Goal: Task Accomplishment & Management: Manage account settings

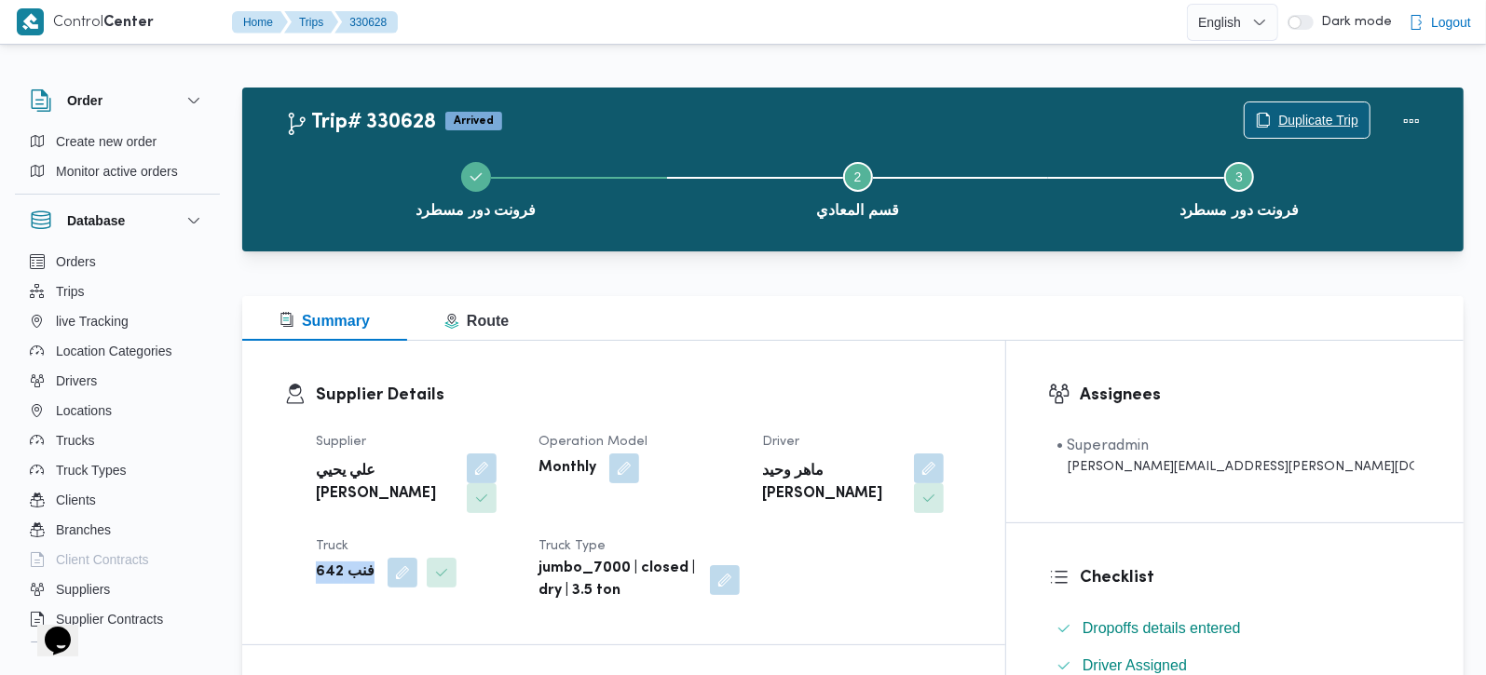
click at [1295, 110] on span "Duplicate Trip" at bounding box center [1318, 120] width 80 height 22
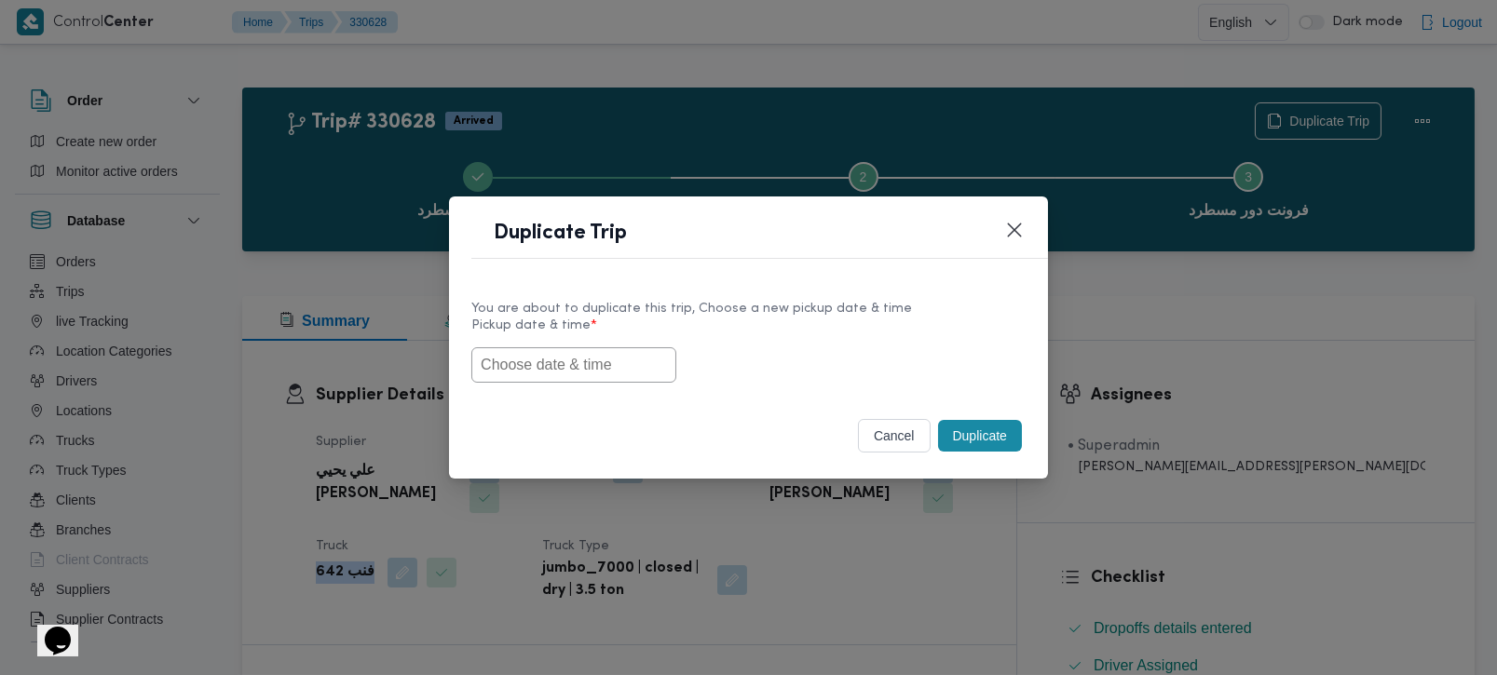
click at [519, 374] on input "text" at bounding box center [573, 364] width 205 height 35
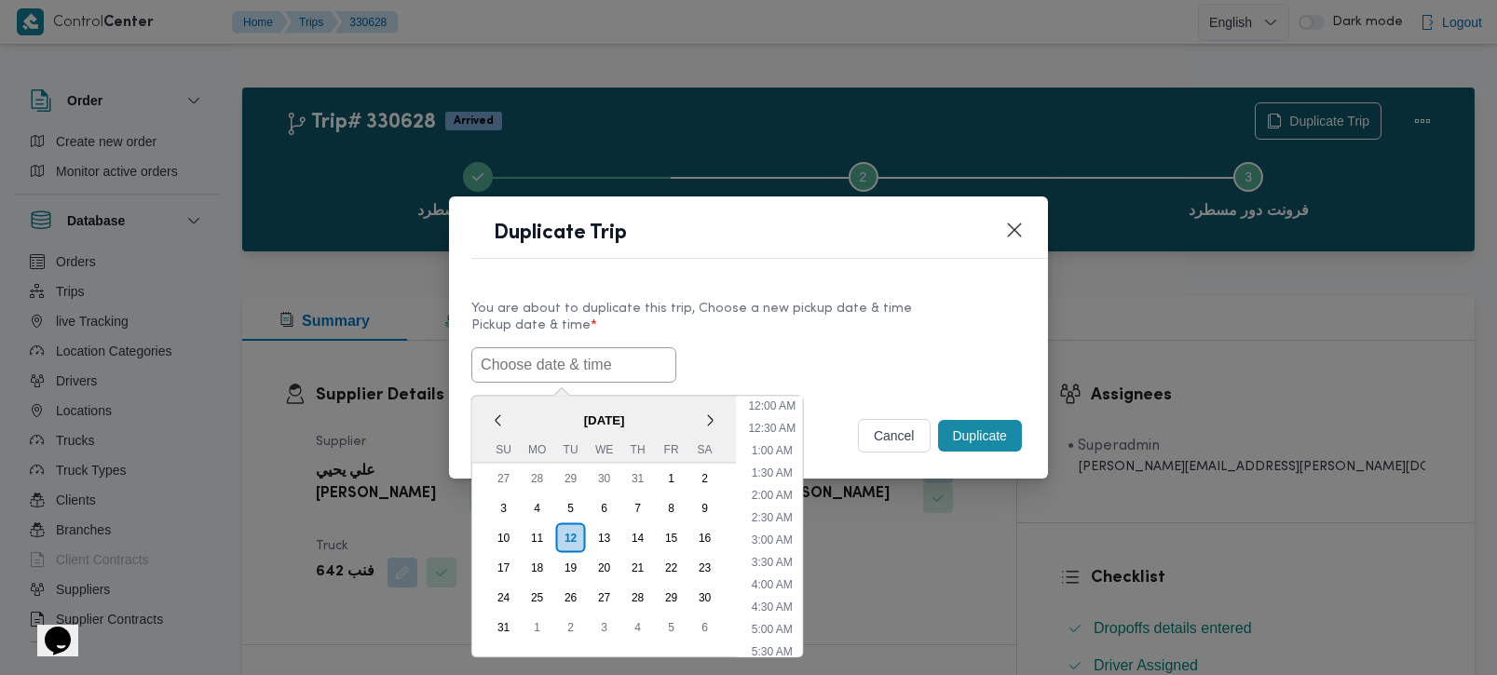
paste input "13/08/2025 7:00AM"
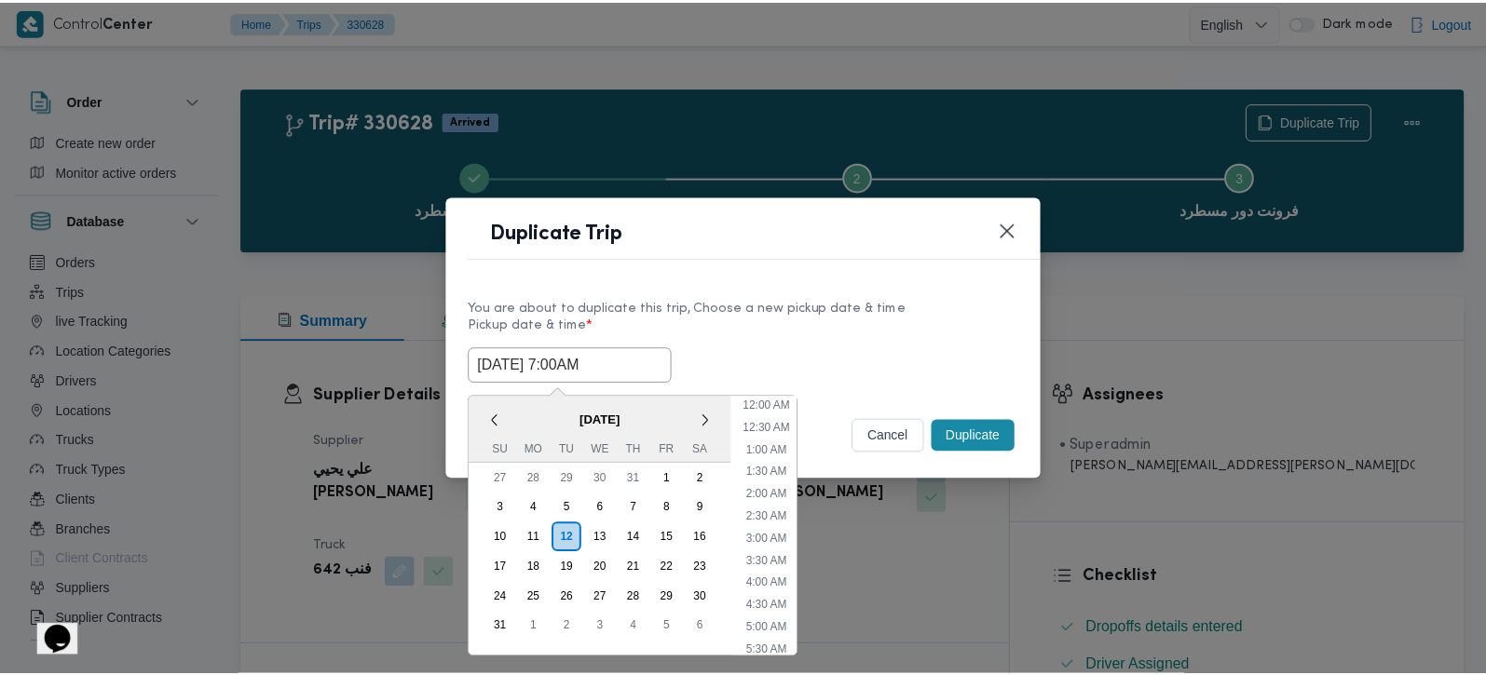
scroll to position [463, 0]
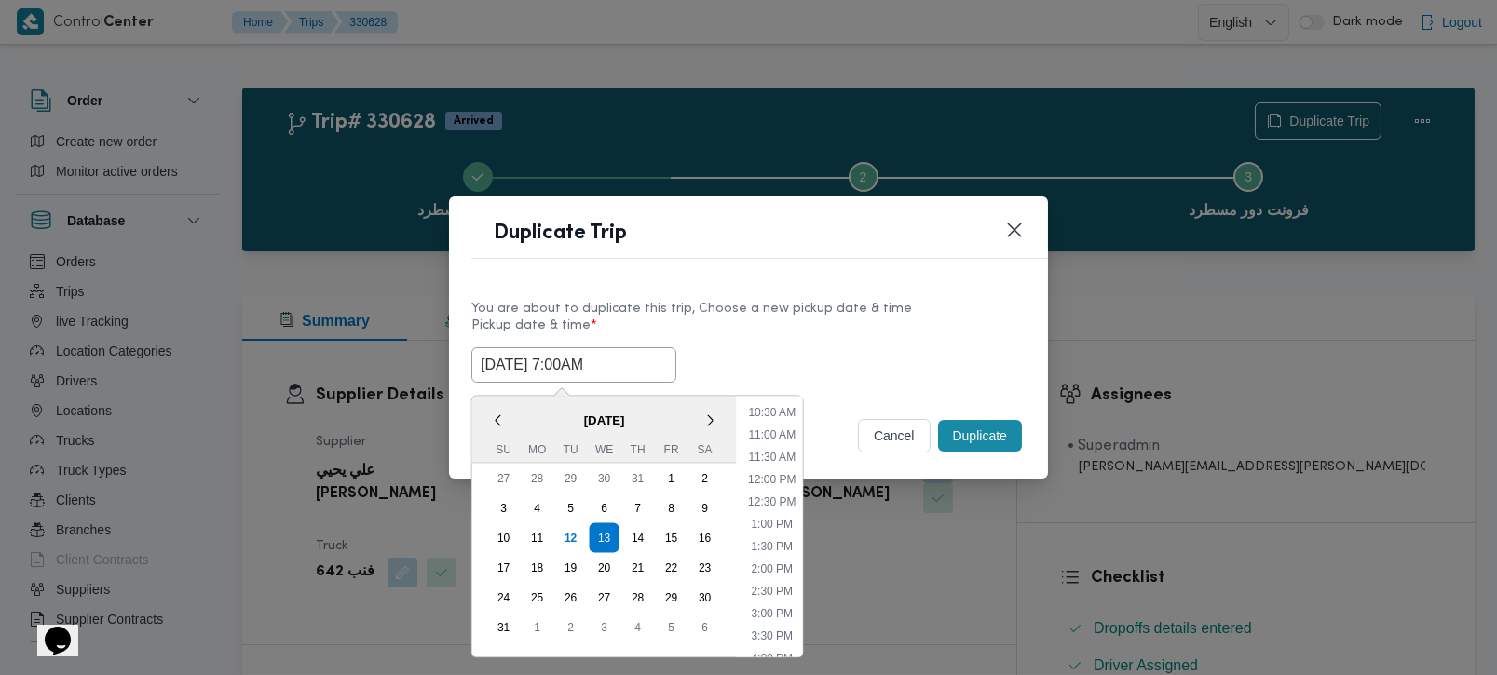
type input "13/08/2025 7:00AM"
click at [843, 327] on label "Pickup date & time *" at bounding box center [748, 333] width 554 height 29
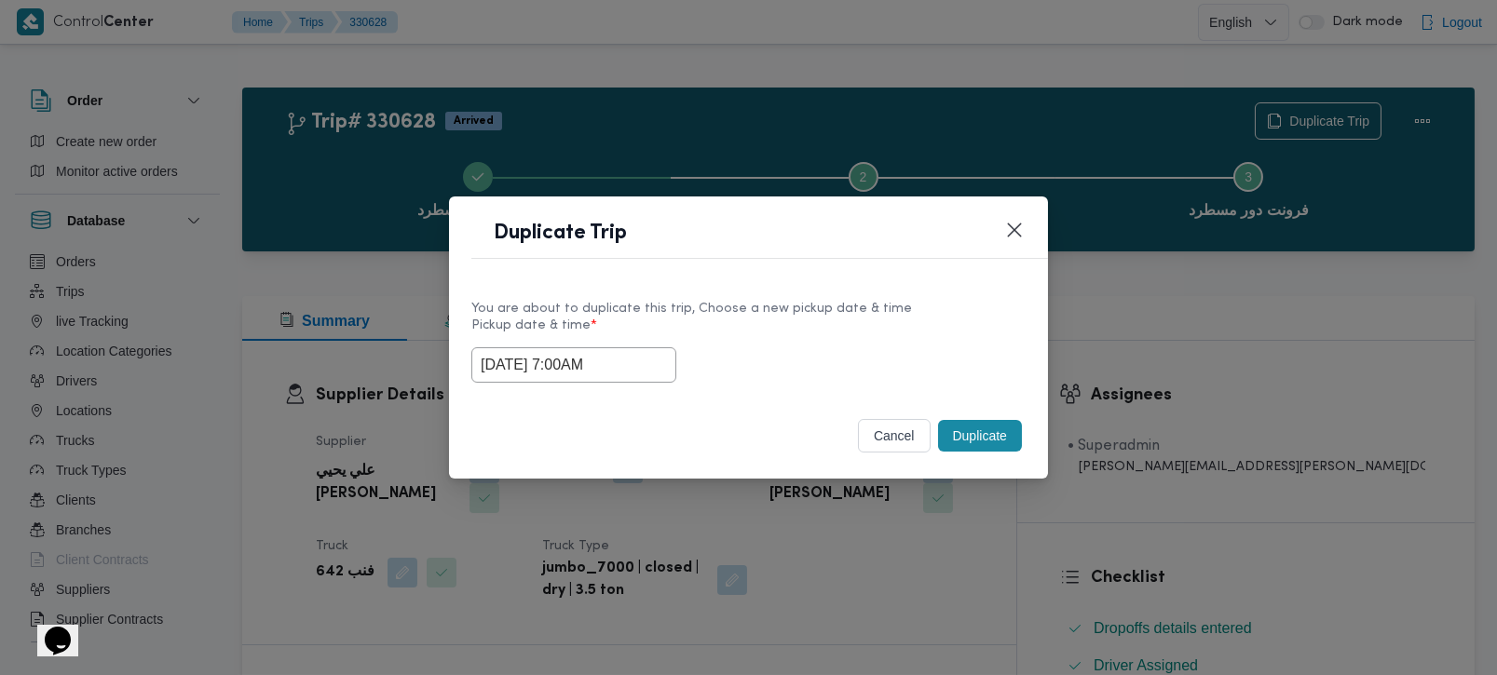
click at [977, 425] on button "Duplicate" at bounding box center [980, 436] width 84 height 32
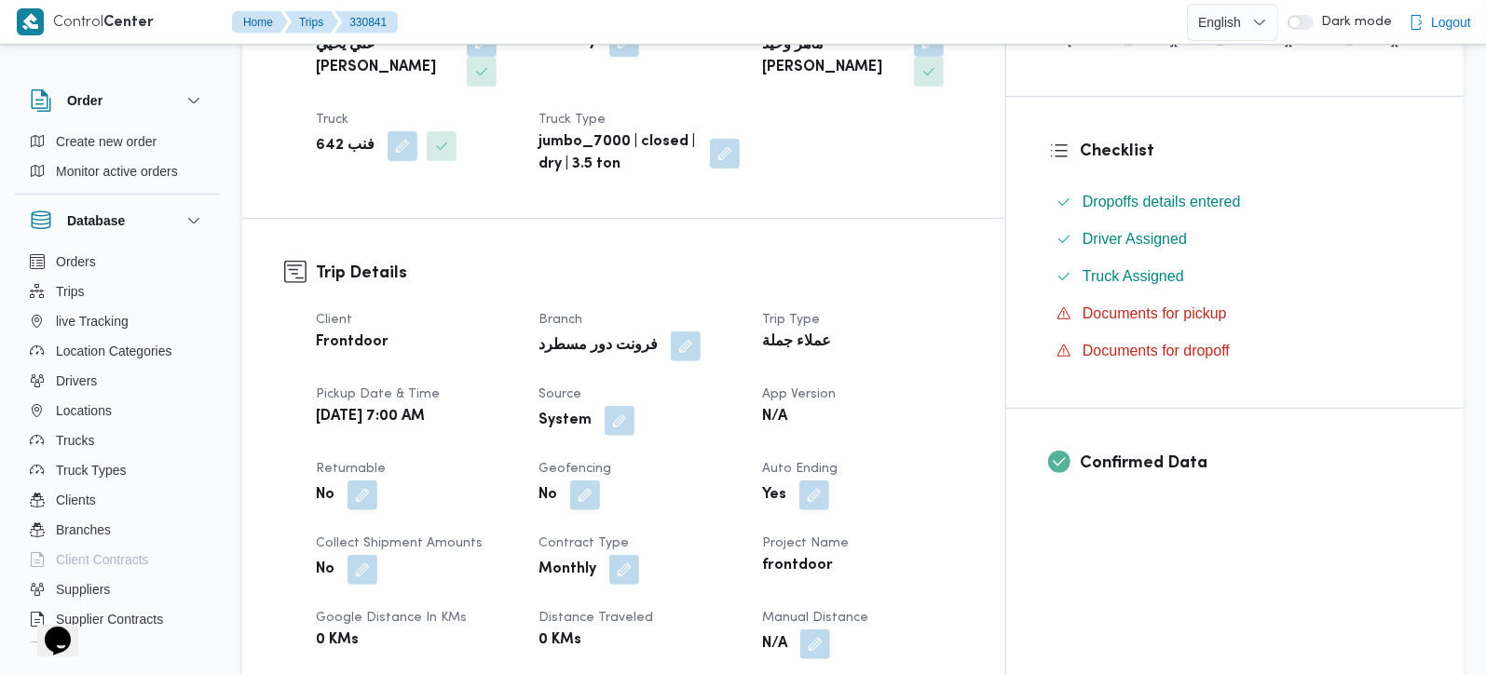
scroll to position [438, 0]
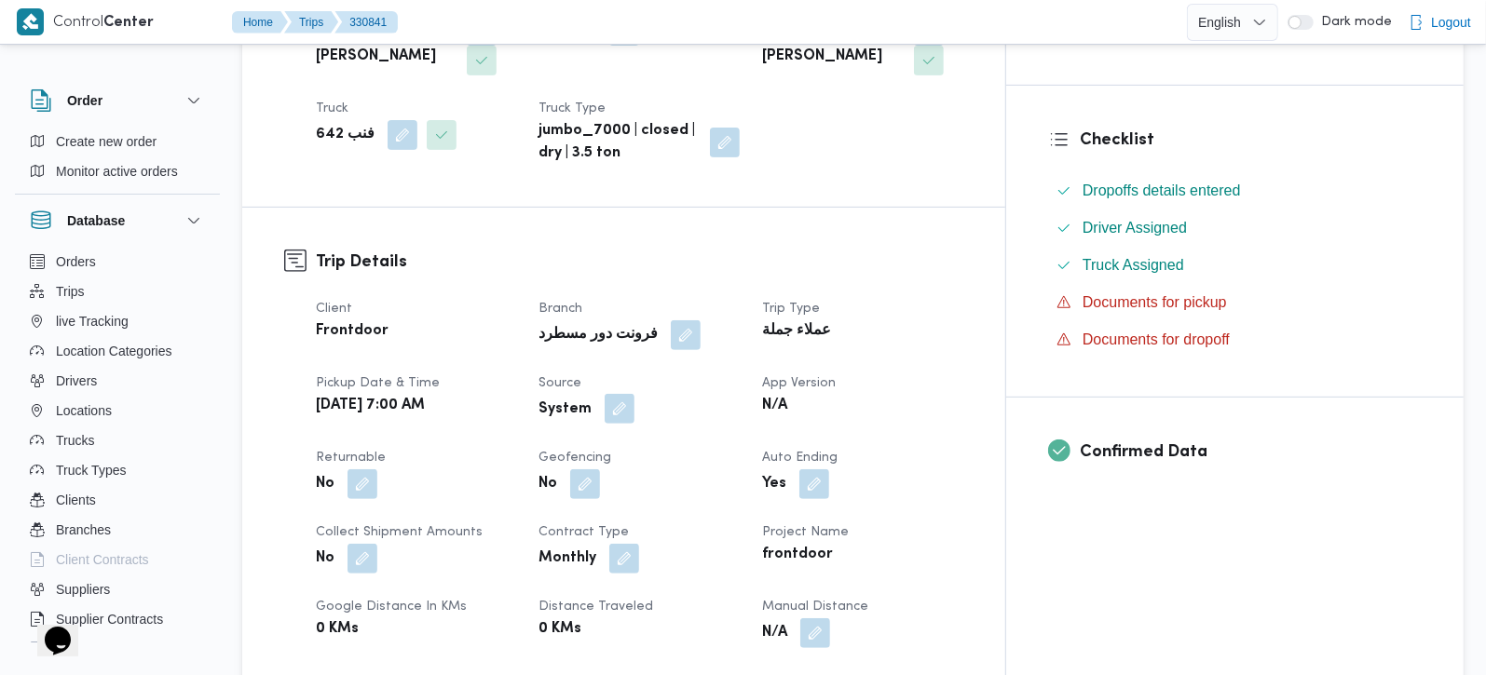
click at [634, 394] on button "button" at bounding box center [620, 409] width 30 height 30
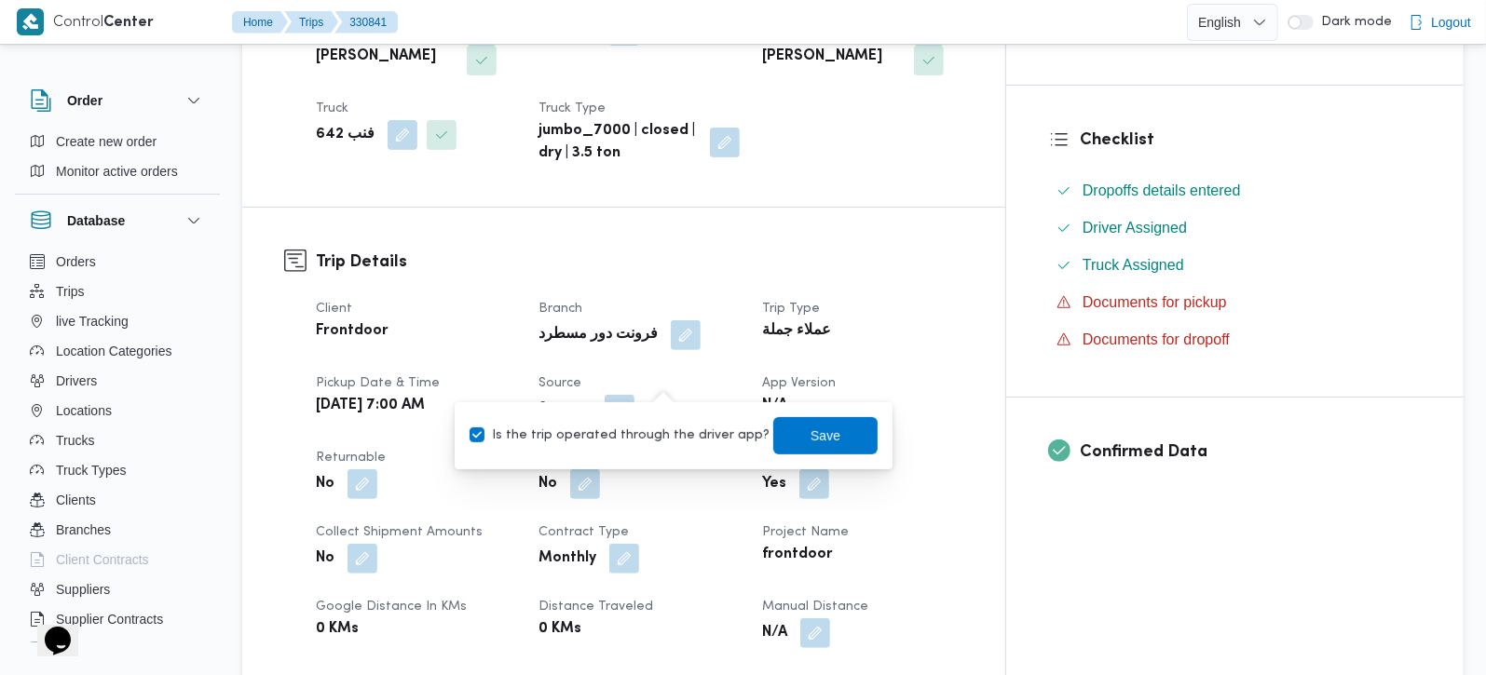
click at [654, 444] on label "Is the trip operated through the driver app?" at bounding box center [620, 436] width 300 height 22
checkbox input "false"
click at [810, 438] on span "Save" at bounding box center [825, 435] width 30 height 22
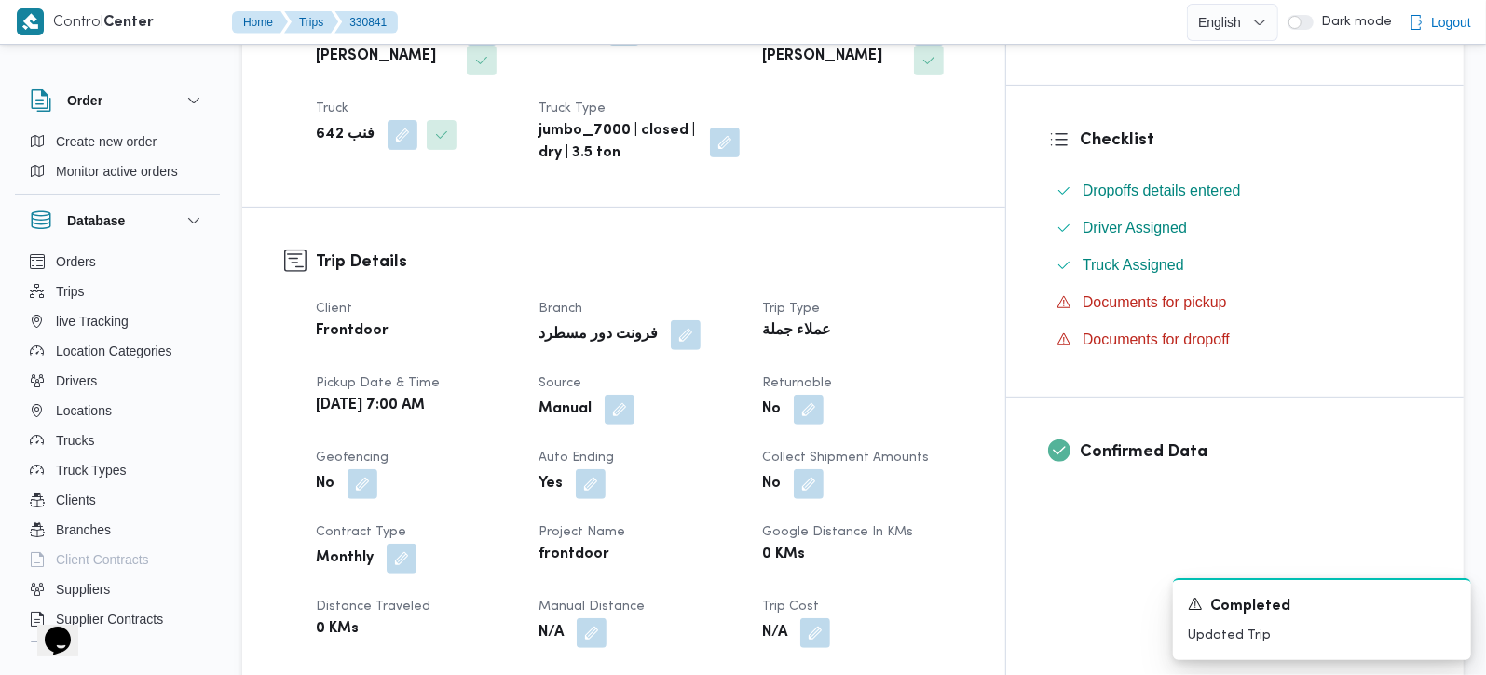
scroll to position [0, 0]
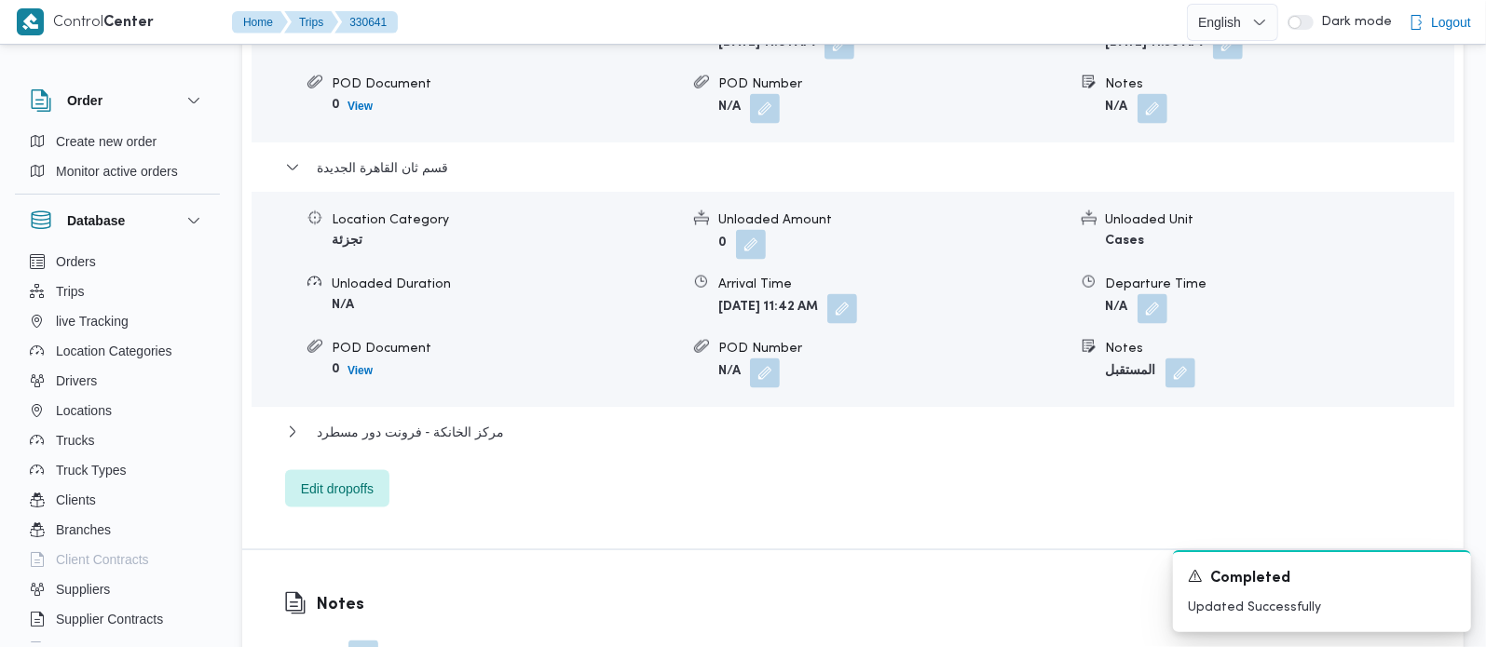
scroll to position [1863, 0]
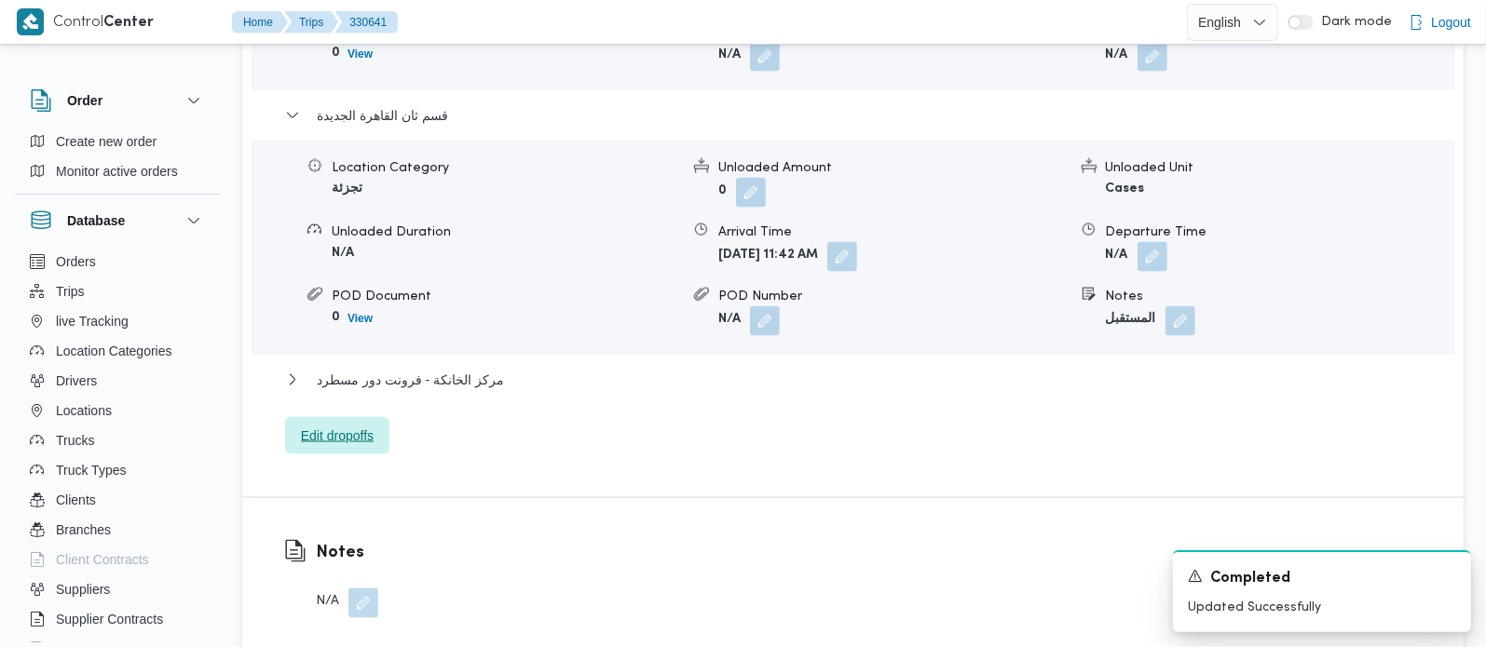
click at [343, 425] on span "Edit dropoffs" at bounding box center [337, 435] width 104 height 37
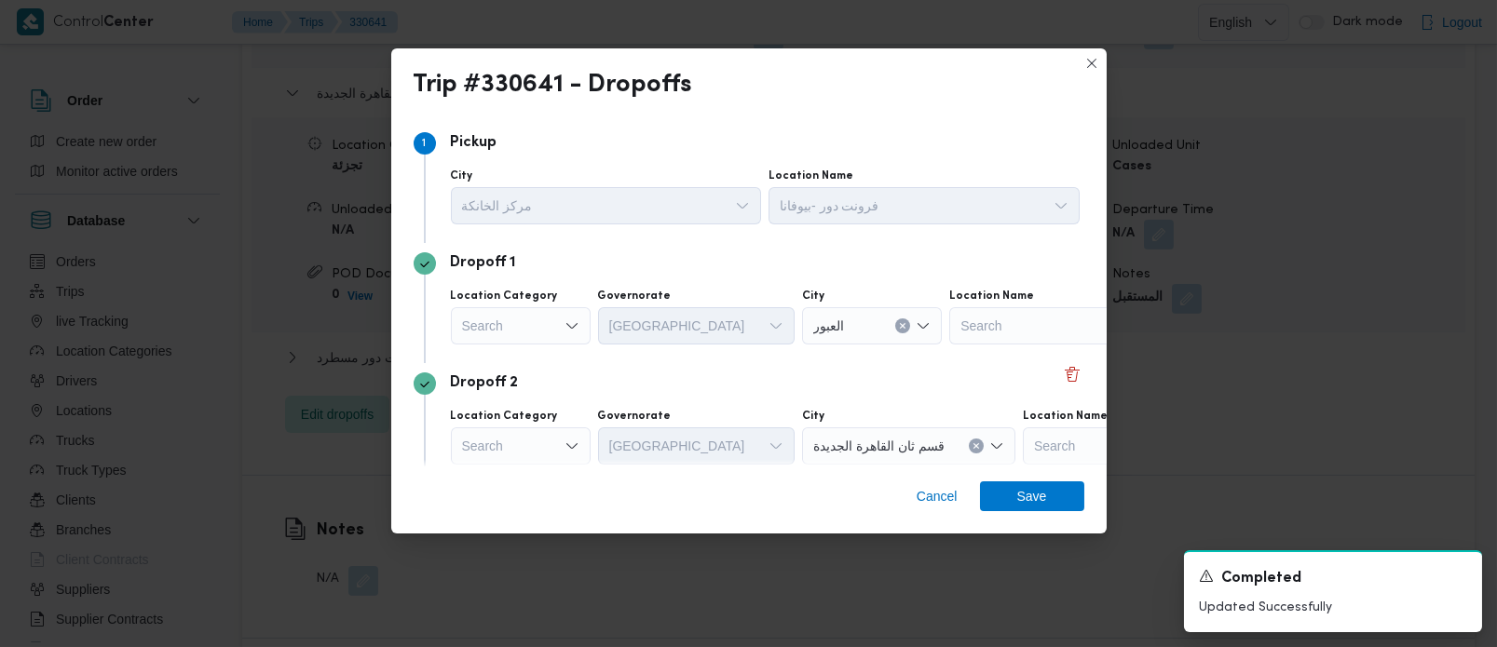
click at [550, 327] on div "Search" at bounding box center [521, 325] width 140 height 37
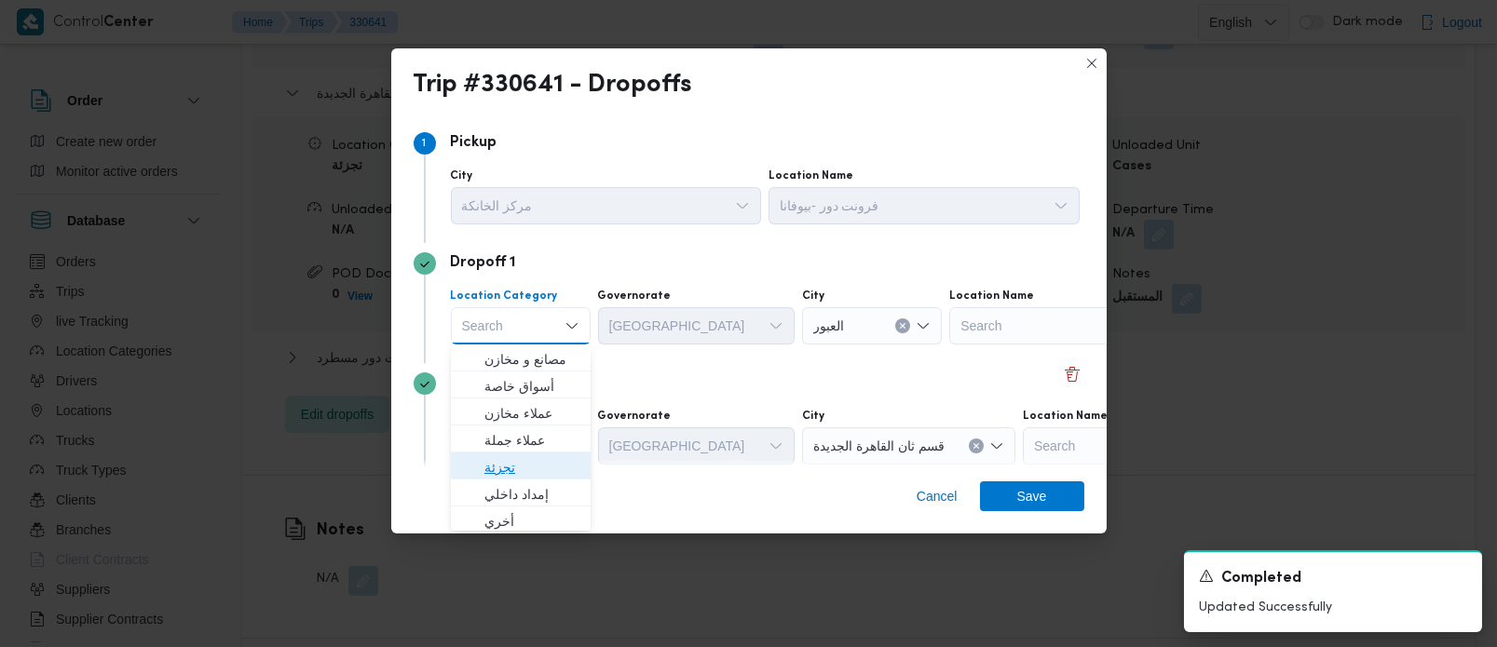
click at [513, 462] on span "تجزئة" at bounding box center [531, 467] width 95 height 22
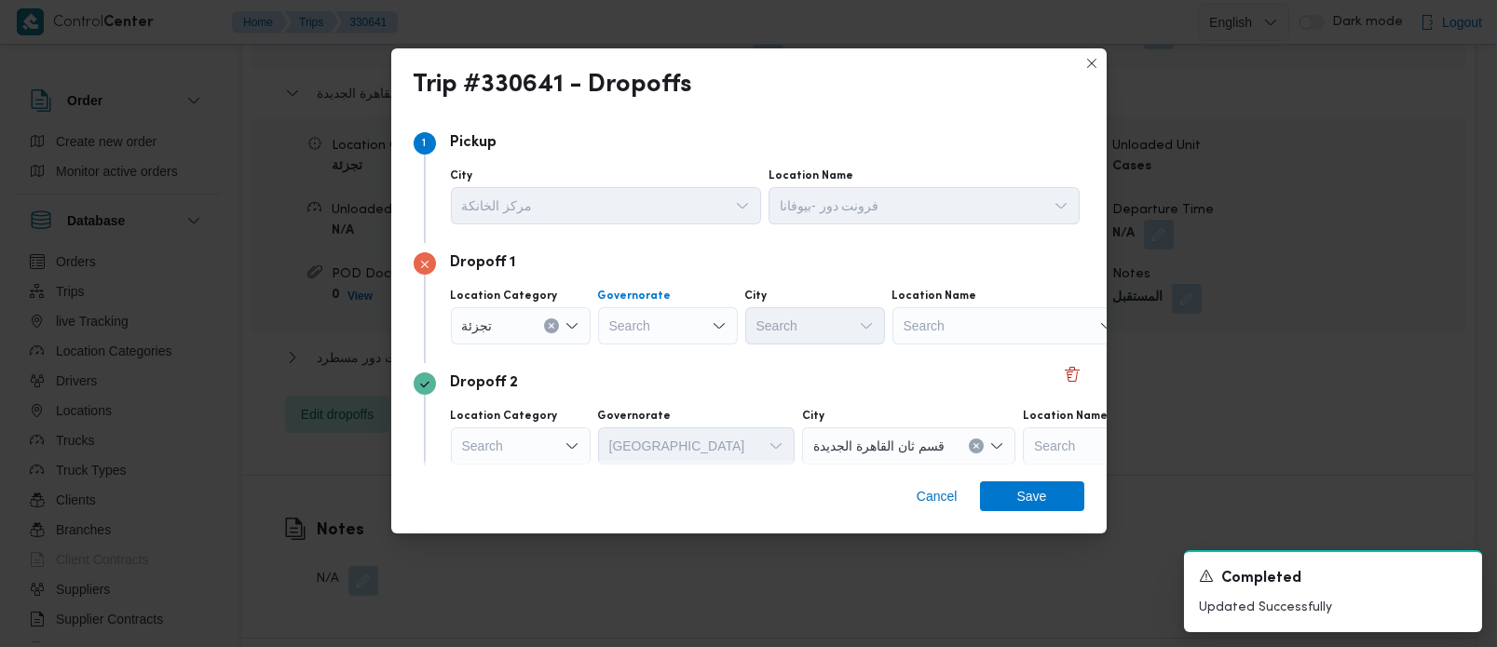
click at [647, 333] on div "Search" at bounding box center [668, 325] width 140 height 37
type input "زة"
click at [644, 352] on span "الجي زة" at bounding box center [678, 359] width 95 height 22
click at [787, 331] on div "Search" at bounding box center [815, 325] width 140 height 37
type input "رام"
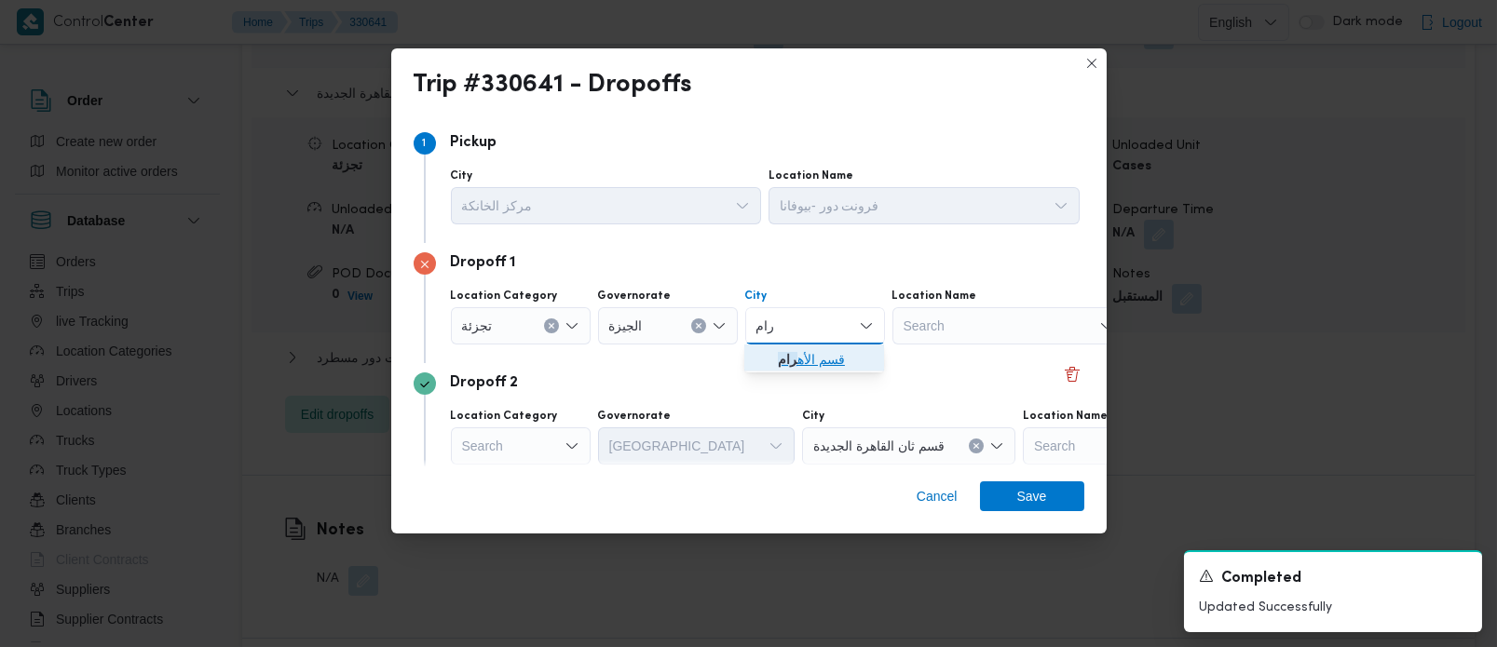
click at [824, 352] on span "قسم الأه رام" at bounding box center [825, 359] width 95 height 22
click at [1017, 498] on span "Save" at bounding box center [1032, 496] width 30 height 30
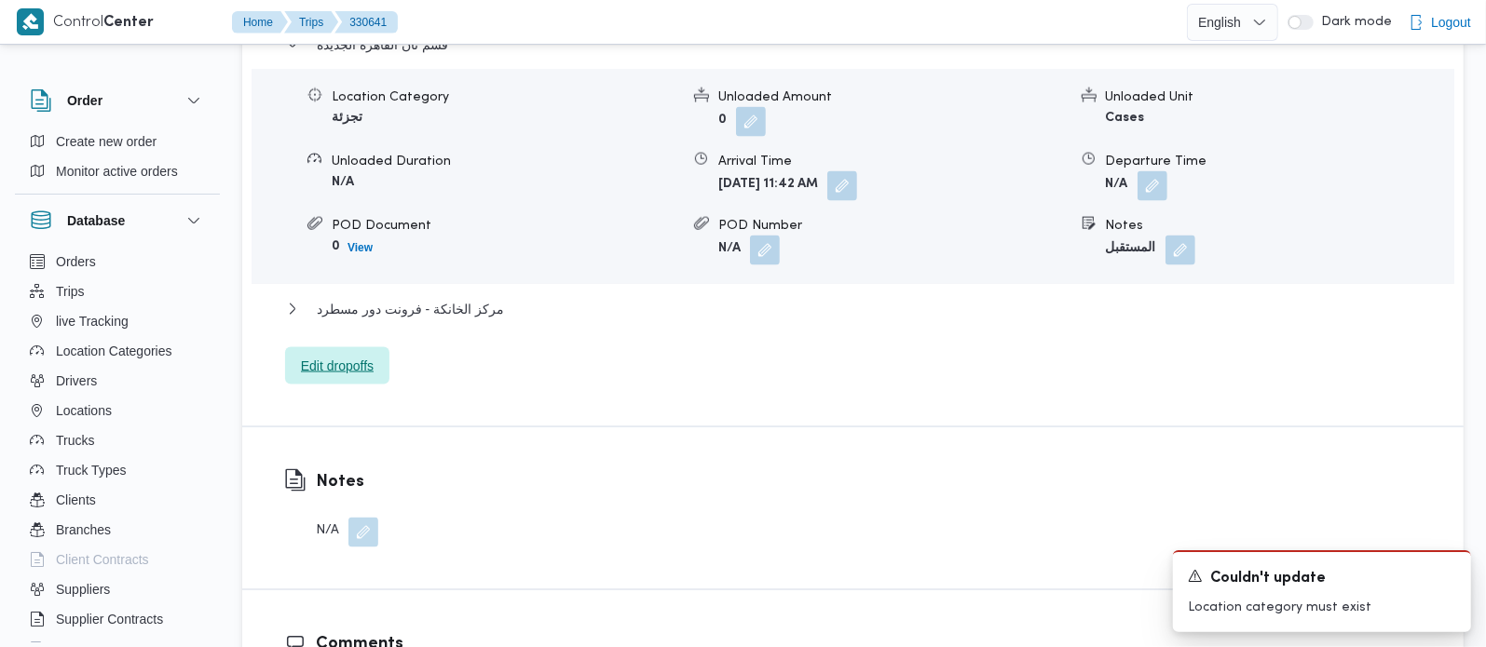
scroll to position [1972, 0]
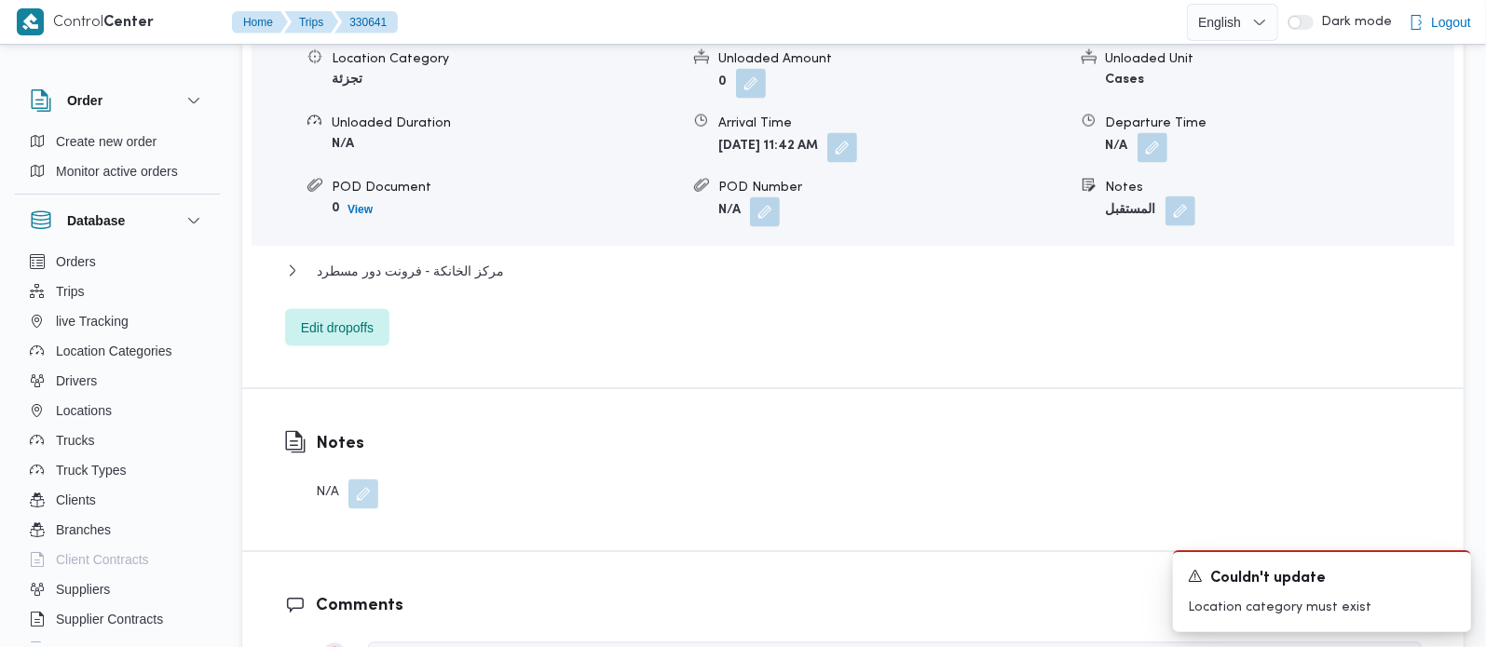
click at [1190, 197] on button "button" at bounding box center [1180, 212] width 30 height 30
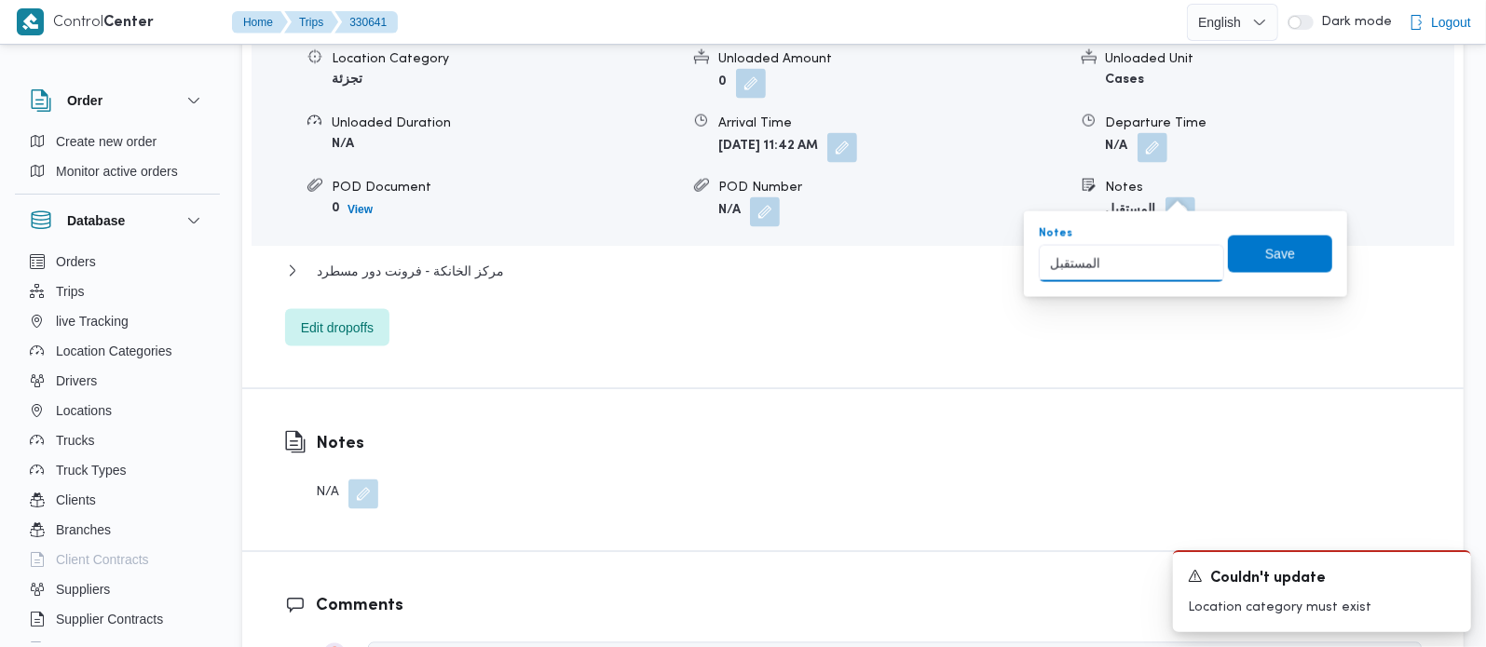
drag, startPoint x: 1150, startPoint y: 268, endPoint x: 938, endPoint y: 271, distance: 211.5
paste input "دائق الاهرام"
type input "حدائق الاهرام"
click at [1265, 249] on span "Save" at bounding box center [1280, 253] width 30 height 22
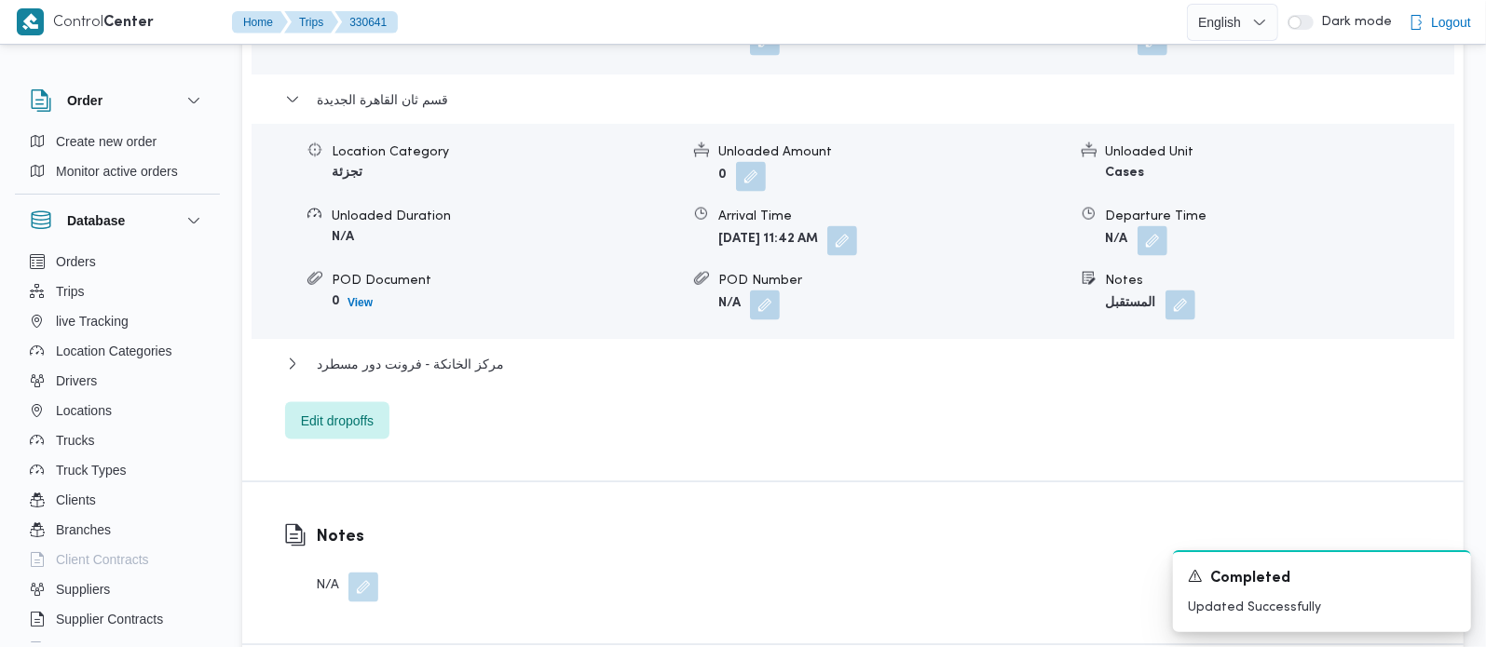
scroll to position [1753, 0]
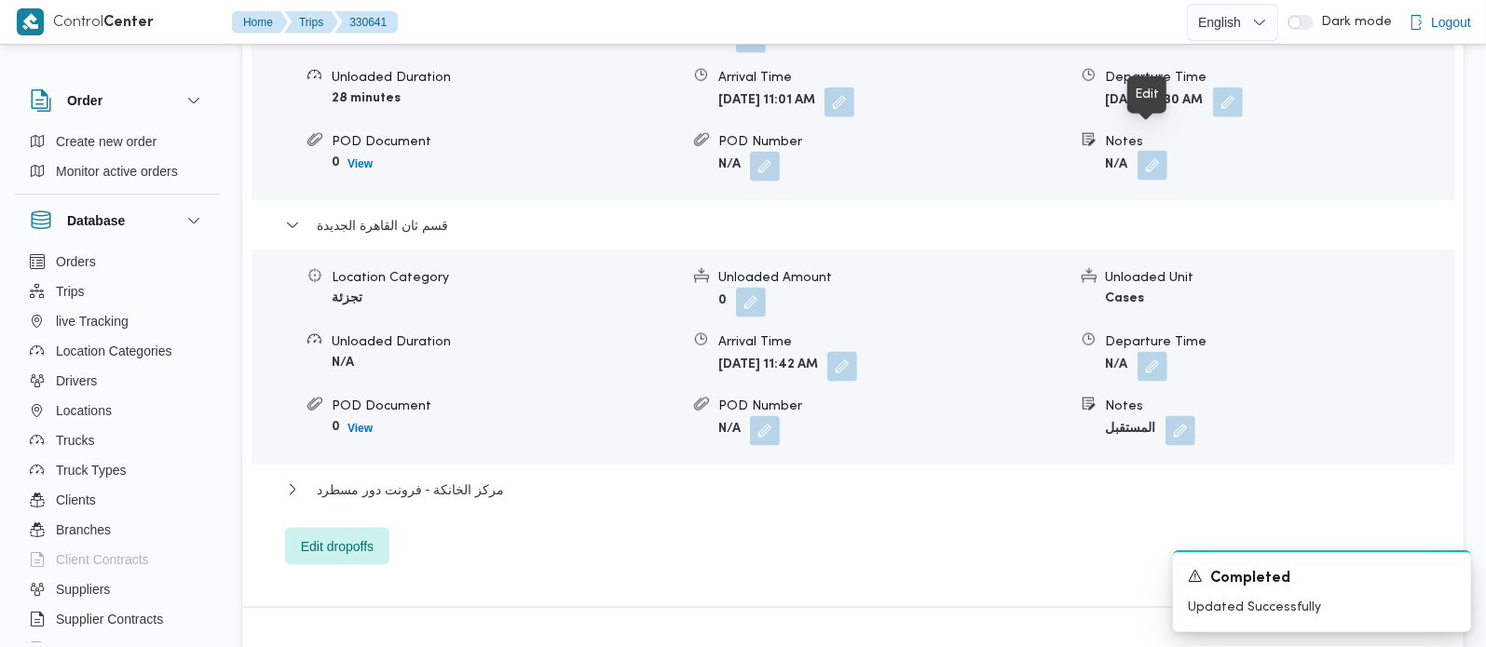
click at [1150, 151] on button "button" at bounding box center [1152, 166] width 30 height 30
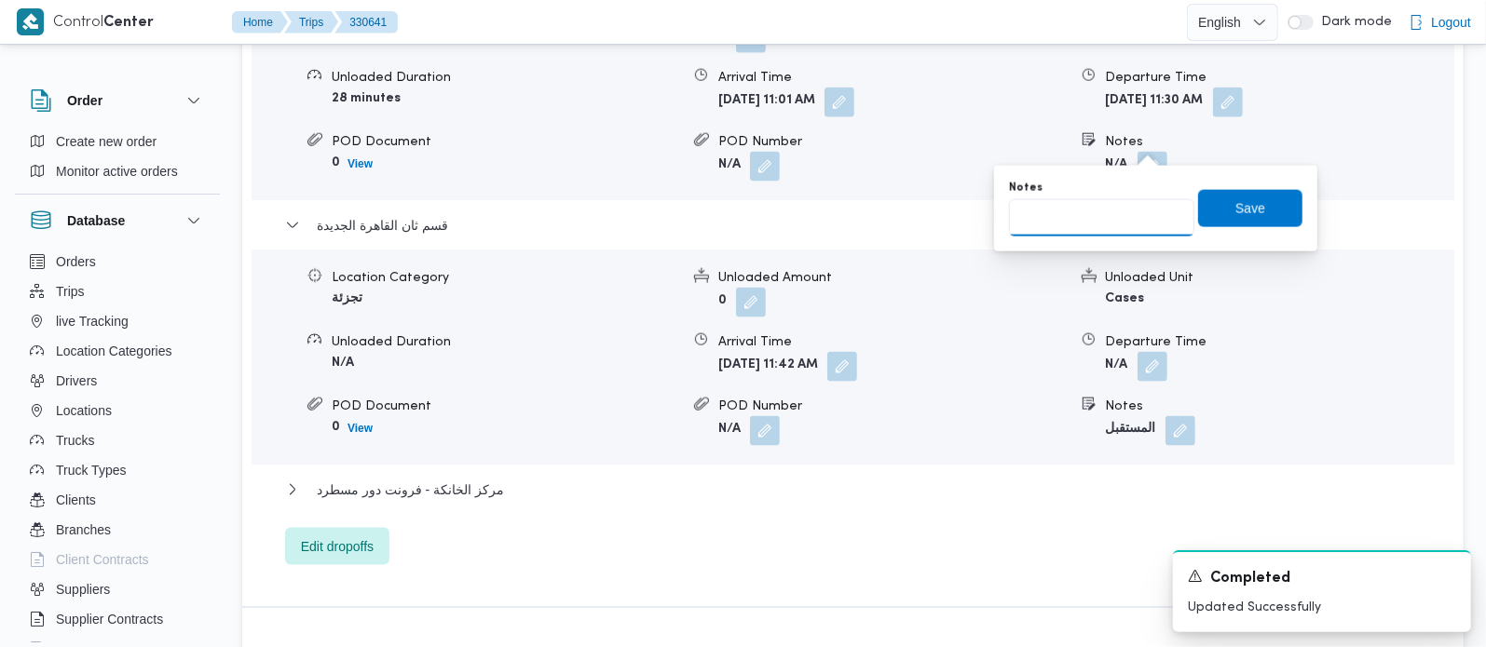
click at [1097, 220] on input "Notes" at bounding box center [1101, 217] width 185 height 37
paste input "حدائق الاهرام"
type input "حدائق الاهرام"
click at [1210, 216] on span "Save" at bounding box center [1250, 207] width 104 height 37
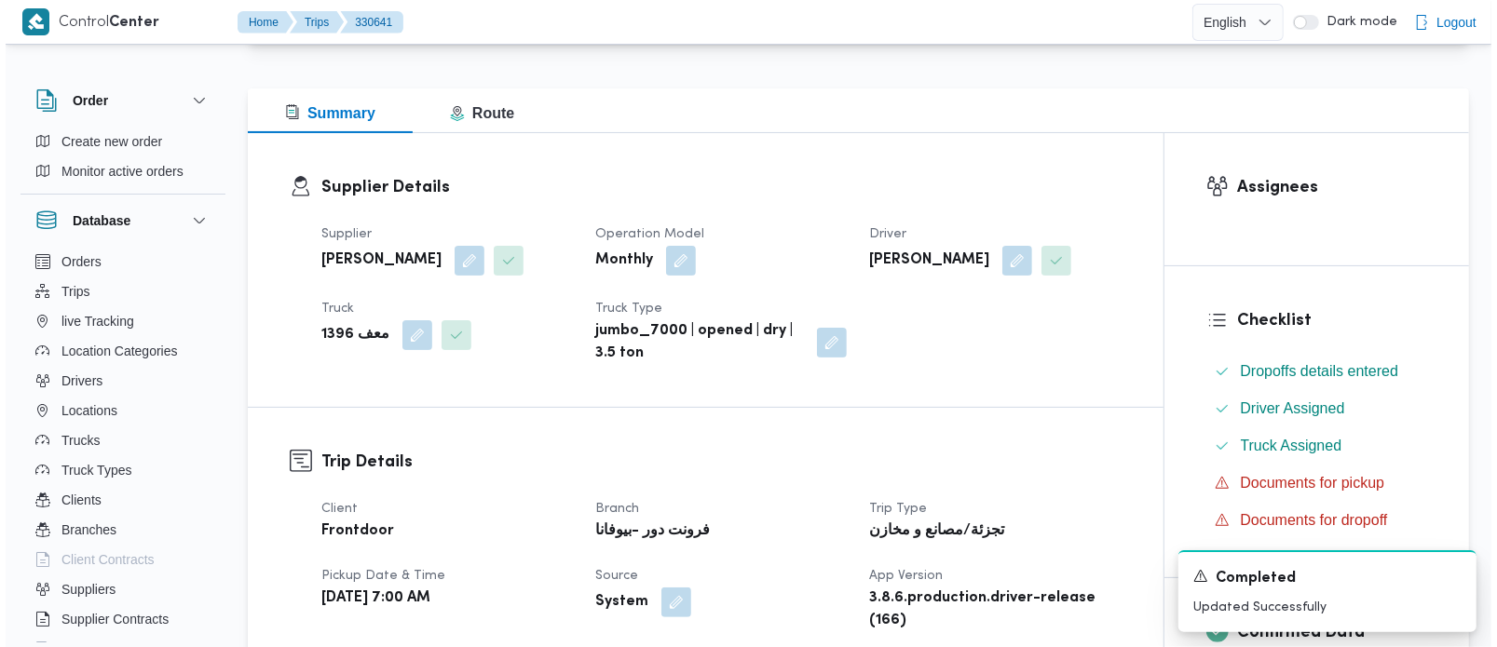
scroll to position [0, 0]
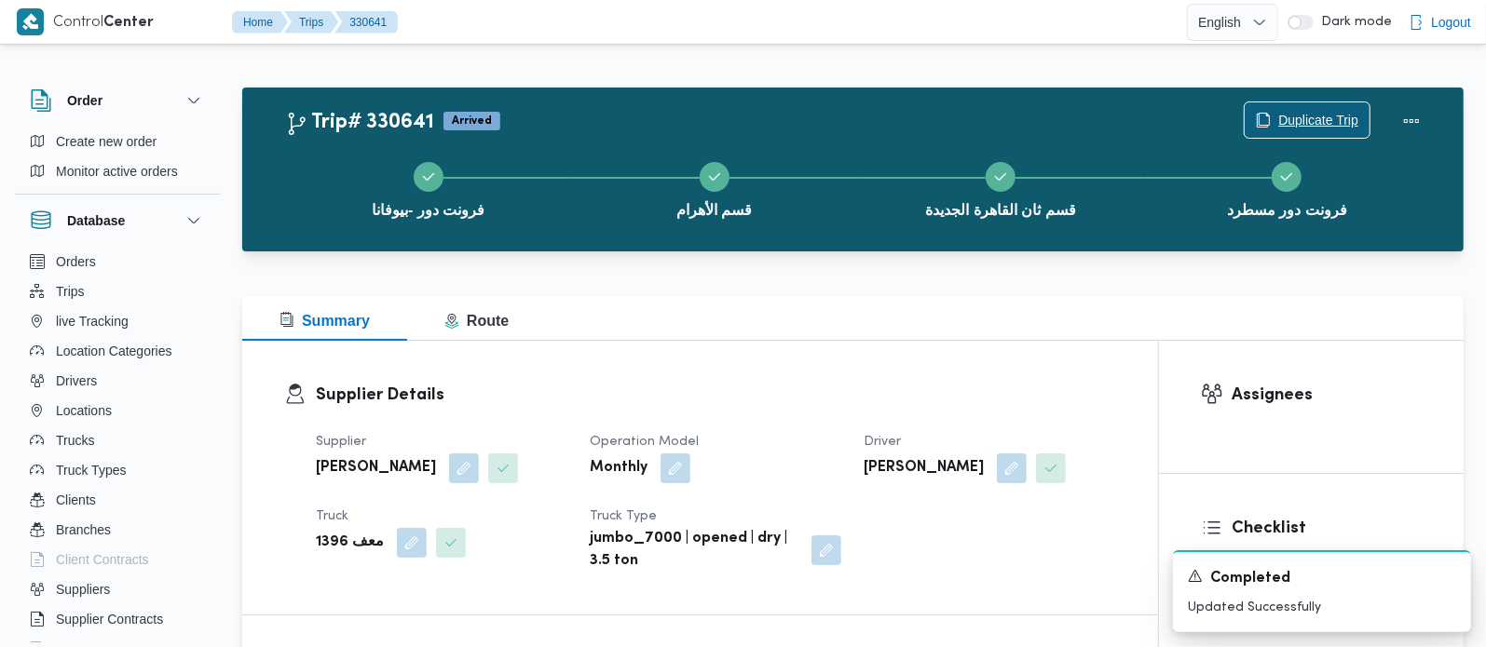
click at [1322, 138] on button "Duplicate Trip" at bounding box center [1307, 120] width 127 height 37
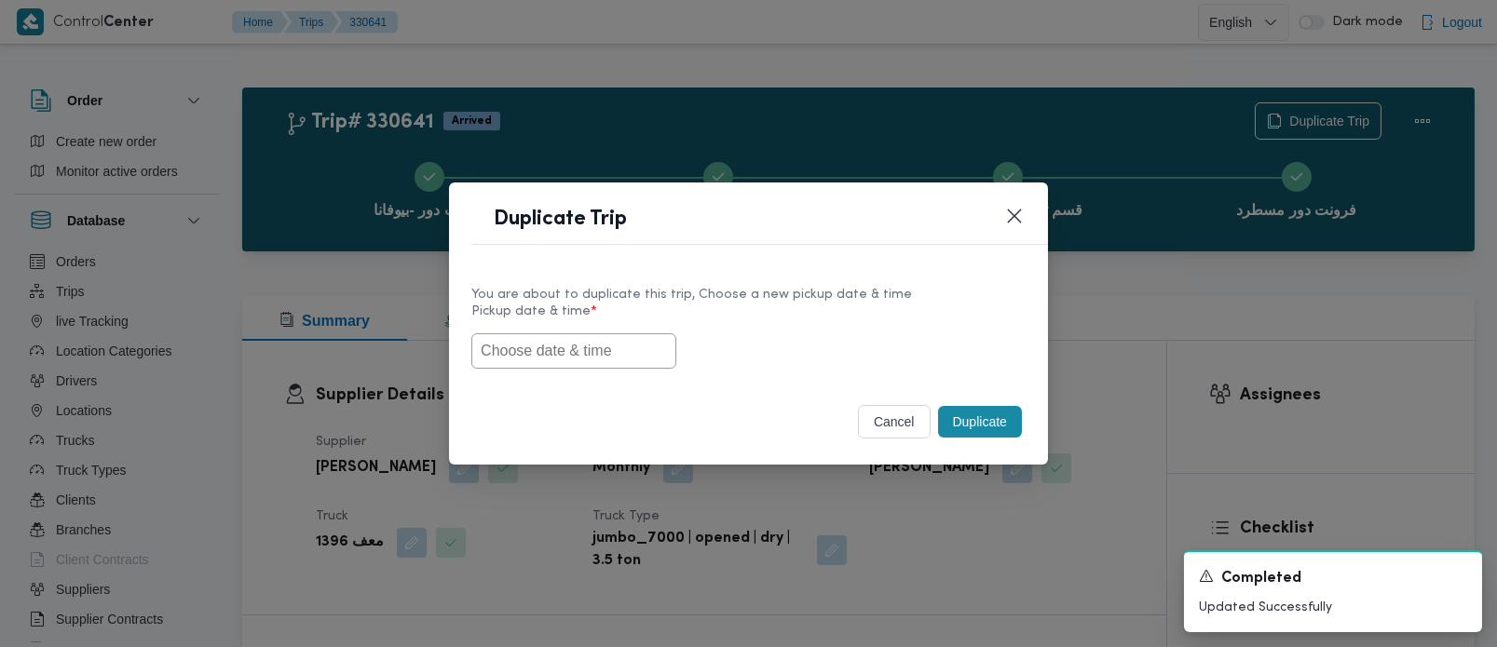
click at [601, 342] on input "text" at bounding box center [573, 351] width 205 height 35
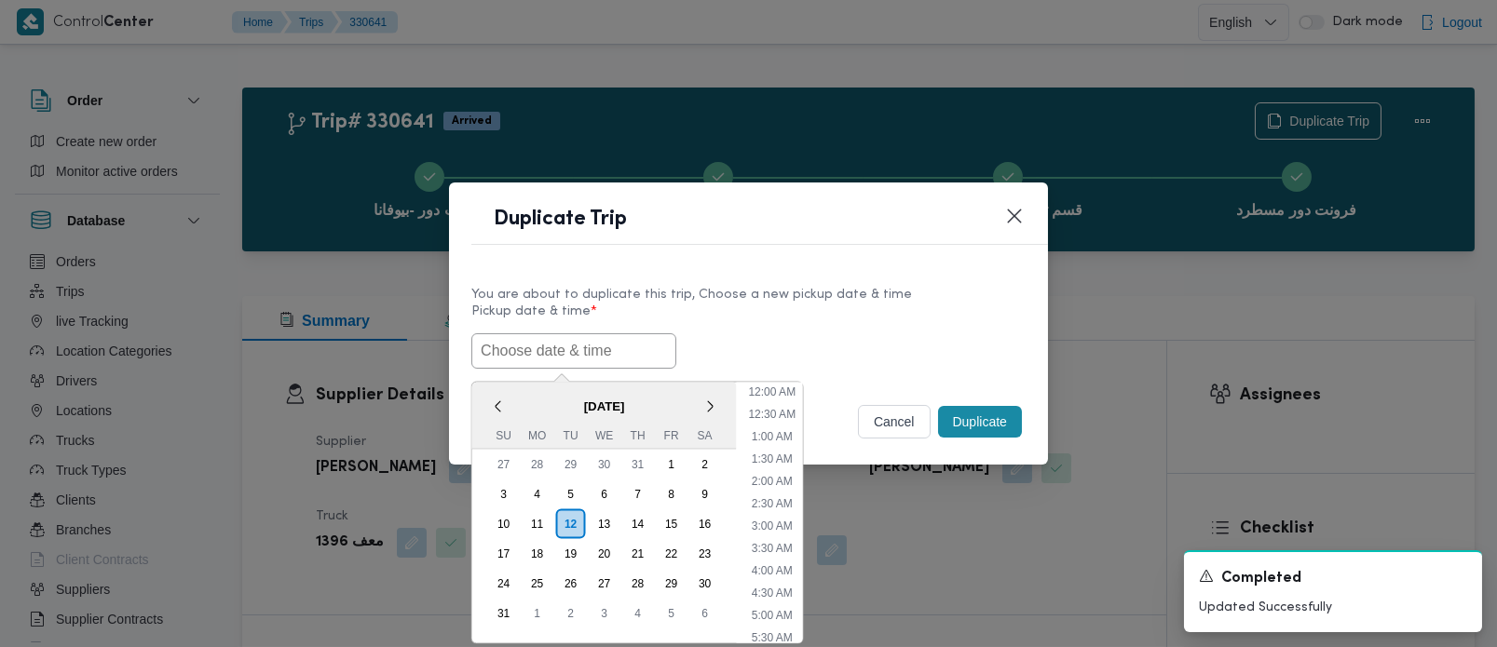
paste input "13/08/2025 7:00AM"
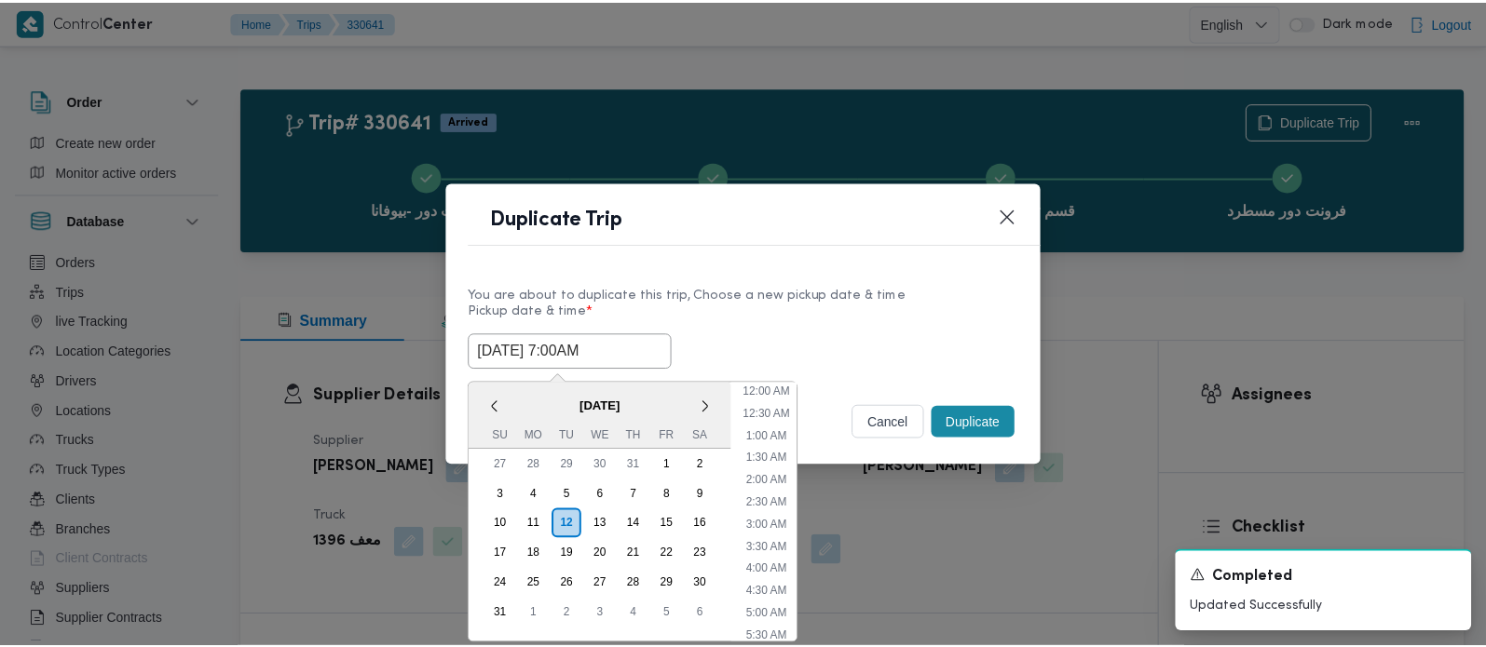
scroll to position [486, 0]
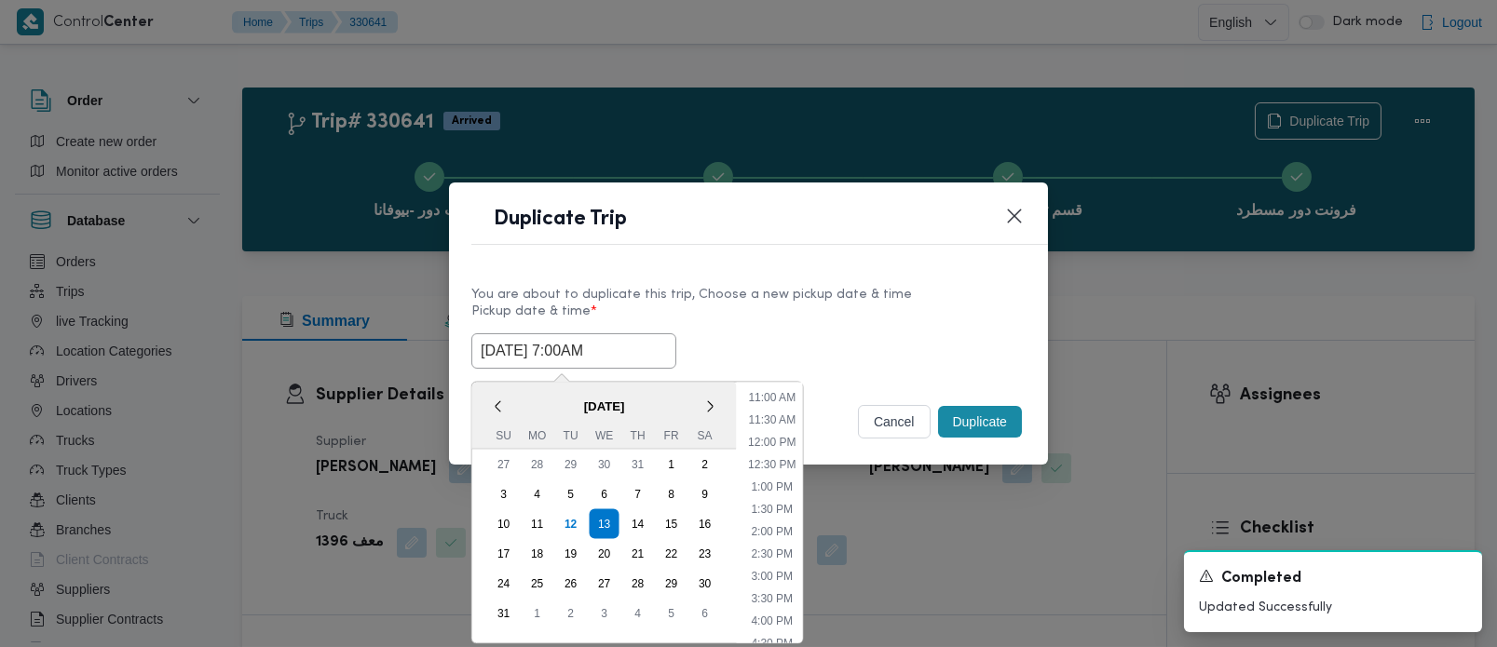
type input "13/08/2025 7:00AM"
click at [752, 328] on label "Pickup date & time *" at bounding box center [748, 319] width 554 height 29
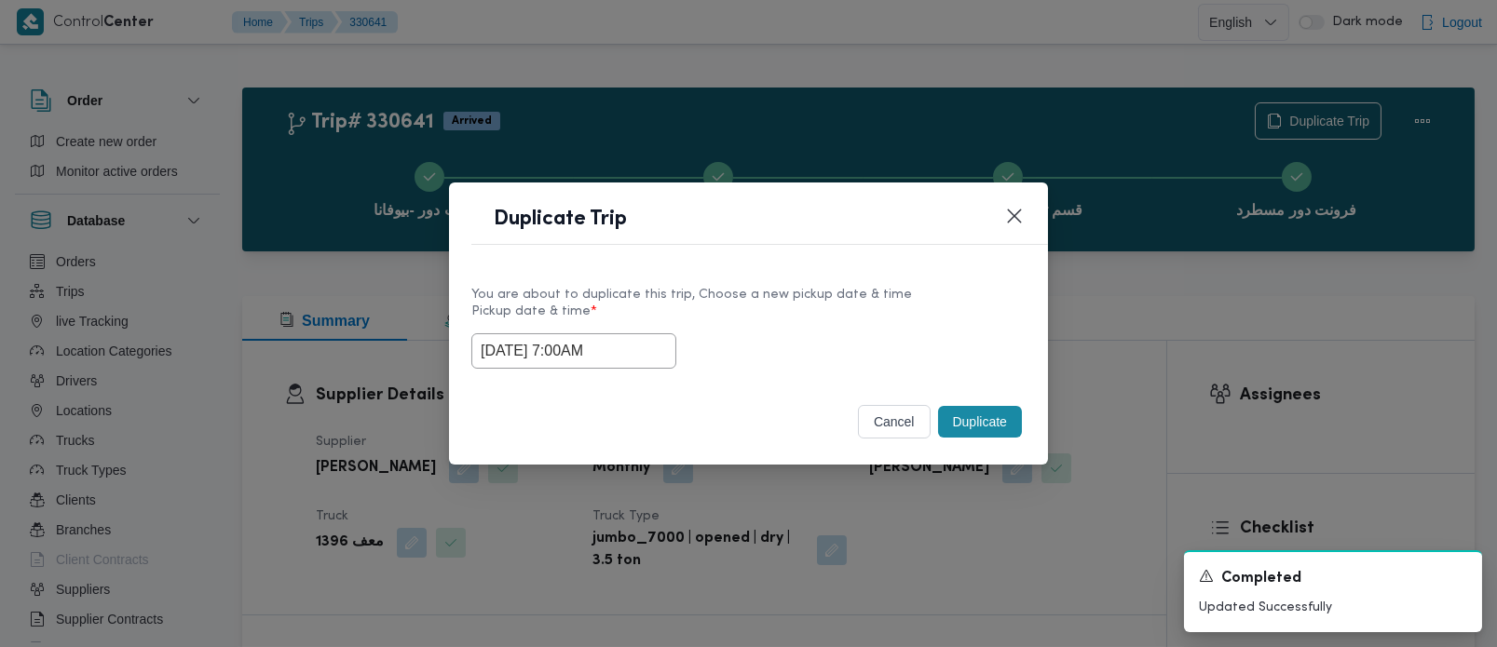
click at [968, 413] on button "Duplicate" at bounding box center [980, 422] width 84 height 32
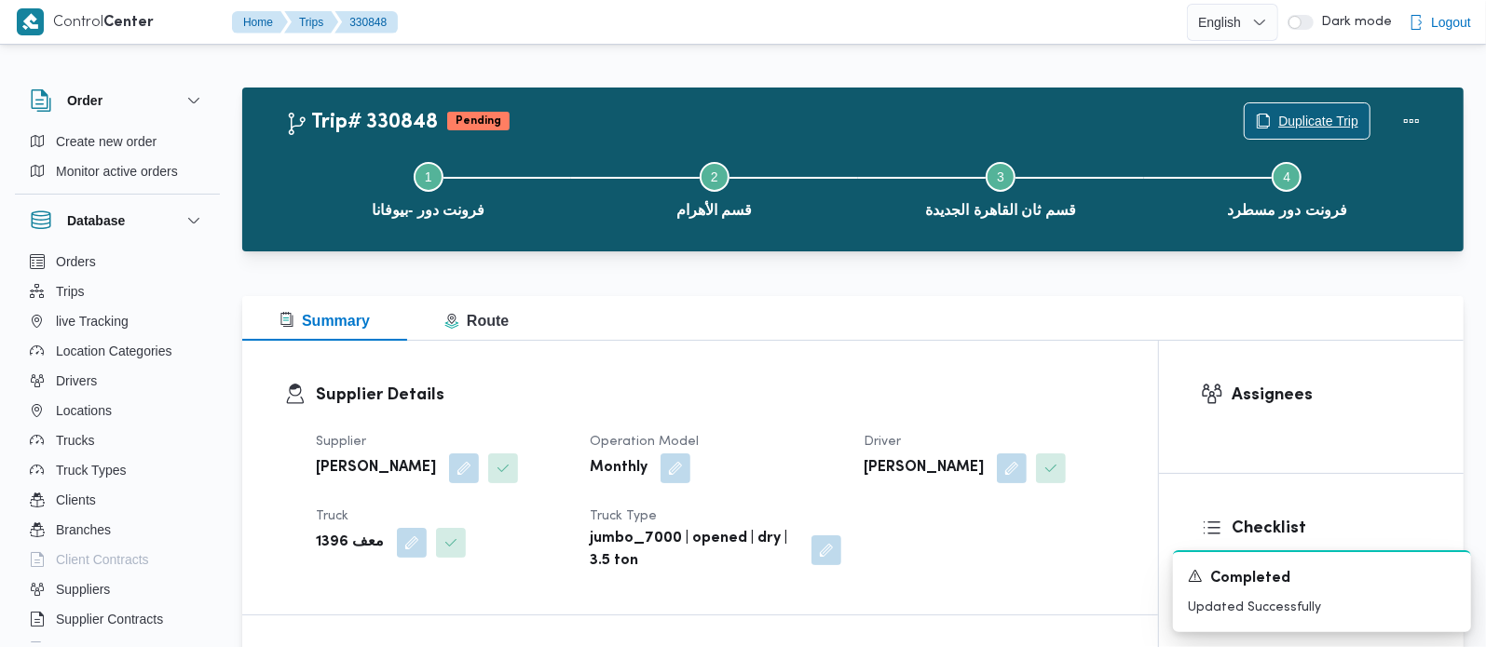
scroll to position [219, 0]
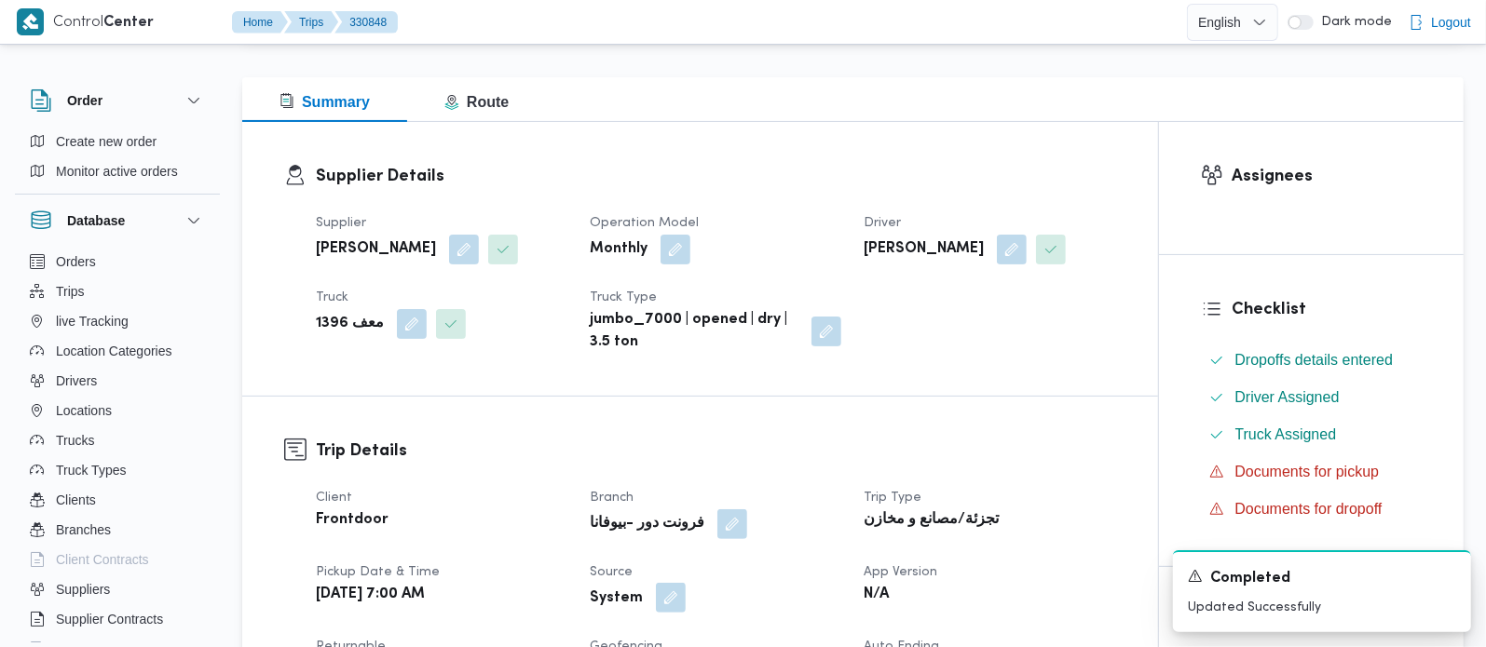
click at [670, 589] on button "button" at bounding box center [671, 598] width 30 height 30
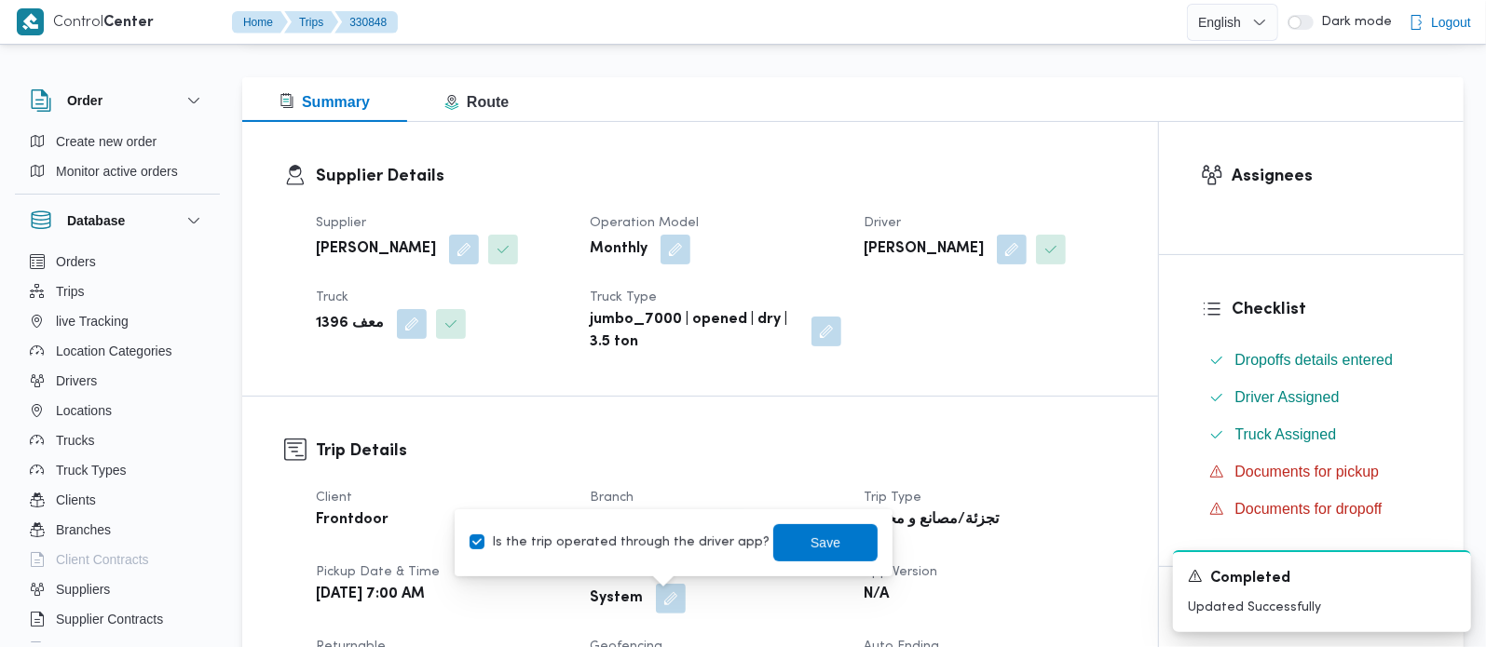
click at [668, 553] on label "Is the trip operated through the driver app?" at bounding box center [620, 543] width 300 height 22
checkbox input "false"
click at [781, 528] on span "Save" at bounding box center [825, 542] width 104 height 37
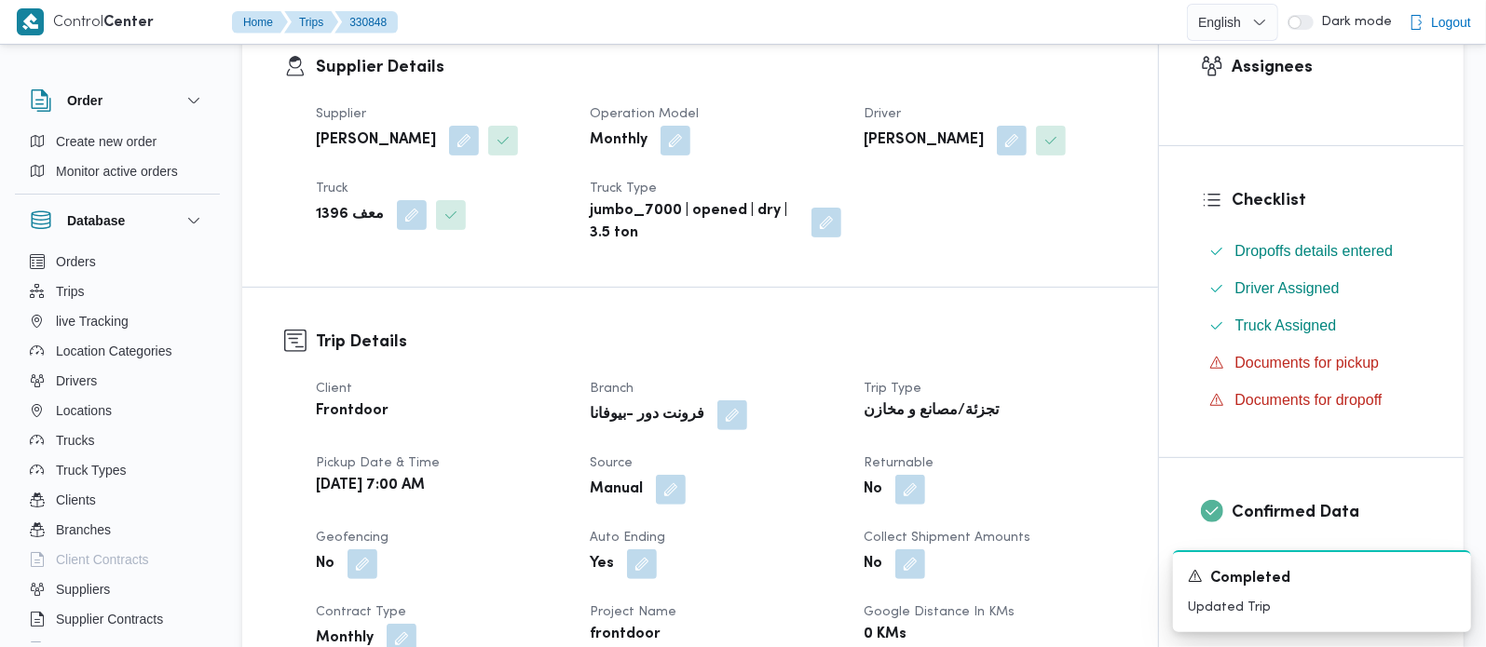
scroll to position [0, 0]
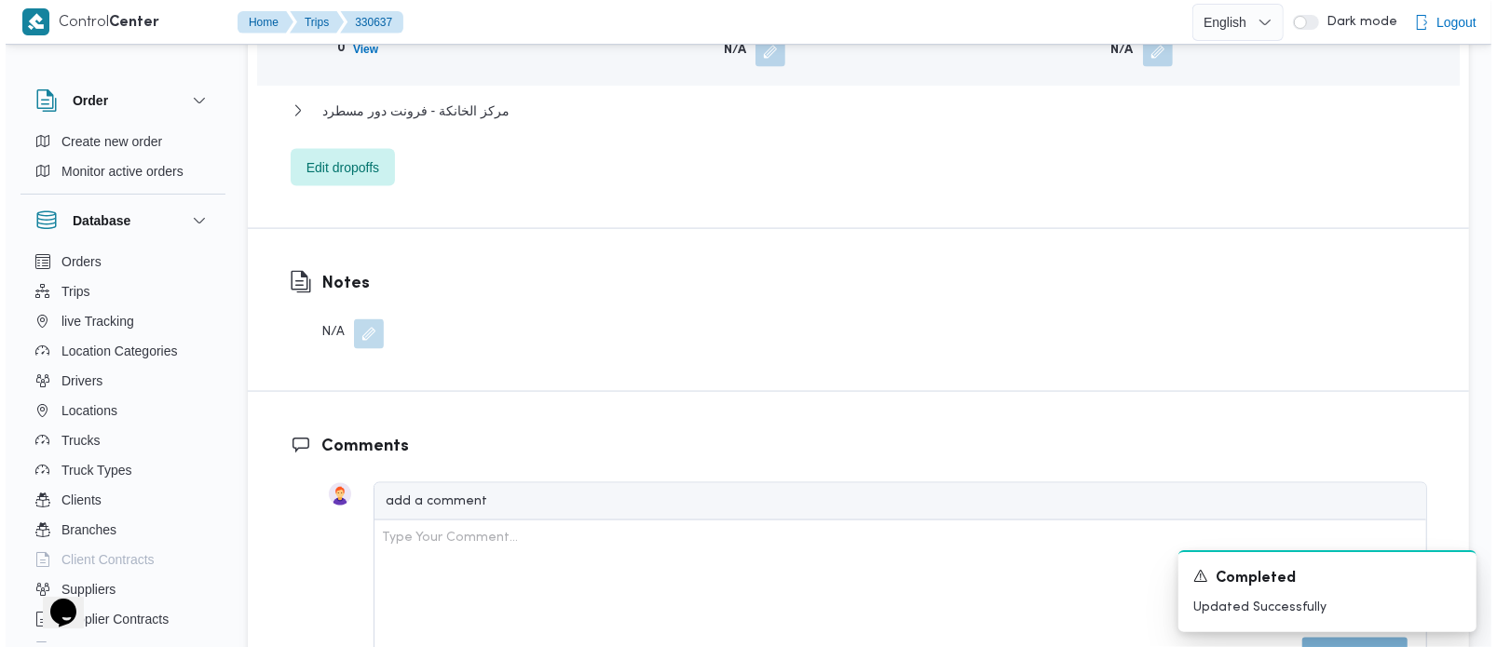
scroll to position [1753, 0]
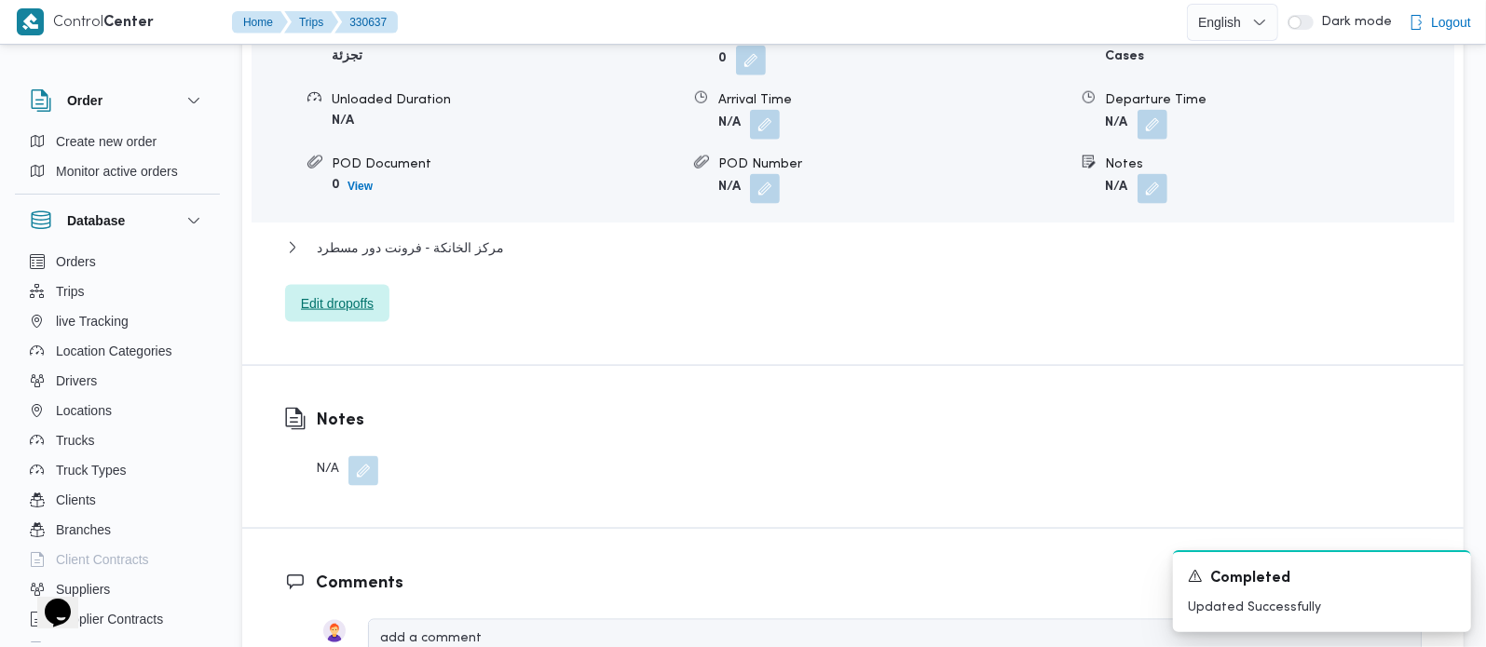
click at [338, 293] on span "Edit dropoffs" at bounding box center [337, 304] width 73 height 22
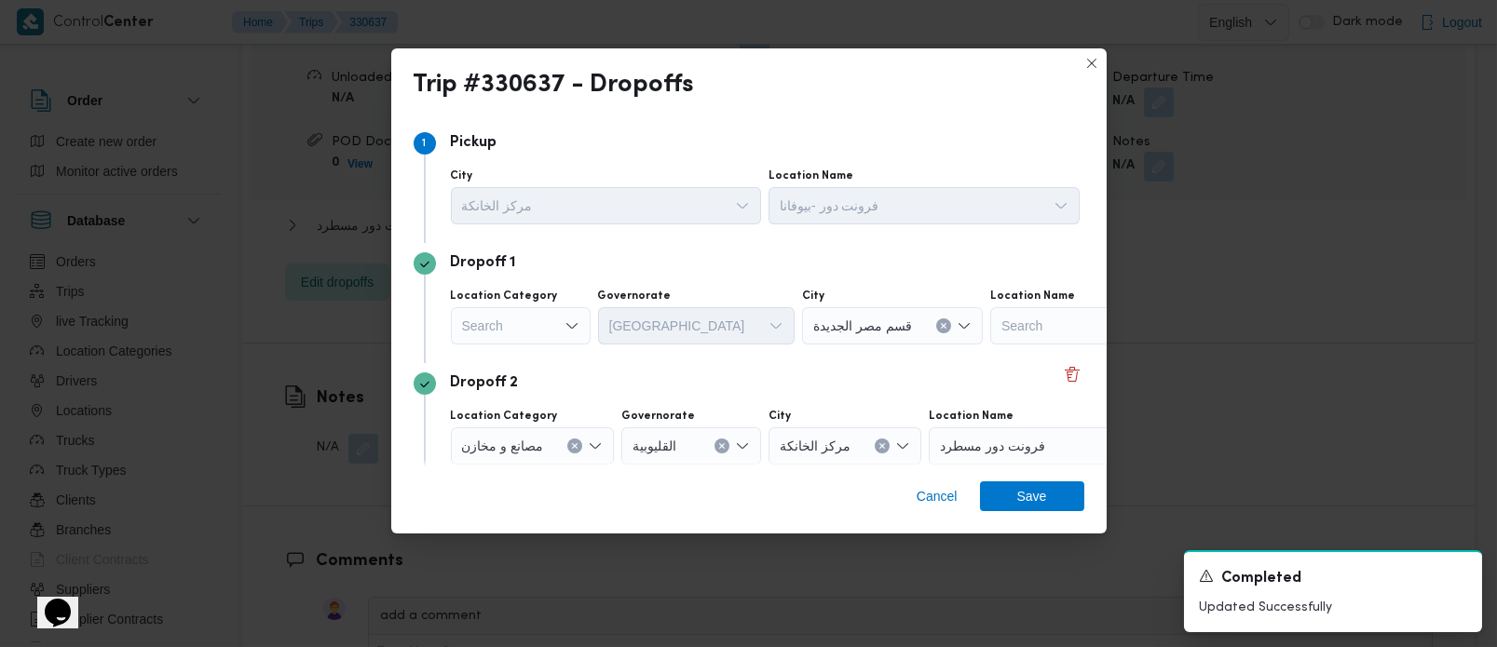
click at [549, 313] on div "Search" at bounding box center [521, 325] width 140 height 37
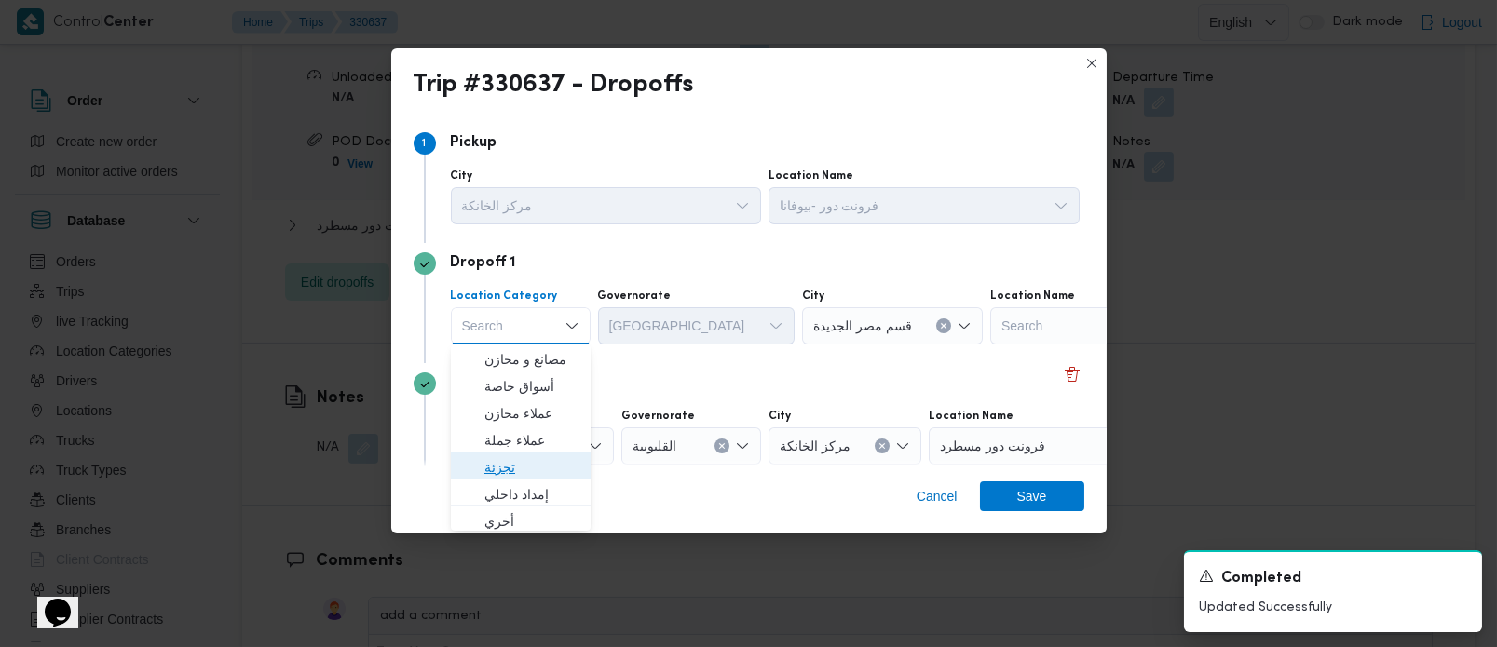
click at [517, 462] on span "تجزئة" at bounding box center [531, 467] width 95 height 22
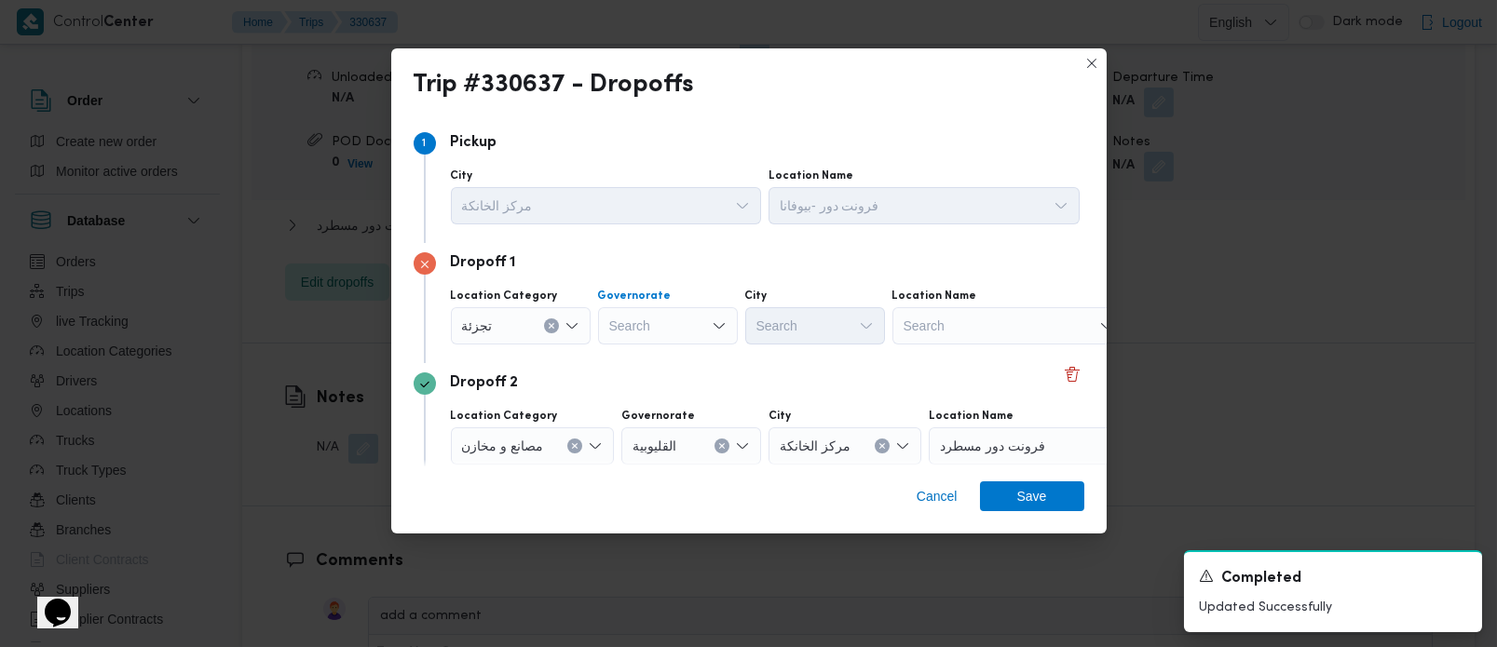
click at [636, 334] on div "Search" at bounding box center [668, 325] width 140 height 37
type input "رة"
click at [653, 380] on span "القاهرة" at bounding box center [678, 386] width 95 height 22
click at [823, 327] on div "Search" at bounding box center [893, 325] width 140 height 37
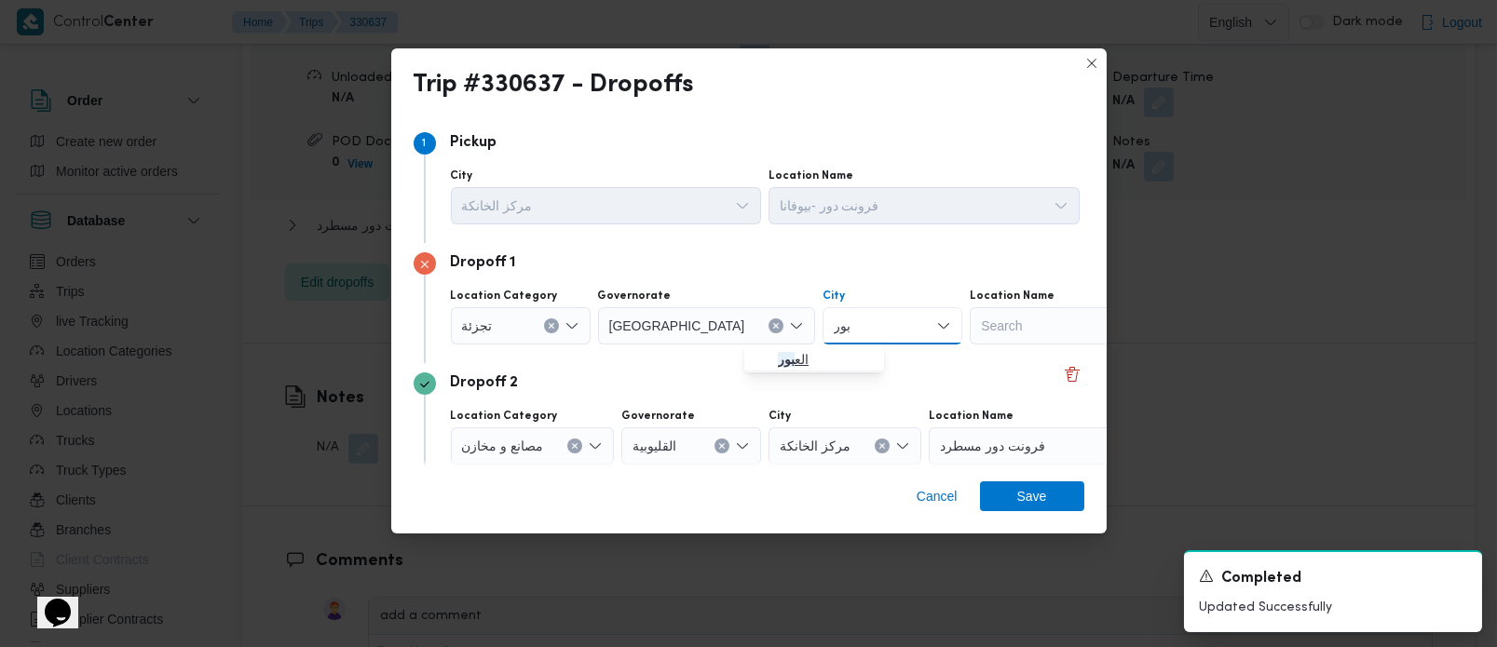
type input "بور"
click at [799, 346] on span "الع بور" at bounding box center [814, 360] width 125 height 30
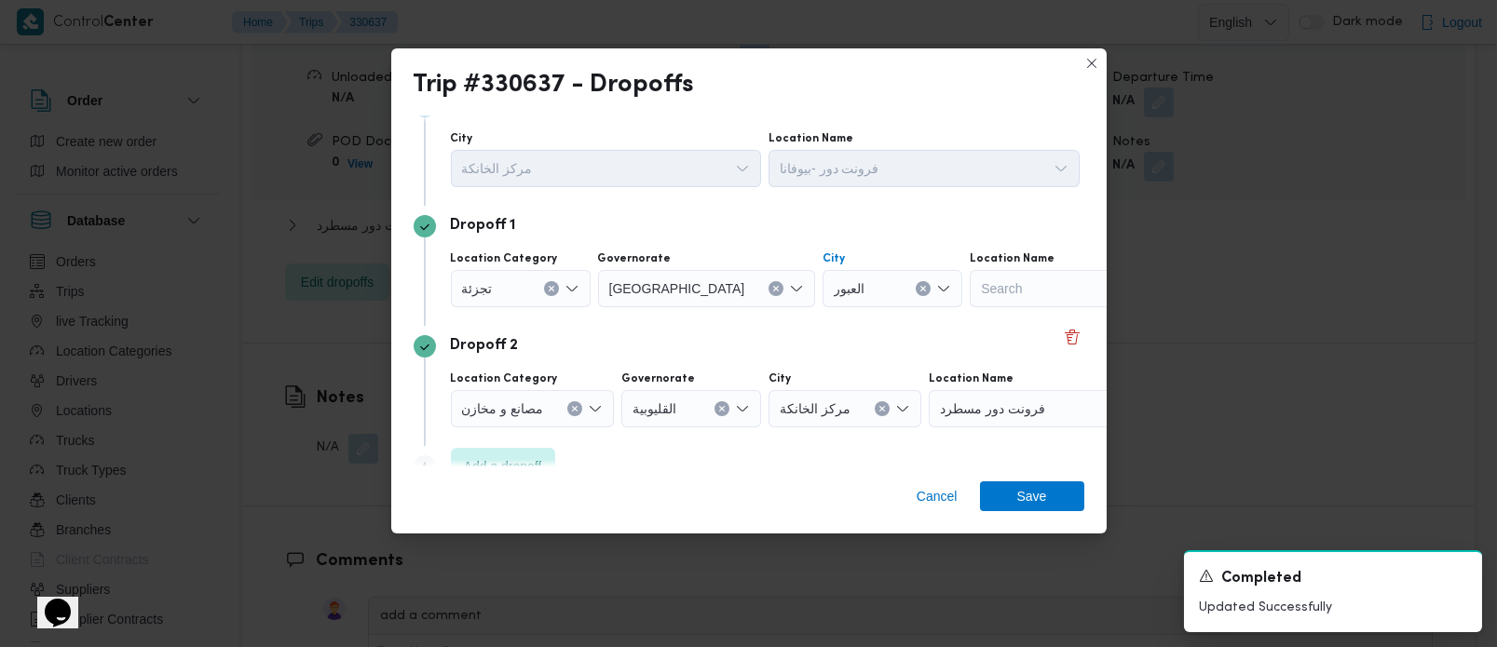
scroll to position [72, 0]
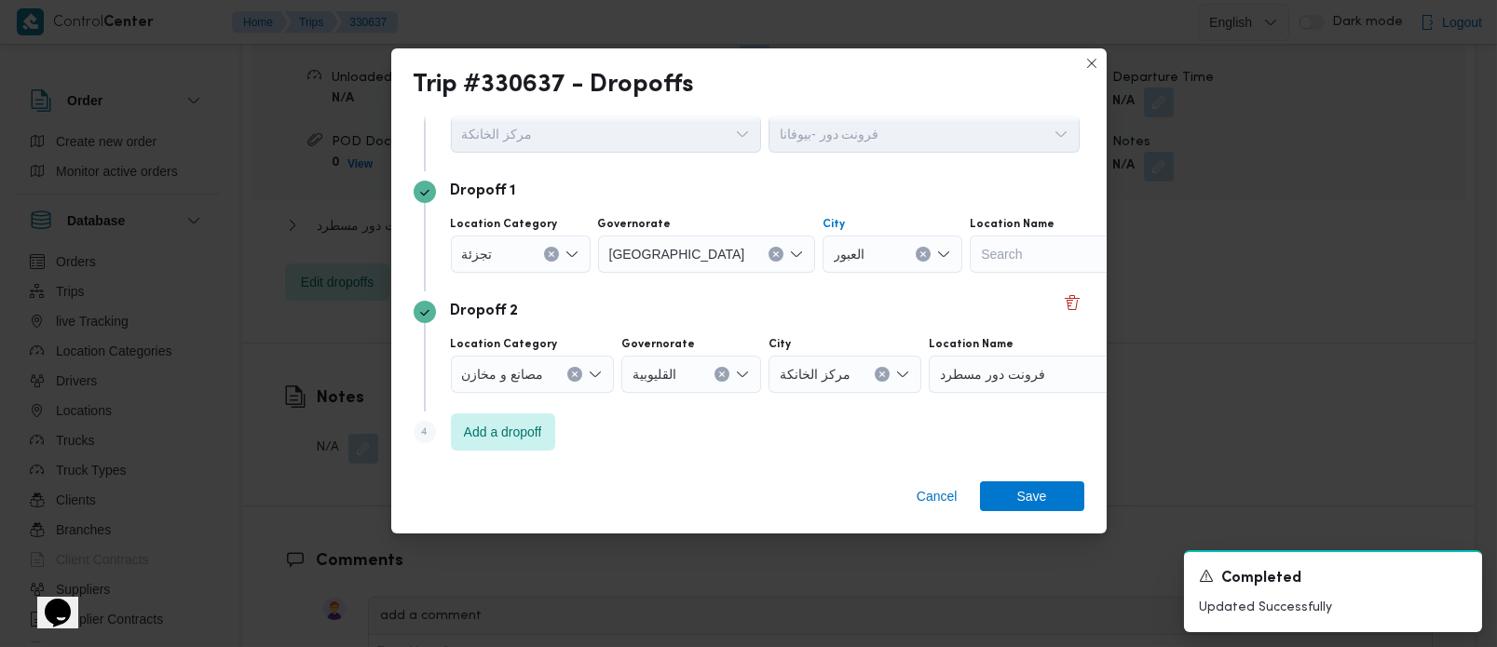
click at [555, 258] on icon "Clear input" at bounding box center [551, 254] width 7 height 7
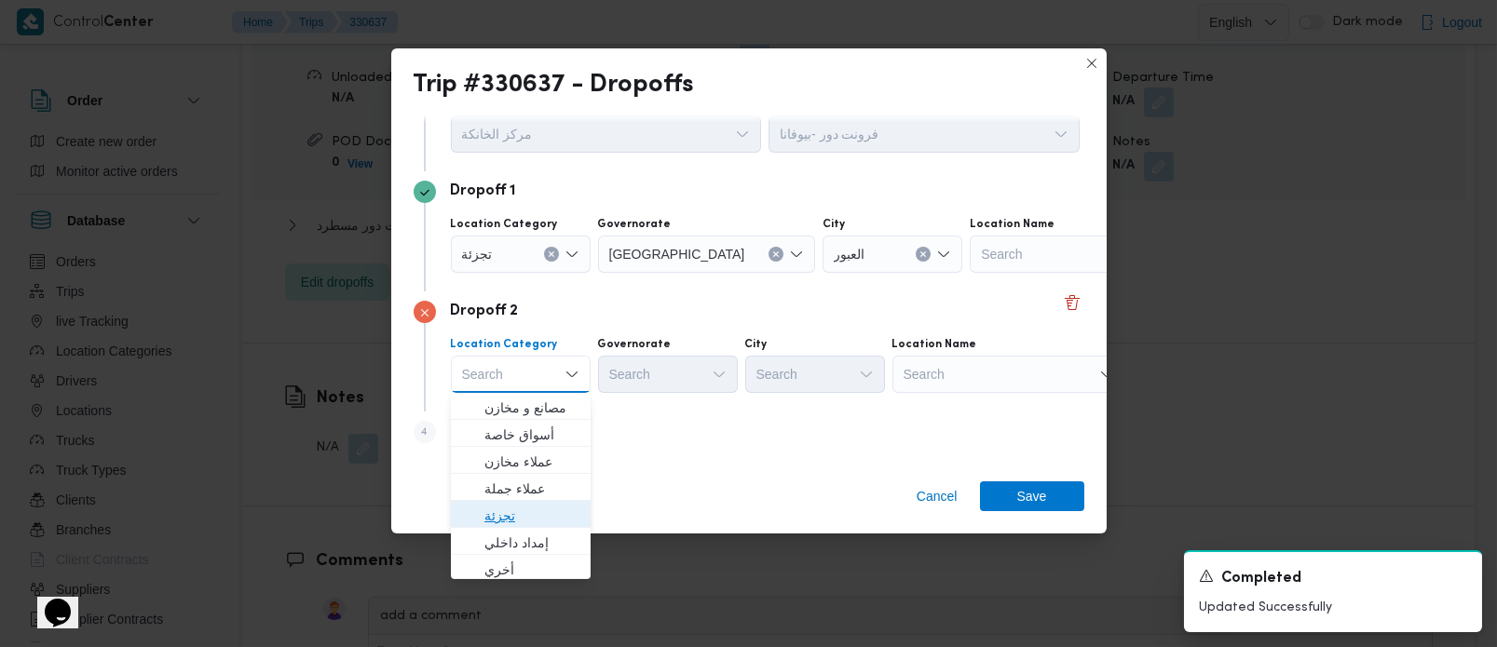
click at [511, 501] on span "تجزئة" at bounding box center [520, 516] width 125 height 30
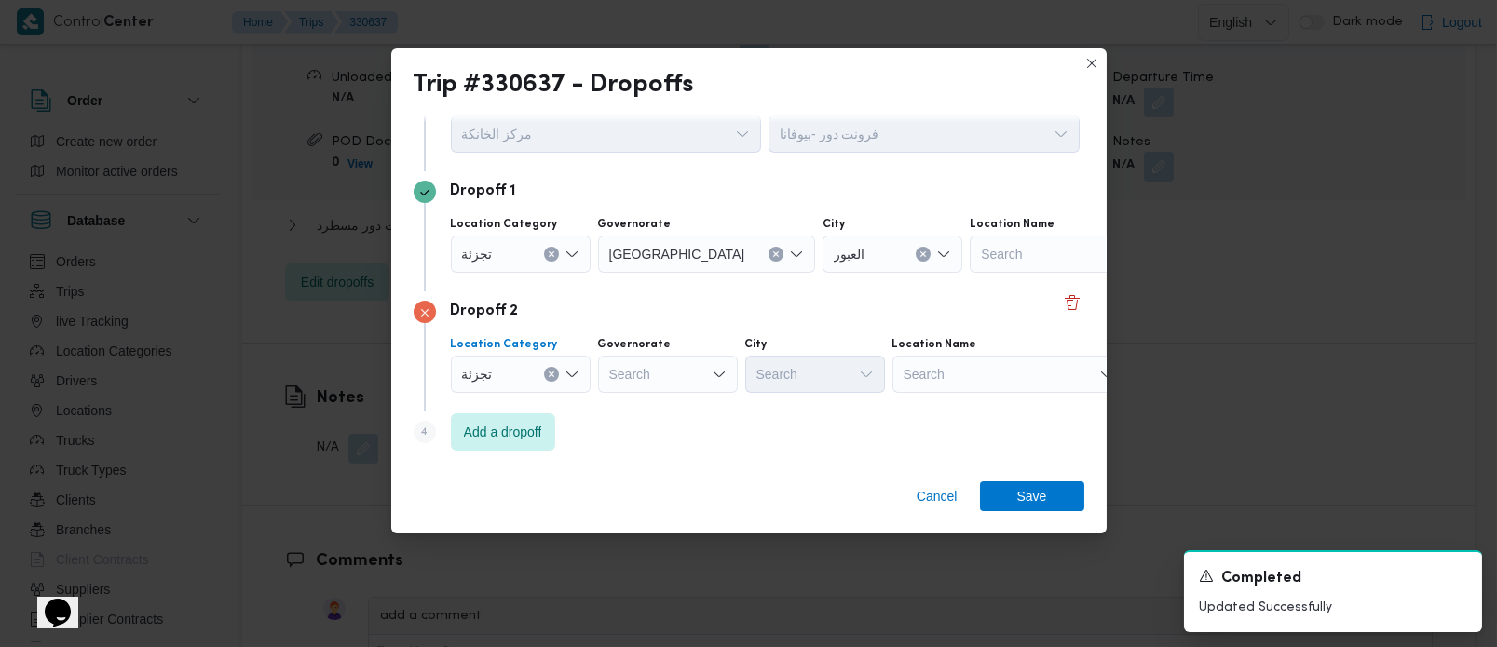
click at [651, 273] on div "Search" at bounding box center [707, 254] width 218 height 37
type input "رة"
click at [647, 429] on span "القاه رة" at bounding box center [678, 435] width 95 height 22
click at [823, 273] on div "Search" at bounding box center [893, 254] width 140 height 37
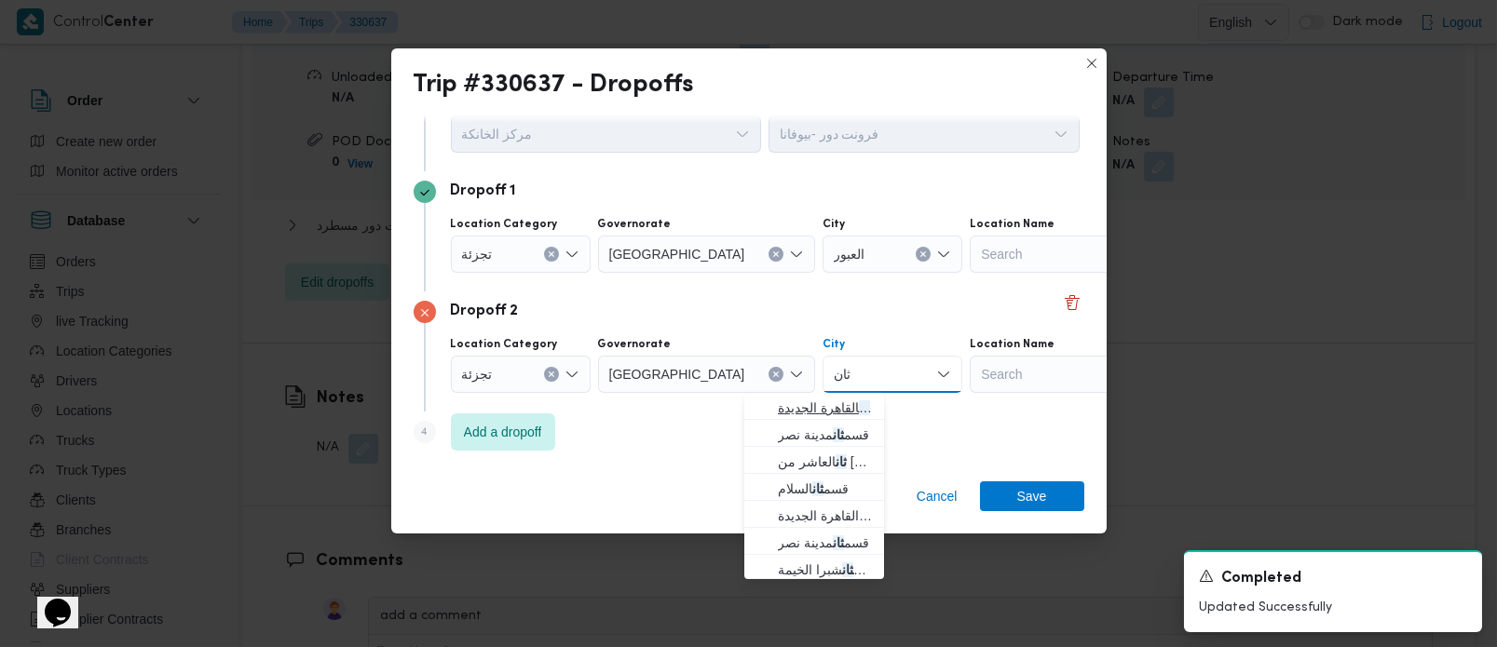
type input "ثان"
click at [799, 400] on span "قسم ثان القاهرة الجديدة" at bounding box center [825, 408] width 95 height 22
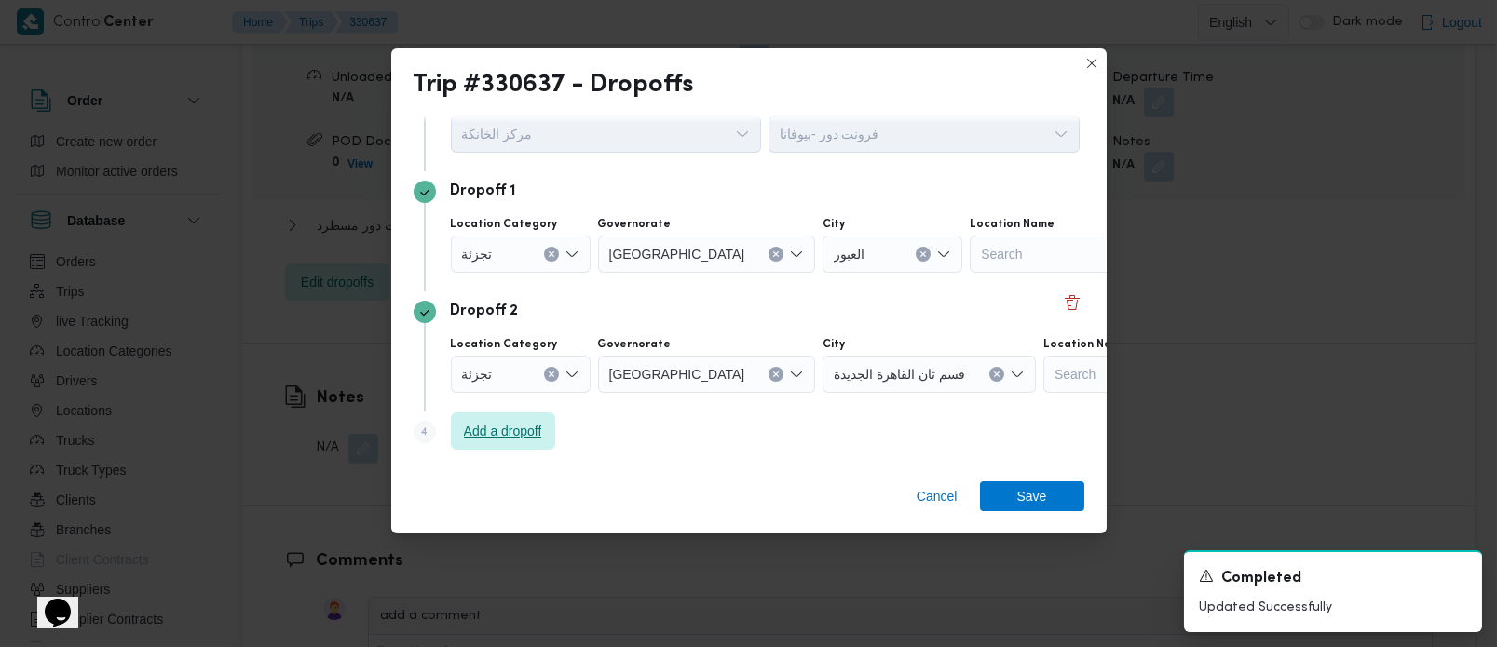
drag, startPoint x: 560, startPoint y: 417, endPoint x: 535, endPoint y: 423, distance: 25.8
click at [556, 417] on div "Step 4 is disabled 4 Add a dropoff" at bounding box center [749, 436] width 671 height 48
click at [535, 423] on span "Add a dropoff" at bounding box center [503, 431] width 78 height 22
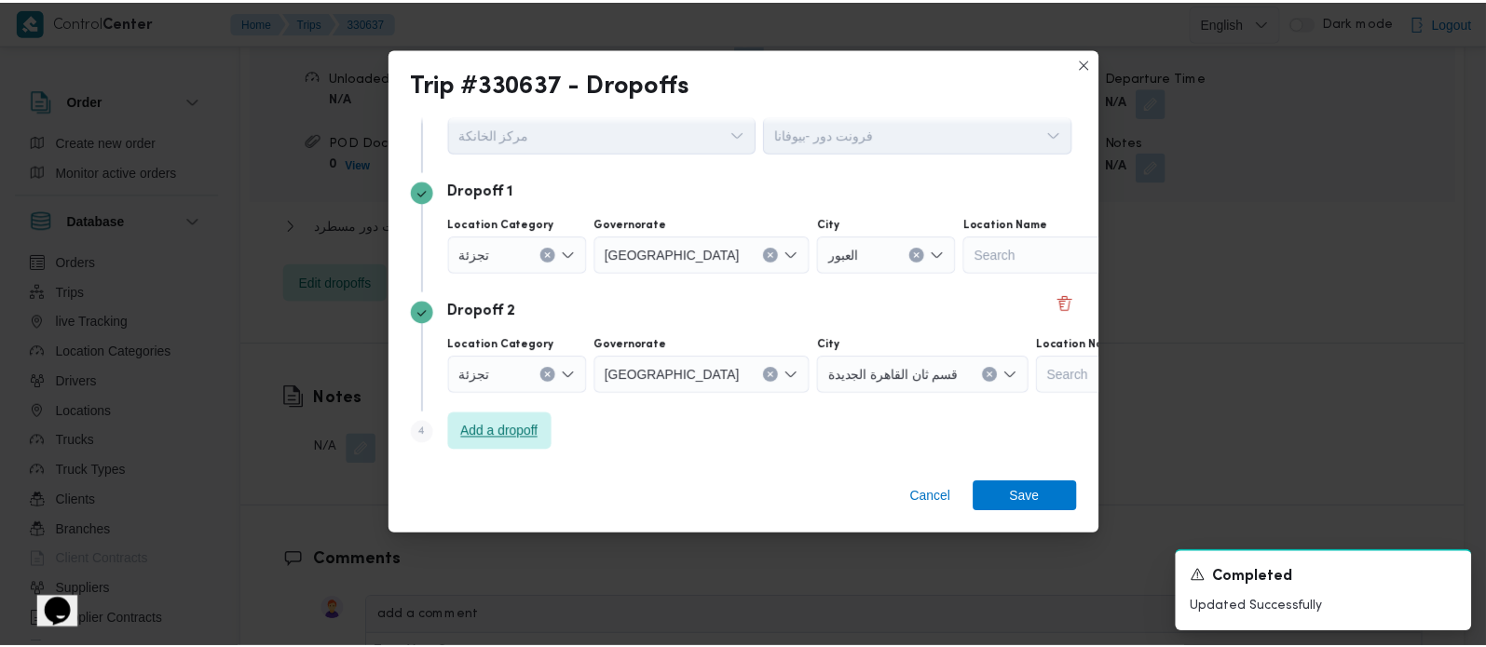
scroll to position [191, 0]
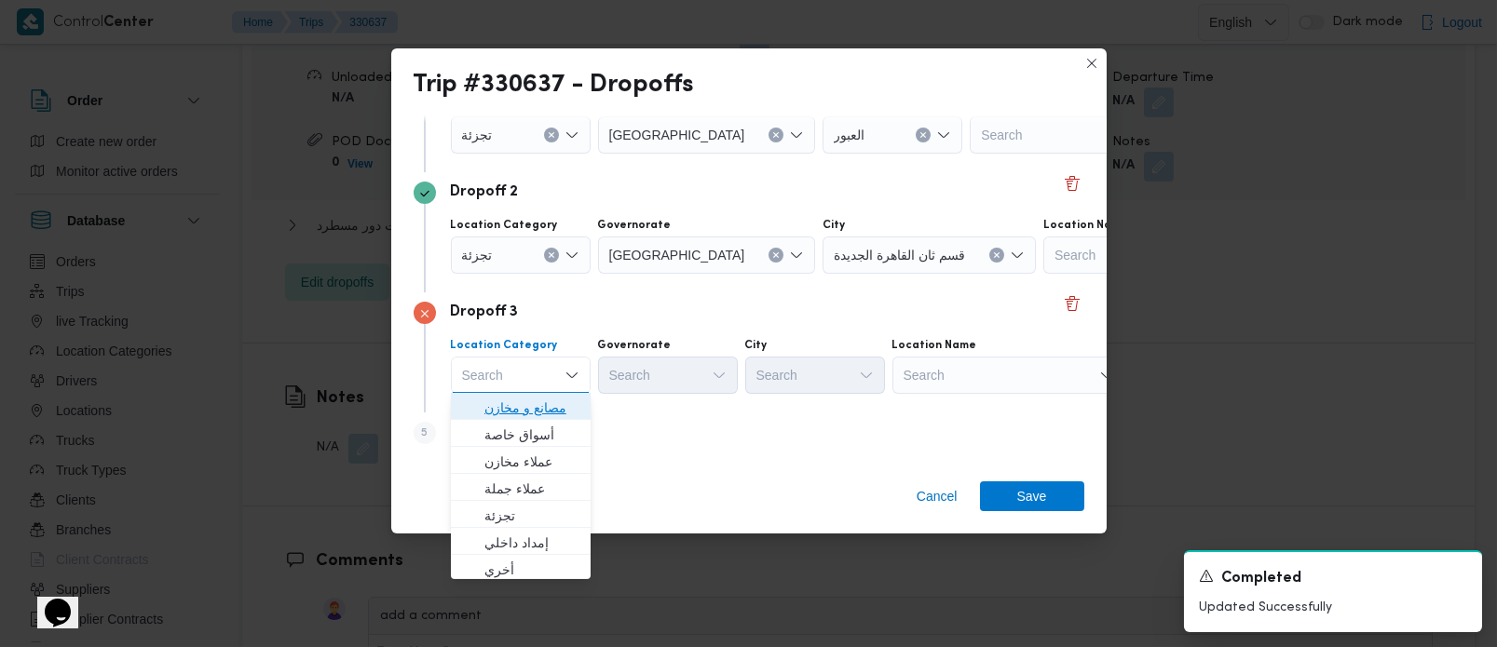
click at [544, 402] on span "مصانع و مخازن" at bounding box center [531, 408] width 95 height 22
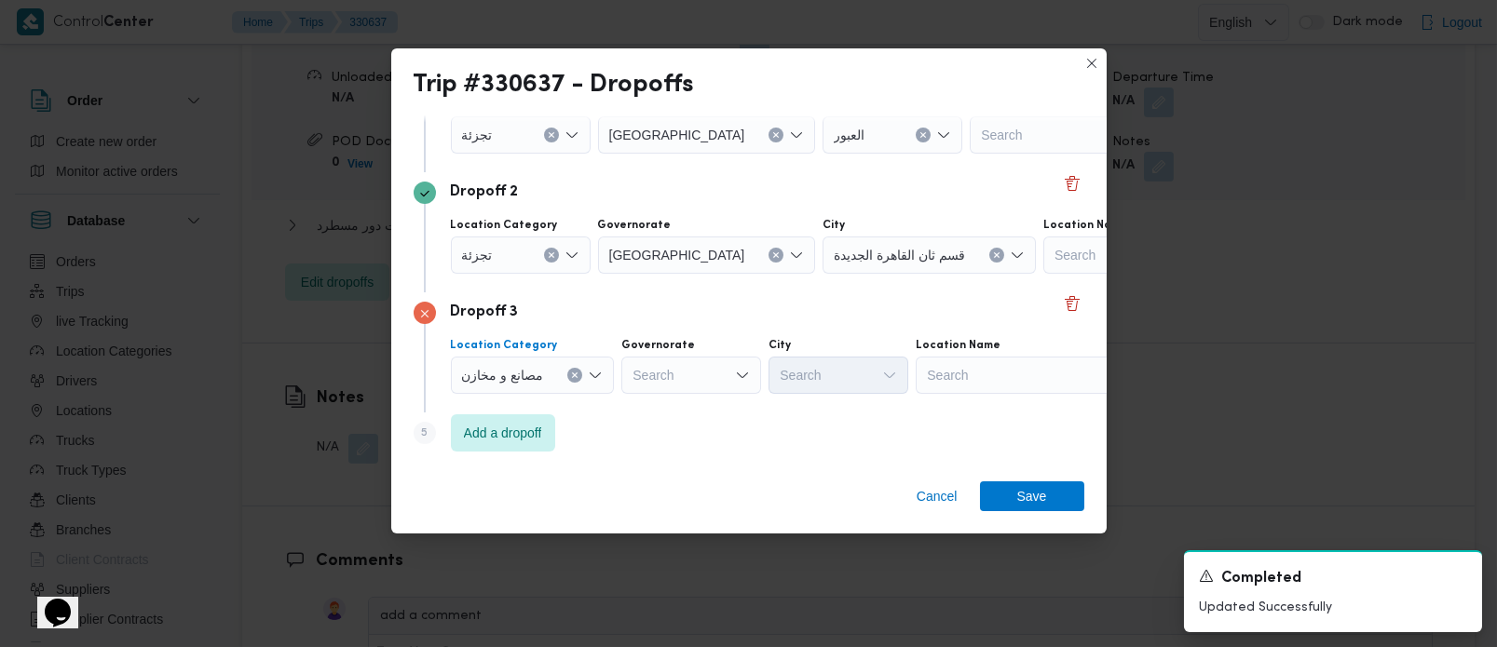
click at [970, 154] on div "Search" at bounding box center [1086, 134] width 233 height 37
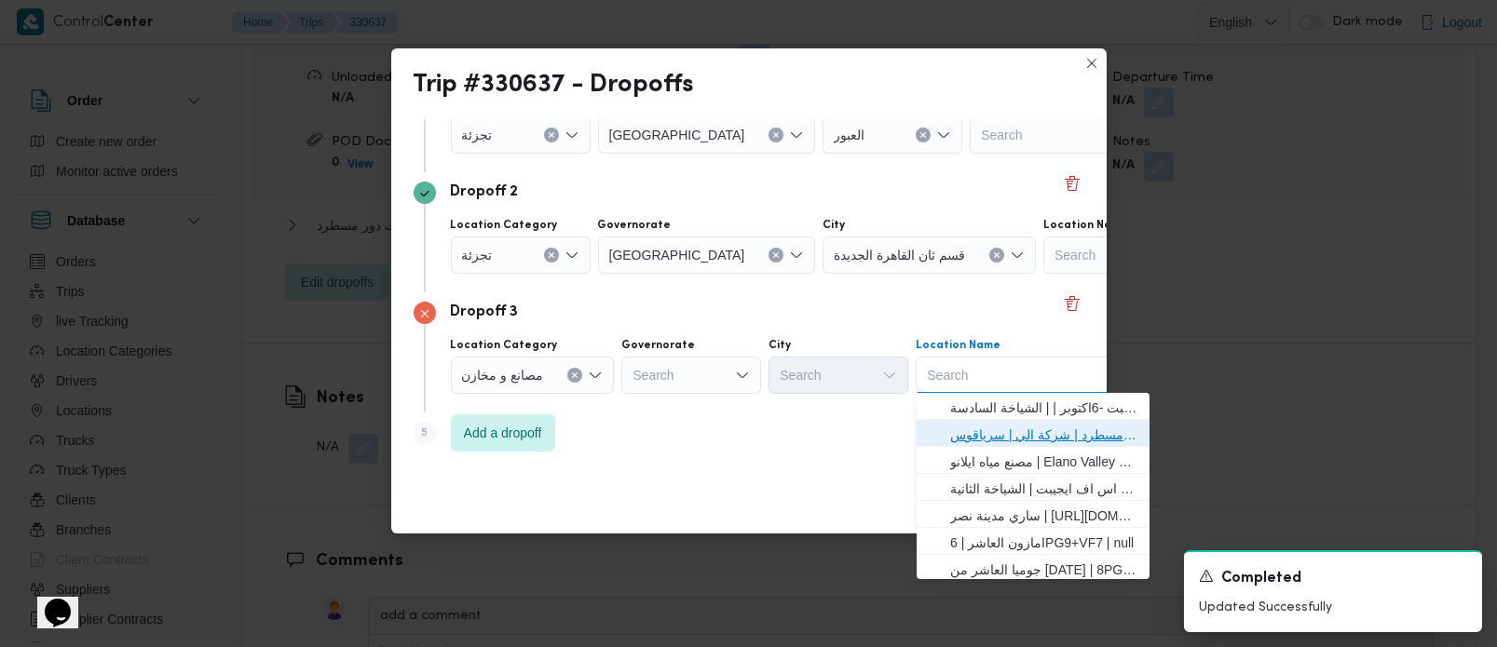
click at [968, 435] on span "فرونت دور مسطرد | شركة الي | سرياقوس" at bounding box center [1044, 435] width 188 height 22
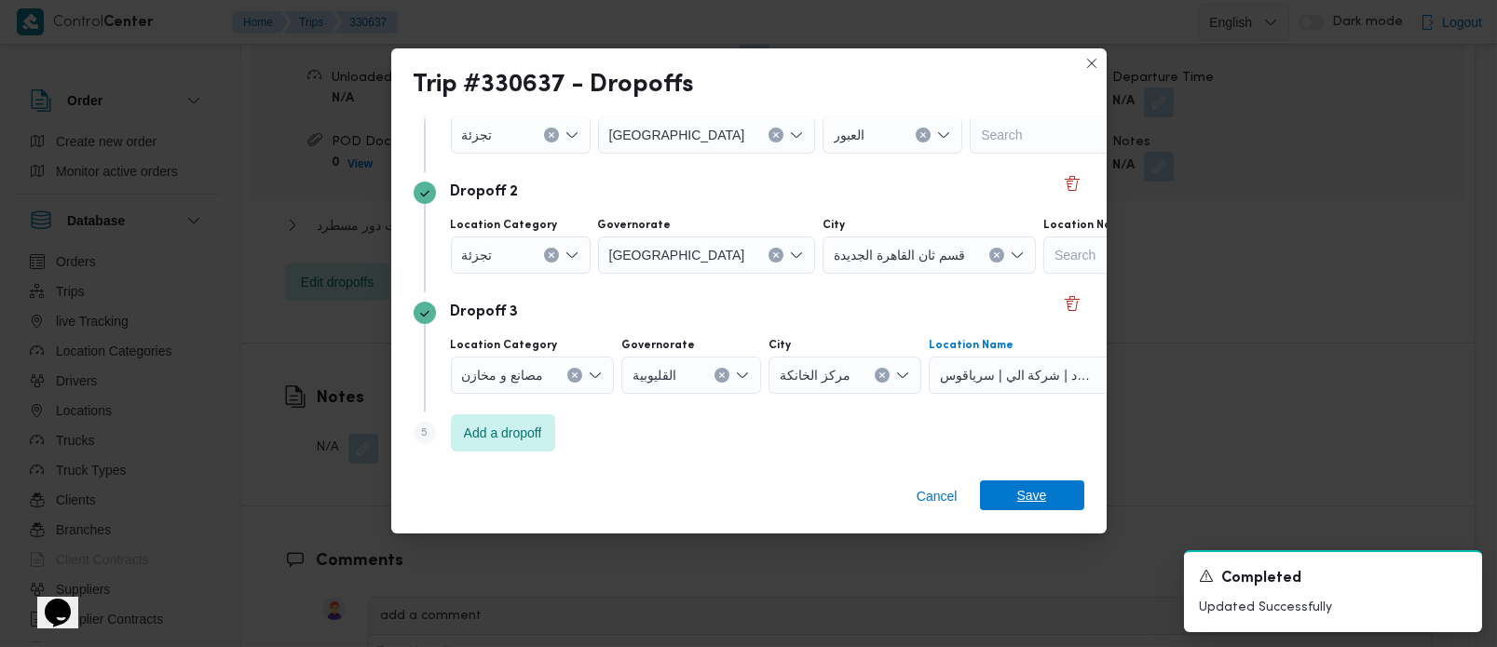
click at [1045, 495] on span "Save" at bounding box center [1032, 496] width 104 height 30
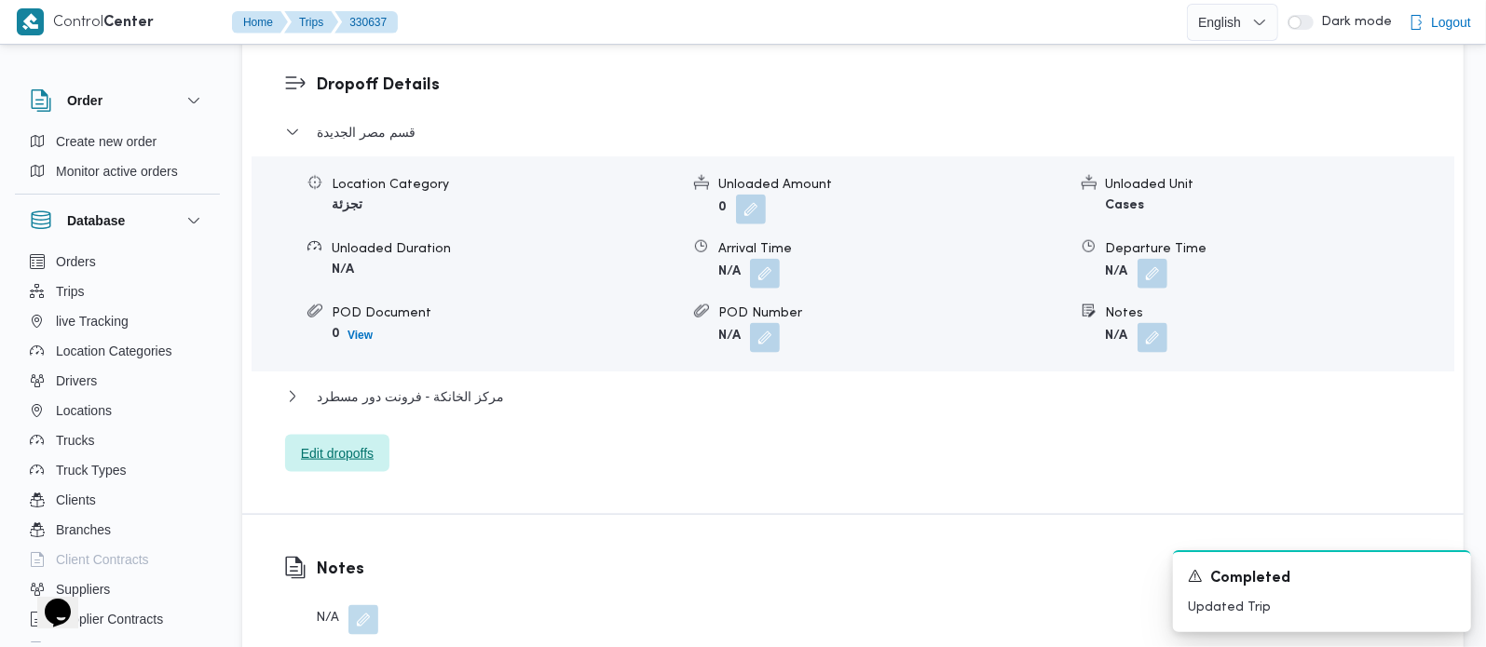
scroll to position [1643, 0]
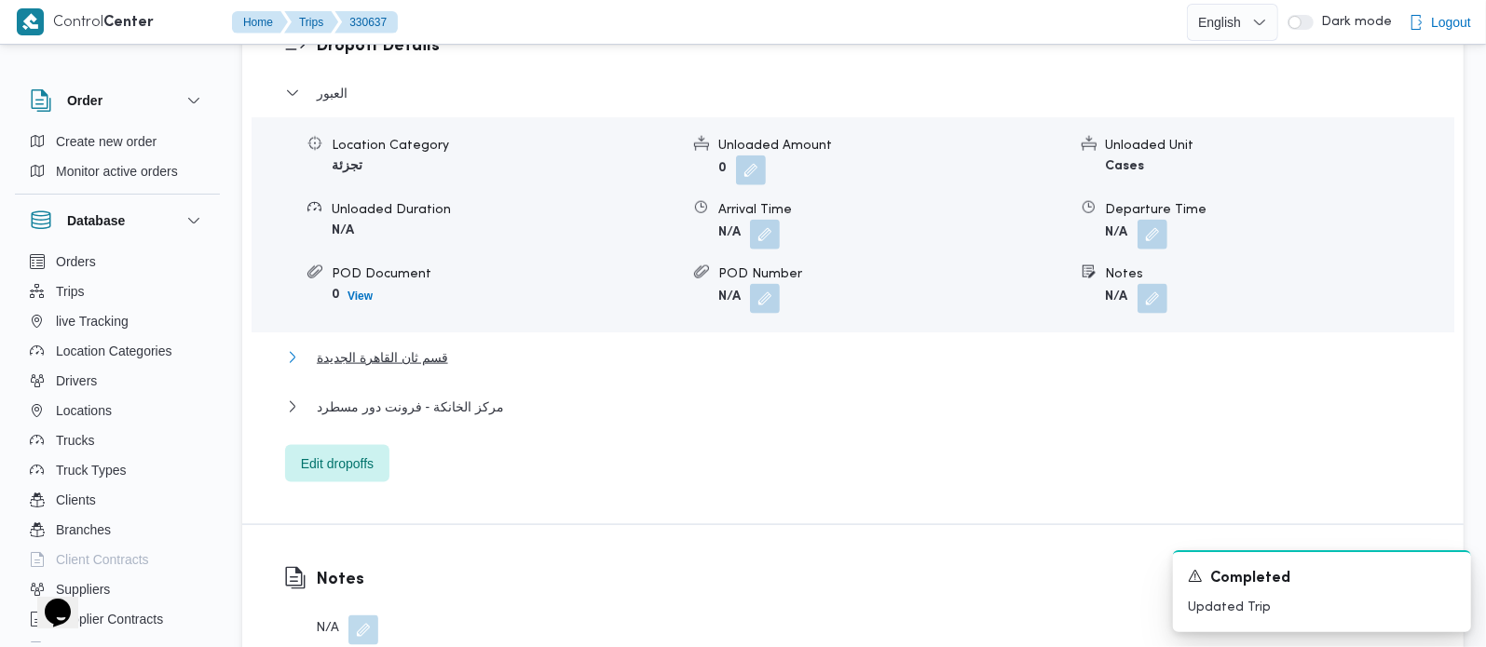
click at [413, 347] on span "قسم ثان القاهرة الجديدة" at bounding box center [382, 358] width 131 height 22
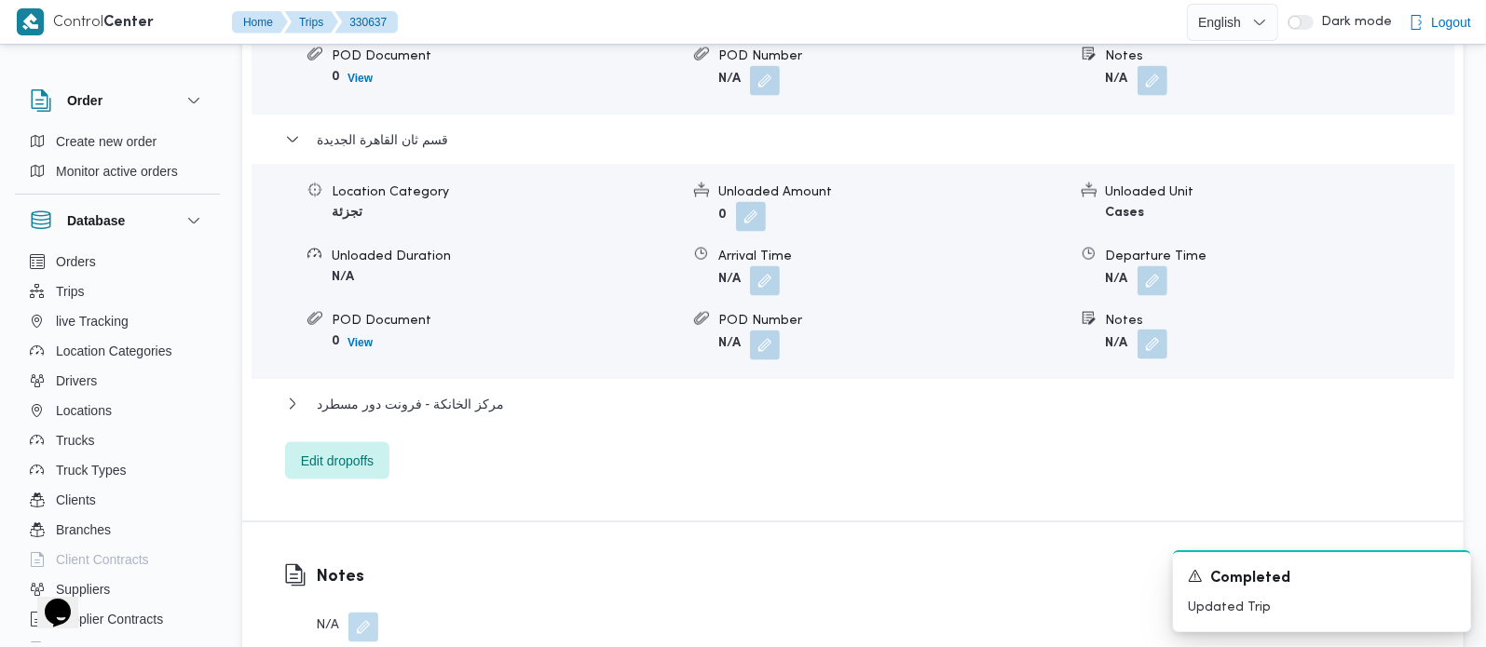
scroll to position [1863, 0]
click at [1160, 328] on button "button" at bounding box center [1152, 343] width 30 height 30
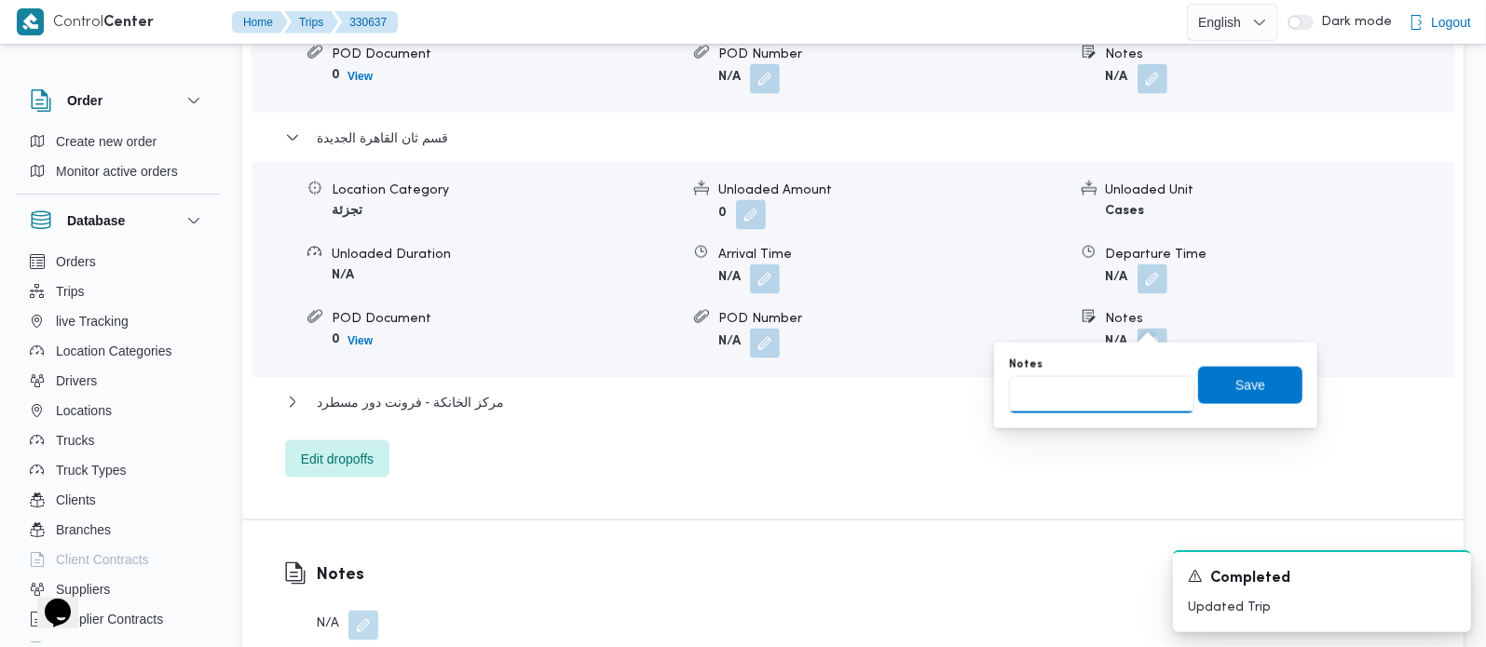
click at [1120, 383] on input "Notes" at bounding box center [1101, 394] width 185 height 37
type input "المستقبل"
click at [1287, 372] on span "Save" at bounding box center [1250, 384] width 104 height 37
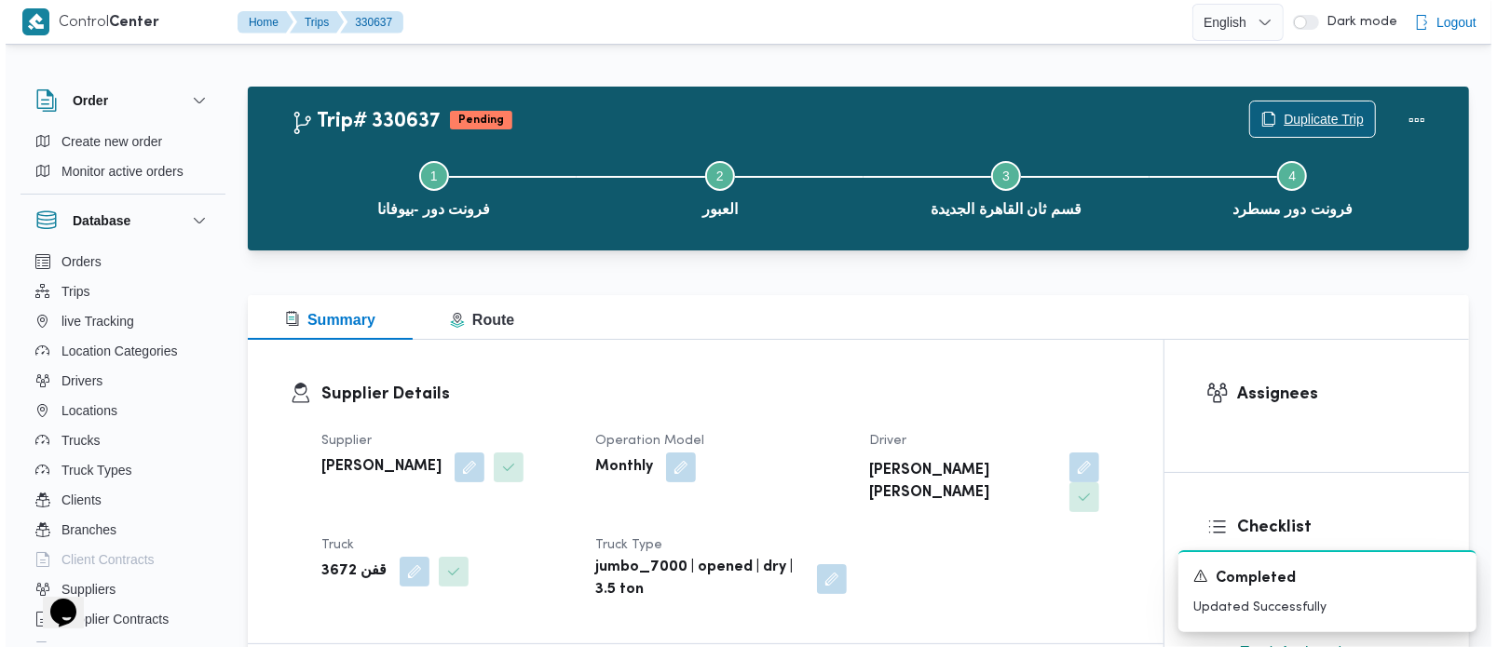
scroll to position [0, 0]
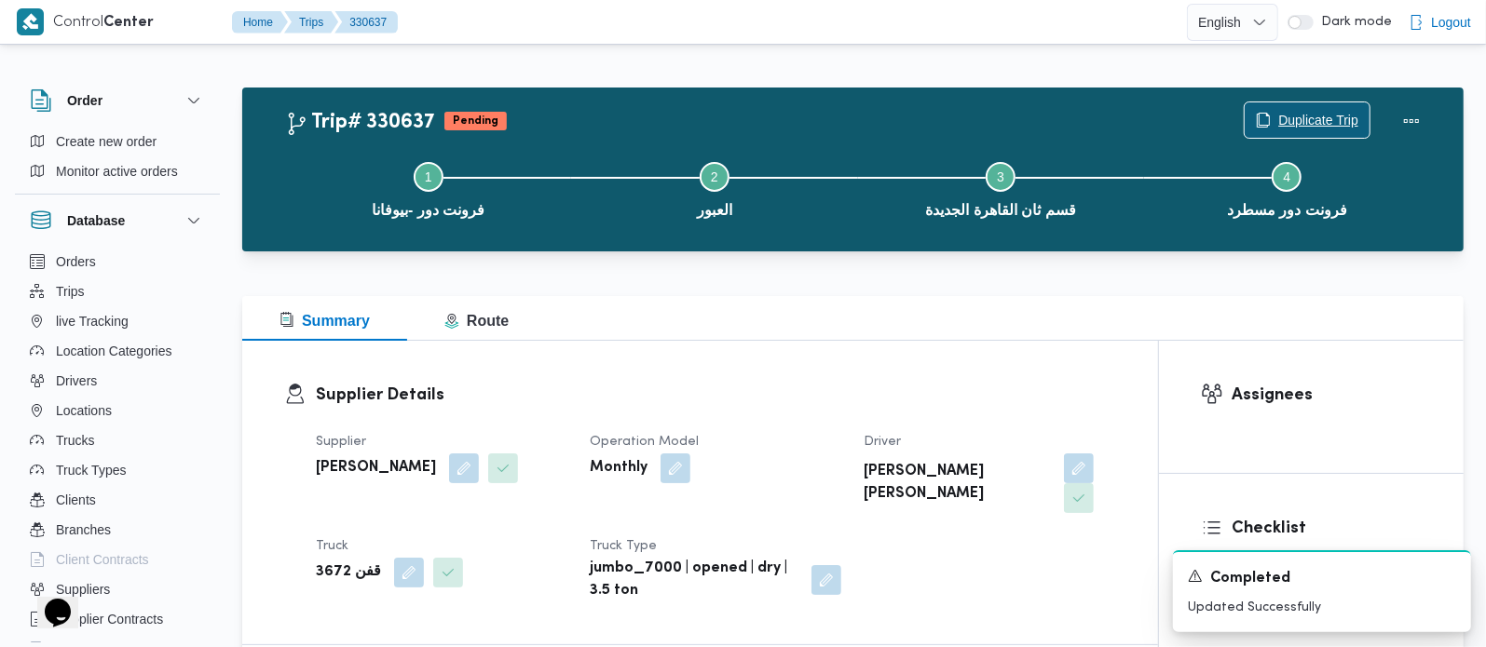
click at [1336, 115] on span "Duplicate Trip" at bounding box center [1318, 120] width 80 height 22
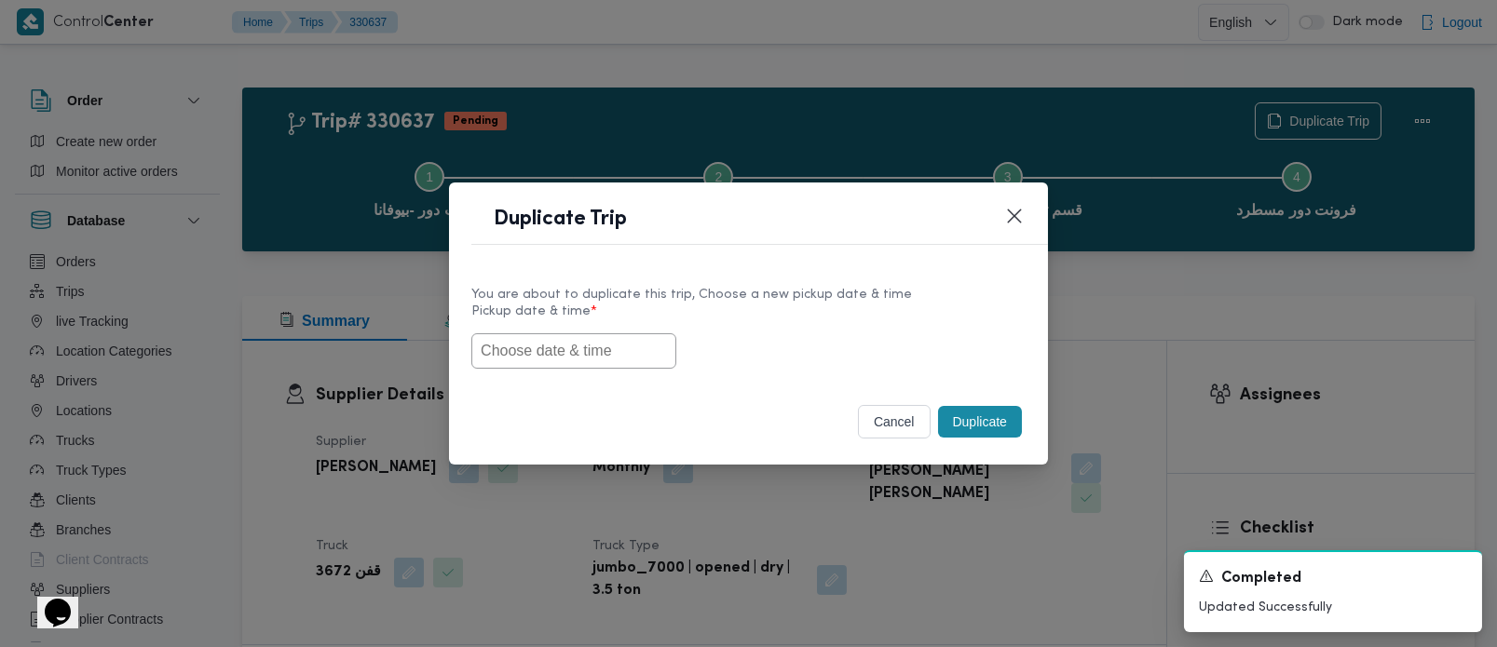
click at [600, 348] on input "text" at bounding box center [573, 351] width 205 height 35
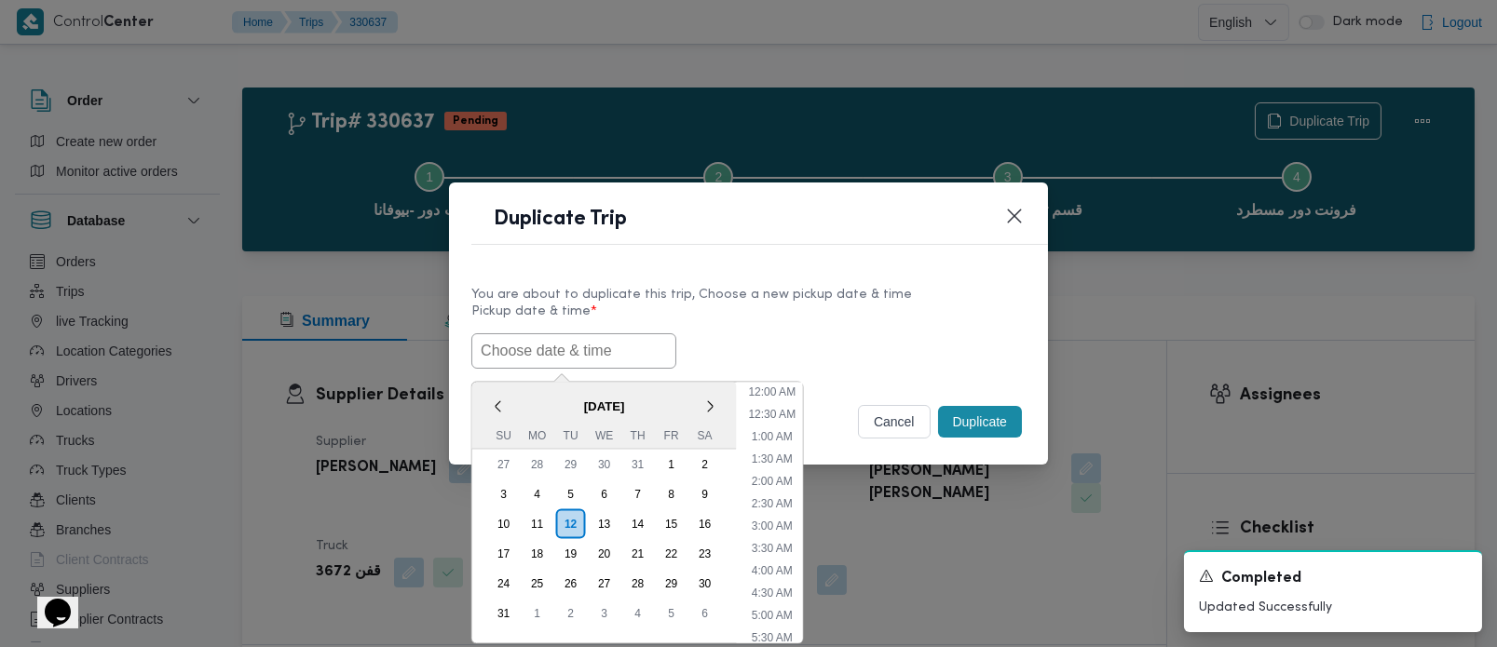
paste input "13/08/2025 7:00AM"
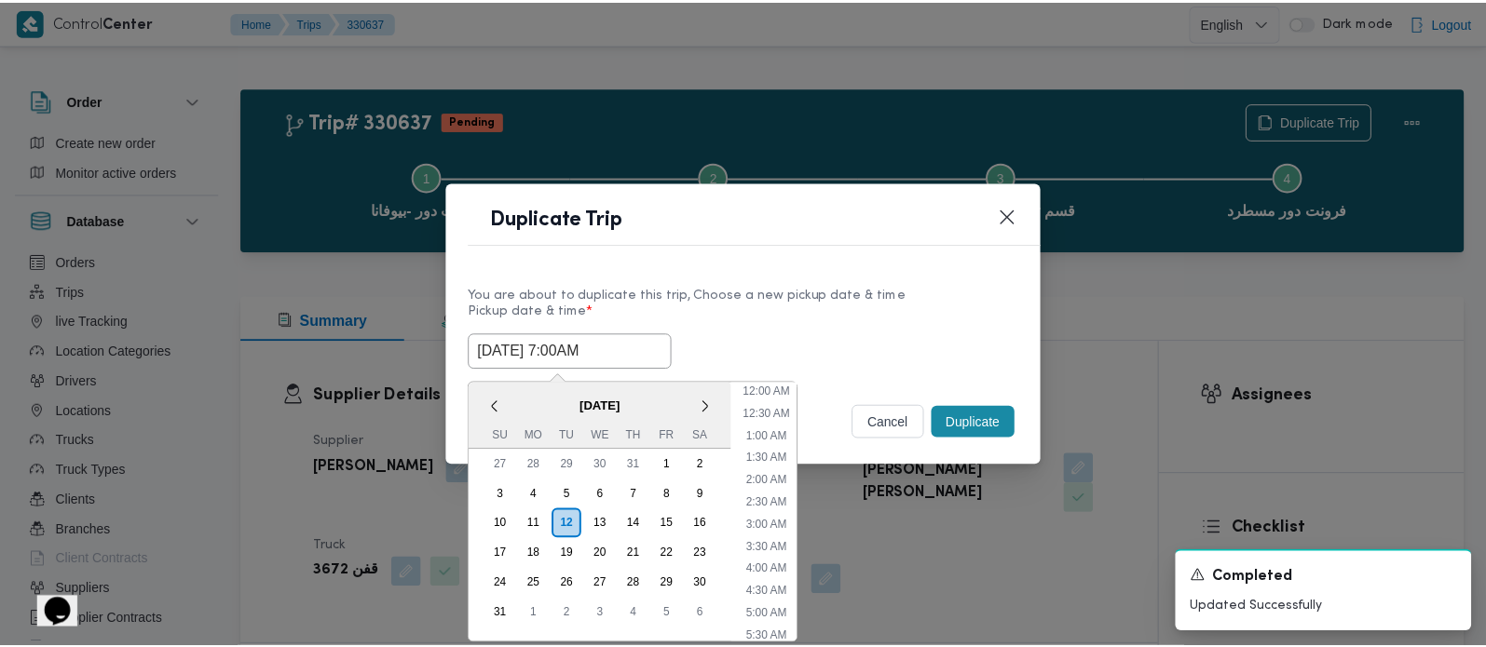
scroll to position [486, 0]
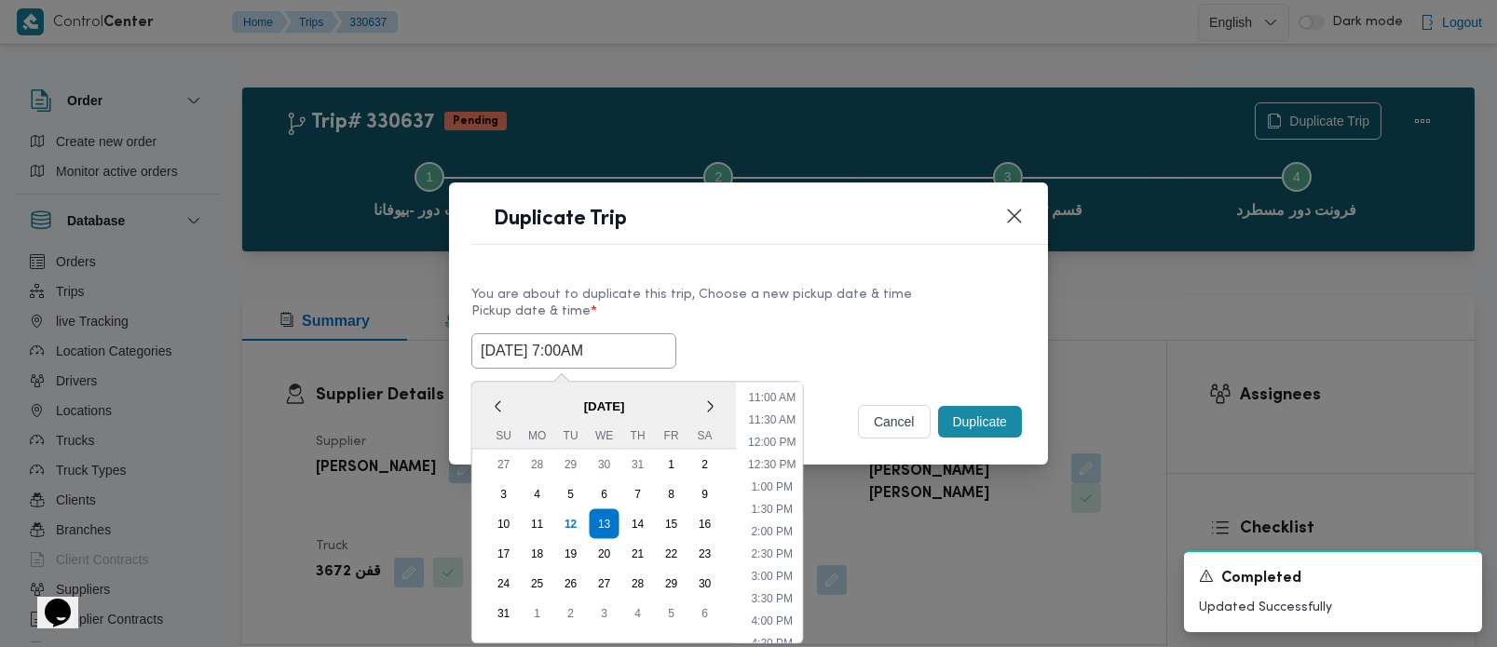
type input "13/08/2025 7:00AM"
drag, startPoint x: 729, startPoint y: 337, endPoint x: 828, endPoint y: 370, distance: 104.0
click at [729, 337] on div "13/08/2025 7:00AM < August 2025 > Su Mo Tu We Th Fr Sa 27 28 29 30 31 1 2 3 4 5…" at bounding box center [748, 351] width 554 height 35
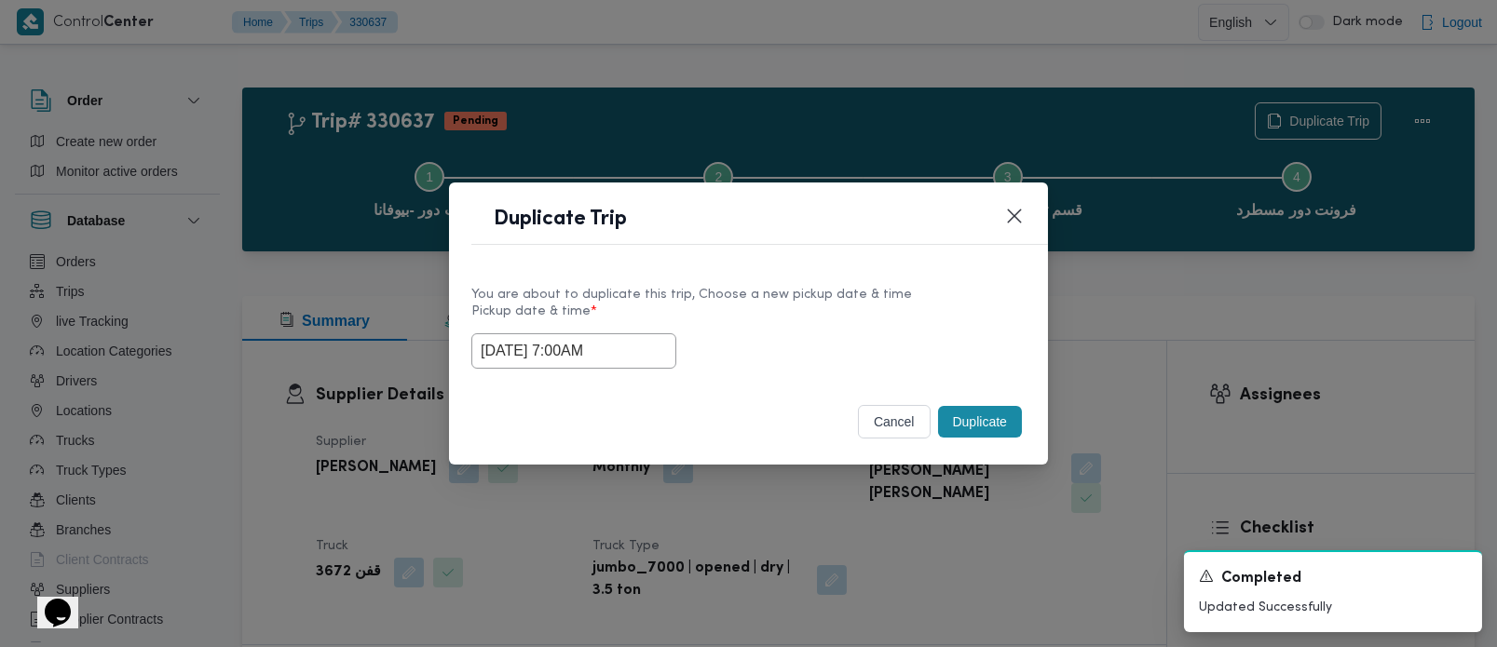
click at [966, 418] on button "Duplicate" at bounding box center [980, 422] width 84 height 32
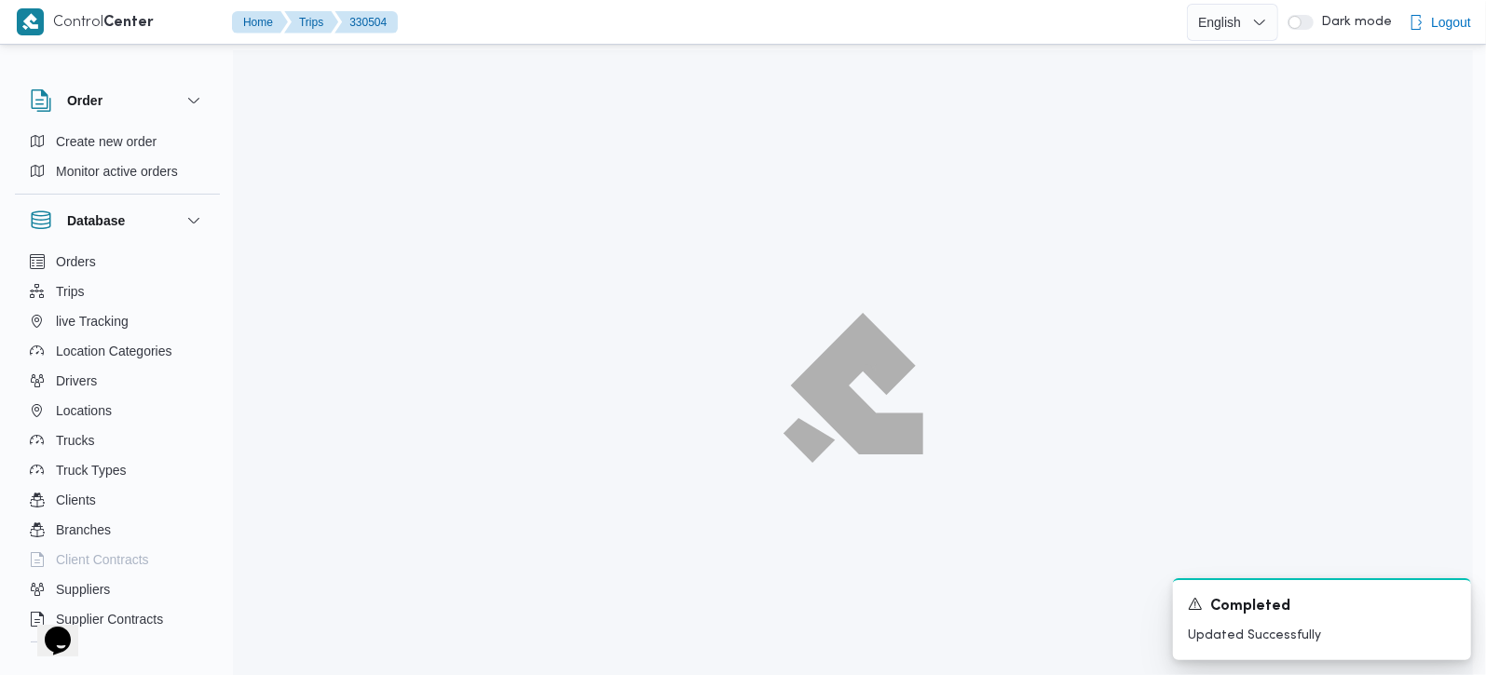
scroll to position [50, 0]
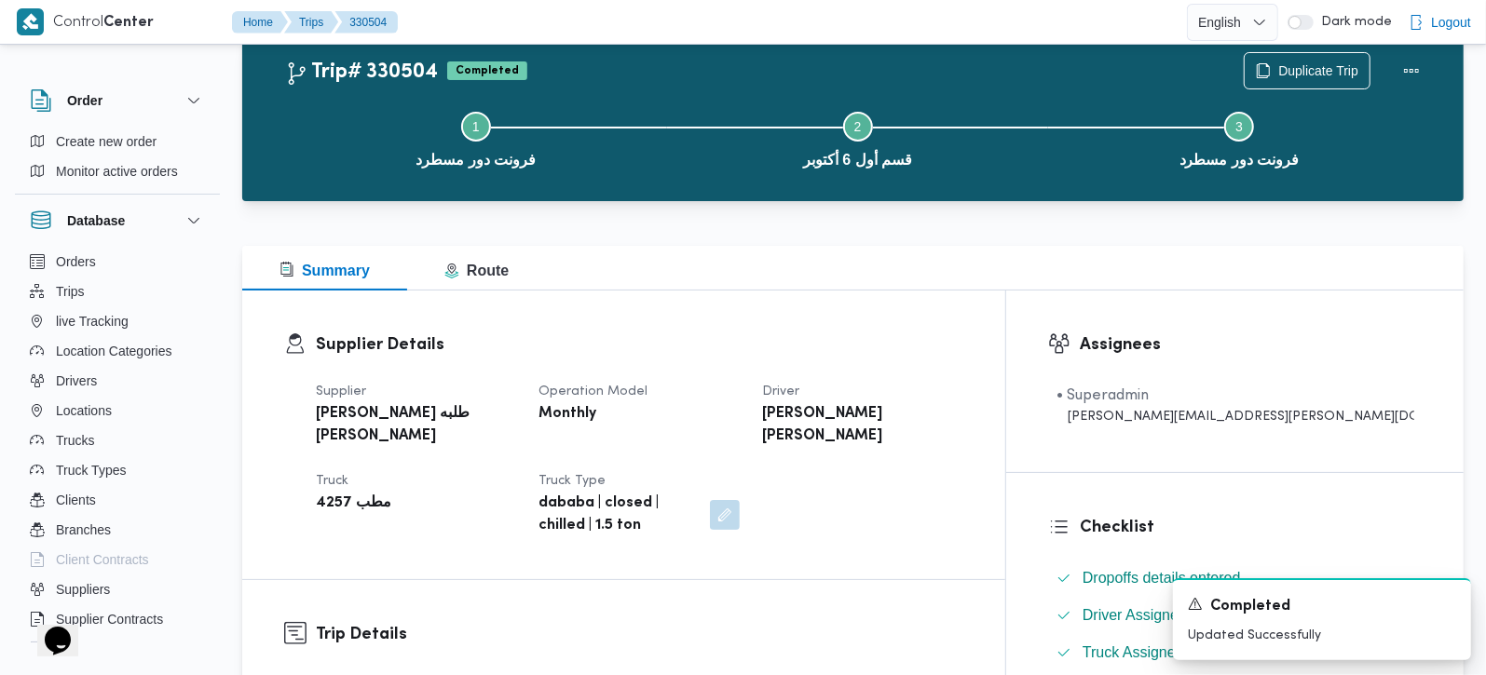
click at [361, 415] on b "[PERSON_NAME] طلبه [PERSON_NAME]" at bounding box center [414, 425] width 197 height 45
copy div "[PERSON_NAME] طلبه [PERSON_NAME]"
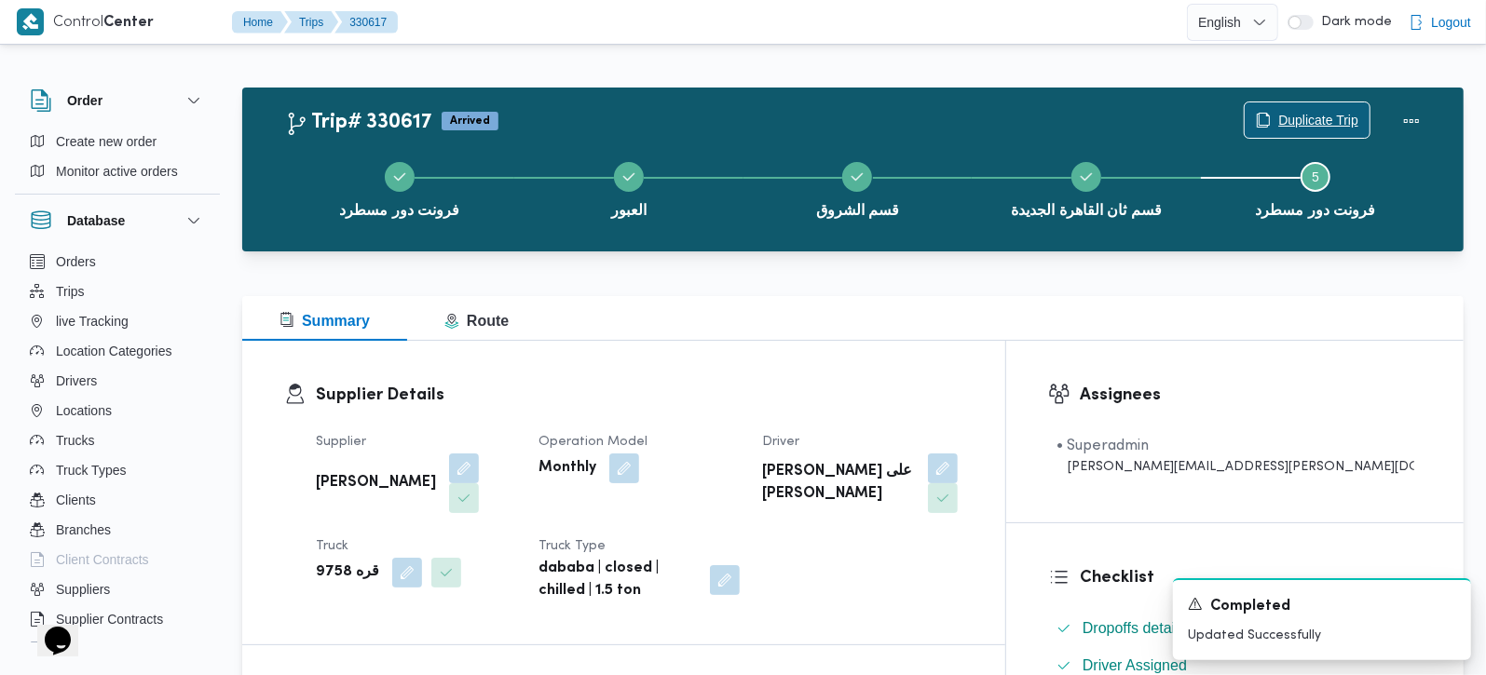
click at [1348, 113] on span "Duplicate Trip" at bounding box center [1318, 120] width 80 height 22
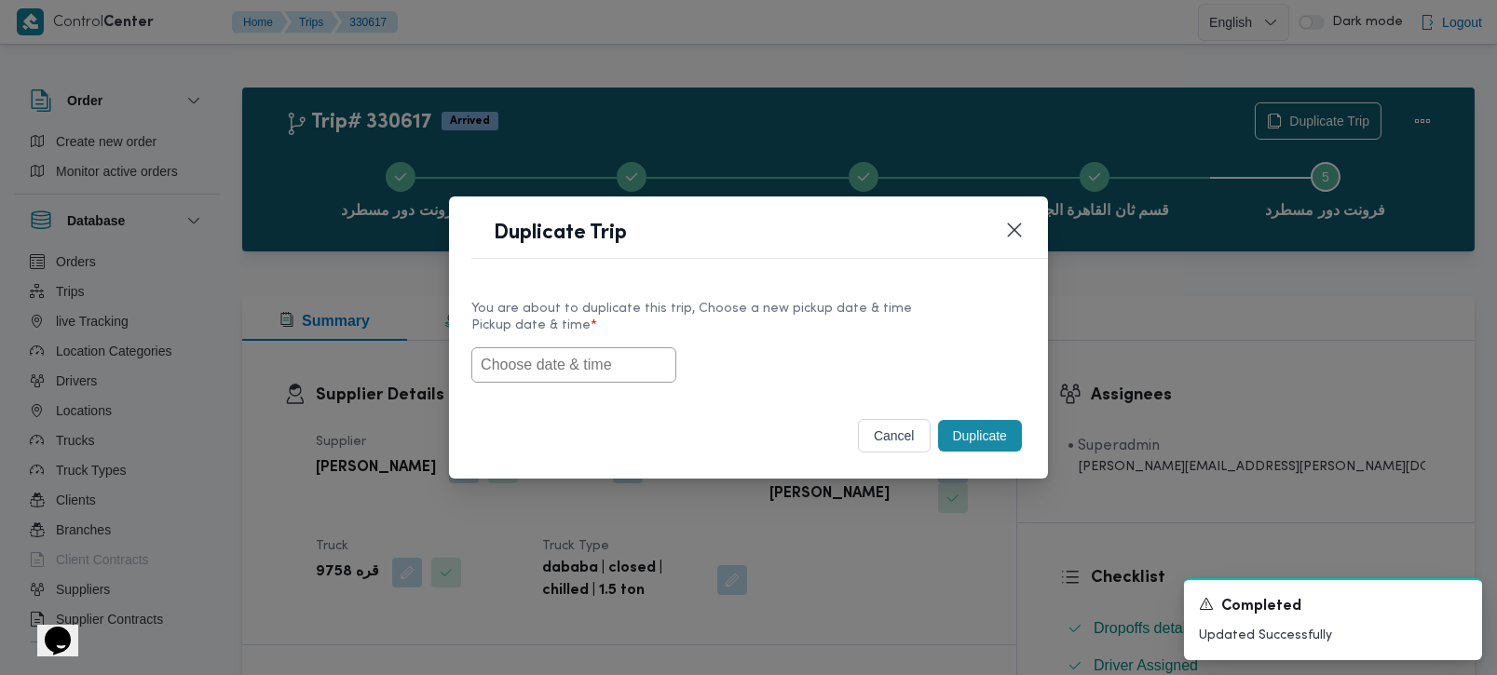
click at [573, 367] on input "text" at bounding box center [573, 364] width 205 height 35
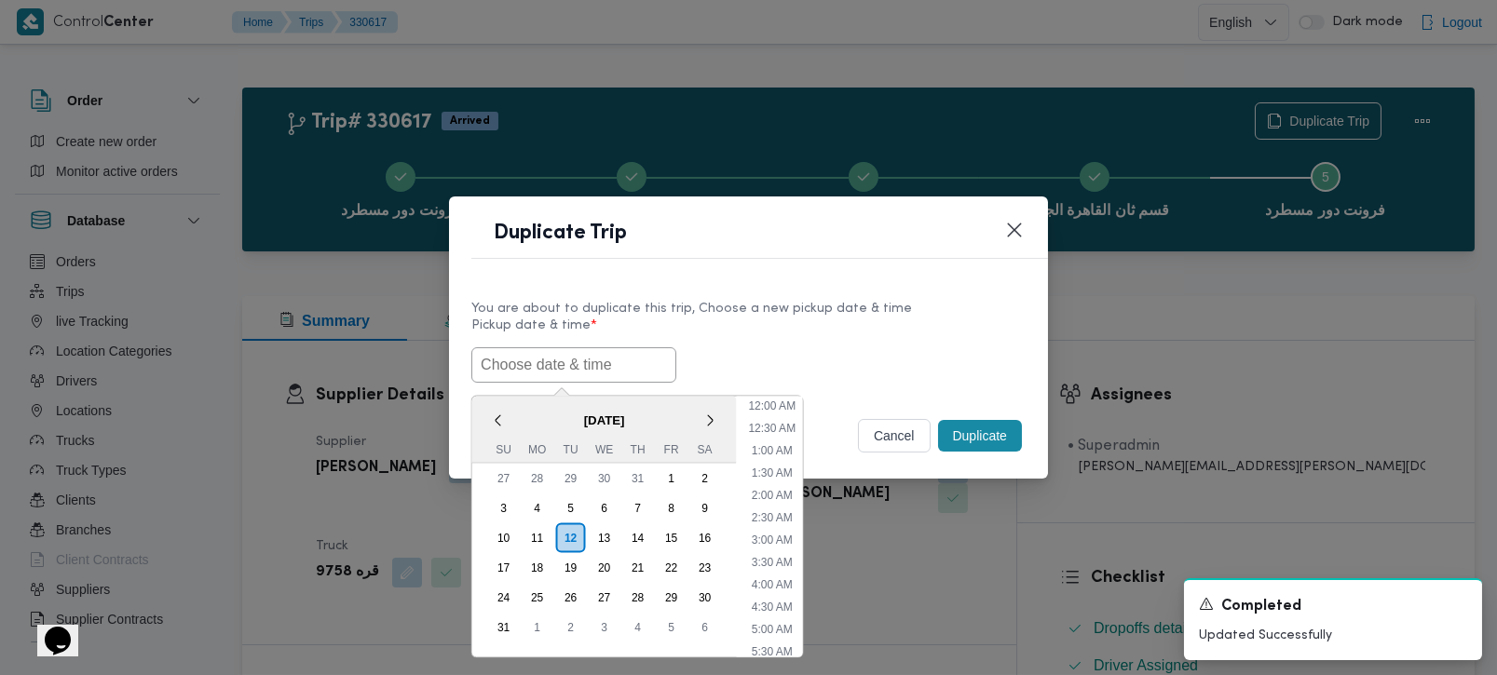
scroll to position [463, 0]
click at [528, 412] on span "[DATE]" at bounding box center [604, 419] width 265 height 33
click at [595, 523] on div "13" at bounding box center [603, 537] width 35 height 35
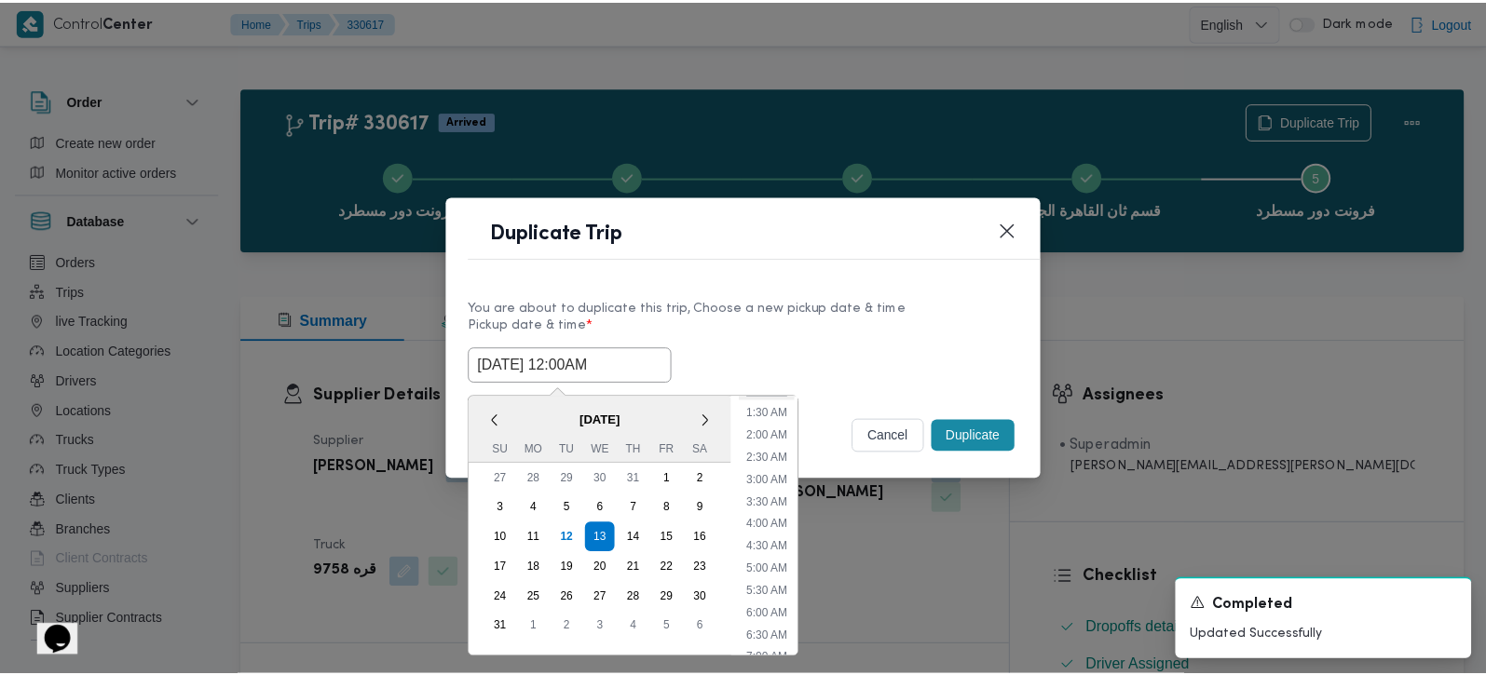
scroll to position [109, 0]
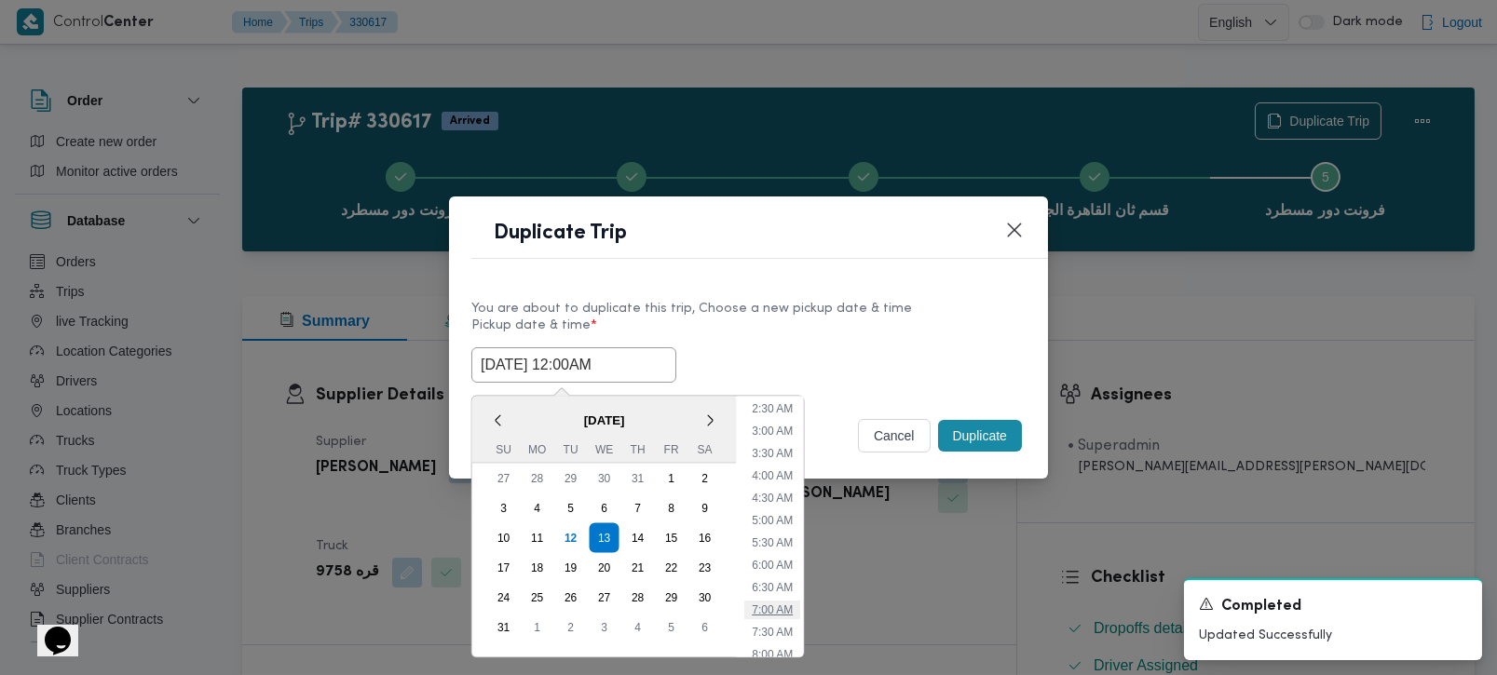
click at [775, 613] on li "7:00 AM" at bounding box center [772, 609] width 56 height 19
type input "[DATE] 7:00AM"
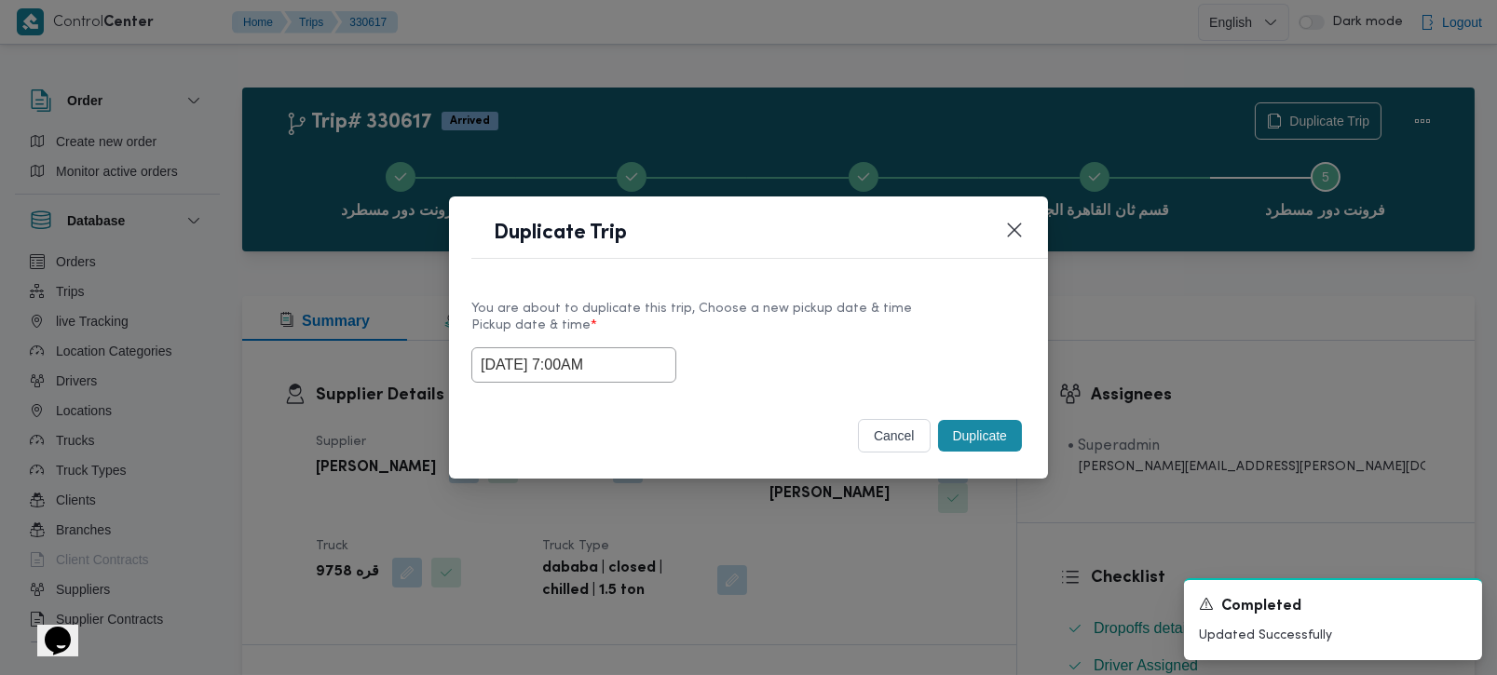
drag, startPoint x: 623, startPoint y: 368, endPoint x: 456, endPoint y: 374, distance: 166.9
click at [456, 374] on div "You are about to duplicate this trip, Choose a new pickup date & time Pickup da…" at bounding box center [748, 340] width 599 height 119
click at [927, 350] on div "Selected date: Wednesday, August 13th, 2025 at 7:00 AM 13/08/2025 7:00AM" at bounding box center [748, 364] width 554 height 35
click at [987, 430] on button "Duplicate" at bounding box center [980, 436] width 84 height 32
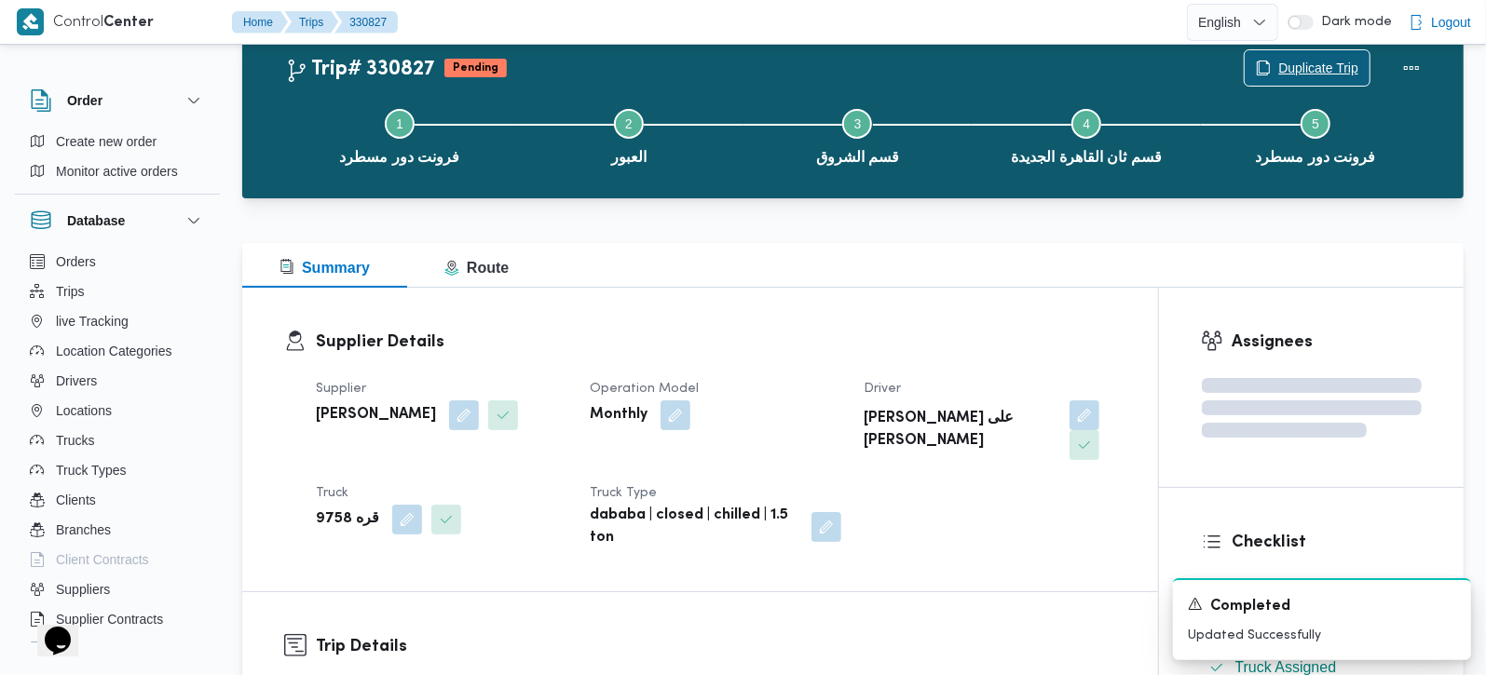
scroll to position [328, 0]
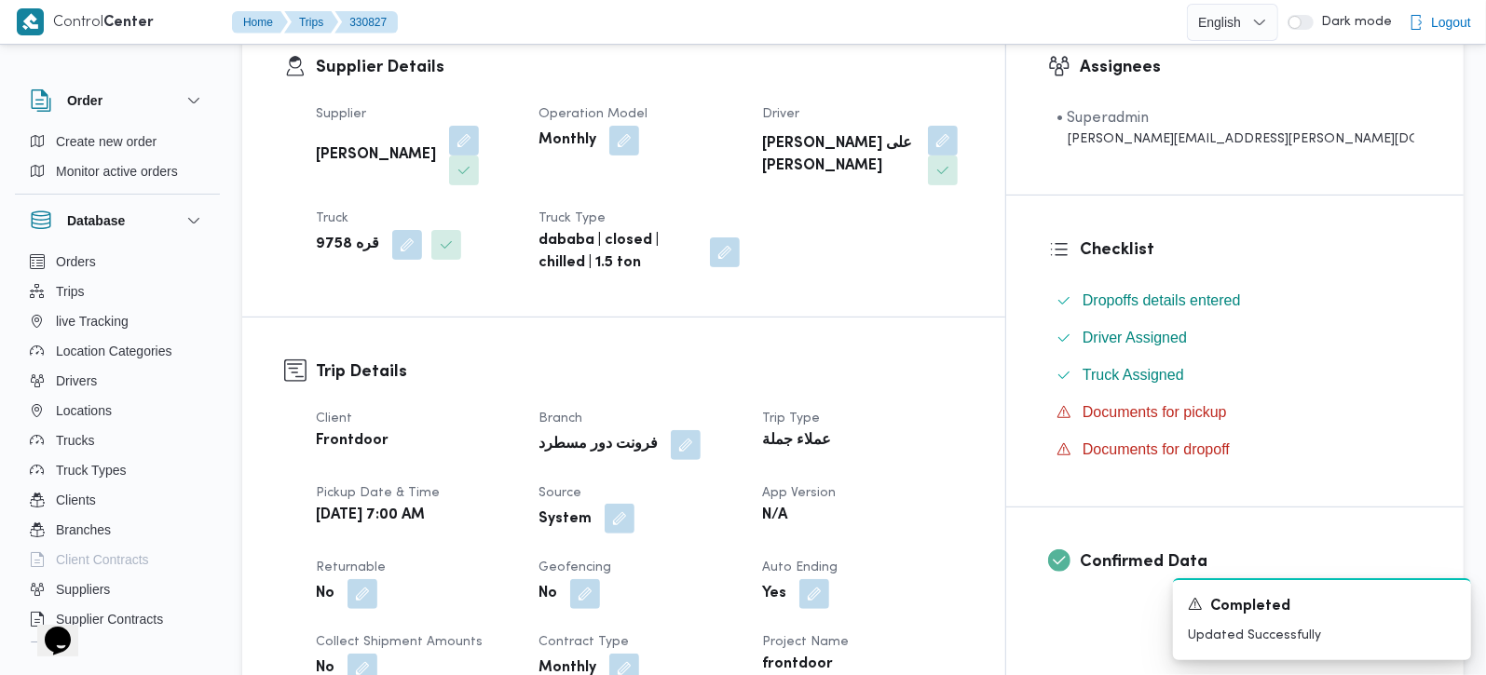
click at [634, 504] on button "button" at bounding box center [620, 519] width 30 height 30
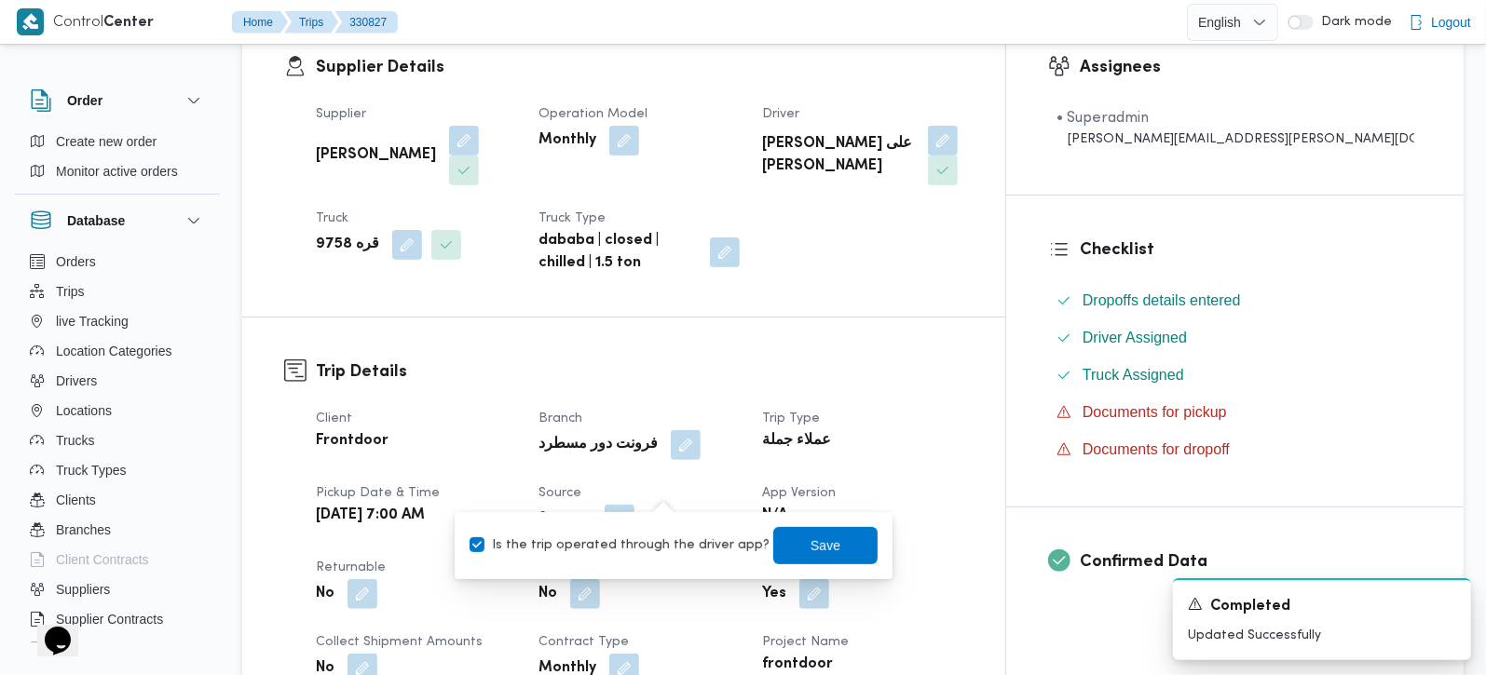
click at [651, 562] on div "Is the trip operated through the driver app? Save" at bounding box center [674, 545] width 412 height 41
click at [660, 551] on label "Is the trip operated through the driver app?" at bounding box center [620, 546] width 300 height 22
checkbox input "false"
click at [778, 548] on span "Save" at bounding box center [825, 544] width 104 height 37
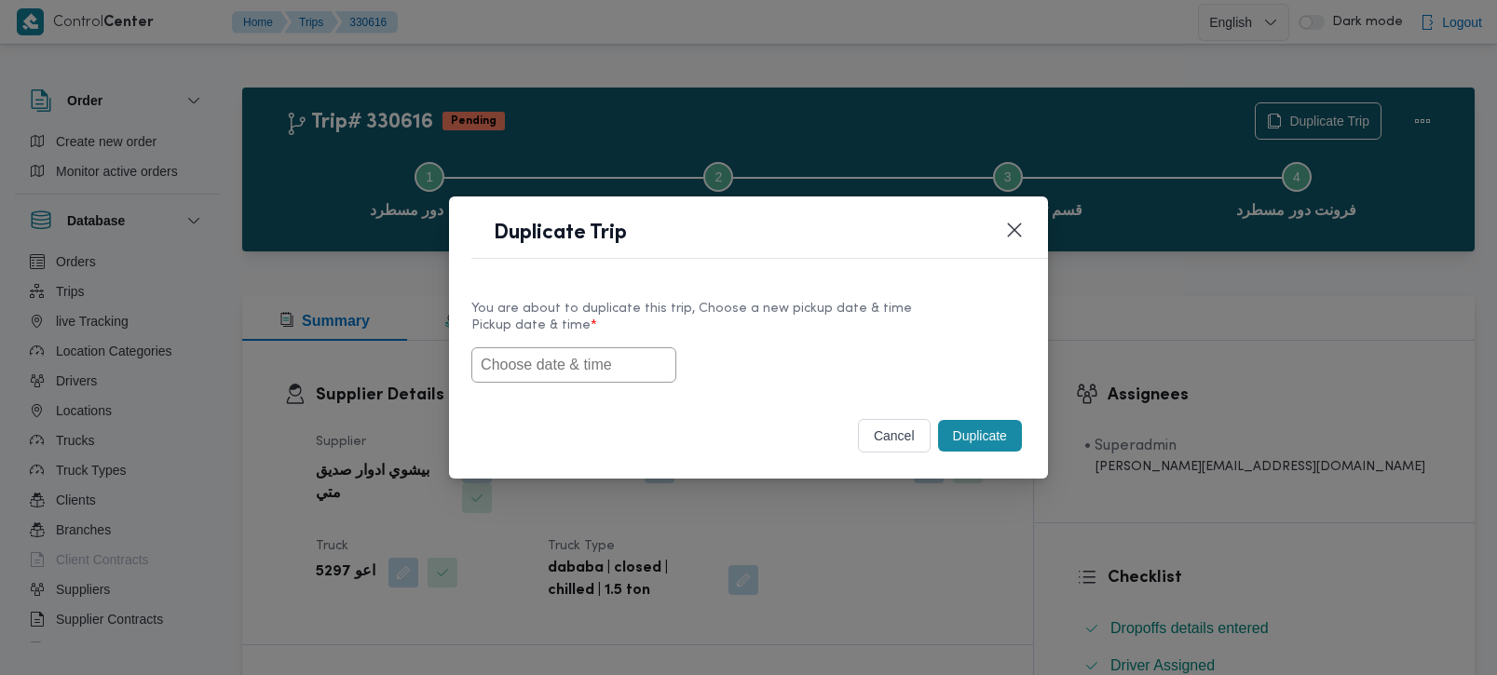
click at [483, 371] on input "text" at bounding box center [573, 364] width 205 height 35
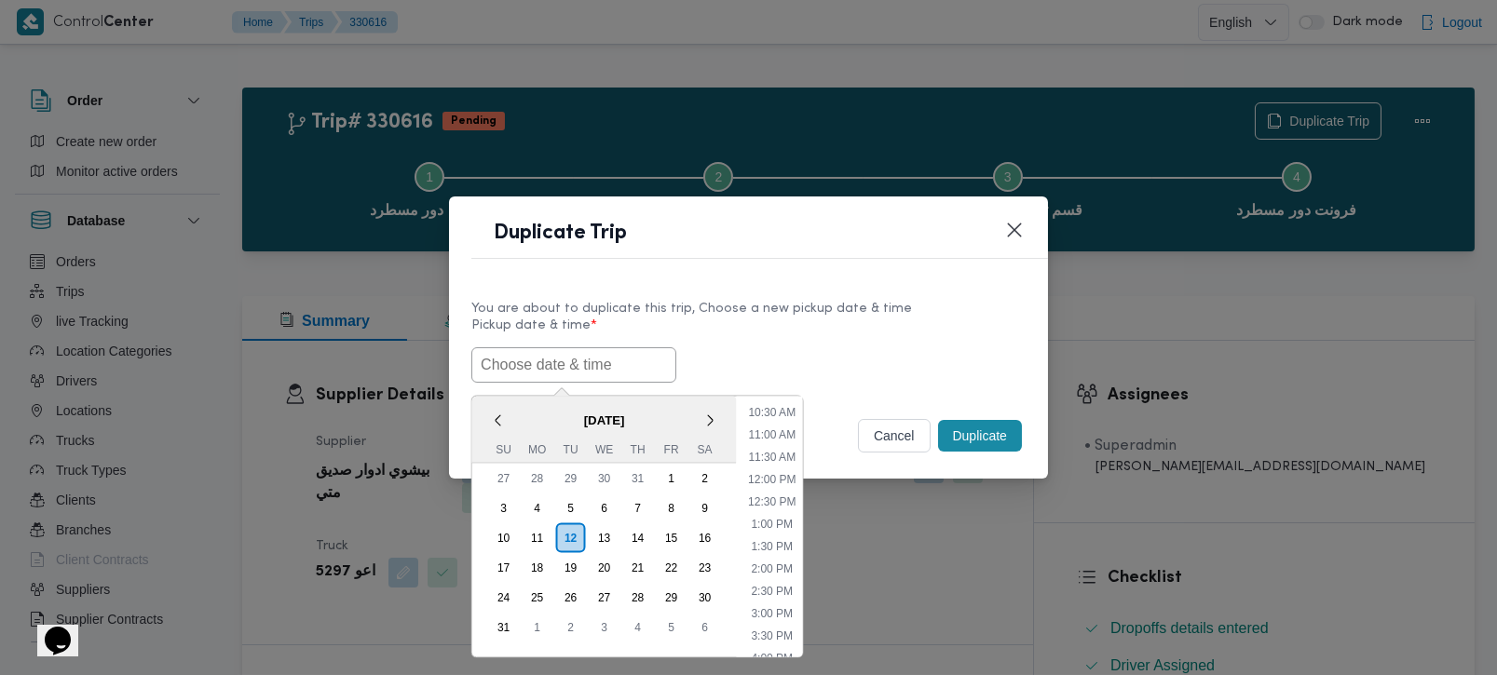
paste input "13/08/2025 7:00AM"
type input "13/08/2025 7:00AM"
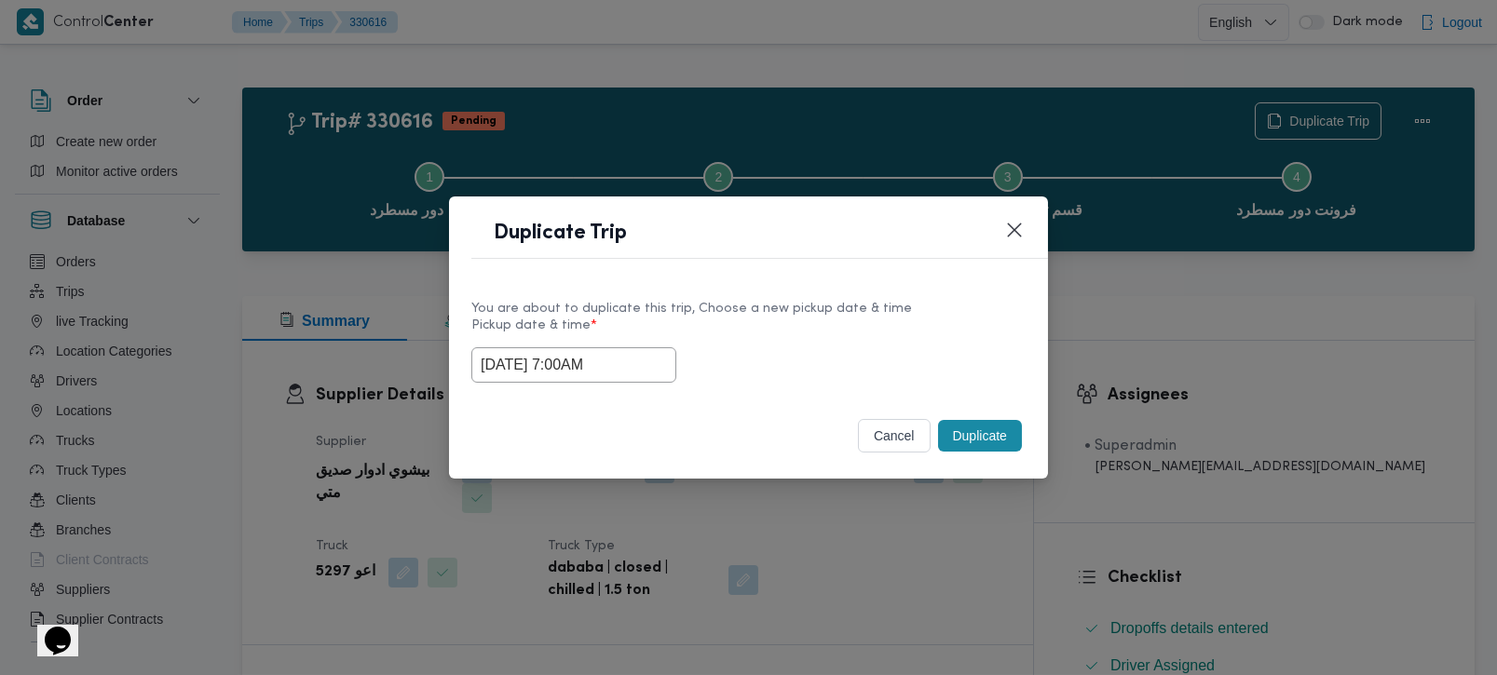
click at [792, 347] on div "13/08/2025 7:00AM" at bounding box center [748, 364] width 554 height 35
click at [961, 423] on button "Duplicate" at bounding box center [980, 436] width 84 height 32
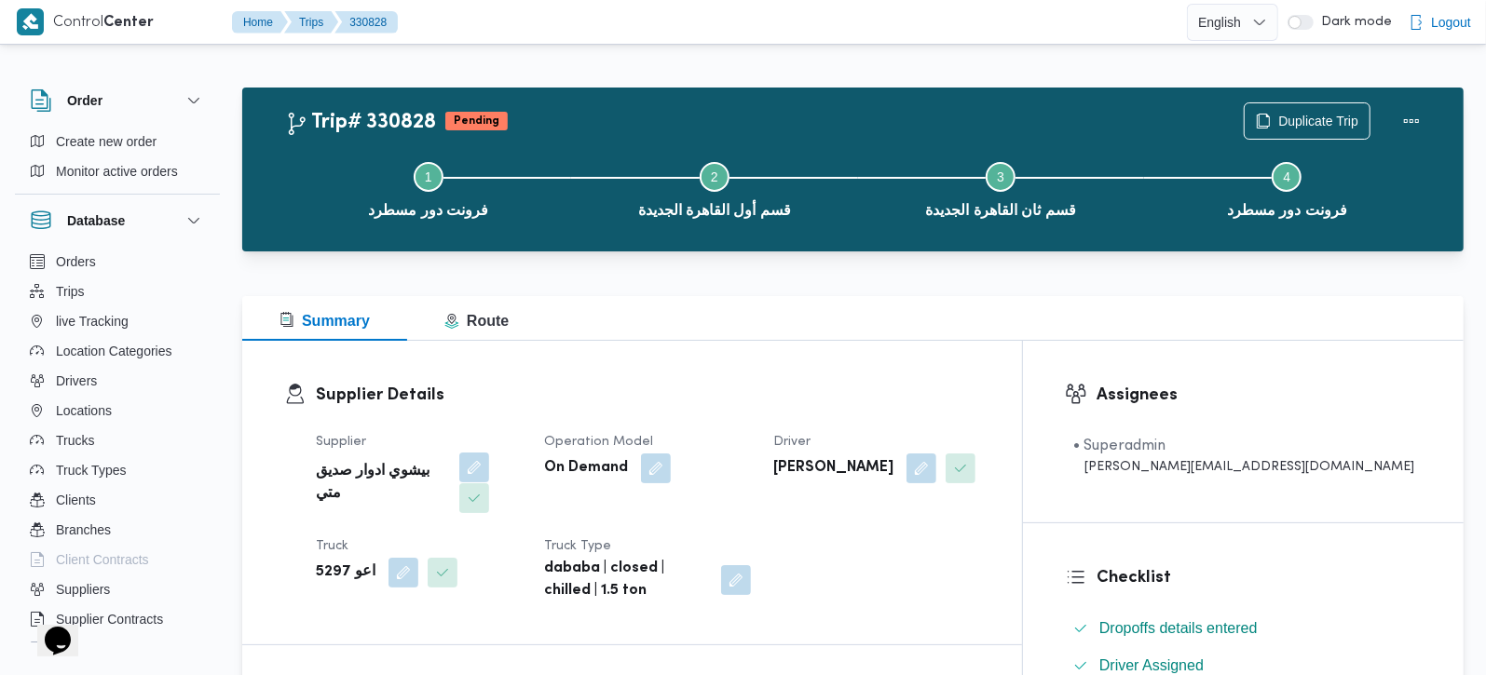
click at [464, 463] on button "button" at bounding box center [474, 468] width 30 height 30
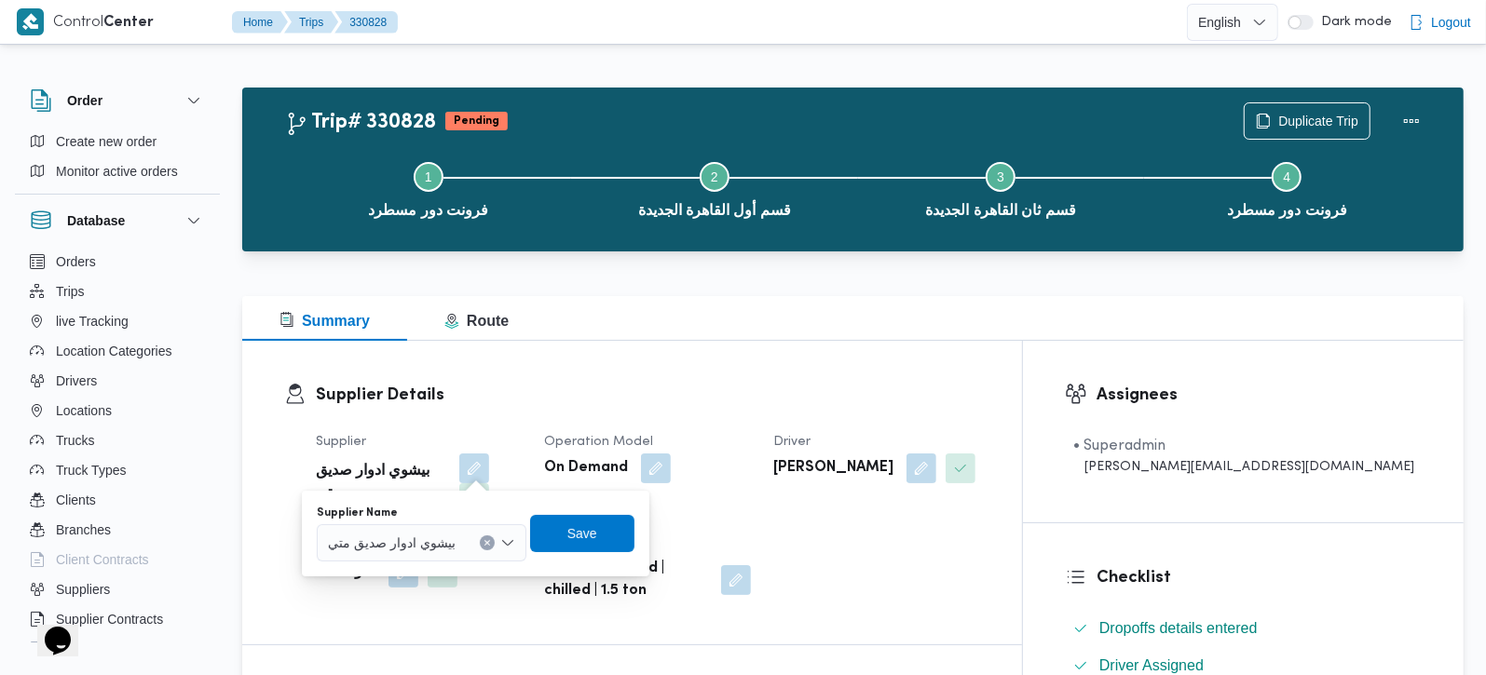
click at [486, 539] on icon "Clear input" at bounding box center [486, 542] width 7 height 7
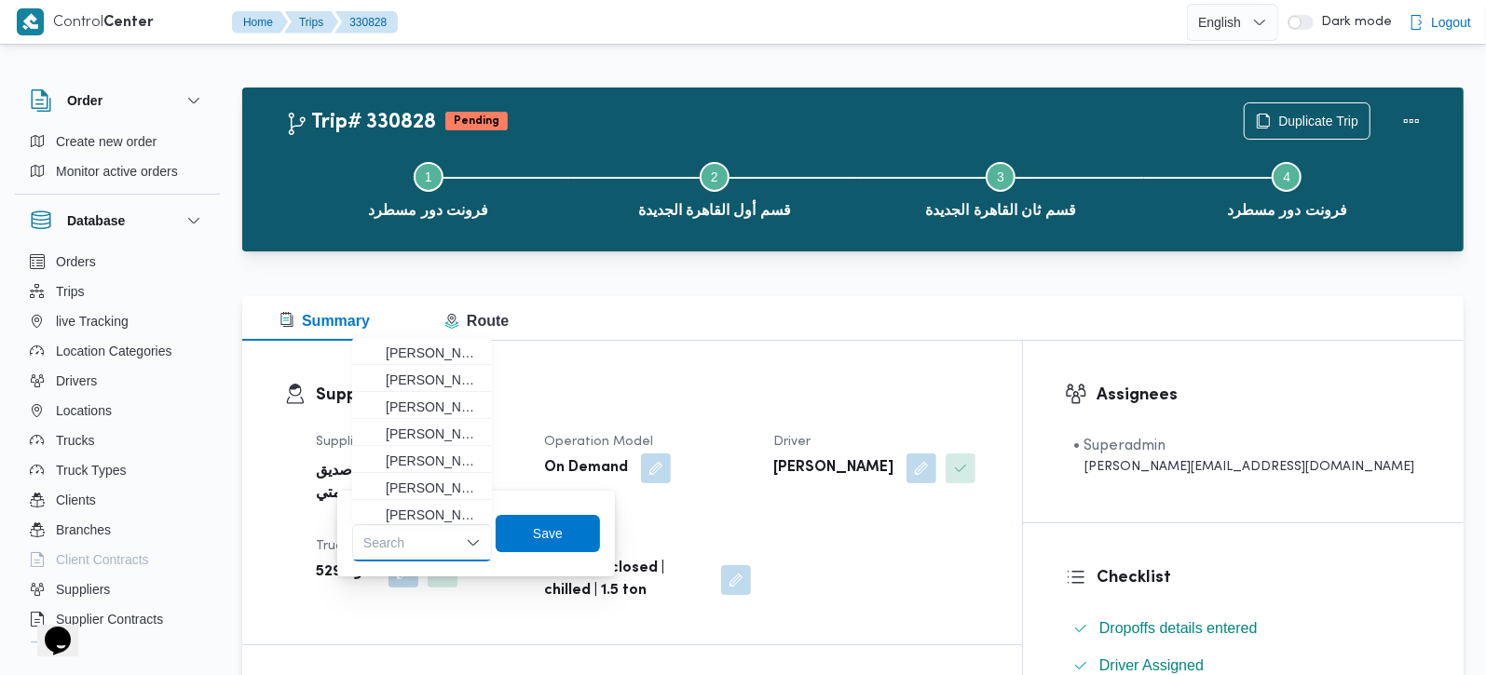
paste input "خضر محمد طلبه حامد"
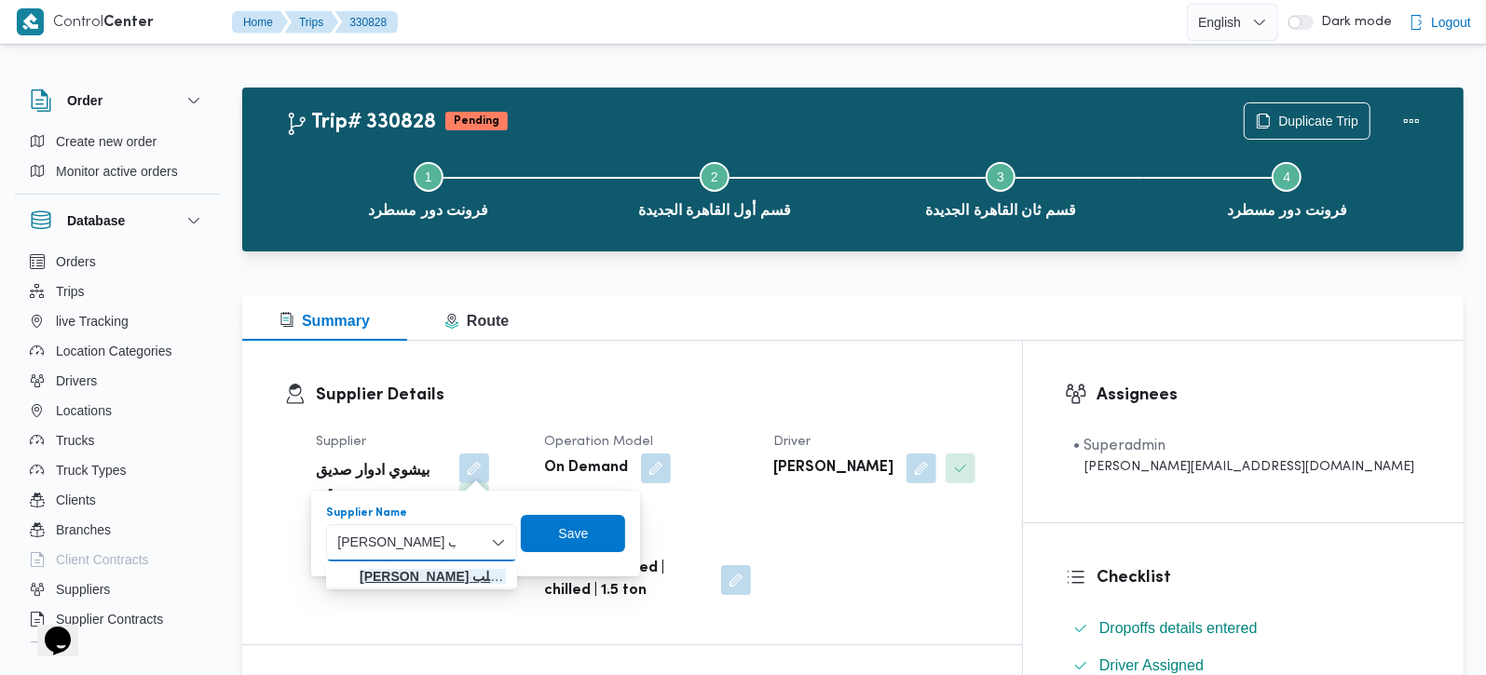
type input "خضر محمد طلبه حامد"
click at [445, 575] on mark "خضر محمد طلبه حامد" at bounding box center [485, 576] width 251 height 15
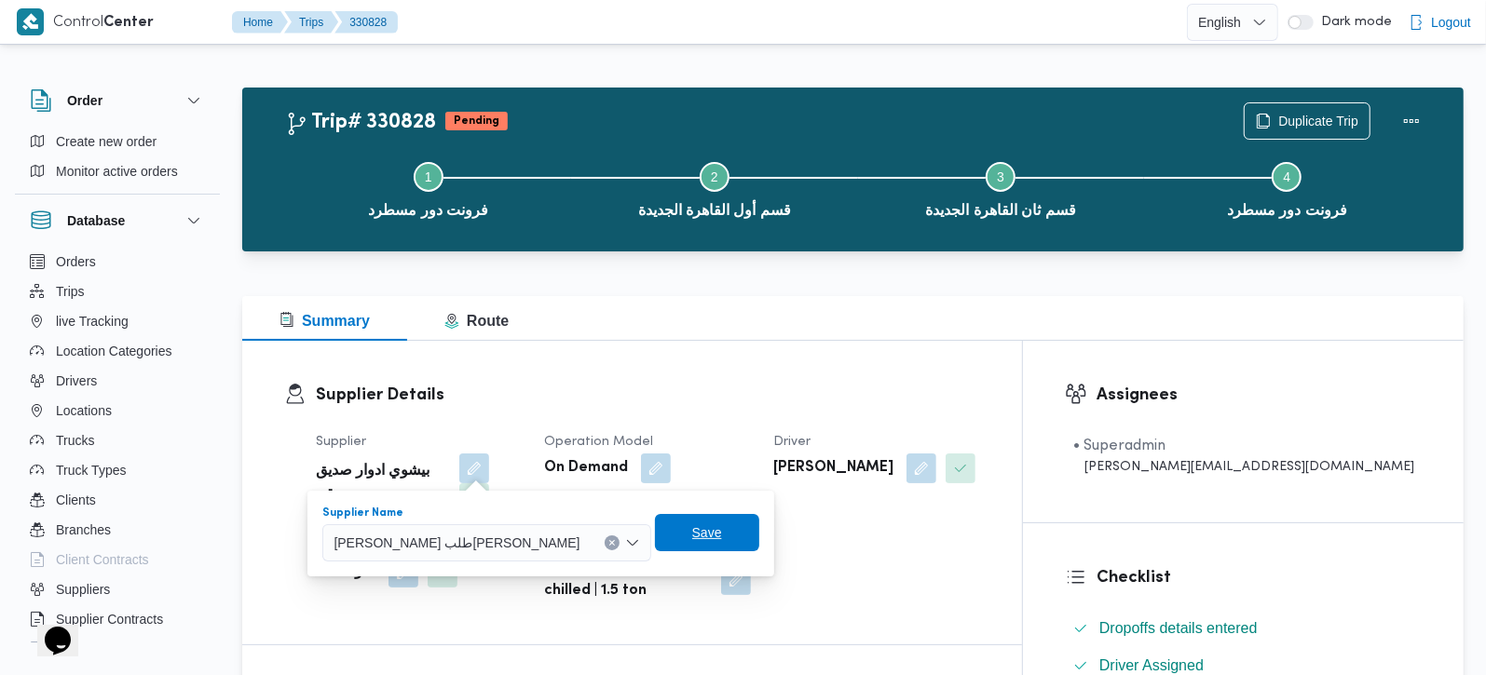
click at [692, 538] on span "Save" at bounding box center [707, 533] width 30 height 22
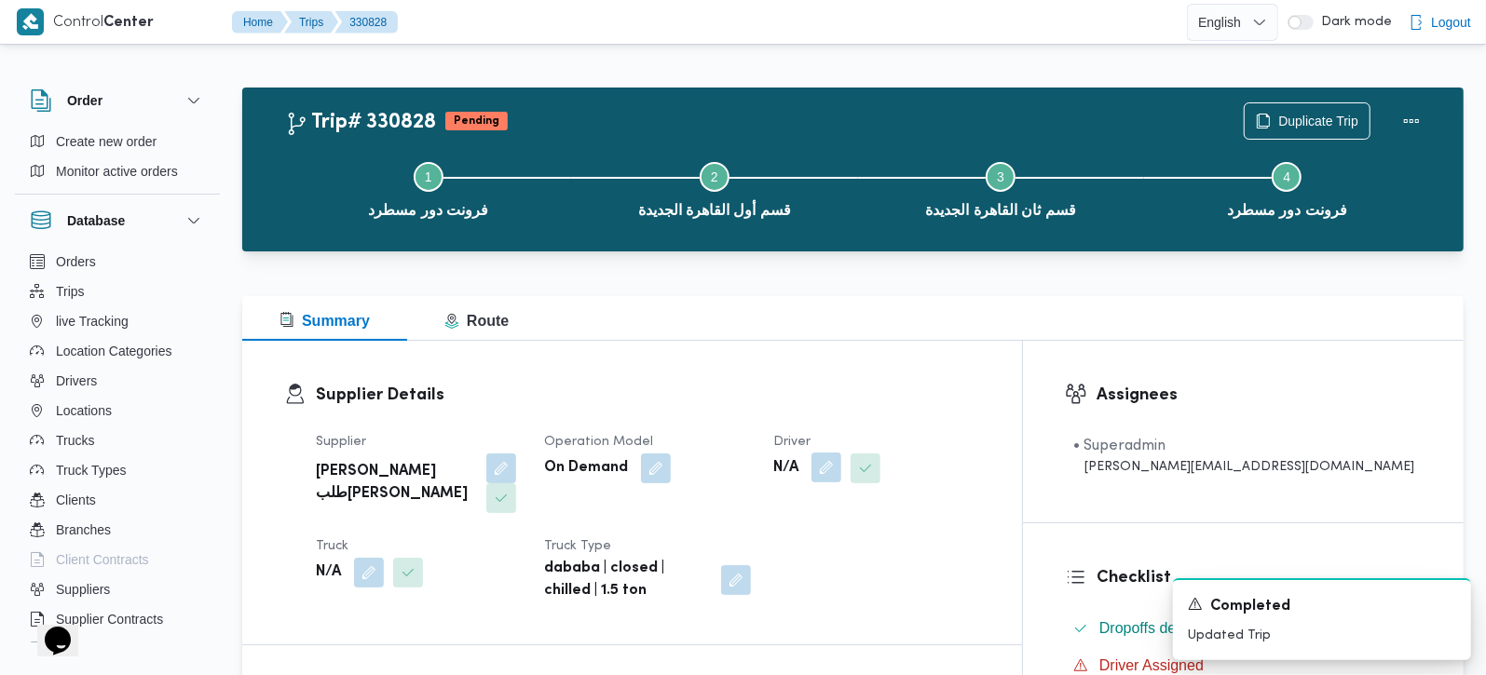
click at [841, 473] on button "button" at bounding box center [826, 468] width 30 height 30
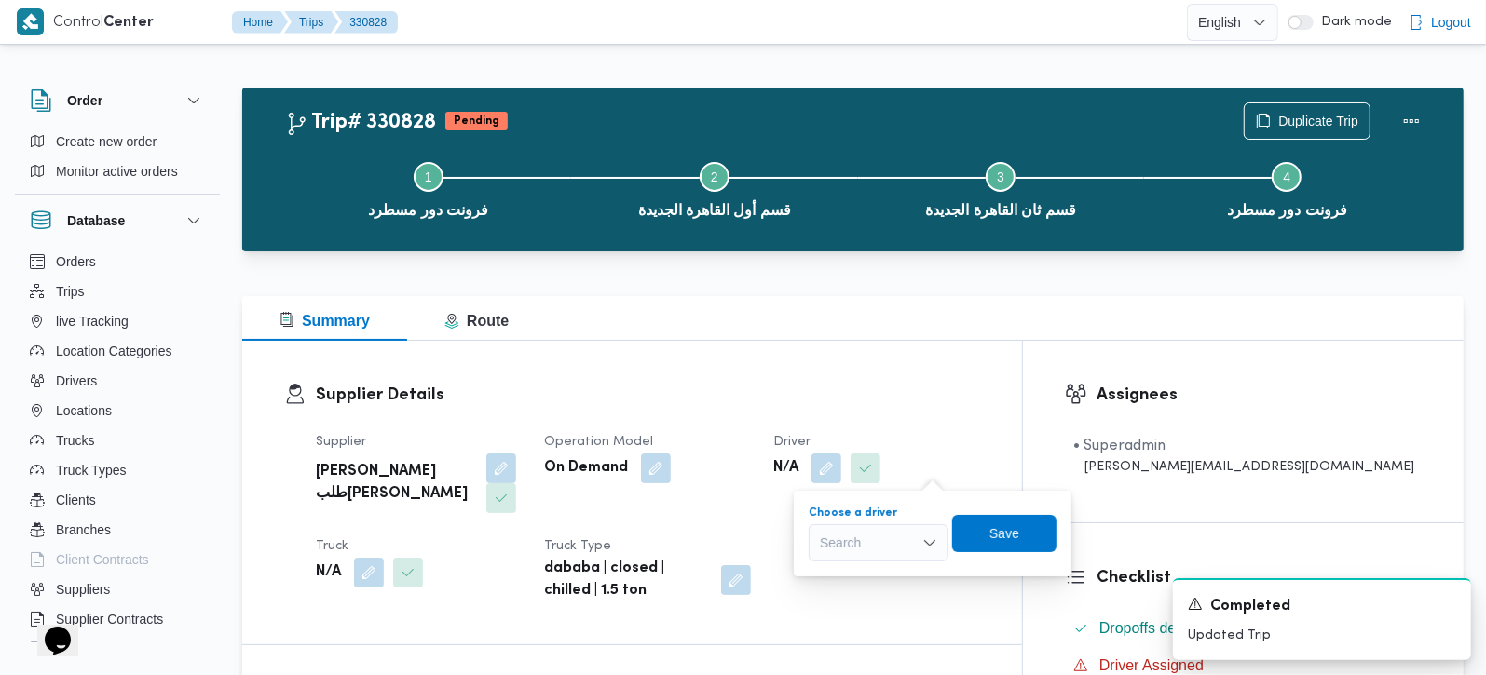
click at [895, 543] on div "Search" at bounding box center [879, 542] width 140 height 37
paste input "محمد سعيد احمد عبدالفتاح"
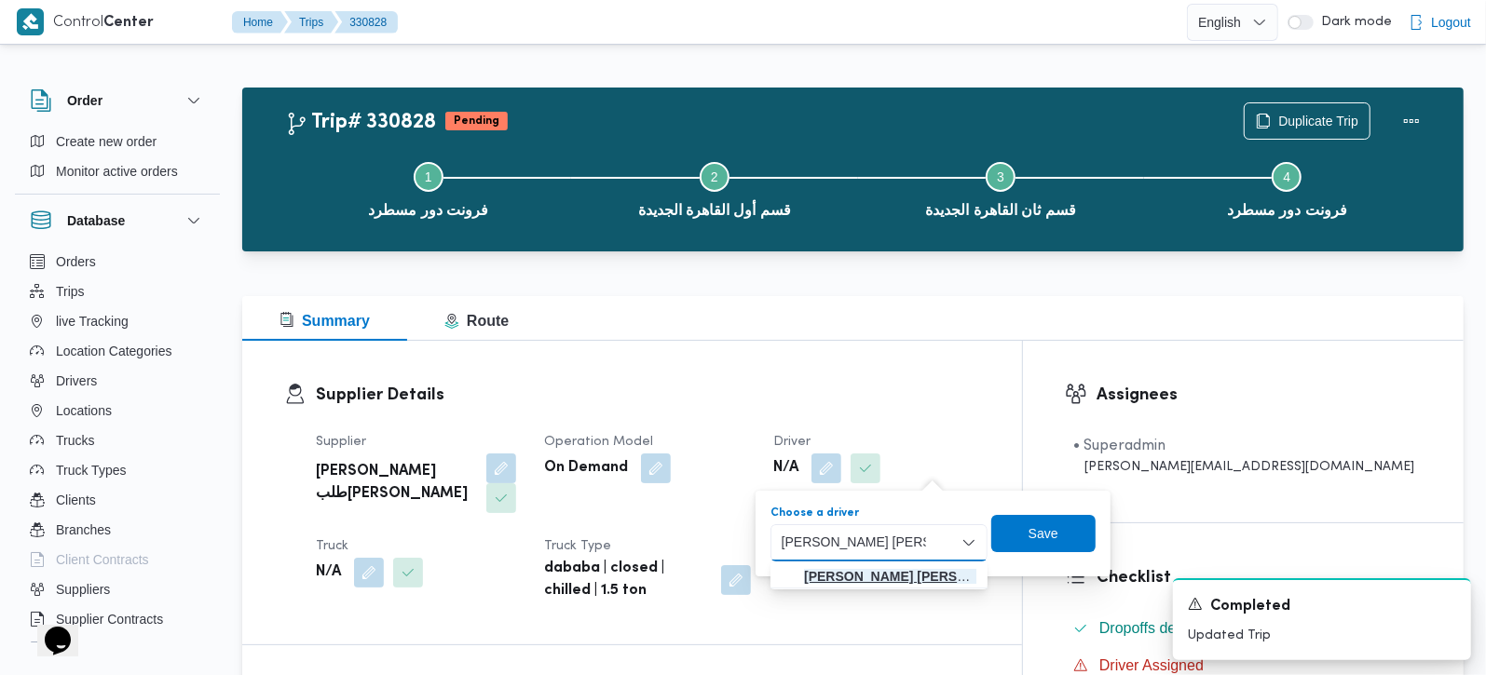
type input "محمد سعيد احمد عبدالفتاح"
click at [904, 569] on mark "محمد سعيد احمد عبدالفتاح" at bounding box center [915, 576] width 223 height 15
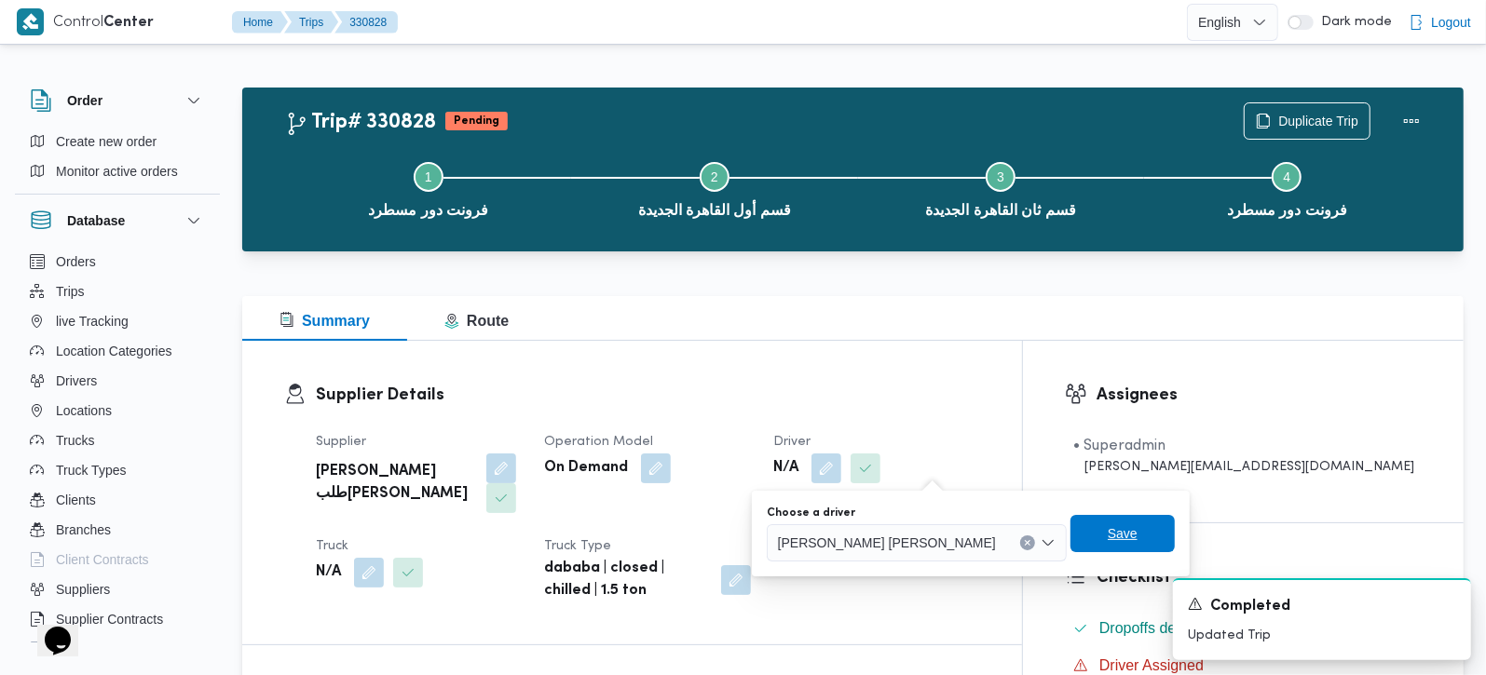
click at [1070, 532] on span "Save" at bounding box center [1122, 533] width 104 height 37
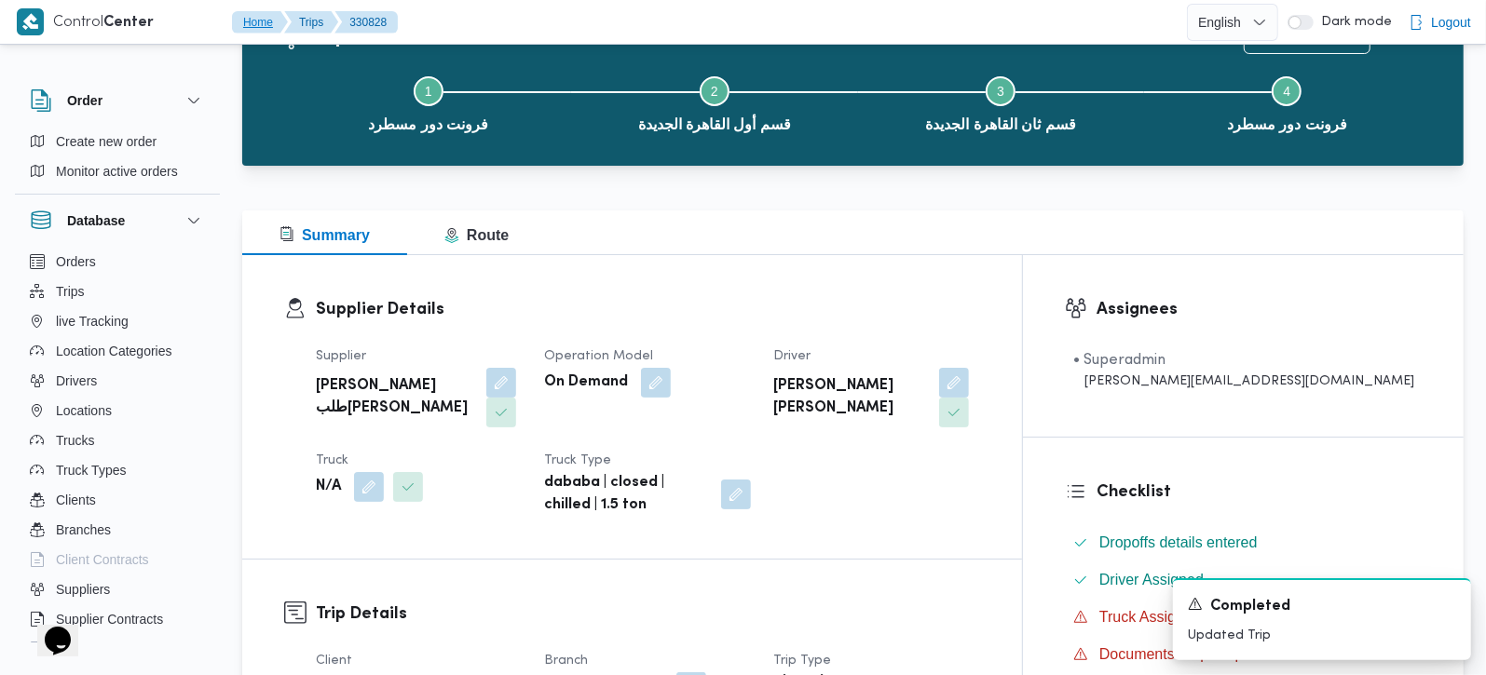
scroll to position [219, 0]
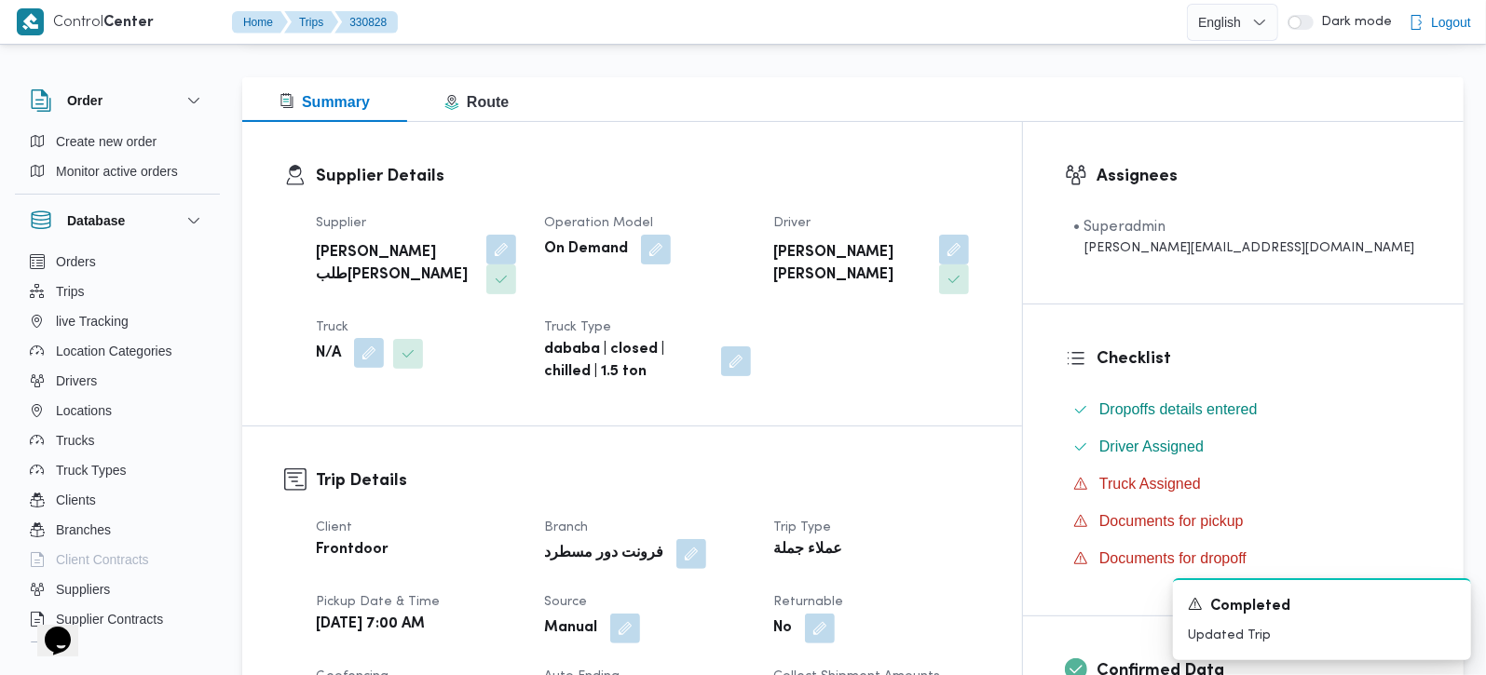
click at [363, 338] on button "button" at bounding box center [369, 353] width 30 height 30
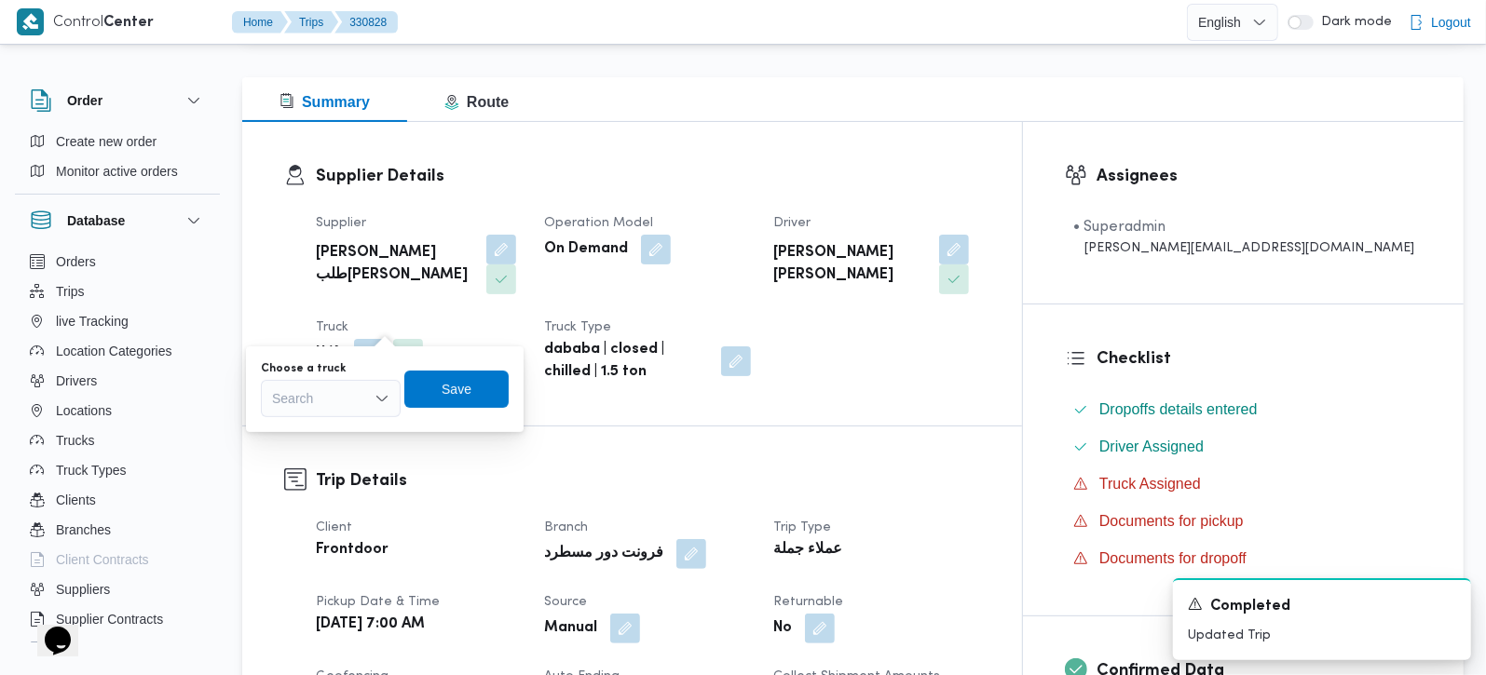
click at [313, 392] on div "Search" at bounding box center [331, 398] width 140 height 37
paste input "6167"
type input "6167"
click at [328, 425] on span "رع 6167 | null" at bounding box center [341, 432] width 95 height 22
click at [501, 377] on span "Save" at bounding box center [466, 388] width 104 height 37
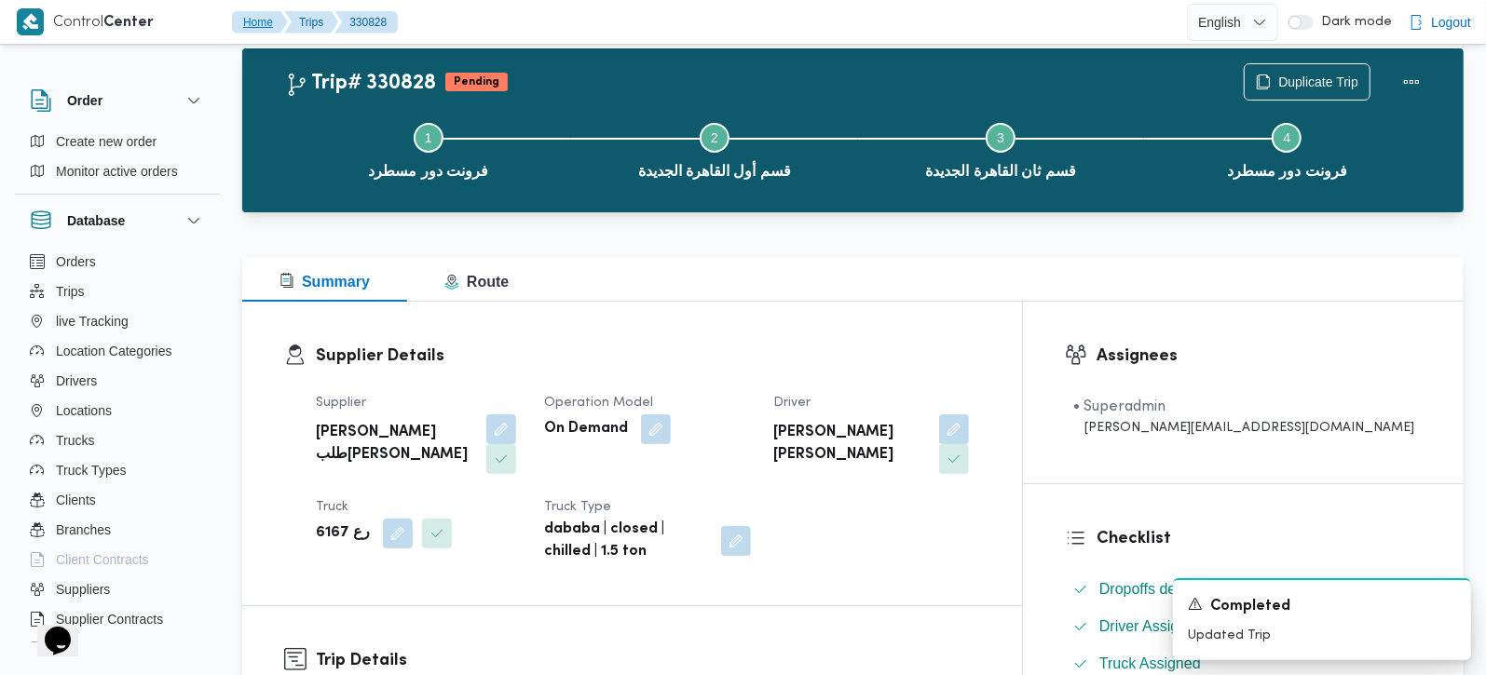
scroll to position [0, 0]
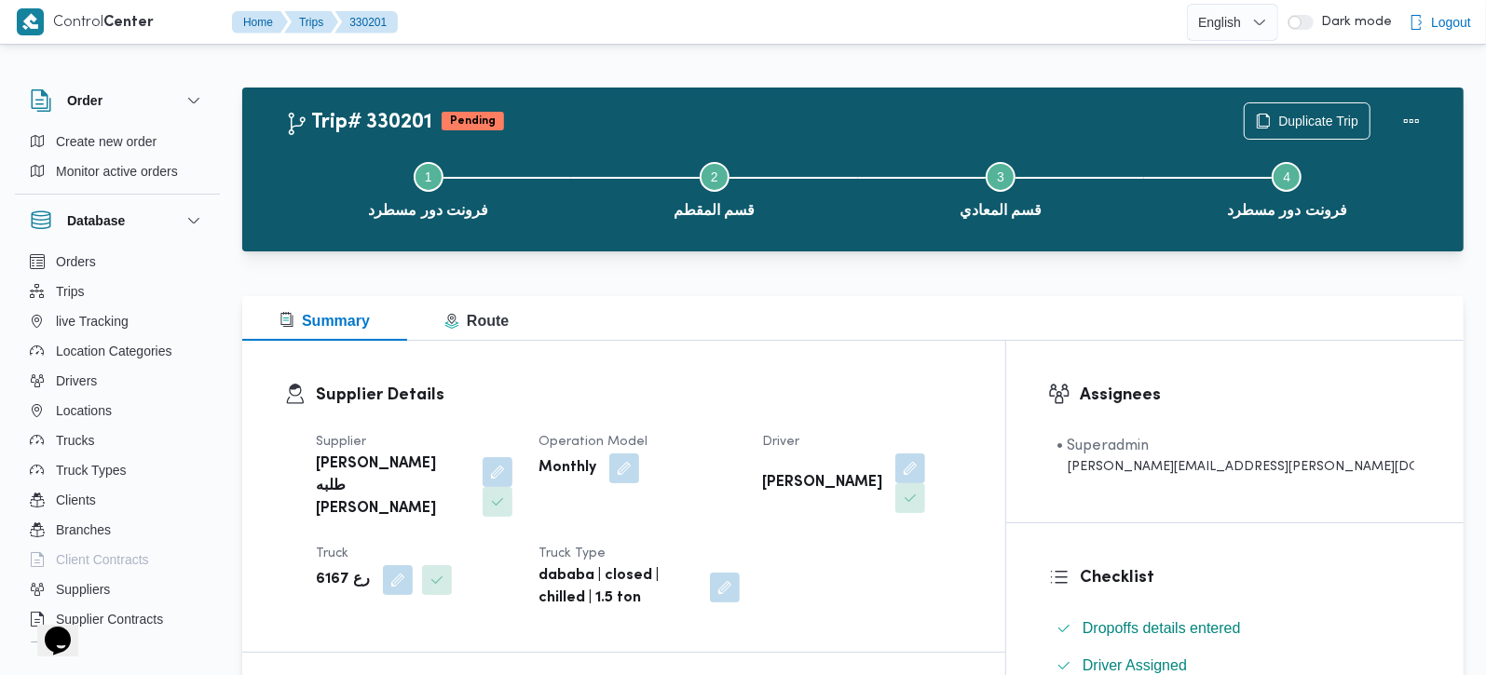
click at [882, 472] on b "محمد سعيد احمد عبدالفتاح" at bounding box center [822, 483] width 120 height 22
click at [325, 569] on b "رع 6167" at bounding box center [343, 580] width 54 height 22
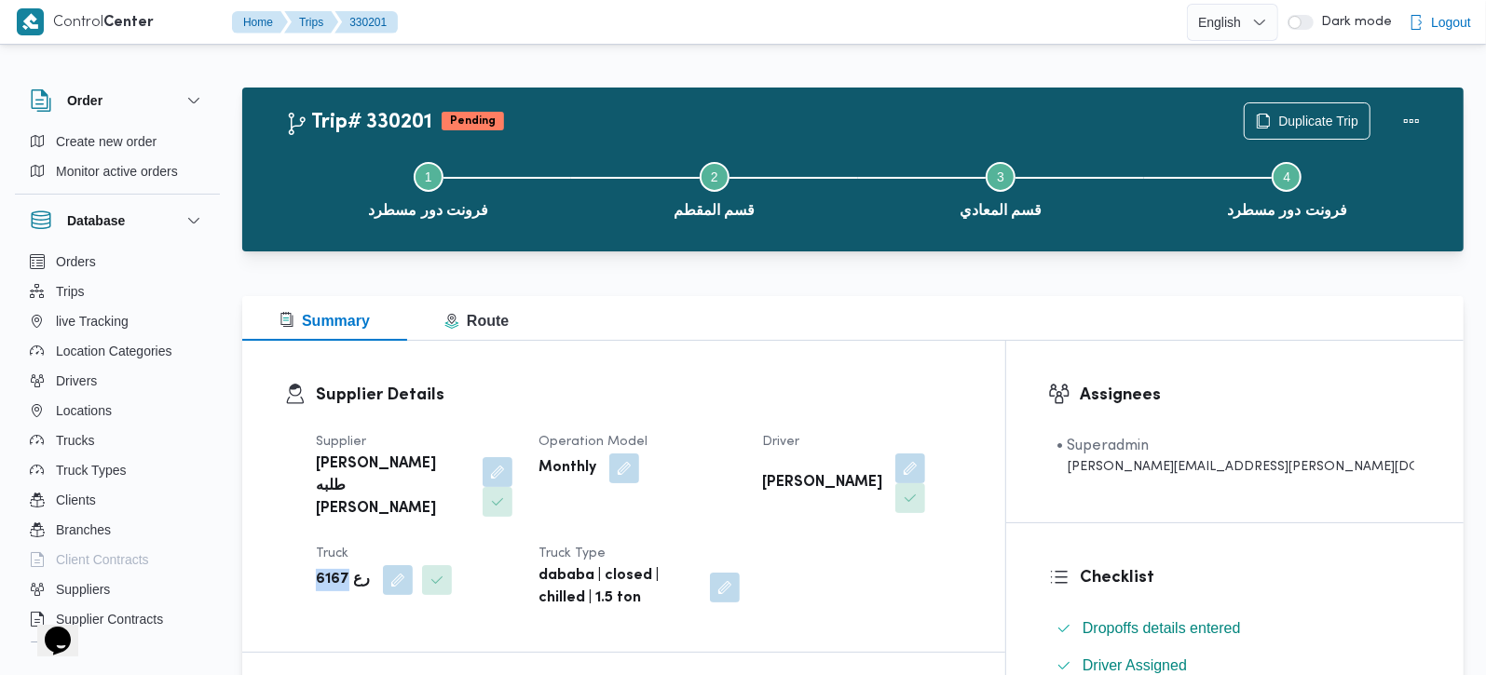
copy b "6167"
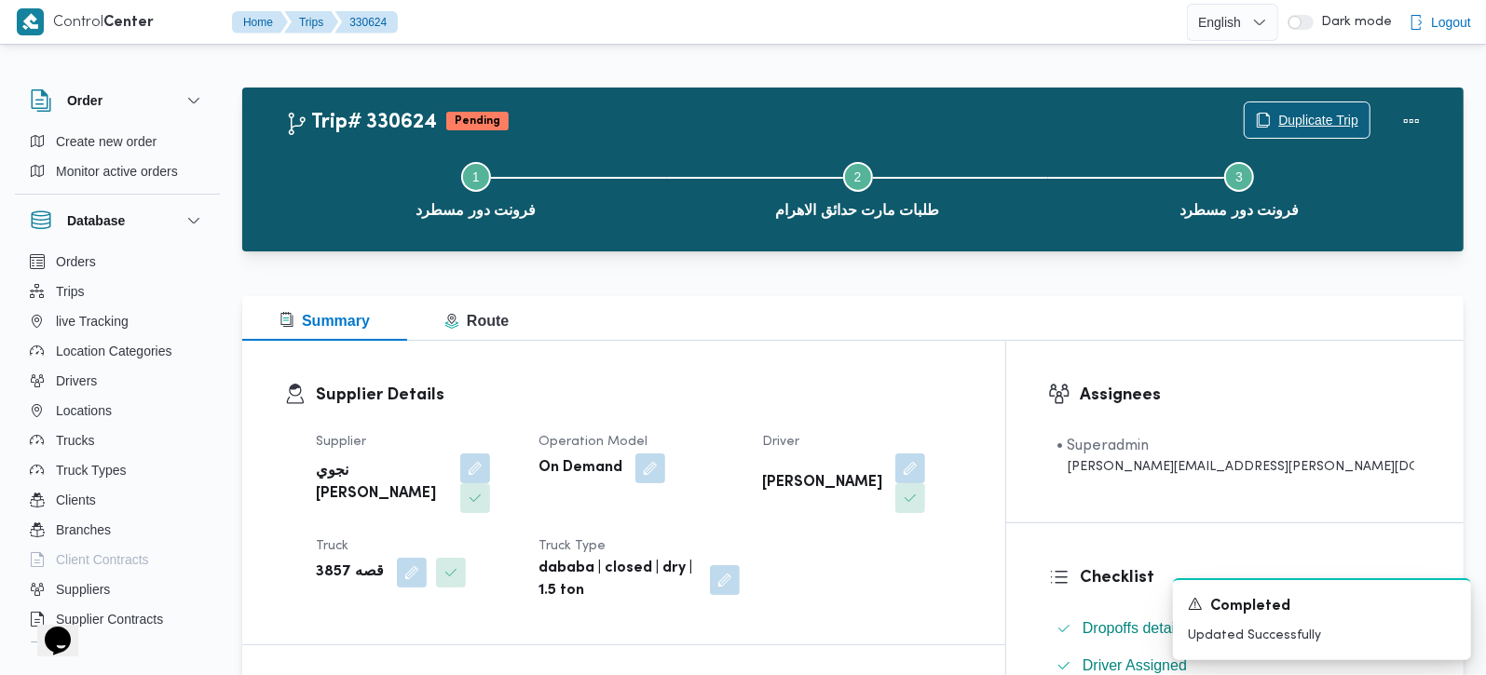
click at [1289, 118] on span "Duplicate Trip" at bounding box center [1318, 120] width 80 height 22
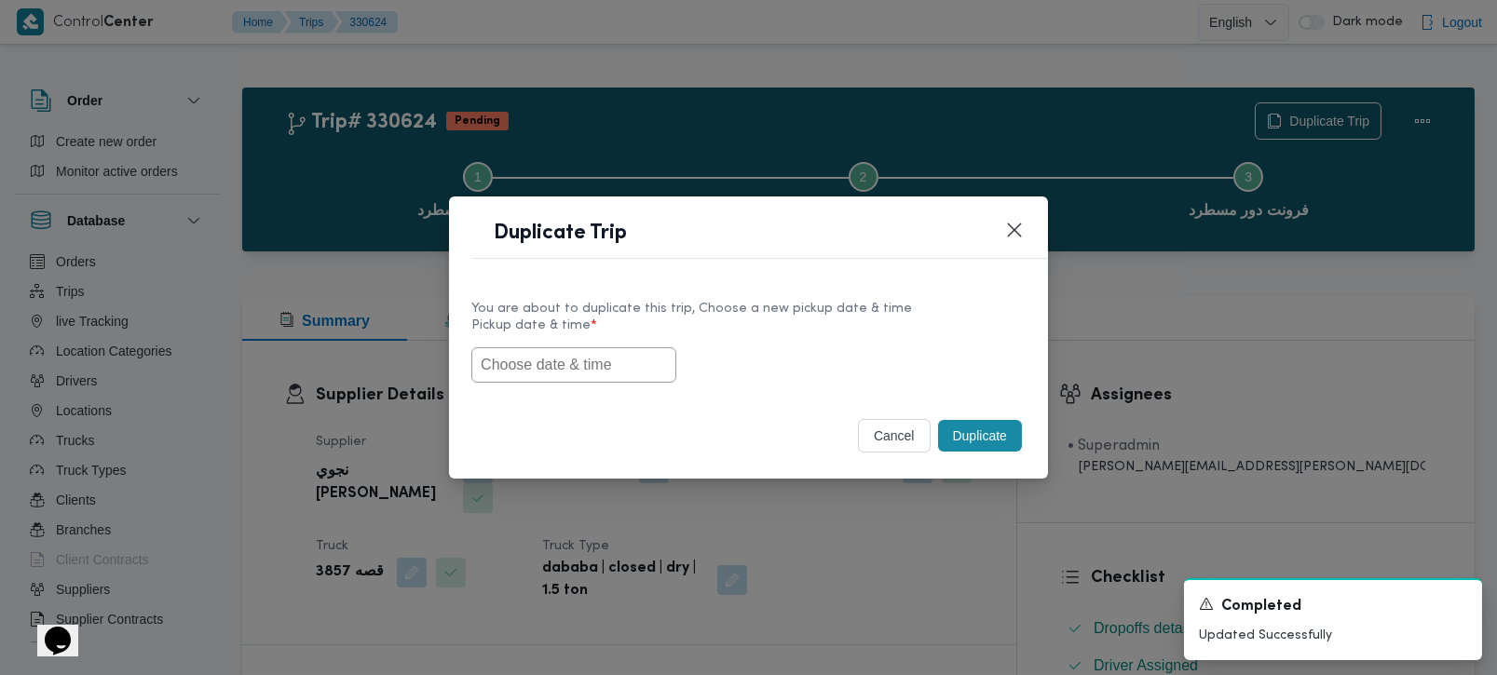
click at [629, 365] on input "text" at bounding box center [573, 364] width 205 height 35
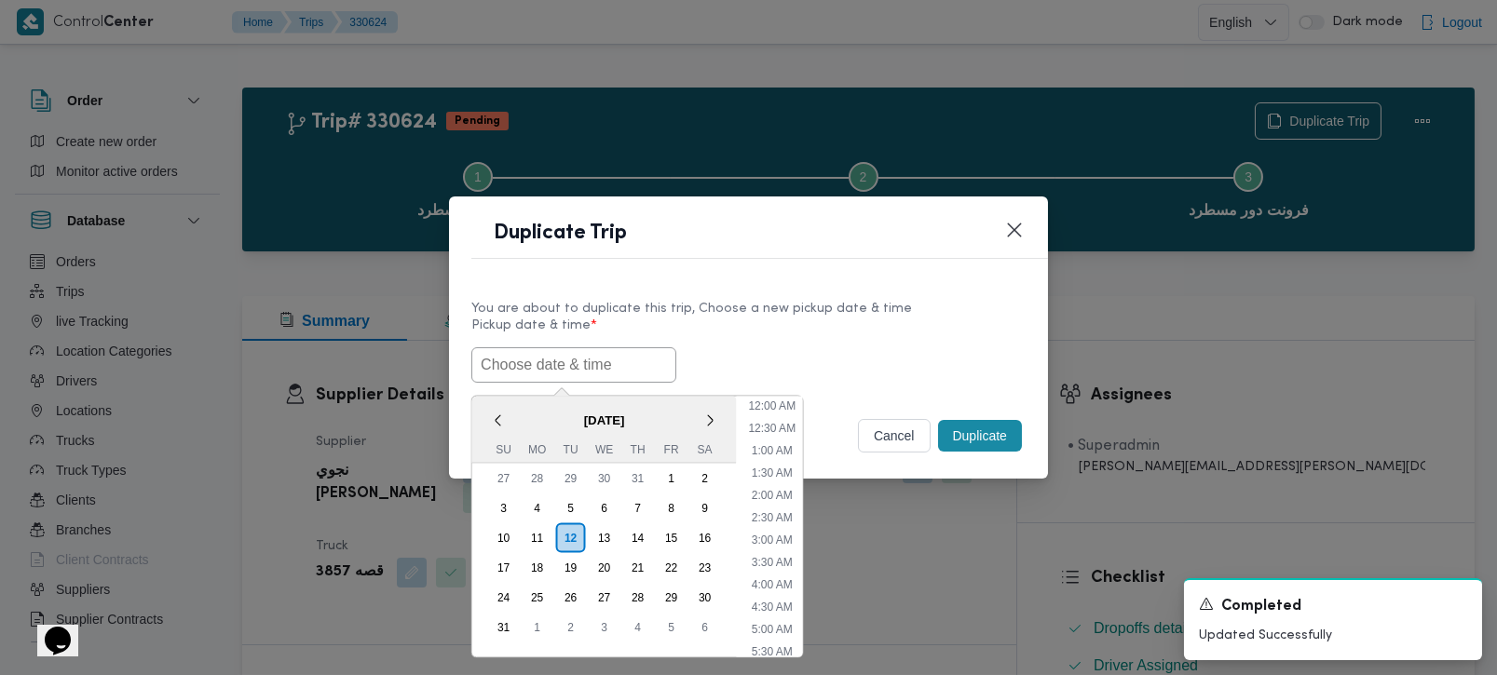
scroll to position [463, 0]
paste input "[DATE] 7:00AM"
type input "[DATE] 7:00AM"
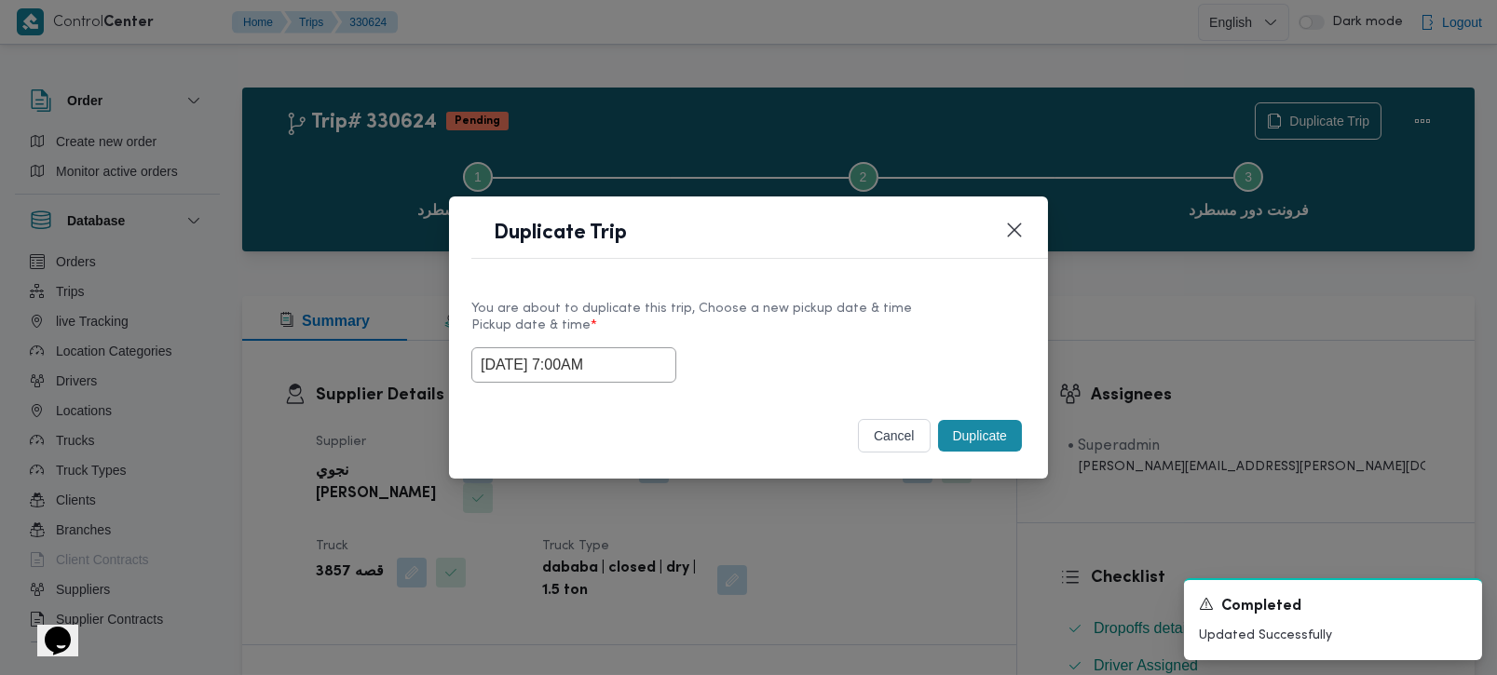
click at [805, 348] on div "[DATE] 7:00AM" at bounding box center [748, 364] width 554 height 35
click at [973, 426] on button "Duplicate" at bounding box center [980, 436] width 84 height 32
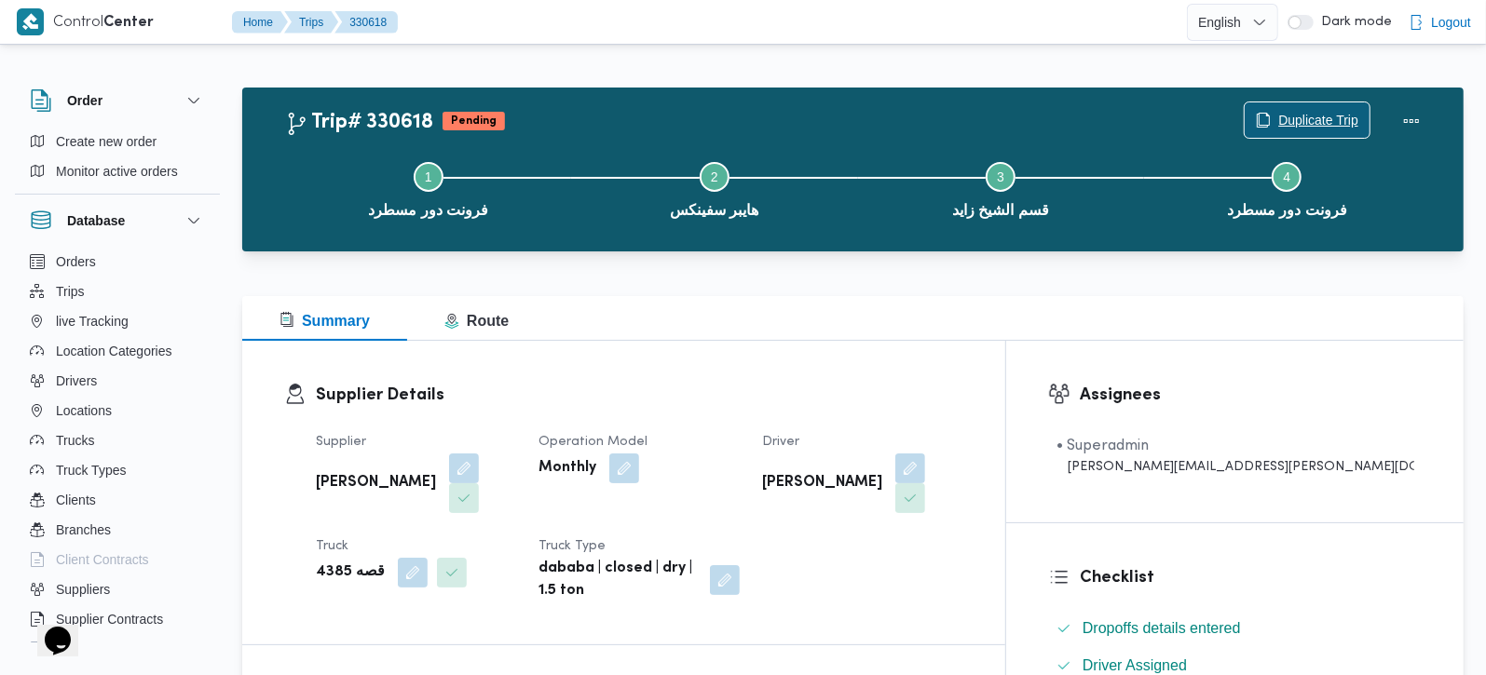
click at [1314, 113] on span "Duplicate Trip" at bounding box center [1318, 120] width 80 height 22
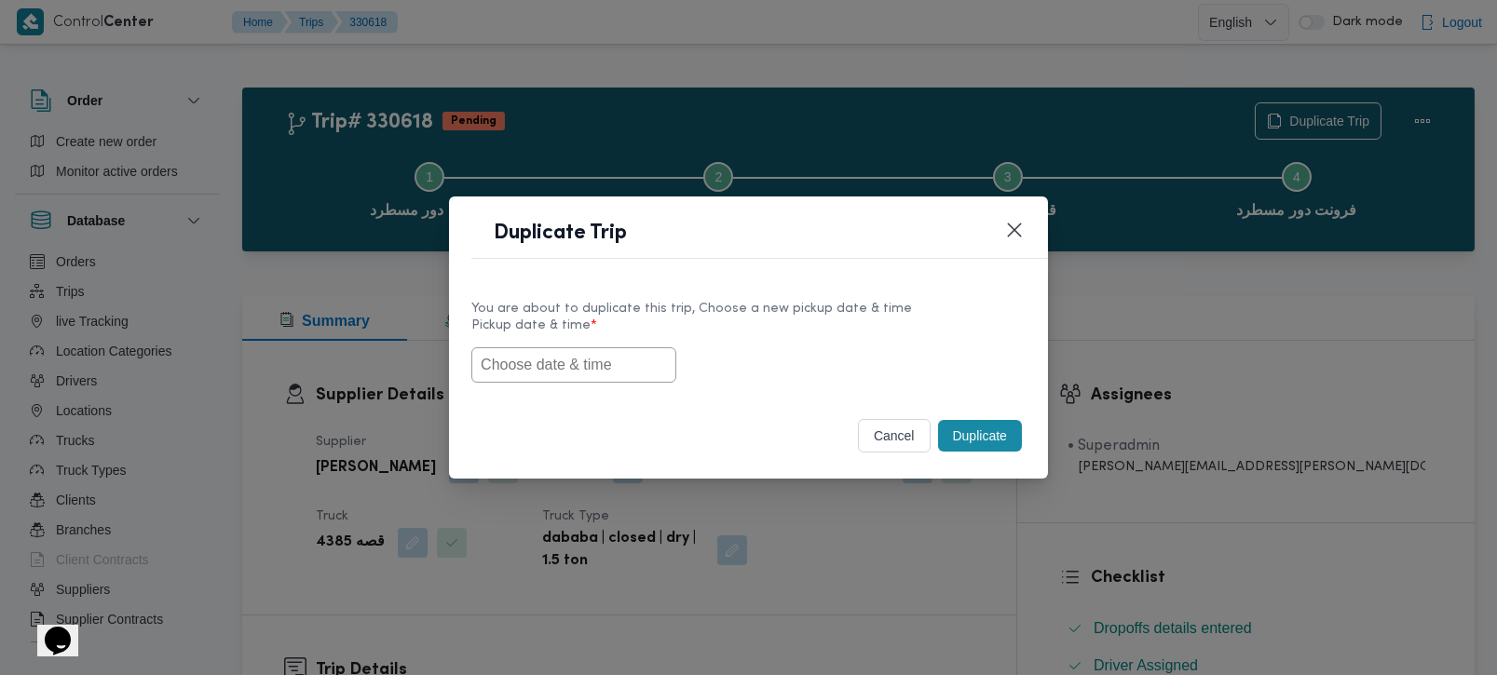
click at [591, 368] on input "text" at bounding box center [573, 364] width 205 height 35
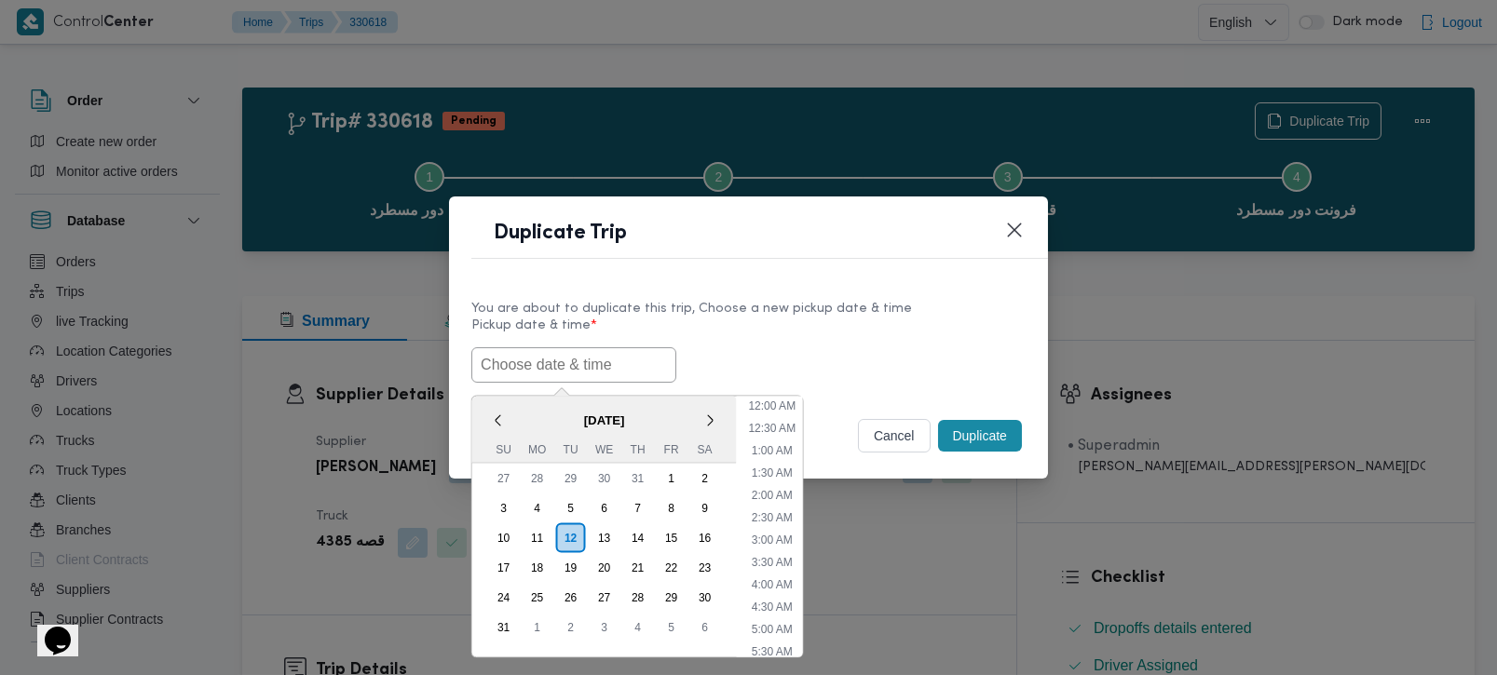
scroll to position [463, 0]
paste input "6167"
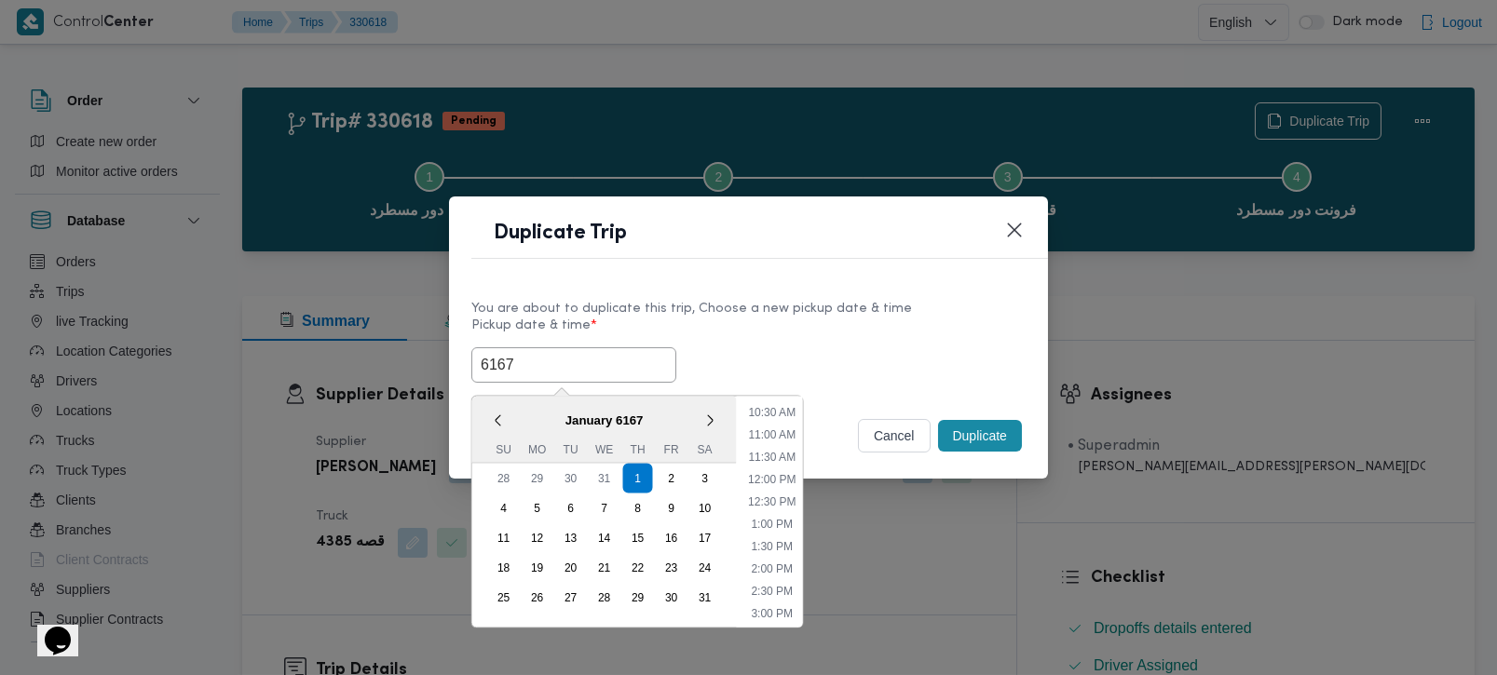
type input "01/01/6167 2:00AM"
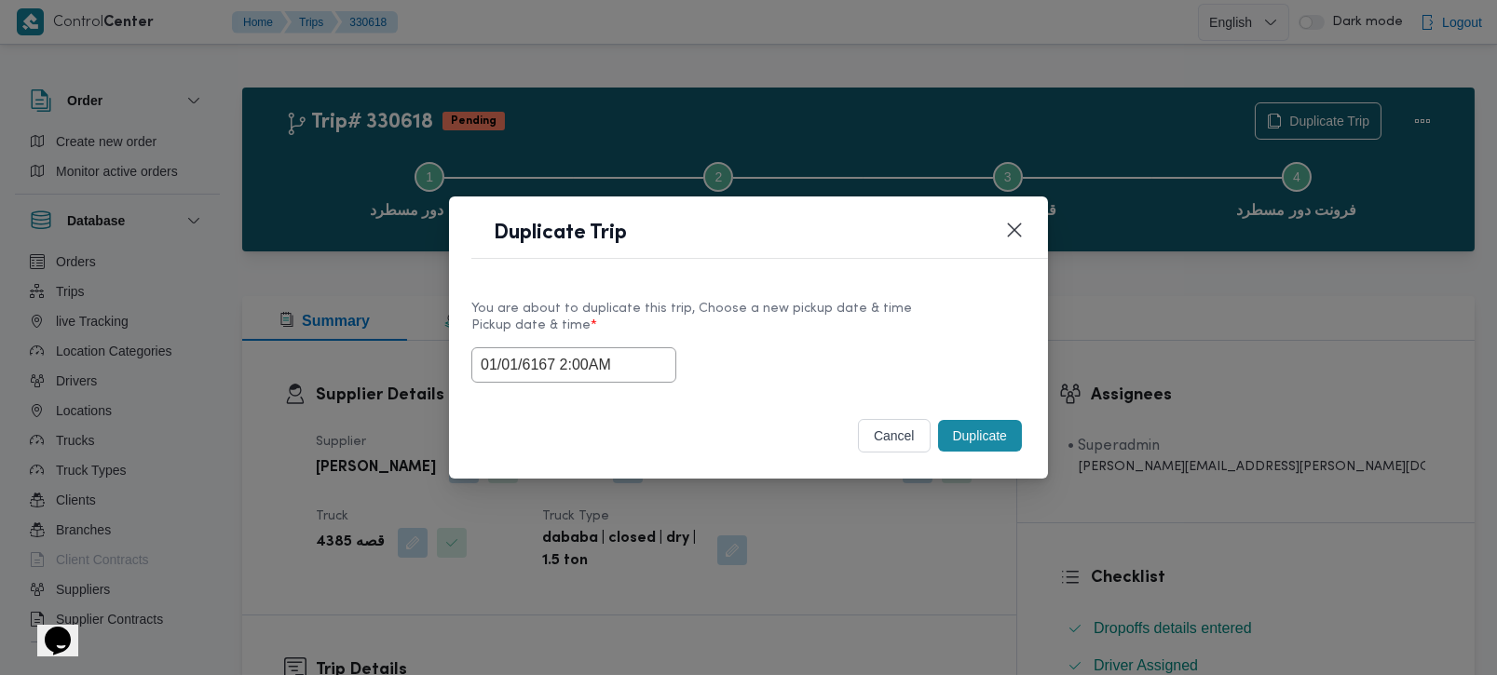
click at [700, 321] on label "Pickup date & time *" at bounding box center [748, 333] width 554 height 29
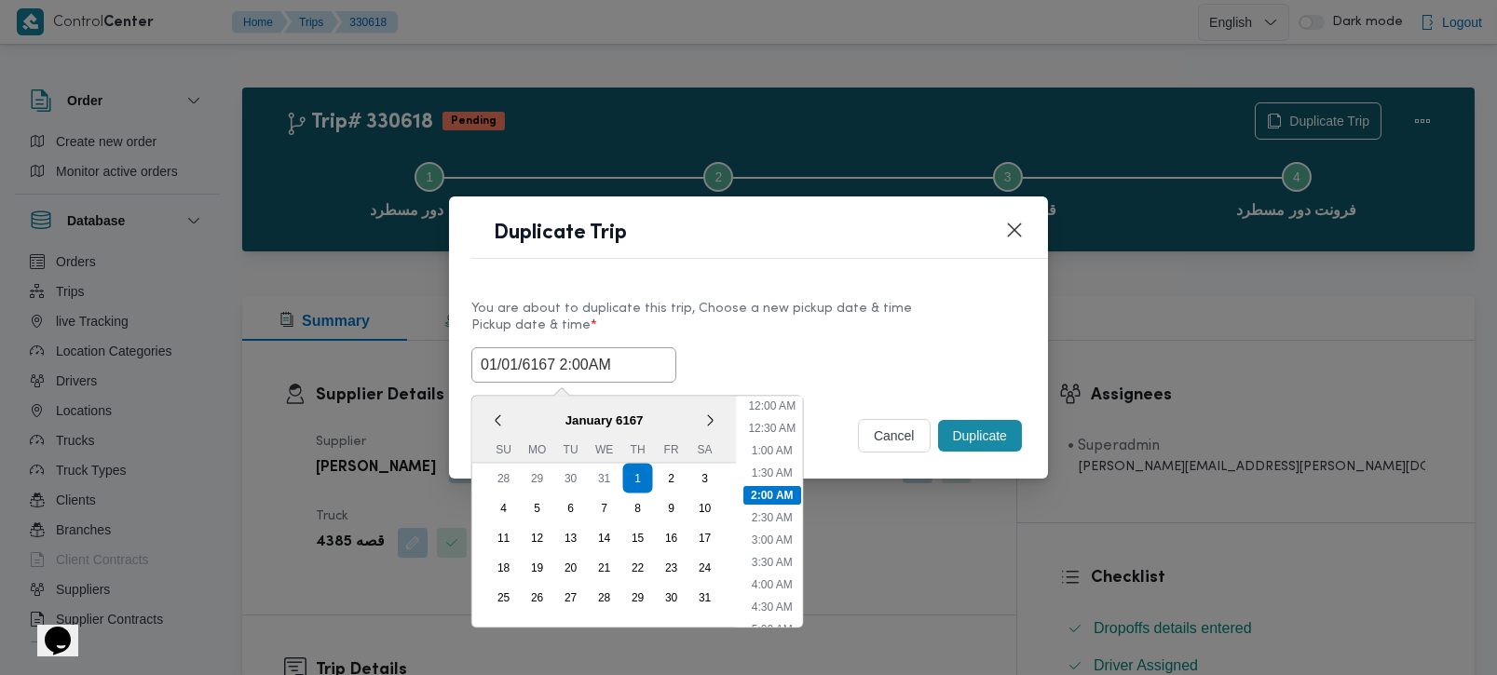
click at [589, 352] on input "01/01/6167 2:00AM" at bounding box center [573, 364] width 205 height 35
click at [907, 448] on button "cancel" at bounding box center [894, 436] width 73 height 34
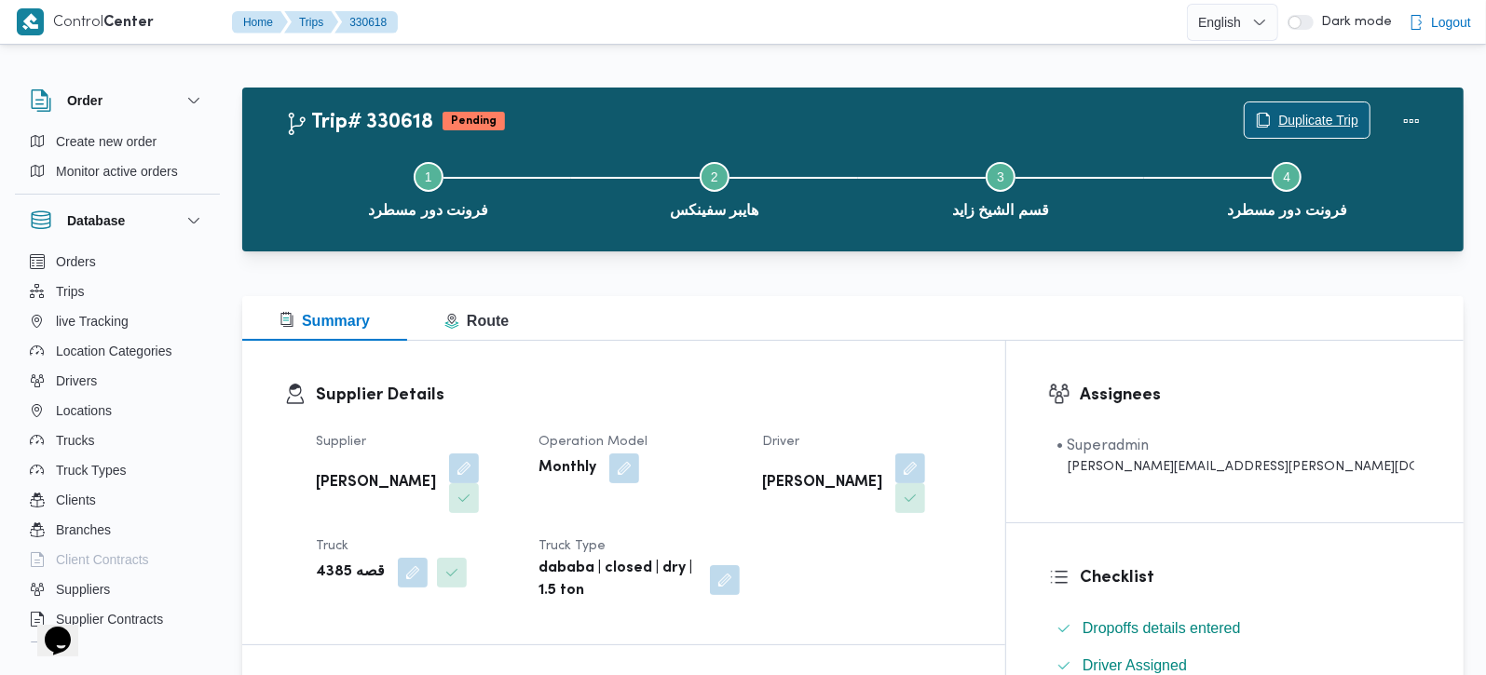
click at [1327, 114] on span "Duplicate Trip" at bounding box center [1318, 120] width 80 height 22
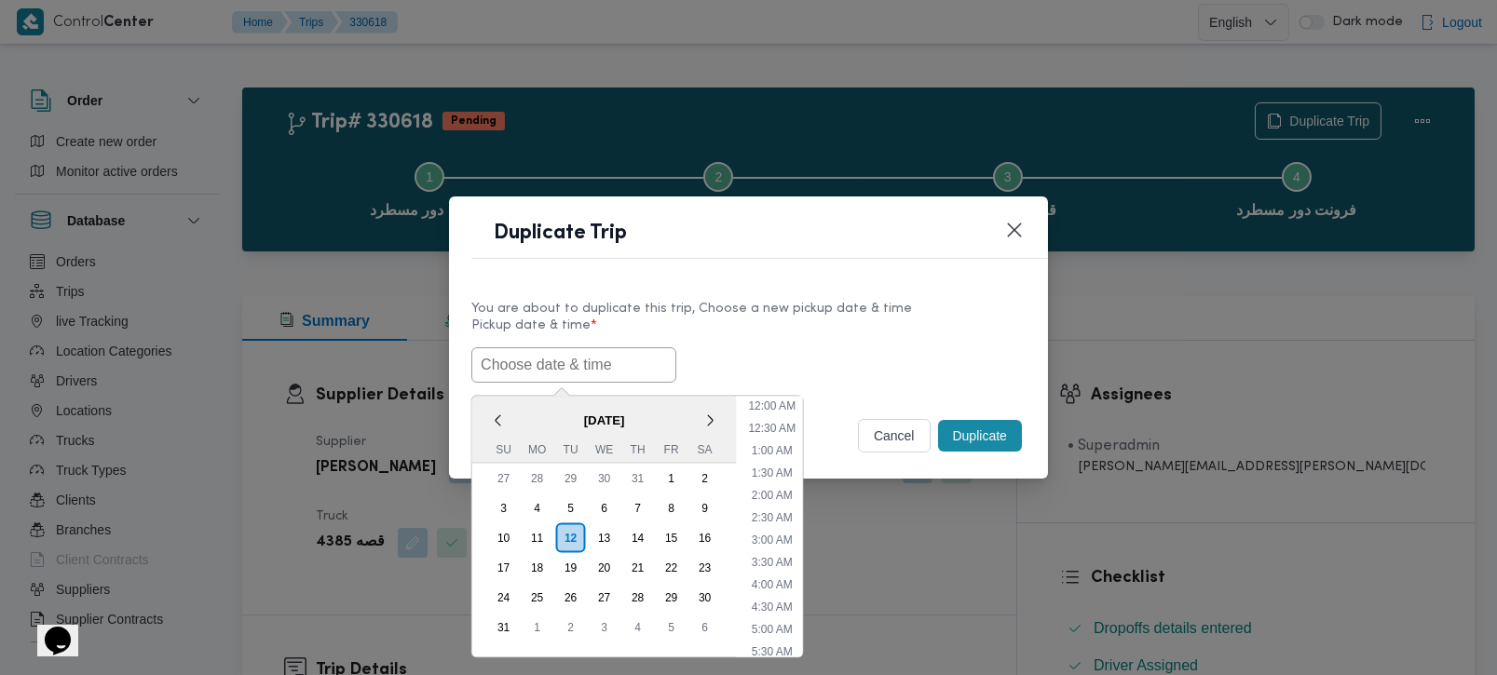
click at [592, 355] on input "text" at bounding box center [573, 364] width 205 height 35
click at [525, 395] on div "< August 2025 > Su Mo Tu We Th Fr Sa 27 28 29 30 31 1 2 3 4 5 6 7 8 9 10 11 12 …" at bounding box center [637, 526] width 333 height 263
click at [604, 541] on div "13" at bounding box center [603, 537] width 35 height 35
click at [785, 600] on li "7:00 AM" at bounding box center [772, 609] width 56 height 19
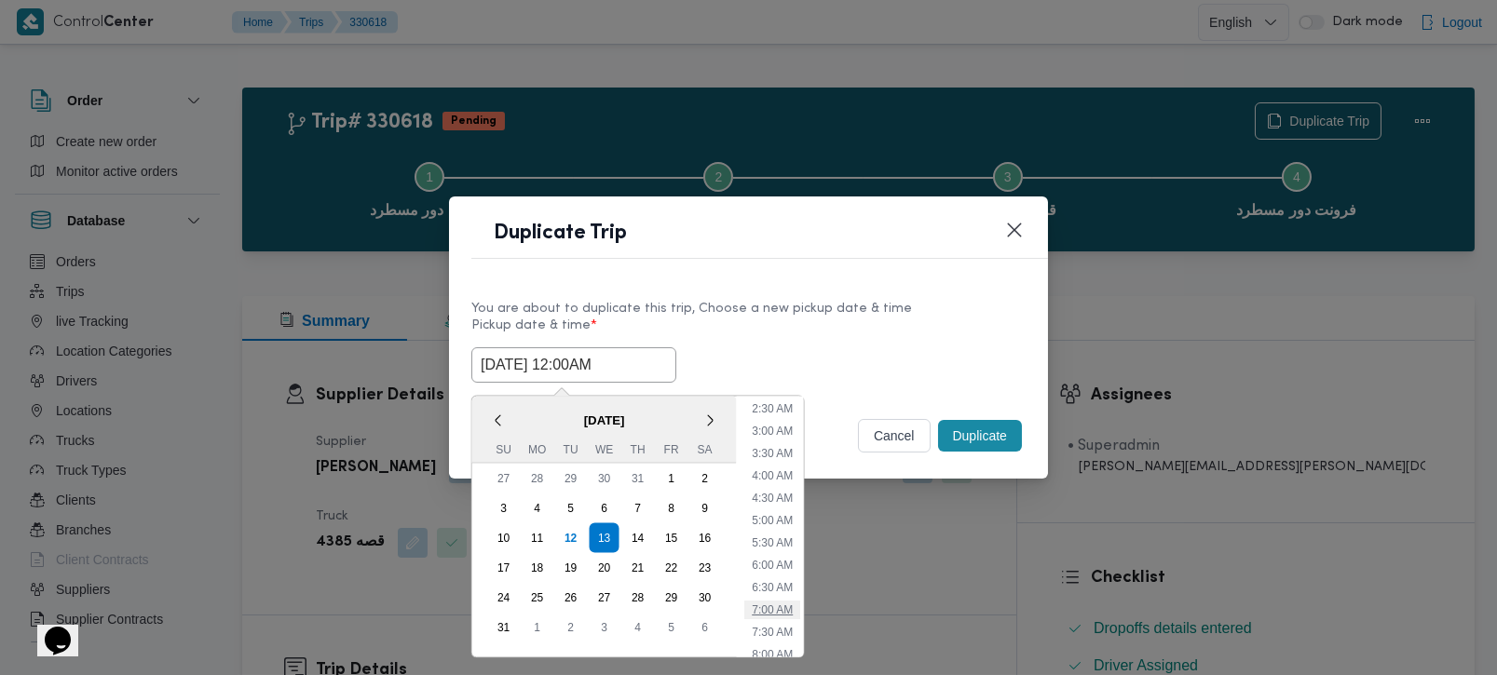
type input "[DATE] 7:00AM"
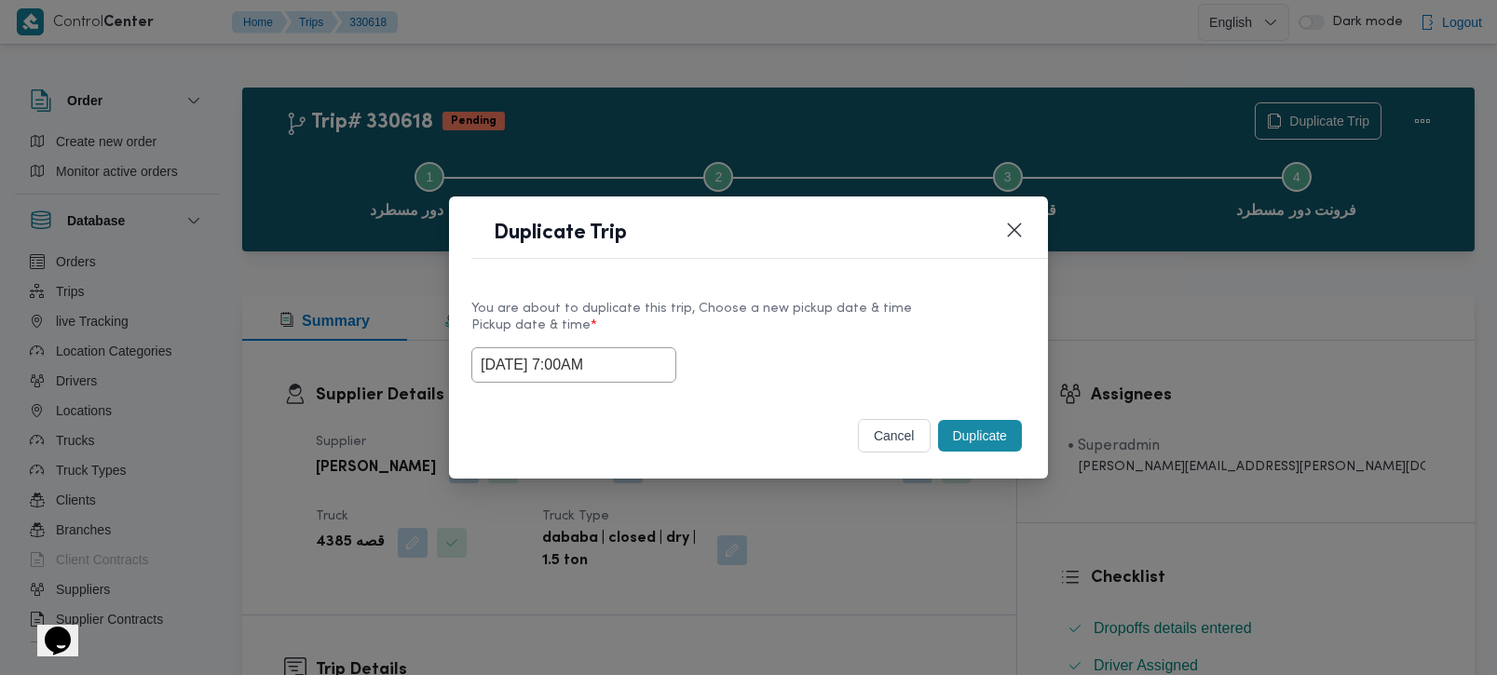
drag, startPoint x: 621, startPoint y: 359, endPoint x: 458, endPoint y: 365, distance: 163.2
click at [458, 365] on div "You are about to duplicate this trip, Choose a new pickup date & time Pickup da…" at bounding box center [748, 340] width 599 height 119
click at [998, 428] on button "Duplicate" at bounding box center [980, 436] width 84 height 32
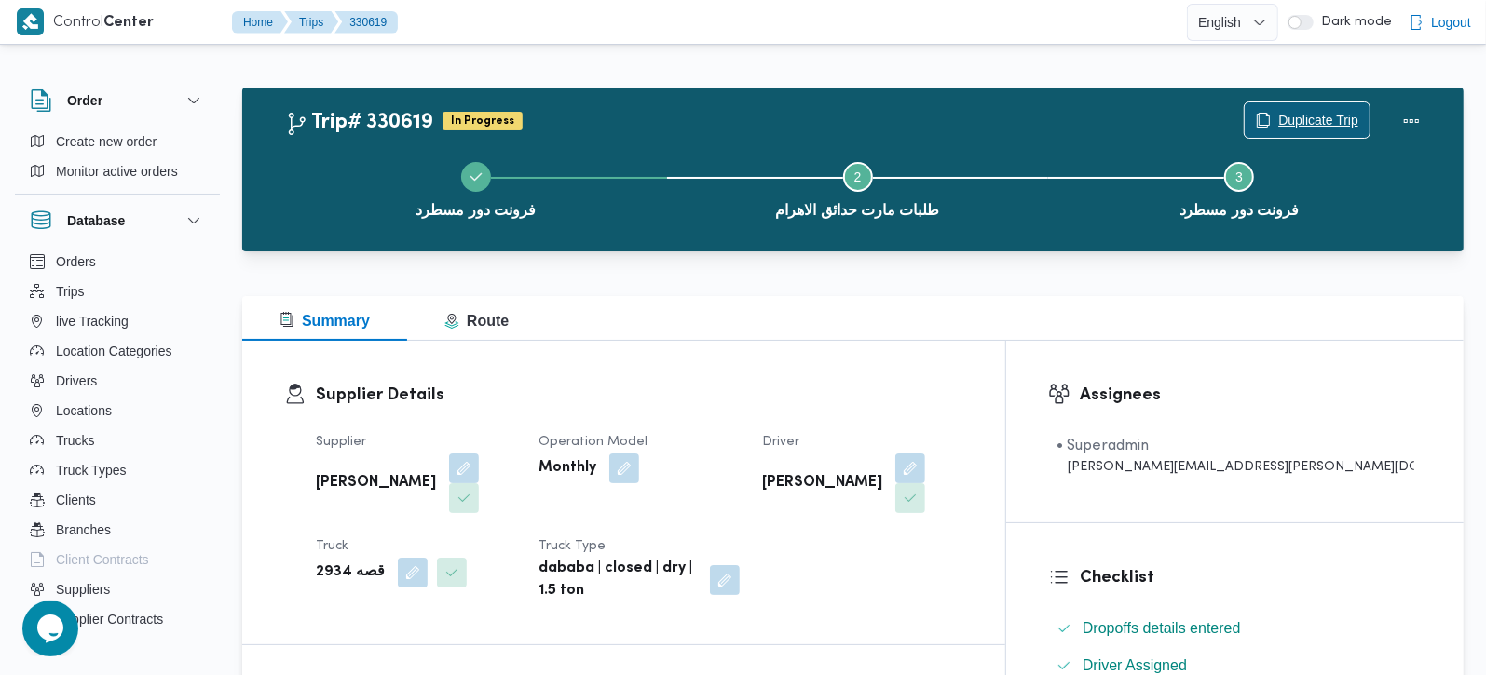
click at [1315, 102] on button "Duplicate Trip" at bounding box center [1307, 120] width 127 height 37
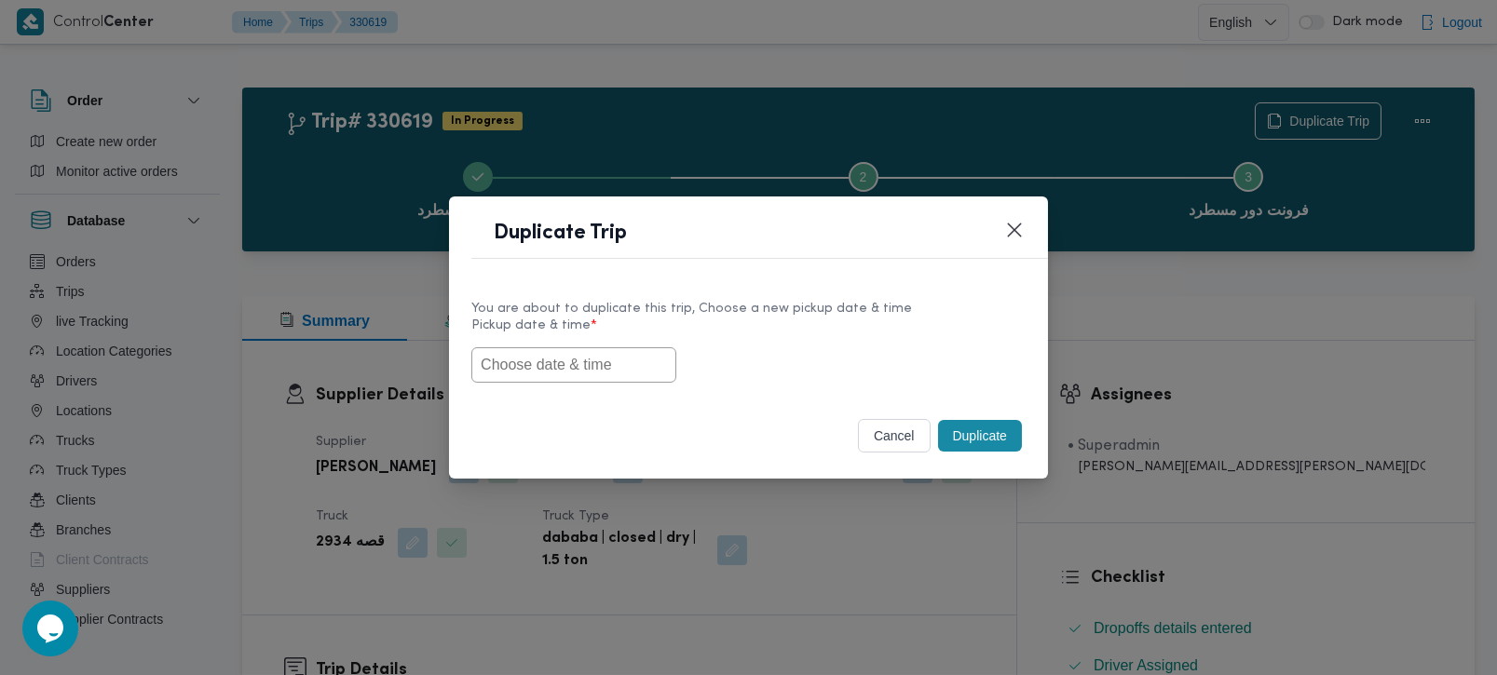
click at [549, 358] on input "text" at bounding box center [573, 364] width 205 height 35
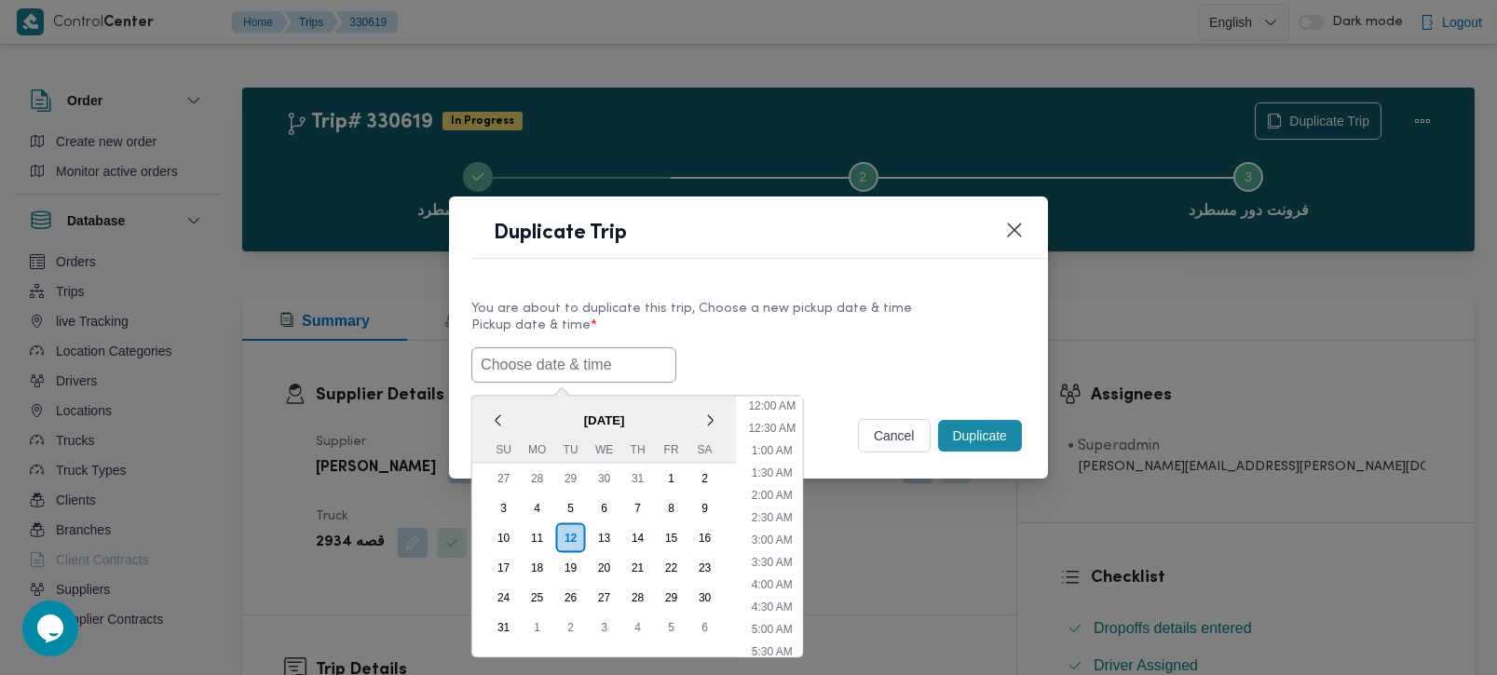
paste input "[DATE] 7:00AM"
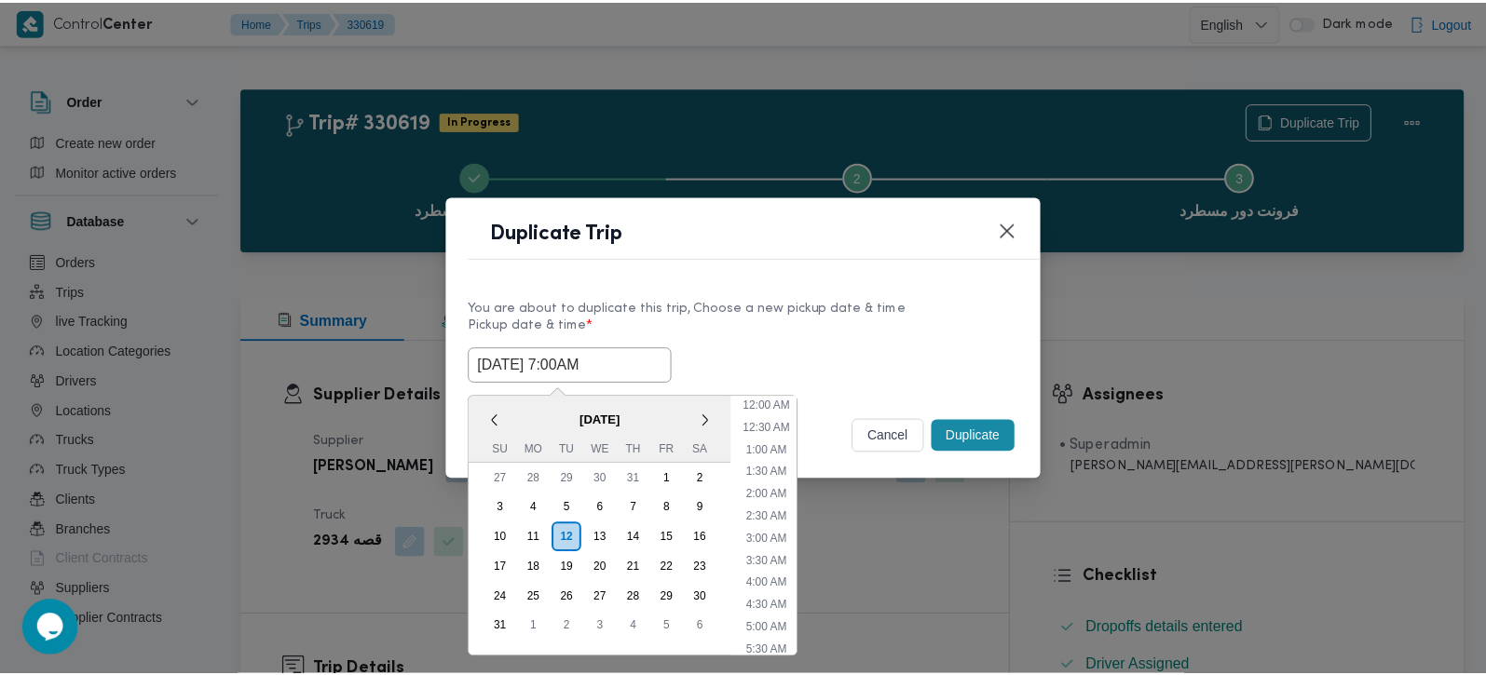
scroll to position [463, 0]
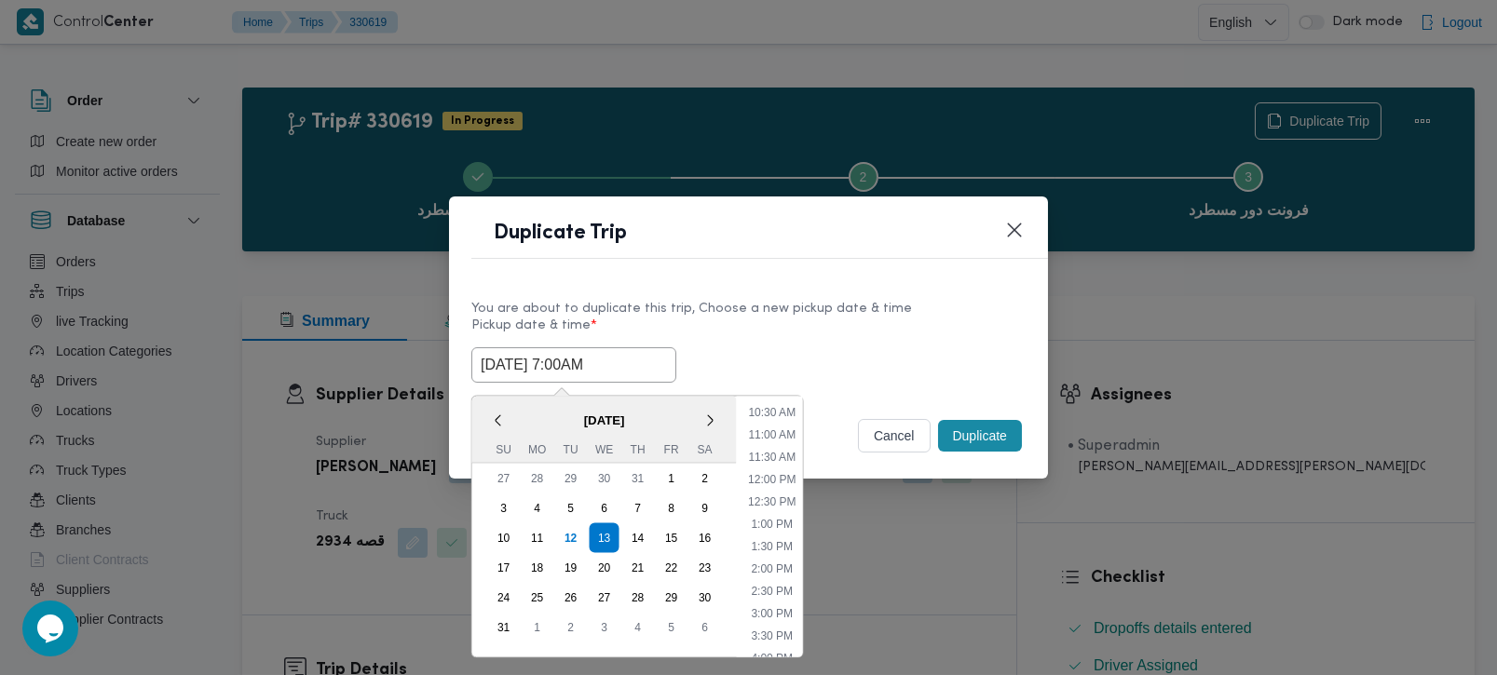
type input "[DATE] 7:00AM"
click at [721, 331] on label "Pickup date & time *" at bounding box center [748, 333] width 554 height 29
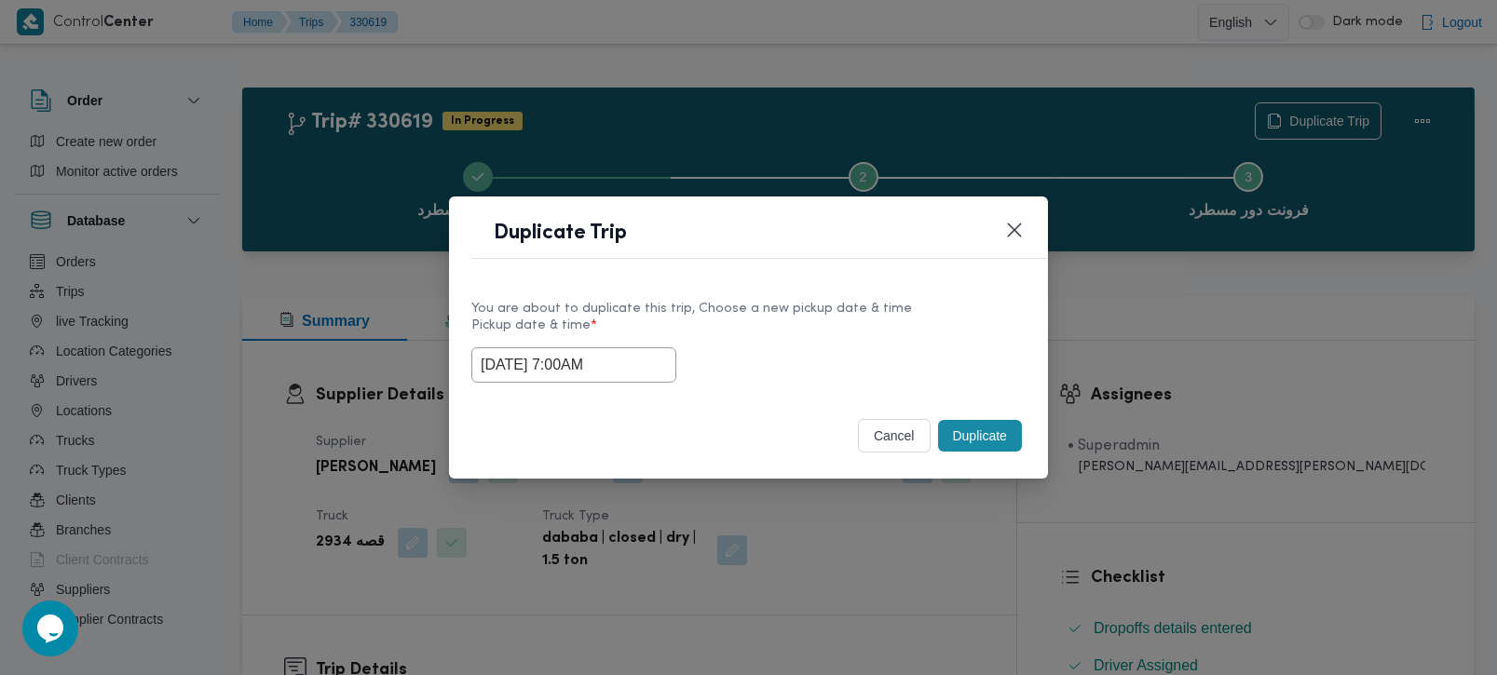
click at [968, 439] on button "Duplicate" at bounding box center [980, 436] width 84 height 32
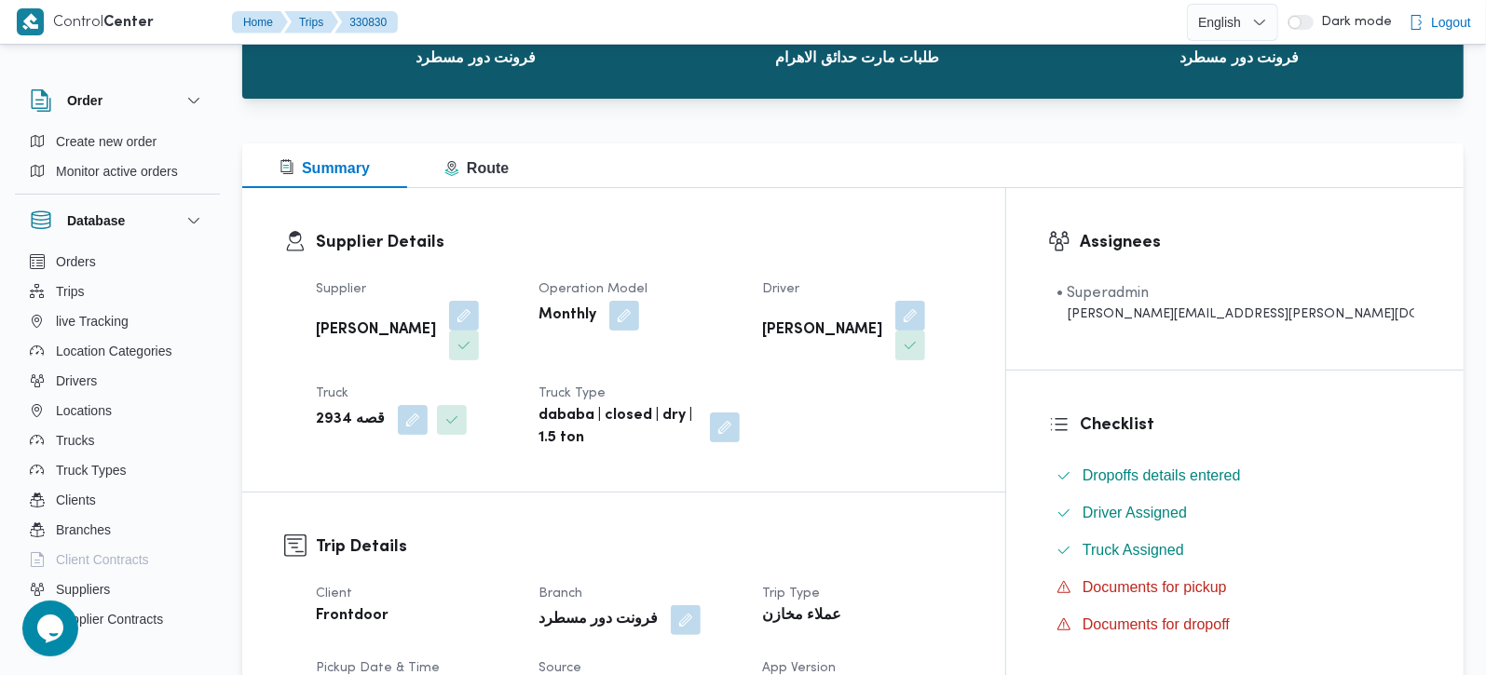
scroll to position [438, 0]
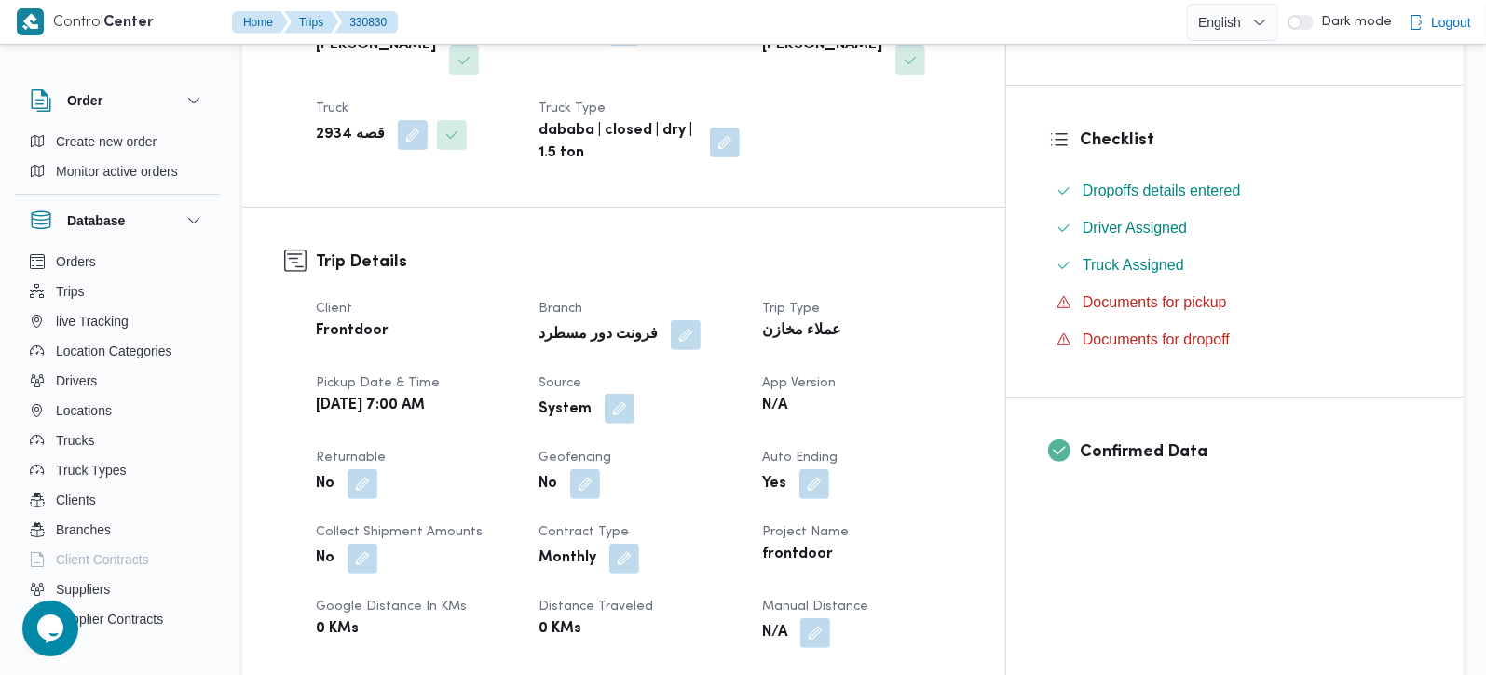
click at [634, 394] on button "button" at bounding box center [620, 409] width 30 height 30
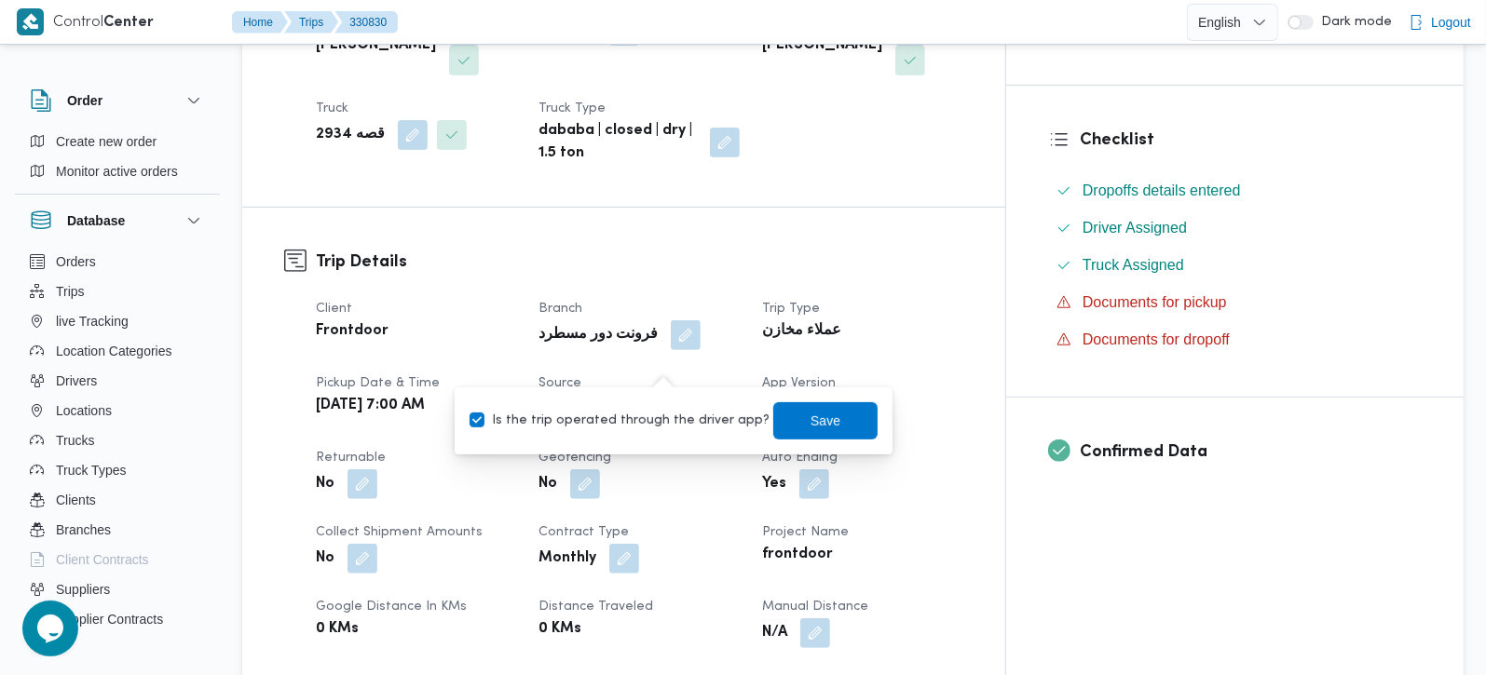
click at [625, 427] on label "Is the trip operated through the driver app?" at bounding box center [620, 421] width 300 height 22
checkbox input "false"
click at [802, 402] on div "Save" at bounding box center [825, 420] width 104 height 37
click at [810, 412] on span "Save" at bounding box center [825, 420] width 30 height 22
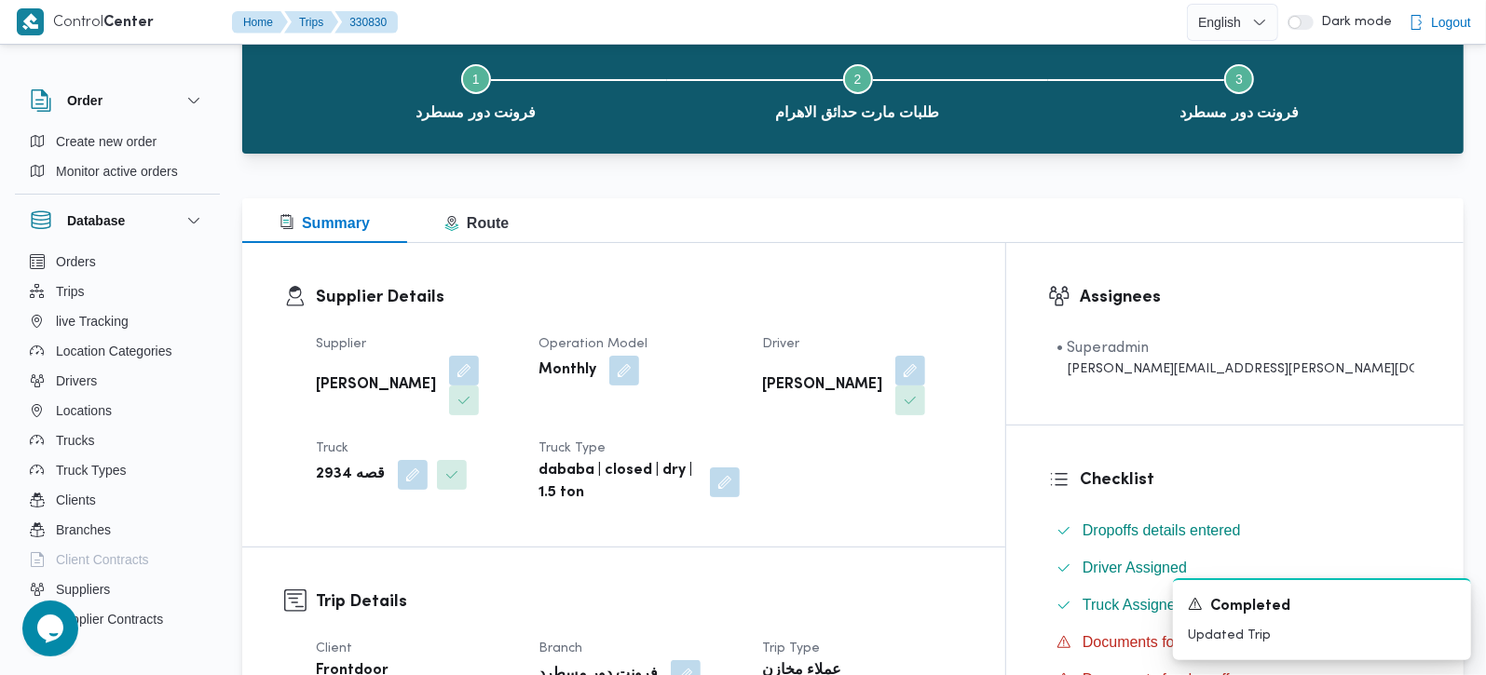
scroll to position [0, 0]
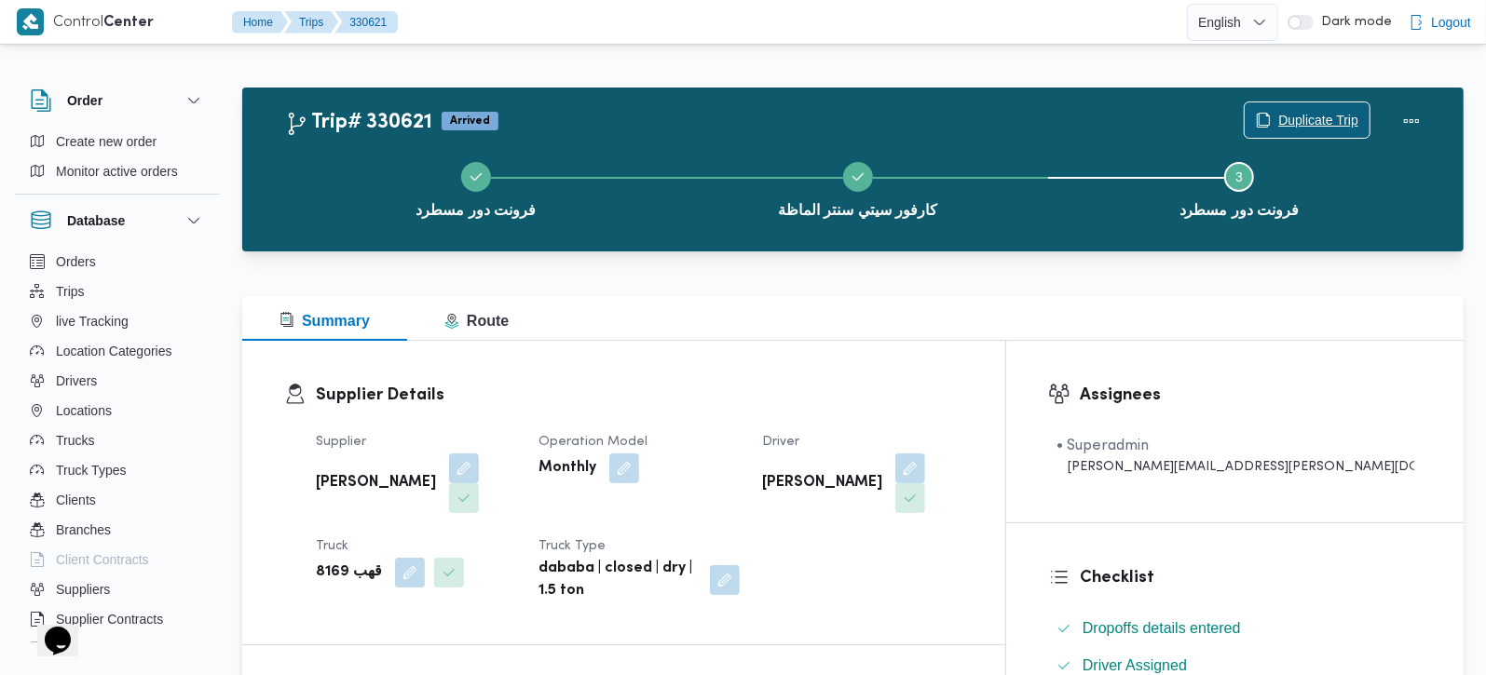
click at [1278, 120] on span "Duplicate Trip" at bounding box center [1318, 120] width 80 height 22
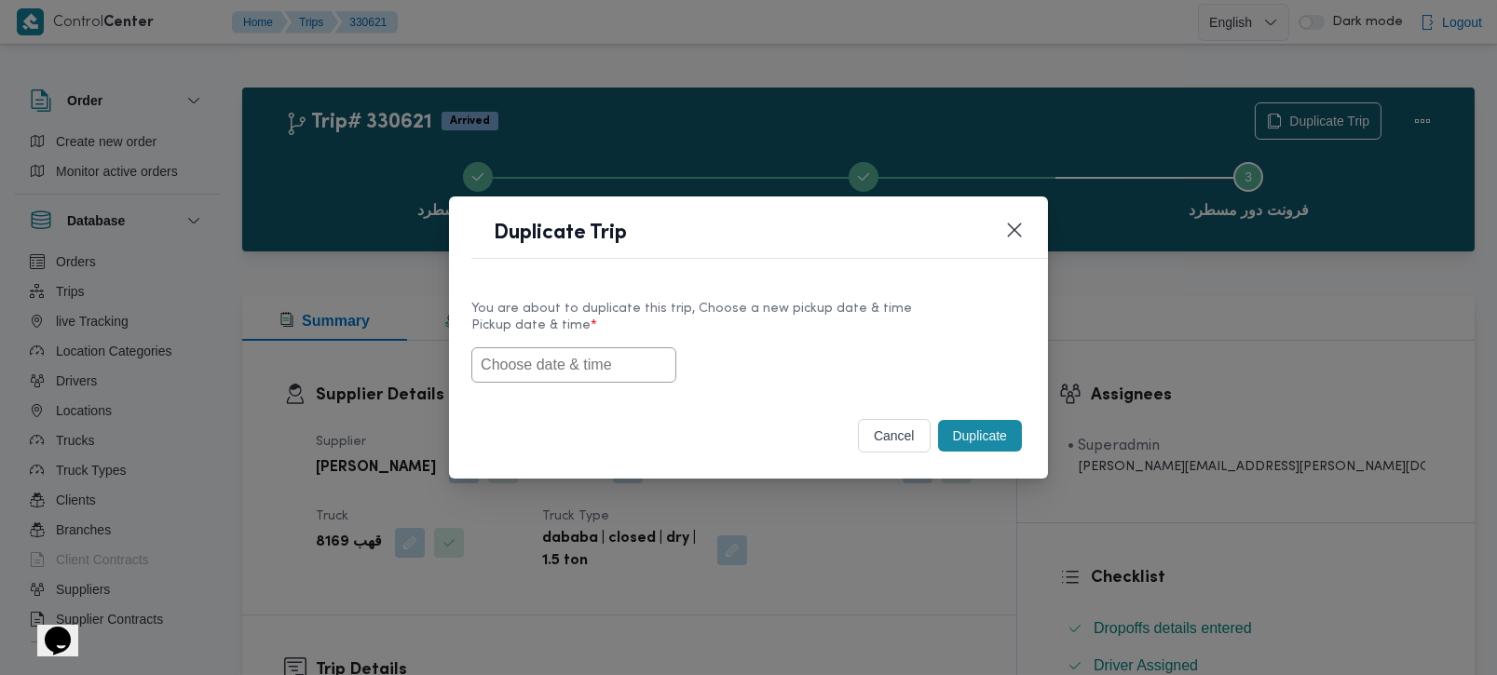
click at [619, 369] on input "text" at bounding box center [573, 364] width 205 height 35
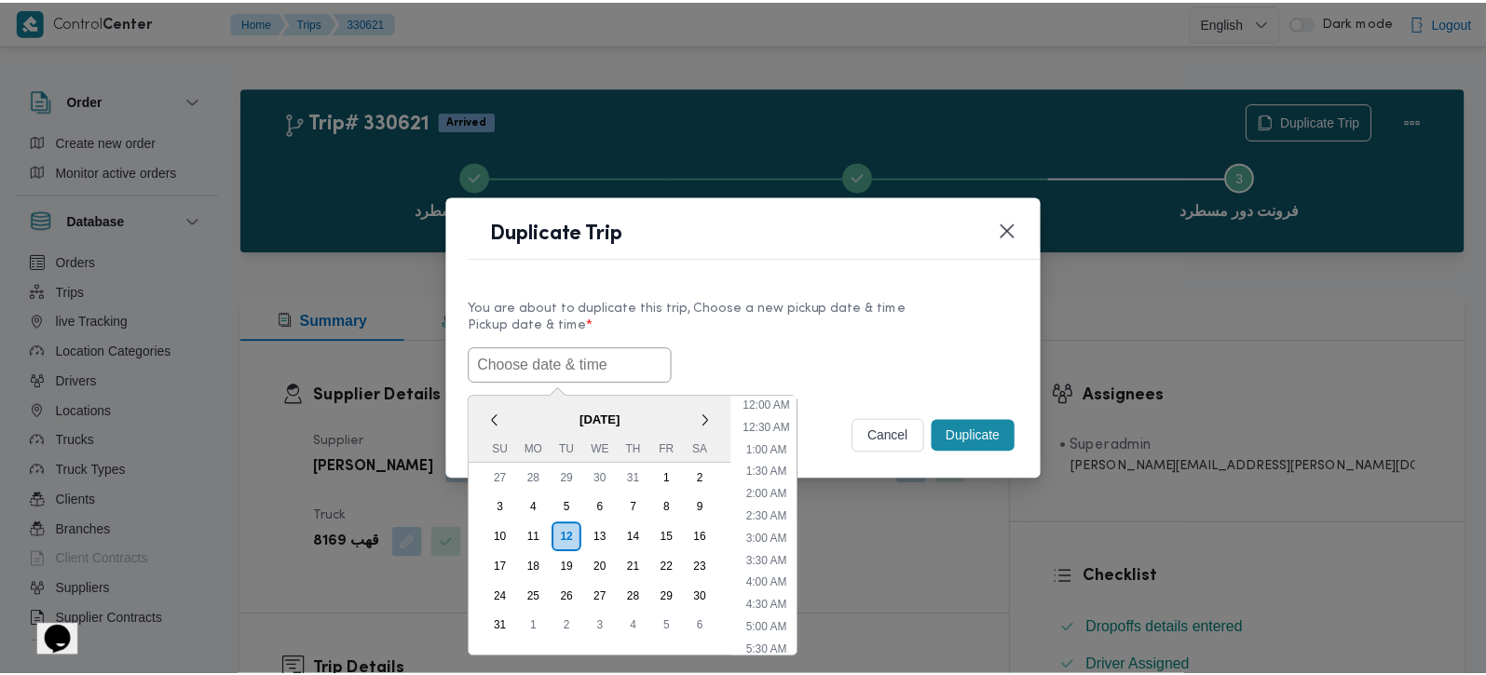
scroll to position [463, 0]
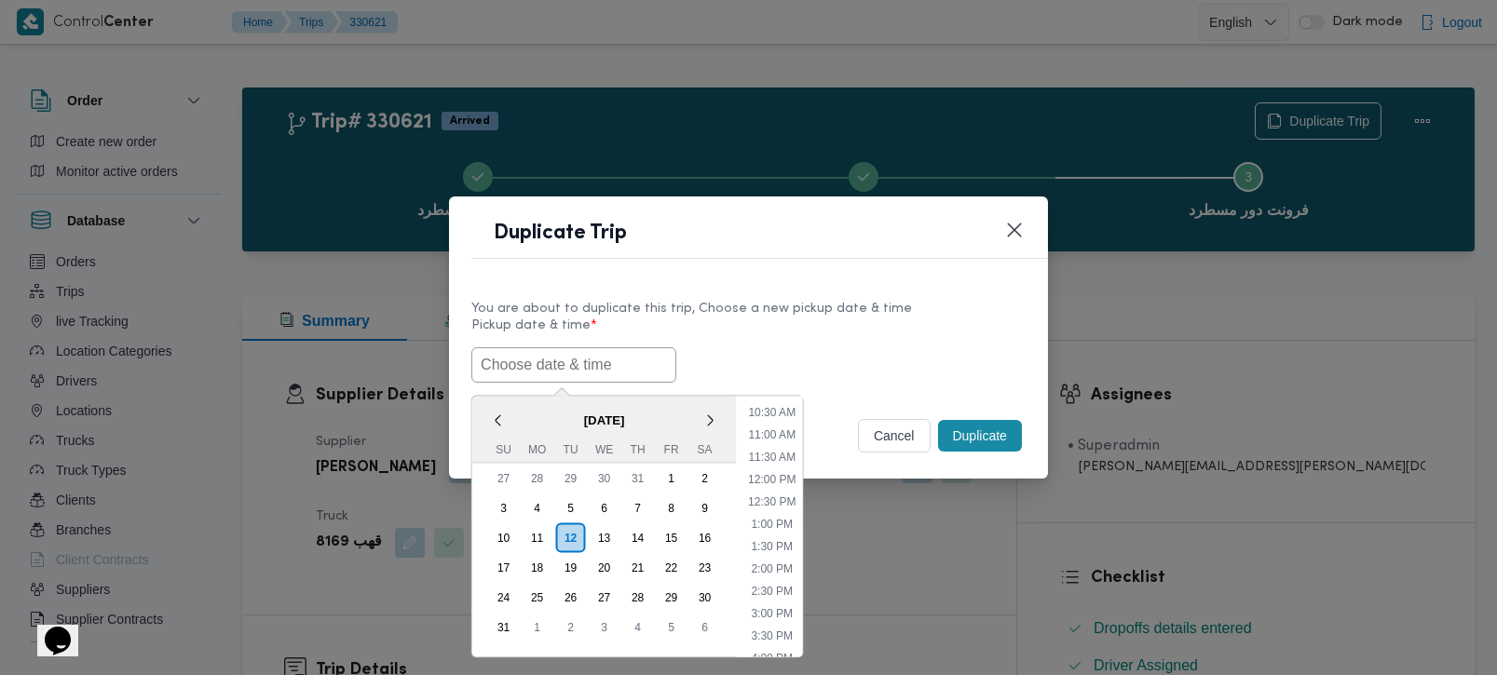
paste input "[DATE] 7:00AM"
type input "[DATE] 7:00AM"
click at [804, 325] on label "Pickup date & time *" at bounding box center [748, 333] width 554 height 29
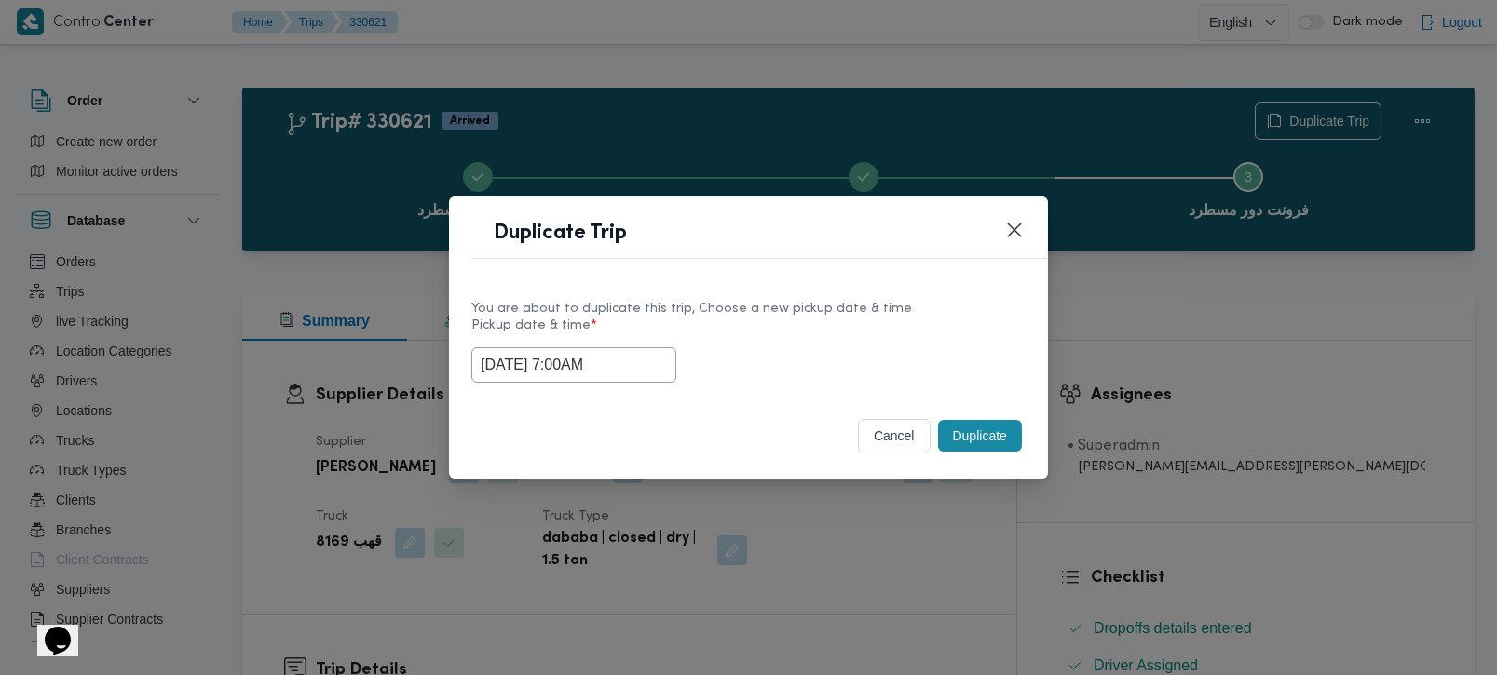
click at [984, 425] on button "Duplicate" at bounding box center [980, 436] width 84 height 32
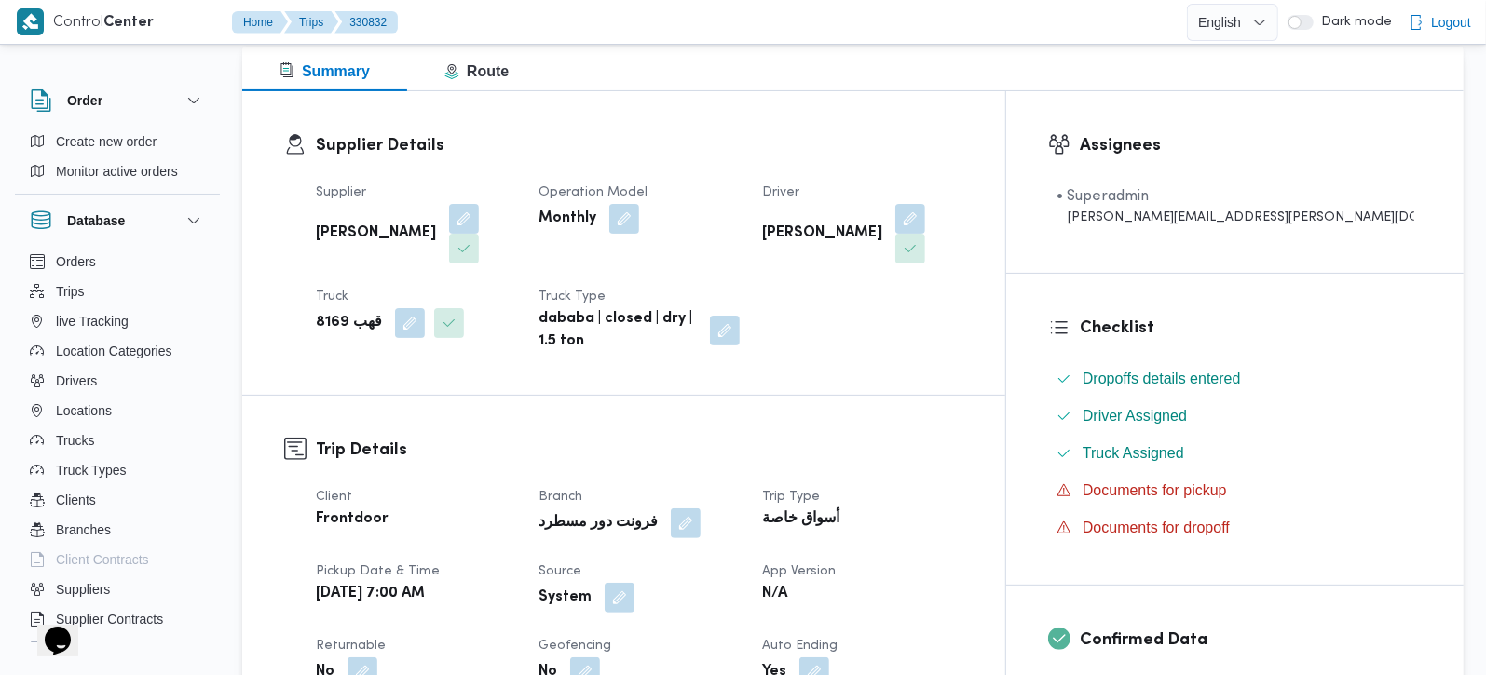
scroll to position [328, 0]
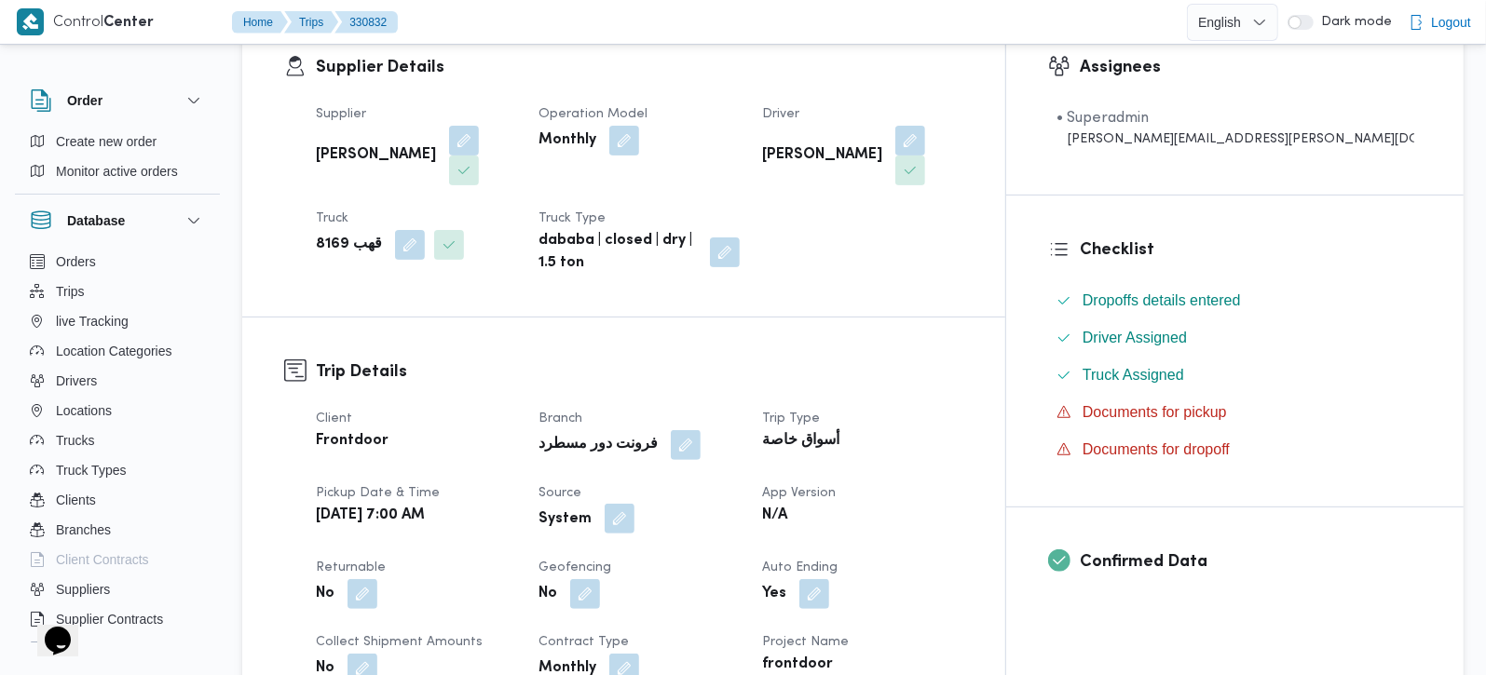
click at [634, 504] on button "button" at bounding box center [620, 519] width 30 height 30
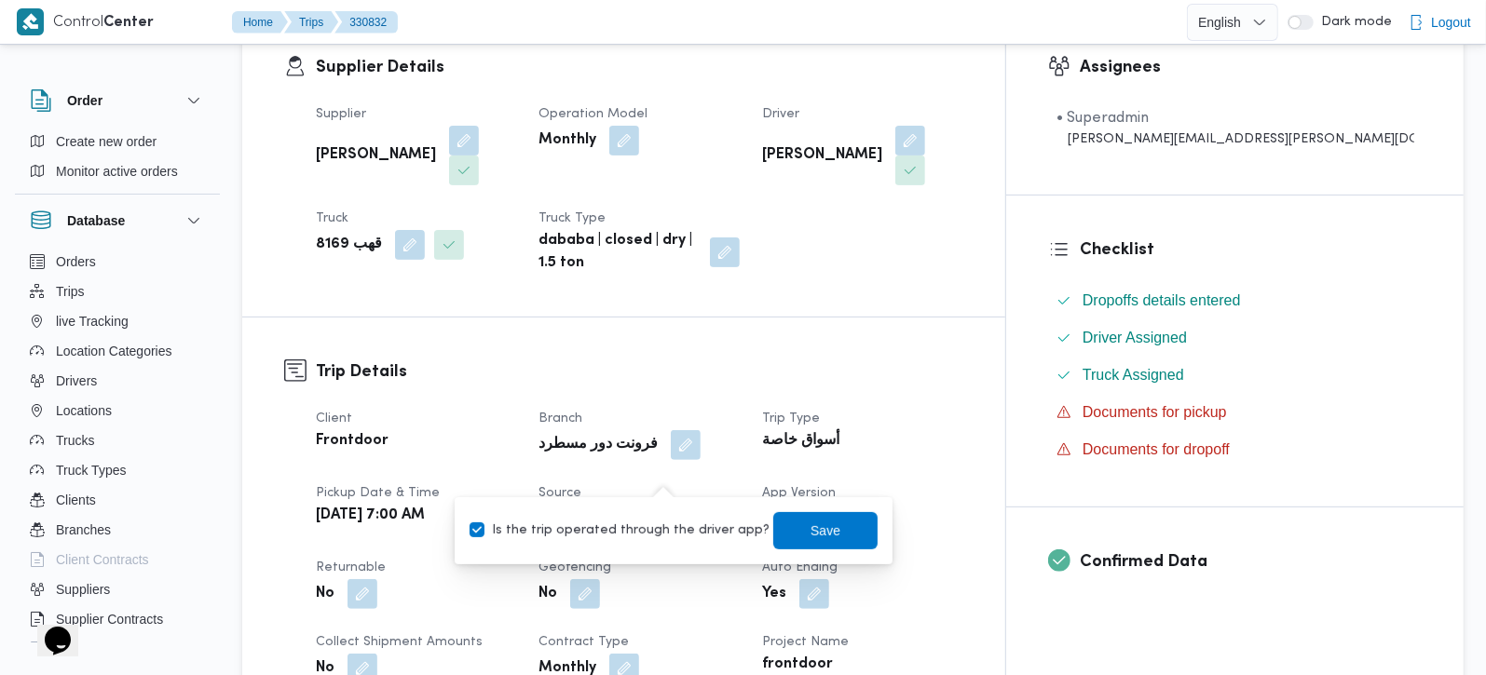
click at [655, 533] on label "Is the trip operated through the driver app?" at bounding box center [620, 531] width 300 height 22
checkbox input "false"
click at [773, 528] on span "Save" at bounding box center [825, 529] width 104 height 37
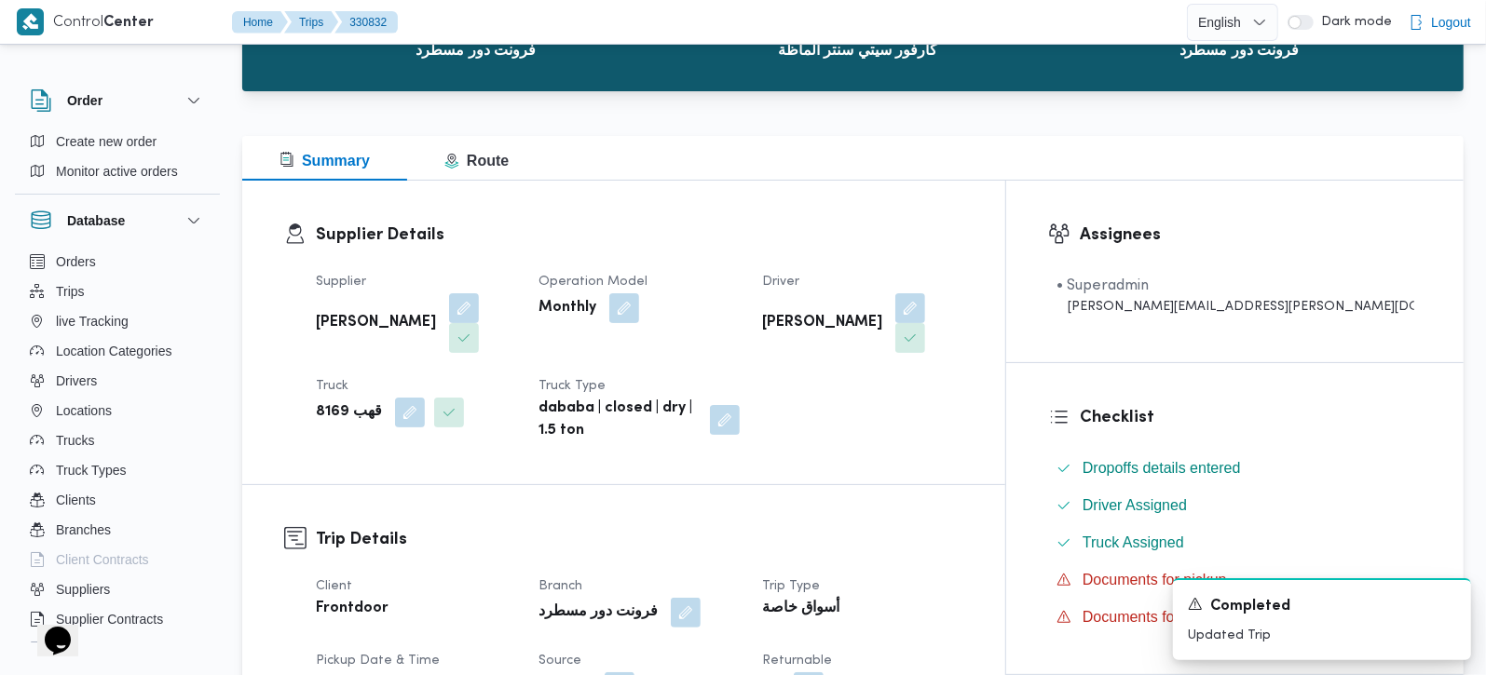
scroll to position [0, 0]
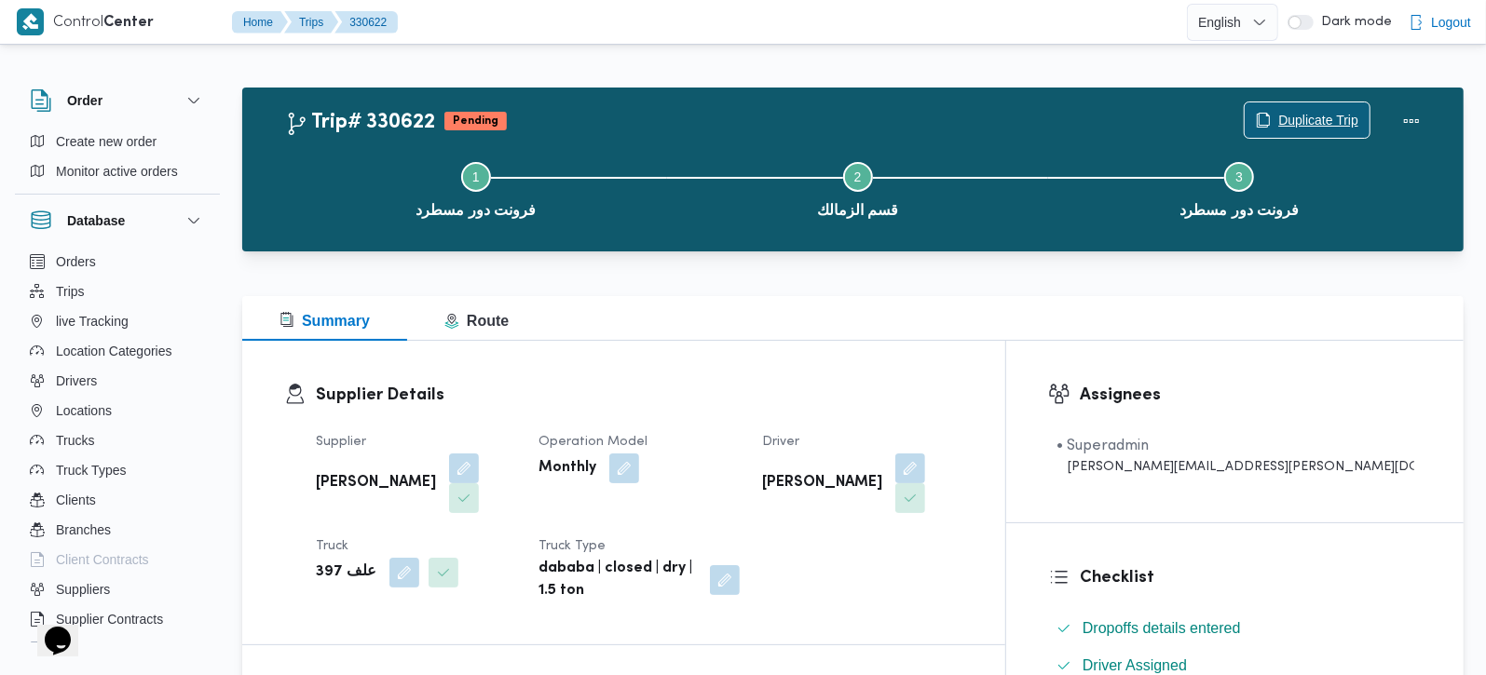
click at [1302, 109] on span "Duplicate Trip" at bounding box center [1307, 119] width 125 height 35
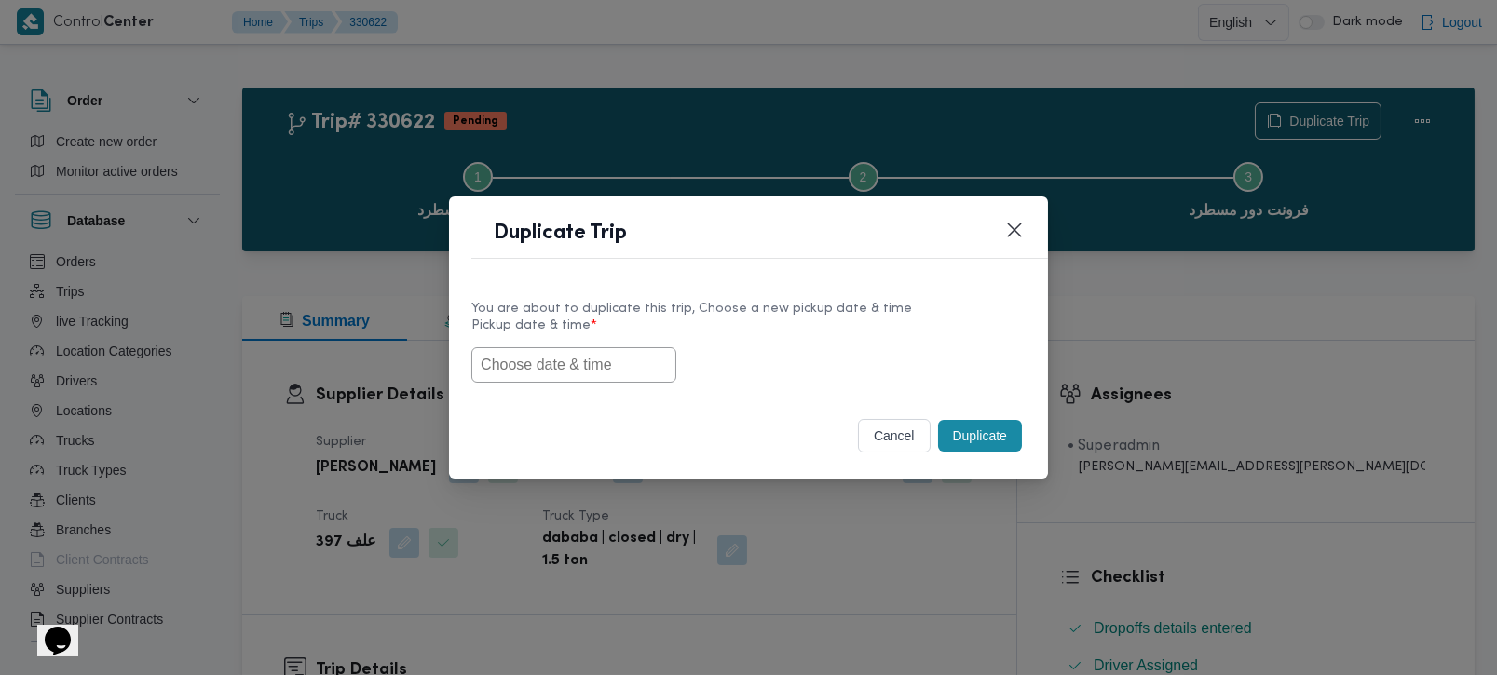
click at [570, 376] on input "text" at bounding box center [573, 364] width 205 height 35
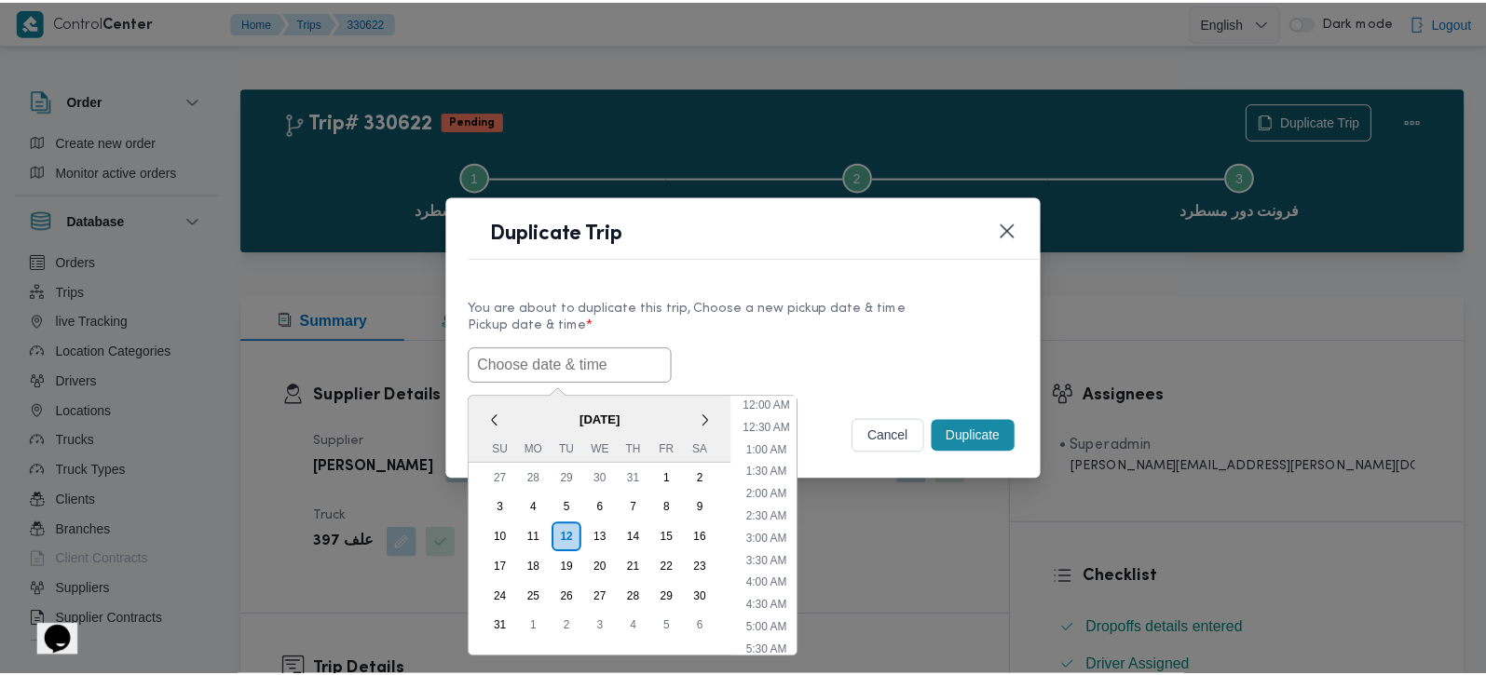
scroll to position [463, 0]
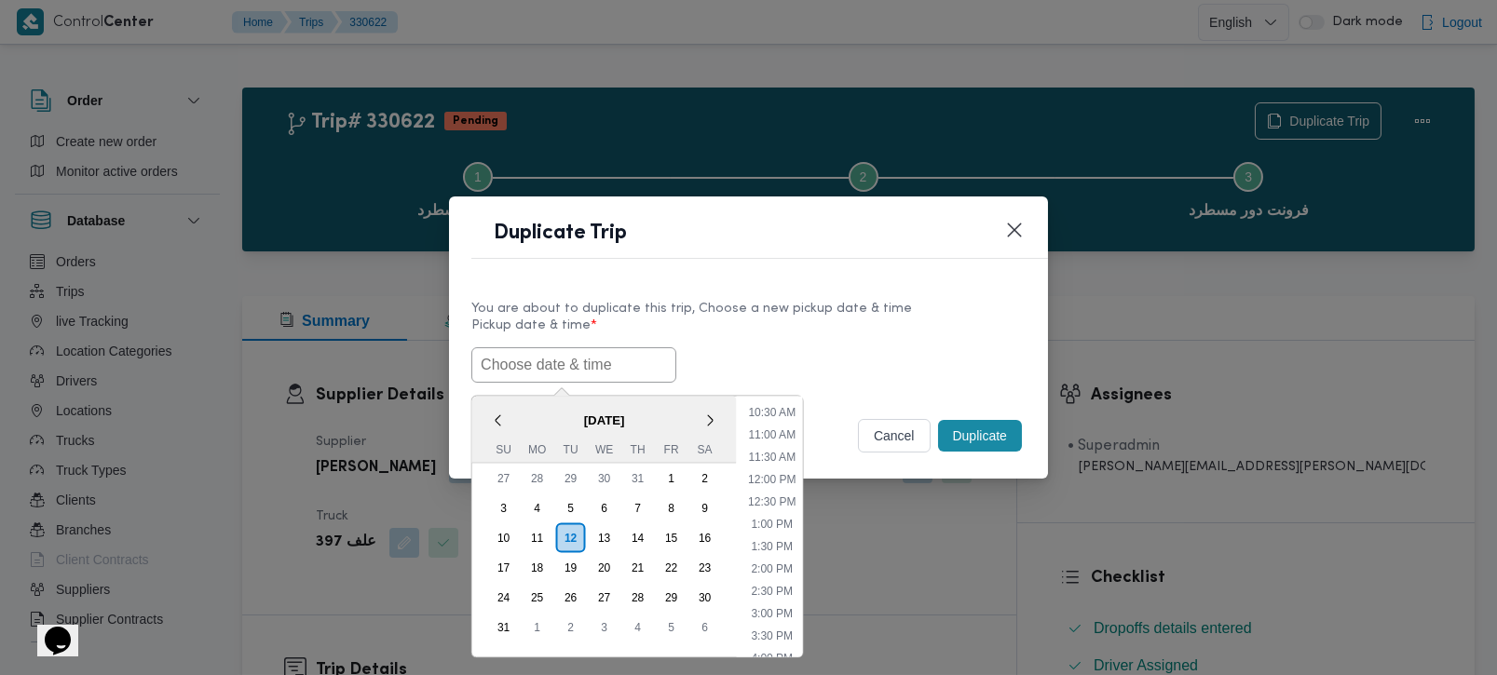
paste input "[DATE] 7:00AM"
type input "[DATE] 7:00AM"
click at [861, 328] on label "Pickup date & time *" at bounding box center [748, 333] width 554 height 29
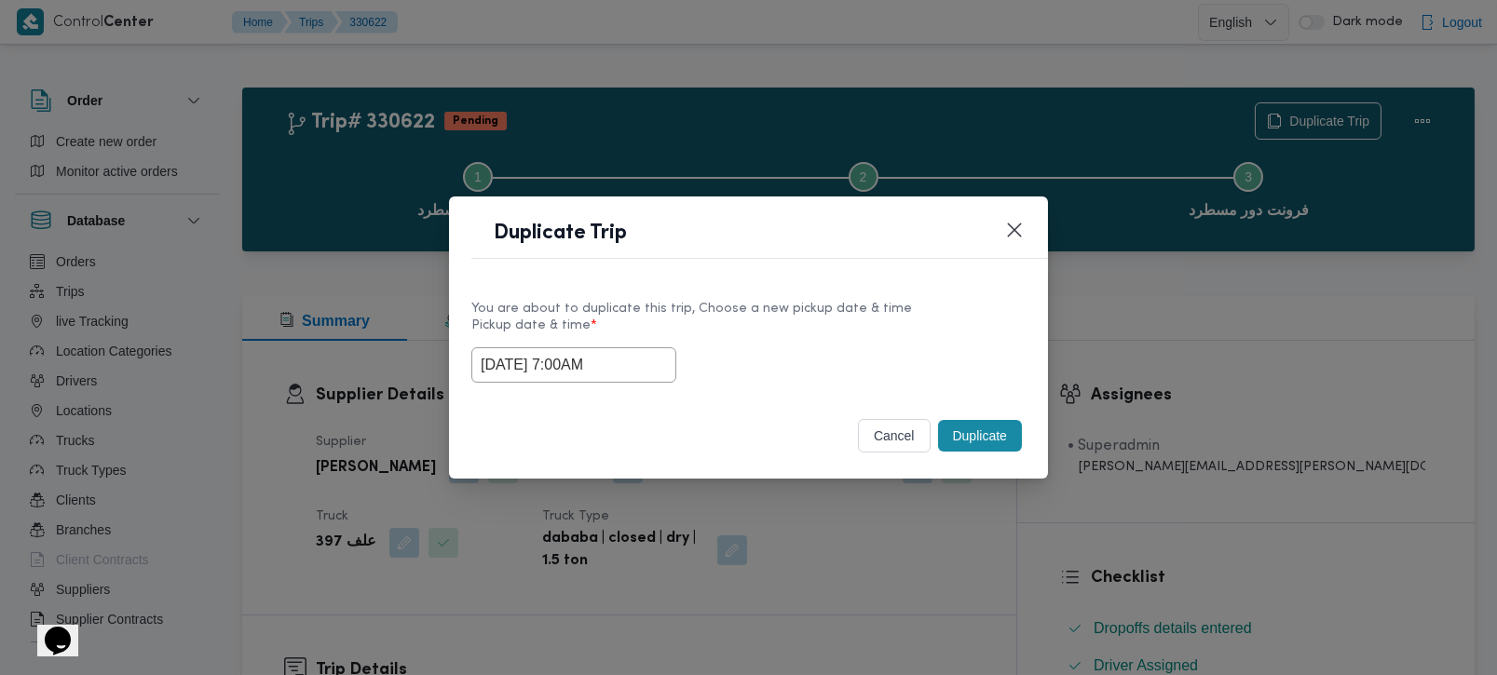
click at [958, 448] on button "Duplicate" at bounding box center [980, 436] width 84 height 32
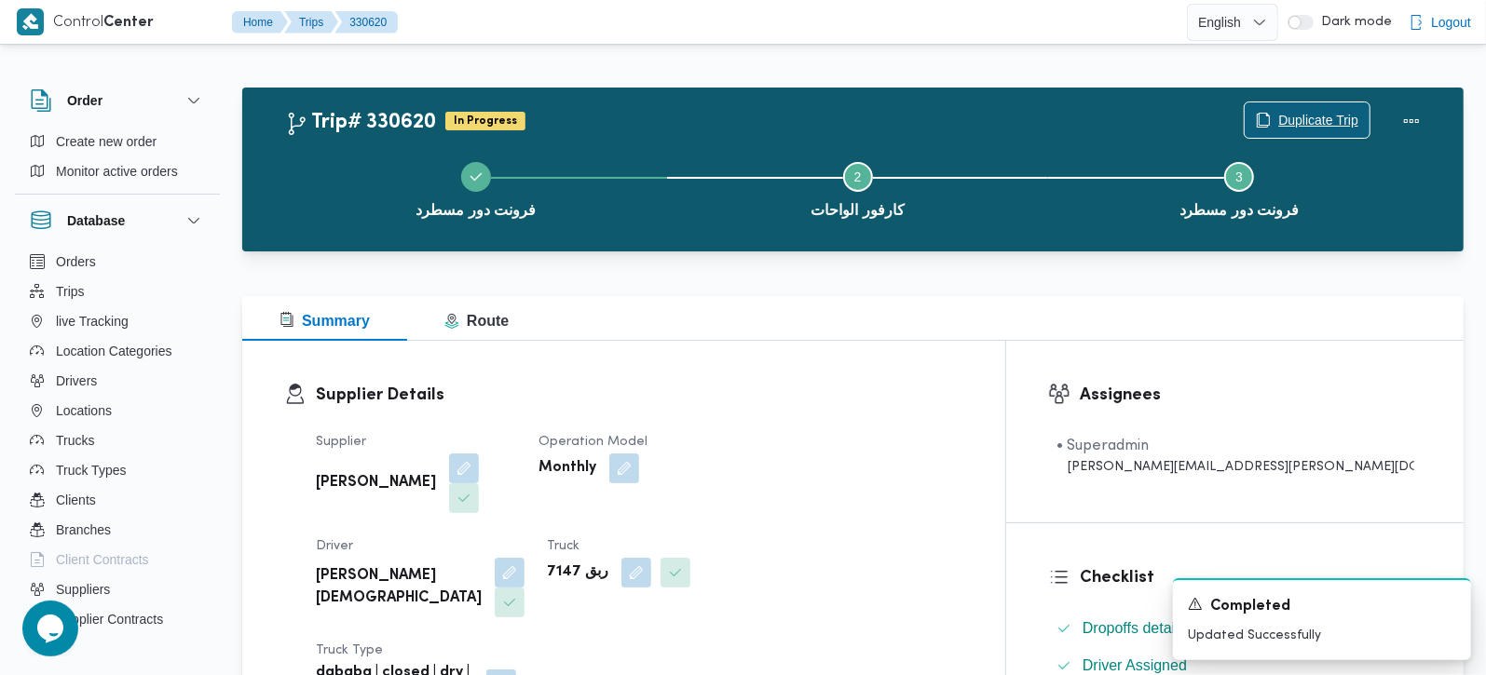
click at [1313, 113] on span "Duplicate Trip" at bounding box center [1318, 120] width 80 height 22
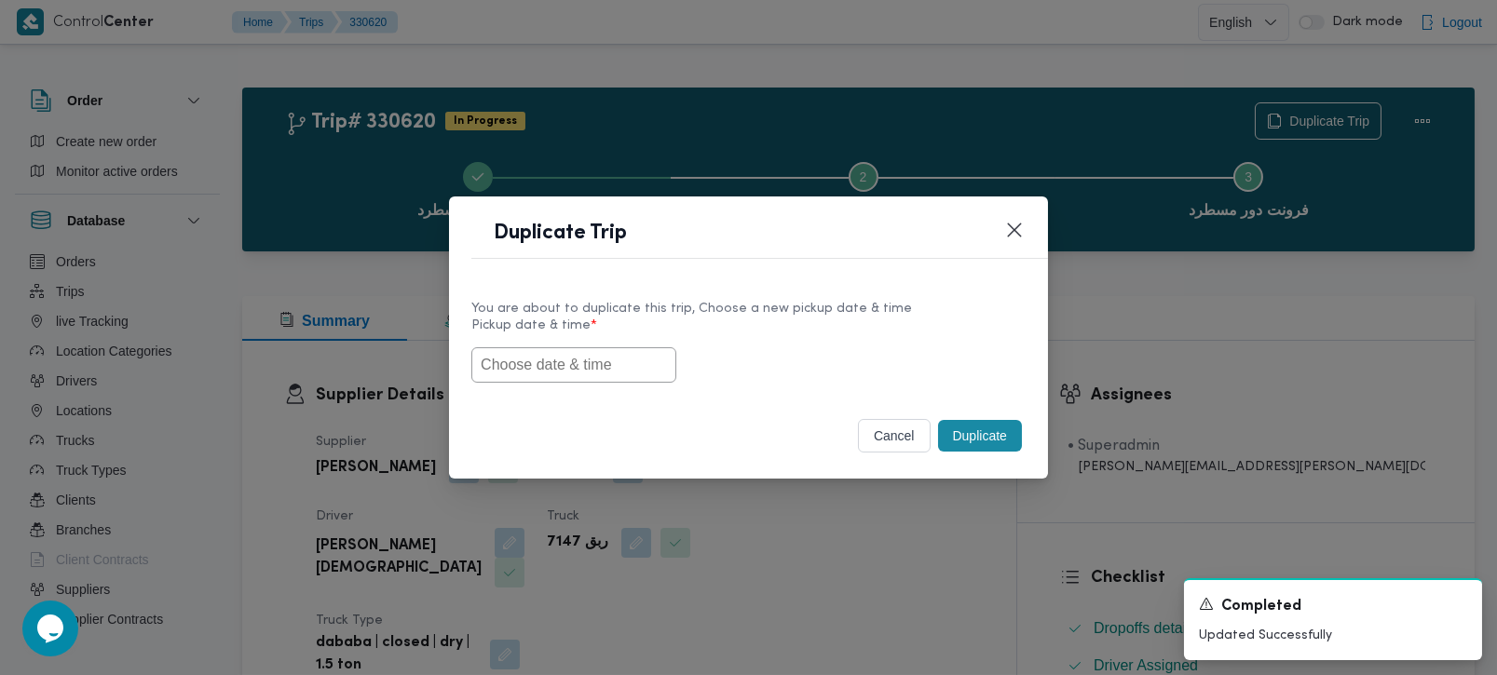
click at [526, 357] on input "text" at bounding box center [573, 364] width 205 height 35
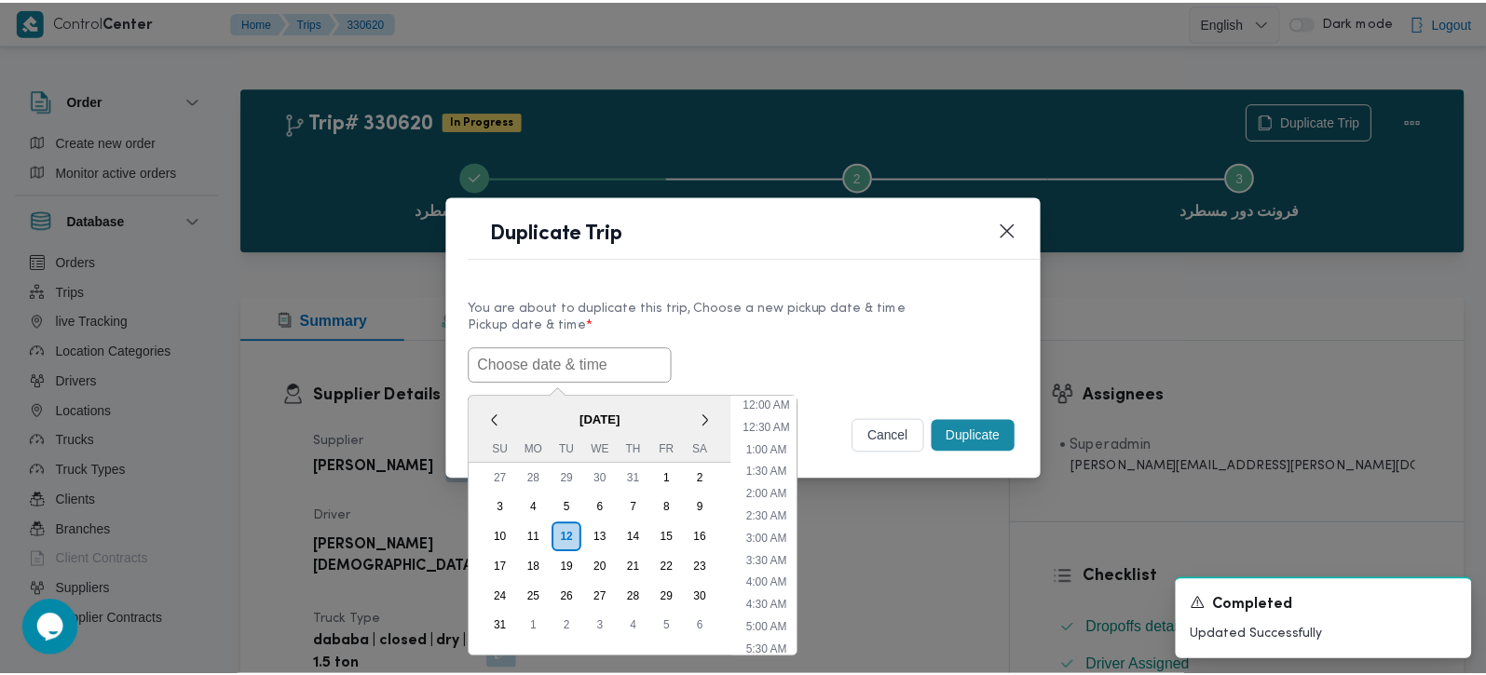
scroll to position [463, 0]
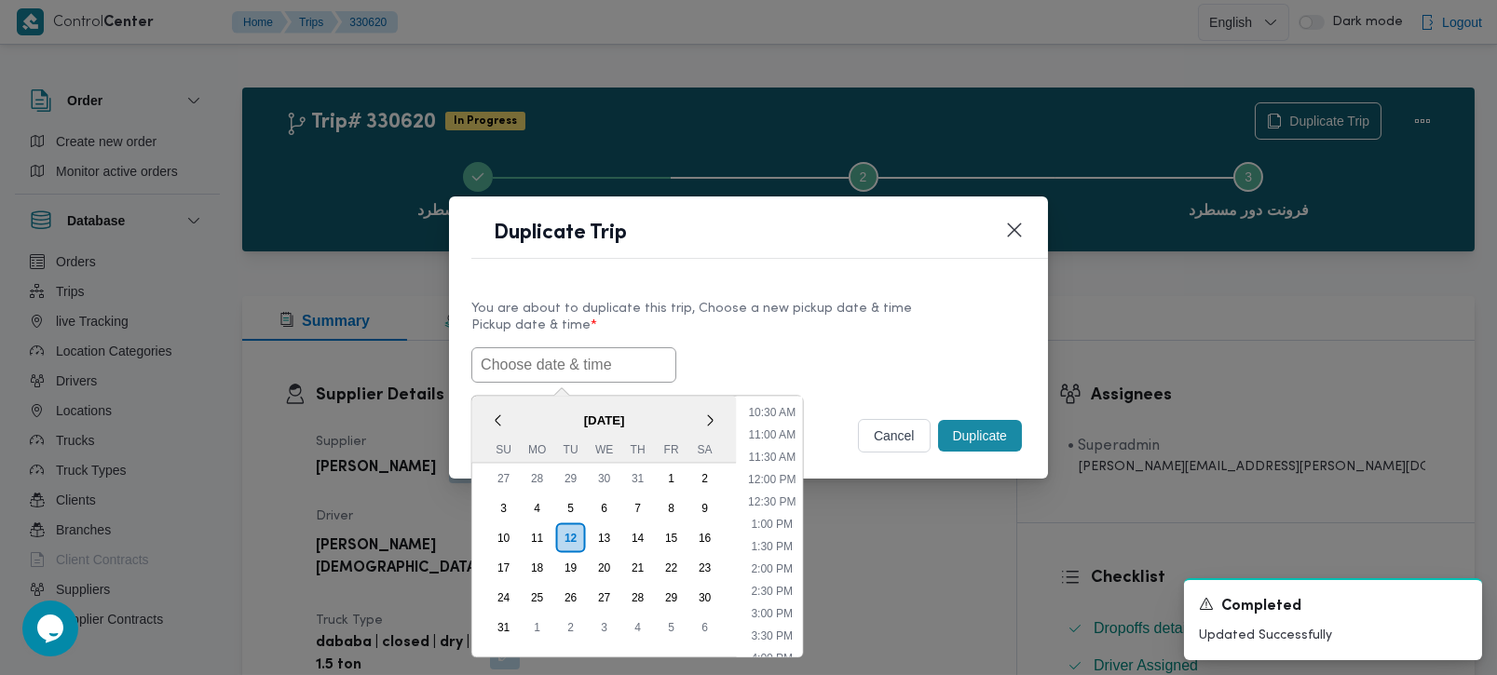
paste input "[DATE] 7:00AM"
type input "[DATE] 7:00AM"
click at [898, 327] on label "Pickup date & time *" at bounding box center [748, 333] width 554 height 29
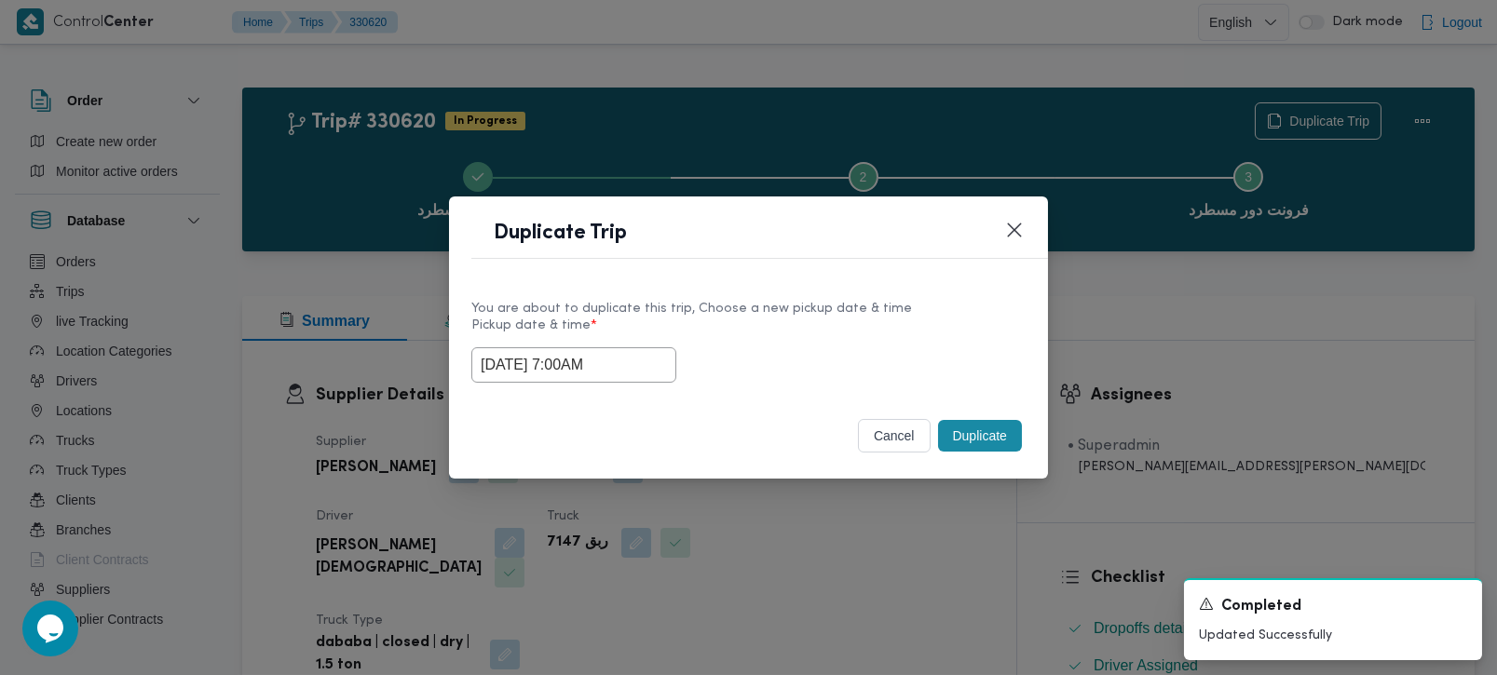
click at [980, 424] on button "Duplicate" at bounding box center [980, 436] width 84 height 32
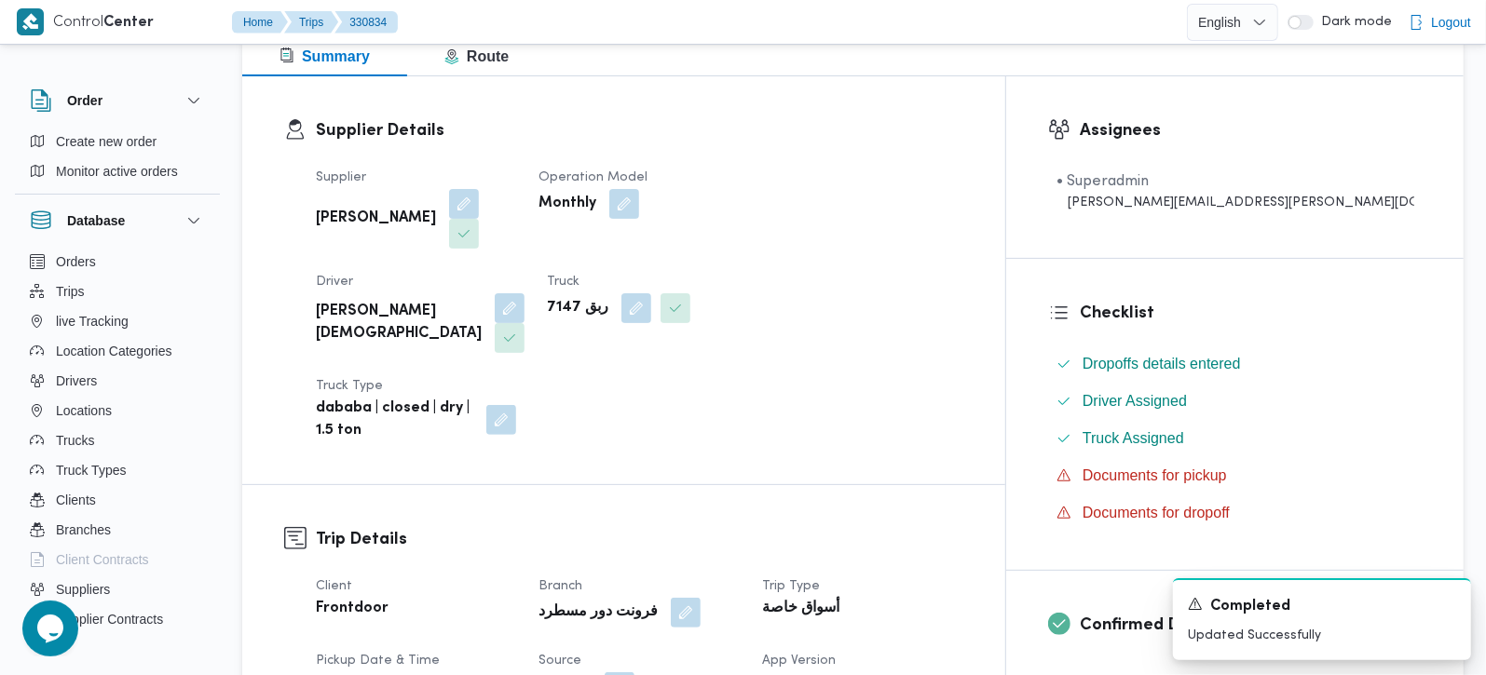
scroll to position [438, 0]
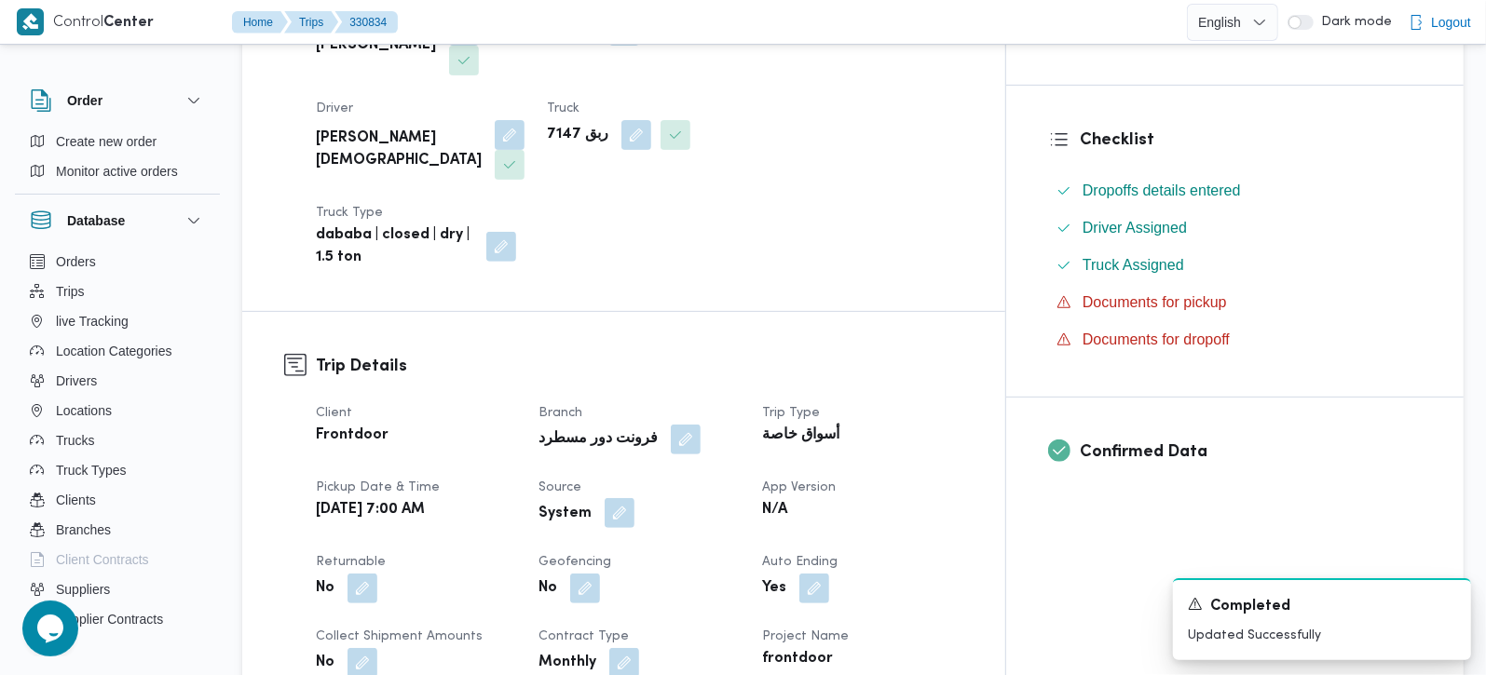
click at [634, 498] on button "button" at bounding box center [620, 513] width 30 height 30
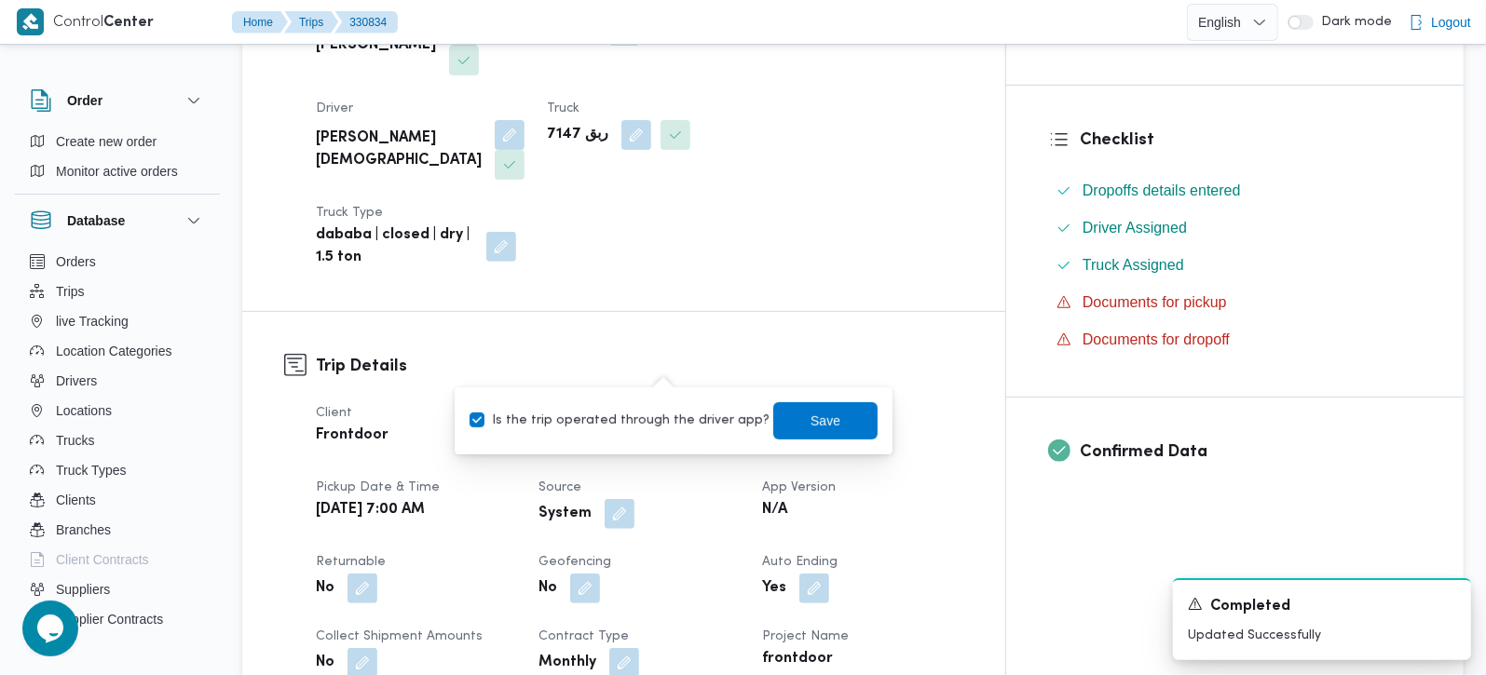
click at [662, 419] on label "Is the trip operated through the driver app?" at bounding box center [620, 421] width 300 height 22
checkbox input "false"
click at [784, 415] on span "Save" at bounding box center [825, 420] width 104 height 37
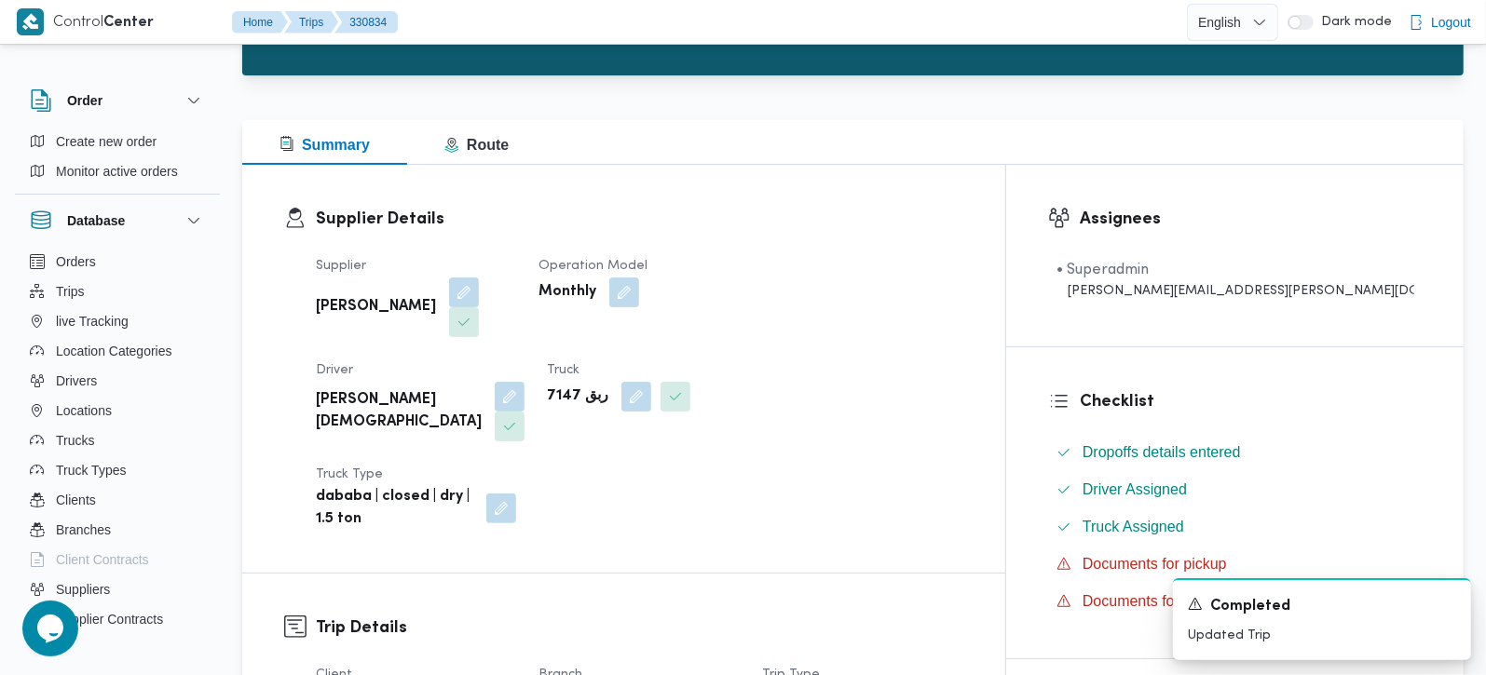
scroll to position [0, 0]
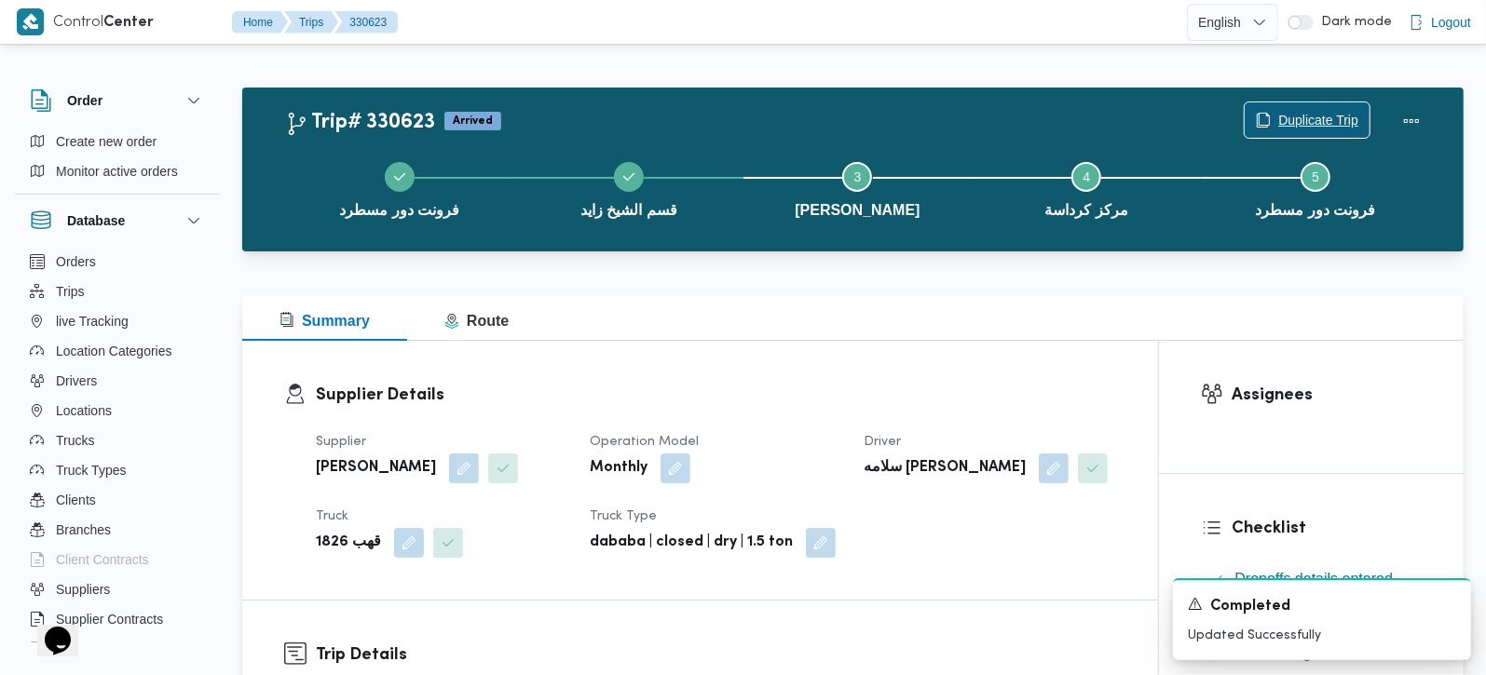
click at [1273, 118] on span "Duplicate Trip" at bounding box center [1307, 119] width 125 height 35
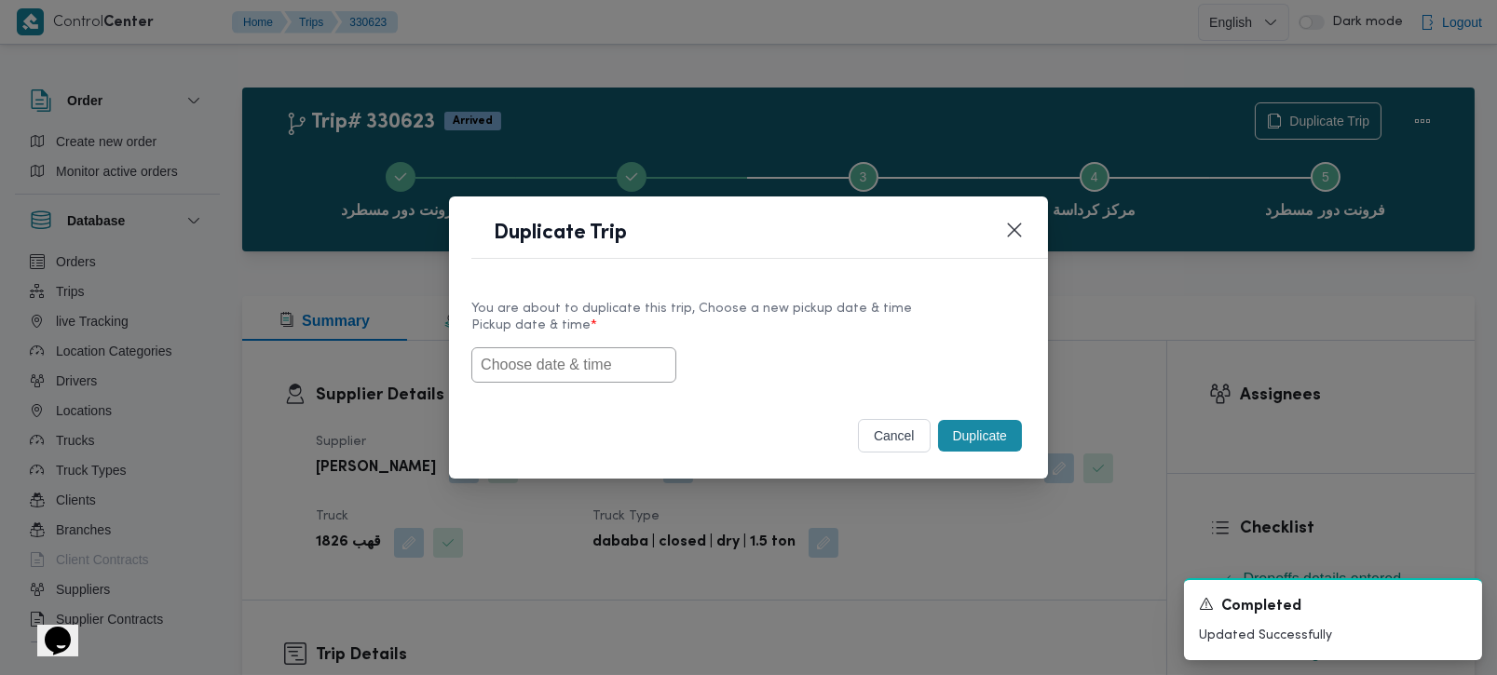
click at [598, 363] on input "text" at bounding box center [573, 364] width 205 height 35
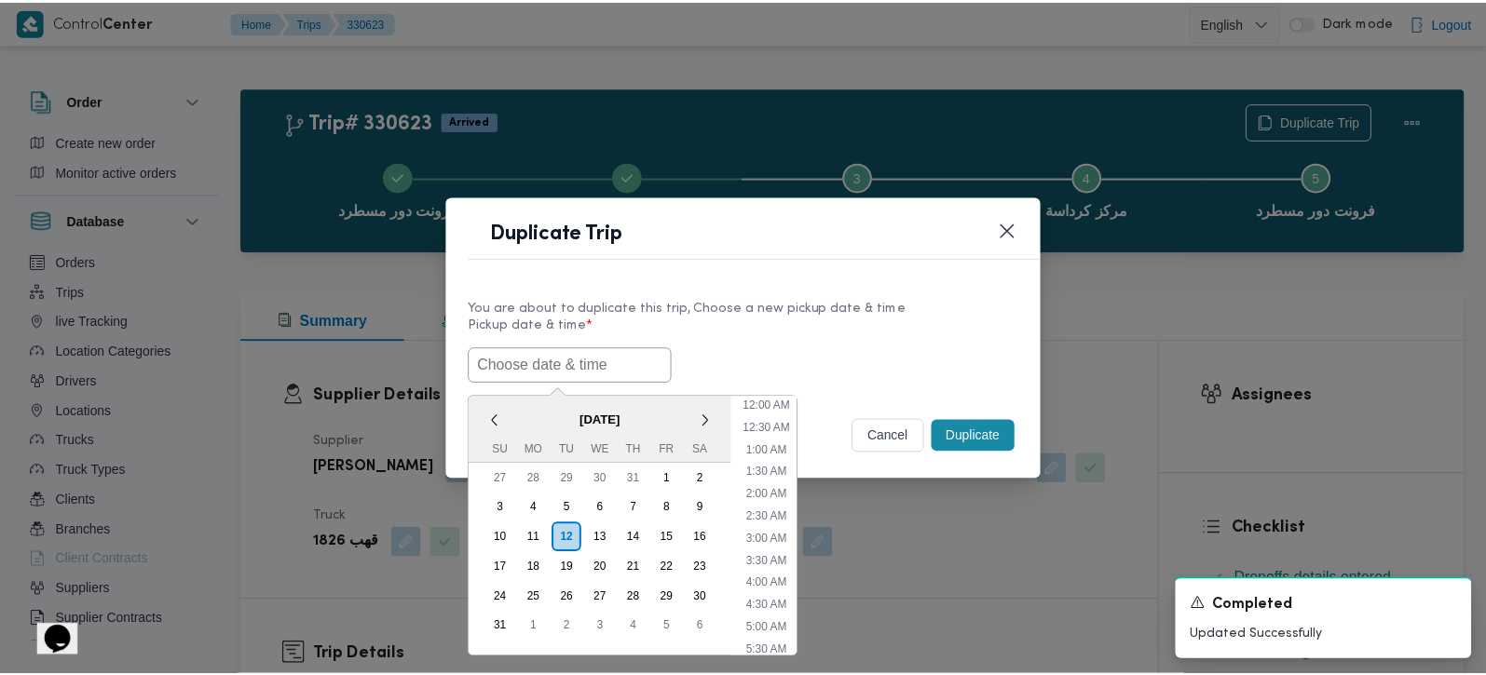
scroll to position [463, 0]
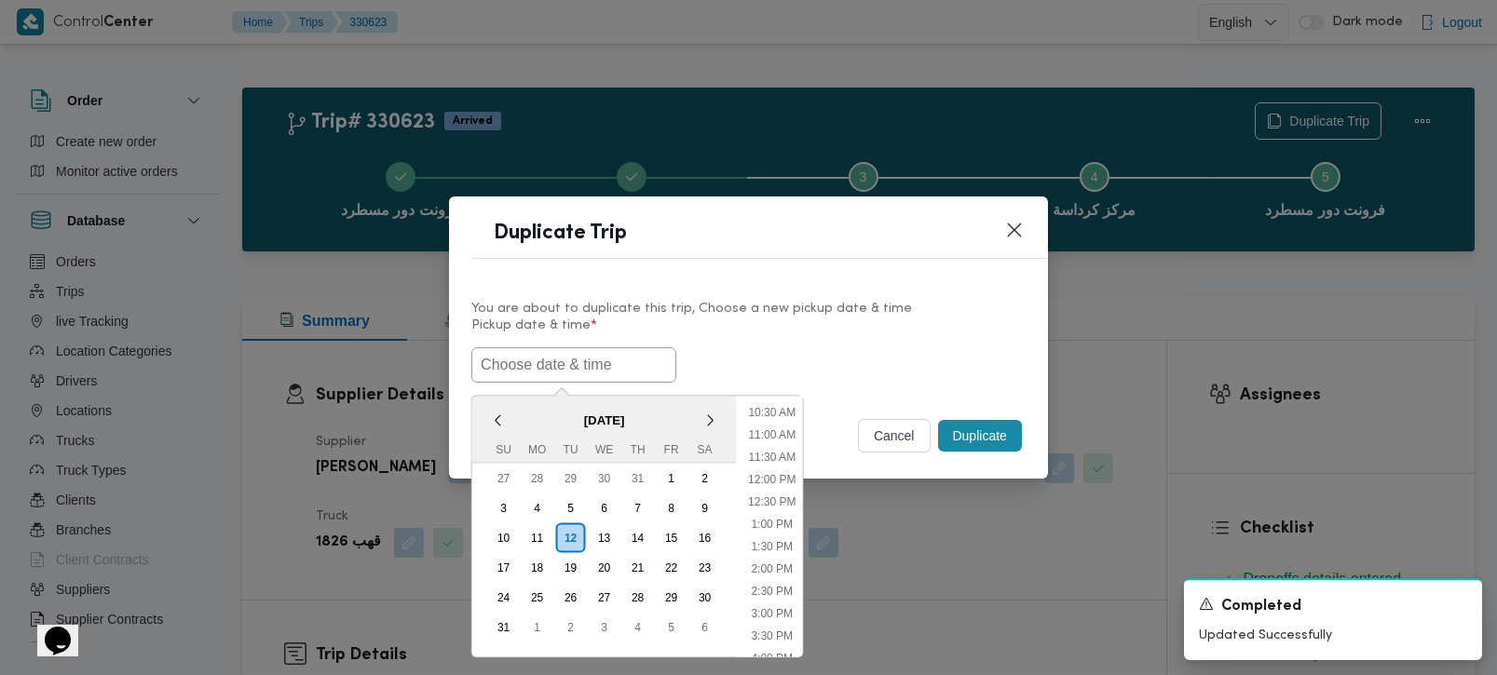
paste input "[DATE] 7:00AM"
type input "[DATE] 7:00AM"
click at [828, 361] on div "[DATE] 7:00AM < [DATE] > Su Mo Tu We Th Fr Sa 27 28 29 30 31 1 2 3 4 5 6 7 8 9 …" at bounding box center [748, 364] width 554 height 35
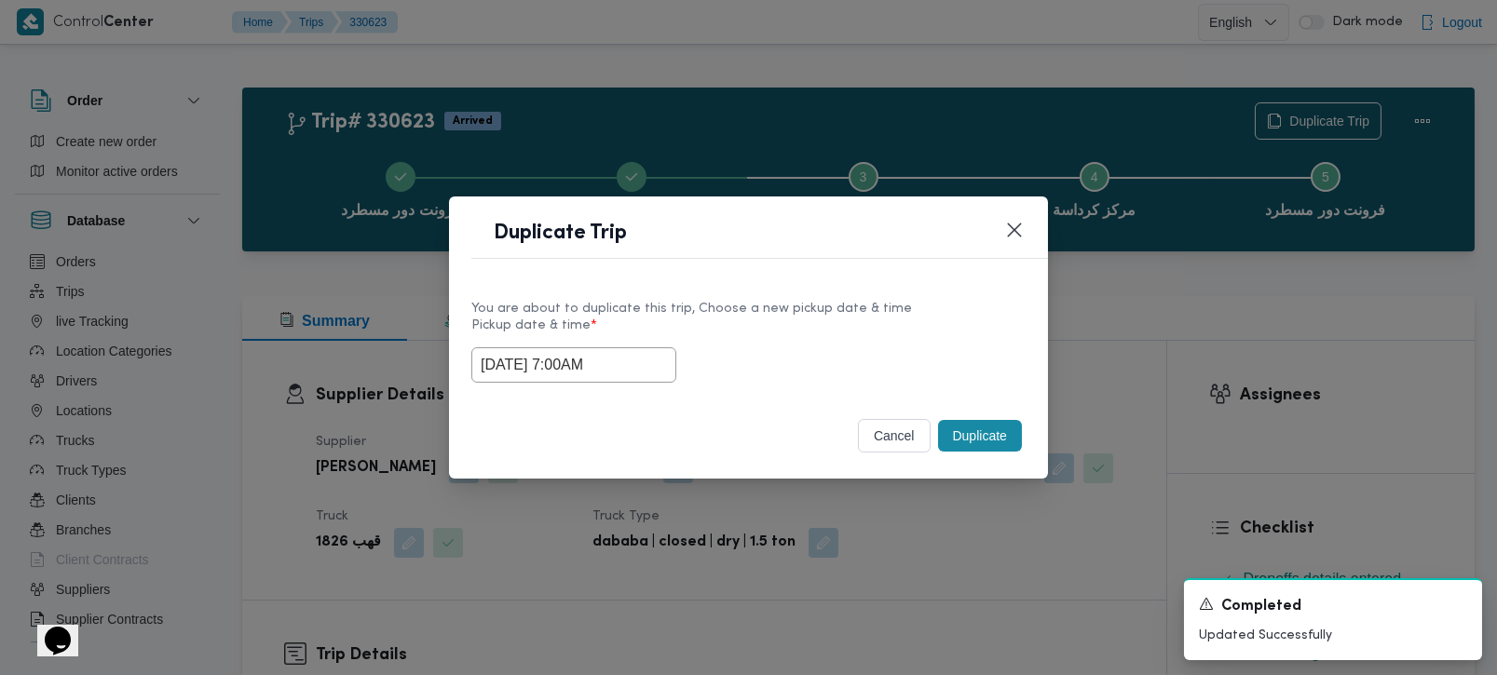
click at [946, 449] on button "Duplicate" at bounding box center [980, 436] width 84 height 32
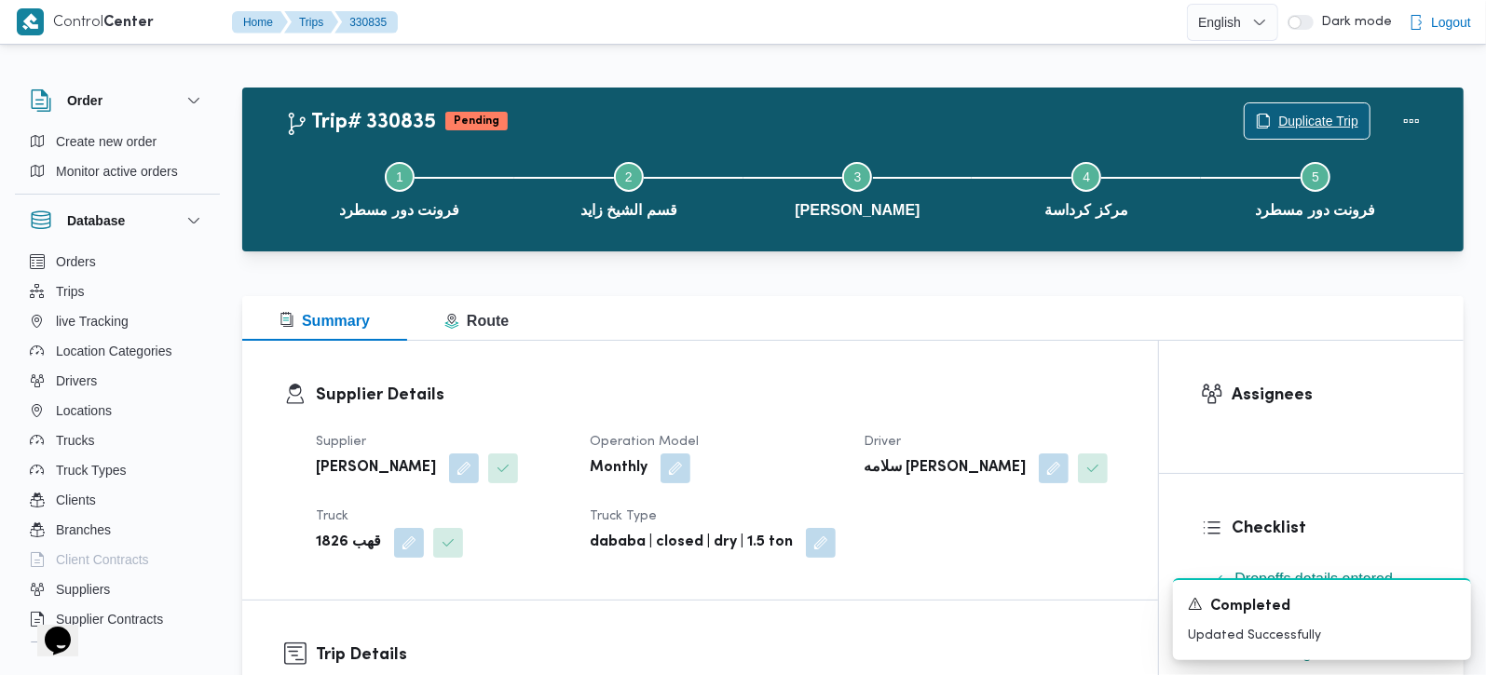
scroll to position [328, 0]
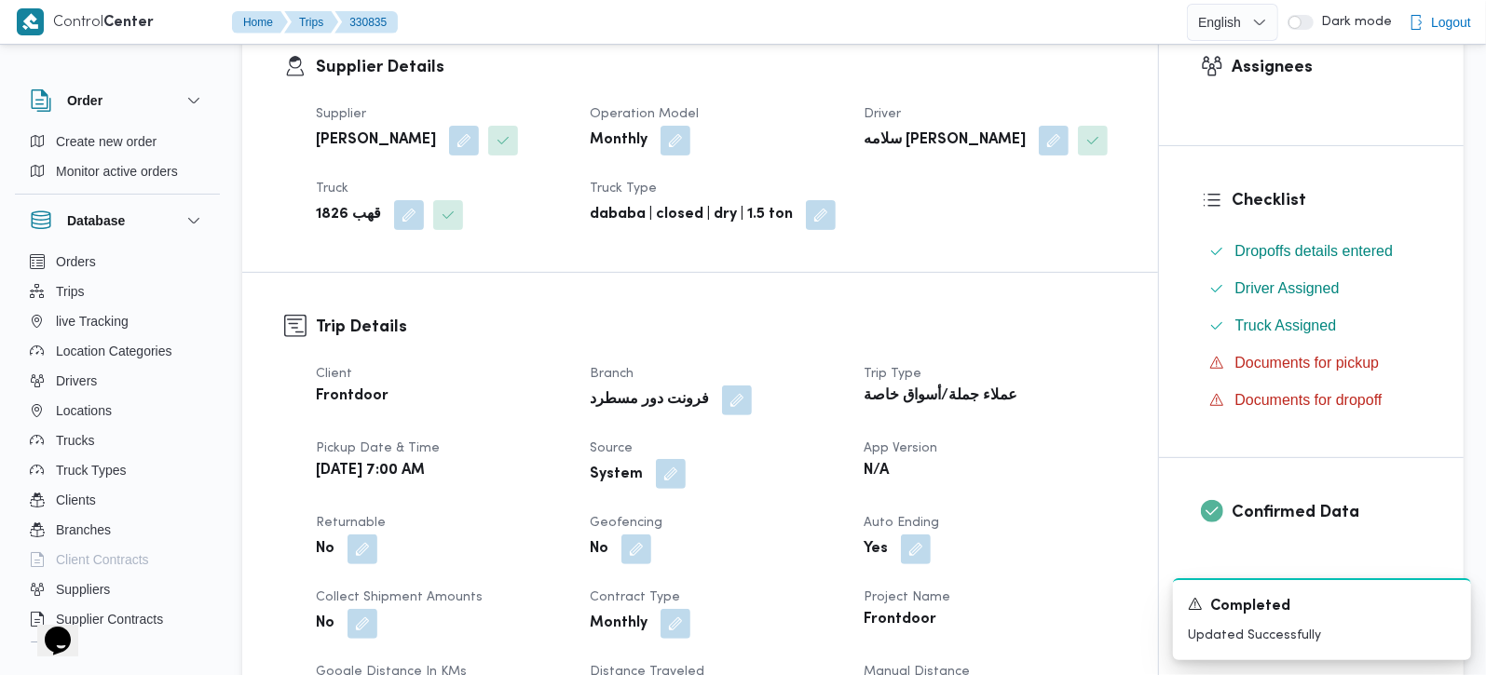
click at [670, 480] on button "button" at bounding box center [671, 474] width 30 height 30
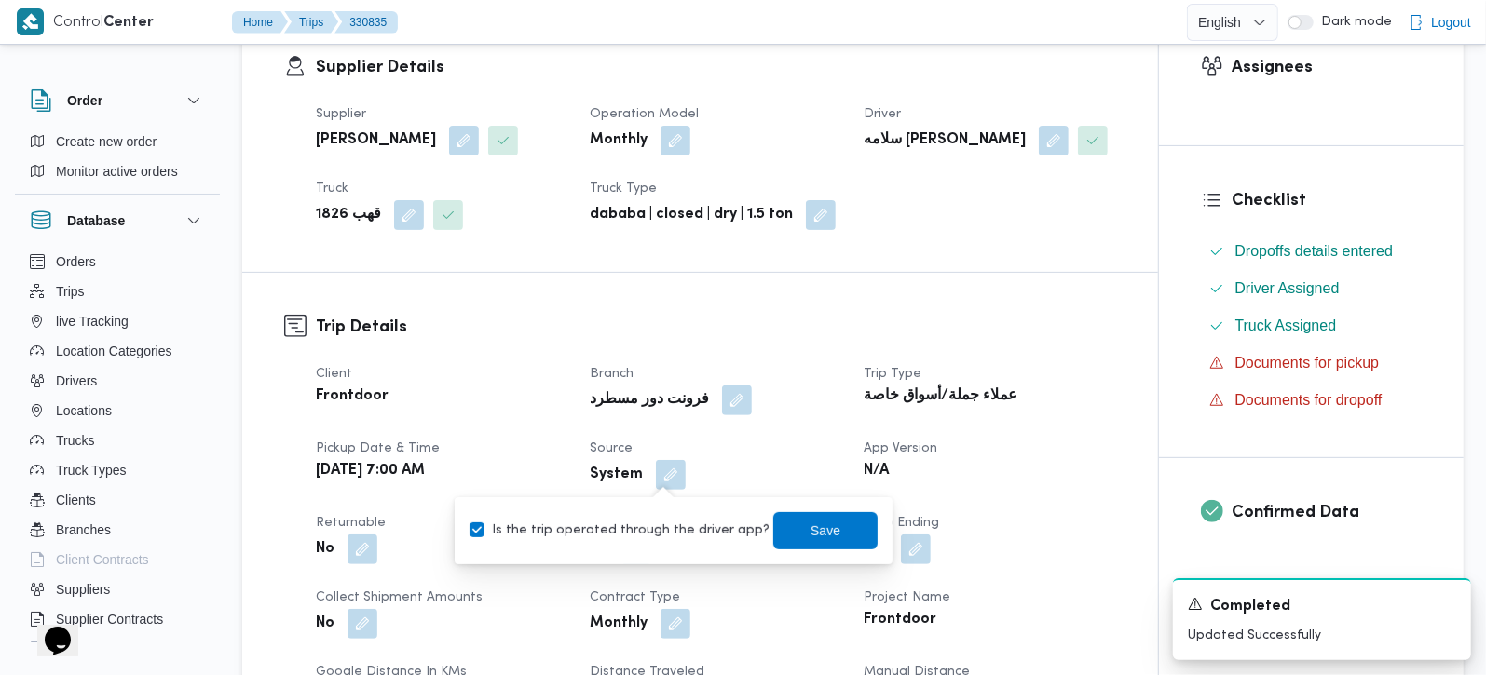
click at [688, 521] on label "Is the trip operated through the driver app?" at bounding box center [620, 531] width 300 height 22
checkbox input "false"
click at [808, 543] on span "Save" at bounding box center [825, 529] width 104 height 37
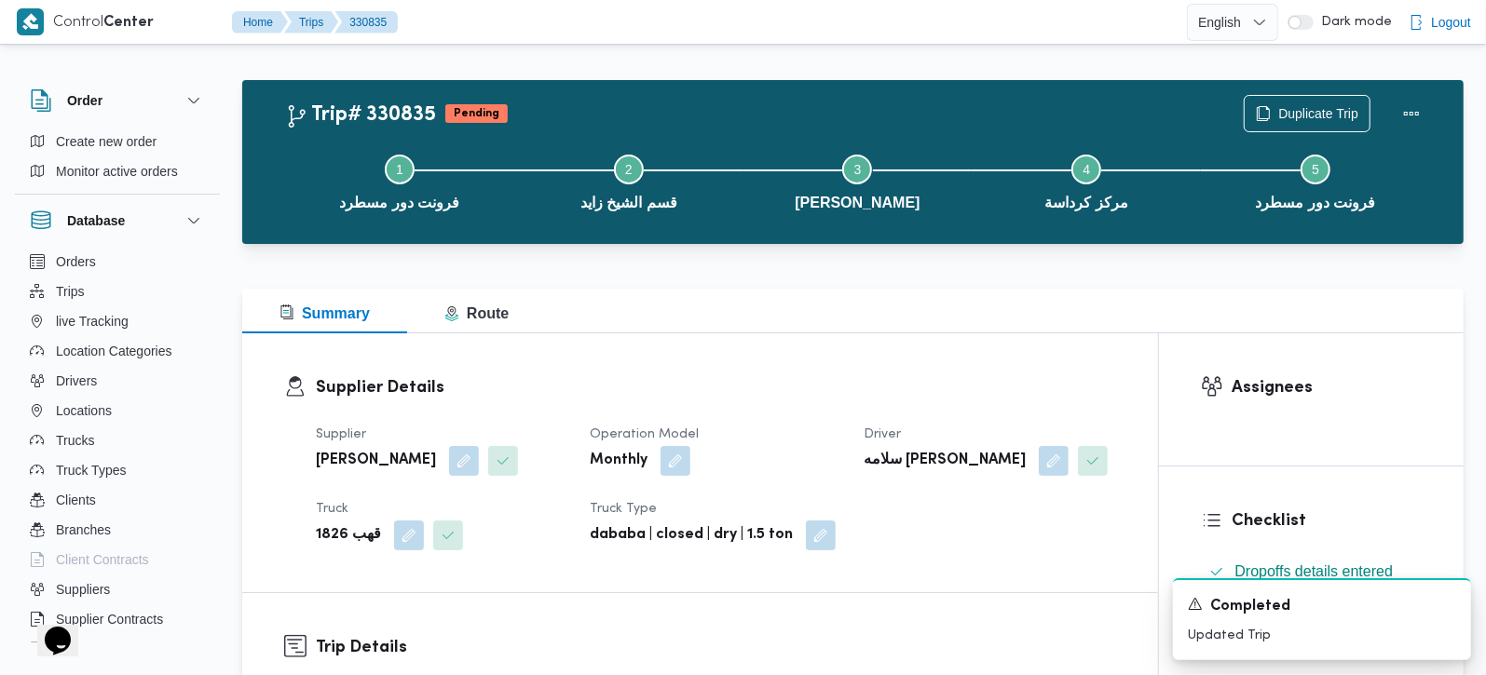
scroll to position [0, 0]
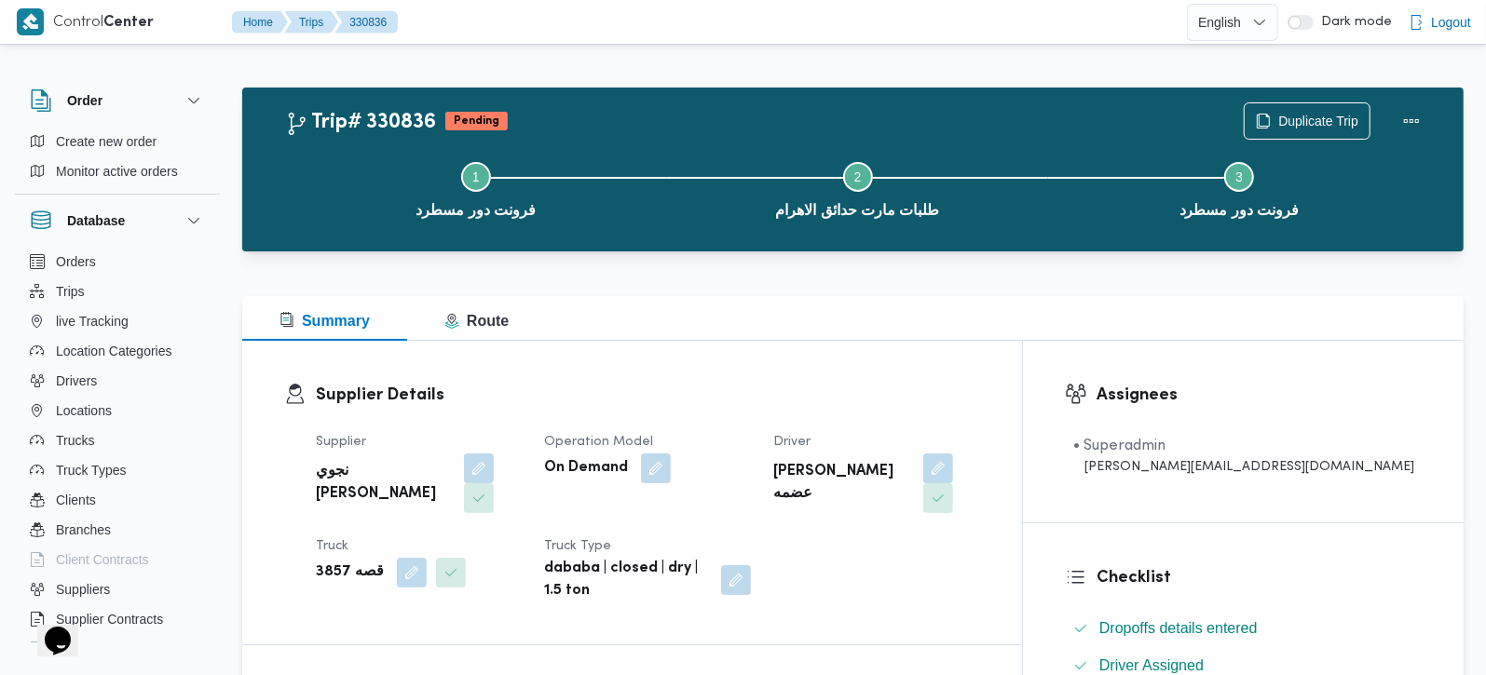
click at [467, 470] on button "button" at bounding box center [479, 469] width 30 height 30
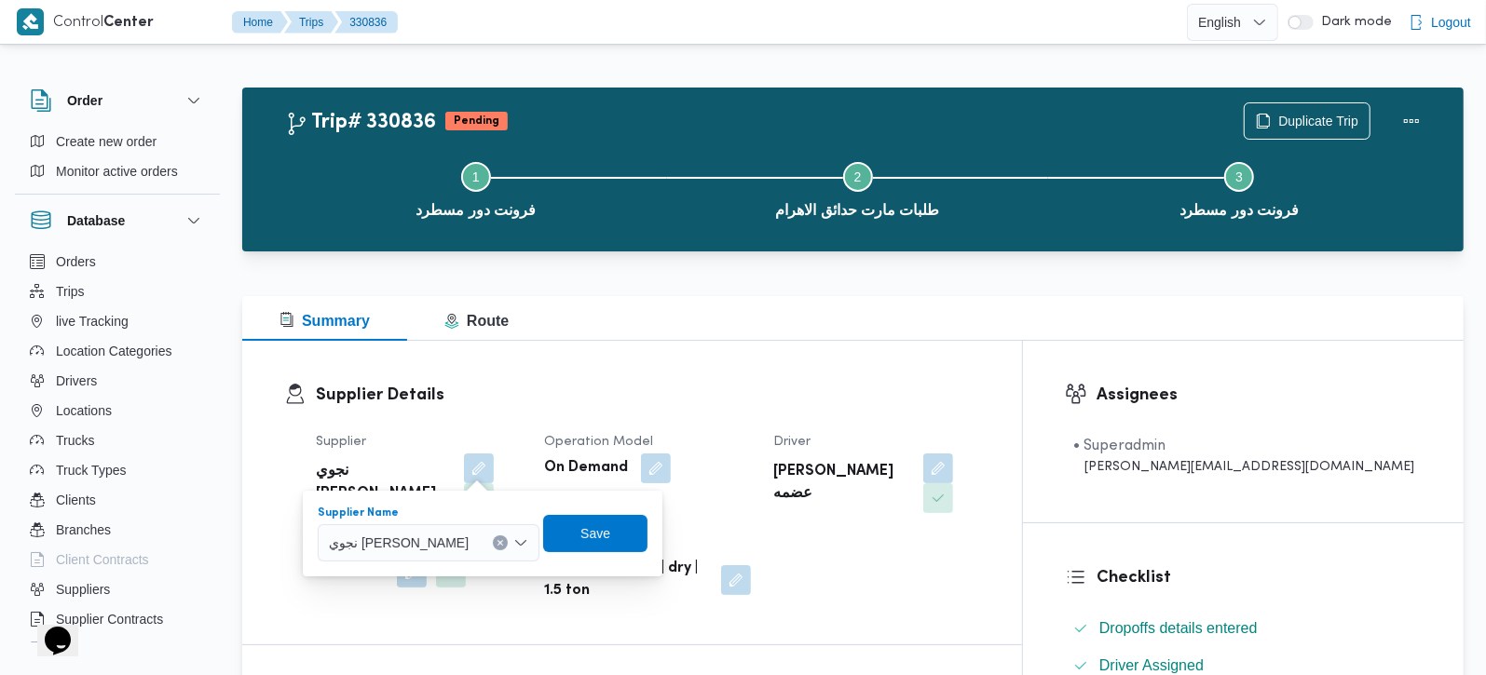
click at [493, 539] on button "Clear input" at bounding box center [500, 543] width 15 height 15
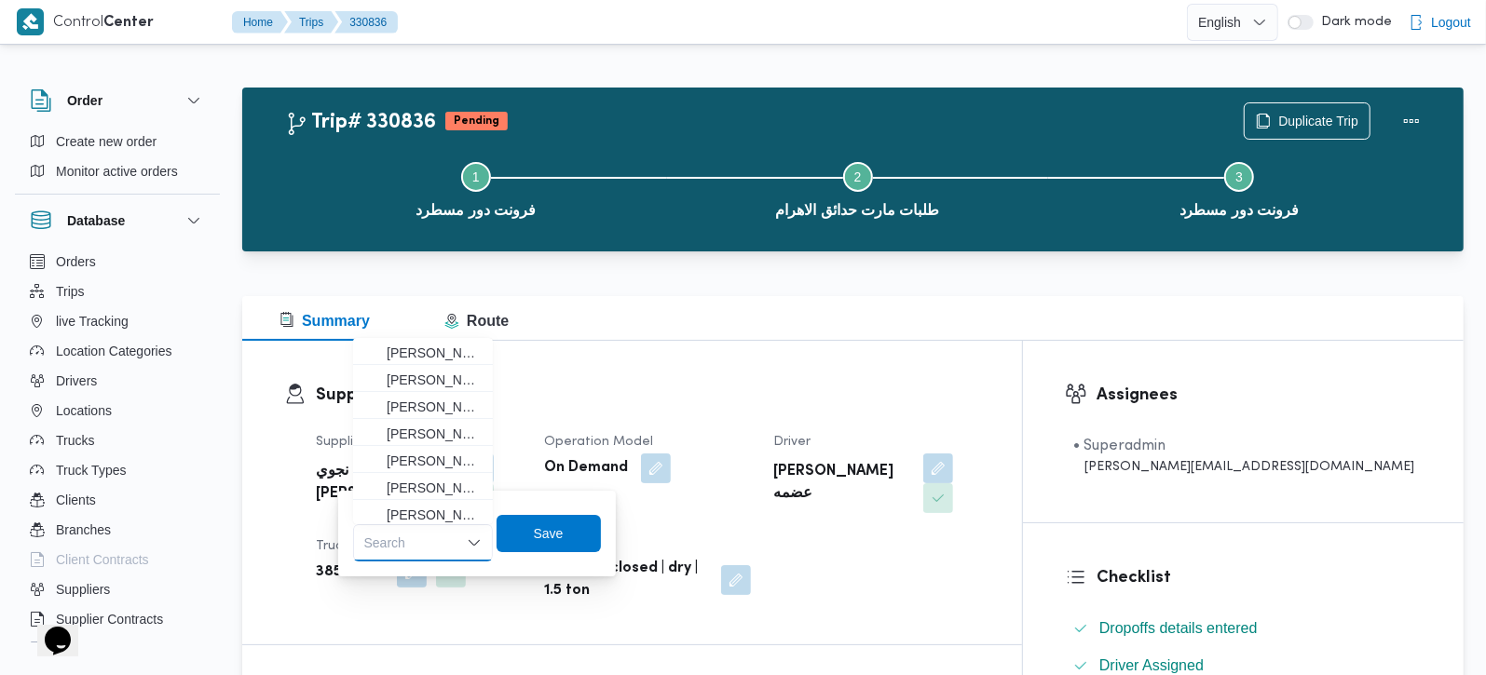
paste input "[PERSON_NAME]"
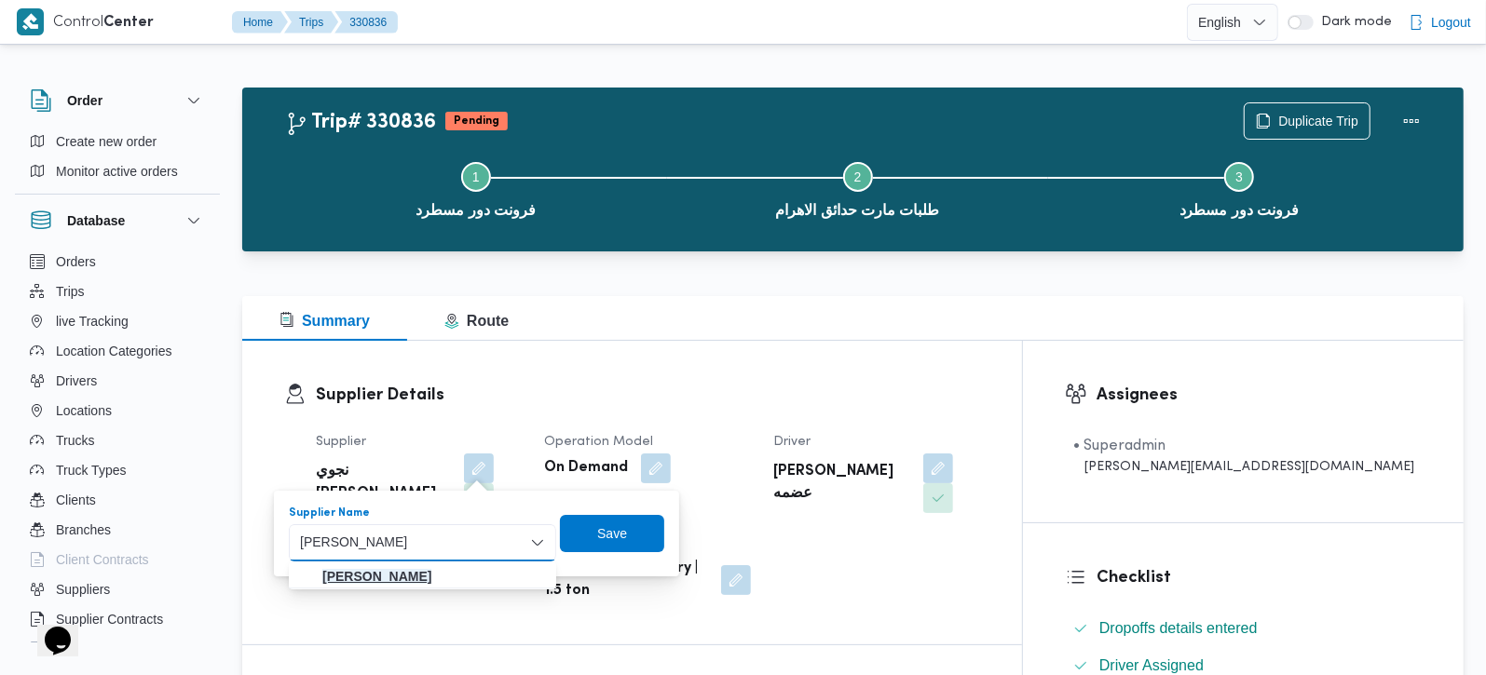
type input "[PERSON_NAME]"
click at [431, 579] on mark "[PERSON_NAME]" at bounding box center [376, 576] width 109 height 15
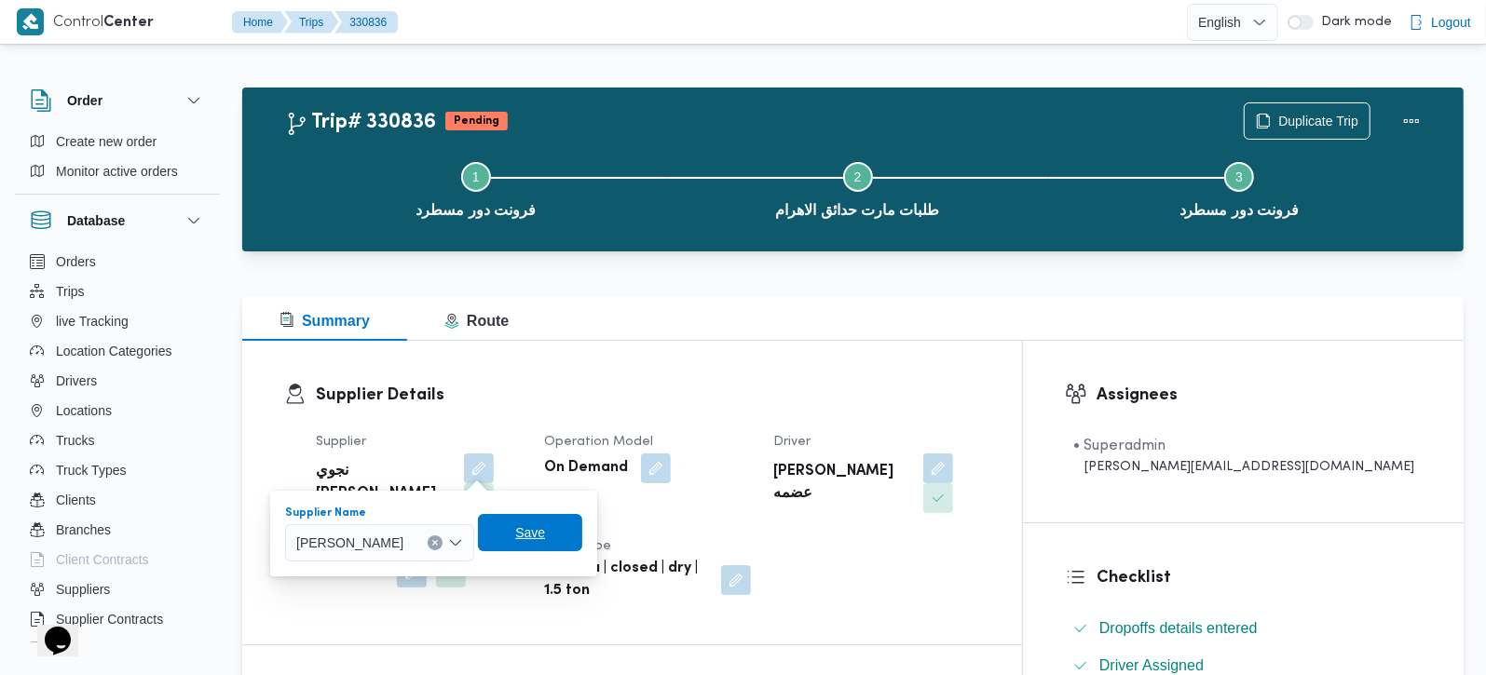
click at [575, 544] on span "Save" at bounding box center [530, 532] width 104 height 37
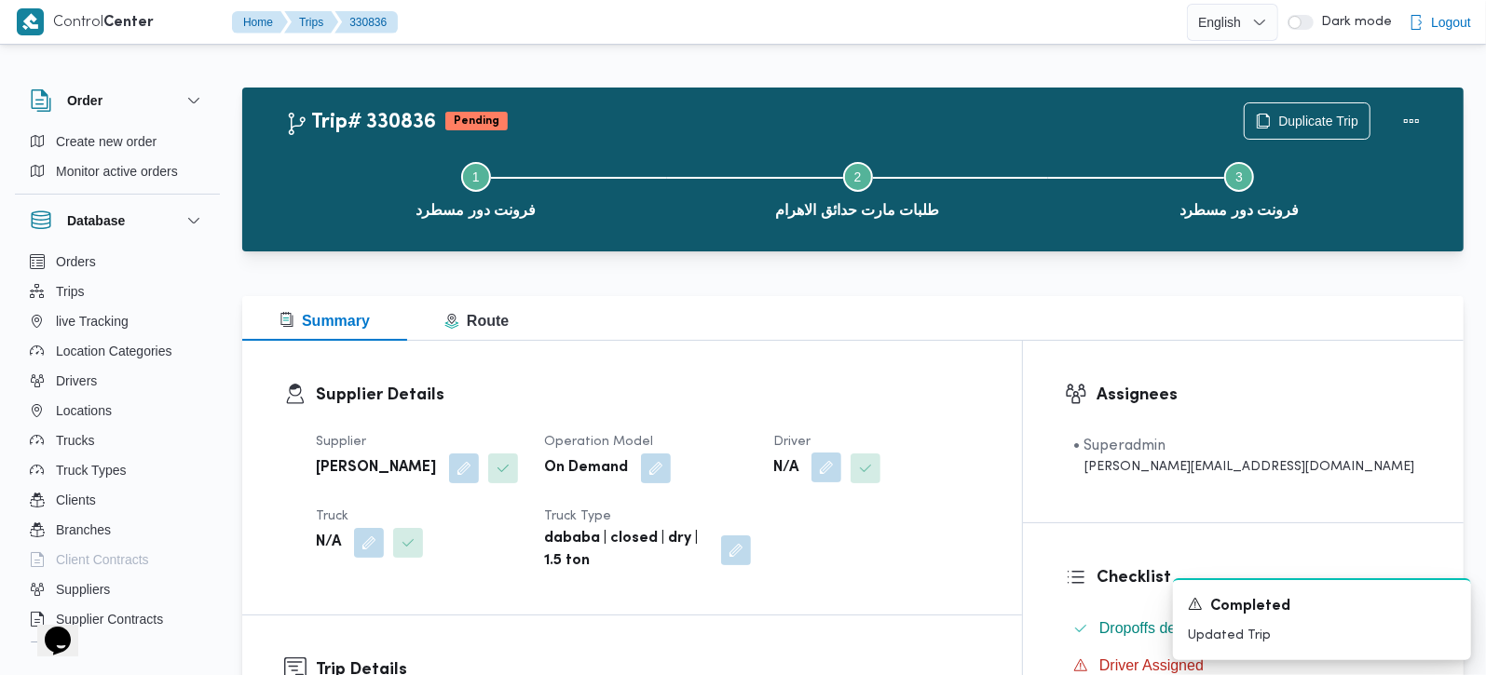
click at [841, 469] on button "button" at bounding box center [826, 468] width 30 height 30
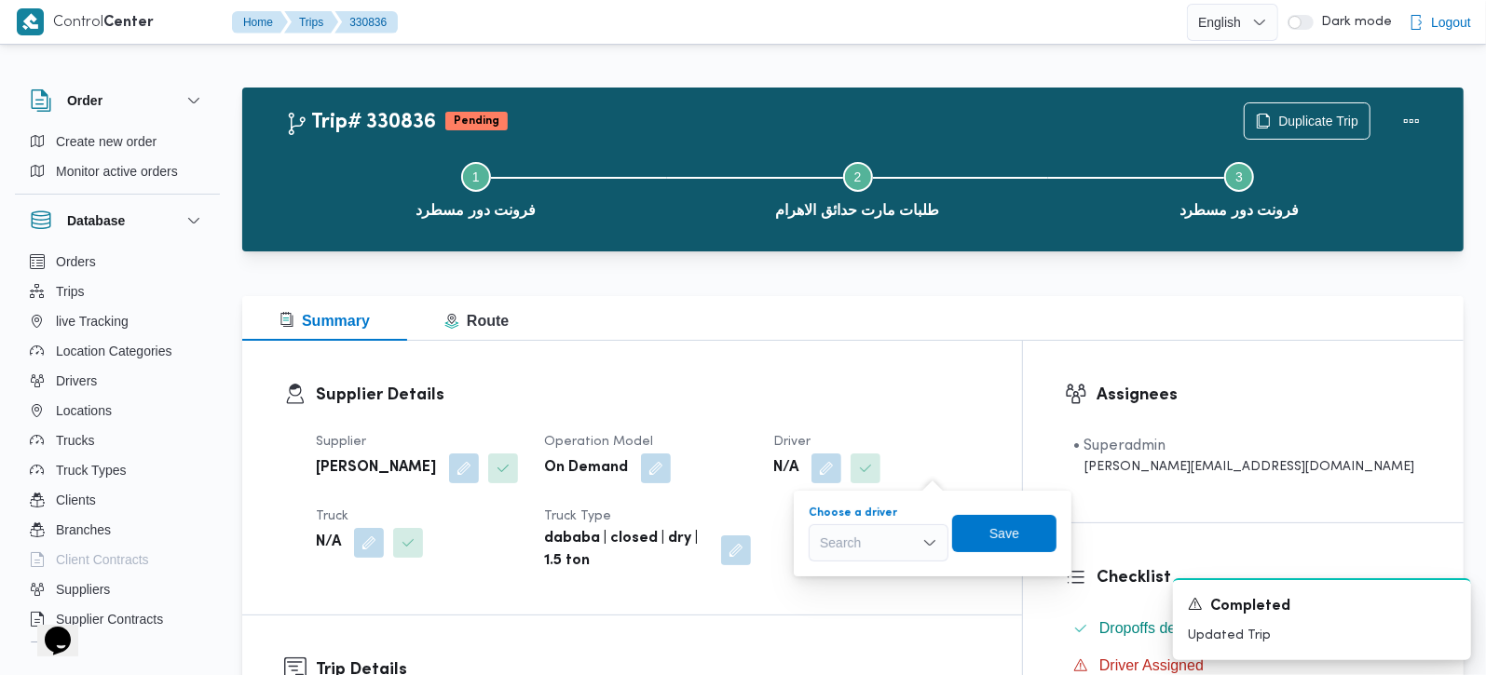
click at [901, 551] on div "Search" at bounding box center [879, 542] width 140 height 37
paste input "[PERSON_NAME] [PERSON_NAME]"
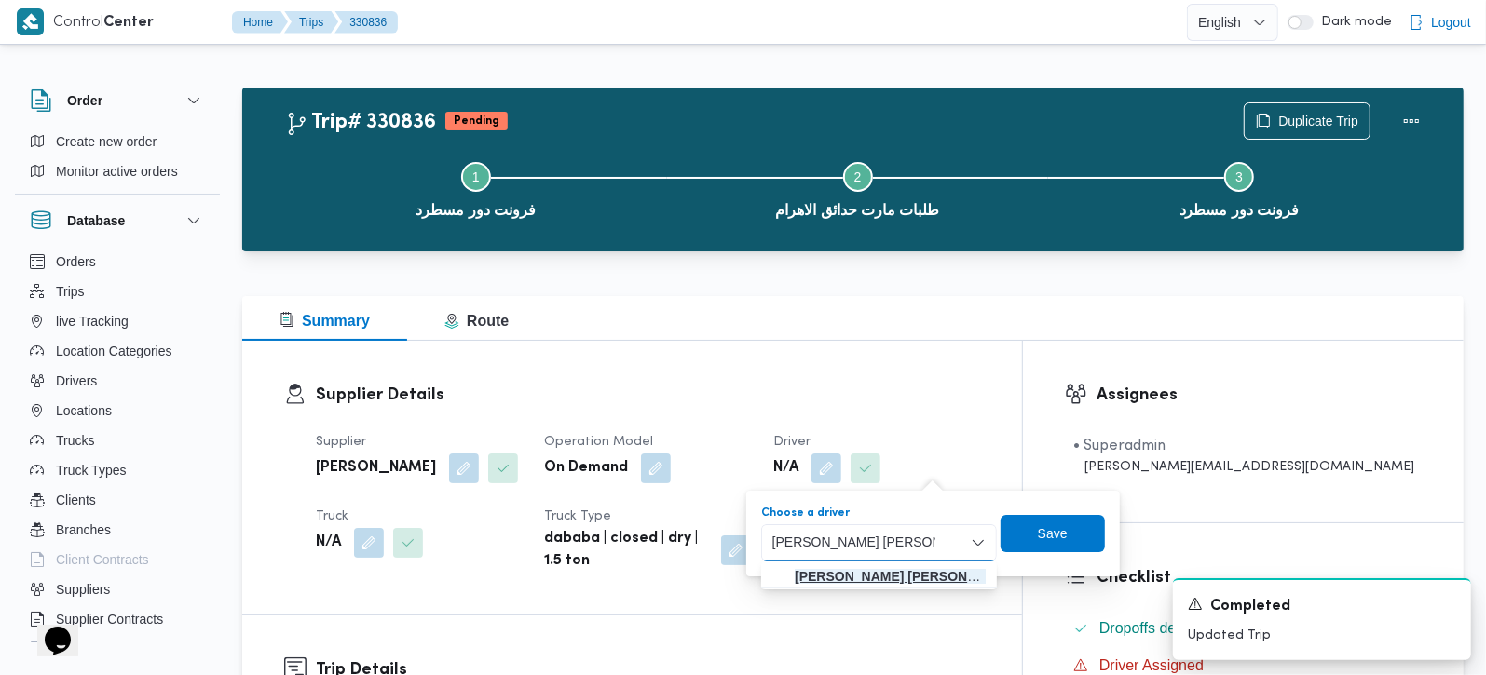
type input "[PERSON_NAME] [PERSON_NAME]"
click at [930, 569] on mark "[PERSON_NAME] [PERSON_NAME]" at bounding box center [906, 576] width 223 height 15
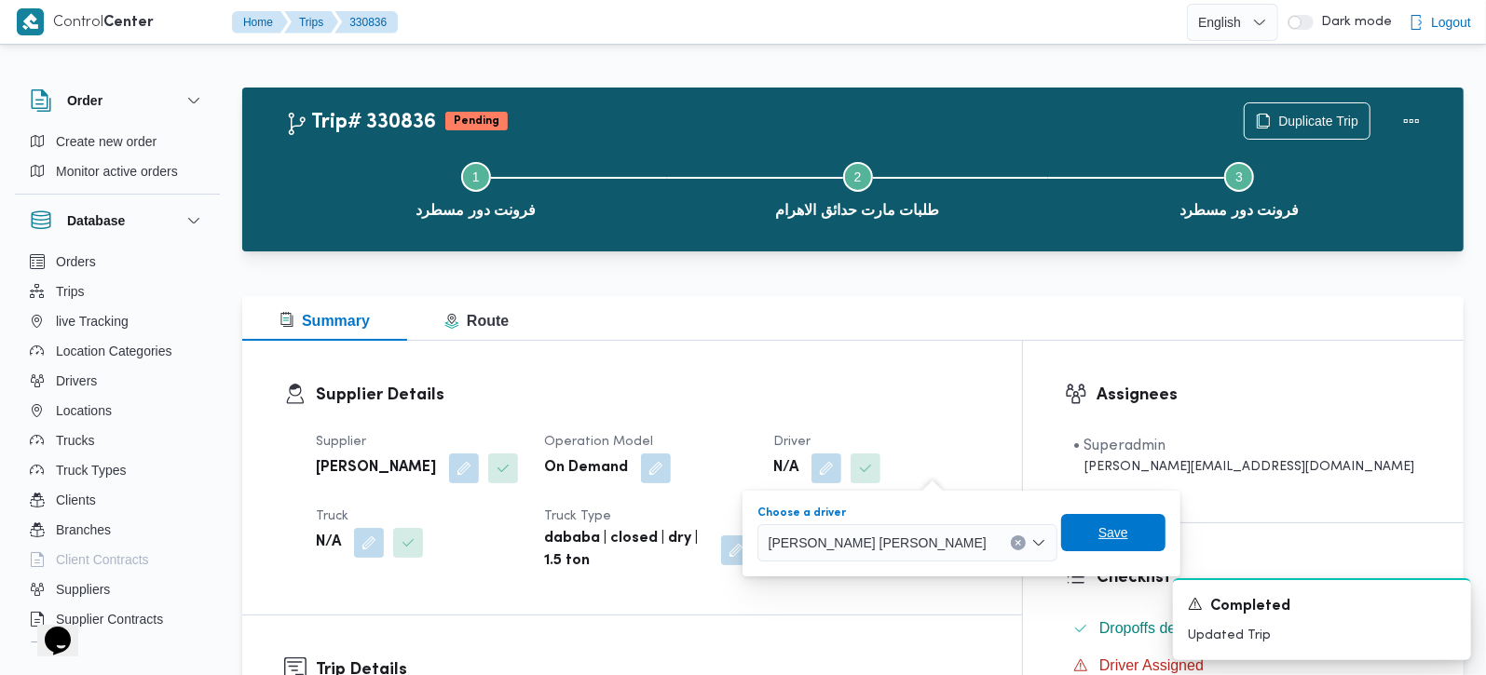
click at [1098, 535] on span "Save" at bounding box center [1113, 533] width 30 height 22
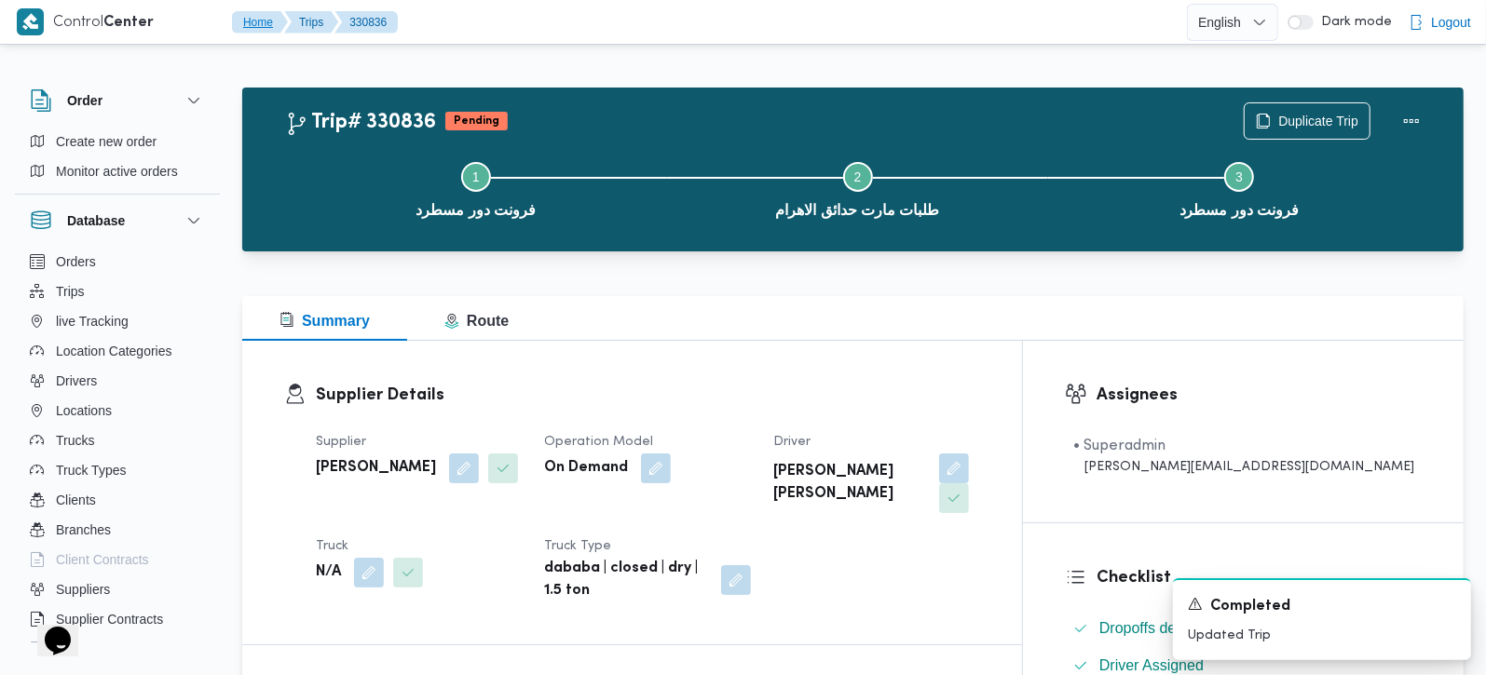
scroll to position [219, 0]
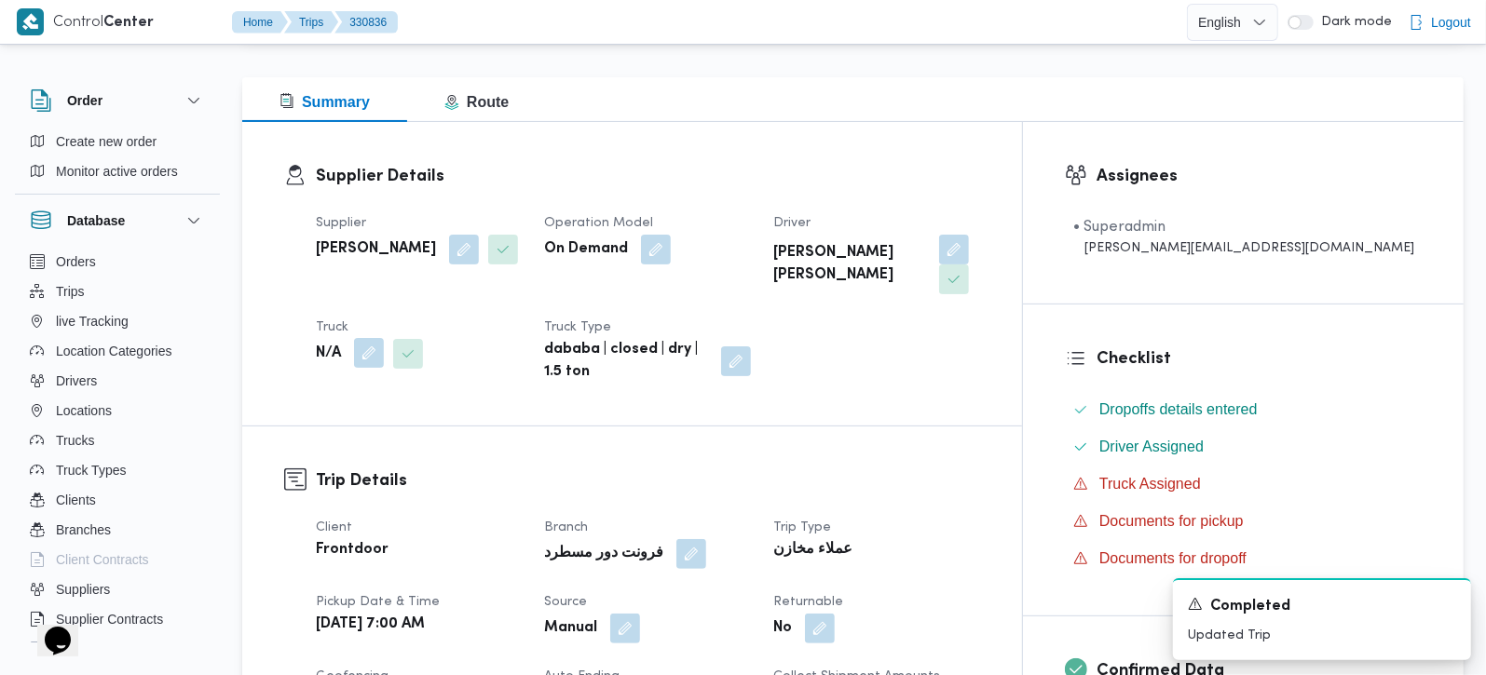
click at [365, 355] on button "button" at bounding box center [369, 353] width 30 height 30
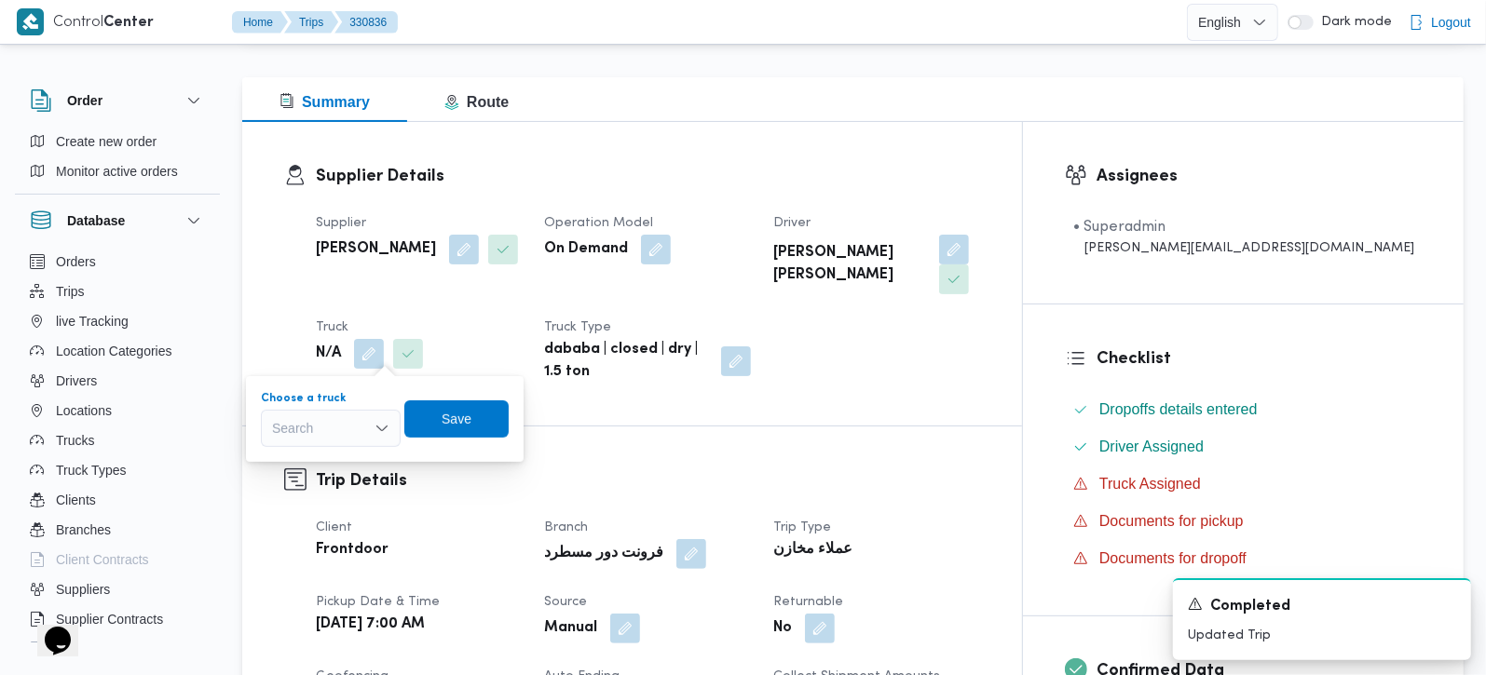
click at [350, 424] on div "Search" at bounding box center [331, 428] width 140 height 37
paste input "2956"
type input "2956"
click at [337, 454] on span "بما 2956 | null" at bounding box center [341, 462] width 95 height 22
click at [443, 431] on span "Save" at bounding box center [466, 418] width 104 height 37
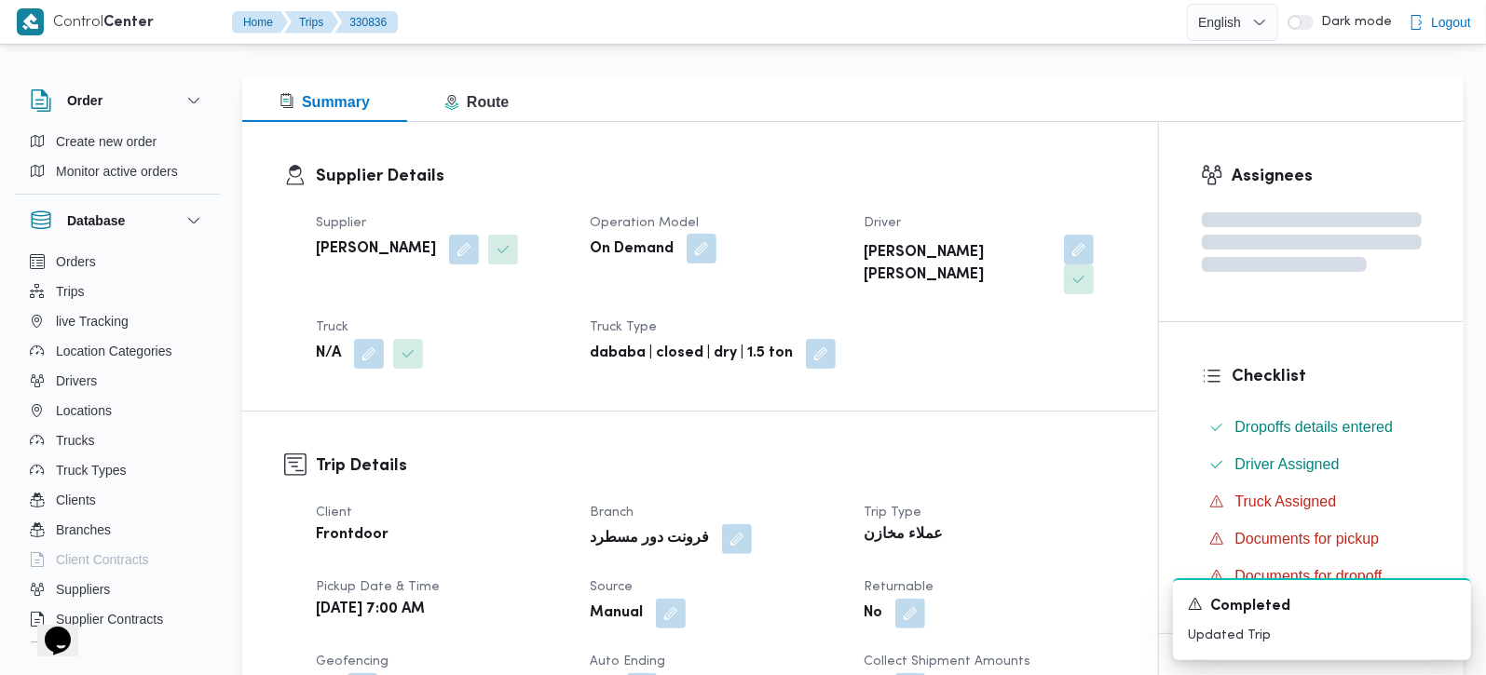
click at [709, 246] on button "button" at bounding box center [702, 249] width 30 height 30
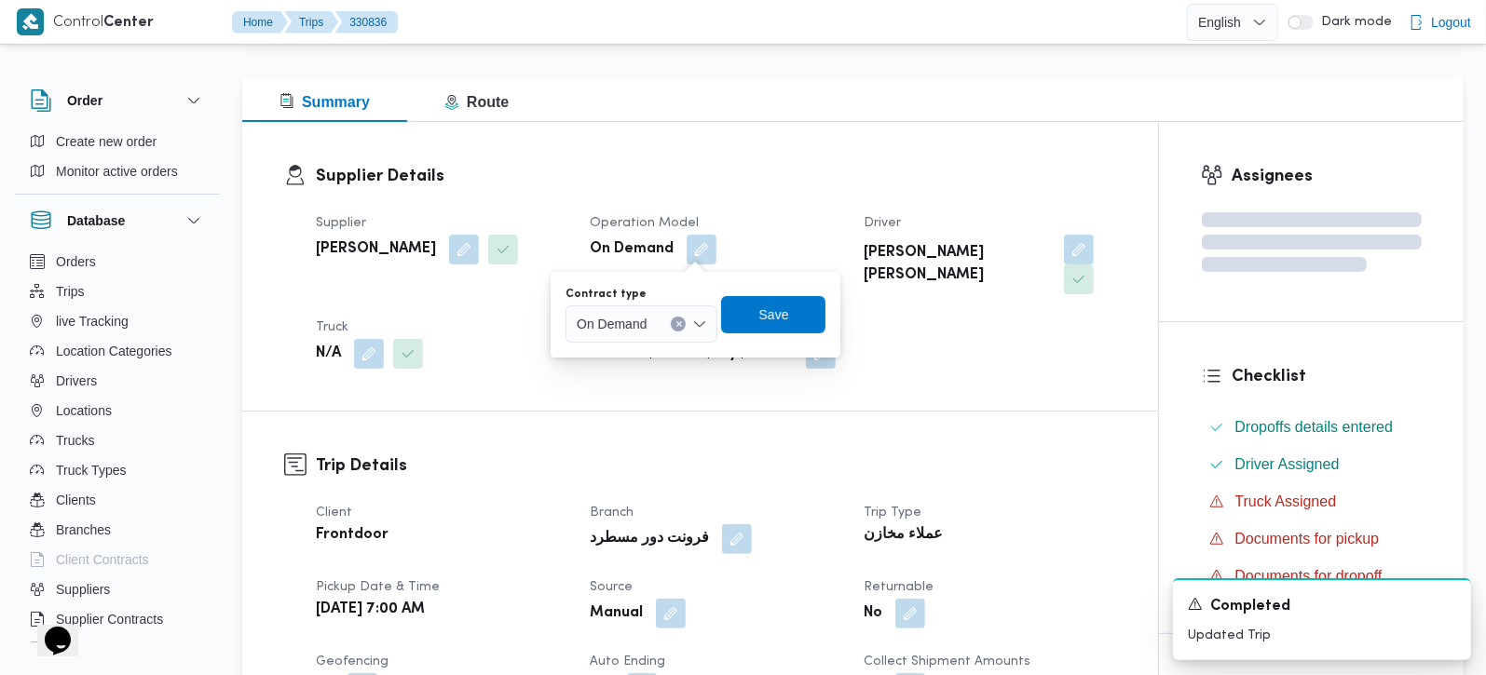
click at [700, 313] on div "On Demand" at bounding box center [641, 324] width 152 height 37
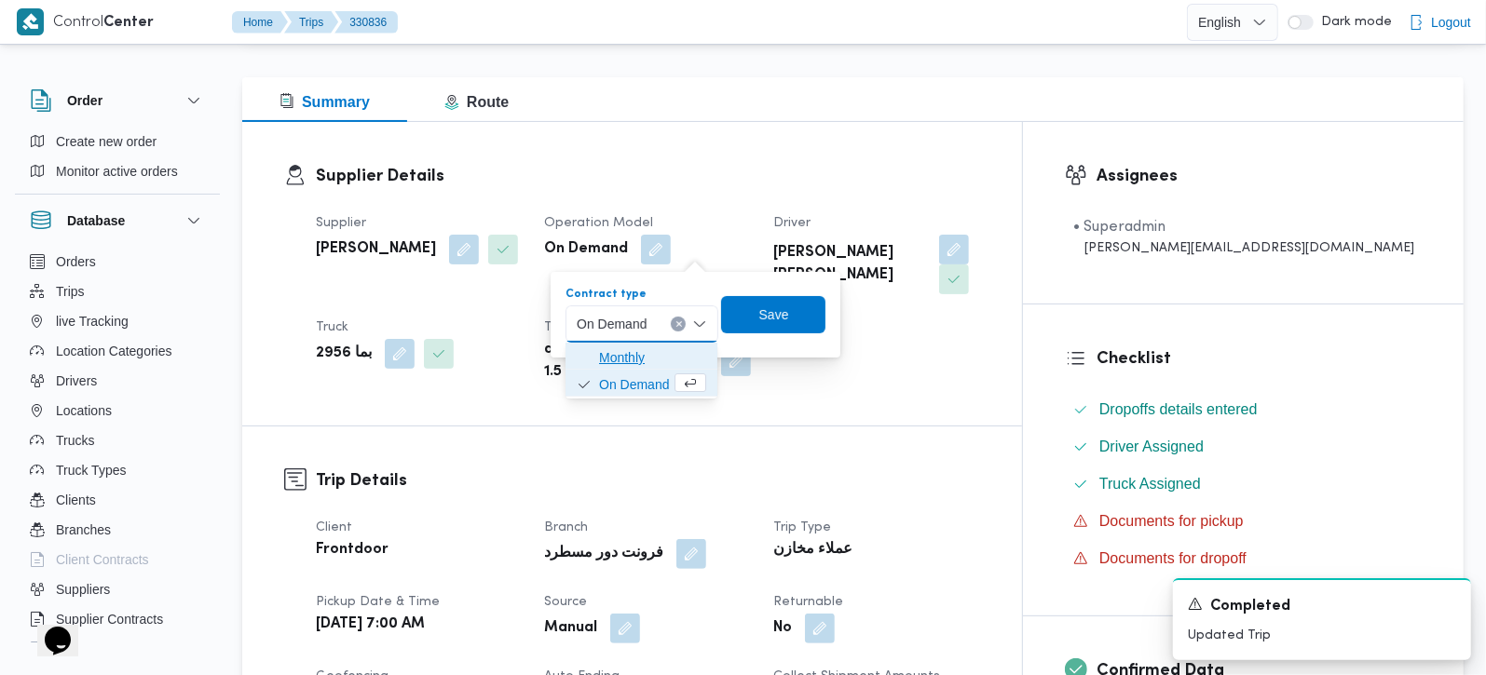
click at [648, 363] on span "Monthly" at bounding box center [652, 358] width 107 height 22
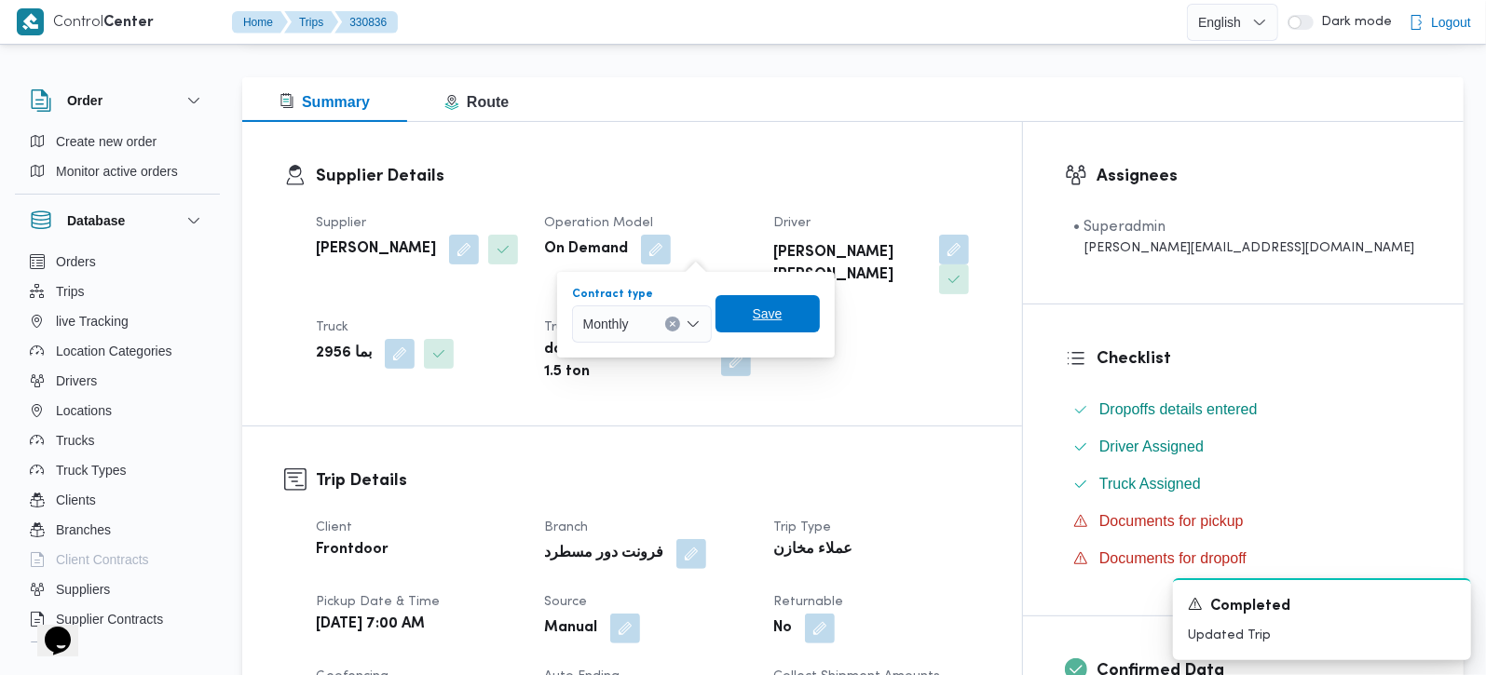
click at [758, 320] on span "Save" at bounding box center [768, 314] width 30 height 22
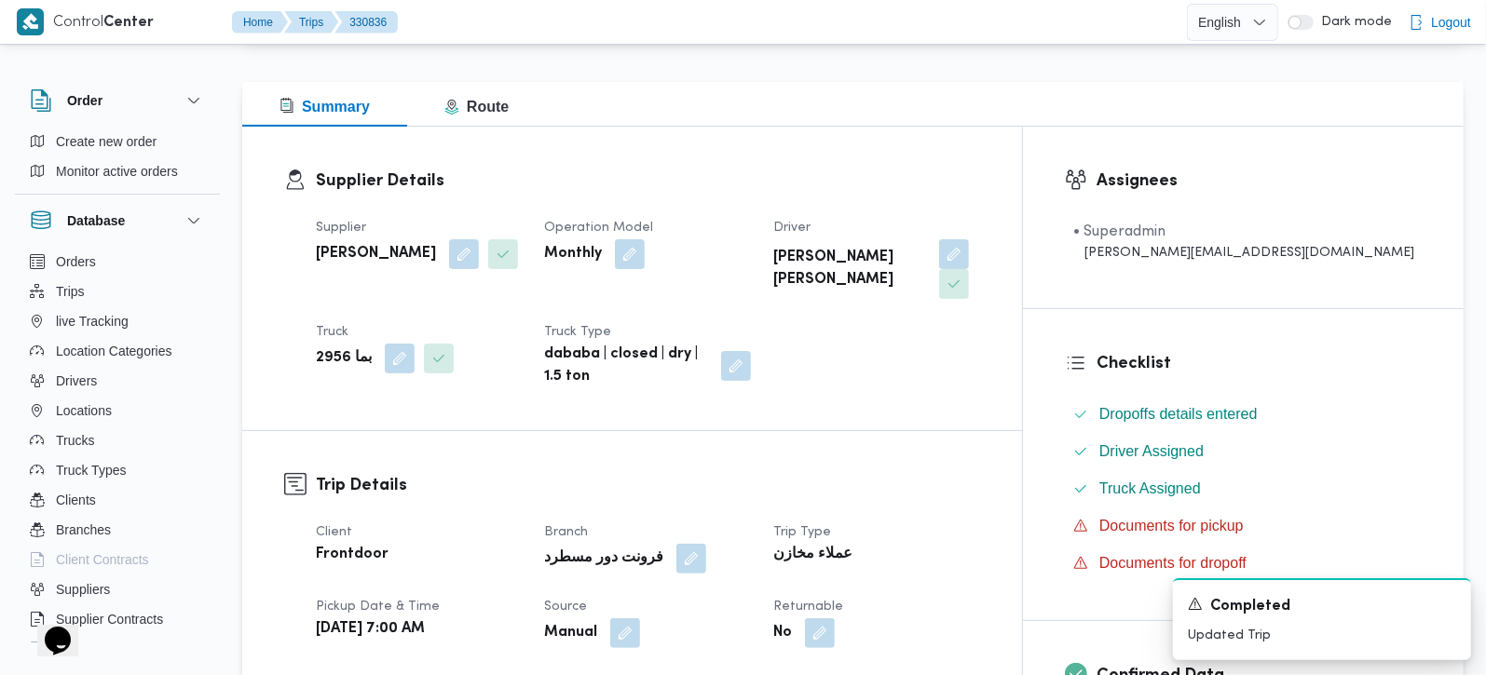
scroll to position [0, 0]
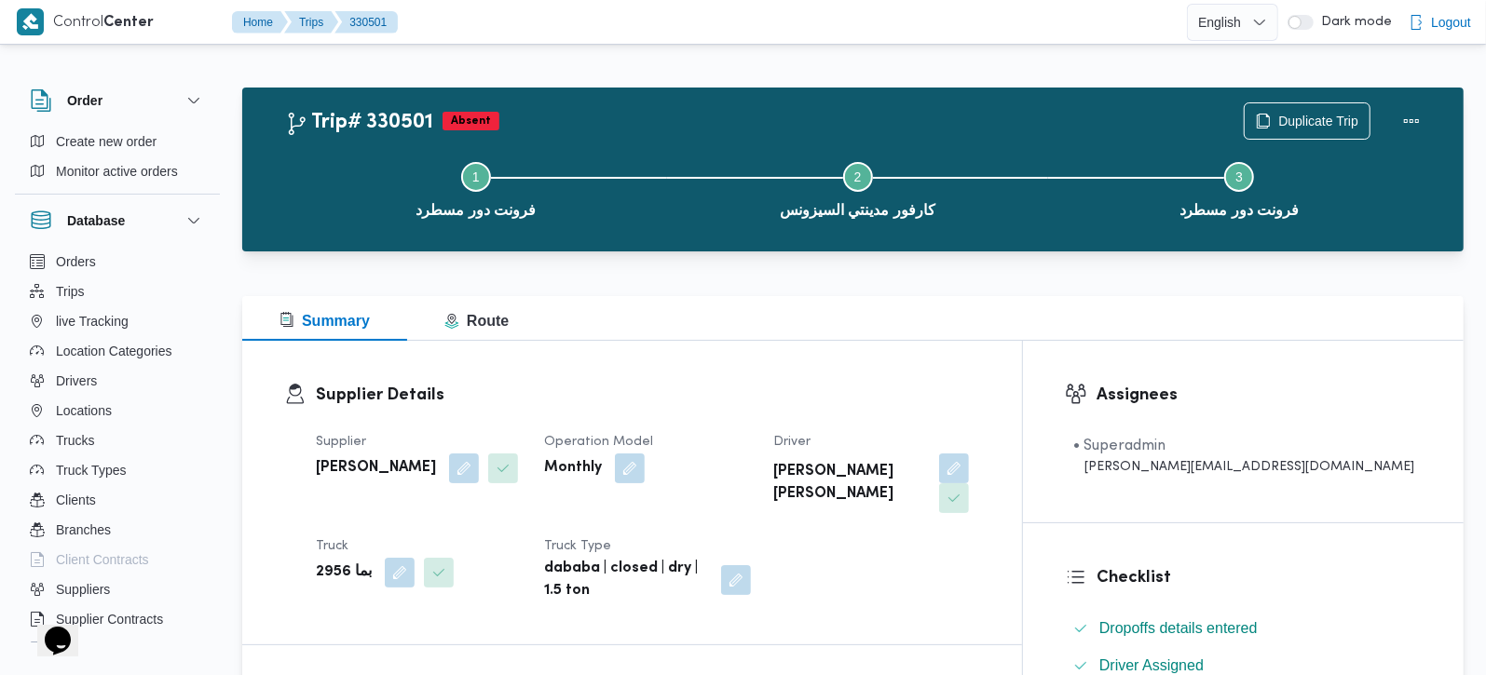
click at [436, 464] on b "[PERSON_NAME]" at bounding box center [376, 468] width 120 height 22
copy div "[PERSON_NAME]"
click at [927, 465] on b "[PERSON_NAME] [PERSON_NAME]" at bounding box center [850, 483] width 154 height 45
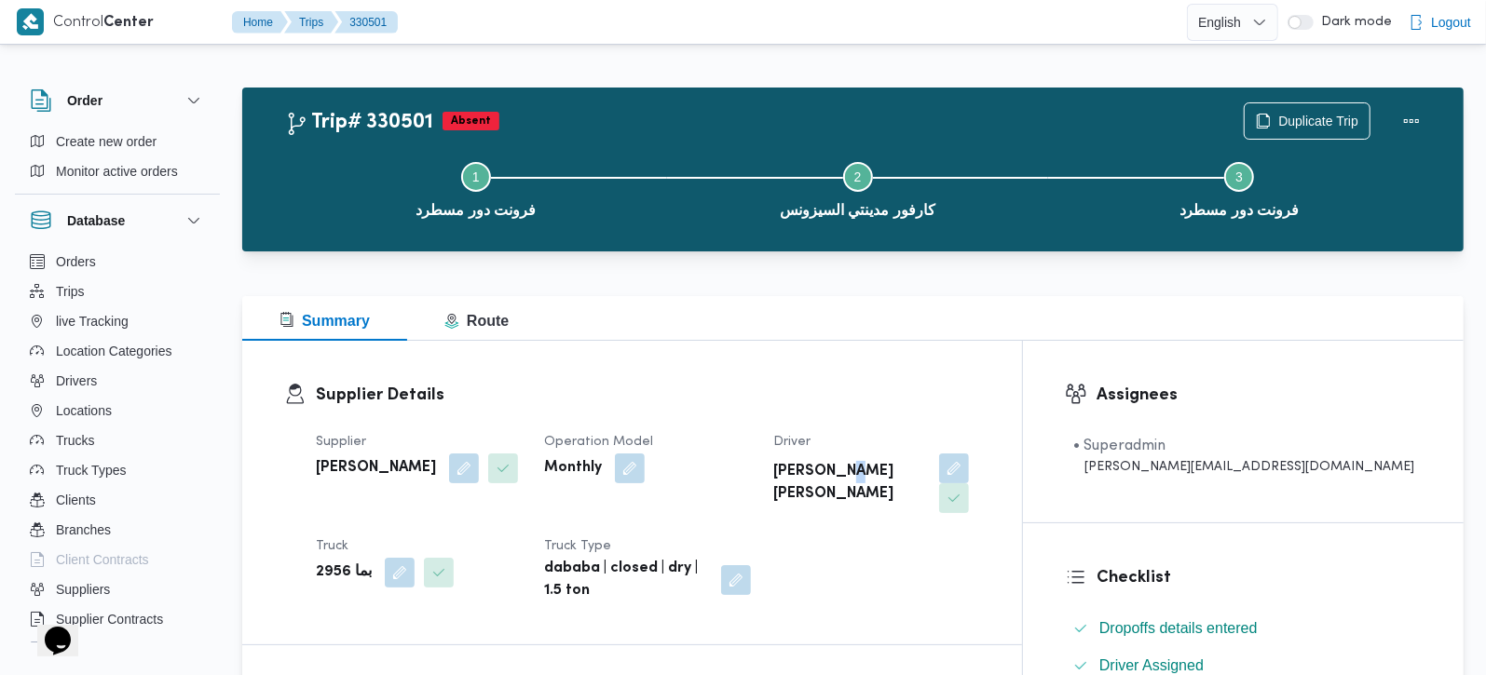
click at [927, 465] on b "[PERSON_NAME] [PERSON_NAME]" at bounding box center [850, 483] width 154 height 45
copy div "[PERSON_NAME] [PERSON_NAME]"
click at [332, 574] on b "بما 2956" at bounding box center [344, 573] width 56 height 22
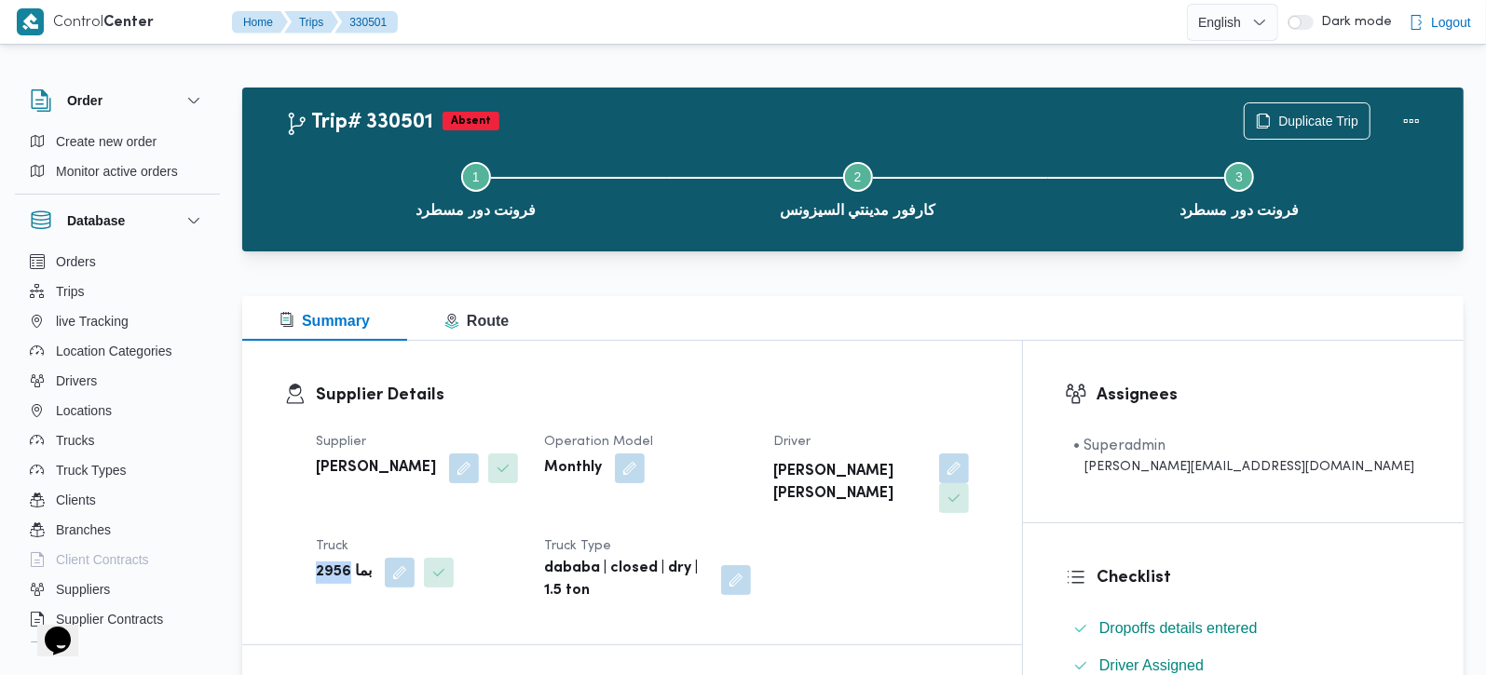
copy b "2956"
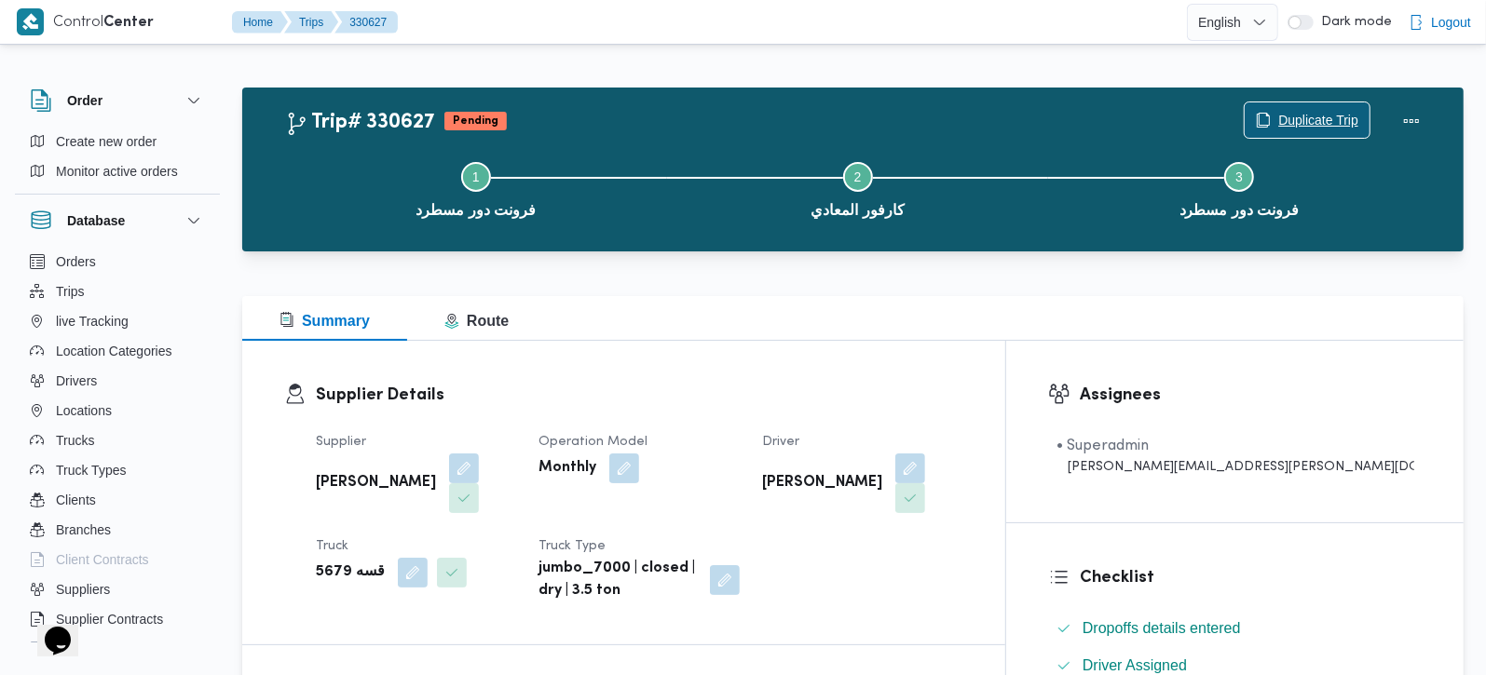
click at [1319, 104] on span "Duplicate Trip" at bounding box center [1307, 119] width 125 height 35
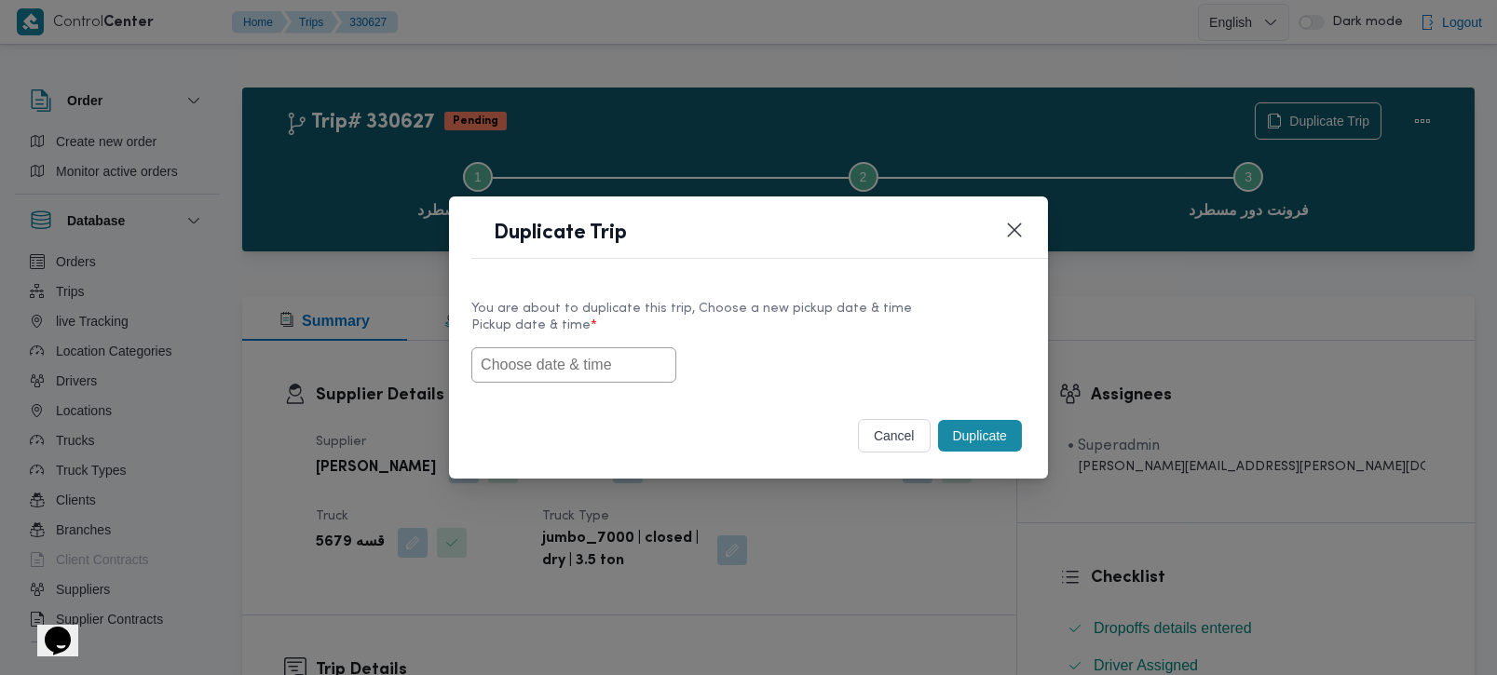
click at [611, 368] on input "text" at bounding box center [573, 364] width 205 height 35
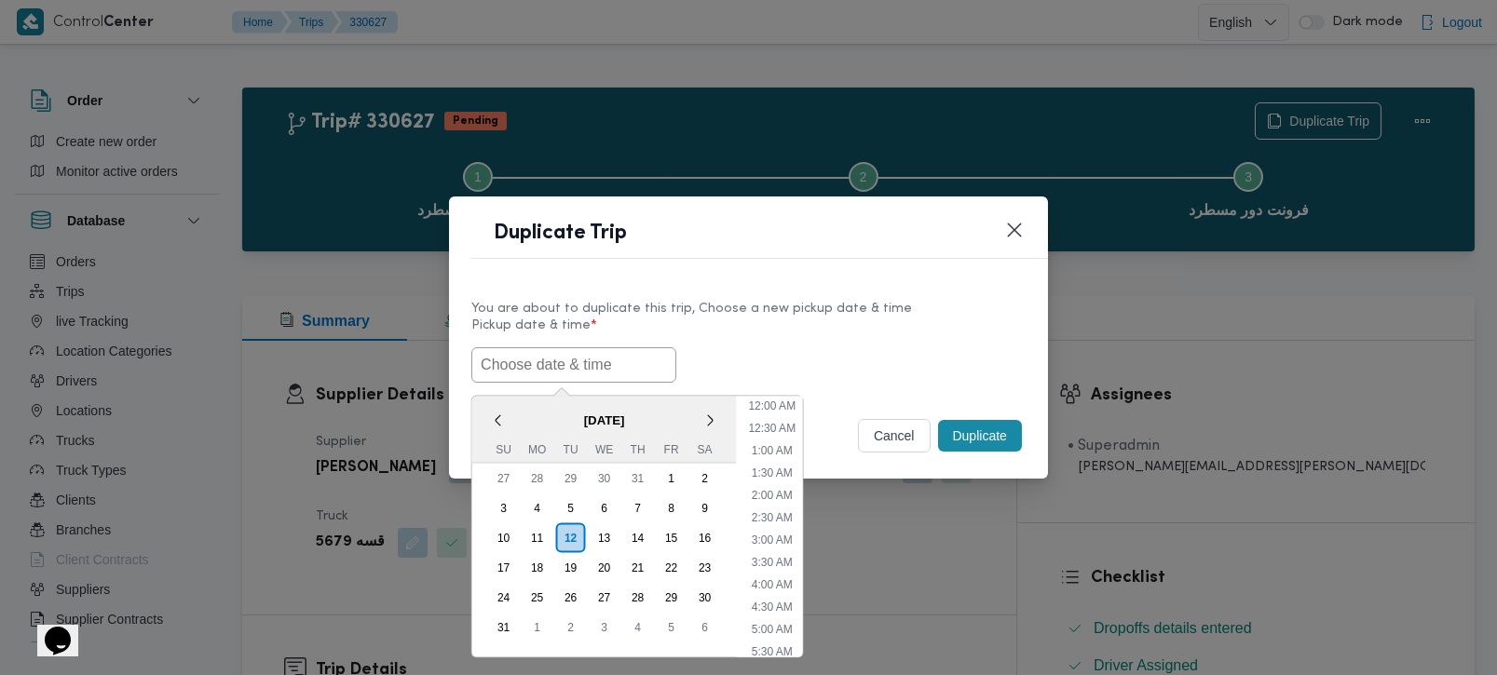
paste input "2956"
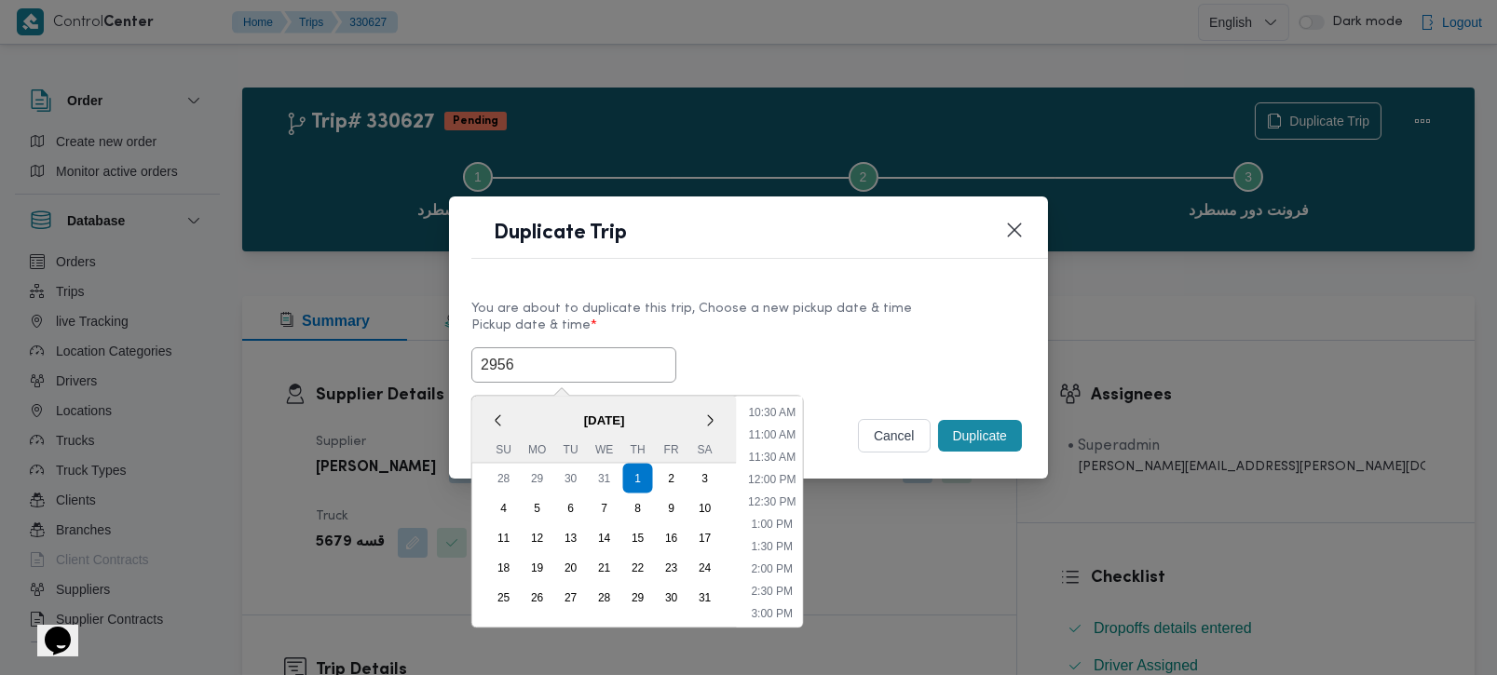
type input "[DATE] 2:00AM"
click at [755, 355] on div "[DATE] 2:00AM [DATE] < [DATE] > Su Mo Tu We Th Fr Sa 28 29 30 31 1 2 3 4 5 6 7 …" at bounding box center [748, 364] width 554 height 35
click at [576, 370] on input "[DATE] 2:00AM" at bounding box center [573, 364] width 205 height 35
click at [842, 326] on label "Pickup date & time *" at bounding box center [748, 333] width 554 height 29
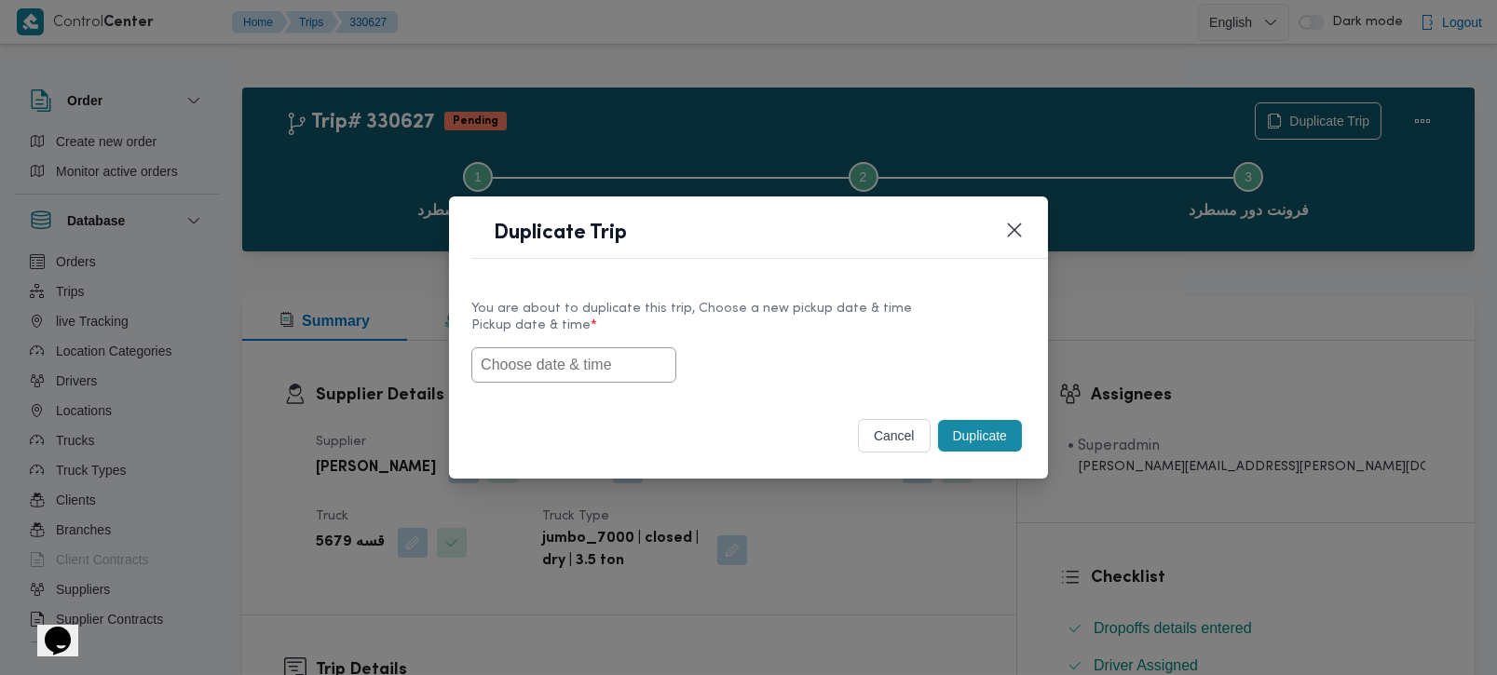
click at [599, 375] on input "text" at bounding box center [573, 364] width 205 height 35
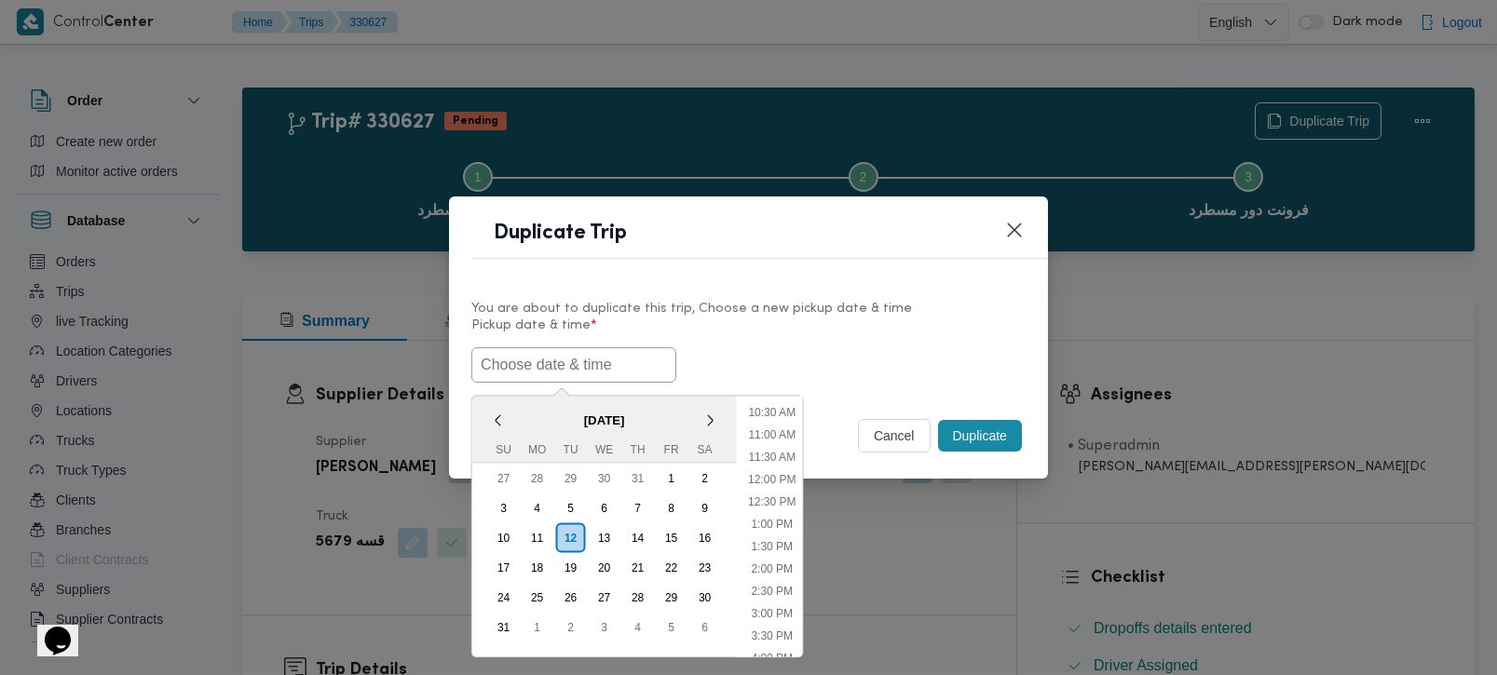
click at [524, 408] on span "[DATE]" at bounding box center [604, 419] width 265 height 33
click at [597, 524] on div "13" at bounding box center [603, 537] width 35 height 35
click at [792, 601] on li "7:00 AM" at bounding box center [772, 609] width 56 height 19
type input "[DATE] 7:00AM"
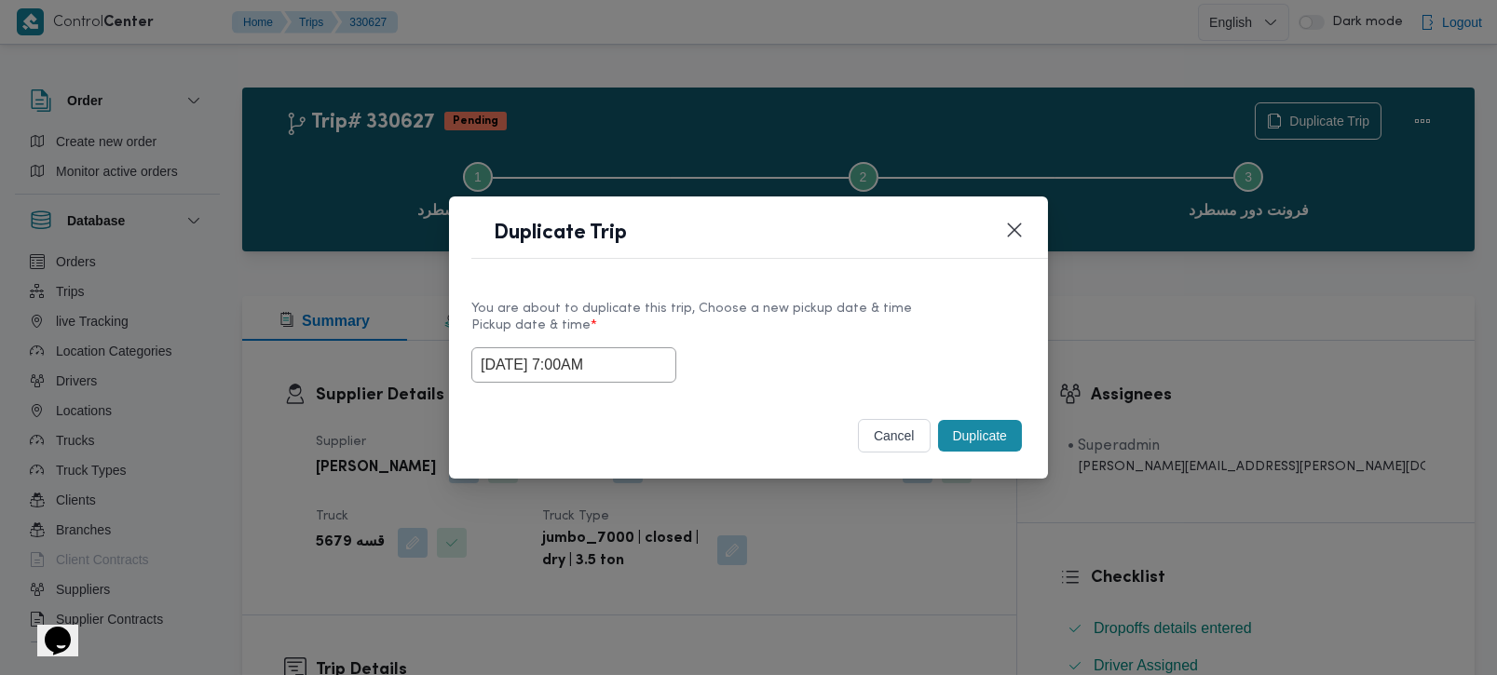
drag, startPoint x: 642, startPoint y: 375, endPoint x: 393, endPoint y: 381, distance: 248.8
click at [393, 381] on div "Duplicate Trip You are about to duplicate this trip, Choose a new pickup date &…" at bounding box center [748, 337] width 1497 height 675
click at [931, 364] on div "Selected date: Wednesday, August 13th, 2025 at 7:00 AM 13/08/2025 7:00AM" at bounding box center [748, 364] width 554 height 35
click at [992, 427] on button "Duplicate" at bounding box center [980, 436] width 84 height 32
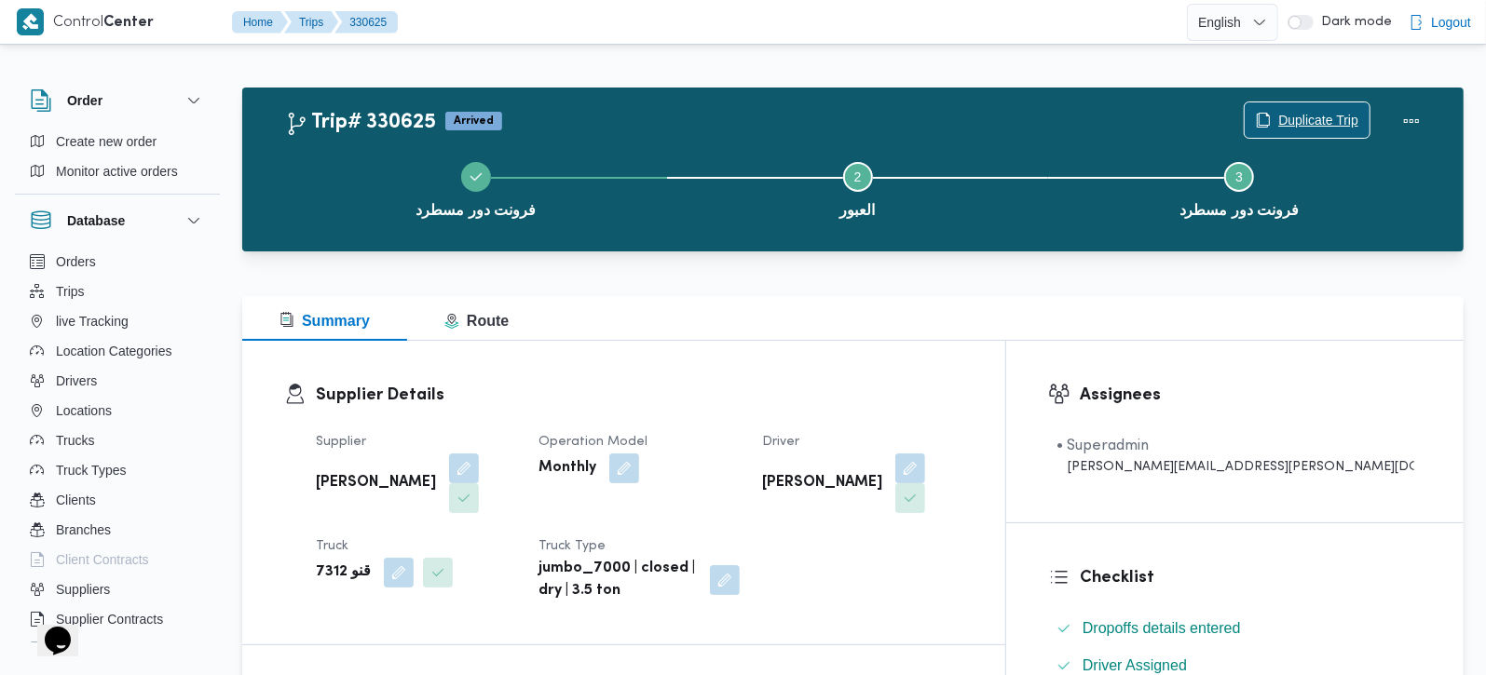
click at [1295, 110] on span "Duplicate Trip" at bounding box center [1318, 120] width 80 height 22
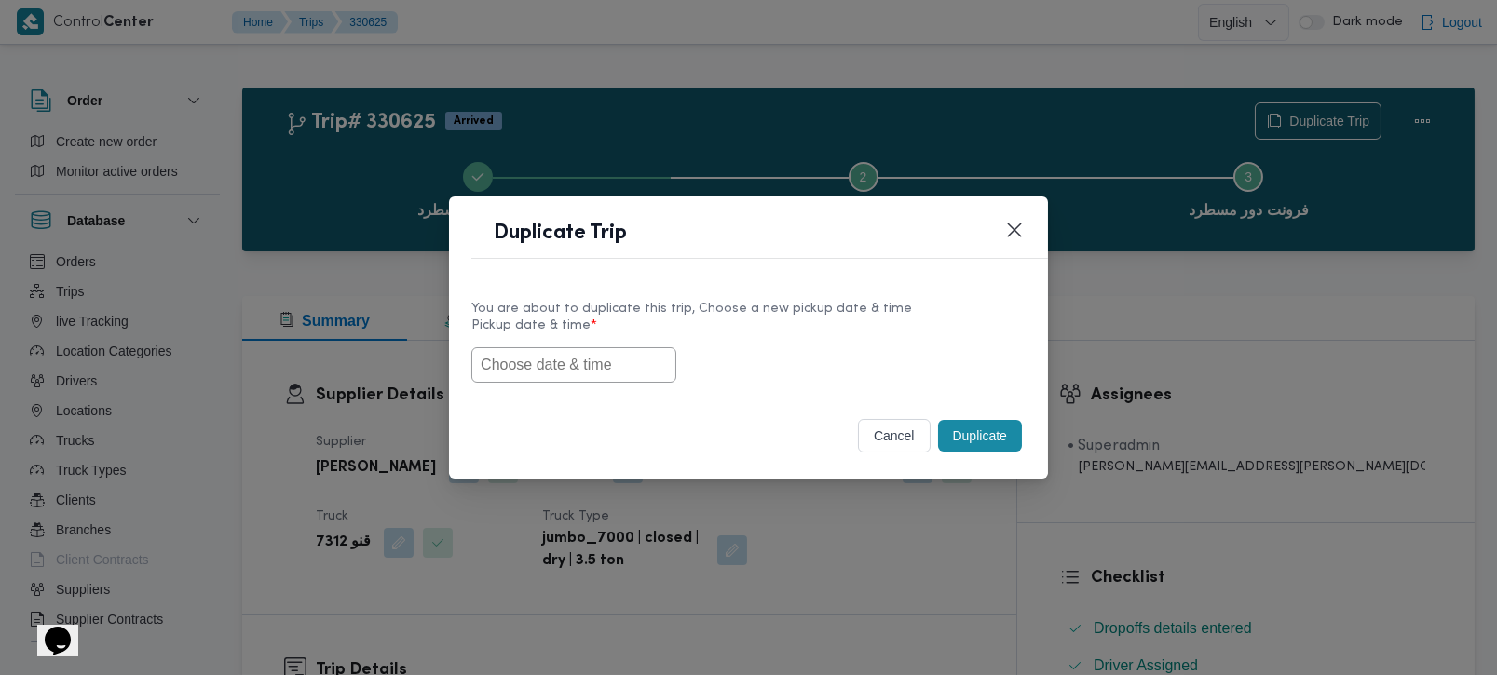
click at [613, 359] on input "text" at bounding box center [573, 364] width 205 height 35
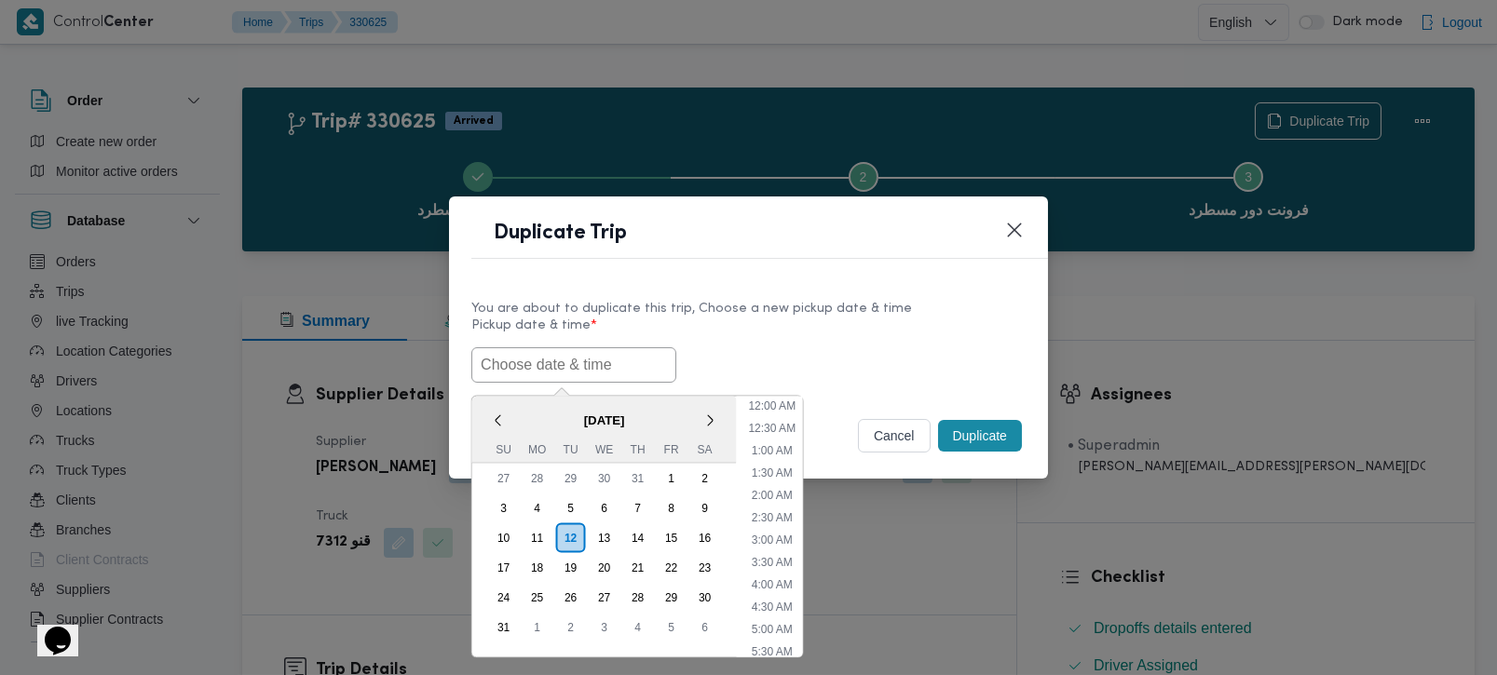
paste input "[DATE] 7:00AM"
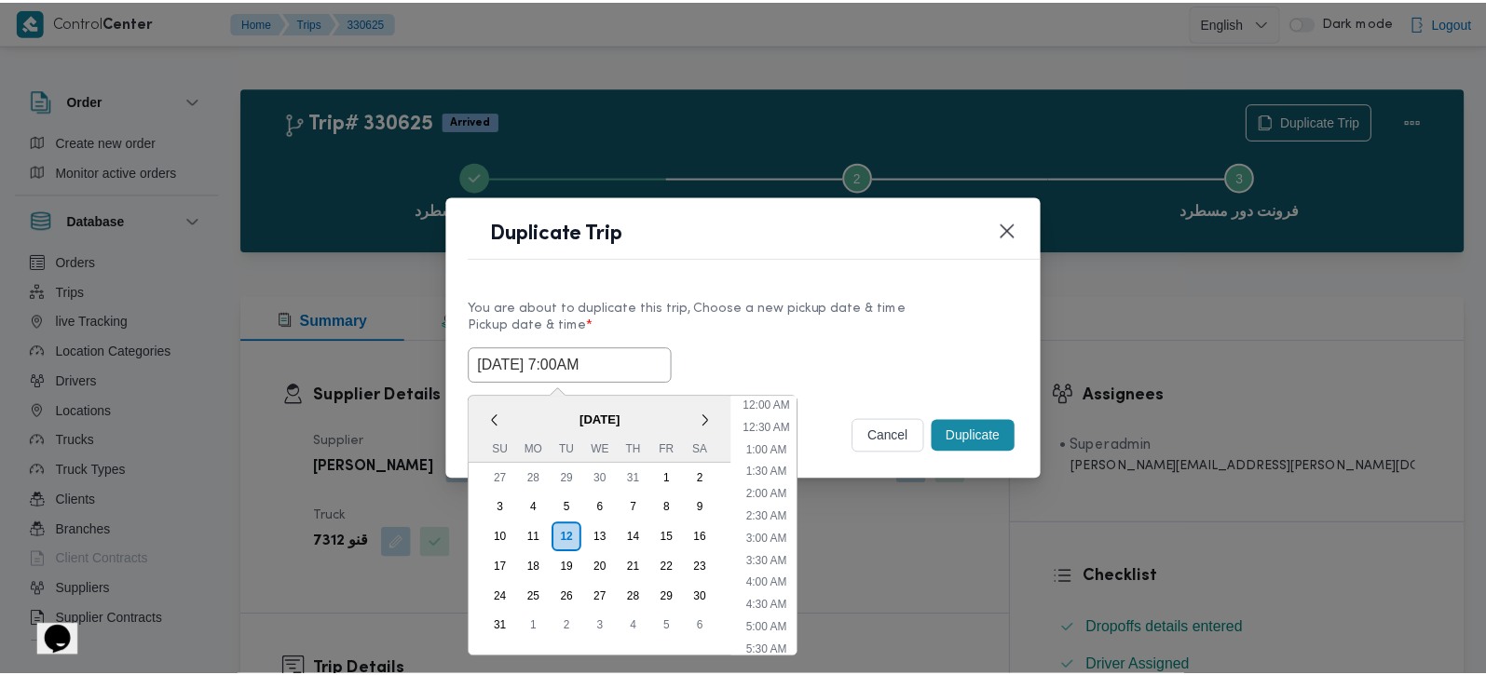
scroll to position [463, 0]
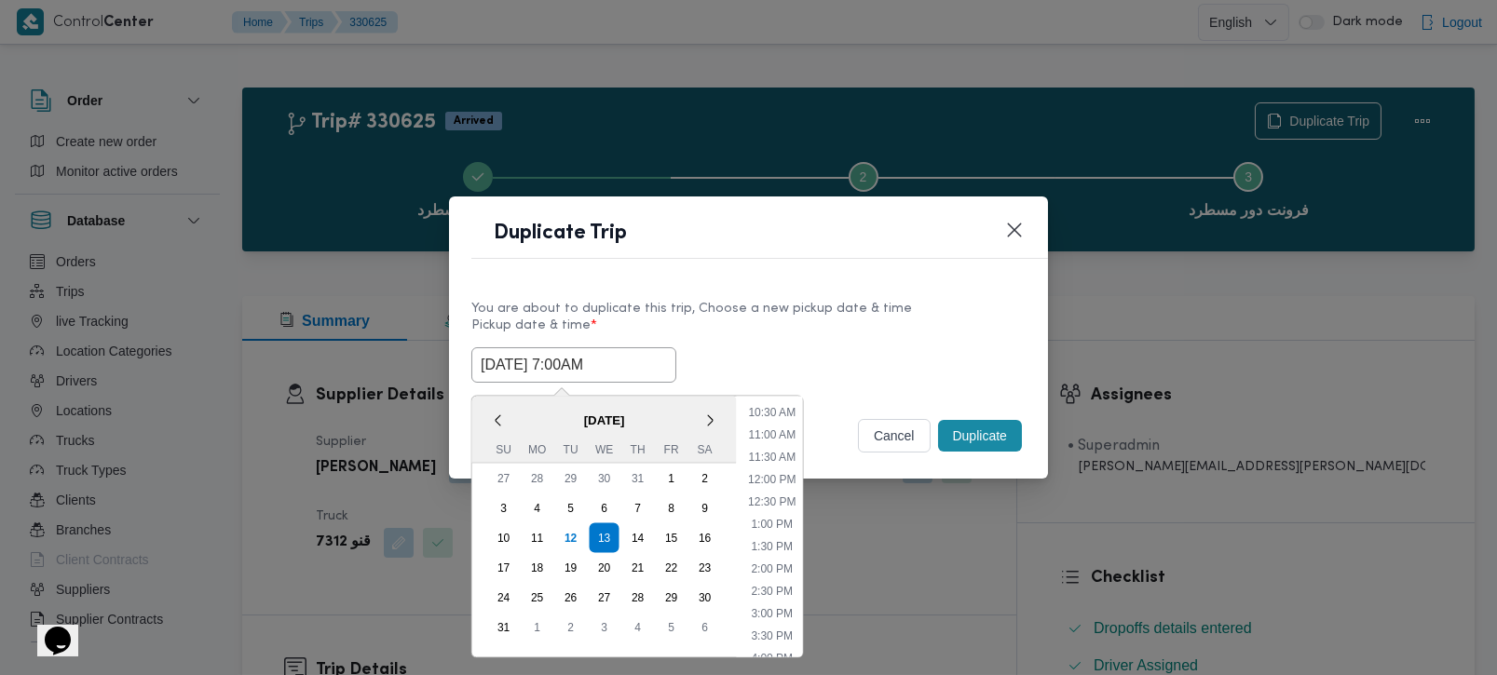
type input "[DATE] 7:00AM"
drag, startPoint x: 810, startPoint y: 345, endPoint x: 933, endPoint y: 396, distance: 133.2
click at [810, 347] on div "[DATE] 7:00AM < [DATE] > Su Mo Tu We Th Fr Sa 27 28 29 30 31 1 2 3 4 5 6 7 8 9 …" at bounding box center [748, 364] width 554 height 35
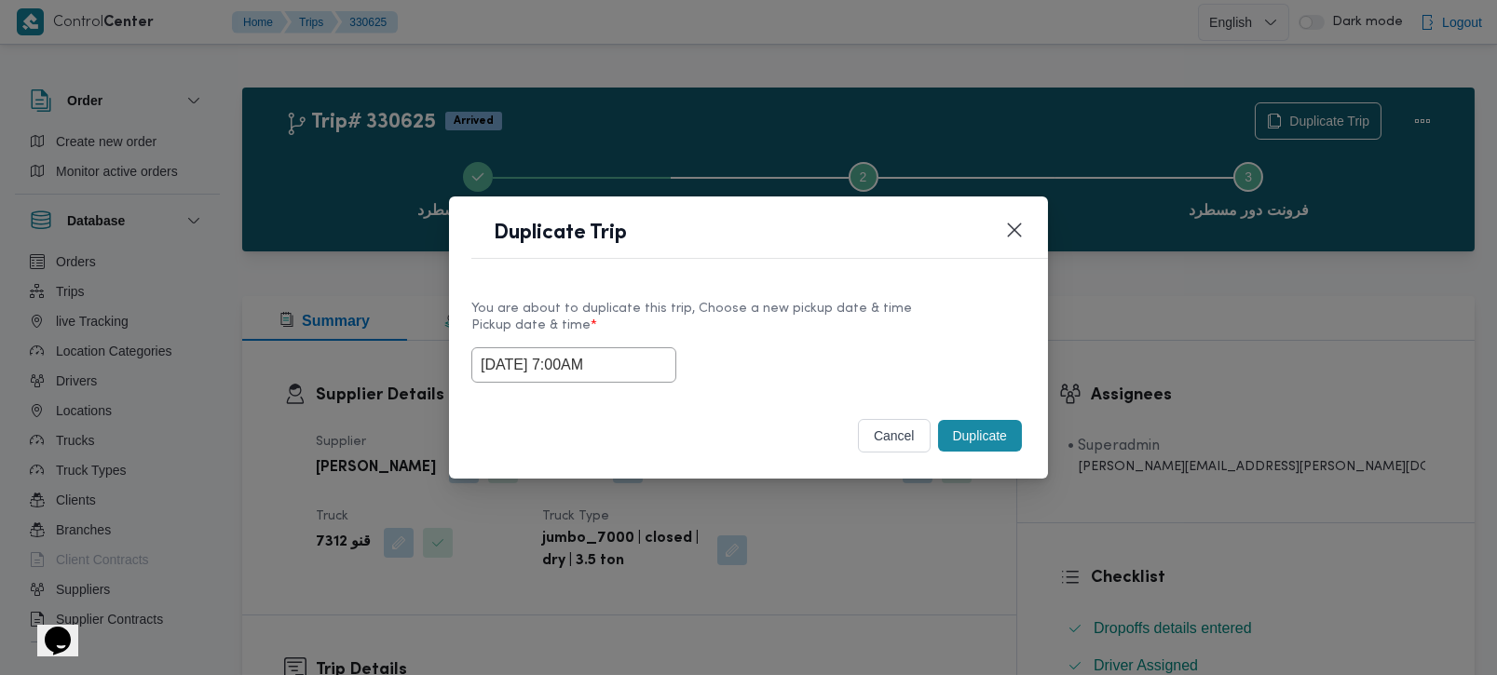
click at [985, 427] on button "Duplicate" at bounding box center [980, 436] width 84 height 32
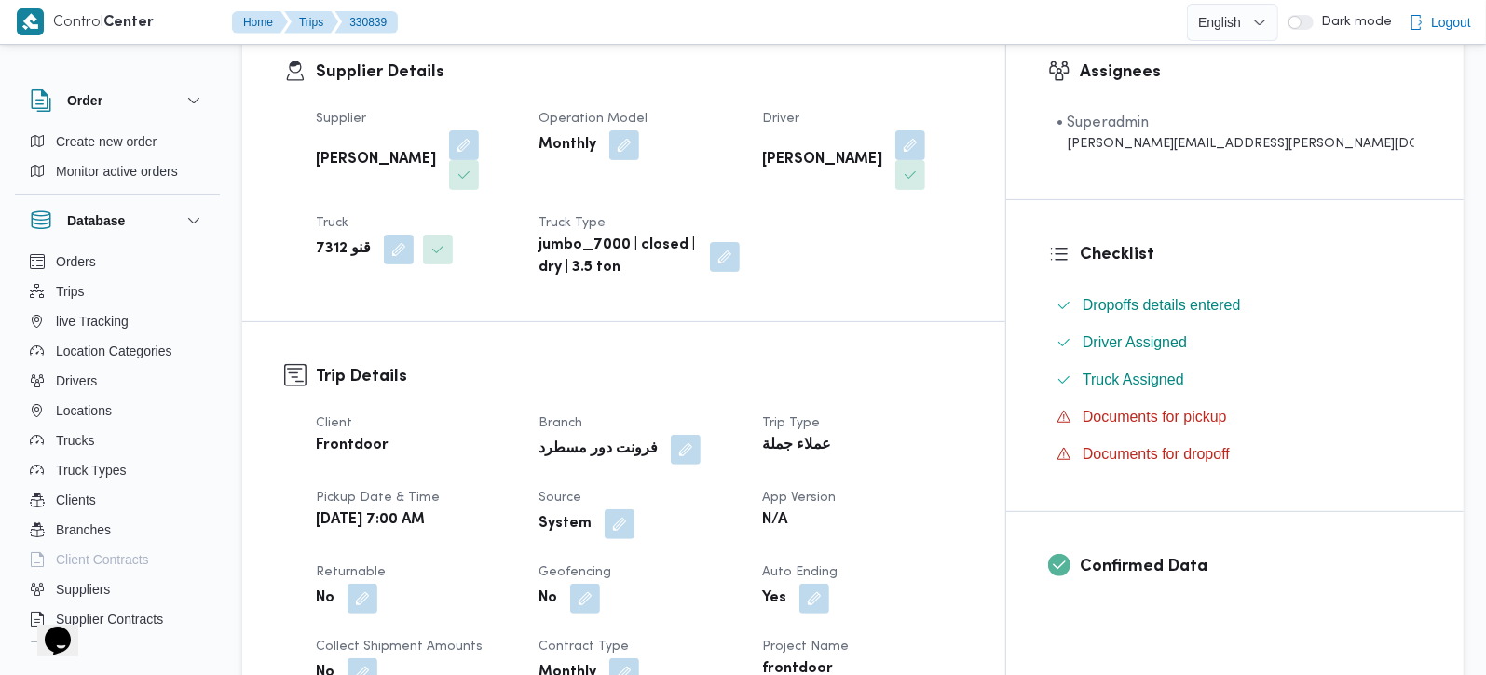
scroll to position [328, 0]
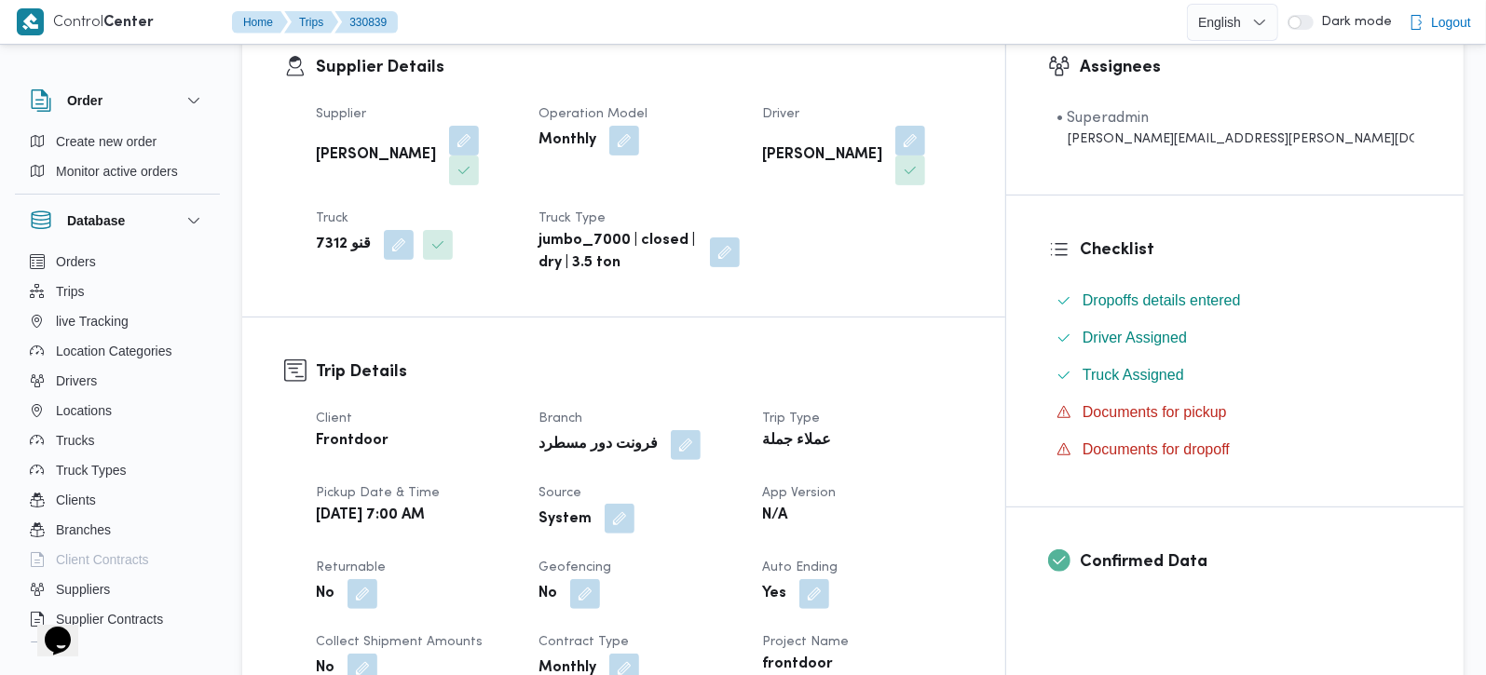
click at [634, 504] on button "button" at bounding box center [620, 519] width 30 height 30
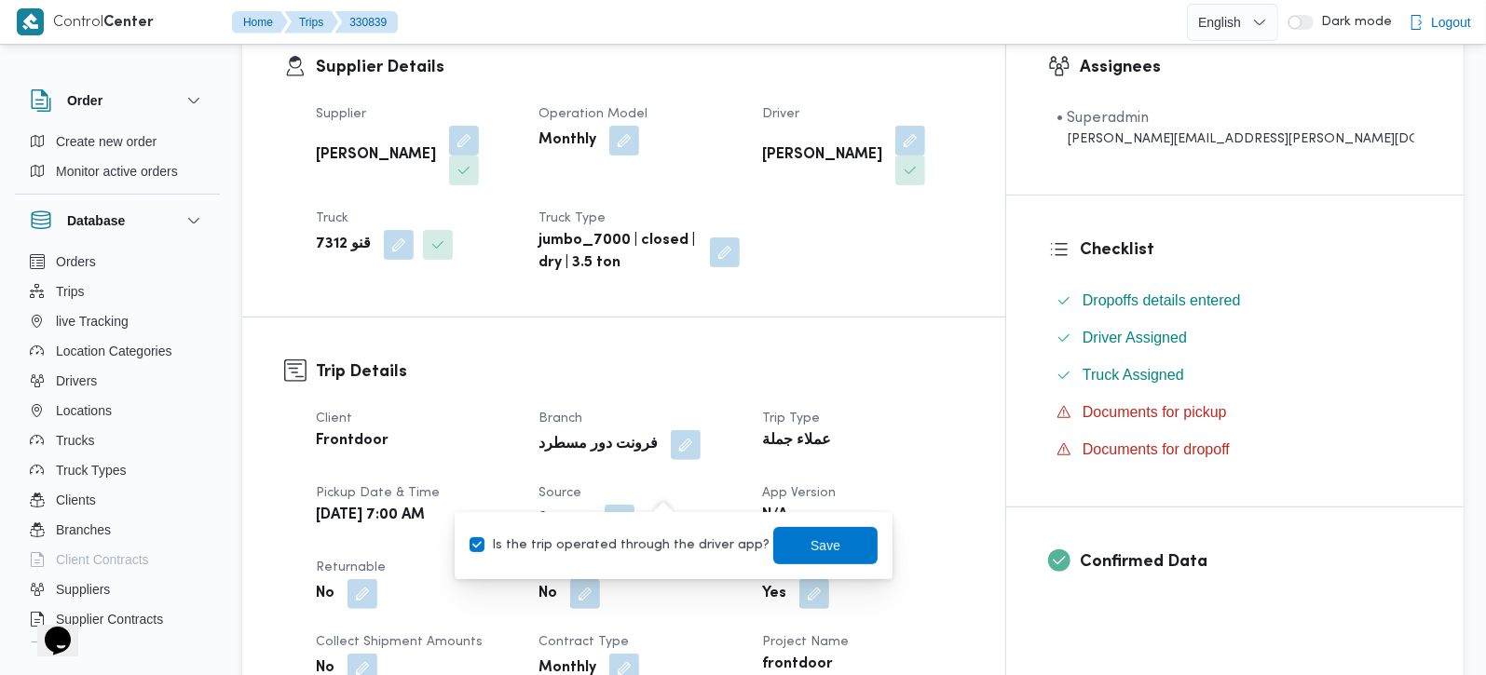
click at [655, 539] on label "Is the trip operated through the driver app?" at bounding box center [620, 546] width 300 height 22
checkbox input "false"
click at [810, 534] on span "Save" at bounding box center [825, 545] width 30 height 22
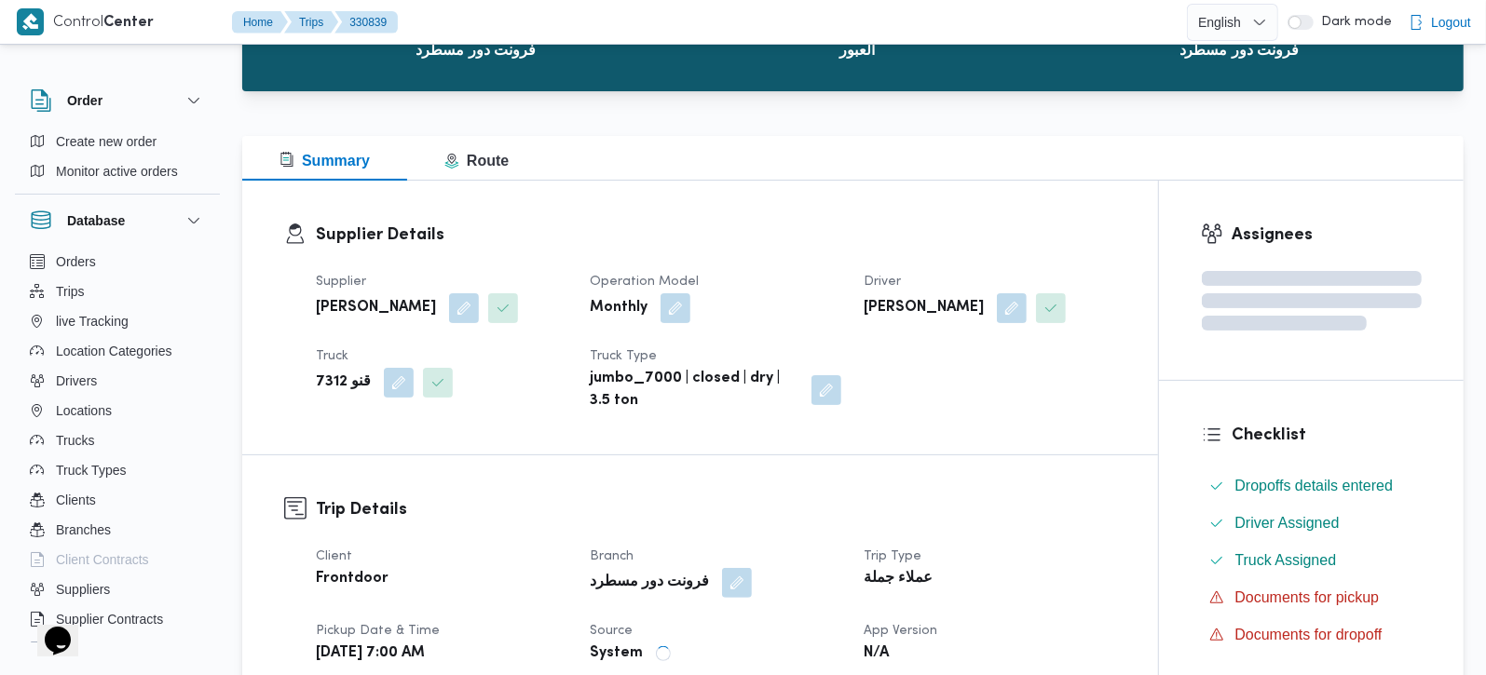
scroll to position [0, 0]
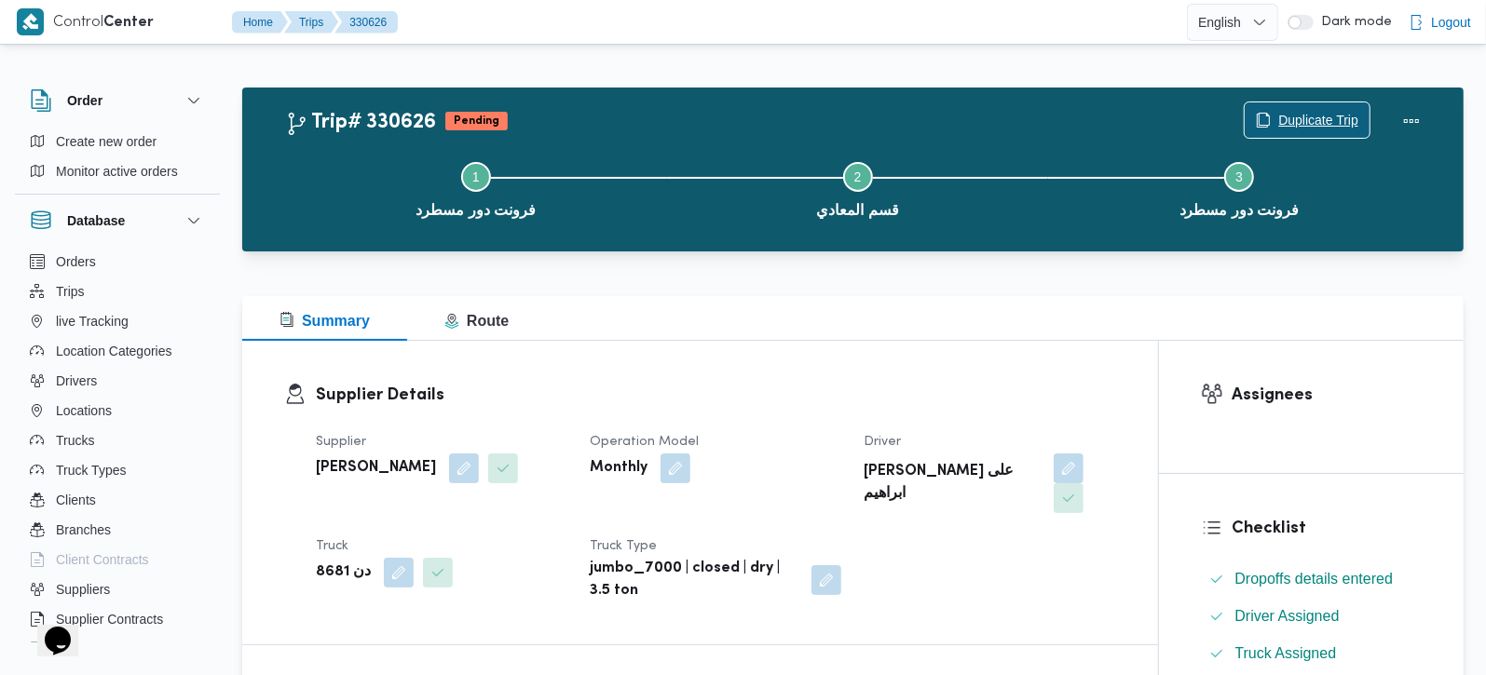
click at [1305, 121] on span "Duplicate Trip" at bounding box center [1318, 120] width 80 height 22
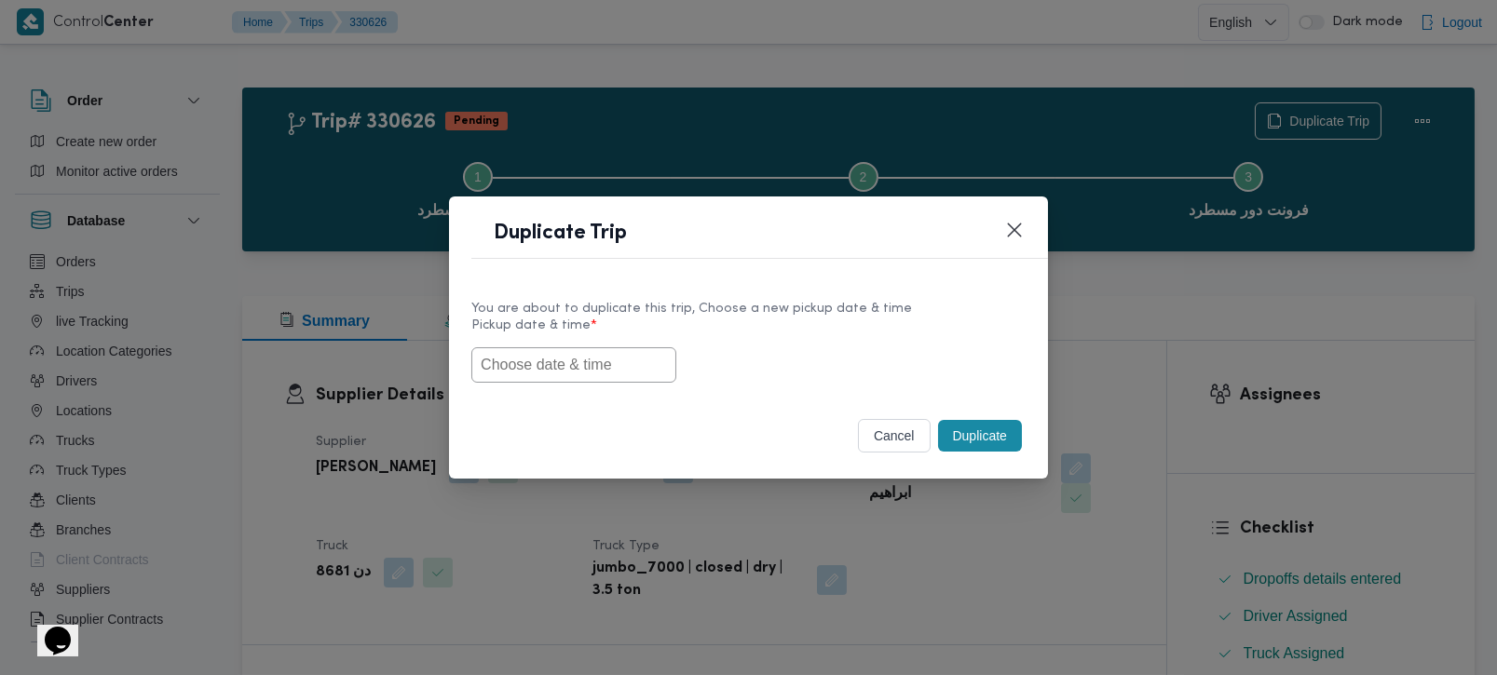
click at [595, 349] on input "text" at bounding box center [573, 364] width 205 height 35
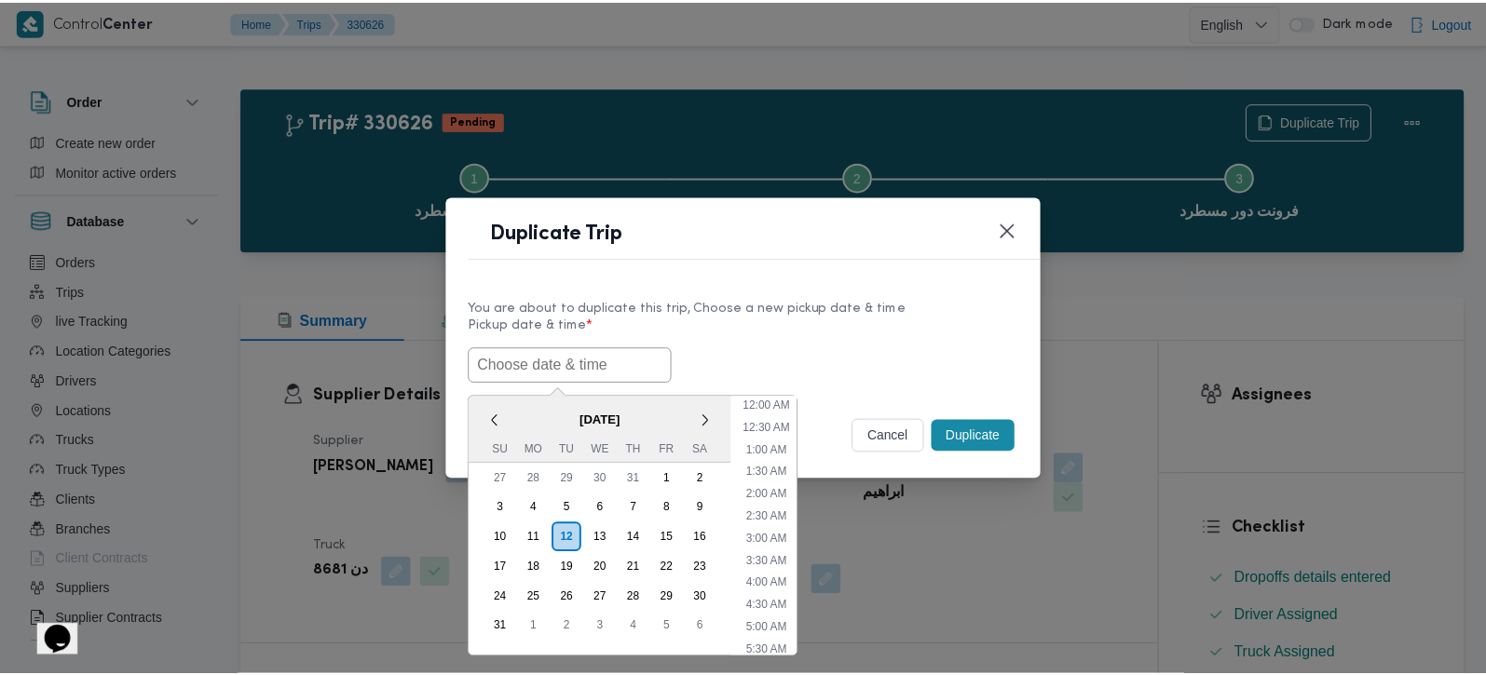
scroll to position [463, 0]
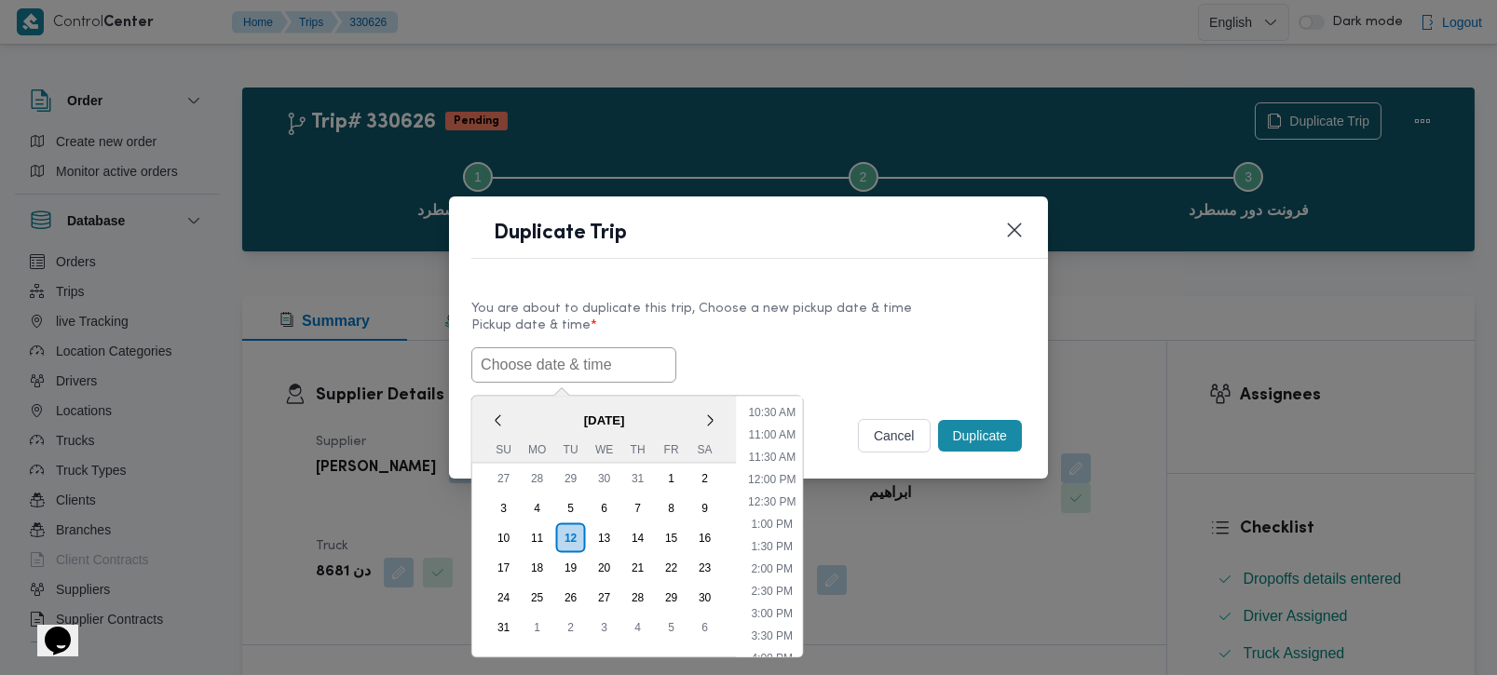
paste input "[DATE] 7:00AM"
type input "[DATE] 7:00AM"
click at [852, 327] on label "Pickup date & time *" at bounding box center [748, 333] width 554 height 29
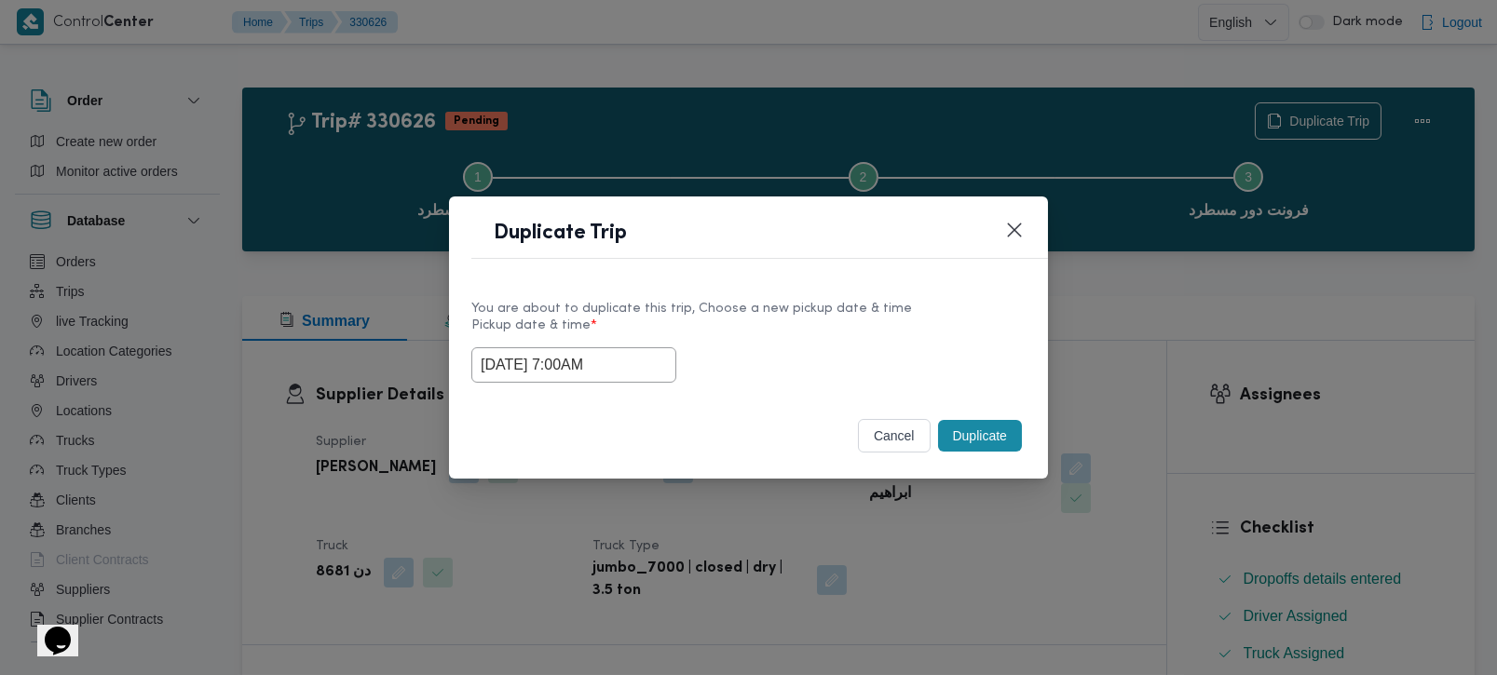
click at [957, 443] on button "Duplicate" at bounding box center [980, 436] width 84 height 32
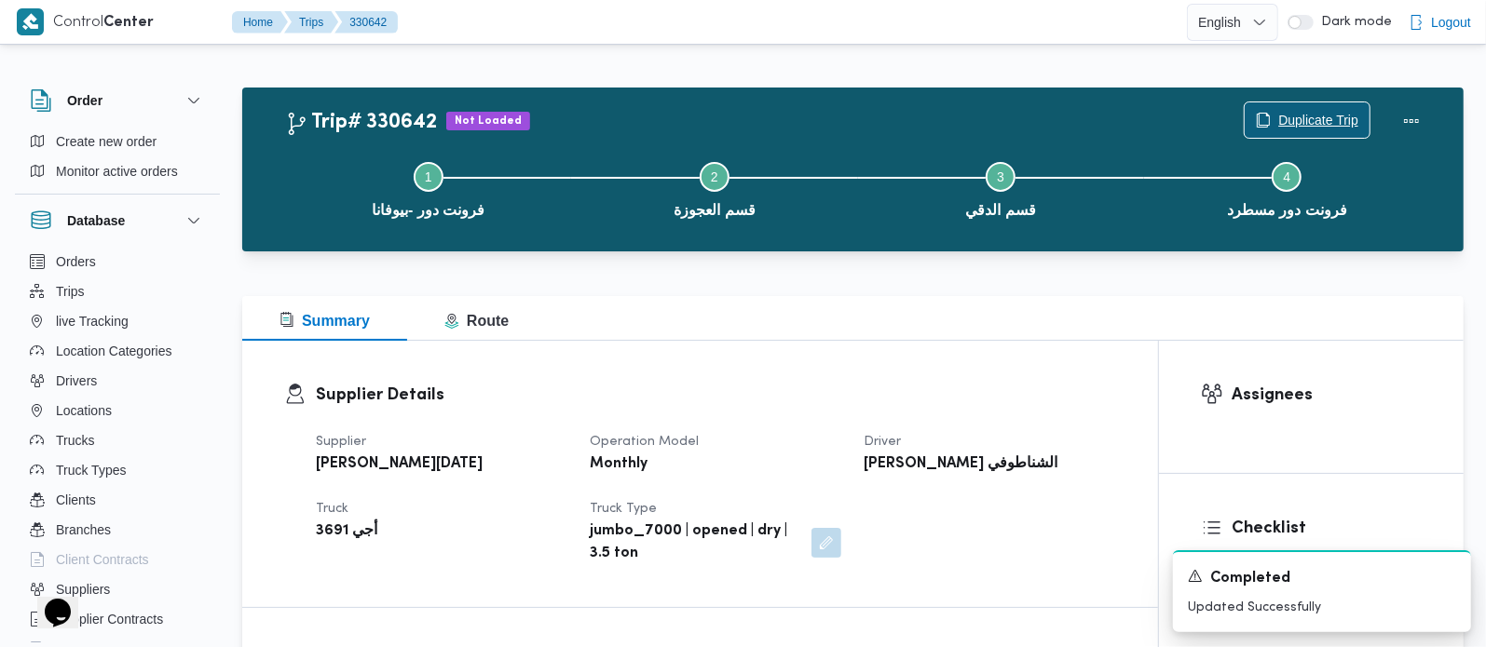
click at [1313, 119] on span "Duplicate Trip" at bounding box center [1318, 120] width 80 height 22
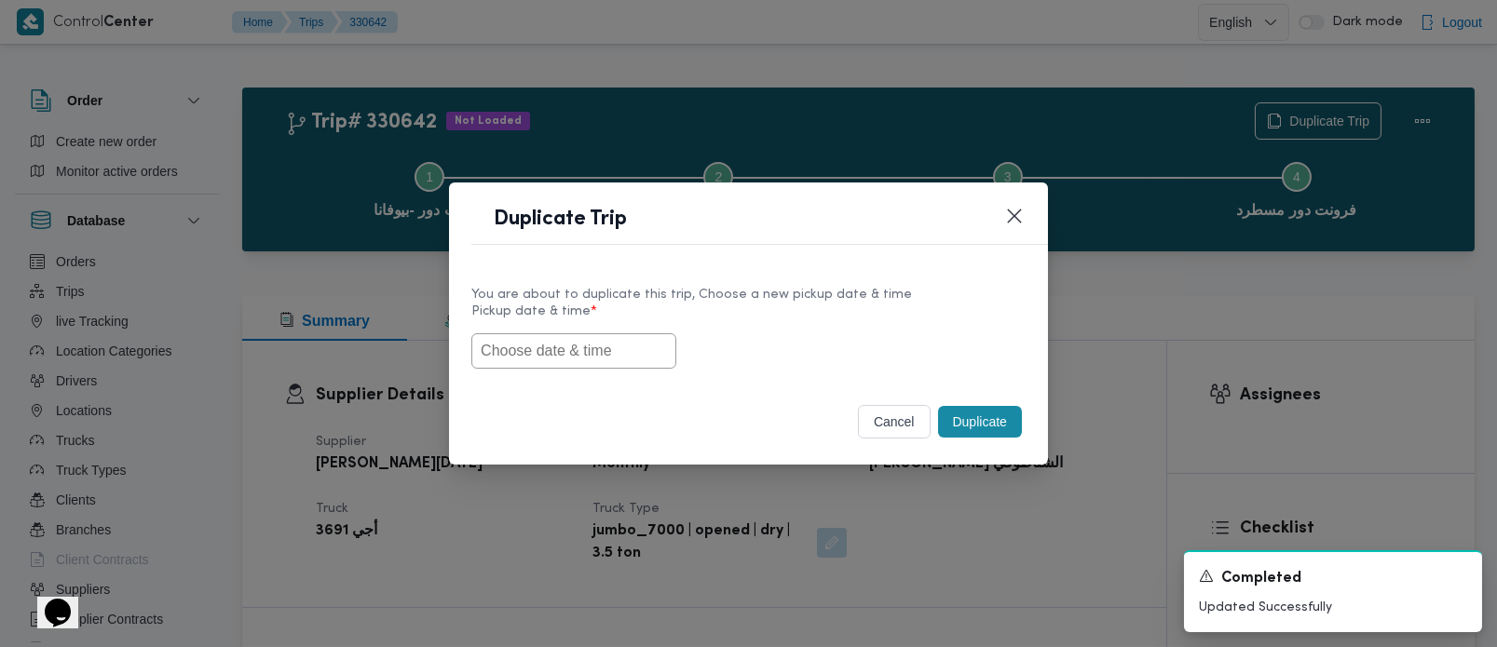
click at [634, 347] on input "text" at bounding box center [573, 351] width 205 height 35
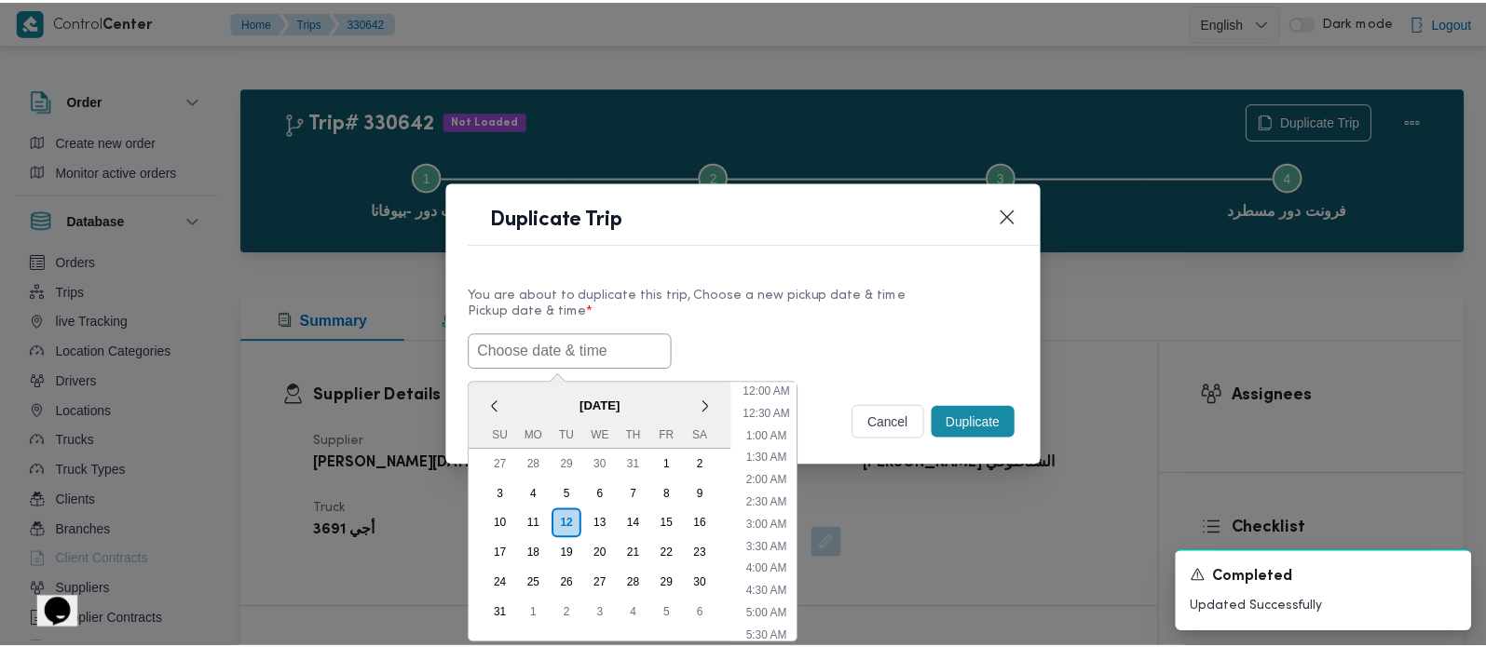
scroll to position [486, 0]
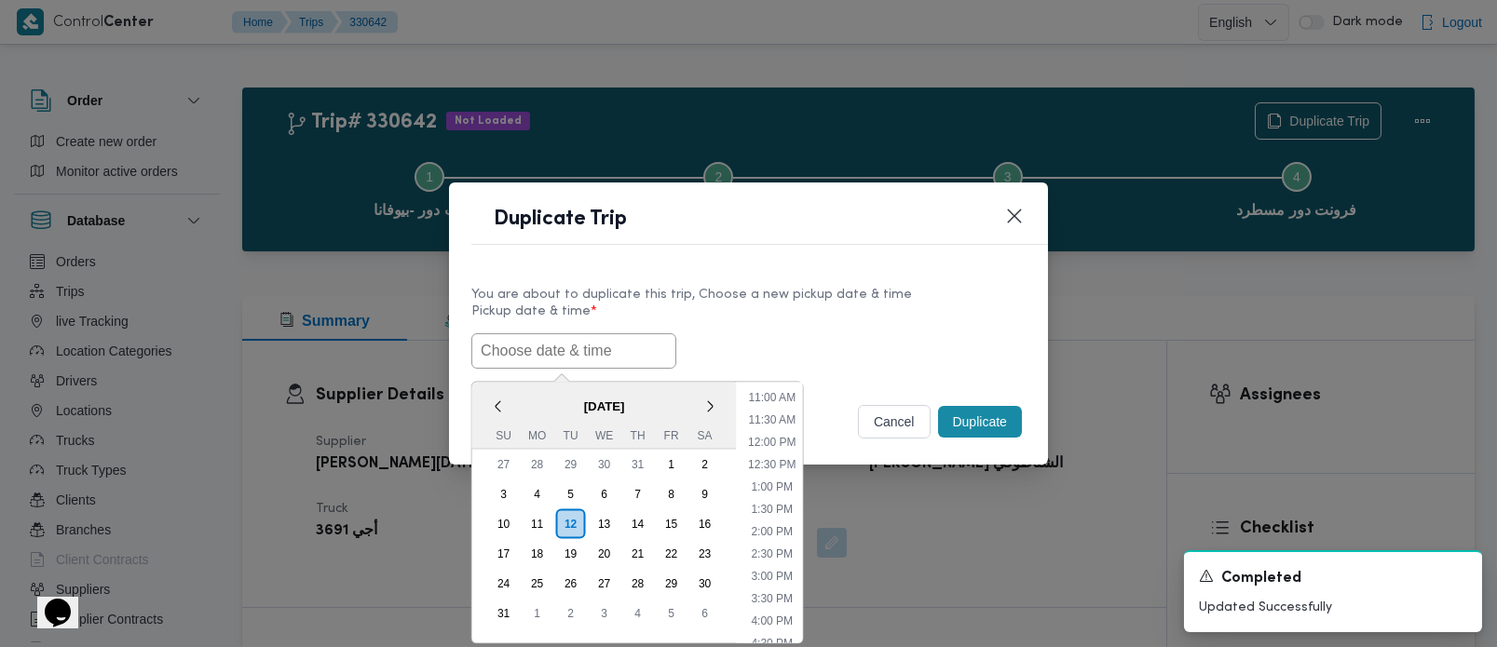
paste input "[DATE] 7:00AM"
type input "[DATE] 7:00AM"
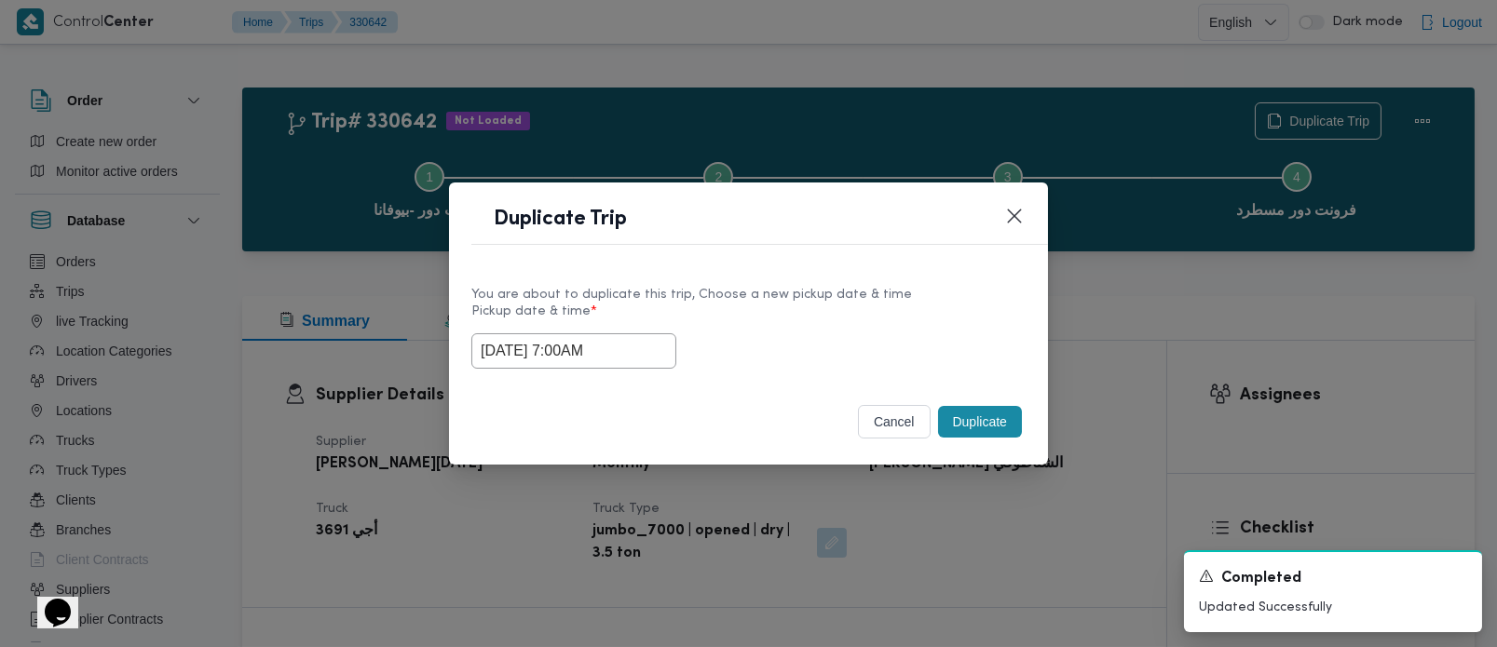
drag, startPoint x: 796, startPoint y: 340, endPoint x: 847, endPoint y: 369, distance: 58.8
click at [796, 340] on div "[DATE] 7:00AM" at bounding box center [748, 351] width 554 height 35
click at [971, 415] on button "Duplicate" at bounding box center [980, 422] width 84 height 32
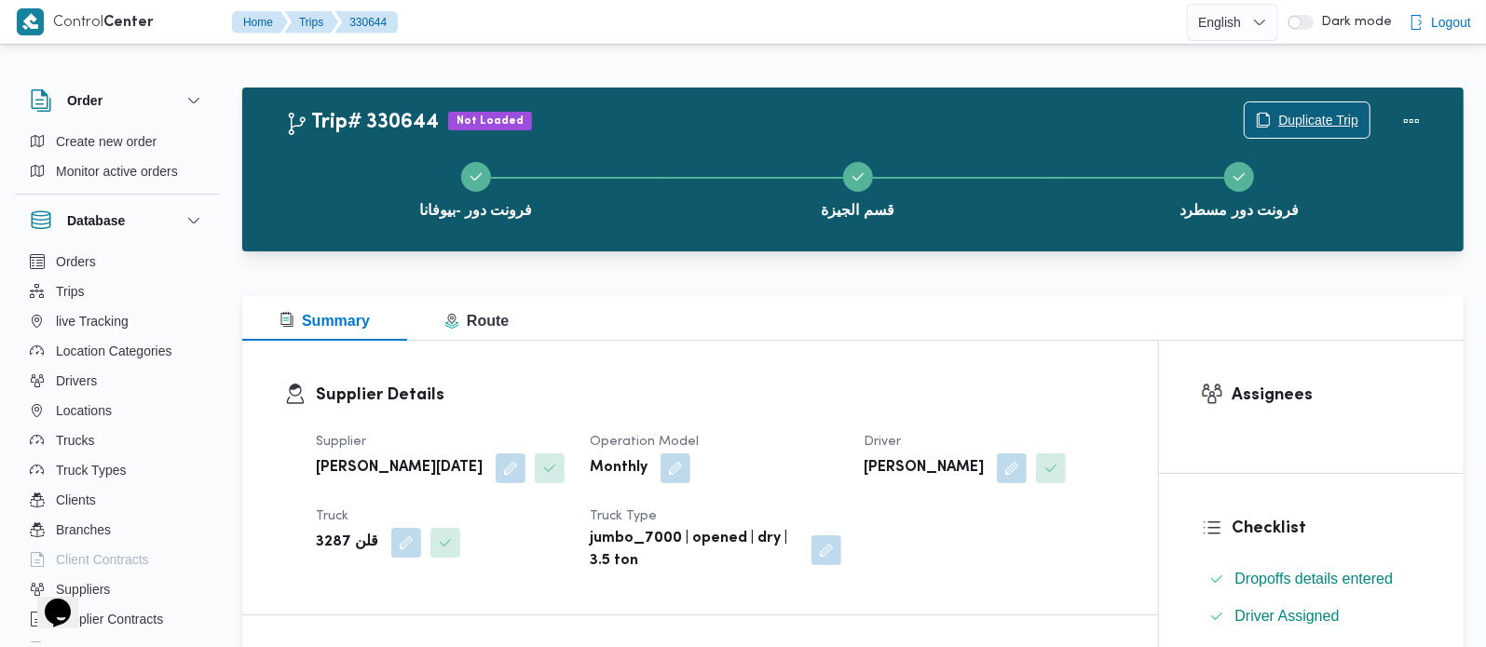
click at [1313, 126] on span "Duplicate Trip" at bounding box center [1318, 120] width 80 height 22
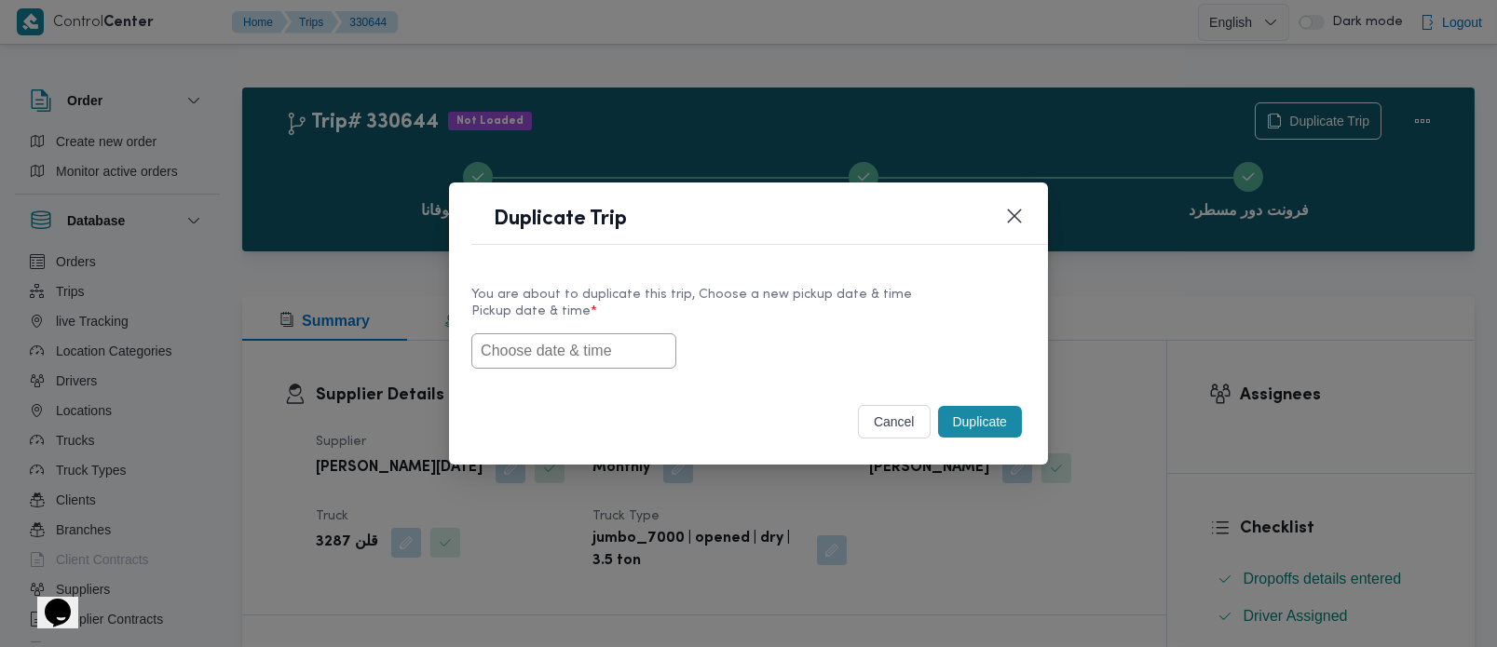
click at [581, 352] on input "text" at bounding box center [573, 351] width 205 height 35
paste input "[DATE] 7:00AM"
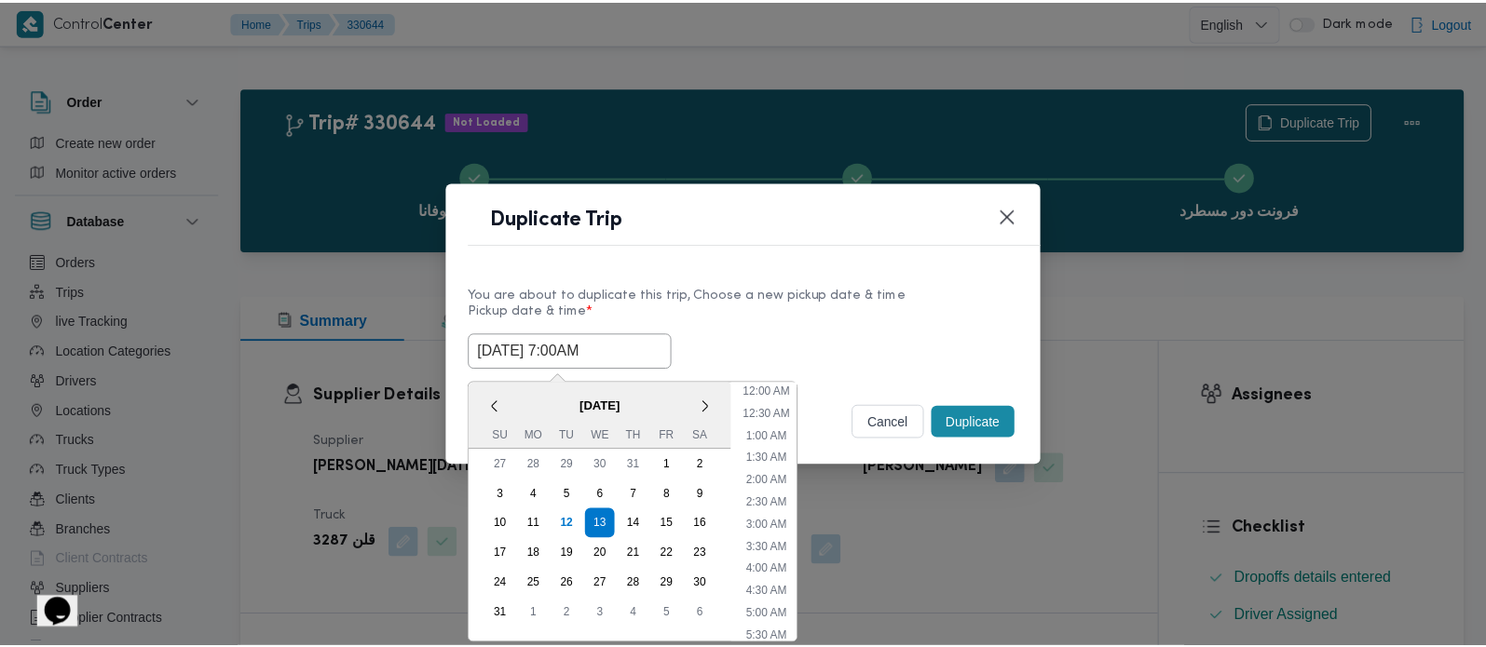
scroll to position [486, 0]
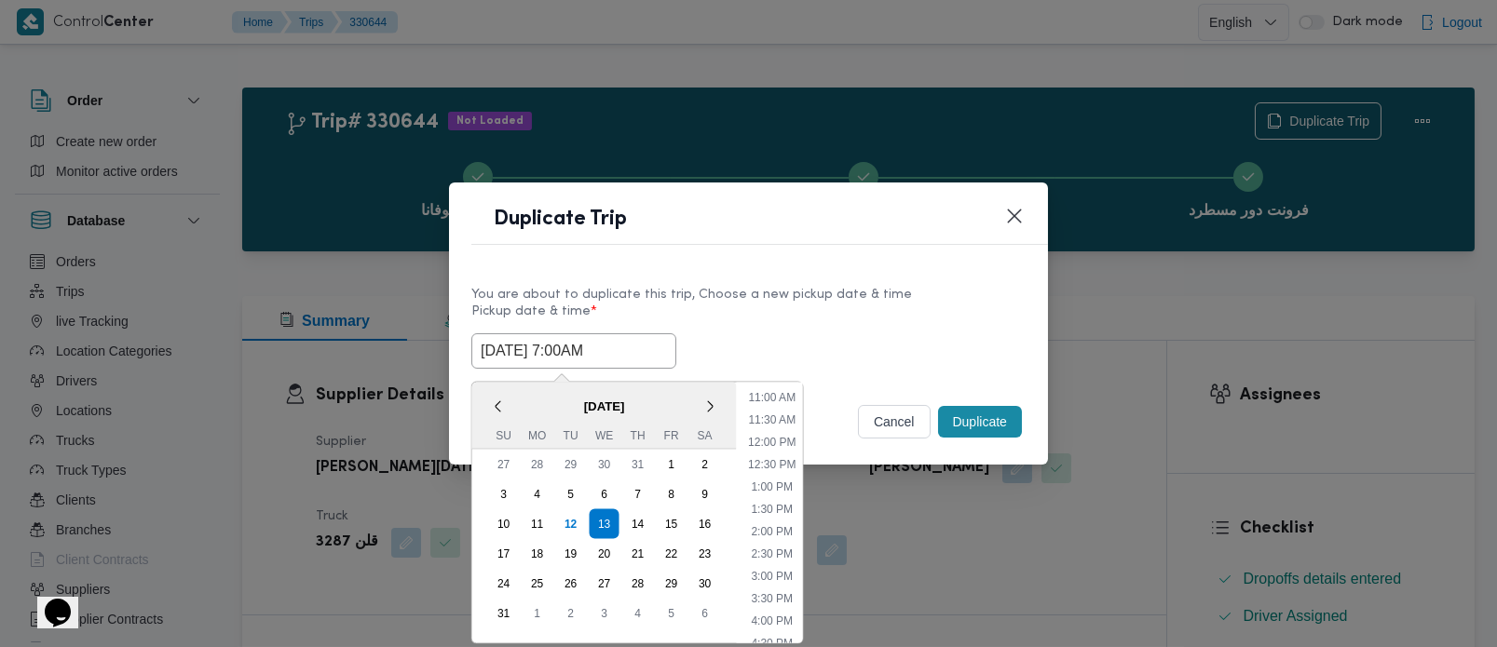
type input "[DATE] 7:00AM"
click at [752, 326] on label "Pickup date & time *" at bounding box center [748, 319] width 554 height 29
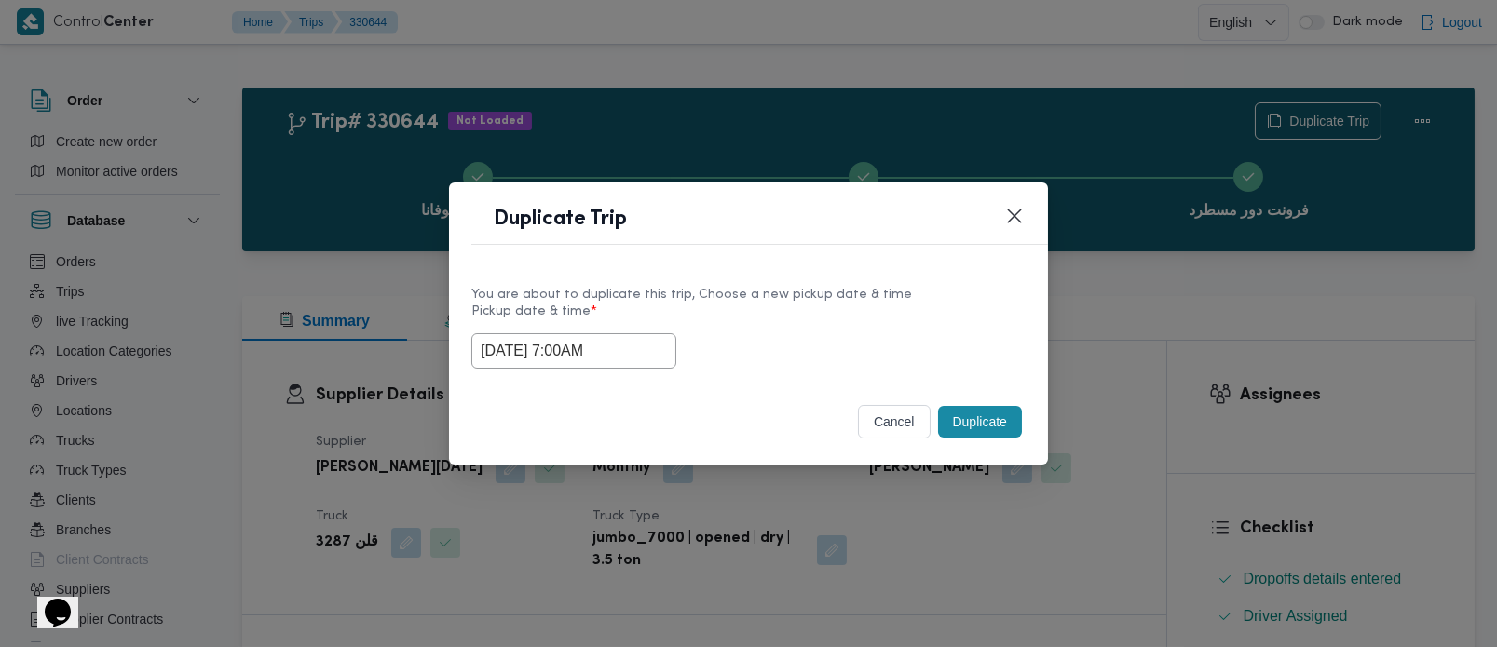
click at [948, 421] on button "Duplicate" at bounding box center [980, 422] width 84 height 32
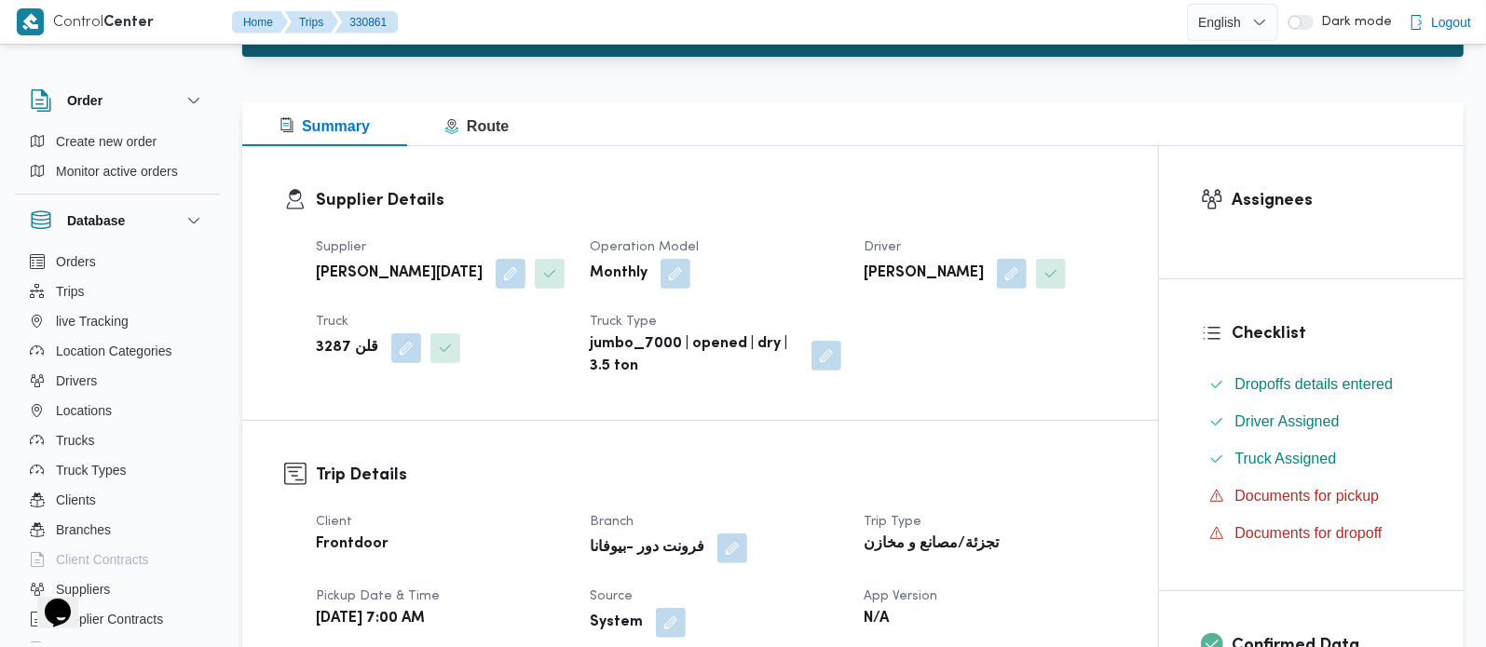
scroll to position [548, 0]
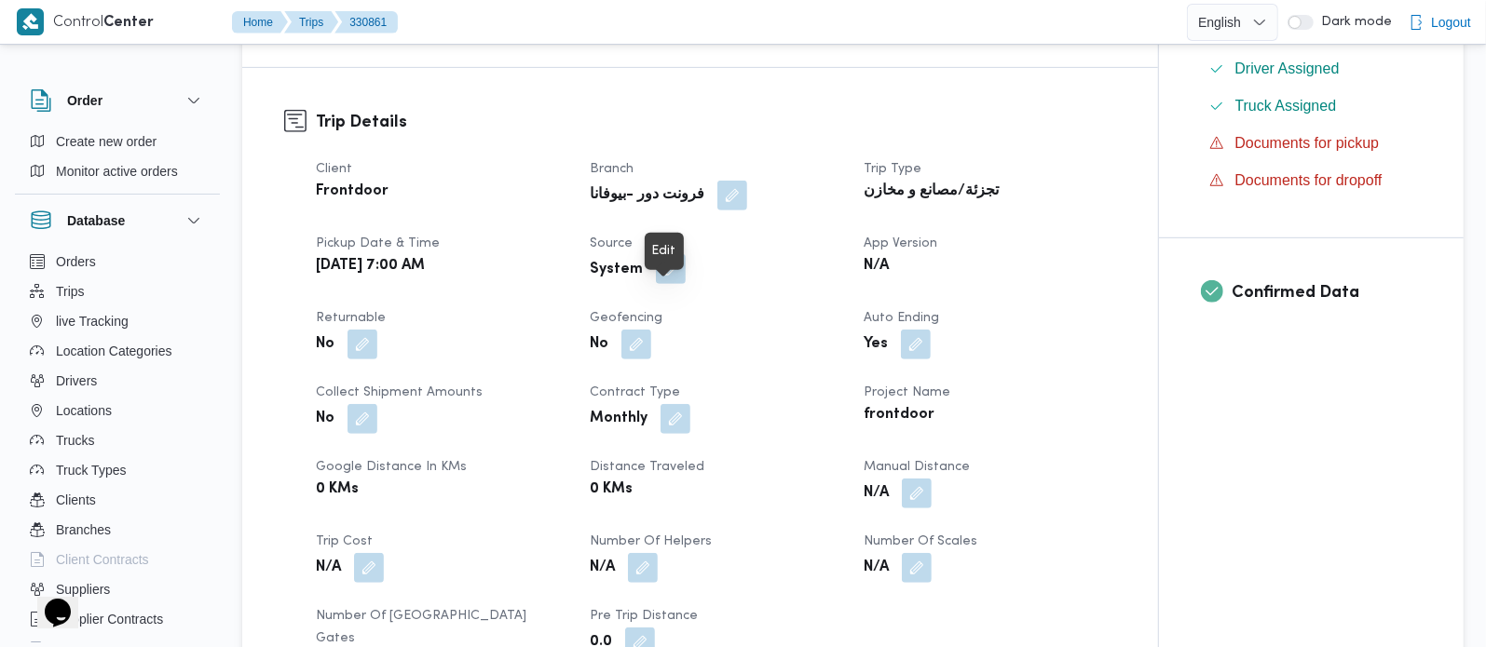
click at [659, 284] on button "button" at bounding box center [671, 269] width 30 height 30
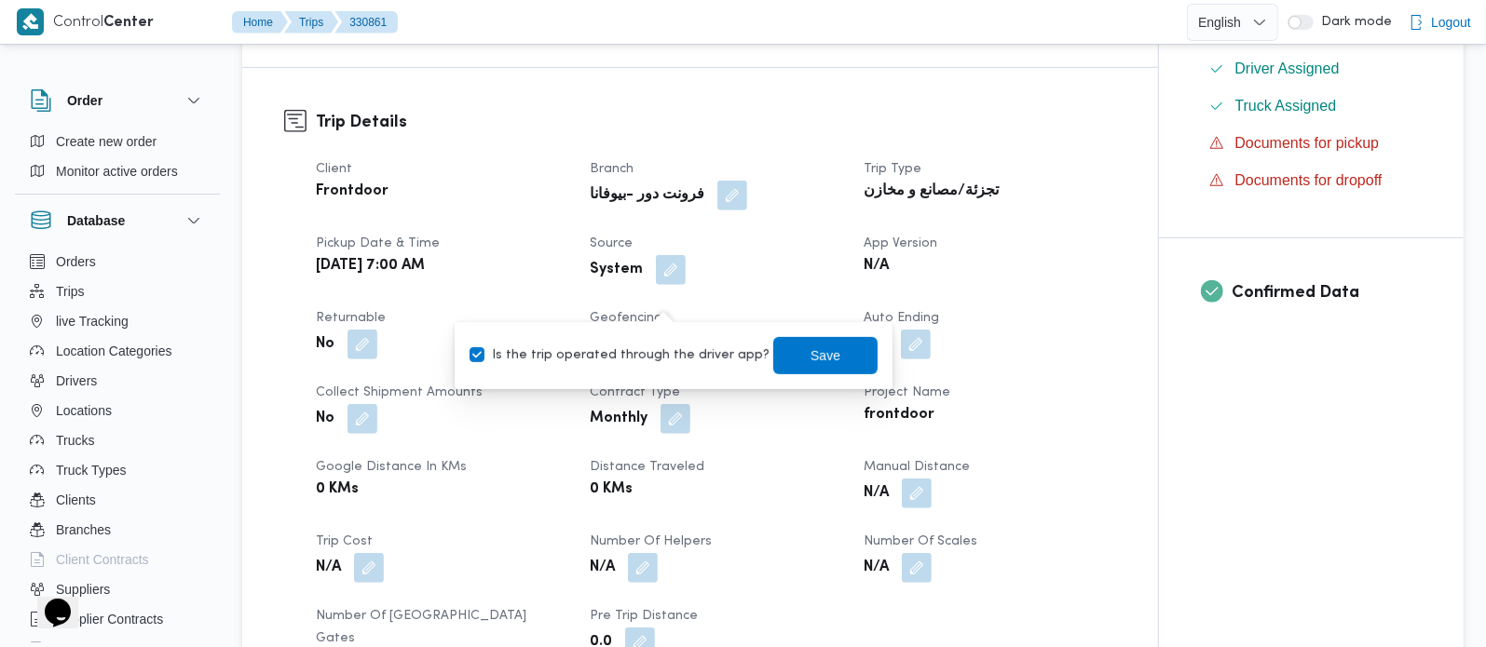
click at [636, 372] on div "Is the trip operated through the driver app? Save" at bounding box center [674, 355] width 412 height 41
click at [637, 364] on label "Is the trip operated through the driver app?" at bounding box center [620, 356] width 300 height 22
checkbox input "false"
click at [773, 350] on span "Save" at bounding box center [825, 354] width 104 height 37
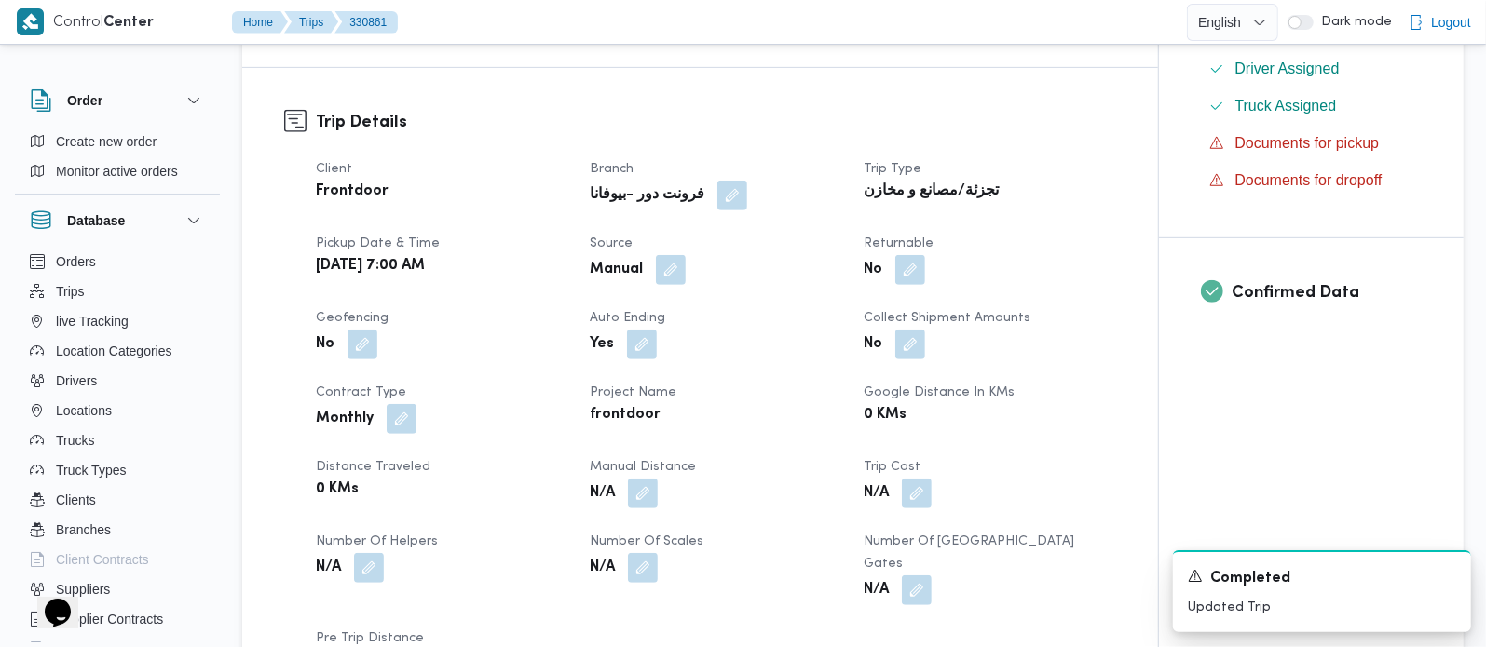
scroll to position [0, 0]
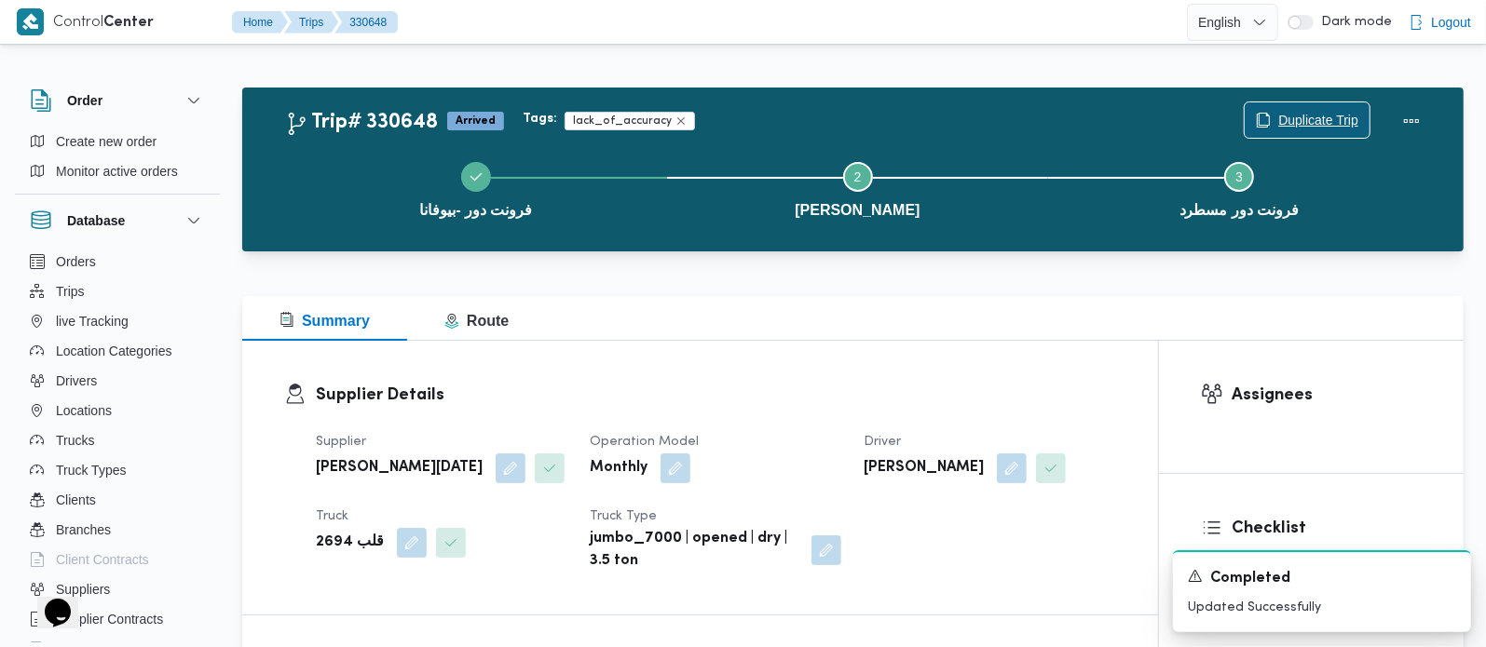
click at [1274, 119] on span "Duplicate Trip" at bounding box center [1307, 119] width 125 height 35
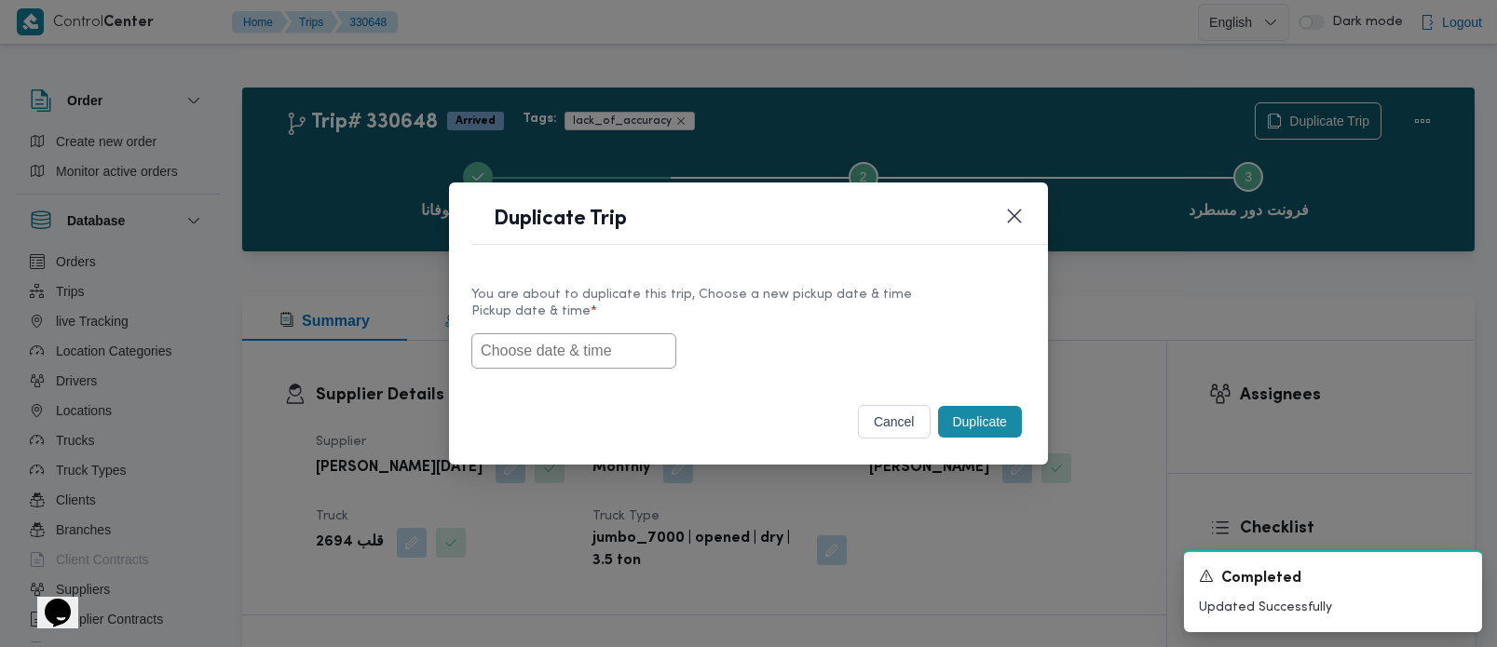
click at [617, 348] on input "text" at bounding box center [573, 351] width 205 height 35
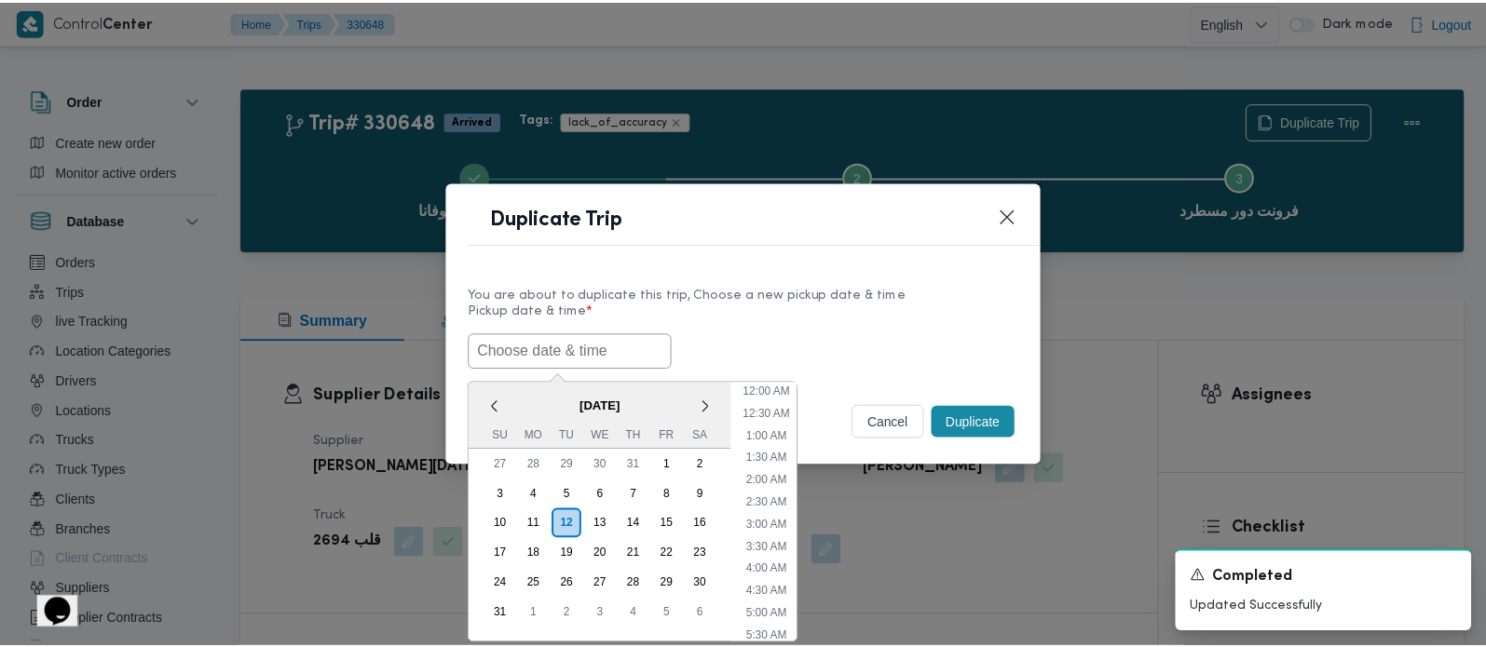
scroll to position [486, 0]
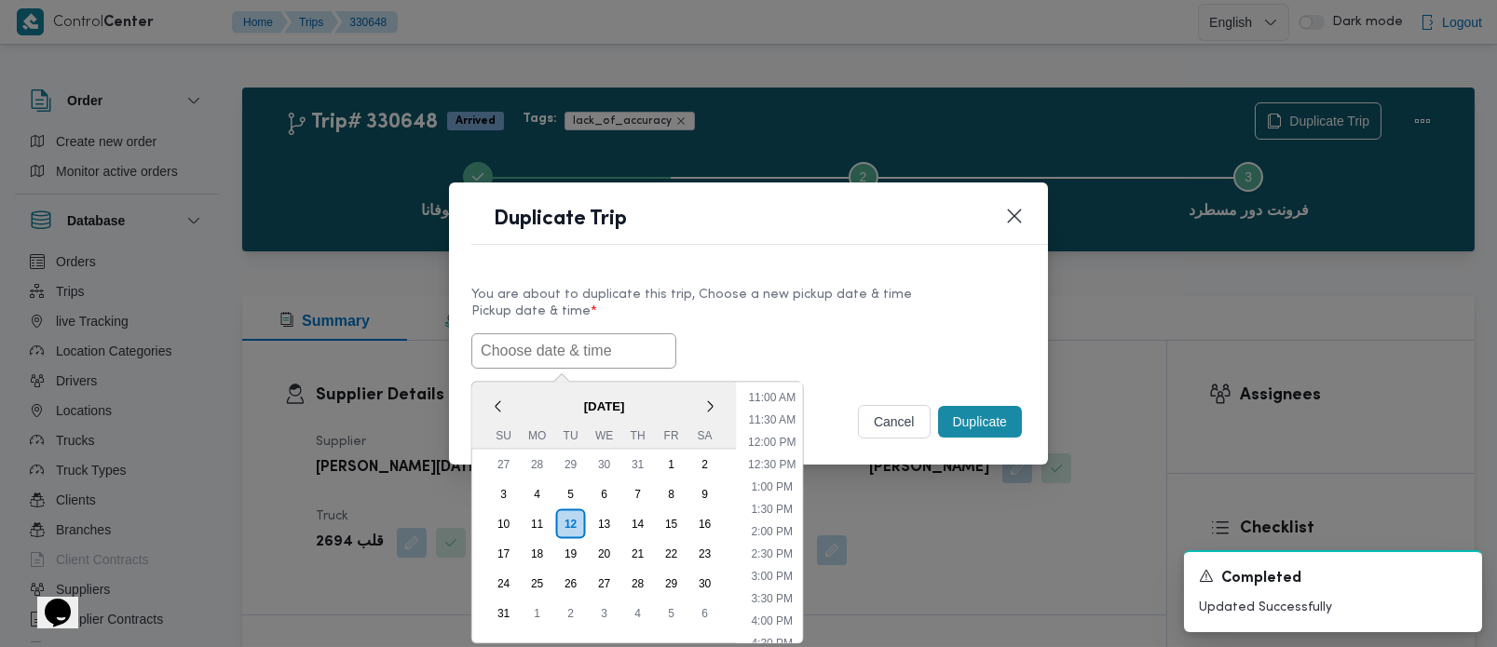
paste input "[DATE] 7:00AM"
type input "[DATE] 7:00AM"
drag, startPoint x: 760, startPoint y: 325, endPoint x: 780, endPoint y: 330, distance: 20.1
click at [760, 325] on label "Pickup date & time *" at bounding box center [748, 319] width 554 height 29
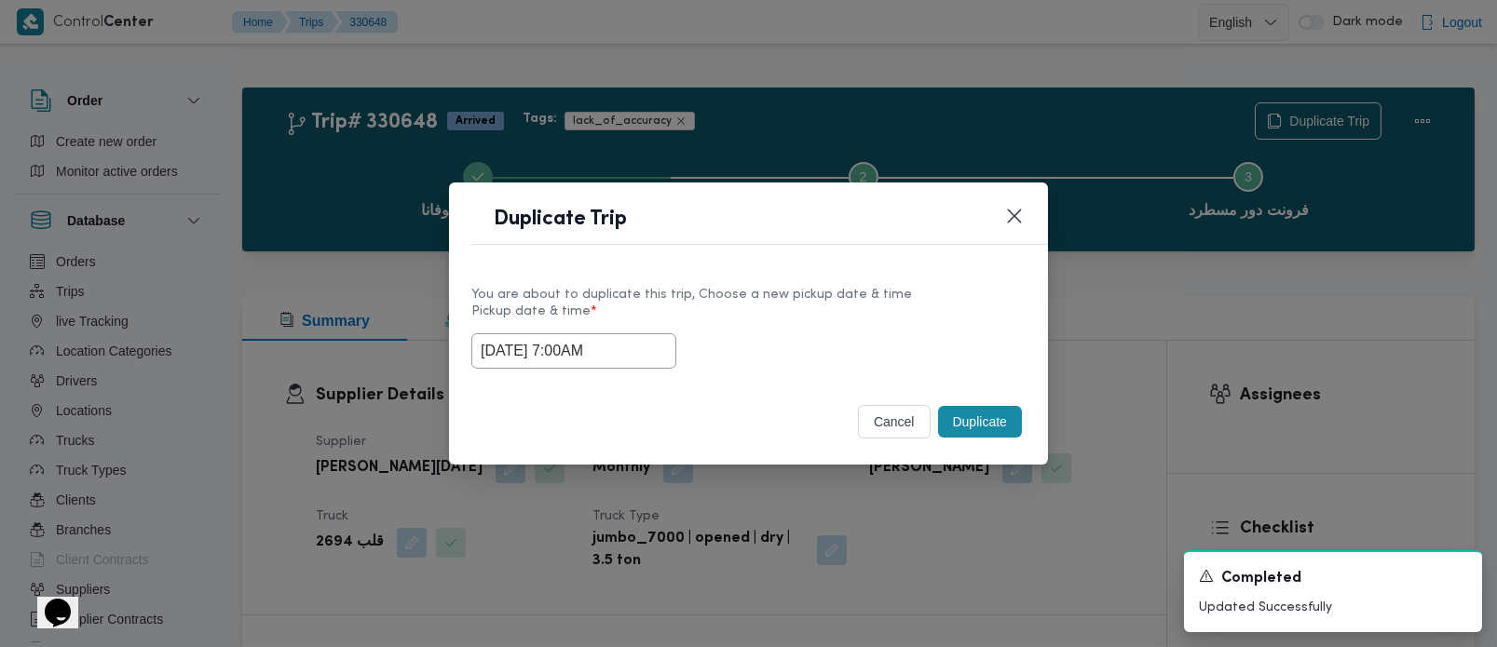
click at [978, 409] on button "Duplicate" at bounding box center [980, 422] width 84 height 32
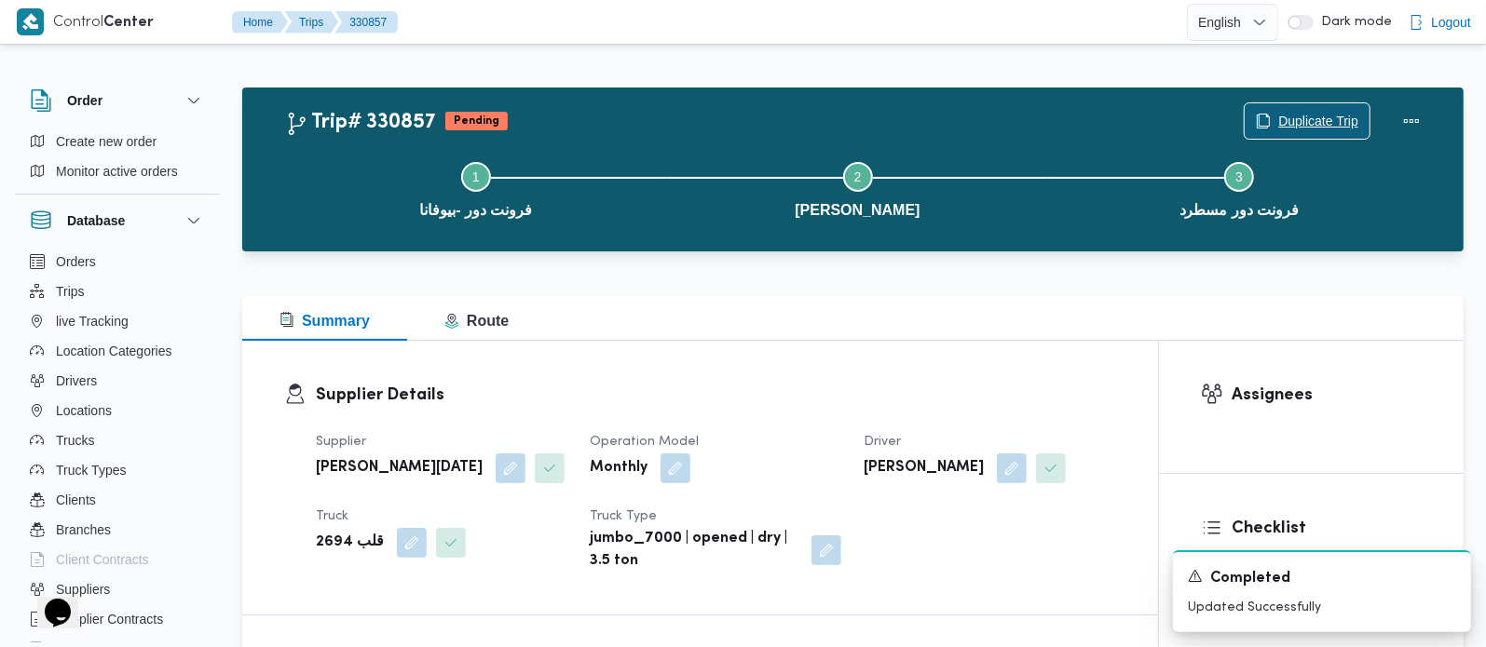
scroll to position [328, 0]
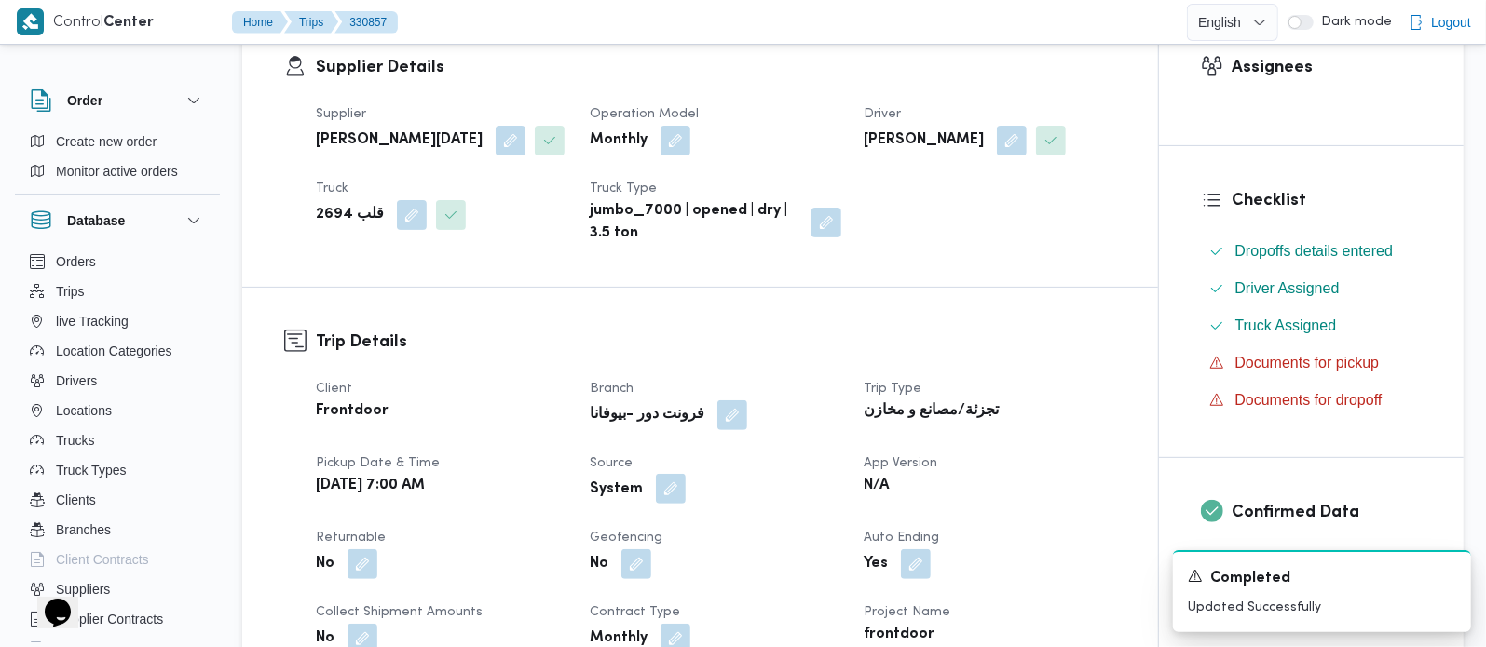
click at [660, 504] on button "button" at bounding box center [671, 489] width 30 height 30
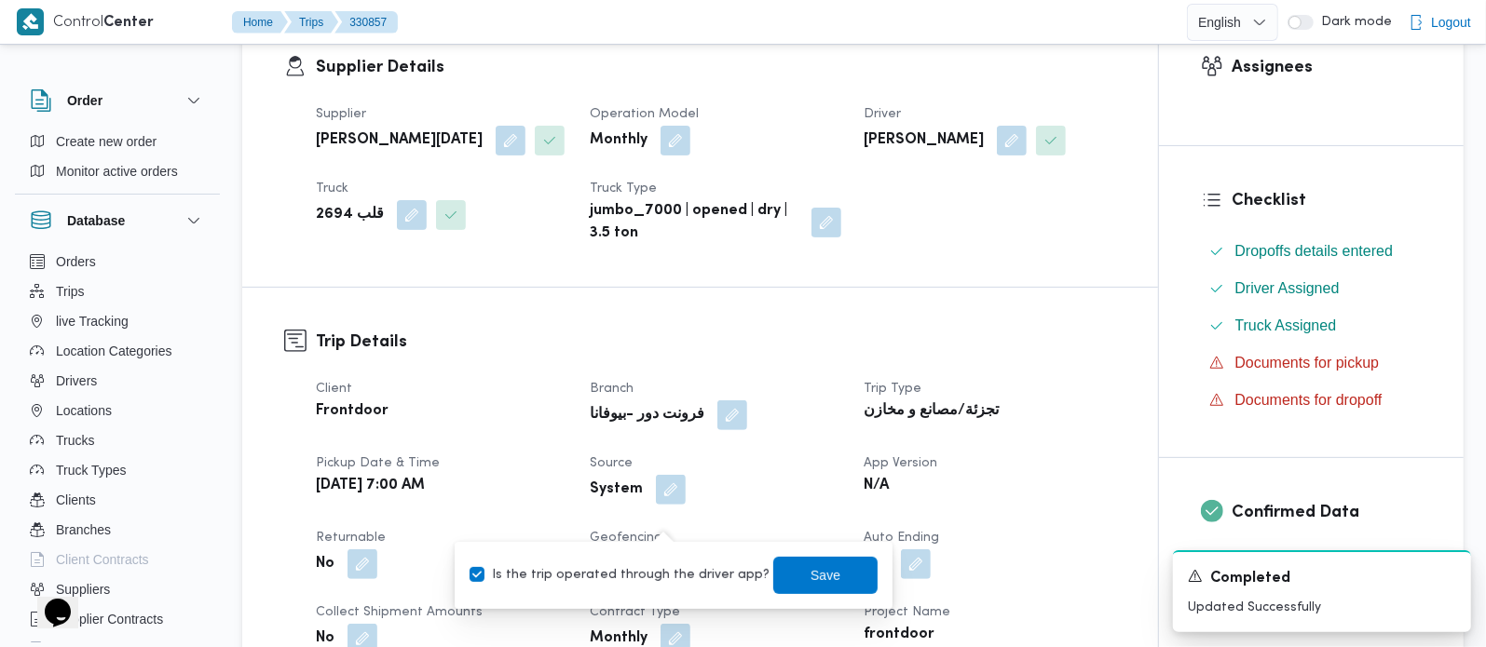
click at [655, 568] on label "Is the trip operated through the driver app?" at bounding box center [620, 576] width 300 height 22
checkbox input "false"
click at [840, 573] on span "Save" at bounding box center [825, 574] width 104 height 37
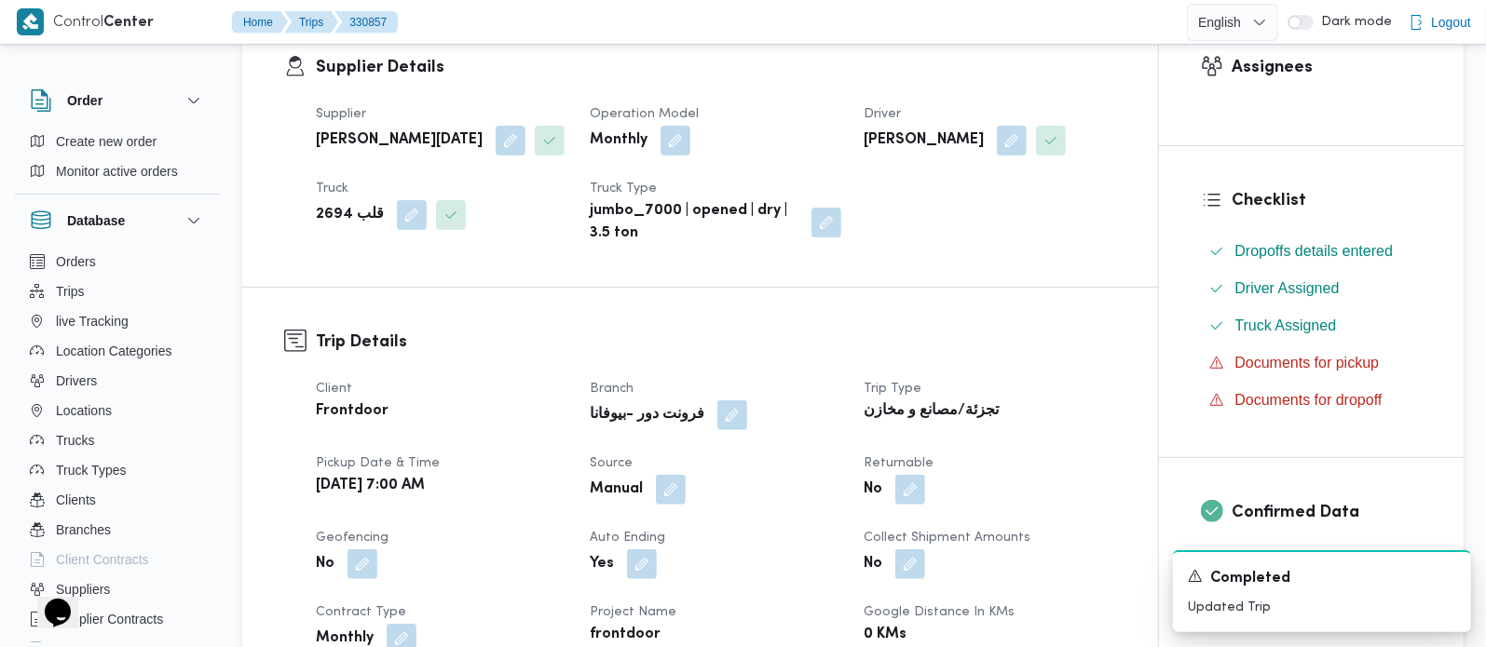
scroll to position [0, 0]
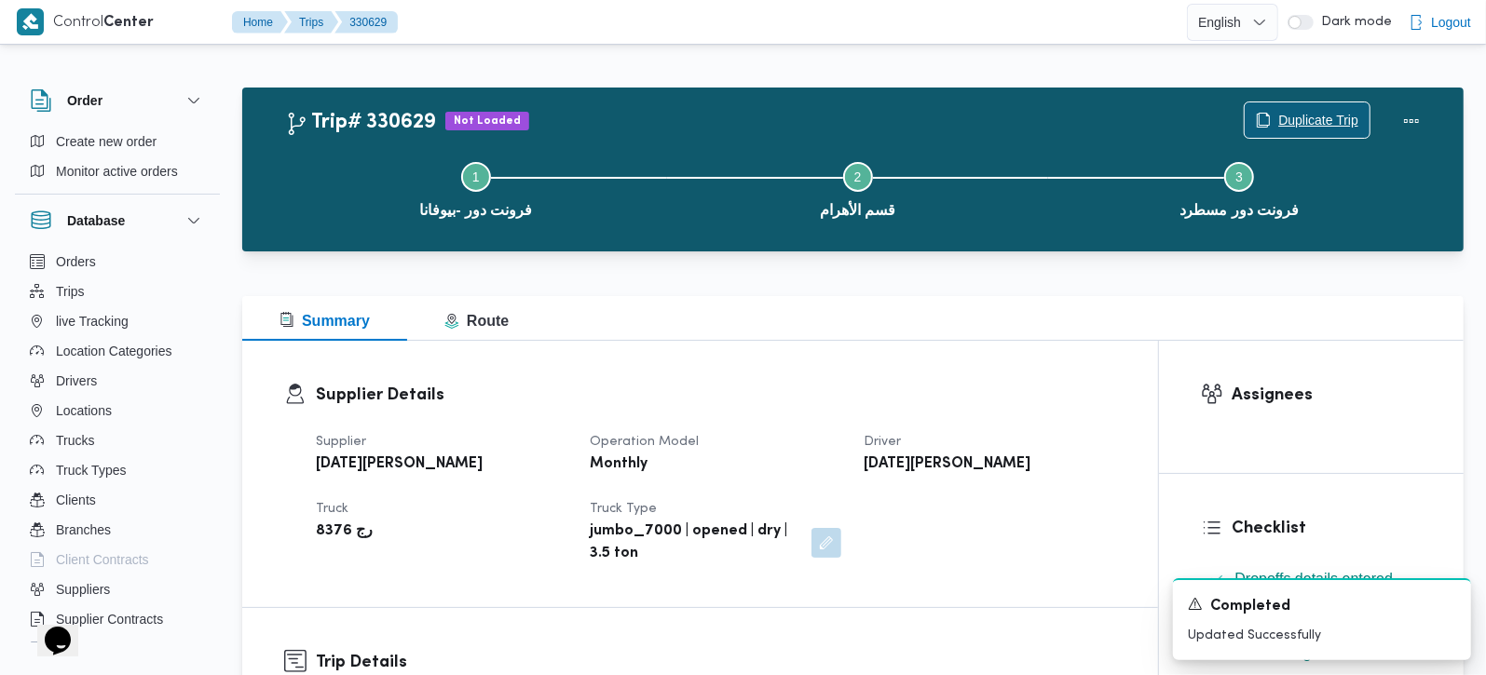
click at [1300, 121] on span "Duplicate Trip" at bounding box center [1318, 120] width 80 height 22
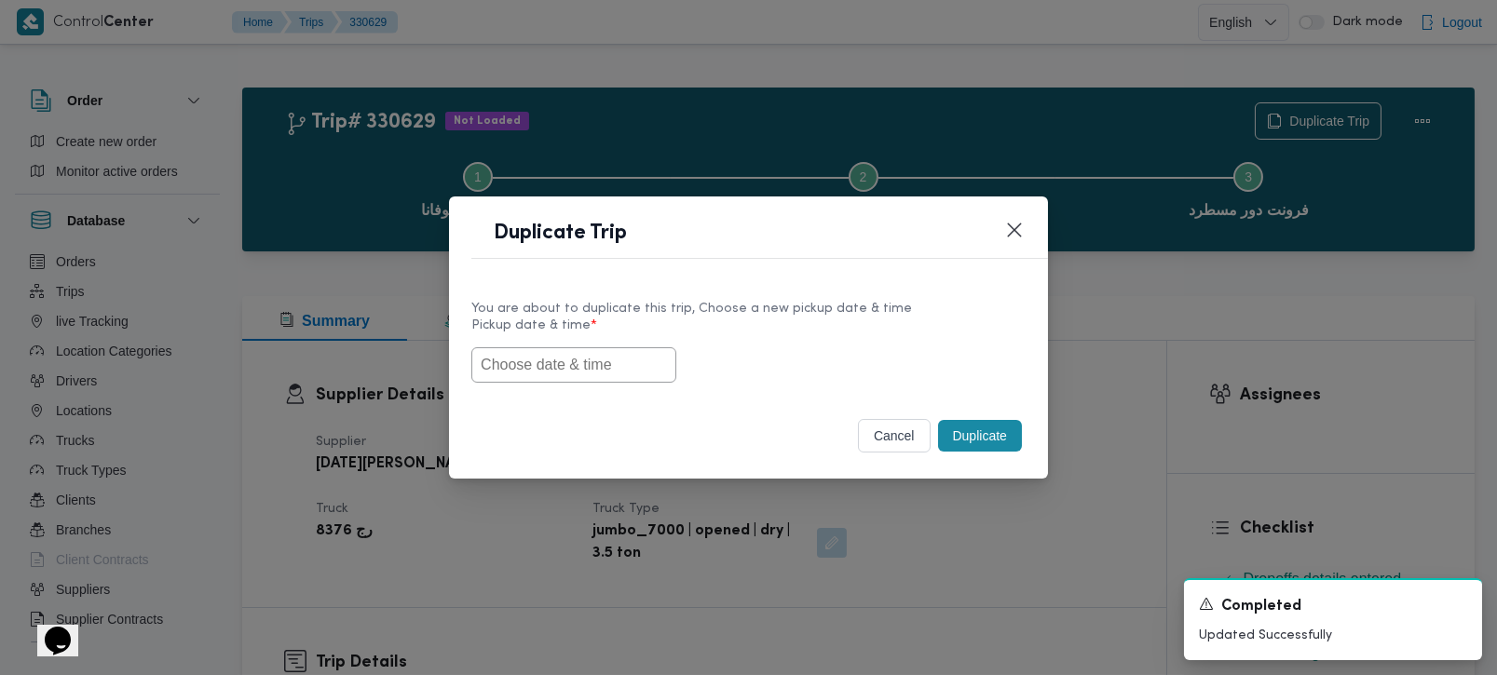
click at [618, 356] on input "text" at bounding box center [573, 364] width 205 height 35
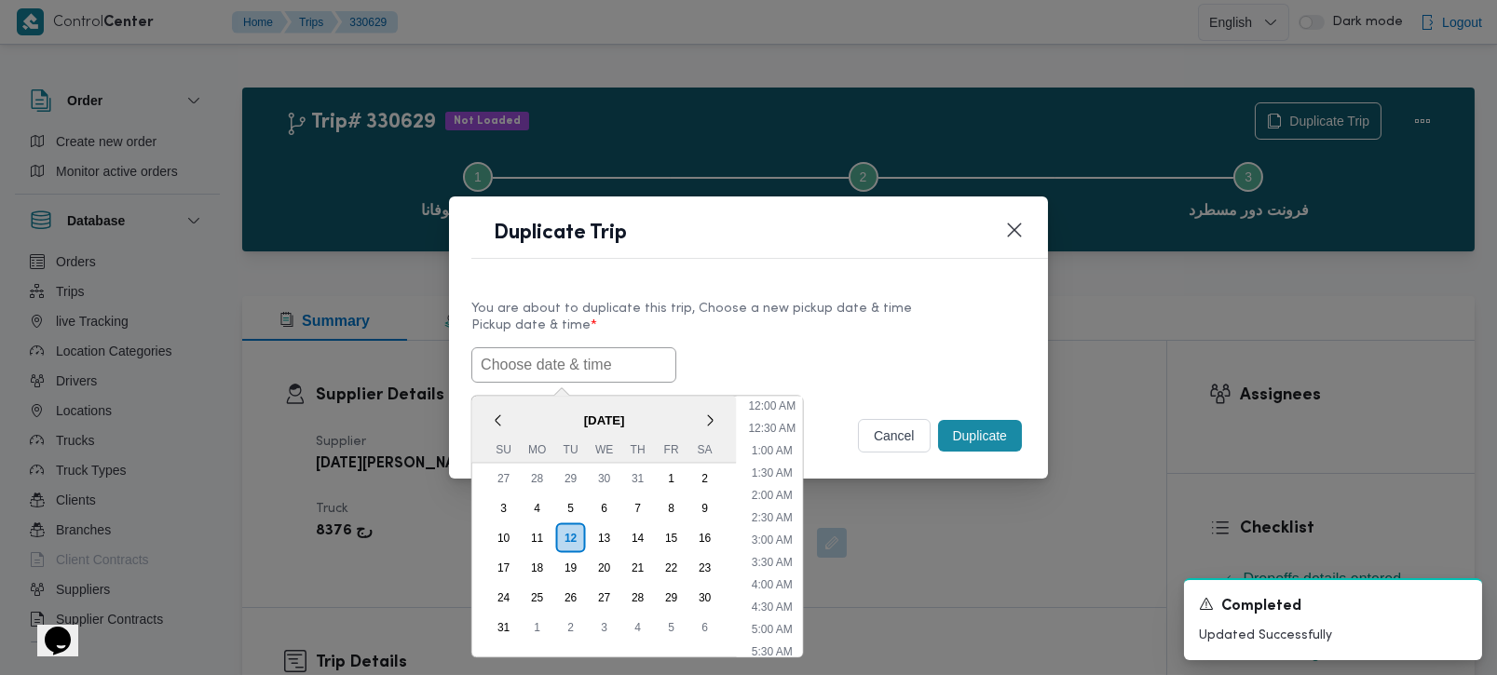
scroll to position [486, 0]
click at [848, 326] on label "Pickup date & time *" at bounding box center [748, 333] width 554 height 29
click at [570, 371] on input "text" at bounding box center [573, 364] width 205 height 35
click at [637, 356] on input "text" at bounding box center [573, 364] width 205 height 35
click at [862, 325] on label "Pickup date & time *" at bounding box center [748, 333] width 554 height 29
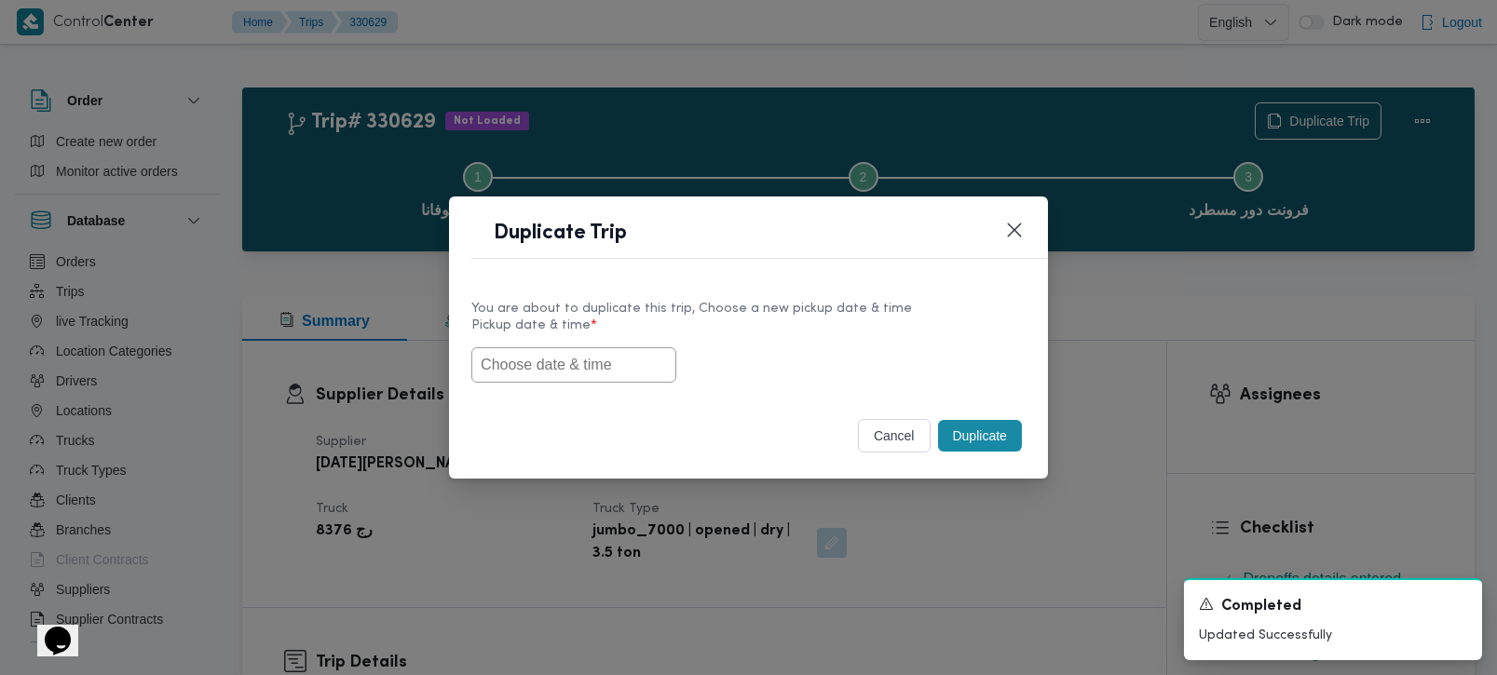
click at [606, 349] on input "text" at bounding box center [573, 364] width 205 height 35
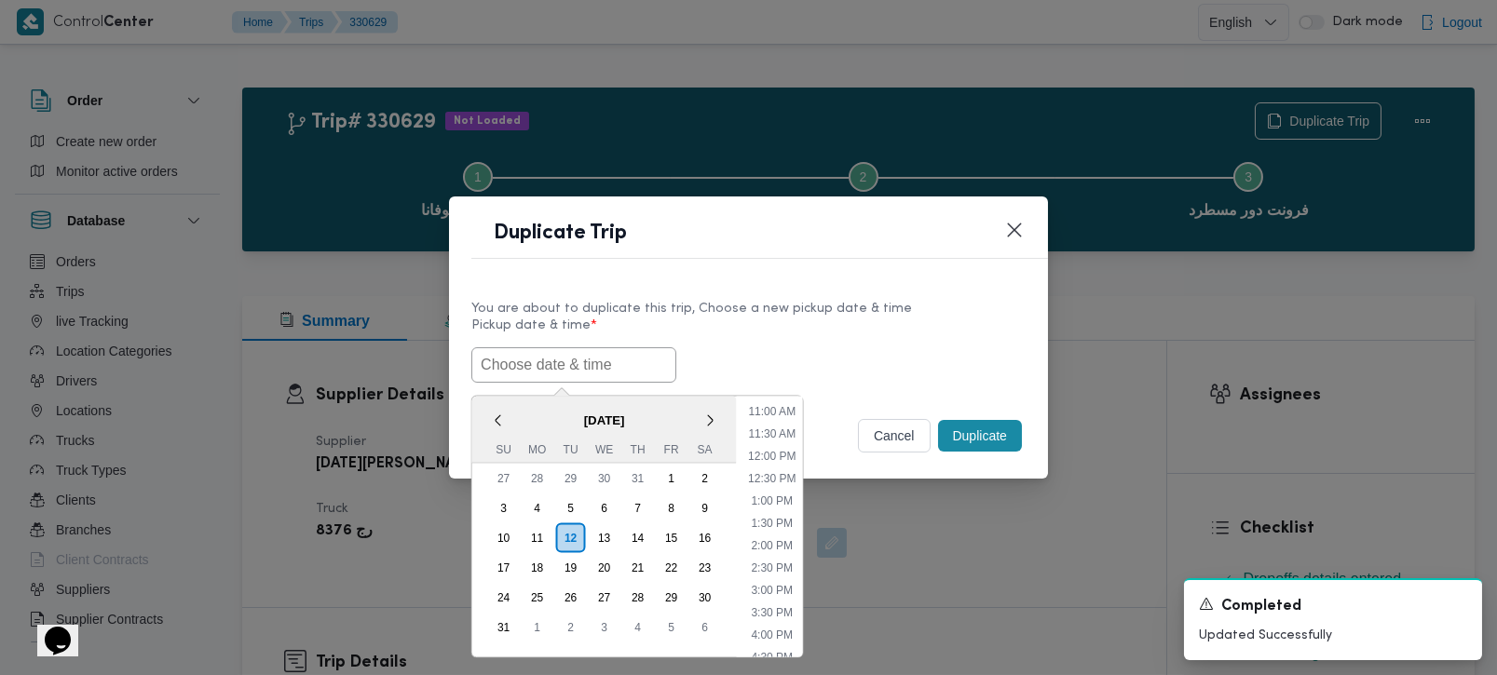
click at [524, 403] on span "[DATE]" at bounding box center [604, 419] width 265 height 33
click at [619, 528] on div "10 11 12 13 14 15 16" at bounding box center [604, 538] width 235 height 30
click at [616, 529] on div "13" at bounding box center [603, 537] width 35 height 35
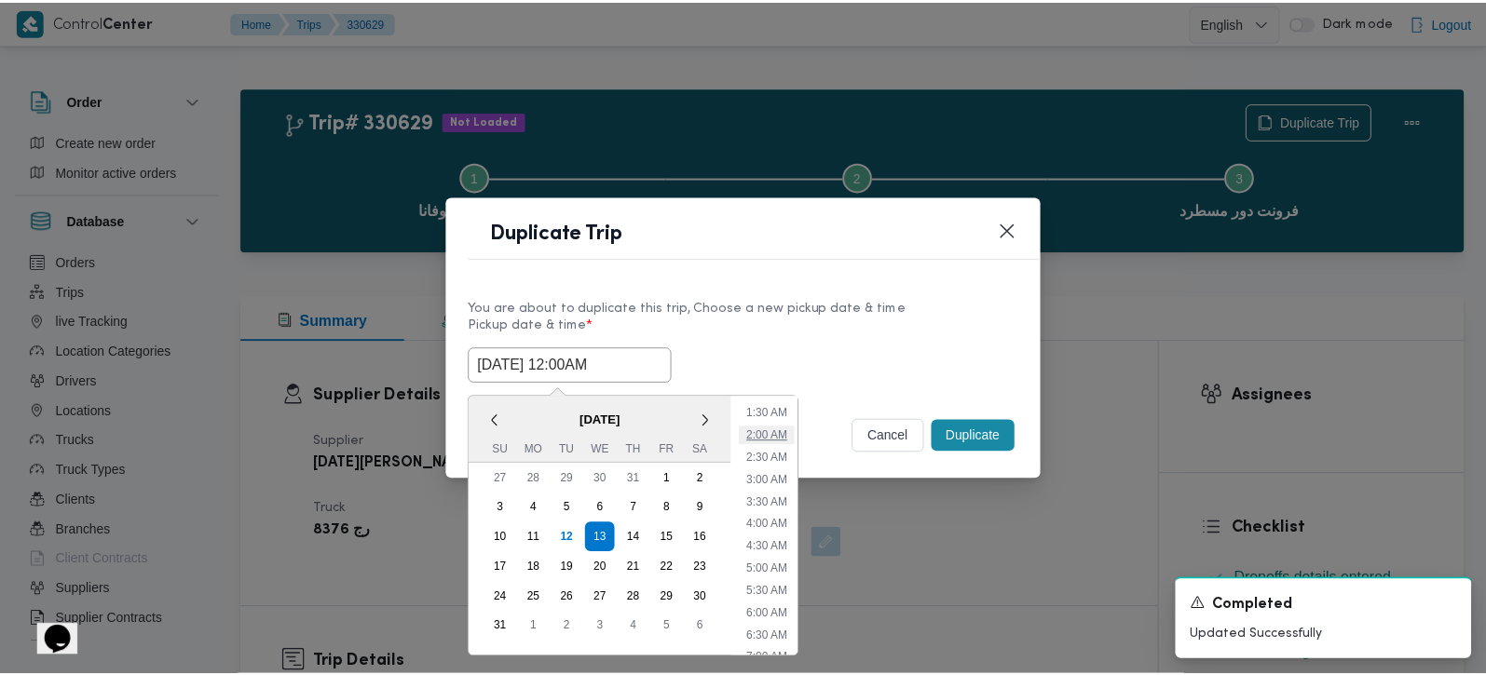
scroll to position [109, 0]
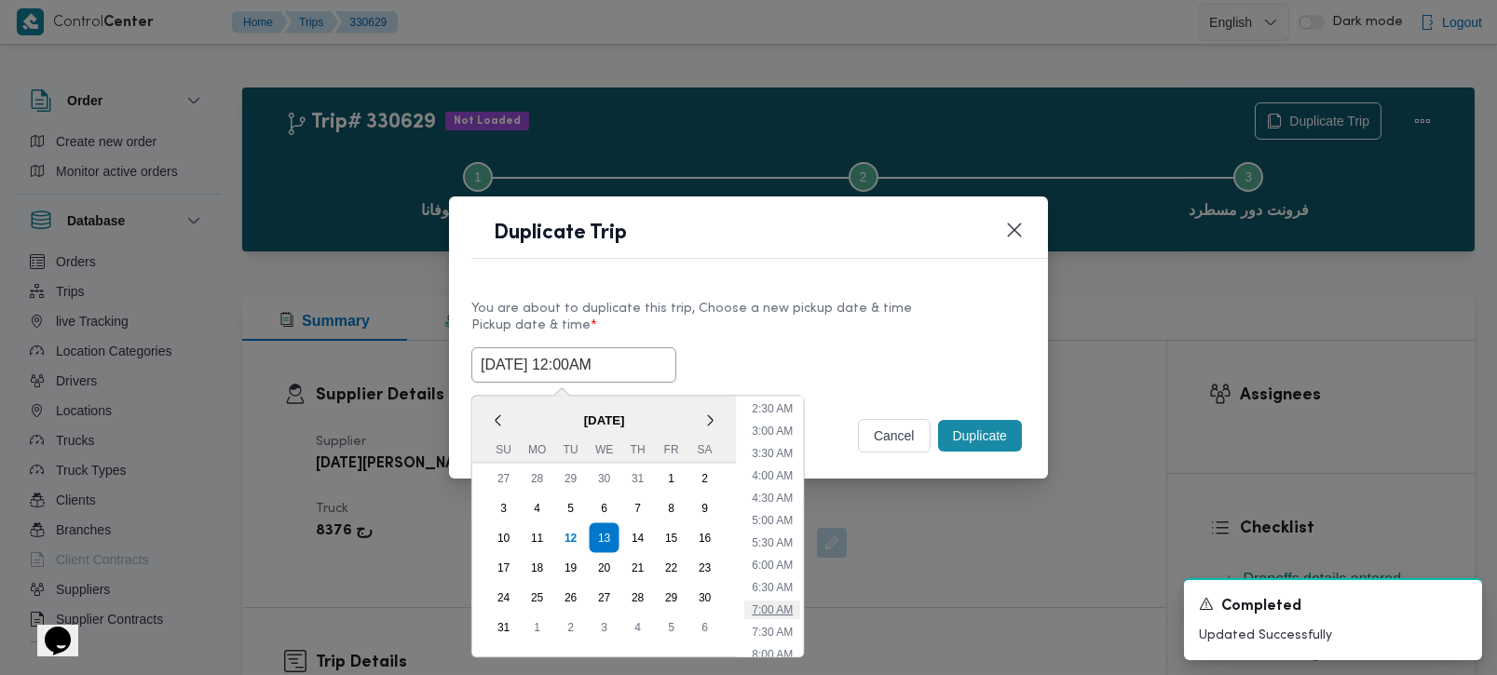
click at [794, 600] on li "7:00 AM" at bounding box center [772, 609] width 56 height 19
type input "[DATE] 7:00AM"
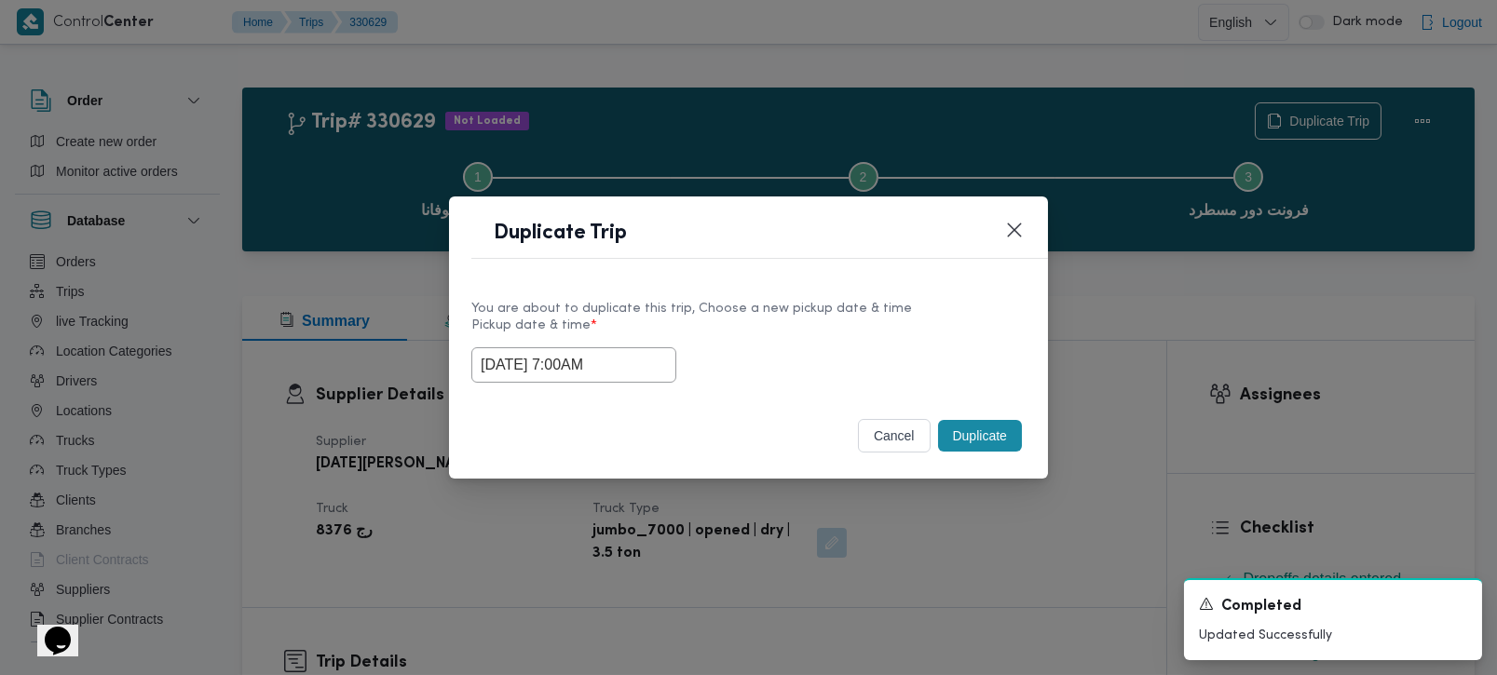
drag, startPoint x: 634, startPoint y: 351, endPoint x: 417, endPoint y: 386, distance: 219.8
click at [419, 386] on div "Duplicate Trip You are about to duplicate this trip, Choose a new pickup date &…" at bounding box center [748, 337] width 1497 height 675
click at [984, 433] on button "Duplicate" at bounding box center [980, 436] width 84 height 32
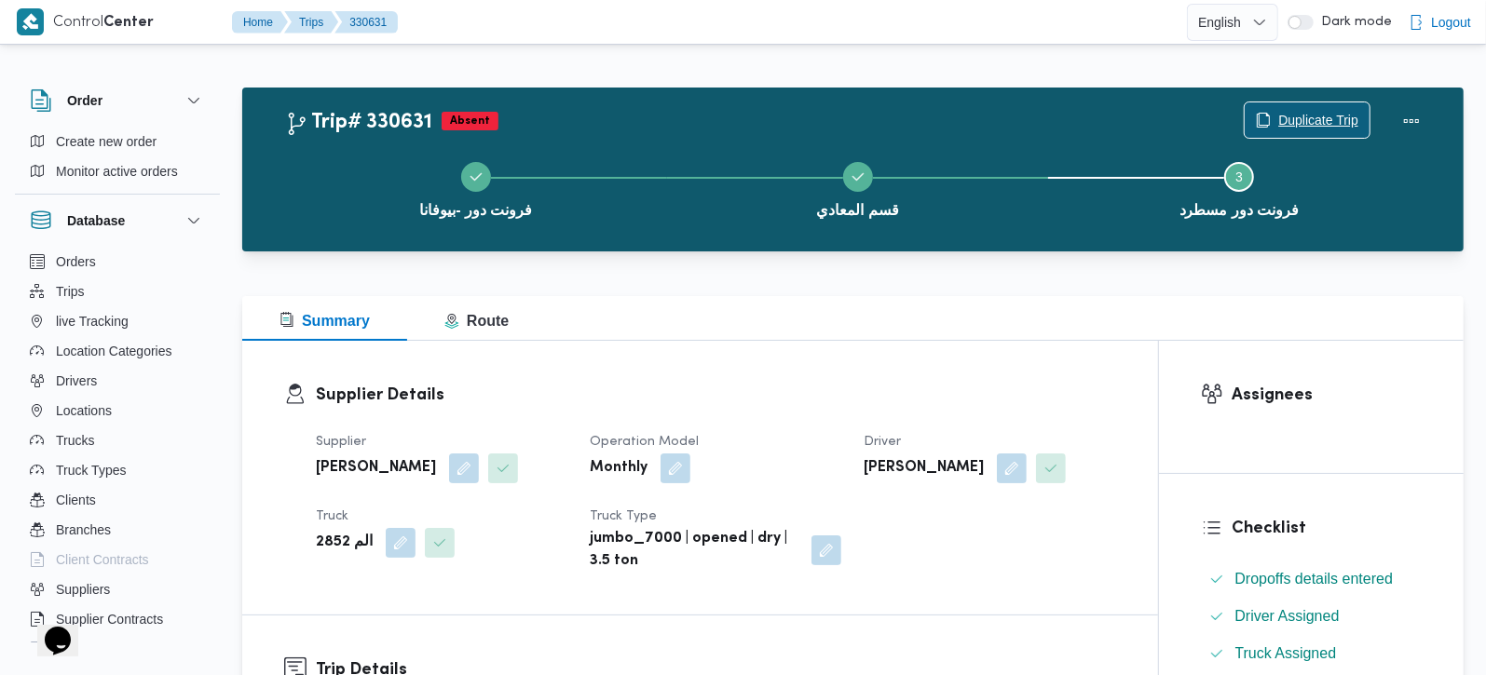
click at [1297, 123] on span "Duplicate Trip" at bounding box center [1318, 120] width 80 height 22
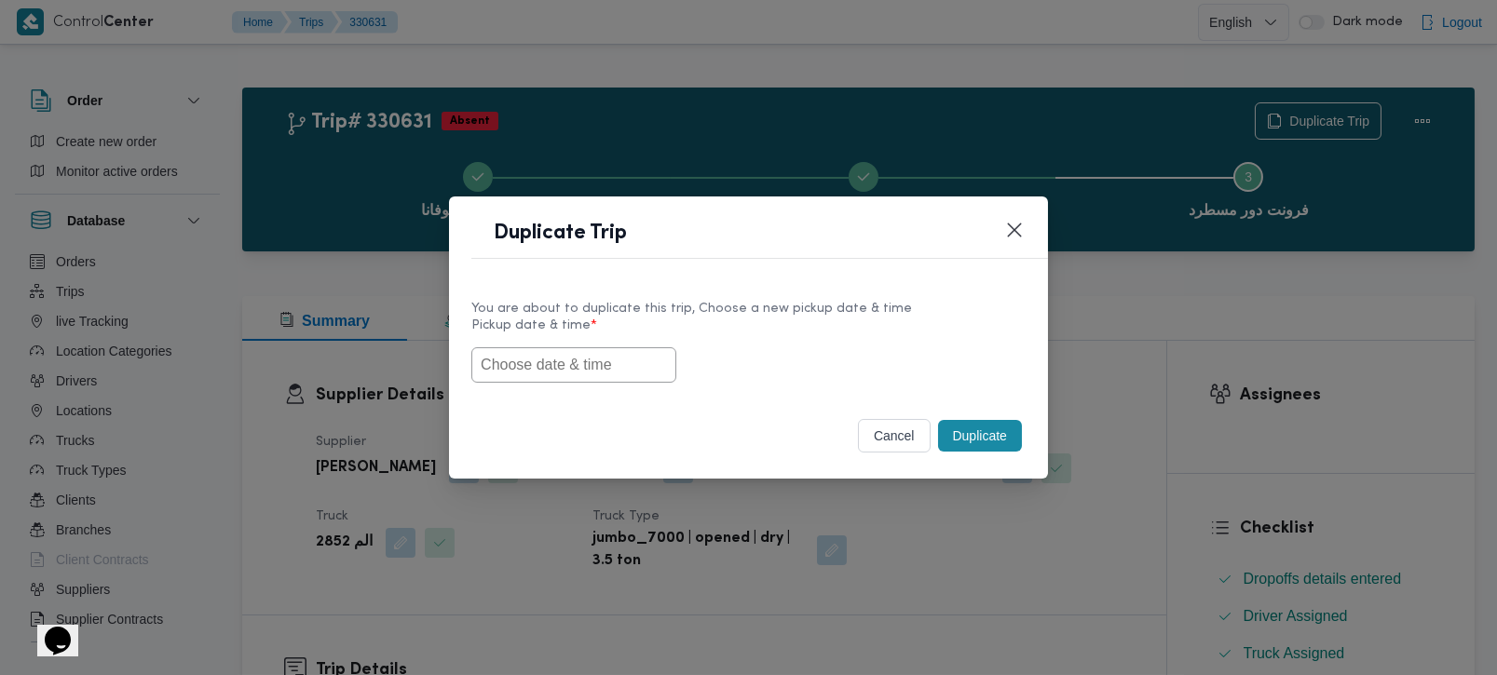
click at [628, 361] on input "text" at bounding box center [573, 364] width 205 height 35
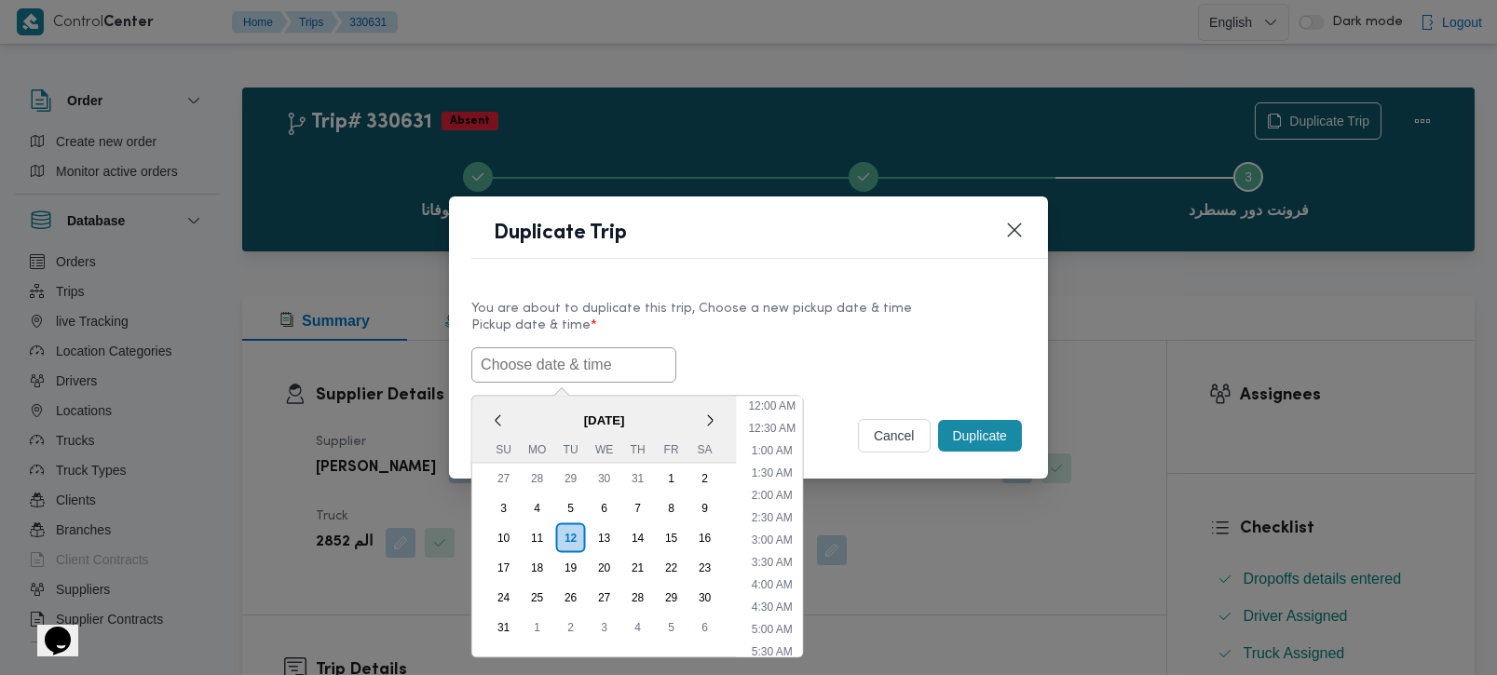
paste input "[DATE] 7:00AM"
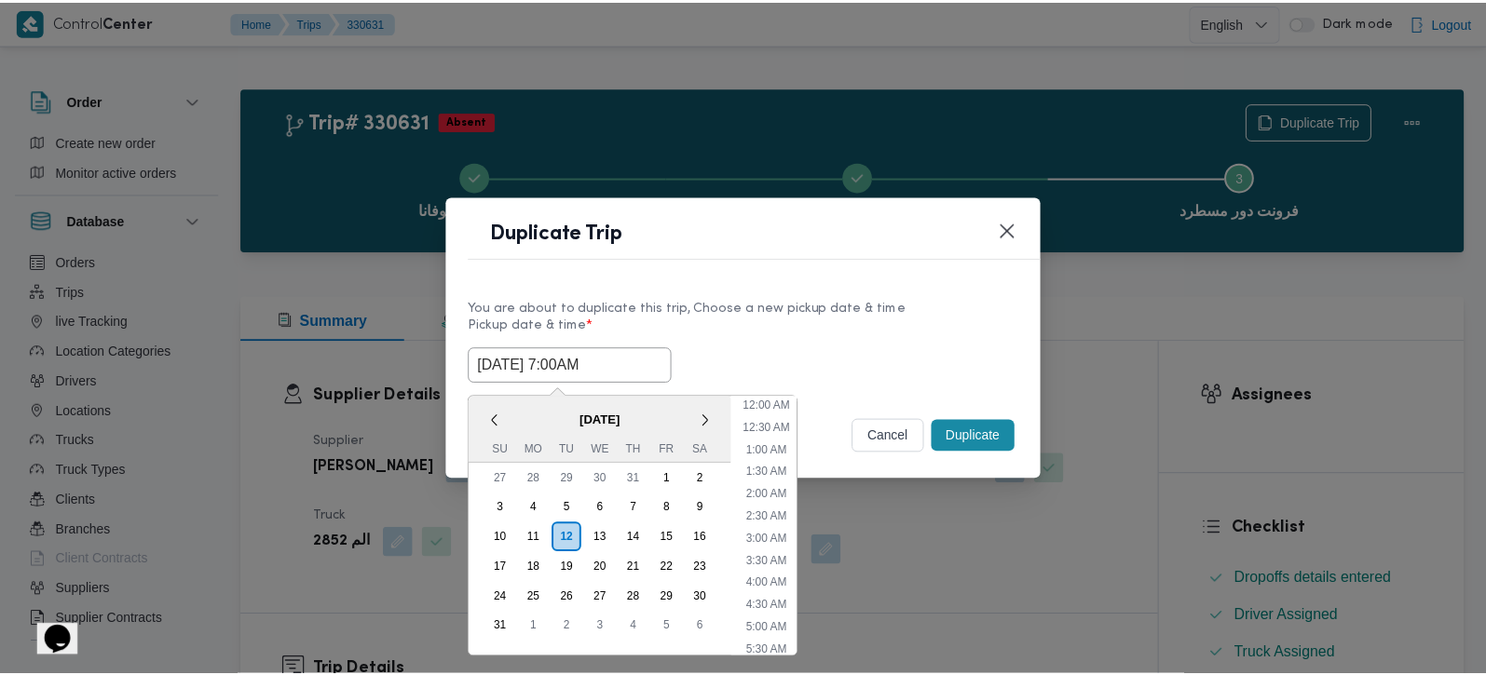
scroll to position [486, 0]
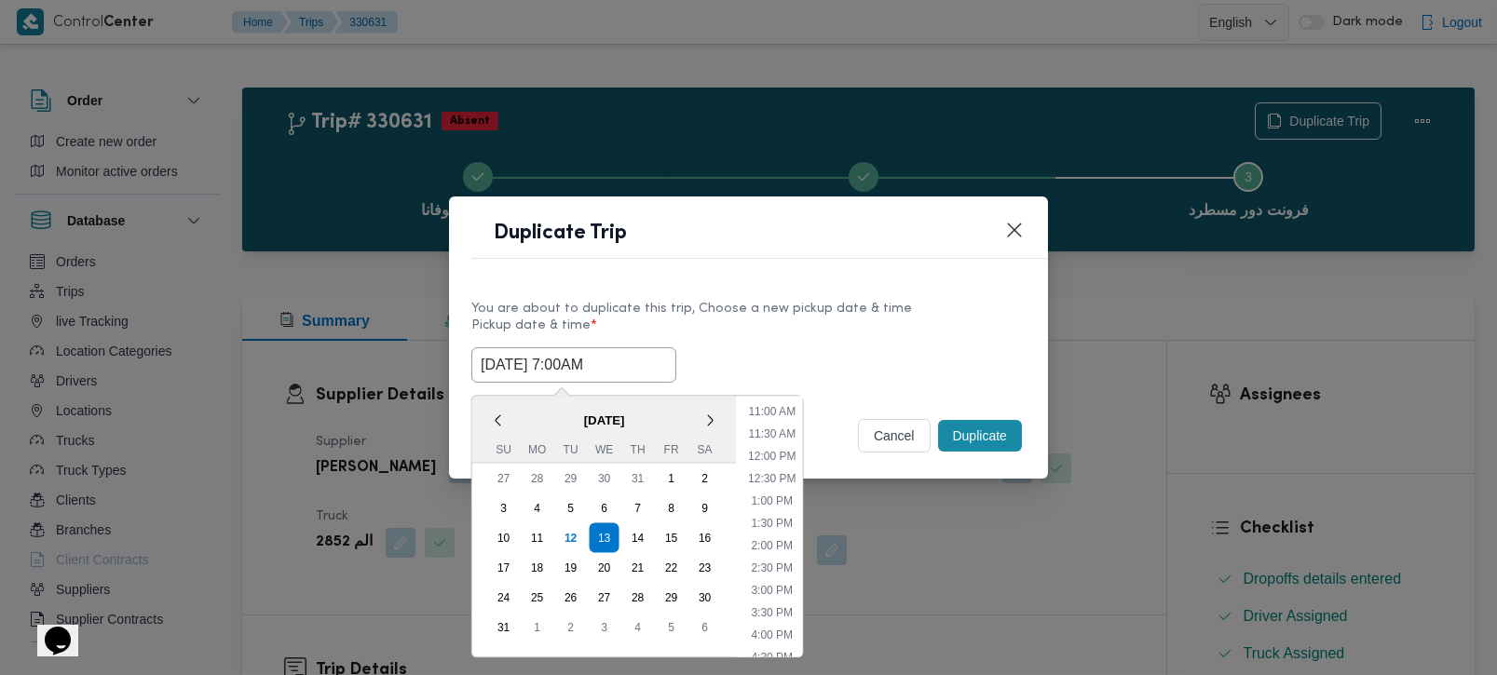
type input "[DATE] 7:00AM"
click at [796, 353] on div "[DATE] 7:00AM < [DATE] > Su Mo Tu We Th Fr Sa 27 28 29 30 31 1 2 3 4 5 6 7 8 9 …" at bounding box center [748, 364] width 554 height 35
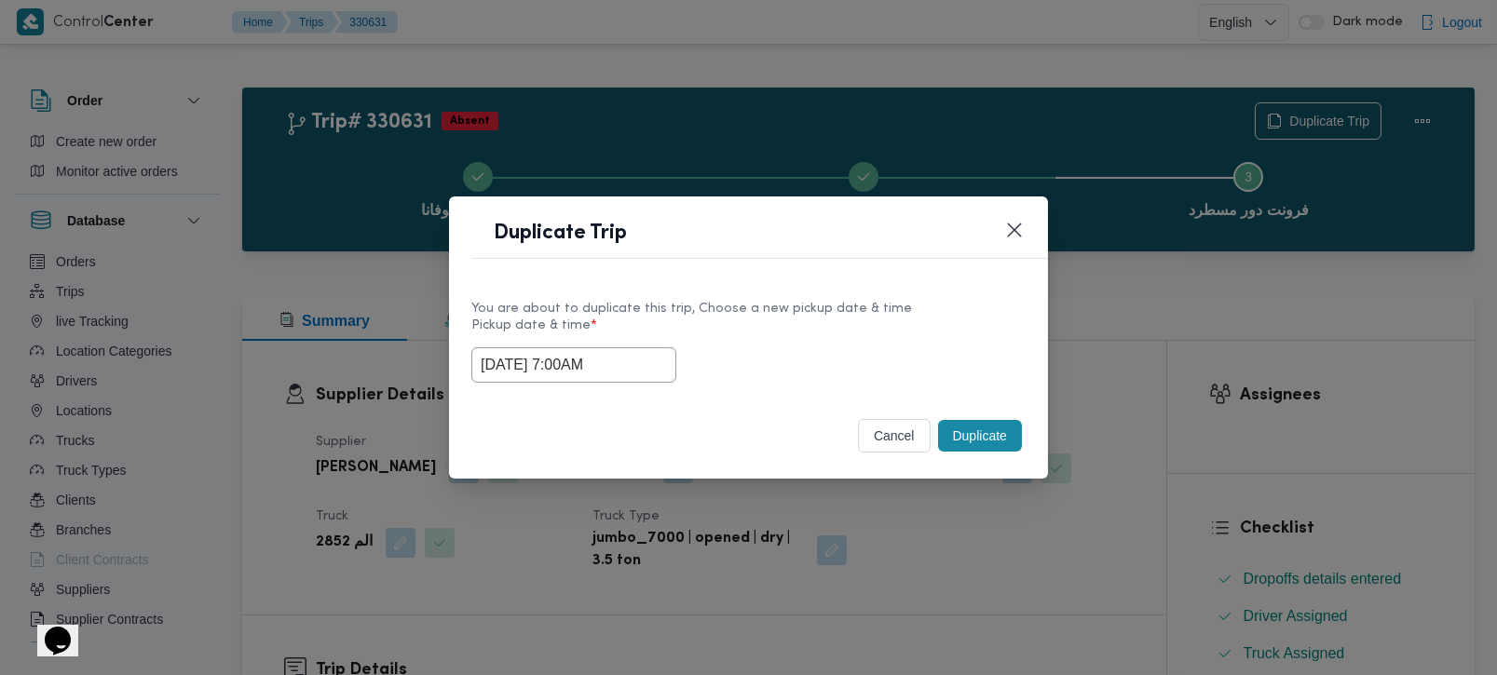
click at [989, 436] on button "Duplicate" at bounding box center [980, 436] width 84 height 32
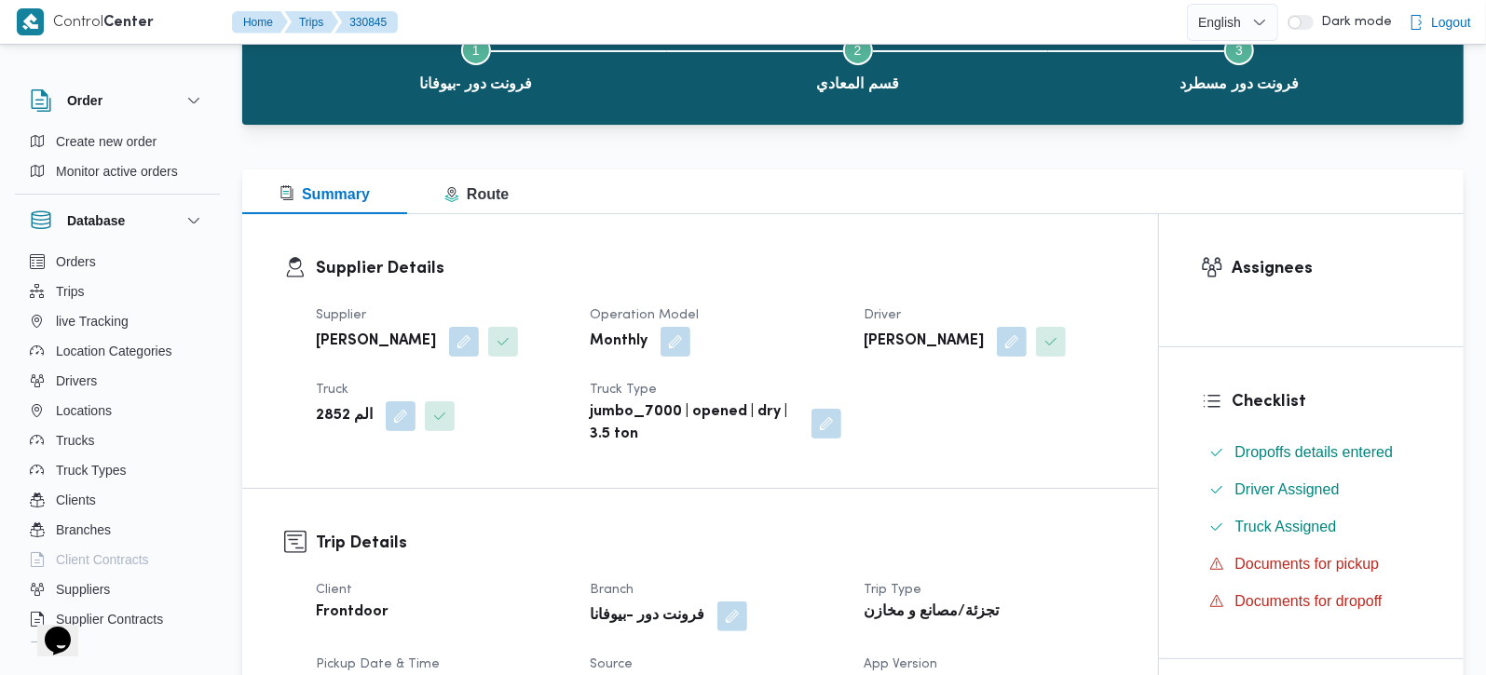
scroll to position [328, 0]
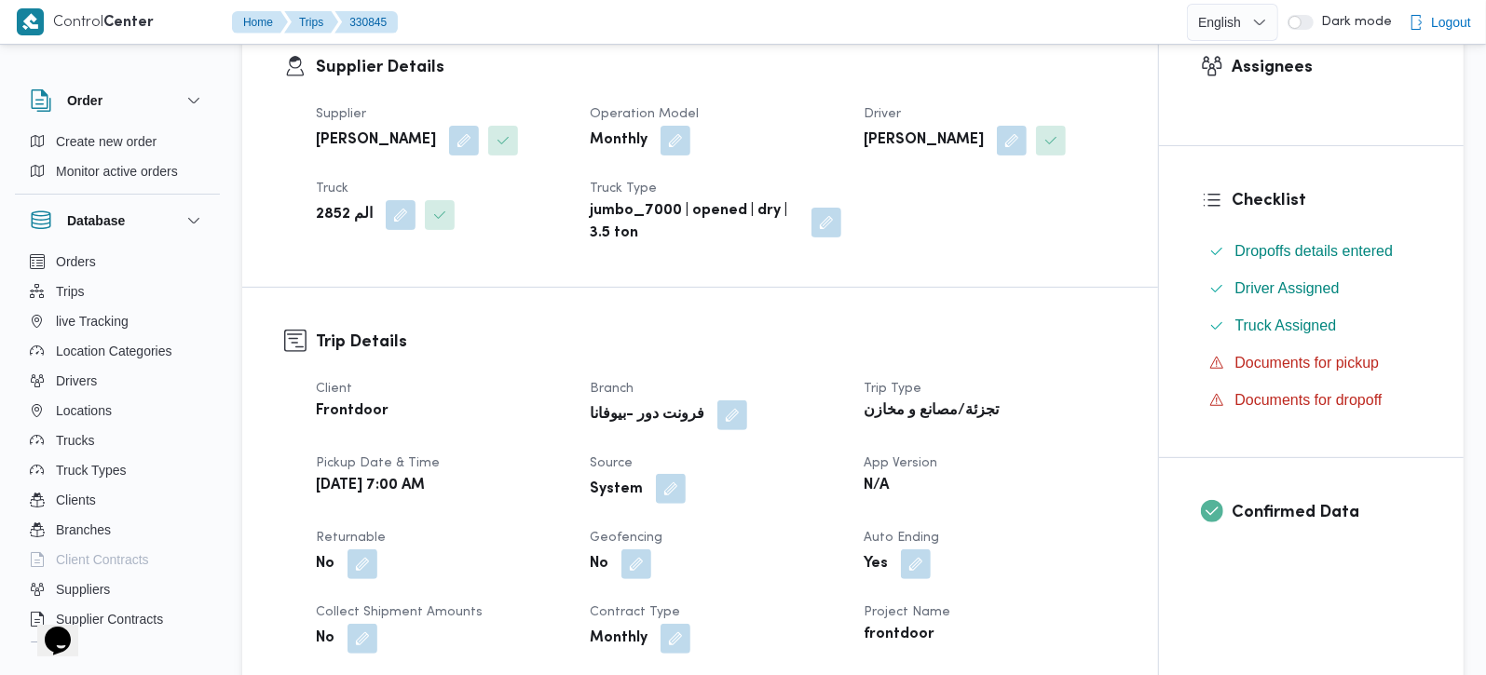
click at [681, 491] on button "button" at bounding box center [671, 489] width 30 height 30
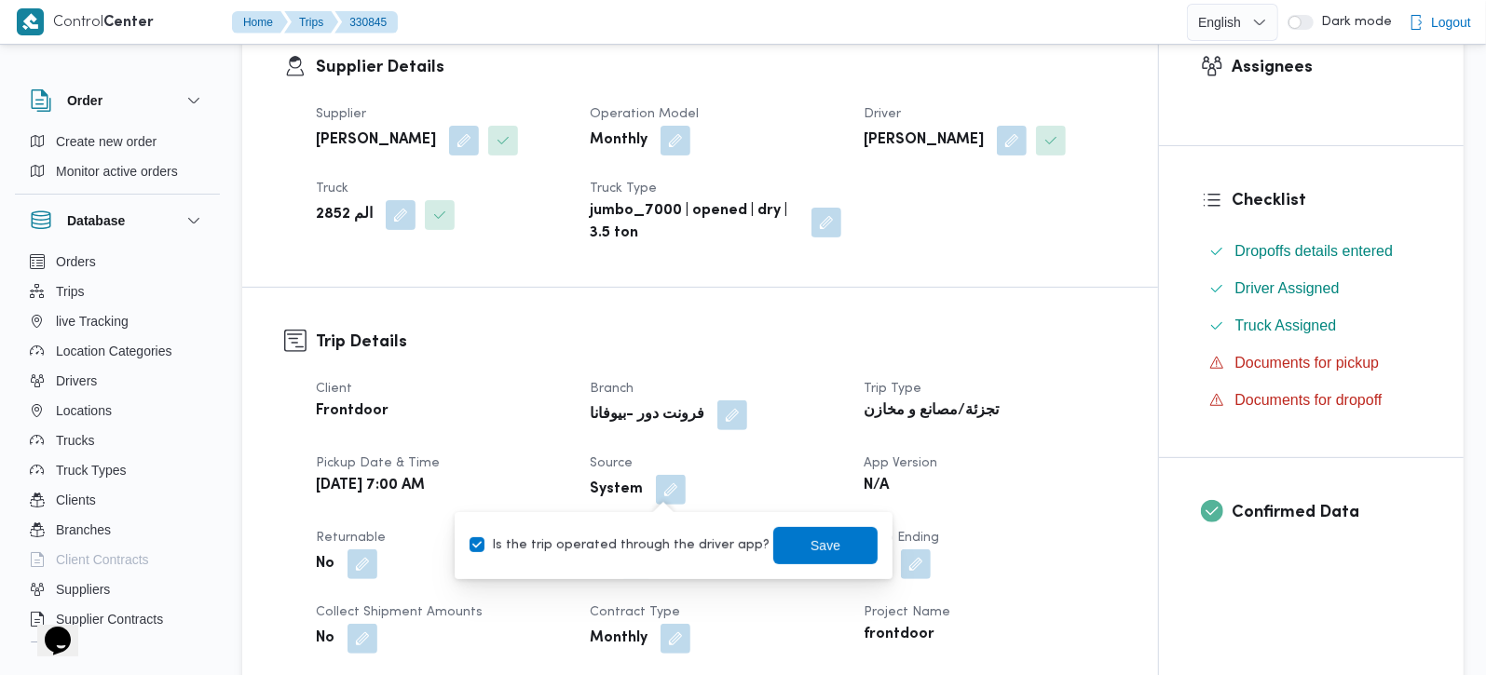
click at [635, 544] on label "Is the trip operated through the driver app?" at bounding box center [620, 546] width 300 height 22
checkbox input "false"
click at [824, 529] on span "Save" at bounding box center [825, 544] width 104 height 37
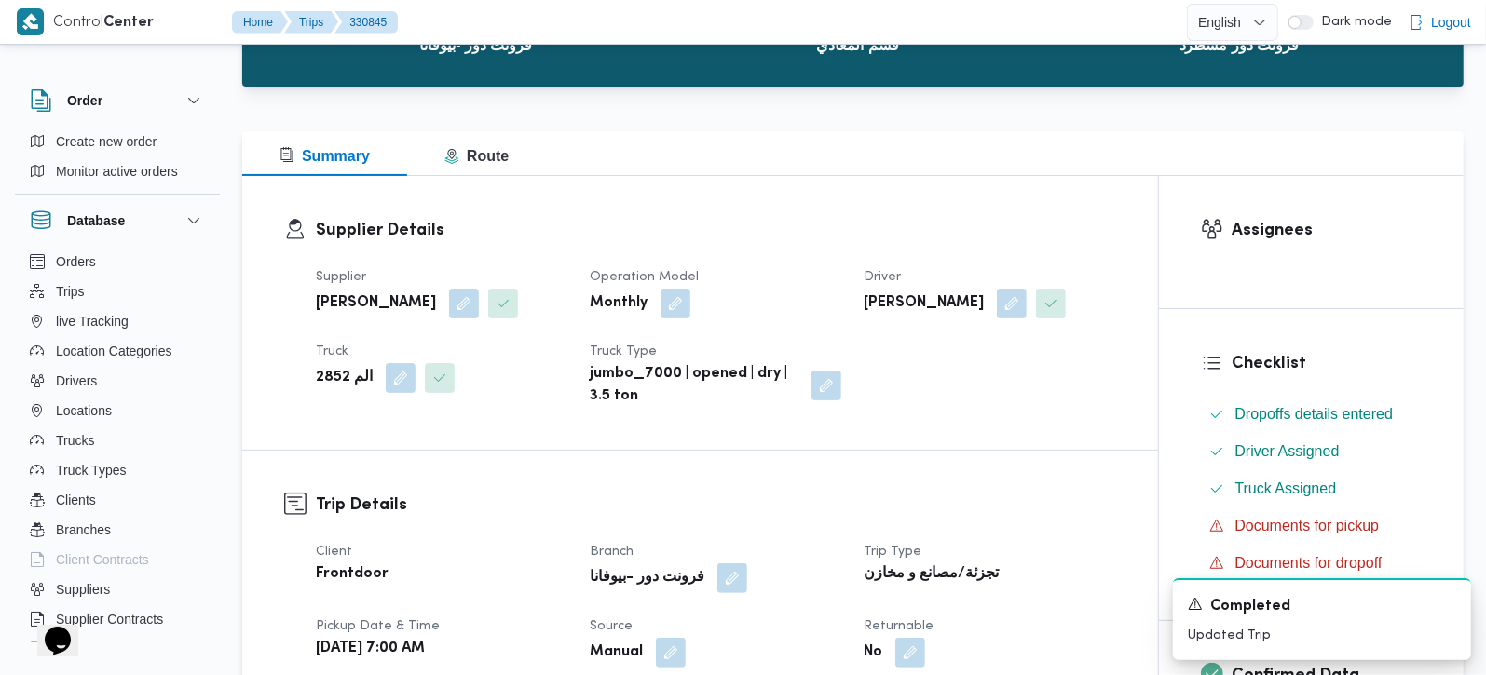
scroll to position [0, 0]
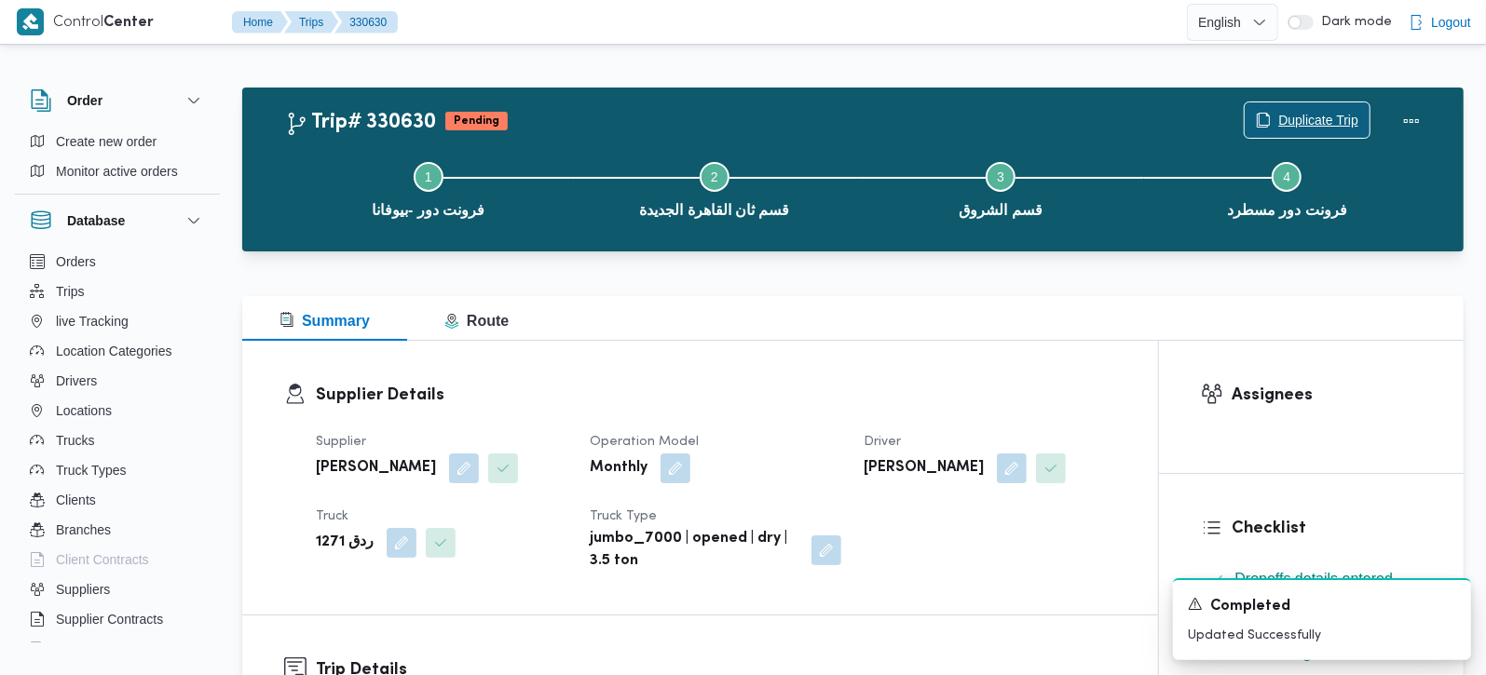
click at [1272, 123] on span "Duplicate Trip" at bounding box center [1307, 119] width 125 height 35
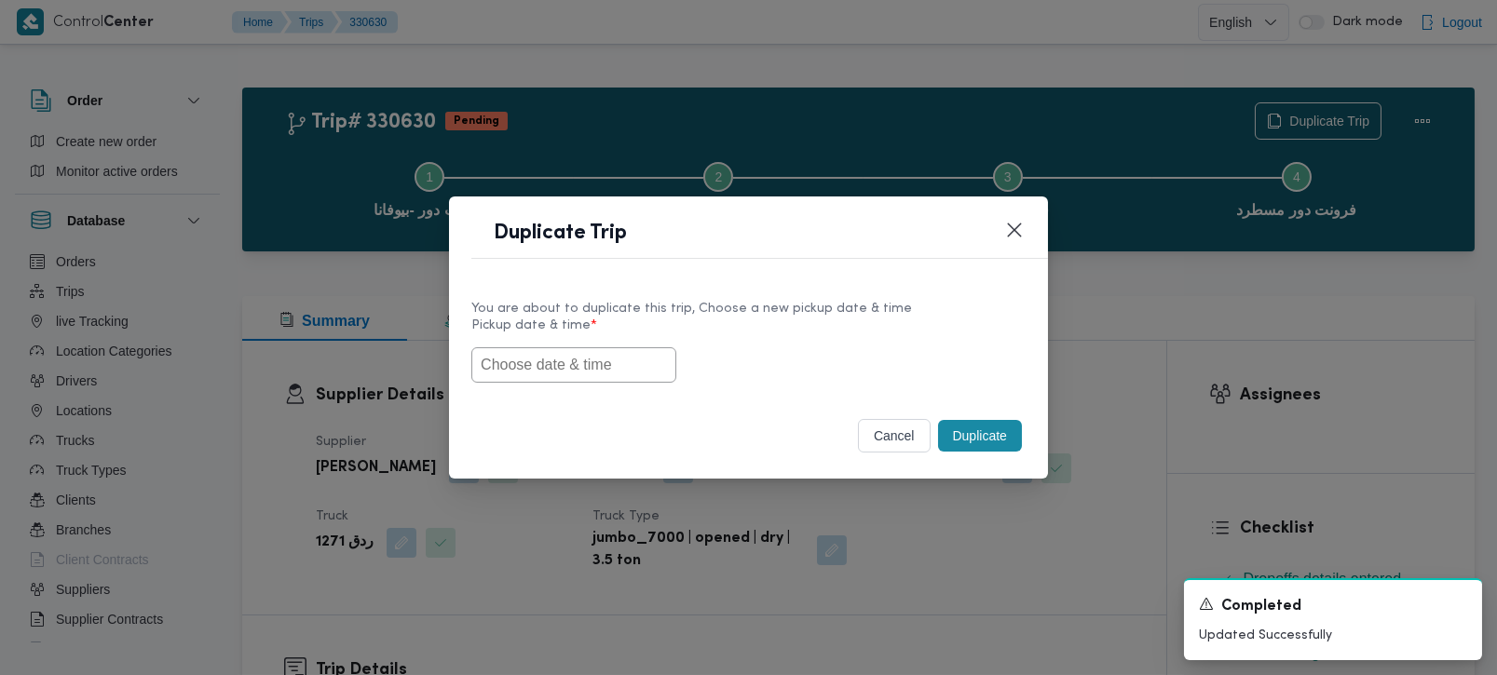
click at [621, 362] on input "text" at bounding box center [573, 364] width 205 height 35
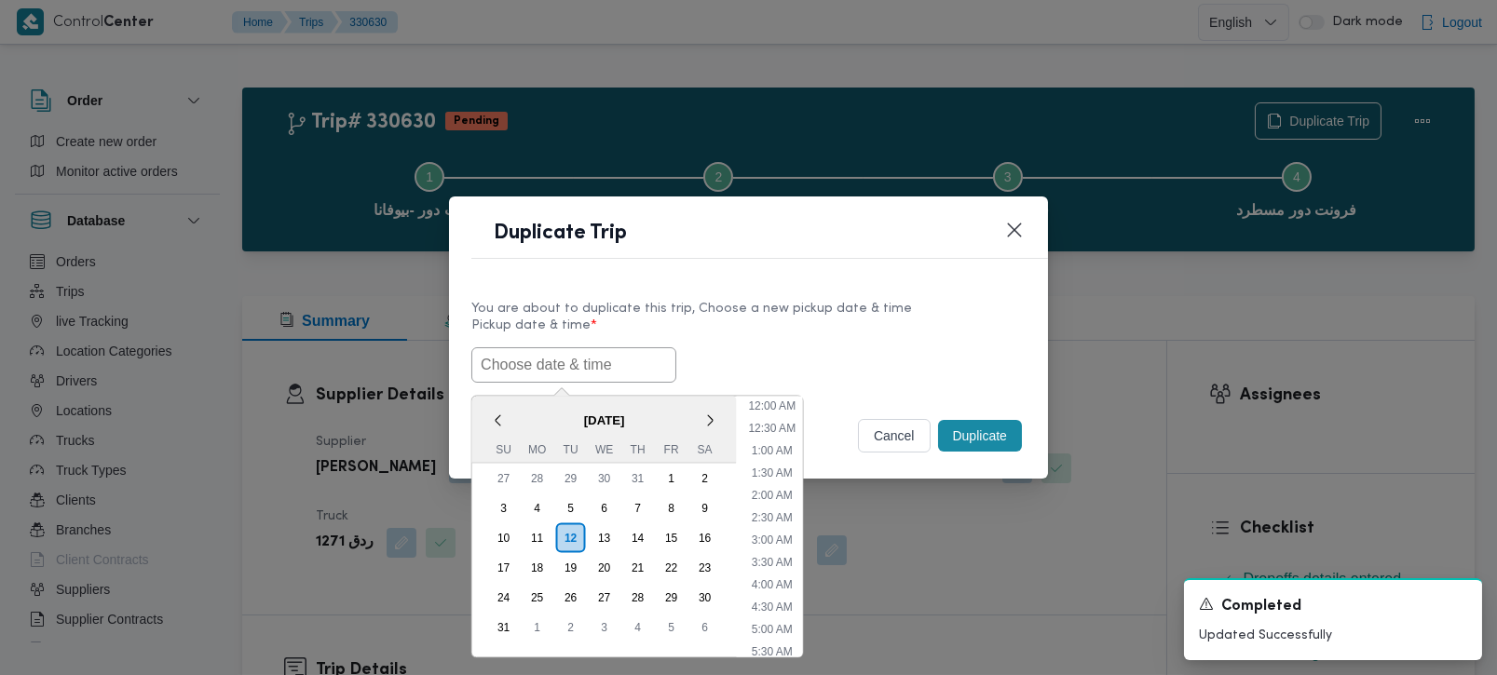
paste input "[DATE] 7:00AM"
type input "[DATE] 7:00AM"
click at [810, 349] on div "[DATE] 7:00AM < [DATE] > Su Mo Tu We Th Fr Sa 27 28 29 30 31 1 2 3 4 5 6 7 8 9 …" at bounding box center [748, 364] width 554 height 35
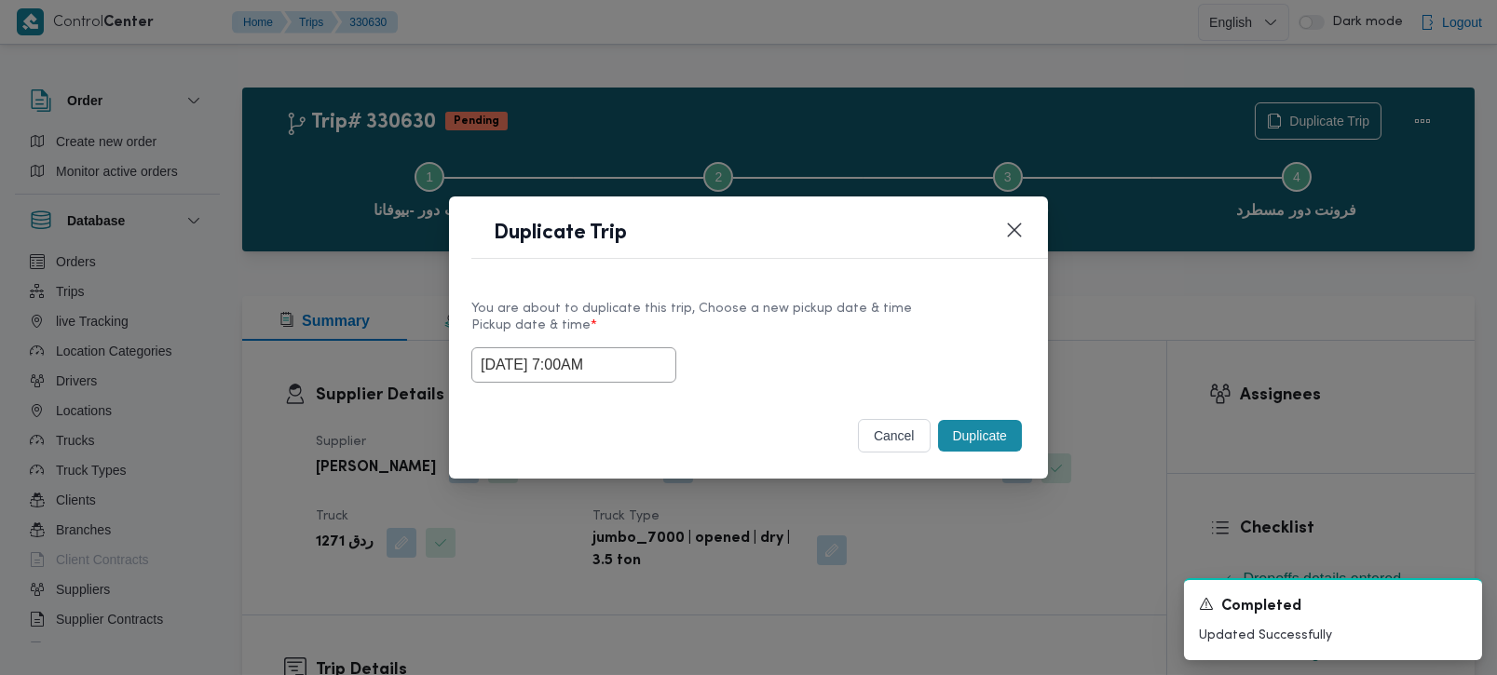
click at [953, 440] on button "Duplicate" at bounding box center [980, 436] width 84 height 32
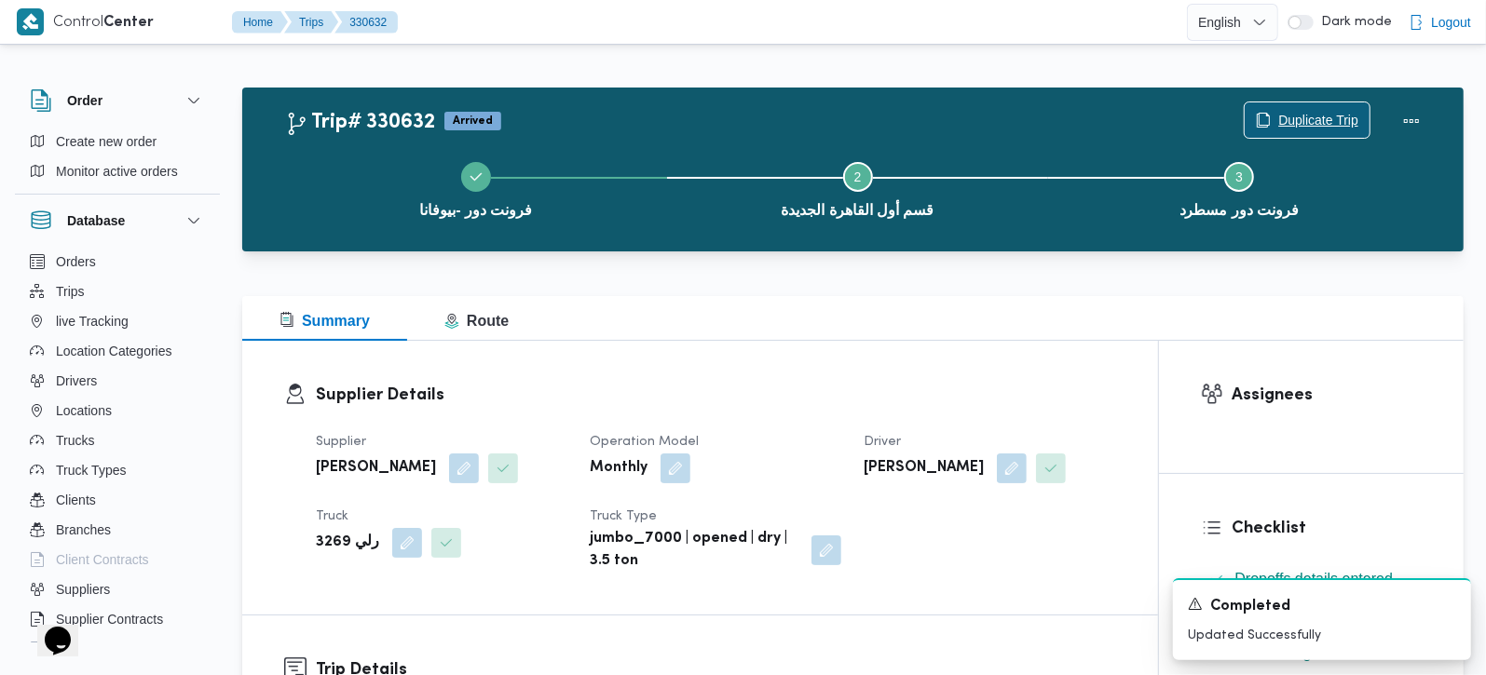
click at [1364, 110] on span "Duplicate Trip" at bounding box center [1307, 119] width 125 height 35
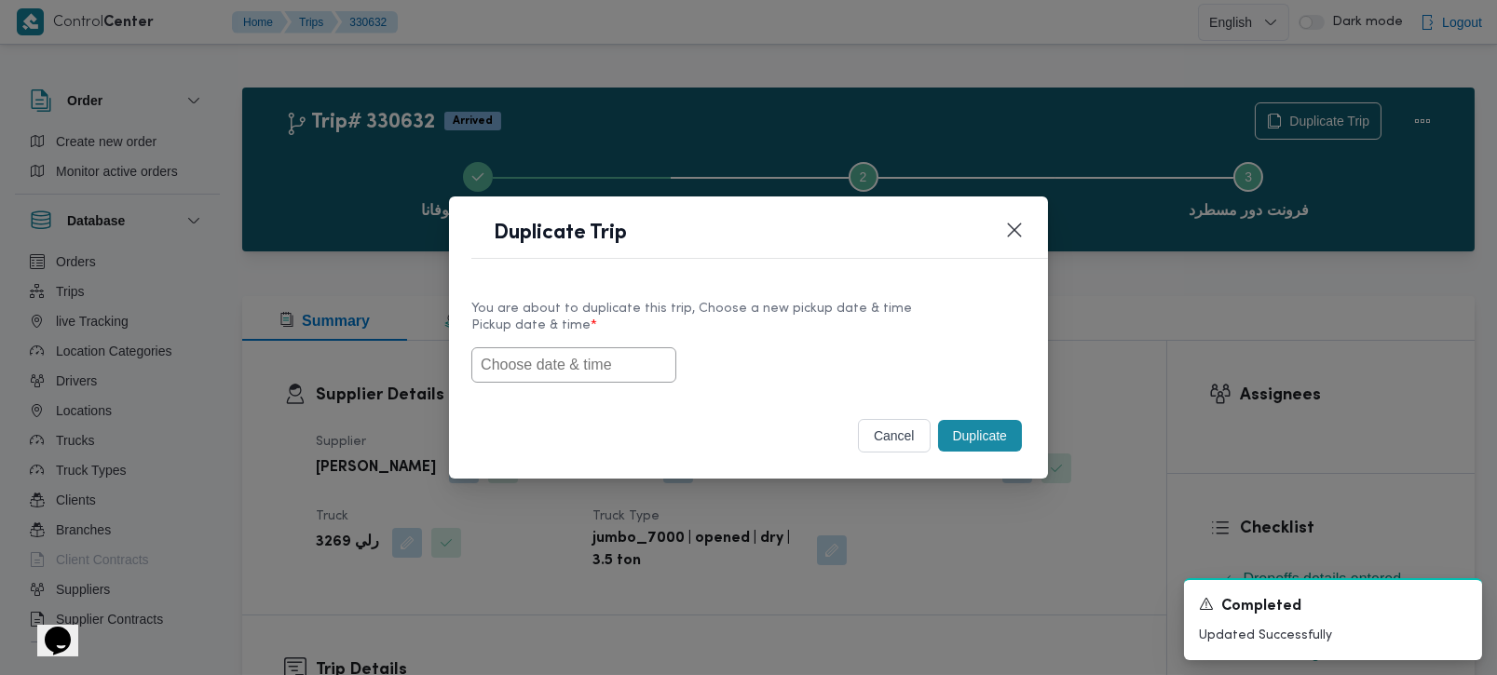
click at [604, 349] on input "text" at bounding box center [573, 364] width 205 height 35
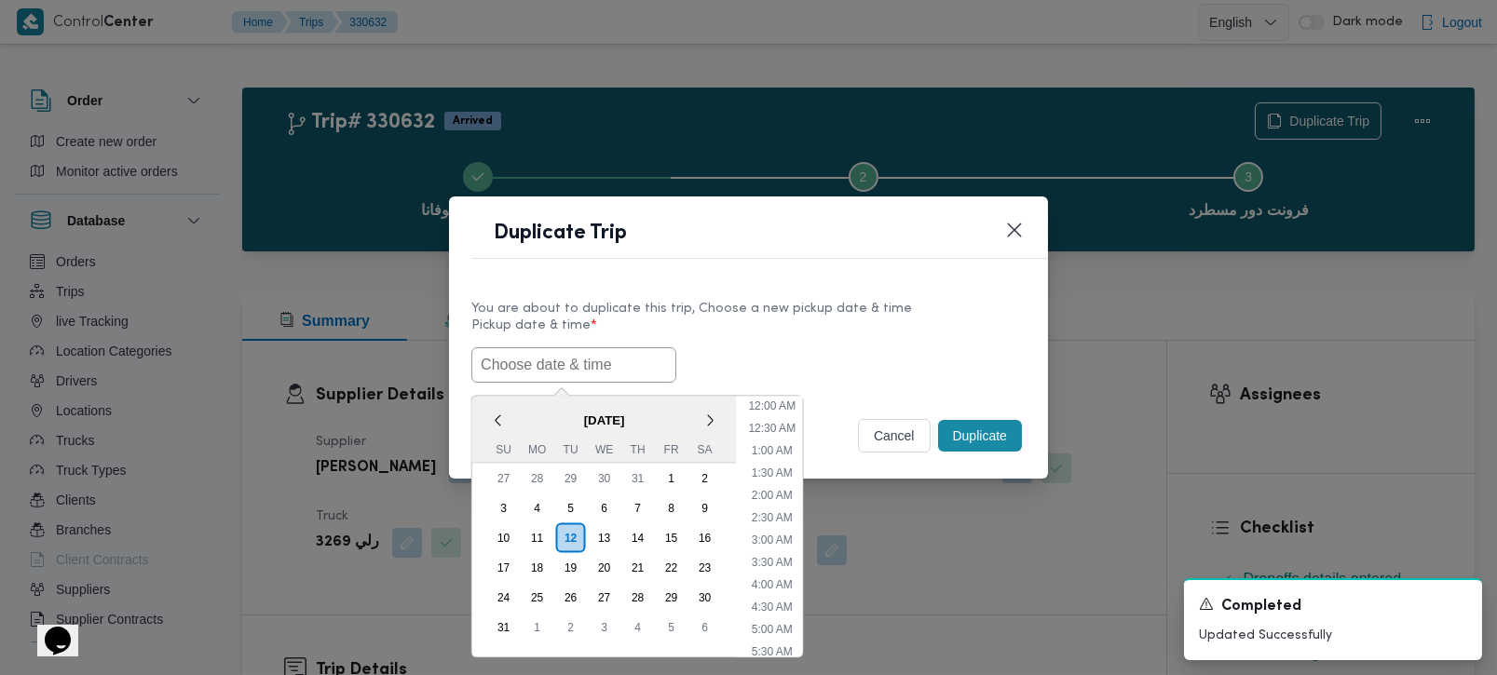
scroll to position [486, 0]
paste input "[DATE] 7:00AM"
type input "[DATE] 7:00AM"
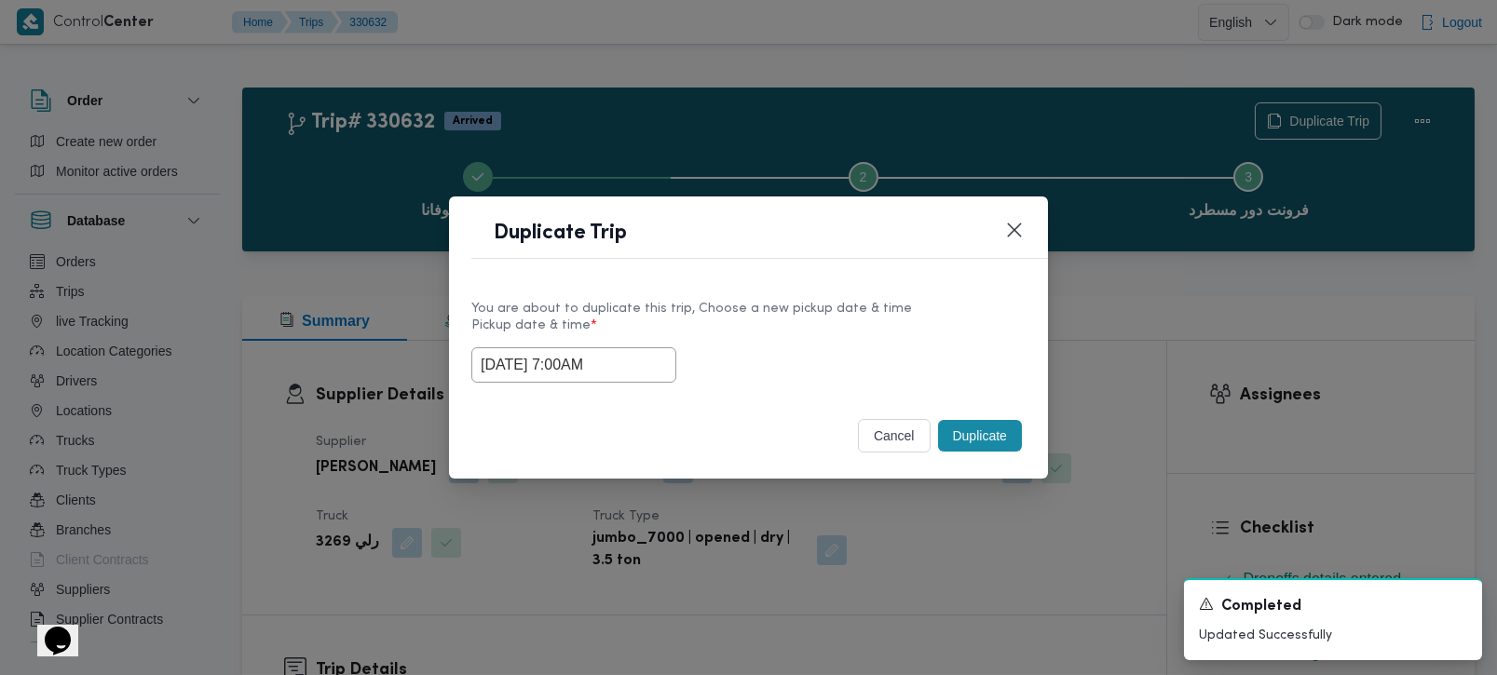
click at [808, 330] on label "Pickup date & time *" at bounding box center [748, 333] width 554 height 29
click at [972, 433] on button "Duplicate" at bounding box center [980, 436] width 84 height 32
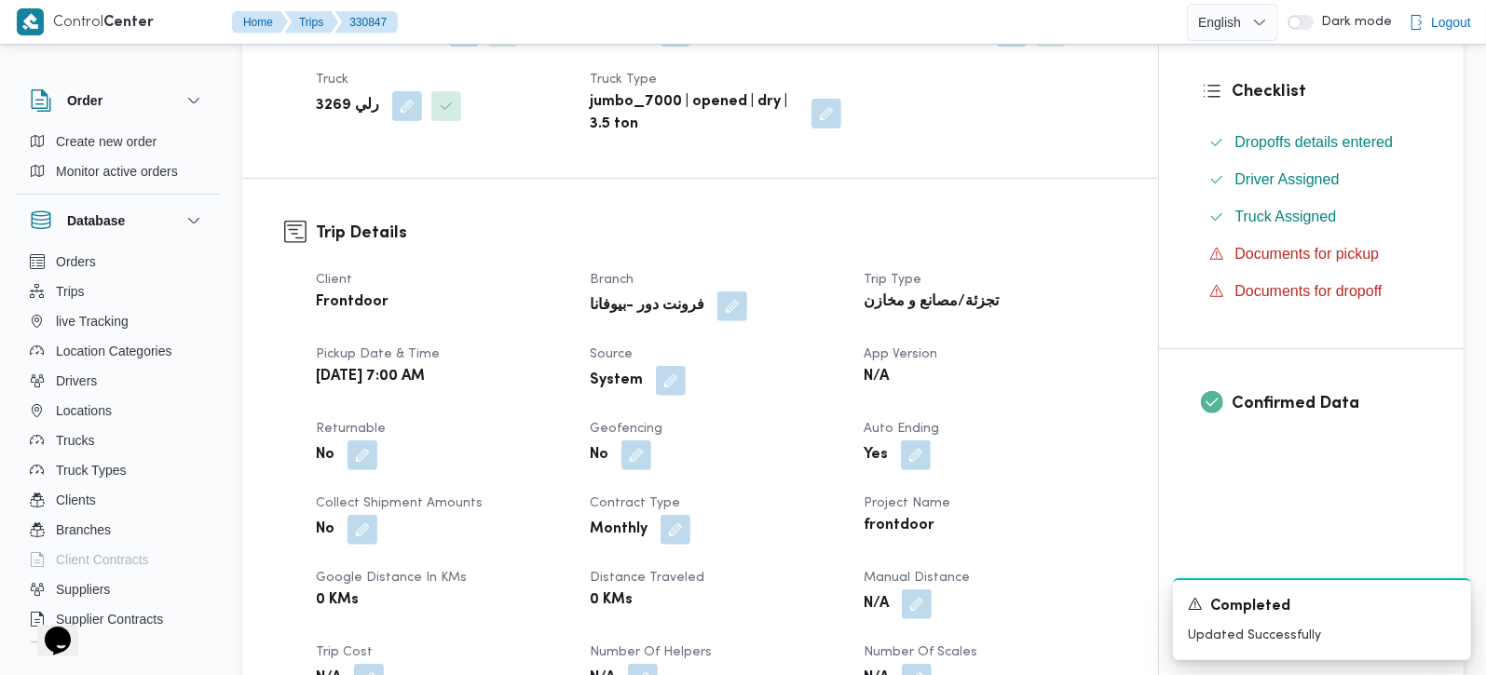
scroll to position [438, 0]
click at [673, 382] on button "button" at bounding box center [671, 379] width 30 height 30
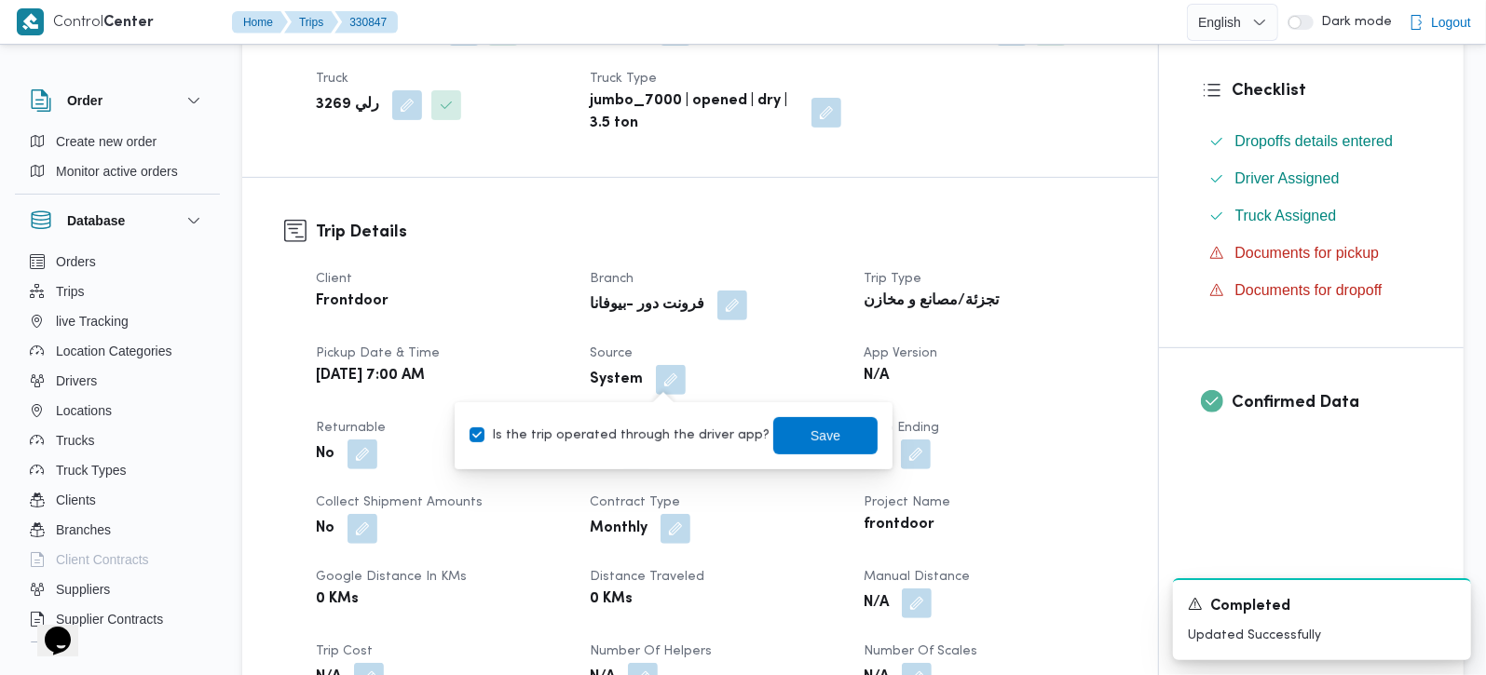
drag, startPoint x: 699, startPoint y: 432, endPoint x: 749, endPoint y: 445, distance: 52.0
click at [701, 435] on label "Is the trip operated through the driver app?" at bounding box center [620, 436] width 300 height 22
click at [675, 433] on label "Is the trip operated through the driver app?" at bounding box center [620, 436] width 300 height 22
checkbox input "false"
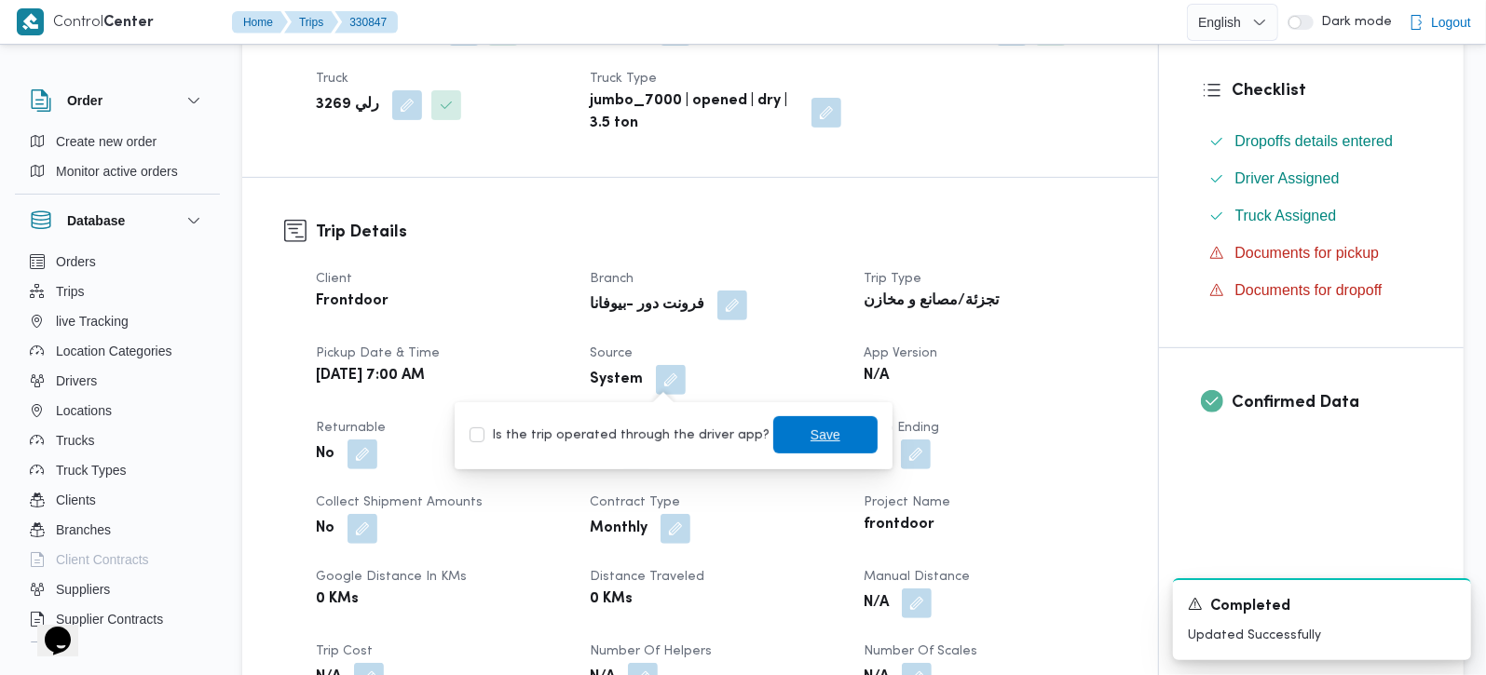
click at [814, 431] on span "Save" at bounding box center [825, 435] width 30 height 22
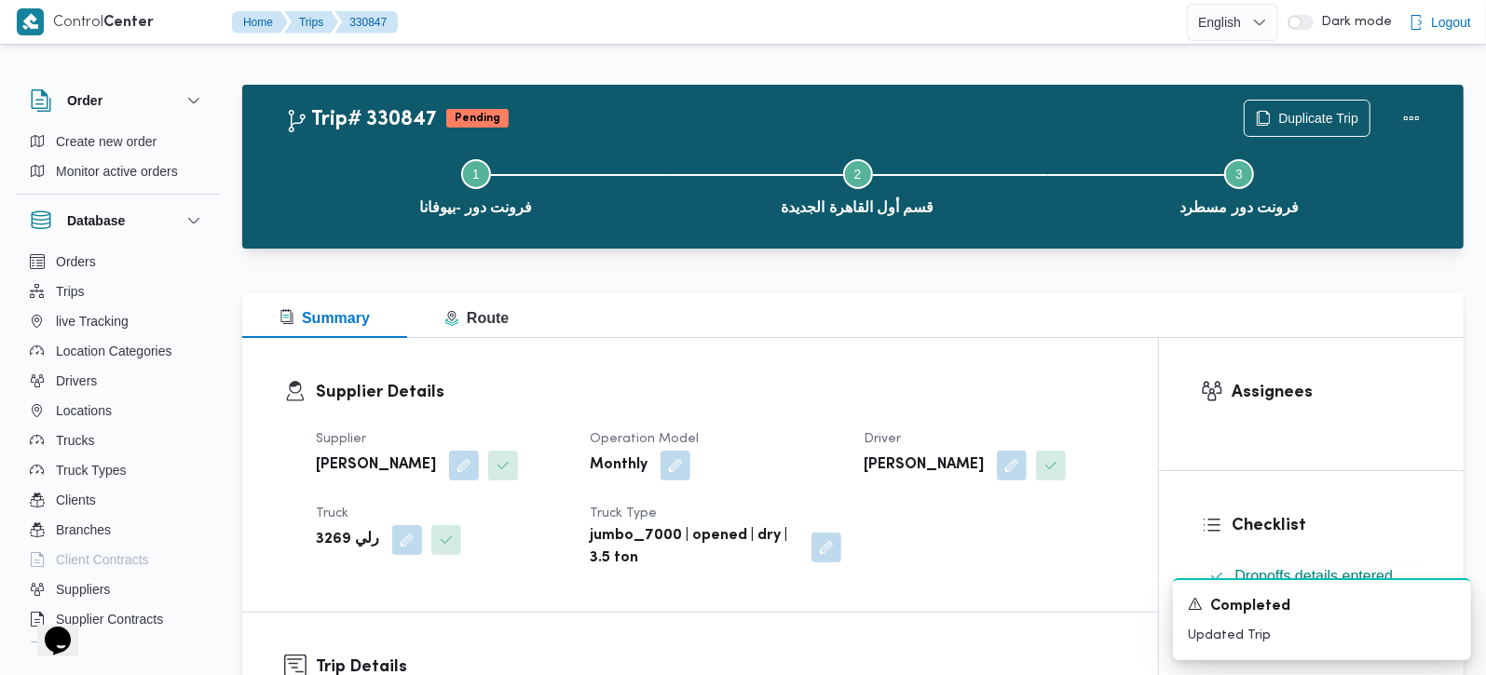
scroll to position [0, 0]
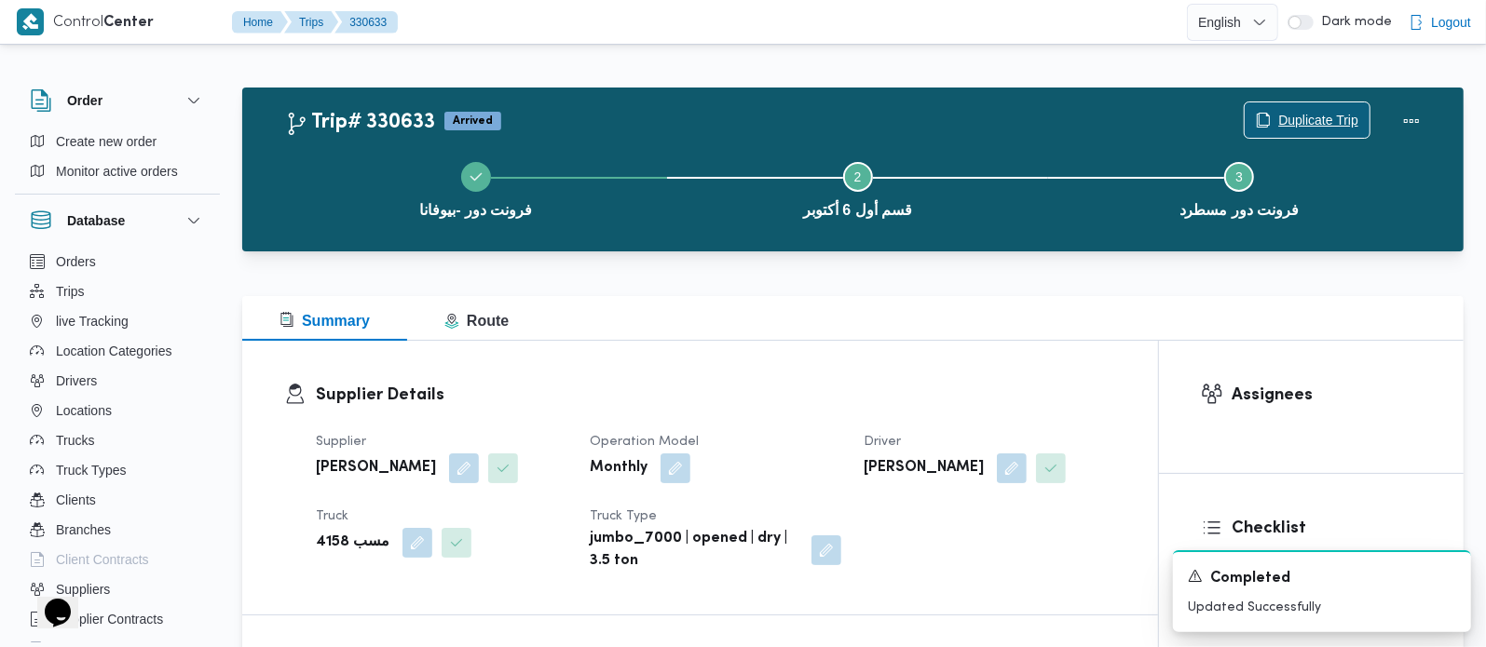
click at [1300, 121] on span "Duplicate Trip" at bounding box center [1318, 120] width 80 height 22
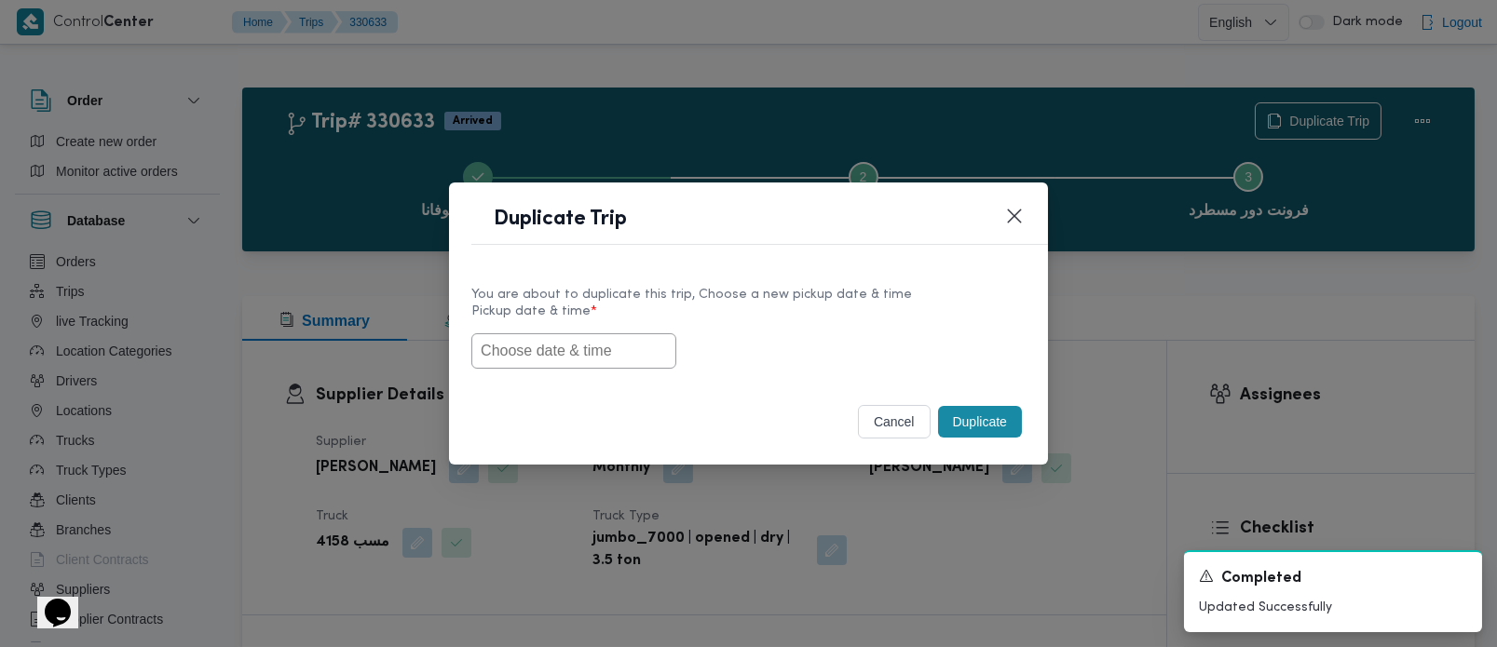
click at [886, 421] on button "cancel" at bounding box center [894, 422] width 73 height 34
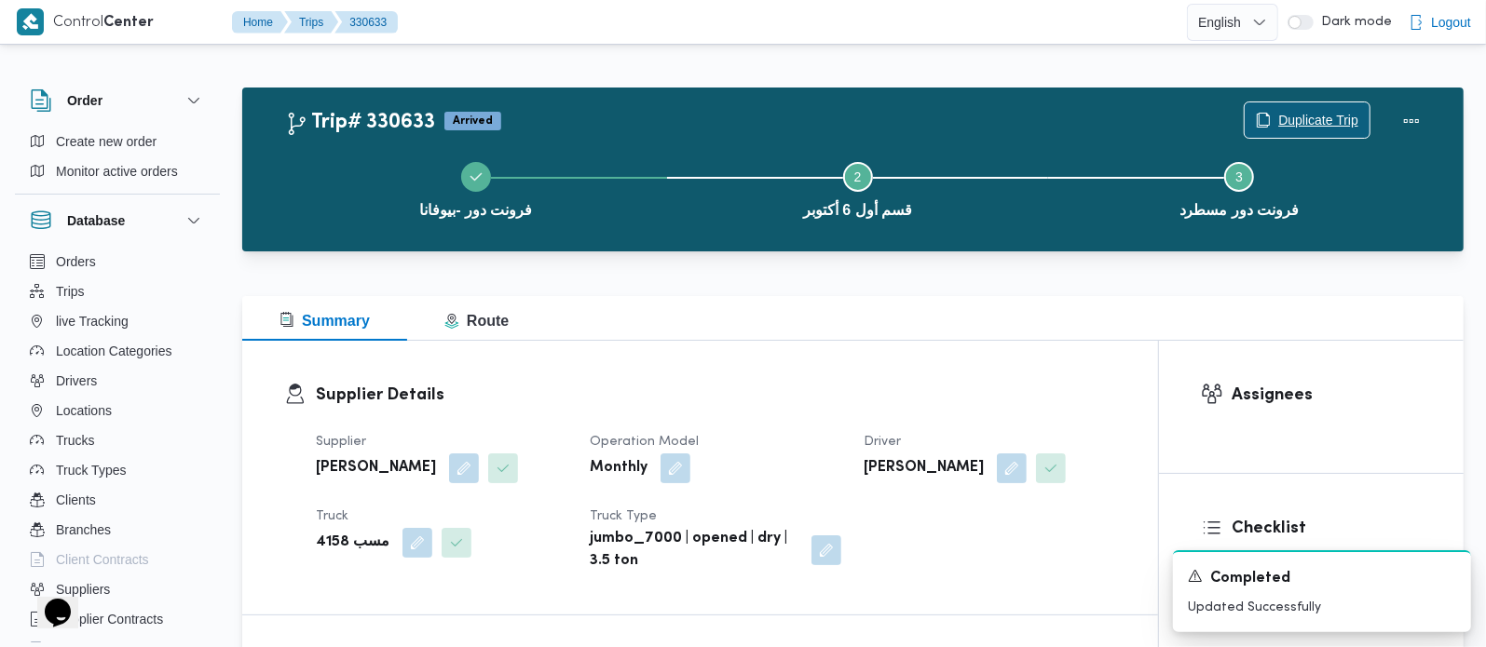
click at [1309, 122] on span "Duplicate Trip" at bounding box center [1318, 120] width 80 height 22
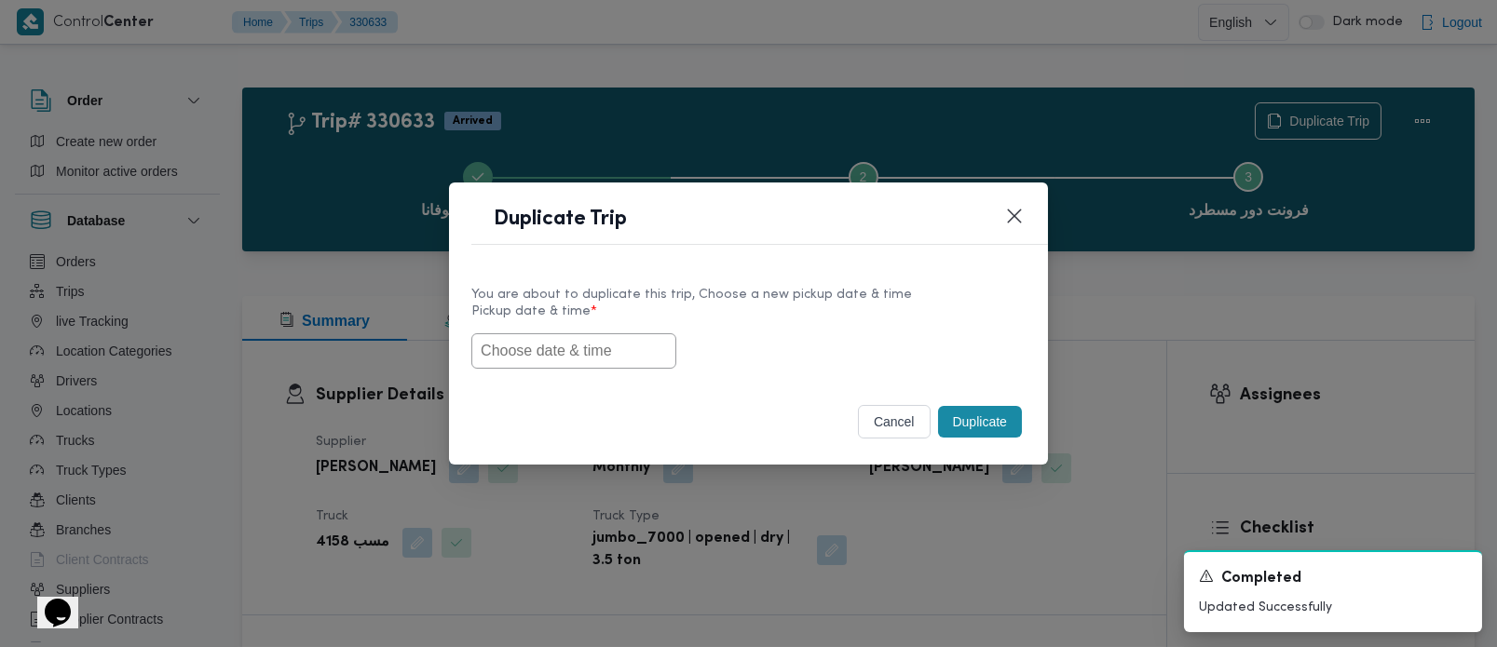
click at [570, 344] on input "text" at bounding box center [573, 351] width 205 height 35
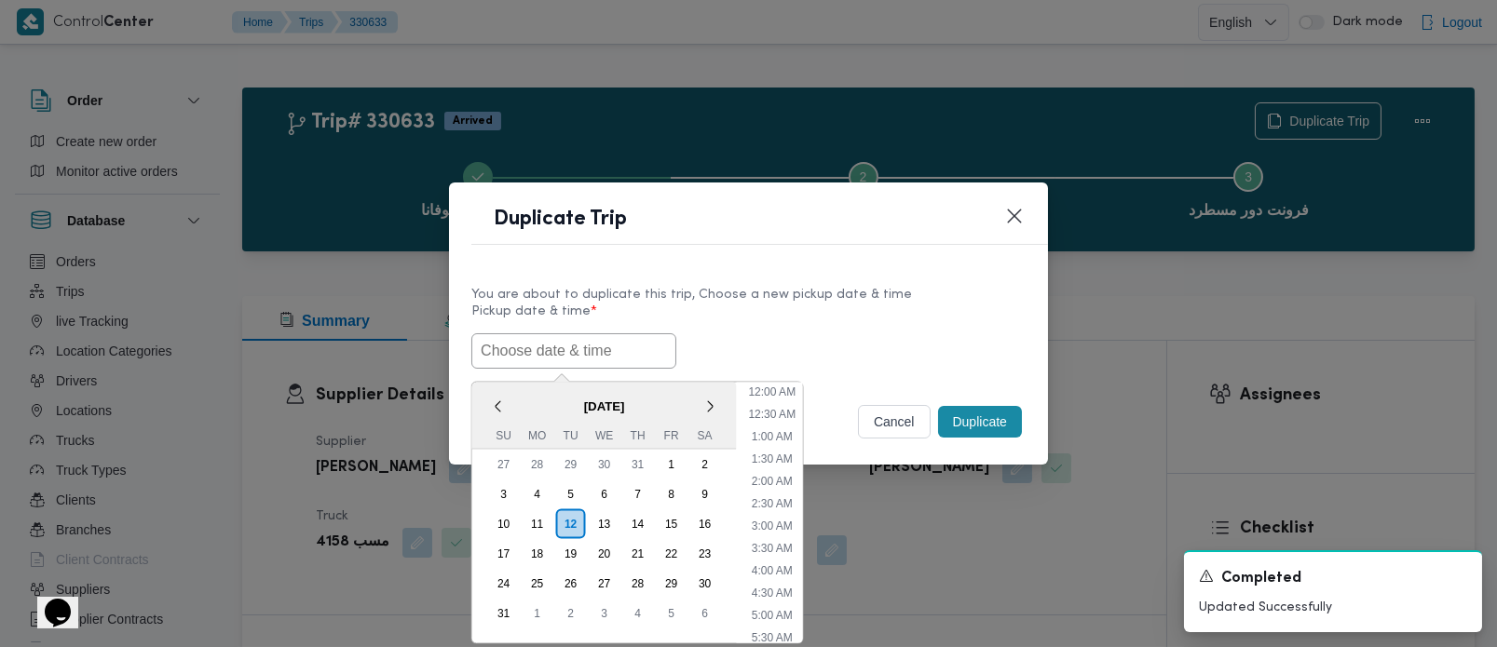
paste input "[DATE] 7:00AM"
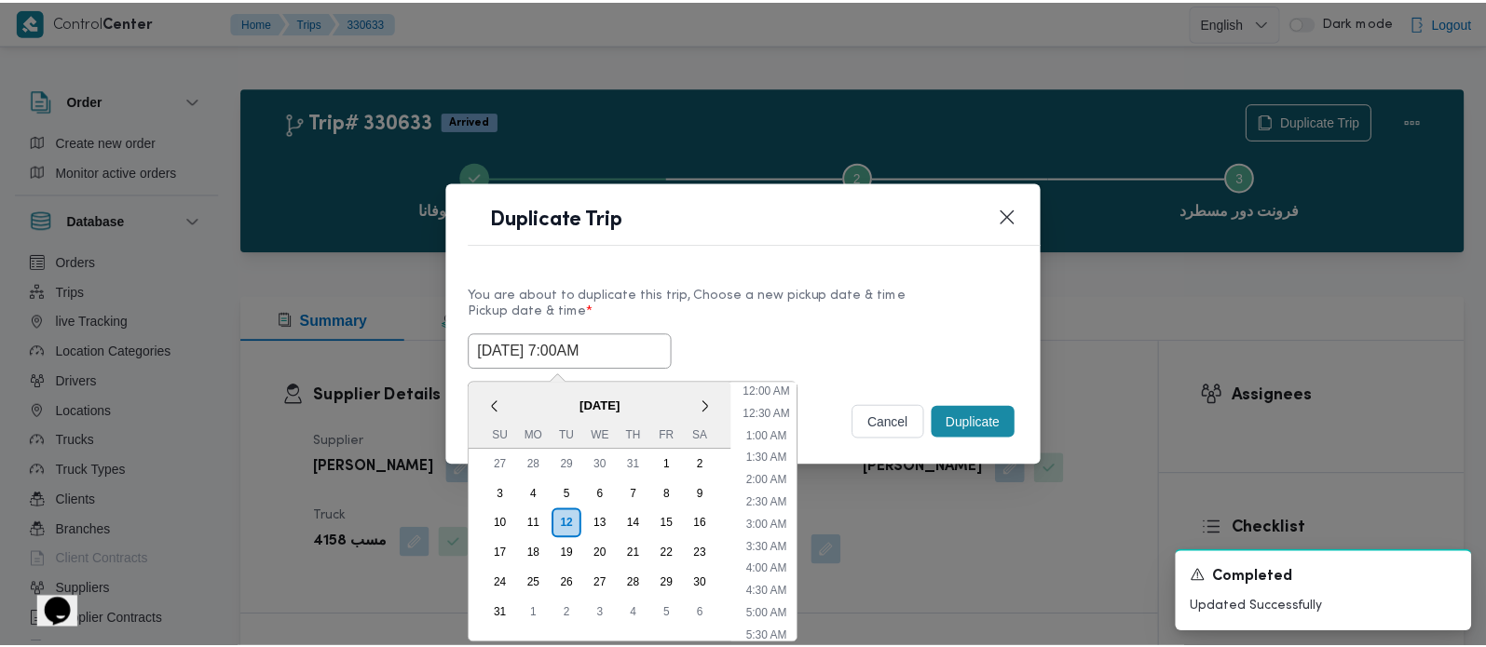
scroll to position [486, 0]
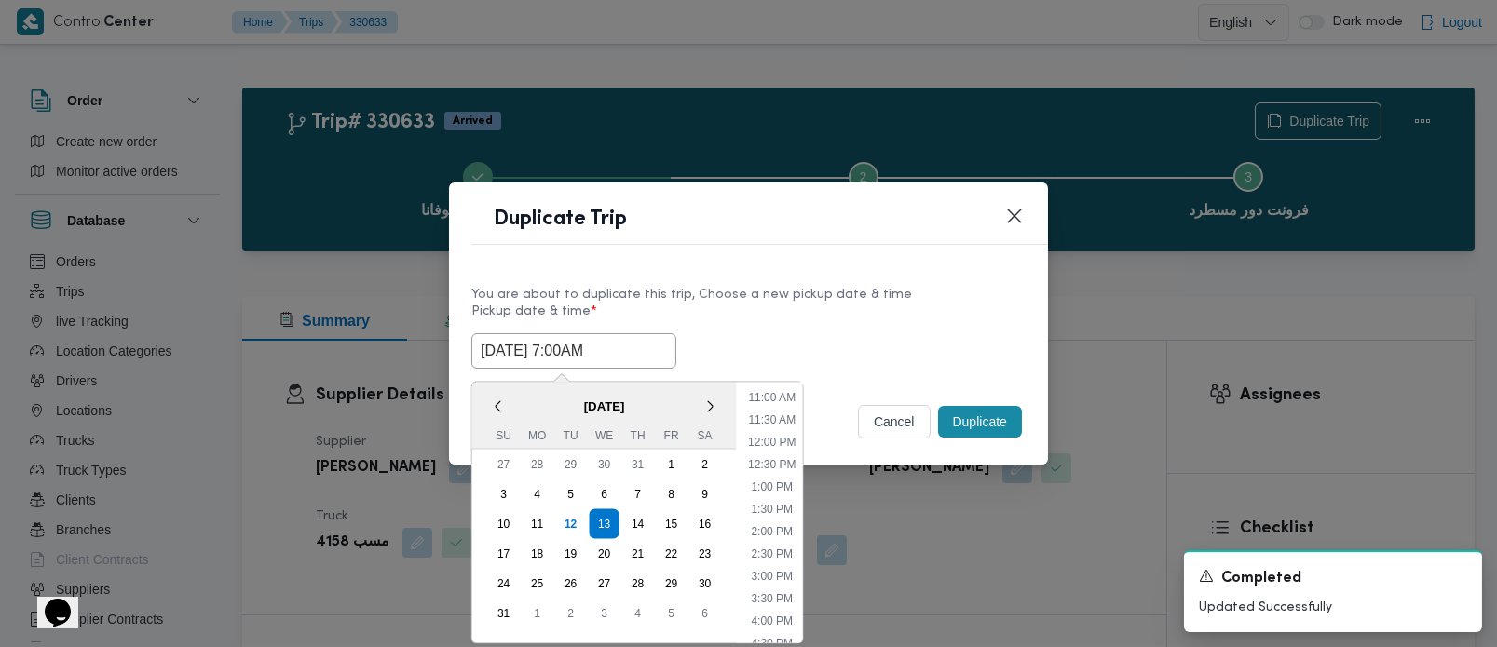
type input "[DATE] 7:00AM"
click at [862, 307] on label "Pickup date & time *" at bounding box center [748, 319] width 554 height 29
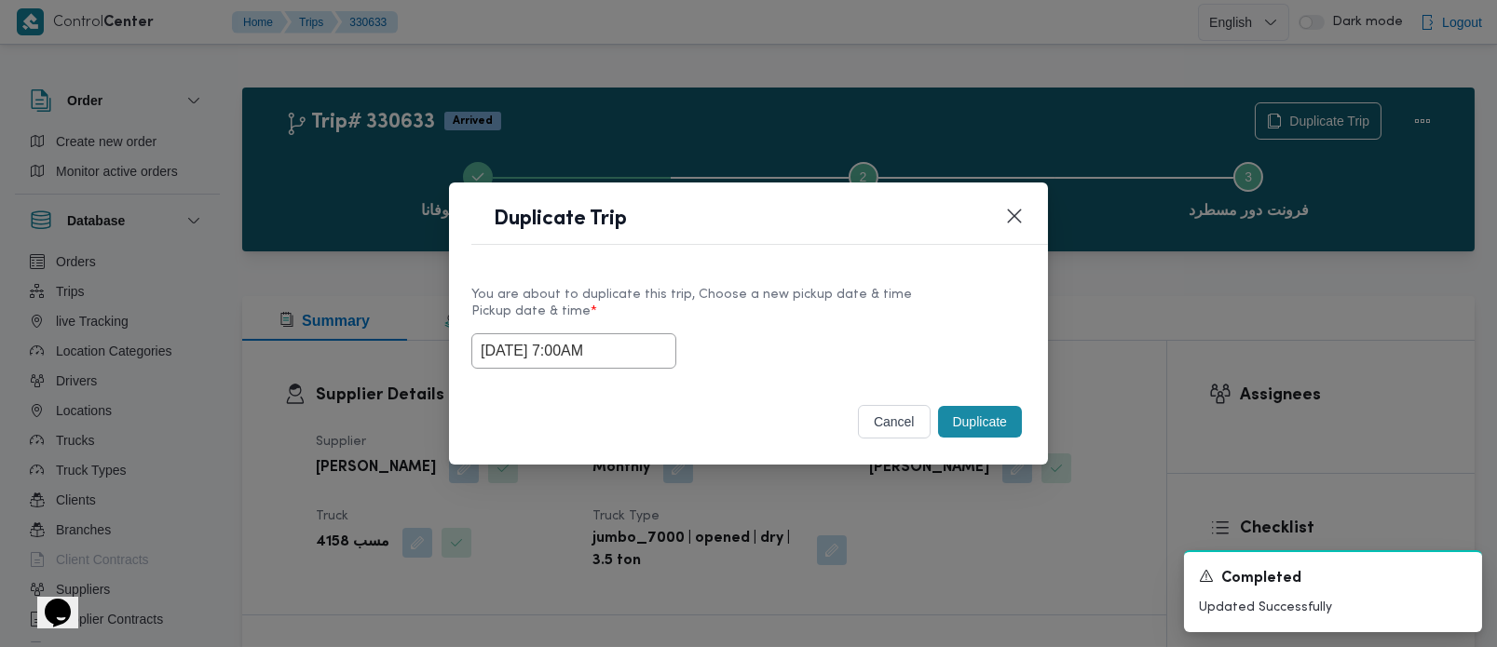
click at [954, 428] on button "Duplicate" at bounding box center [980, 422] width 84 height 32
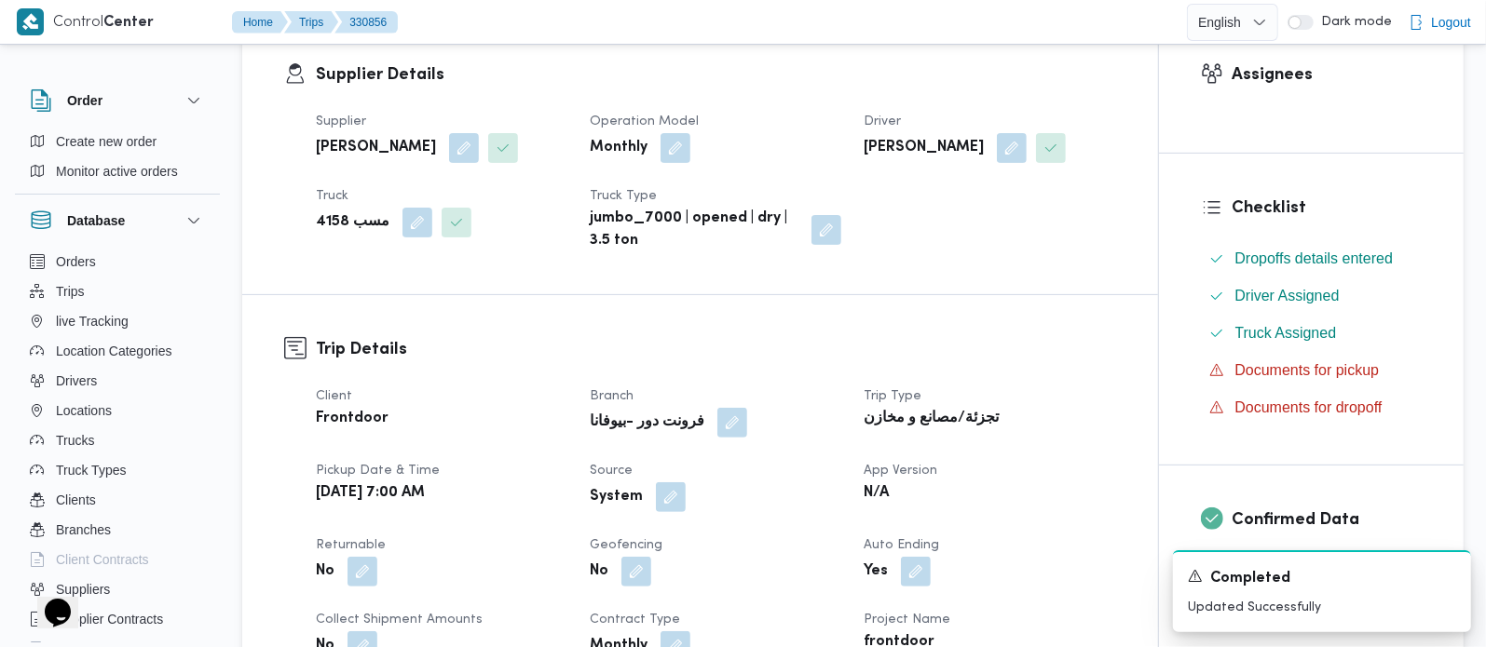
scroll to position [328, 0]
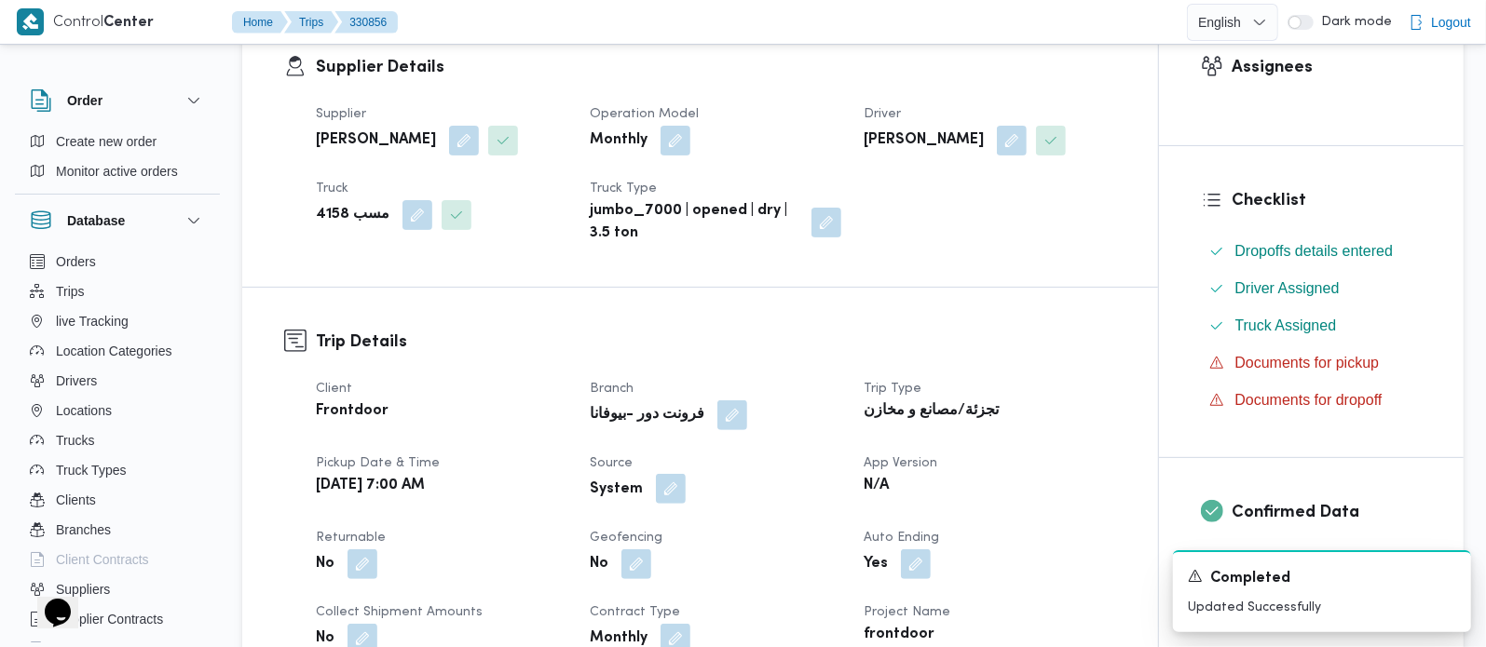
click at [668, 483] on button "button" at bounding box center [671, 489] width 30 height 30
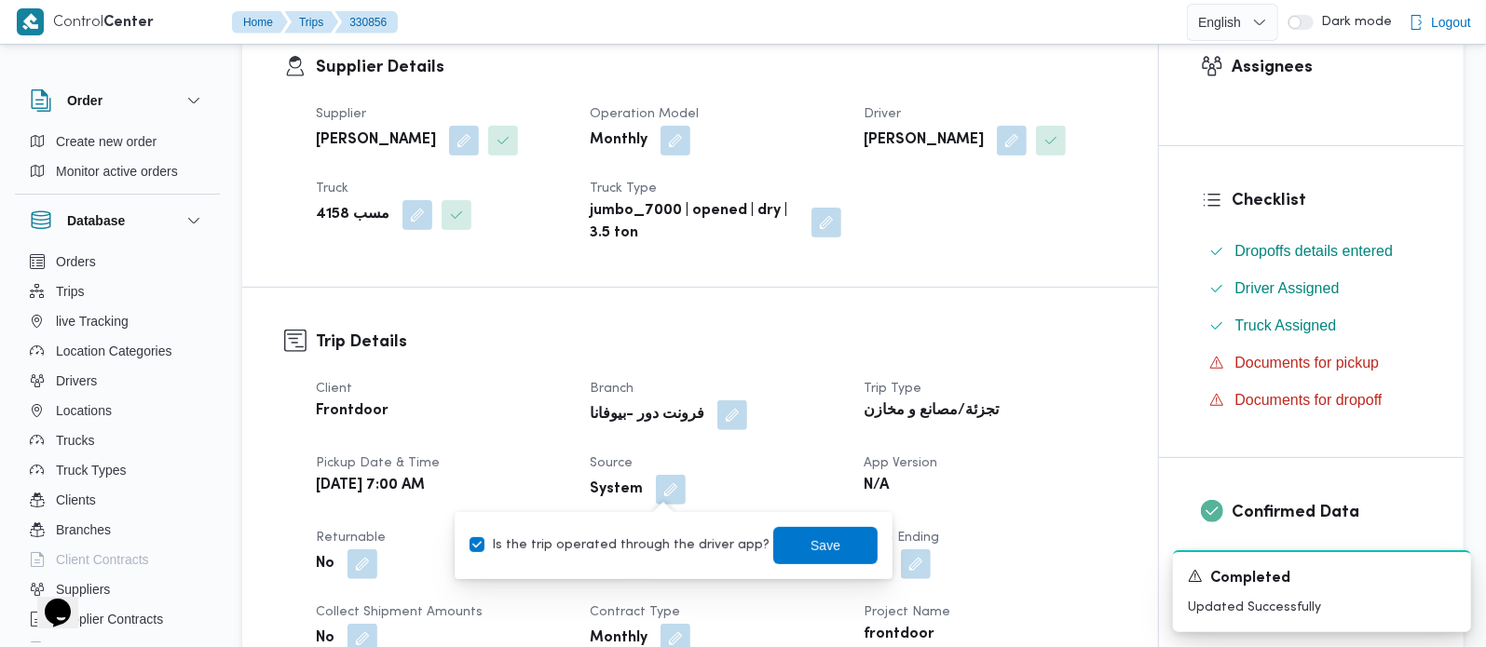
click at [662, 543] on label "Is the trip operated through the driver app?" at bounding box center [620, 546] width 300 height 22
checkbox input "false"
click at [831, 530] on span "Save" at bounding box center [825, 544] width 104 height 37
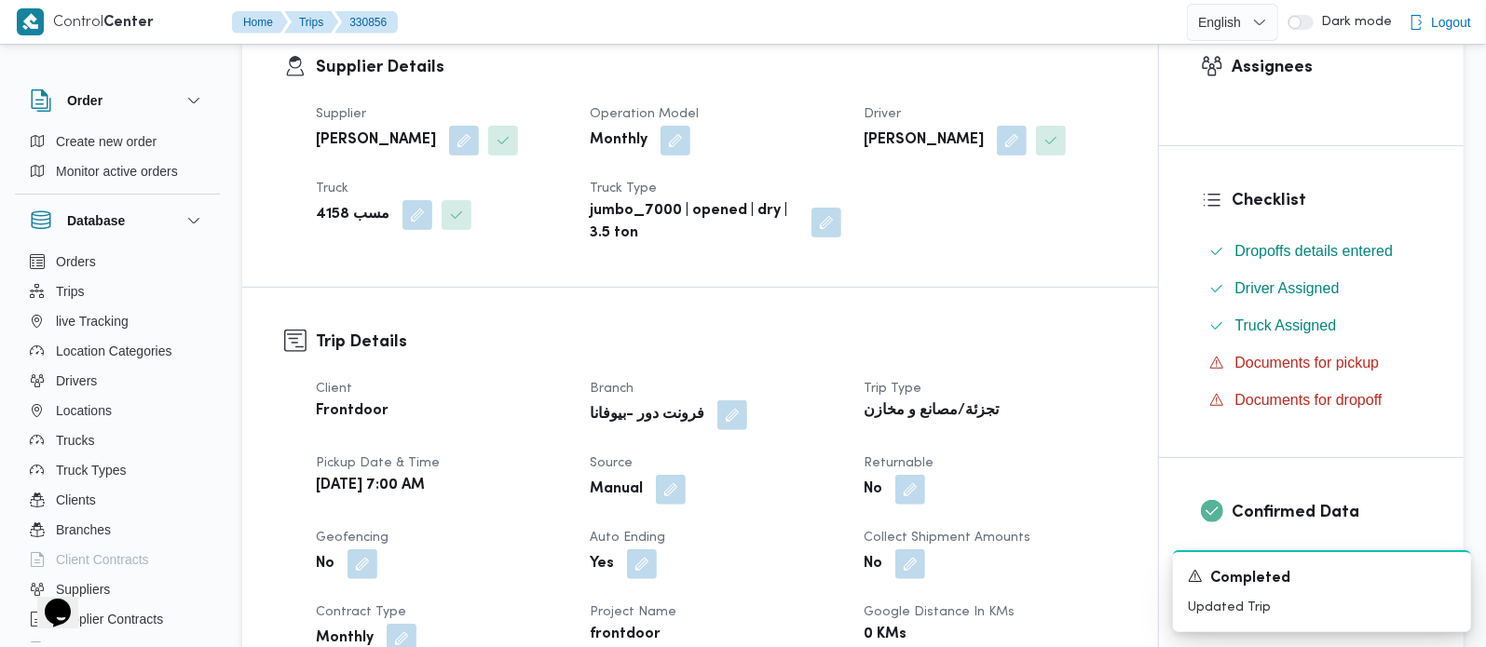
scroll to position [0, 0]
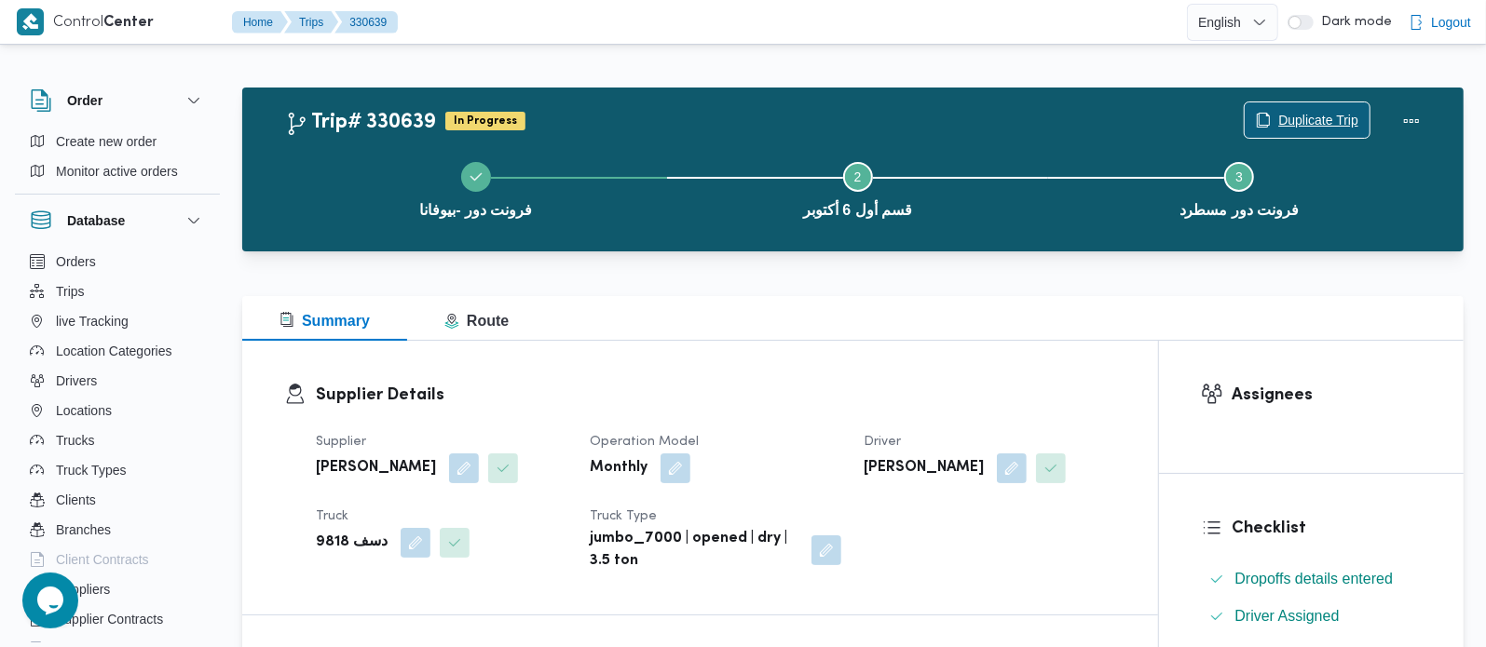
click at [1348, 116] on span "Duplicate Trip" at bounding box center [1318, 120] width 80 height 22
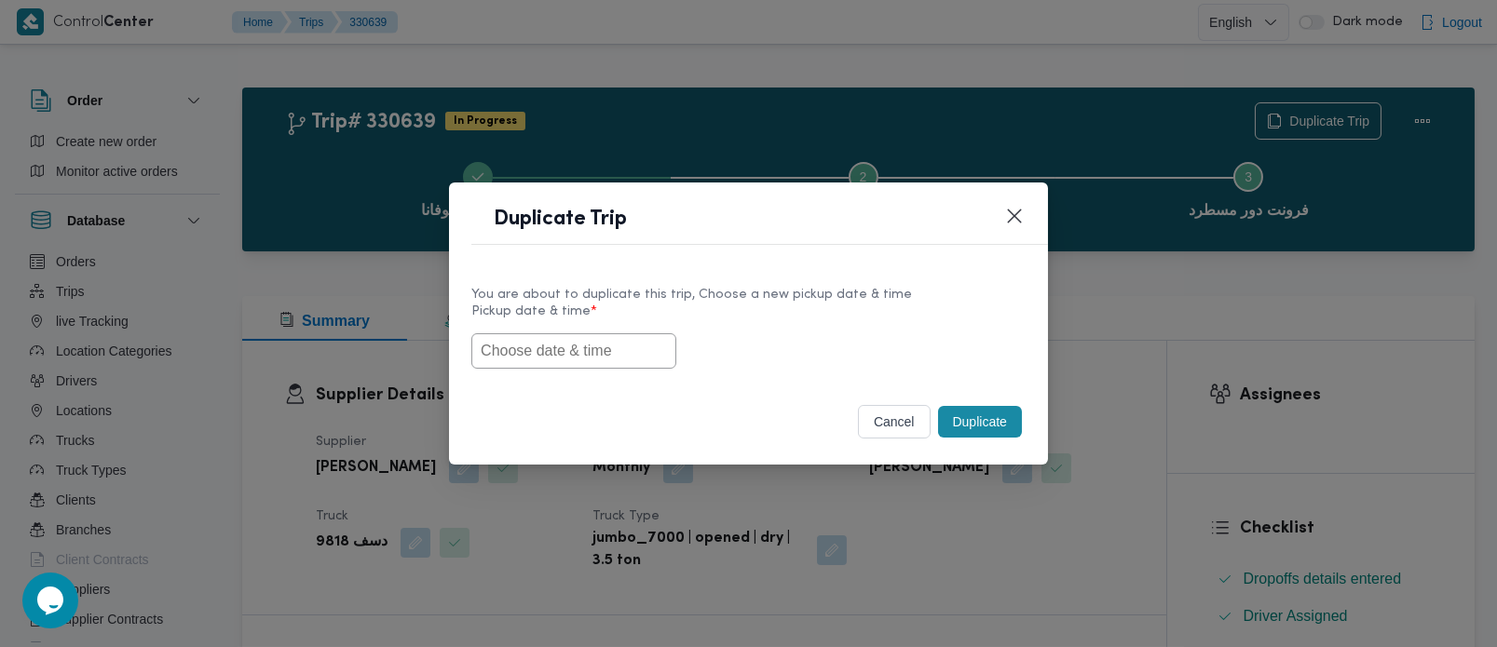
click at [597, 357] on input "text" at bounding box center [573, 351] width 205 height 35
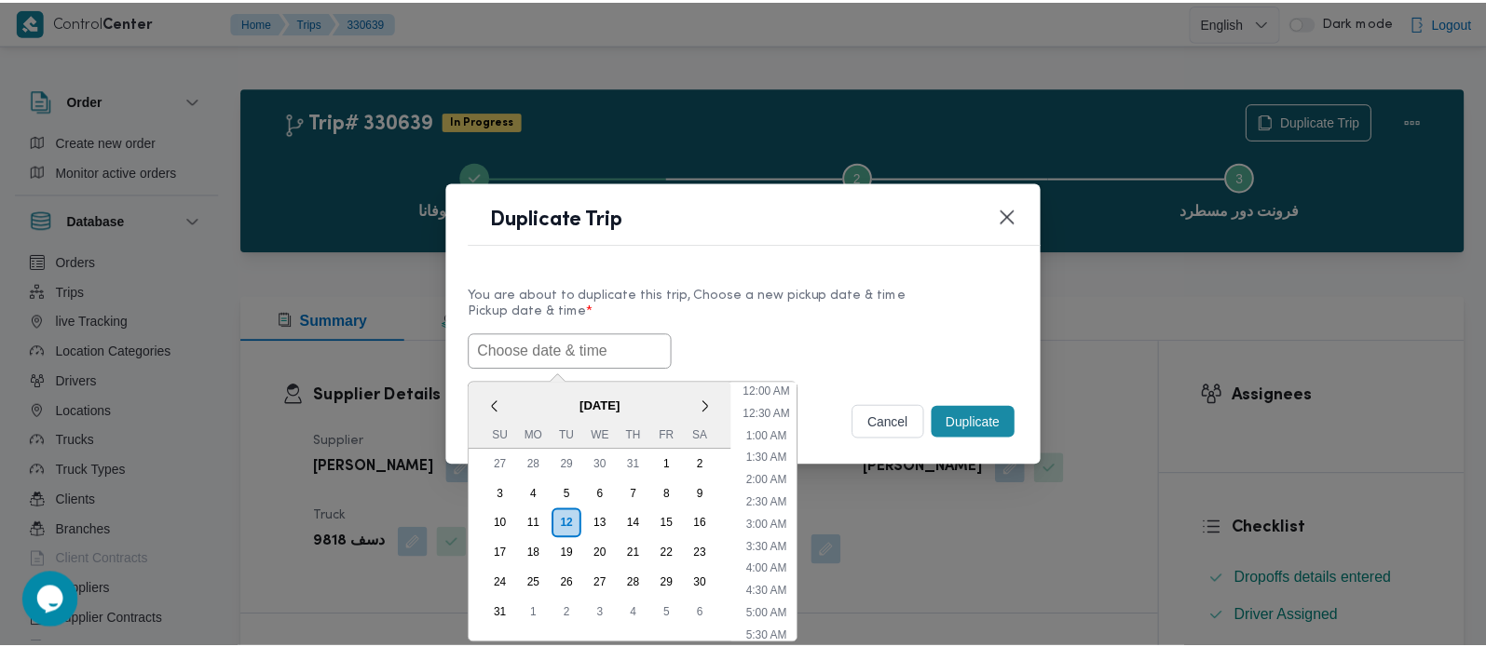
scroll to position [486, 0]
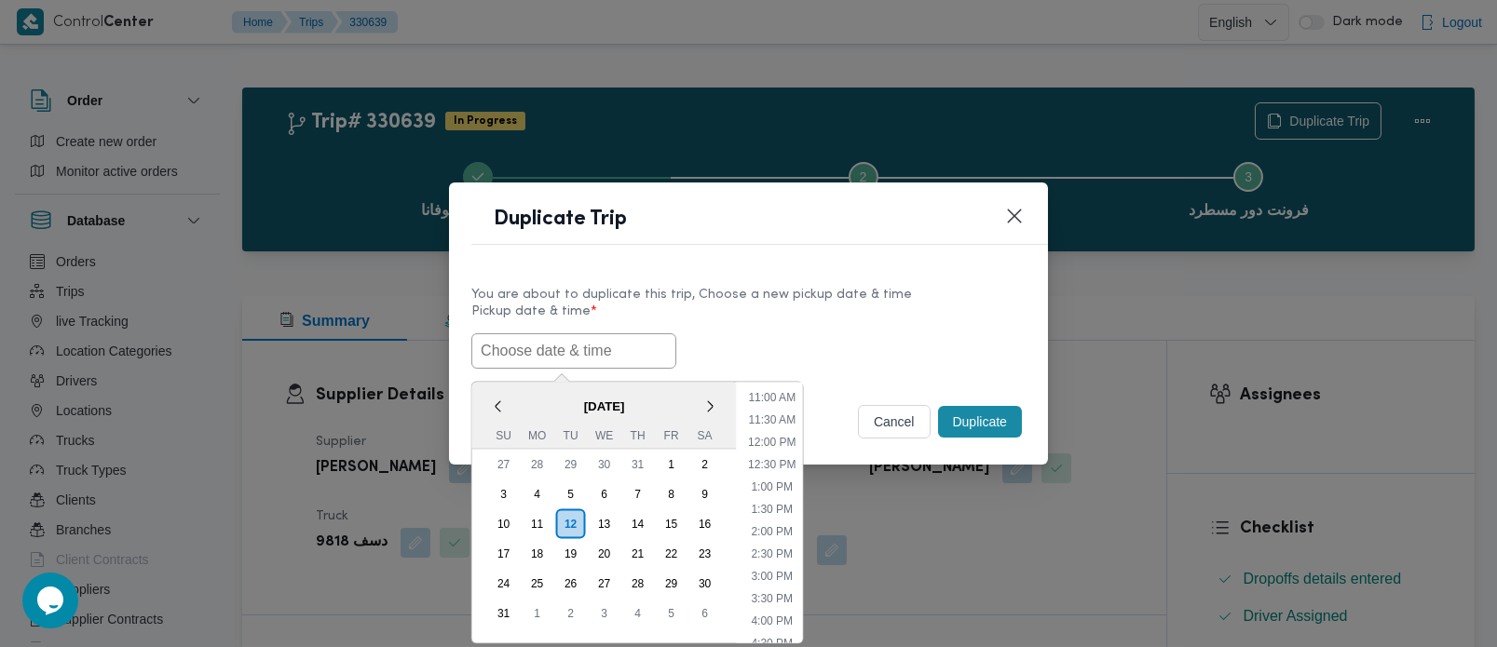
paste input "[DATE] 7:00AM"
type input "[DATE] 7:00AM"
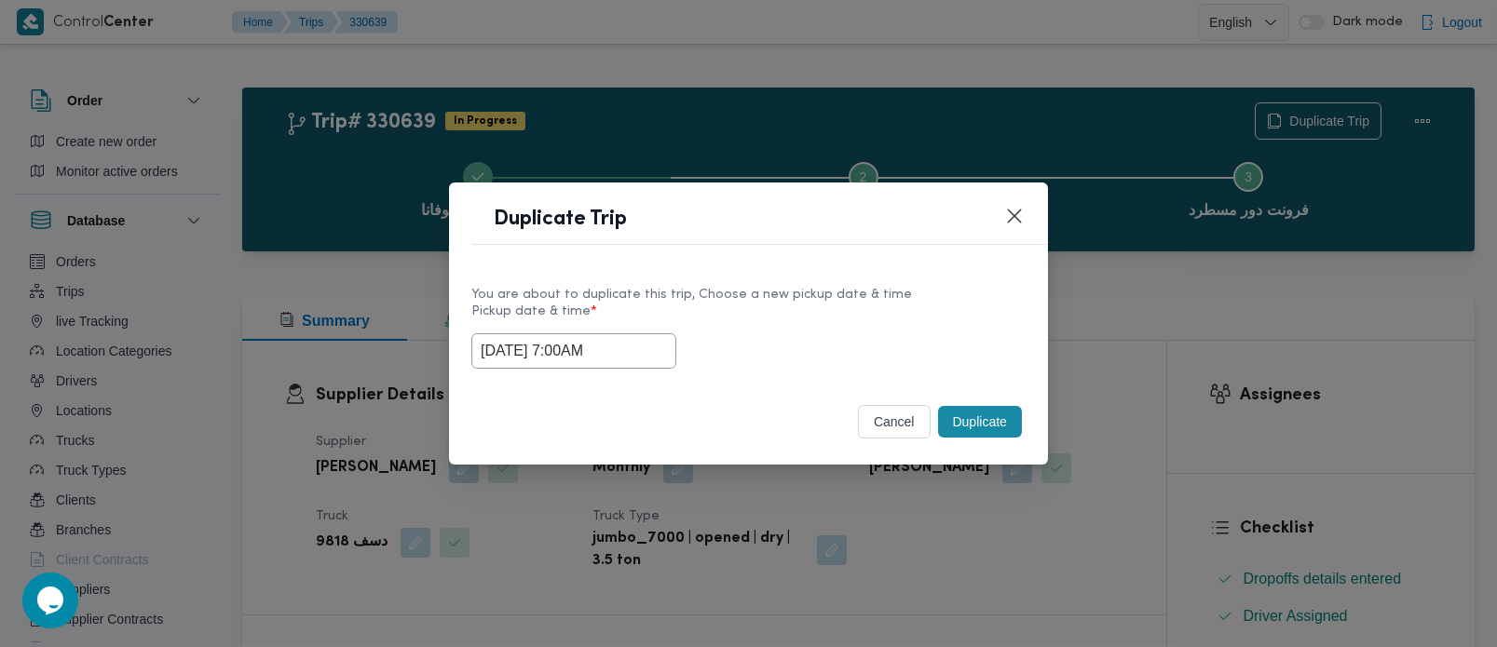
click at [822, 306] on label "Pickup date & time *" at bounding box center [748, 319] width 554 height 29
click at [977, 429] on button "Duplicate" at bounding box center [980, 422] width 84 height 32
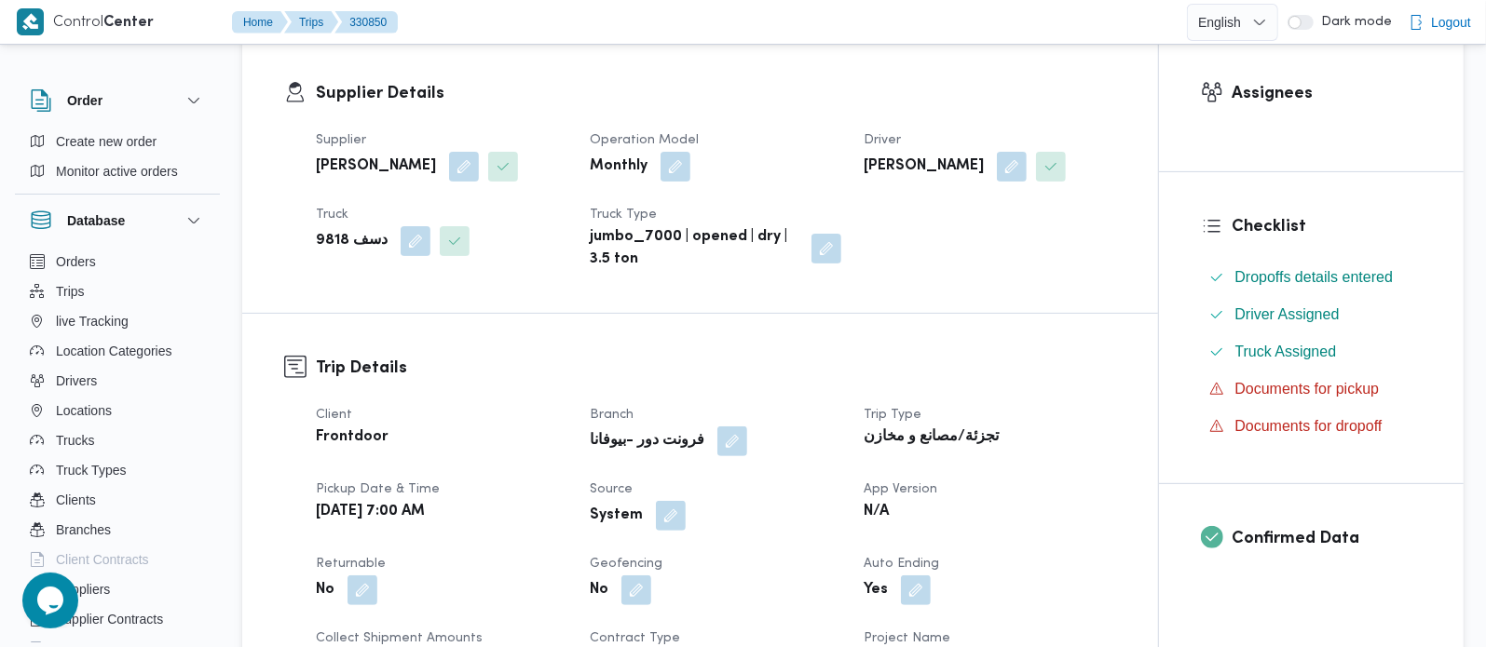
scroll to position [328, 0]
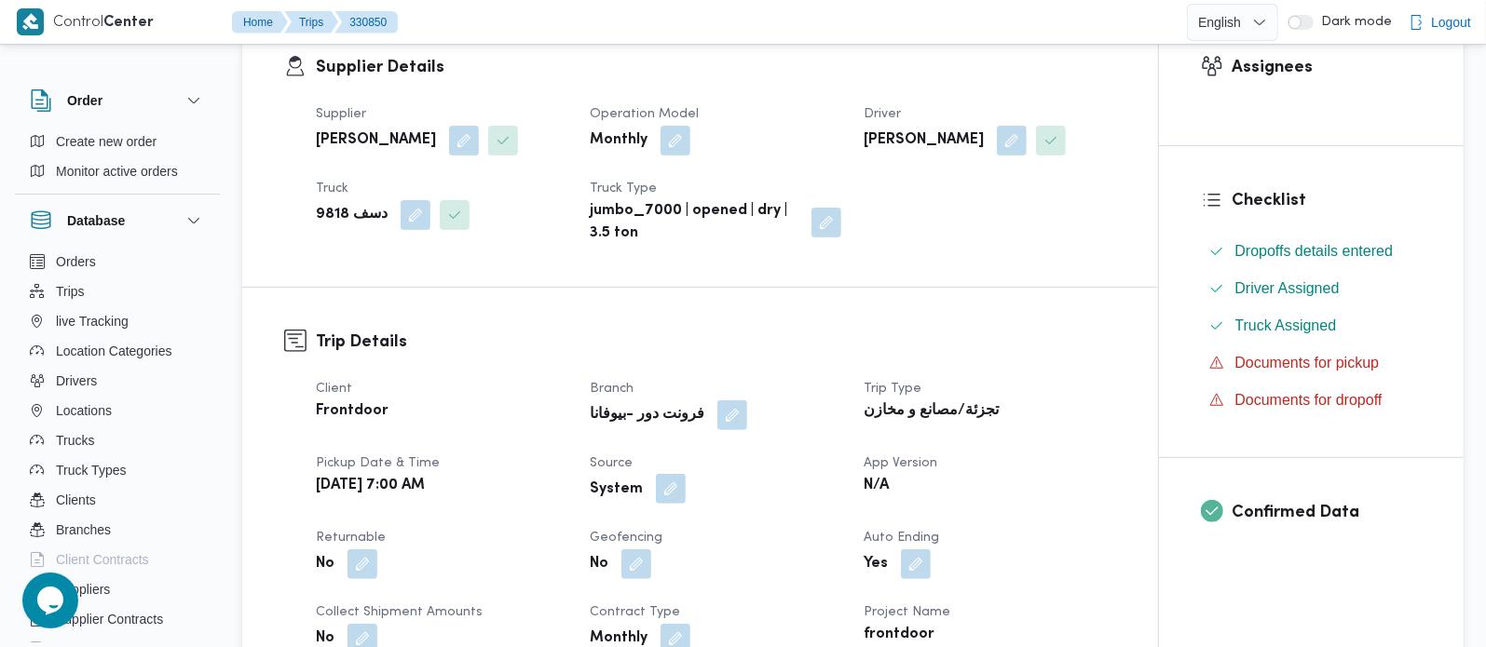
click at [678, 497] on button "button" at bounding box center [671, 489] width 30 height 30
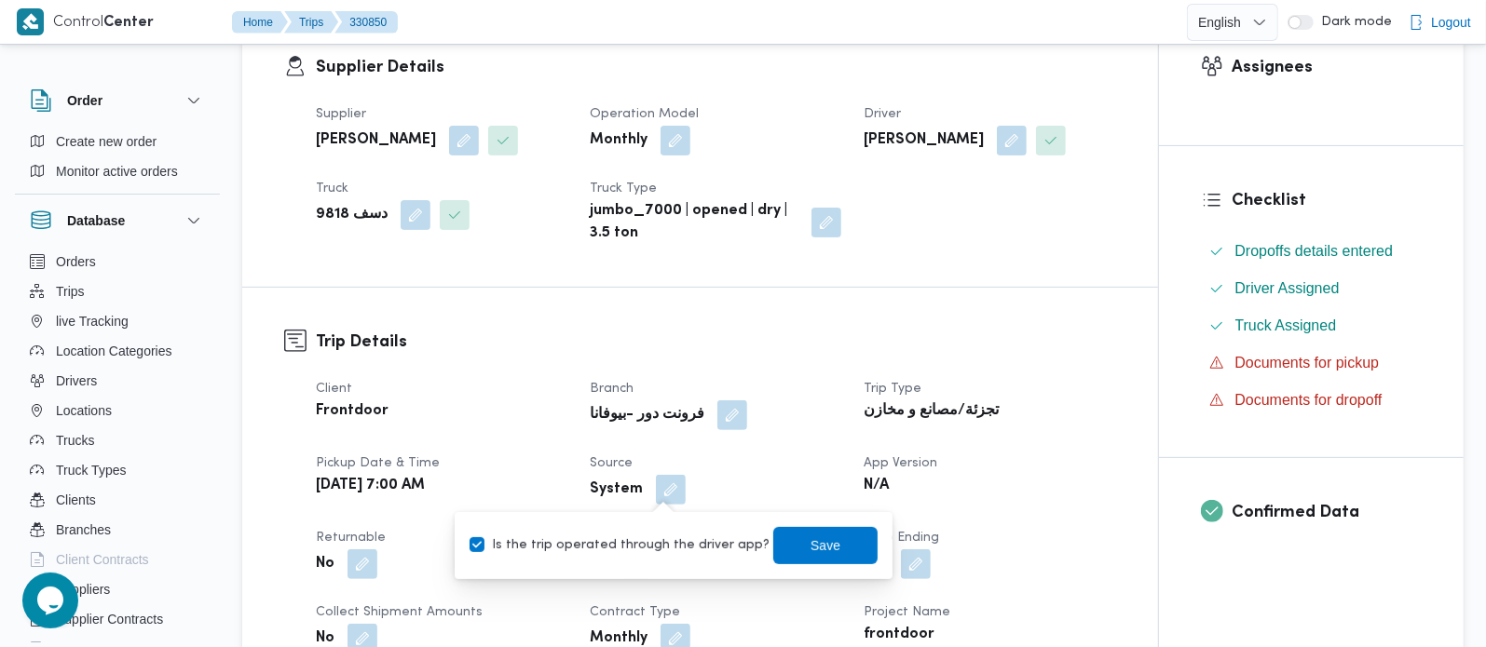
click at [663, 545] on label "Is the trip operated through the driver app?" at bounding box center [620, 546] width 300 height 22
checkbox input "false"
click at [810, 534] on span "Save" at bounding box center [825, 545] width 30 height 22
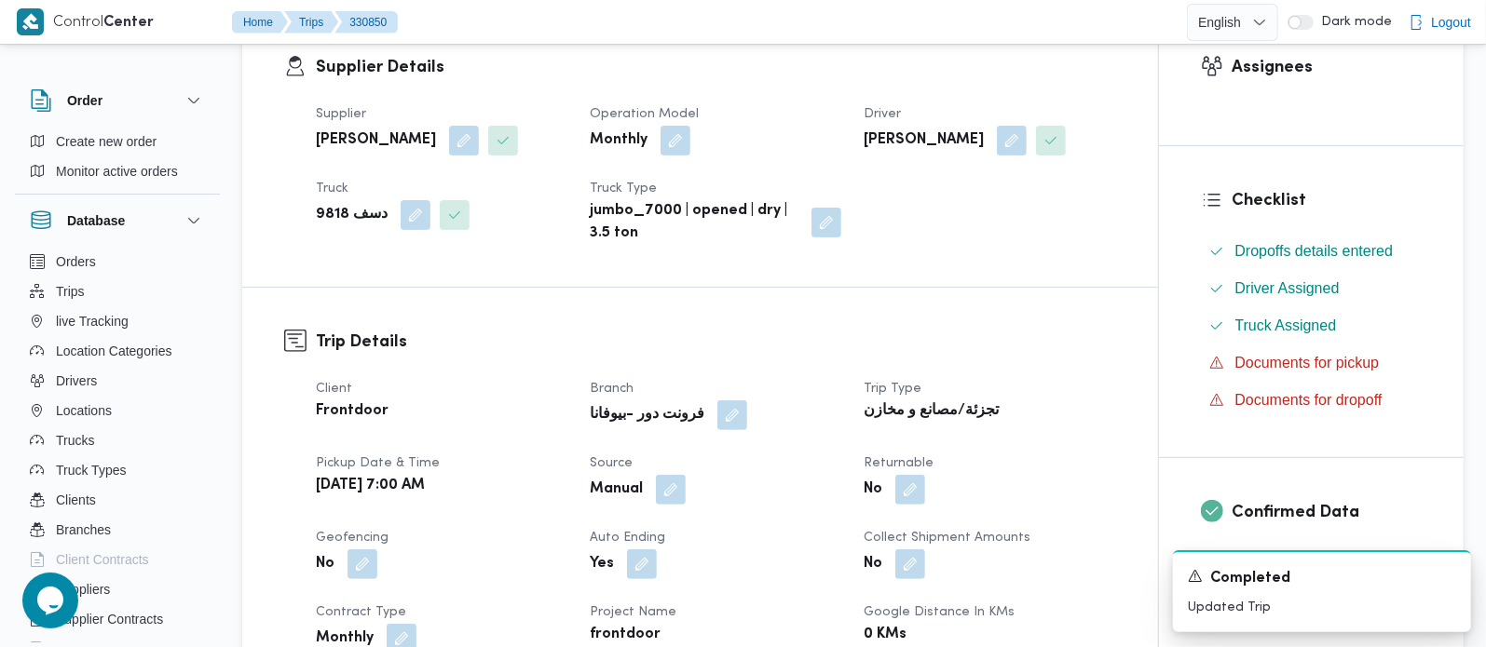
scroll to position [0, 0]
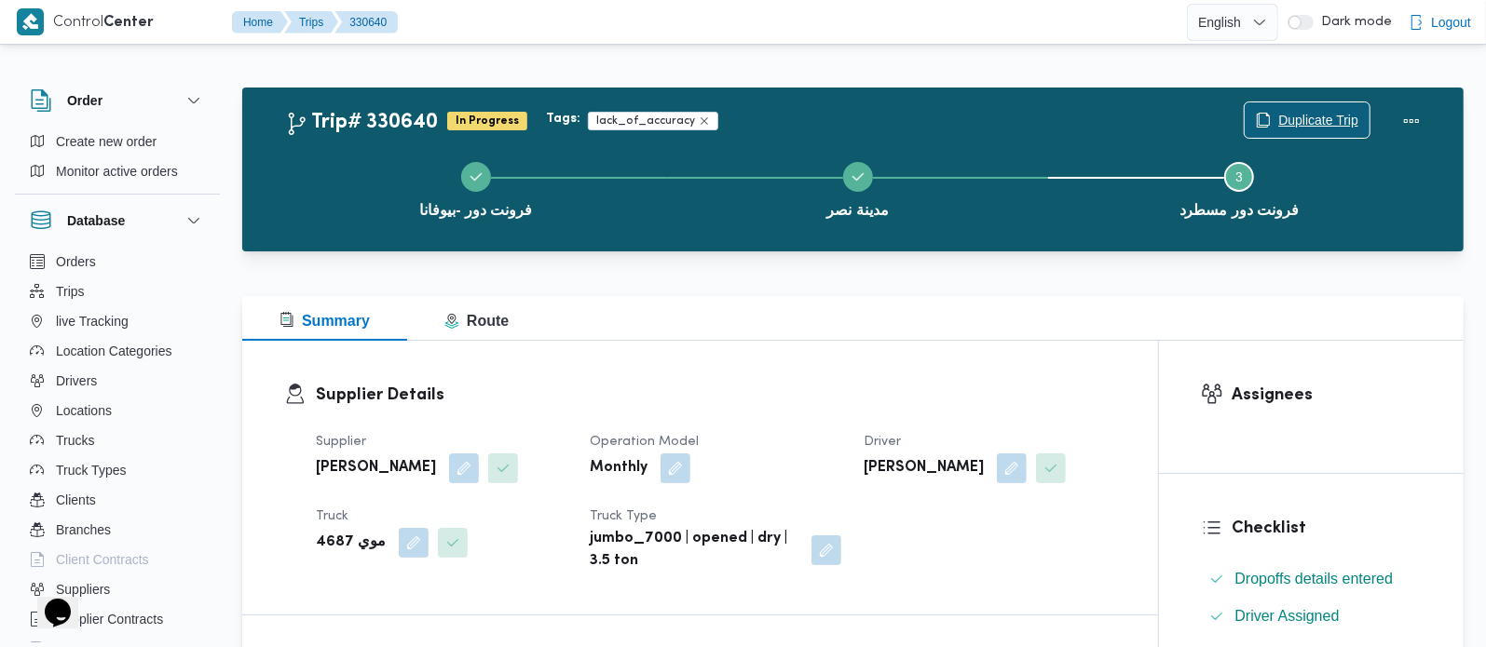
click at [1314, 106] on span "Duplicate Trip" at bounding box center [1307, 119] width 125 height 35
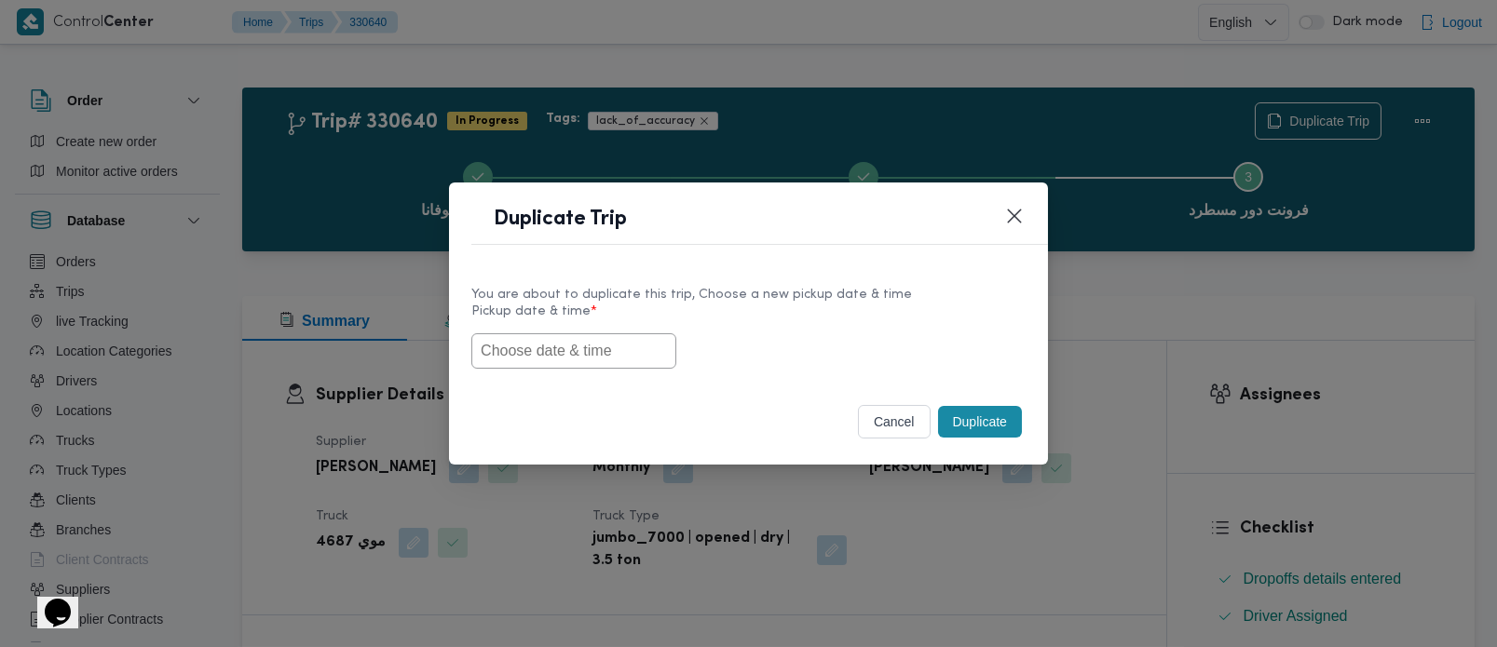
click at [626, 361] on input "text" at bounding box center [573, 351] width 205 height 35
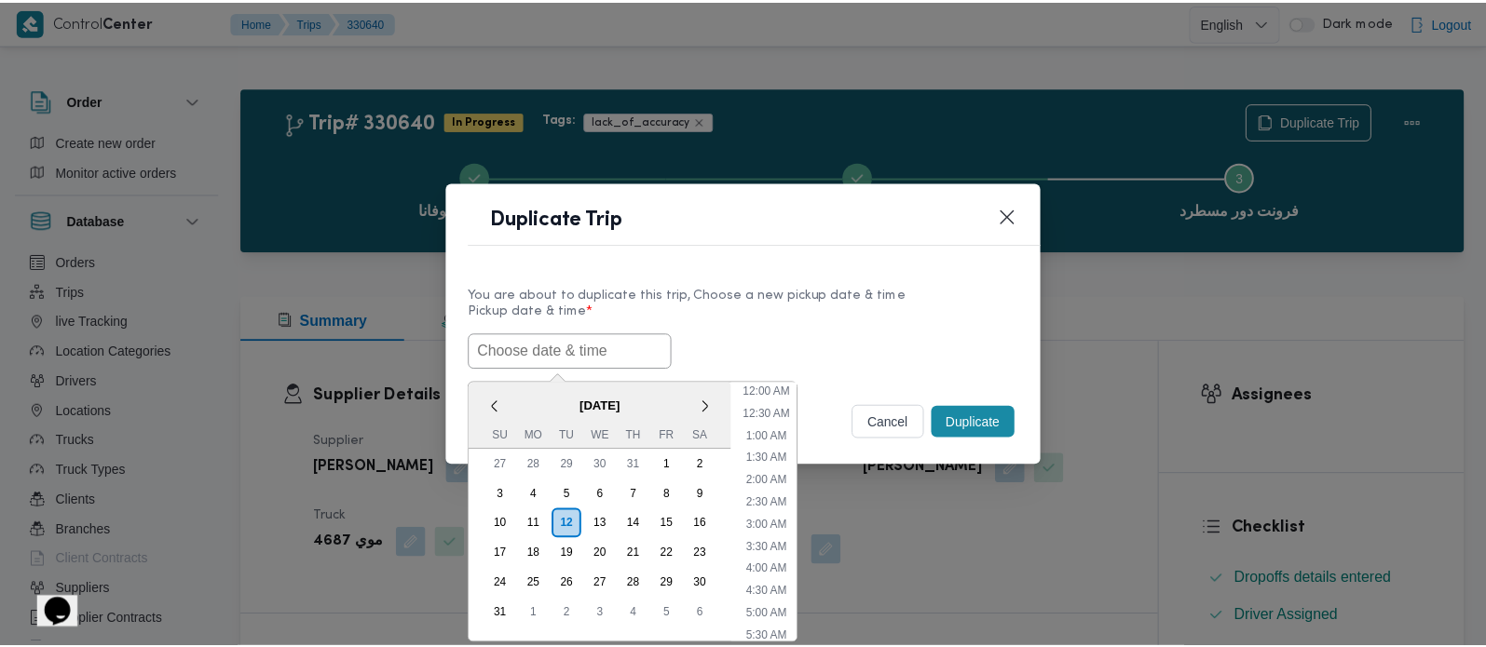
scroll to position [486, 0]
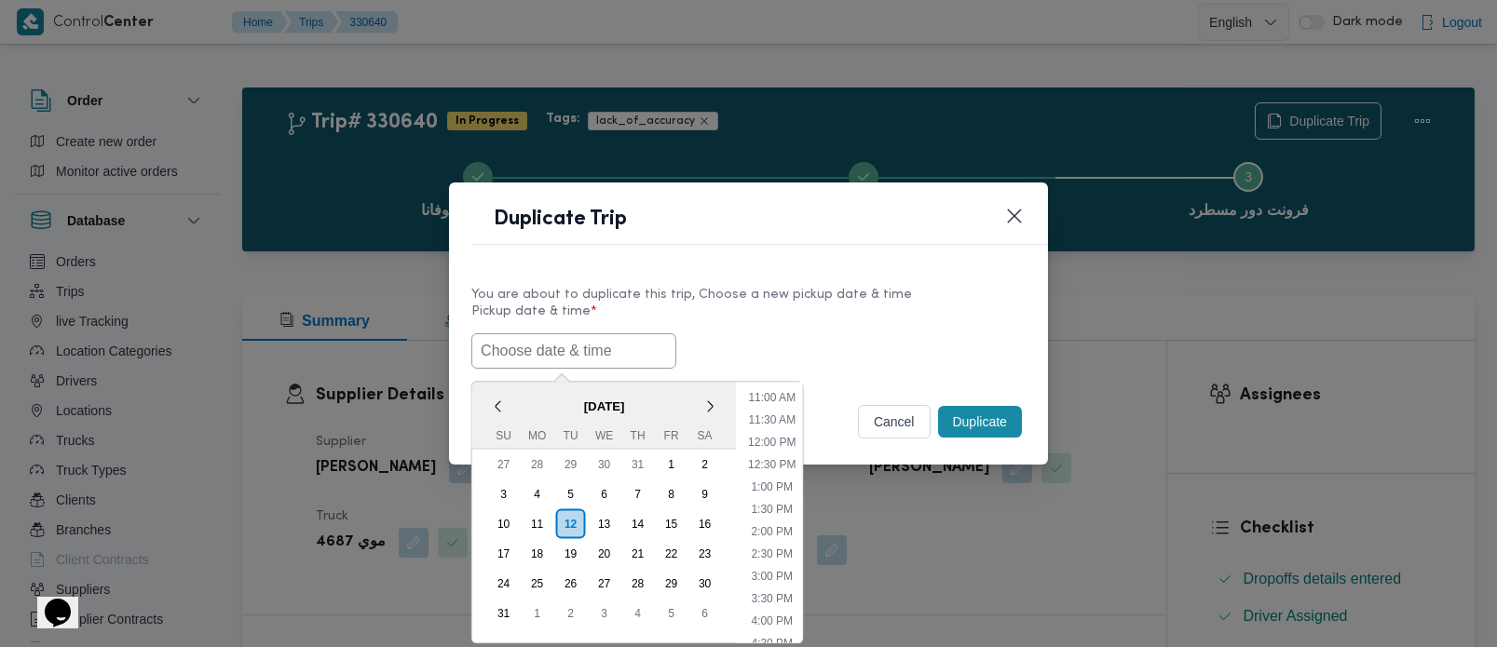
paste input "[DATE] 7:00AM"
type input "[DATE] 7:00AM"
click at [866, 324] on label "Pickup date & time *" at bounding box center [748, 319] width 554 height 29
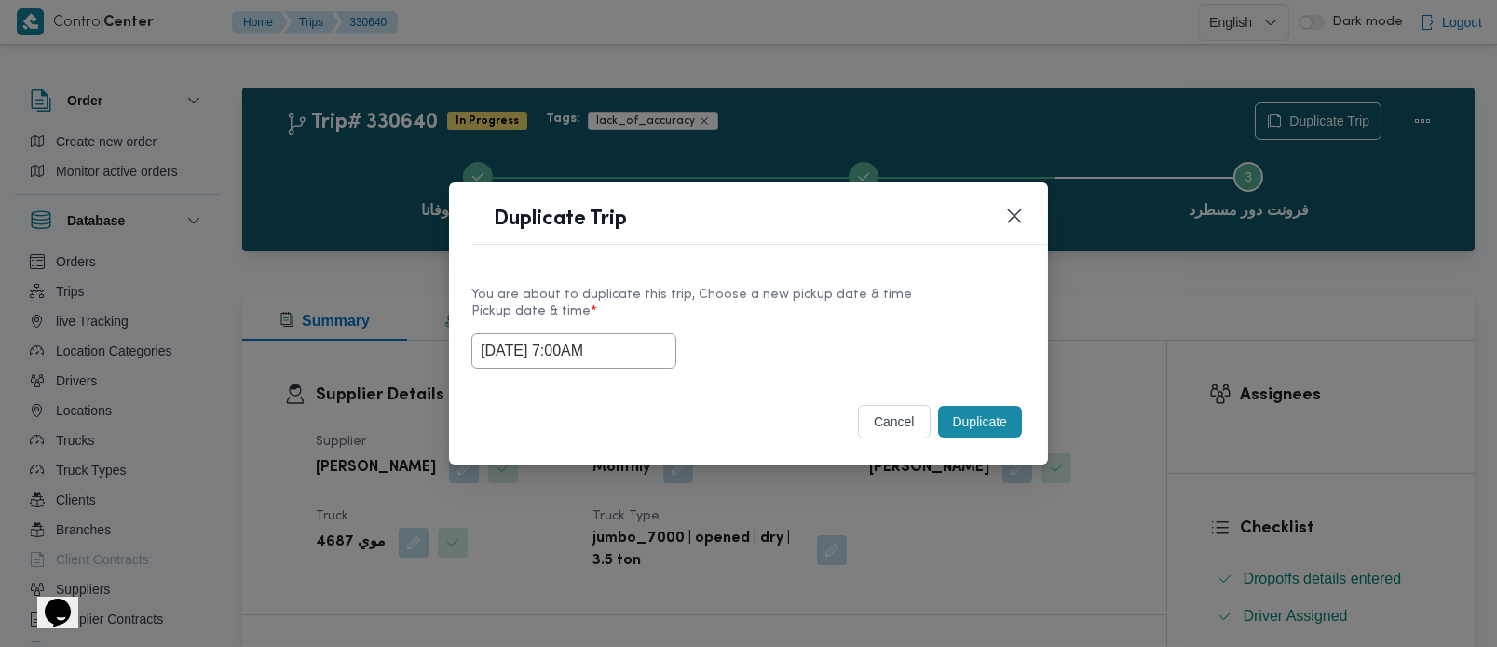
click at [1019, 421] on button "Duplicate" at bounding box center [980, 422] width 84 height 32
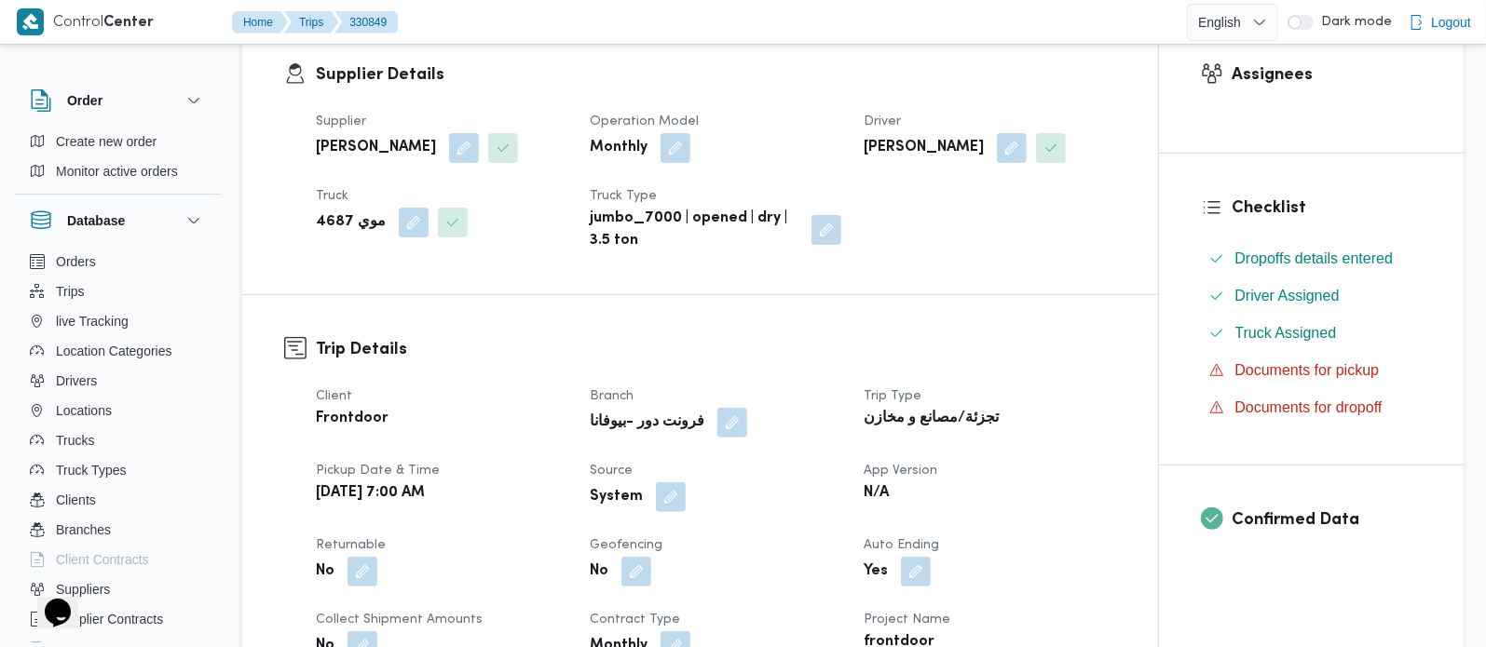
scroll to position [328, 0]
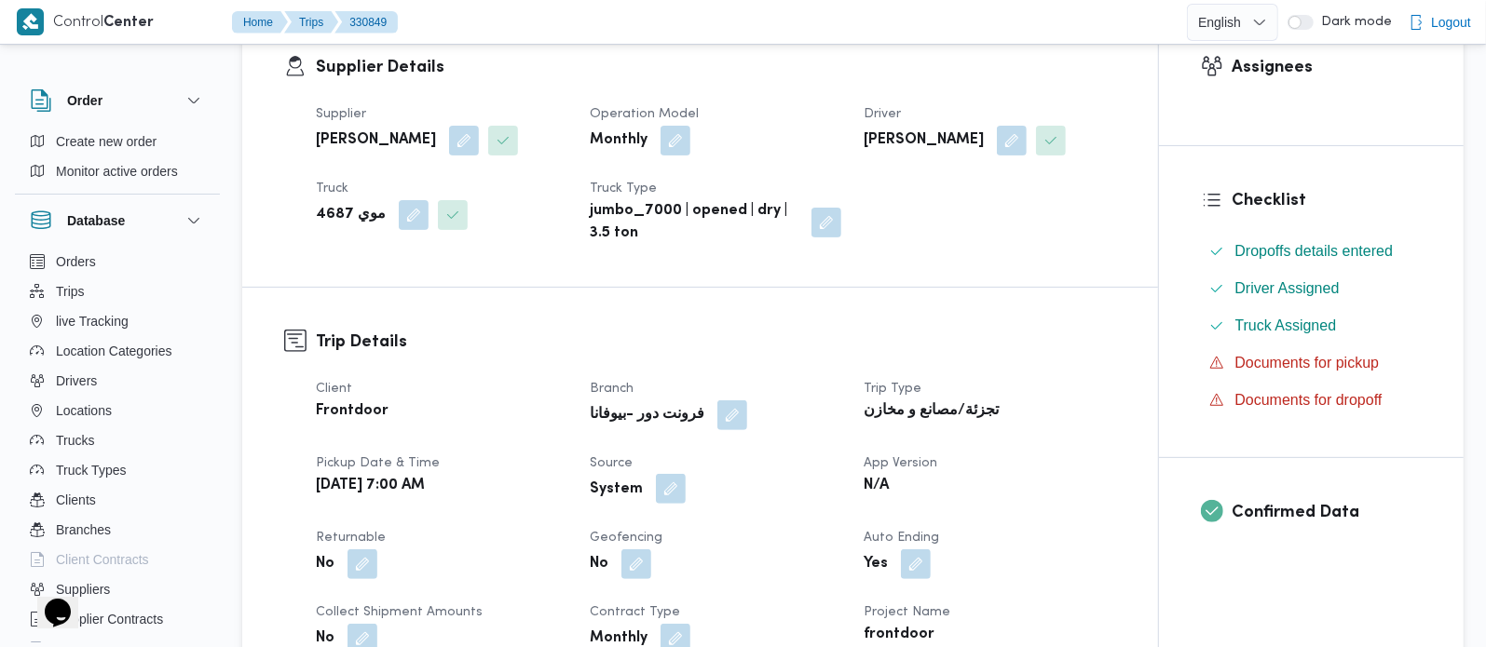
click at [674, 481] on button "button" at bounding box center [671, 489] width 30 height 30
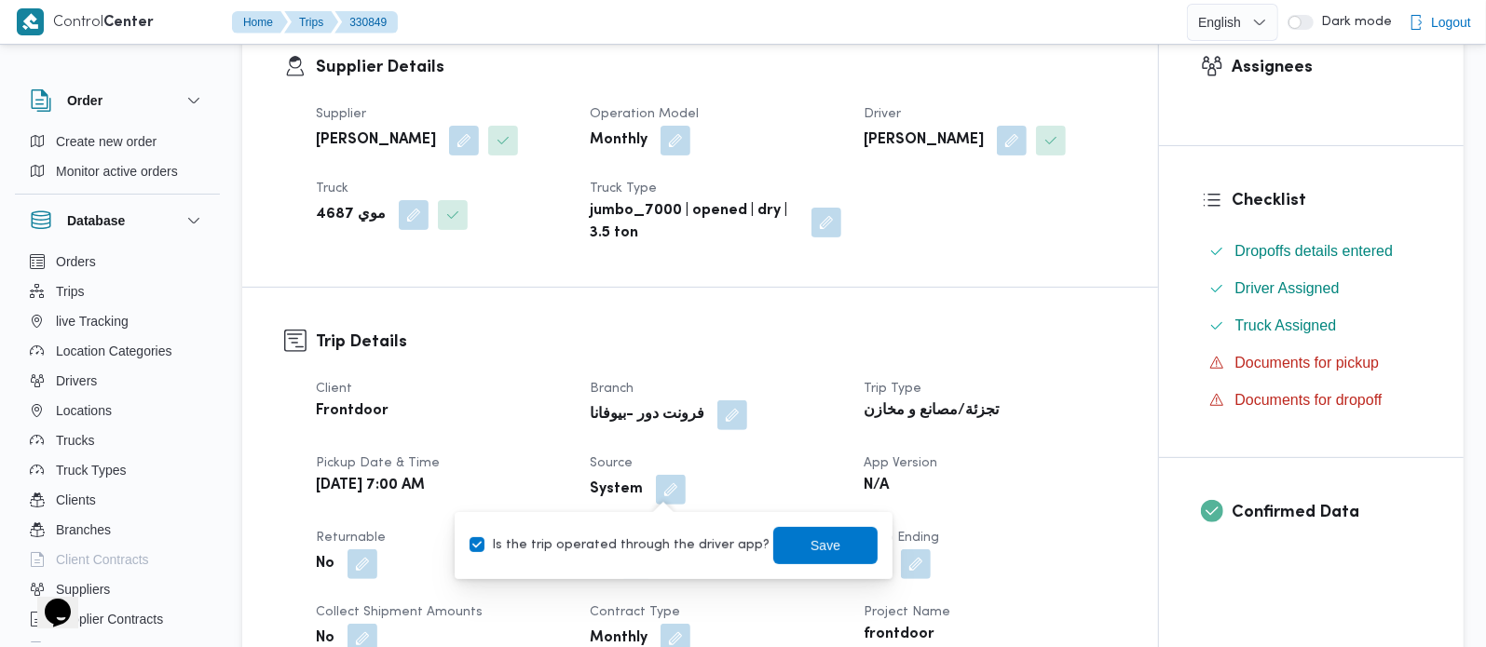
click at [662, 535] on label "Is the trip operated through the driver app?" at bounding box center [620, 546] width 300 height 22
checkbox input "false"
click at [777, 538] on span "Save" at bounding box center [825, 544] width 104 height 37
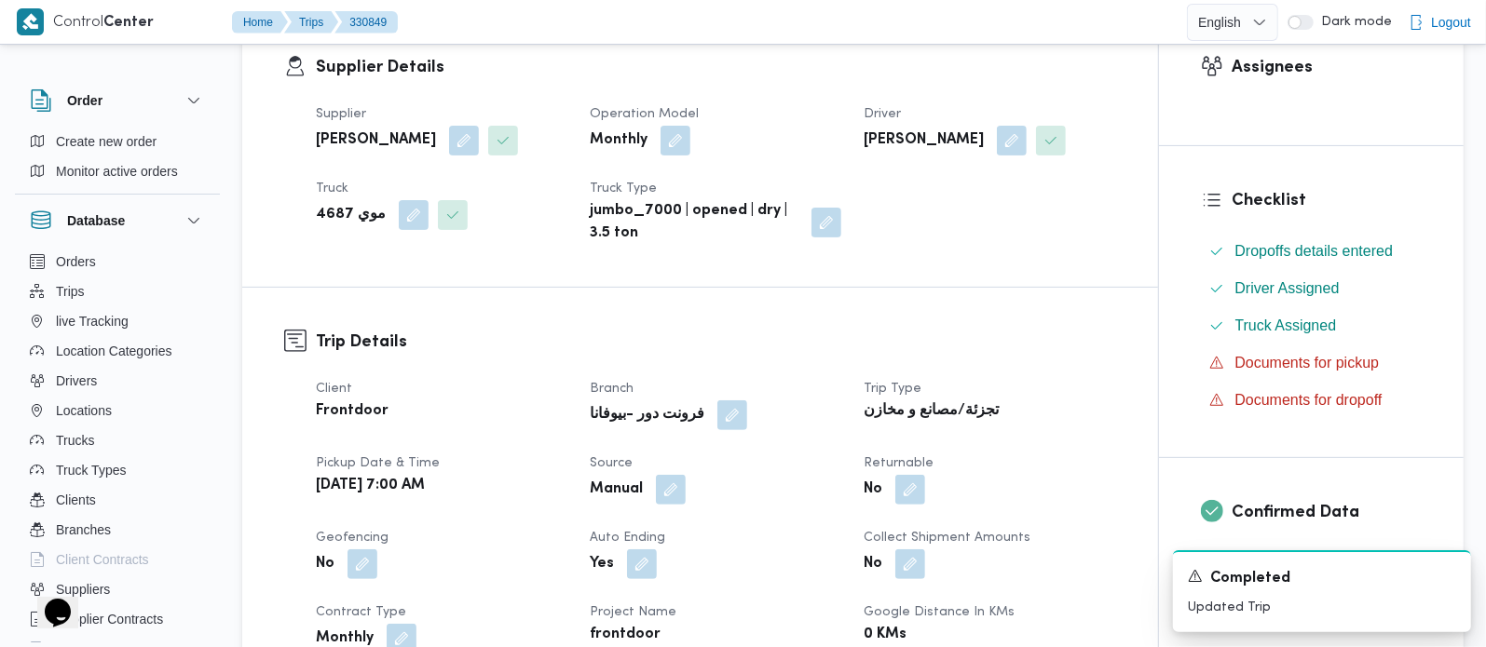
scroll to position [0, 0]
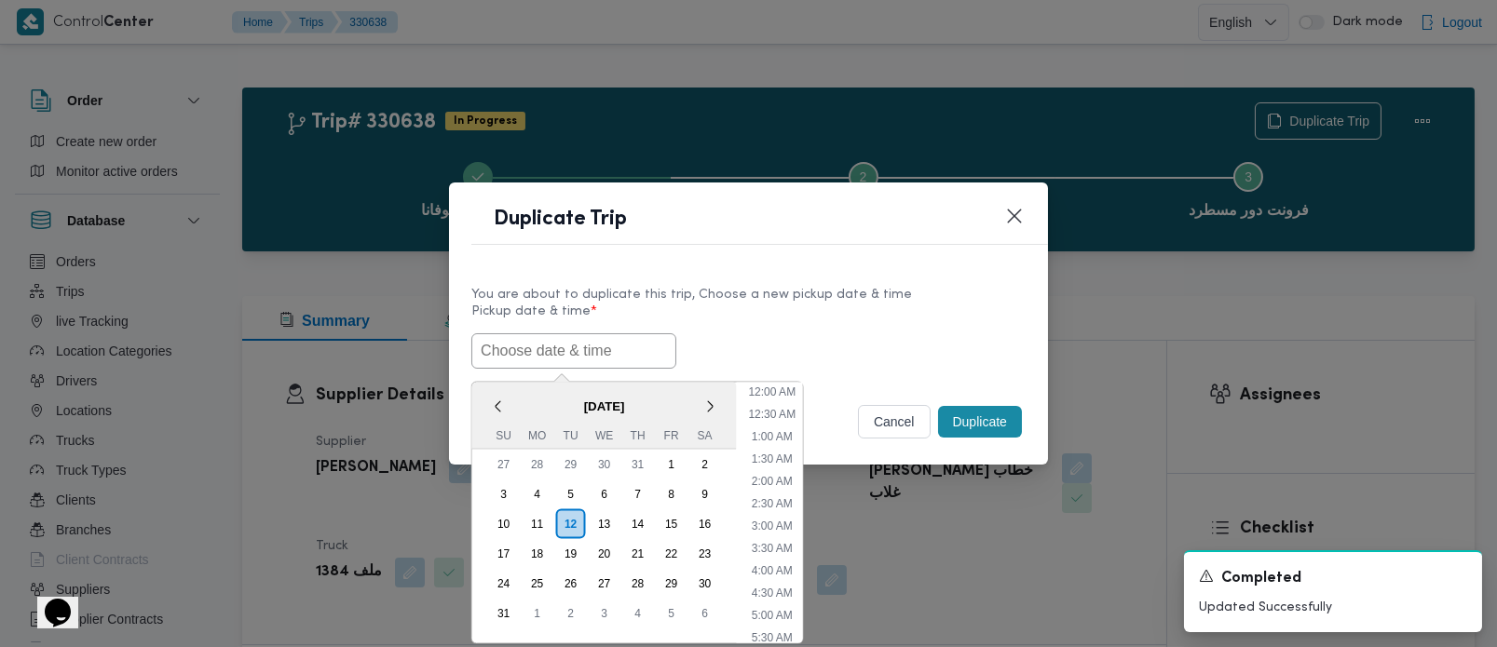
click at [582, 356] on input "text" at bounding box center [573, 351] width 205 height 35
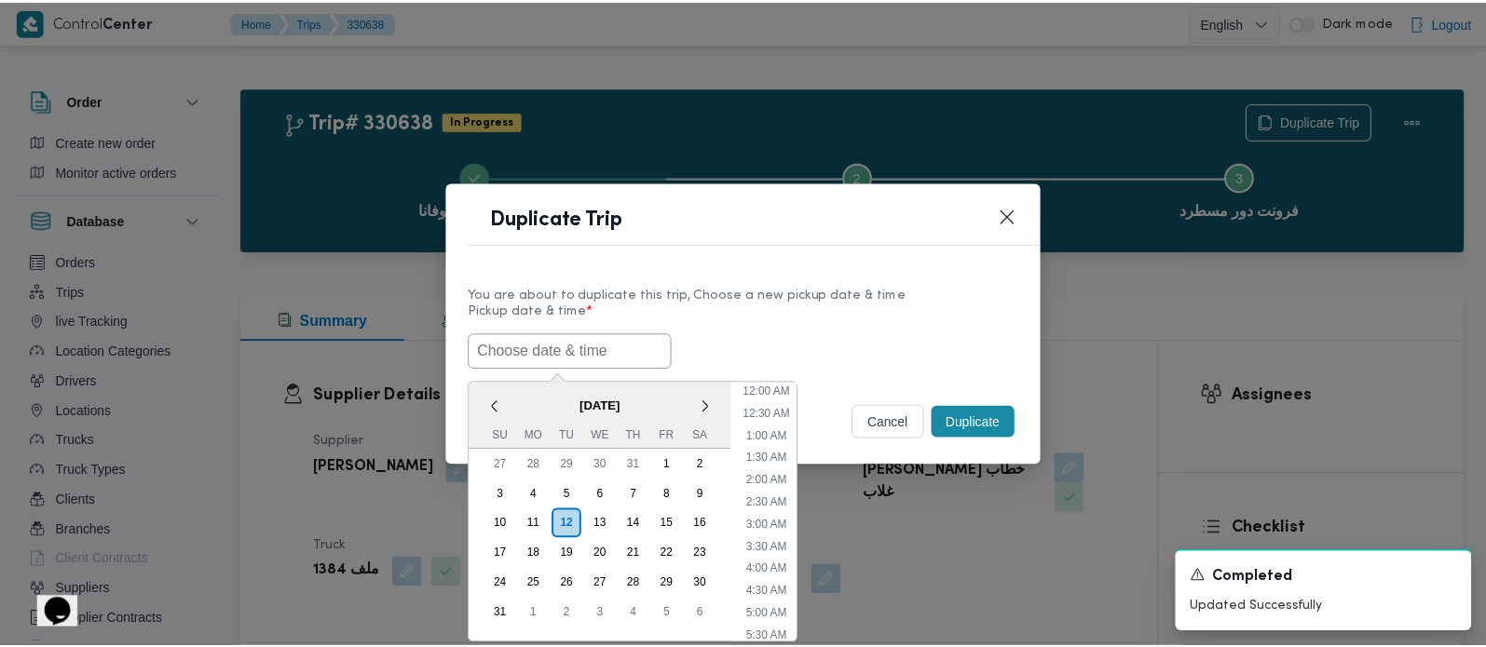
scroll to position [486, 0]
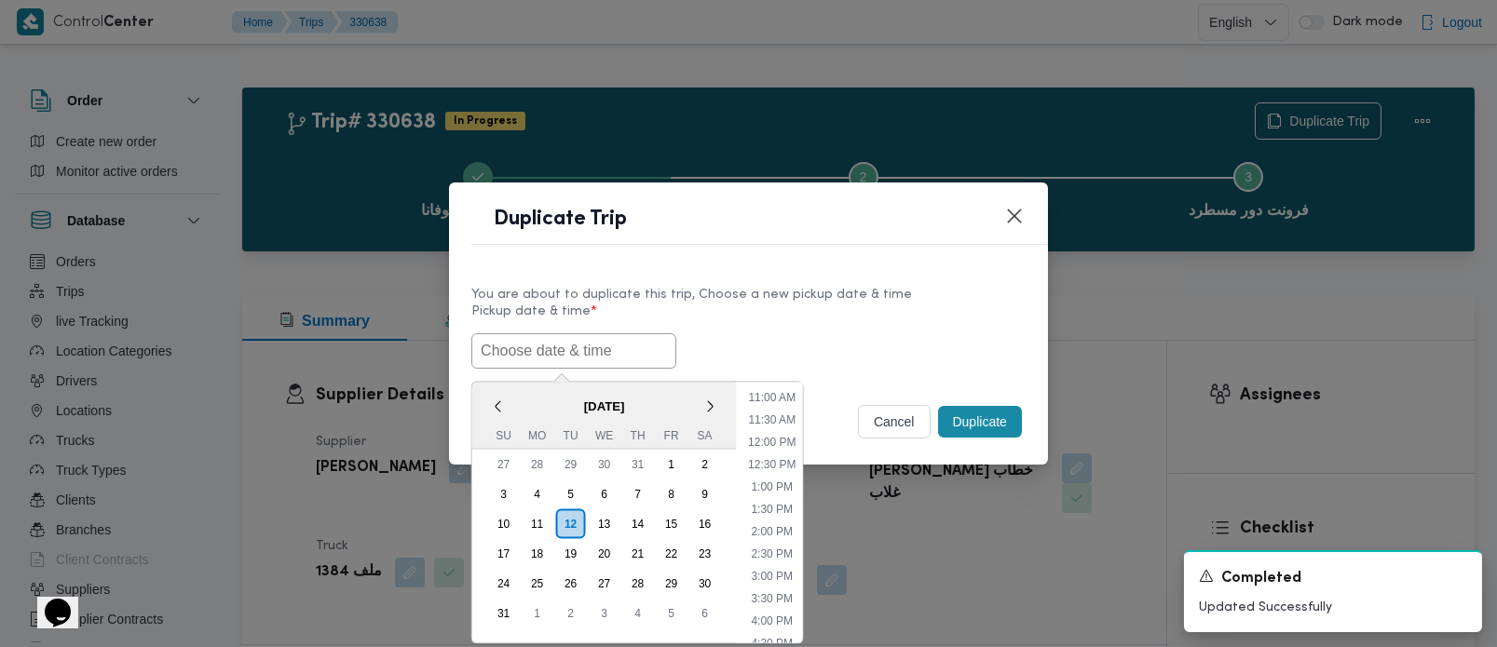
paste input "[DATE] 7:00AM"
type input "[DATE] 7:00AM"
click at [871, 314] on label "Pickup date & time *" at bounding box center [748, 319] width 554 height 29
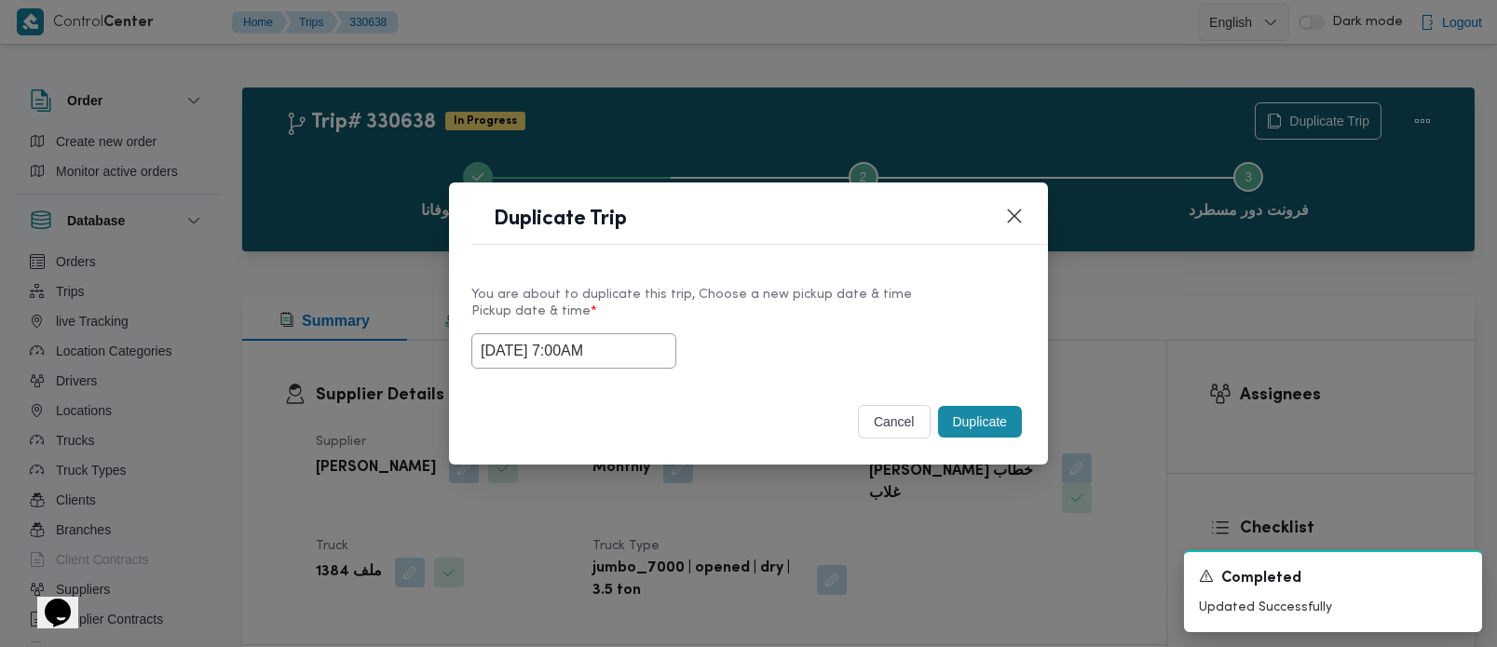
click at [998, 417] on button "Duplicate" at bounding box center [980, 422] width 84 height 32
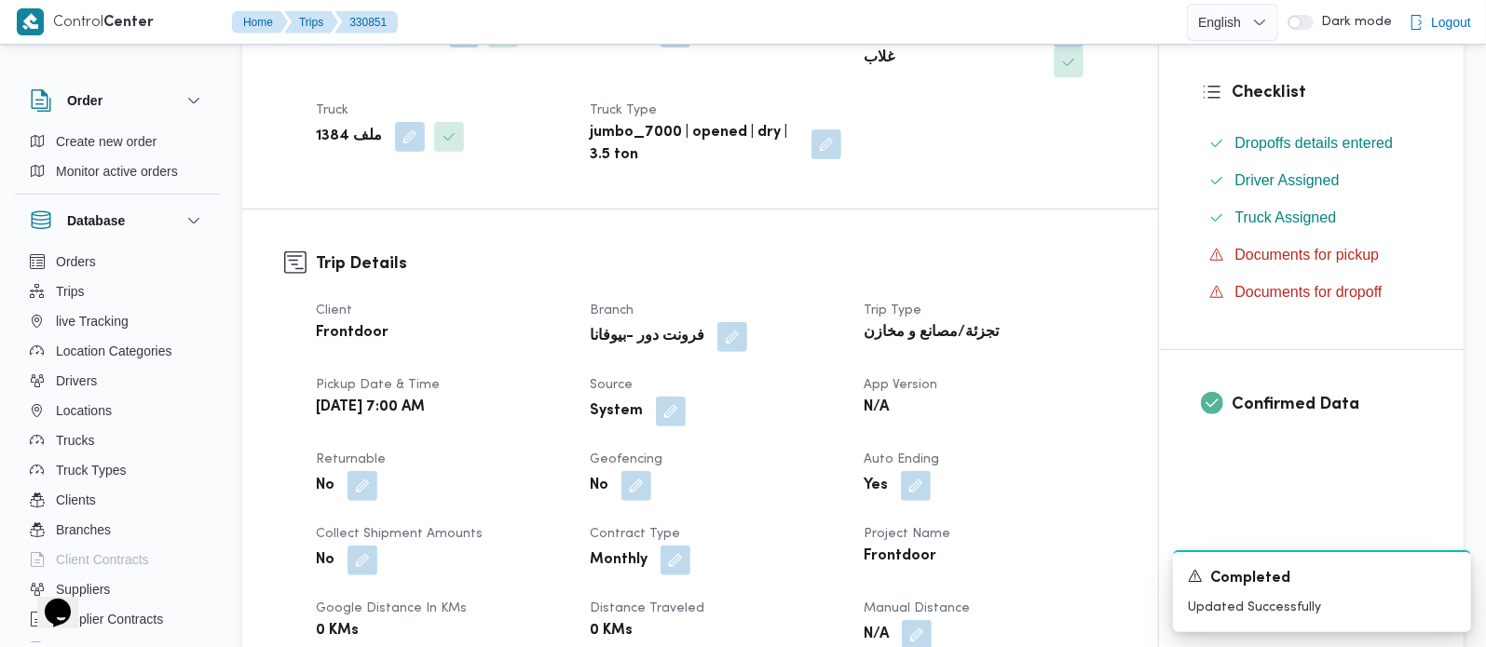
scroll to position [438, 0]
click at [661, 394] on button "button" at bounding box center [671, 409] width 30 height 30
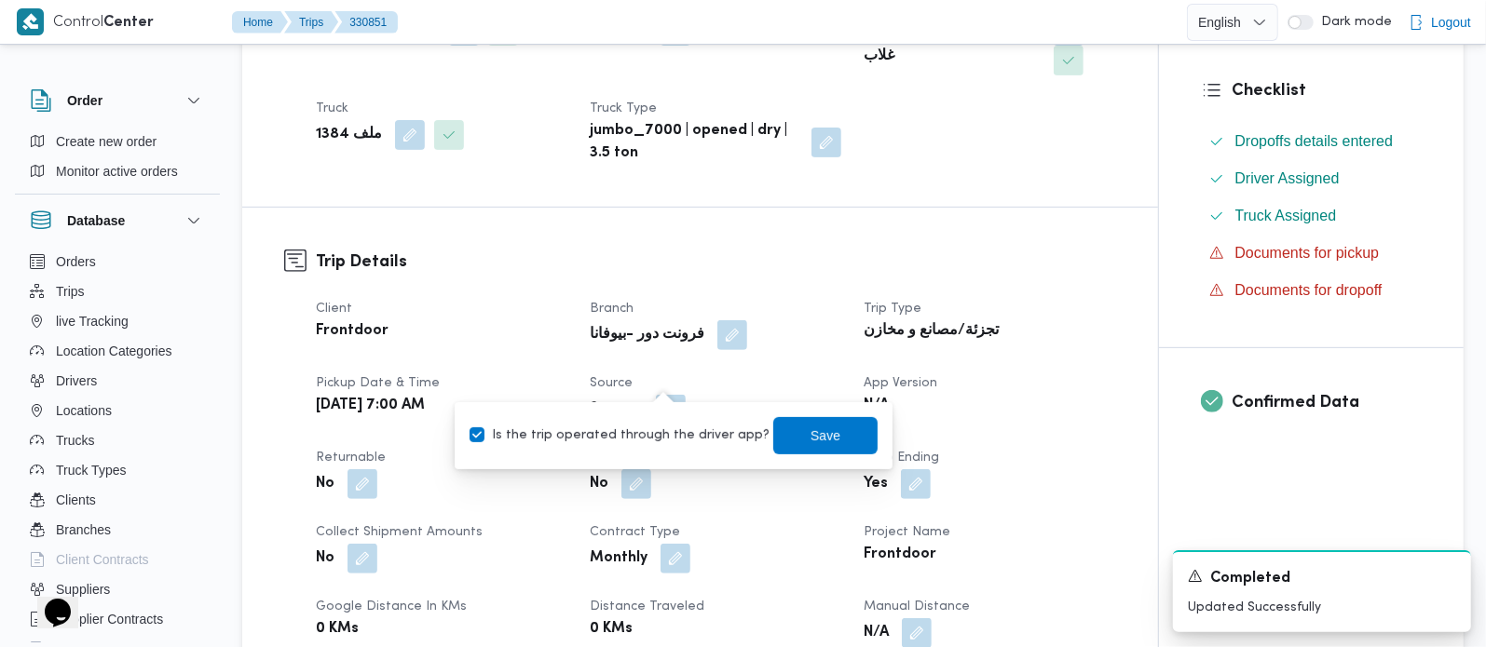
click at [661, 430] on label "Is the trip operated through the driver app?" at bounding box center [620, 436] width 300 height 22
checkbox input "false"
click at [773, 437] on span "Save" at bounding box center [825, 434] width 104 height 37
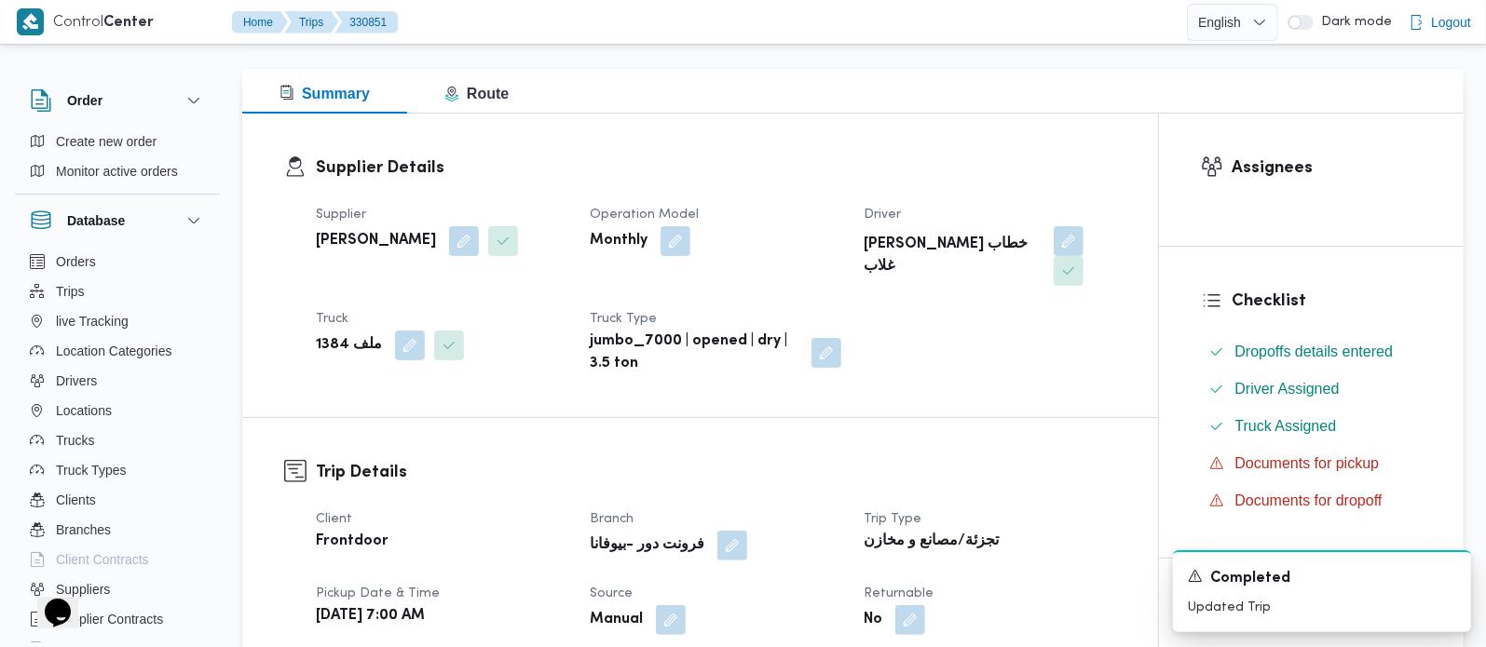
scroll to position [0, 0]
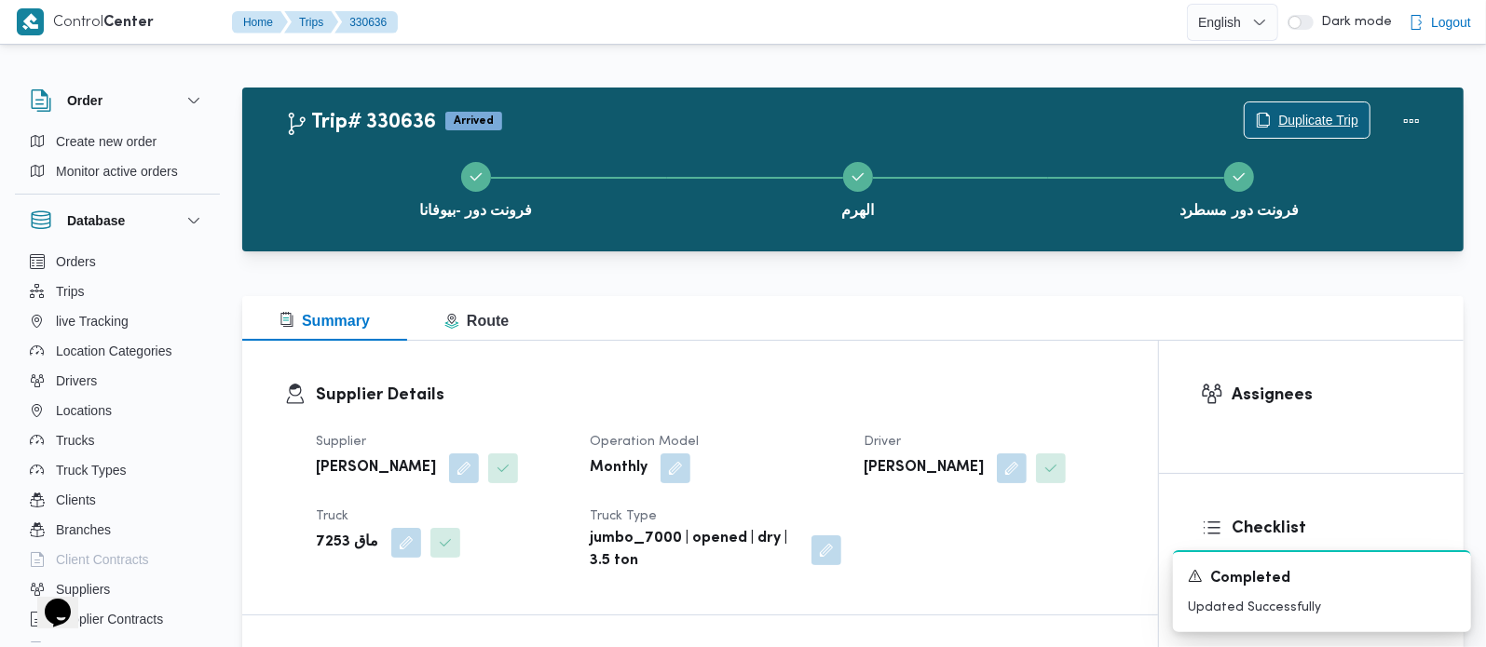
click at [1283, 115] on span "Duplicate Trip" at bounding box center [1318, 120] width 80 height 22
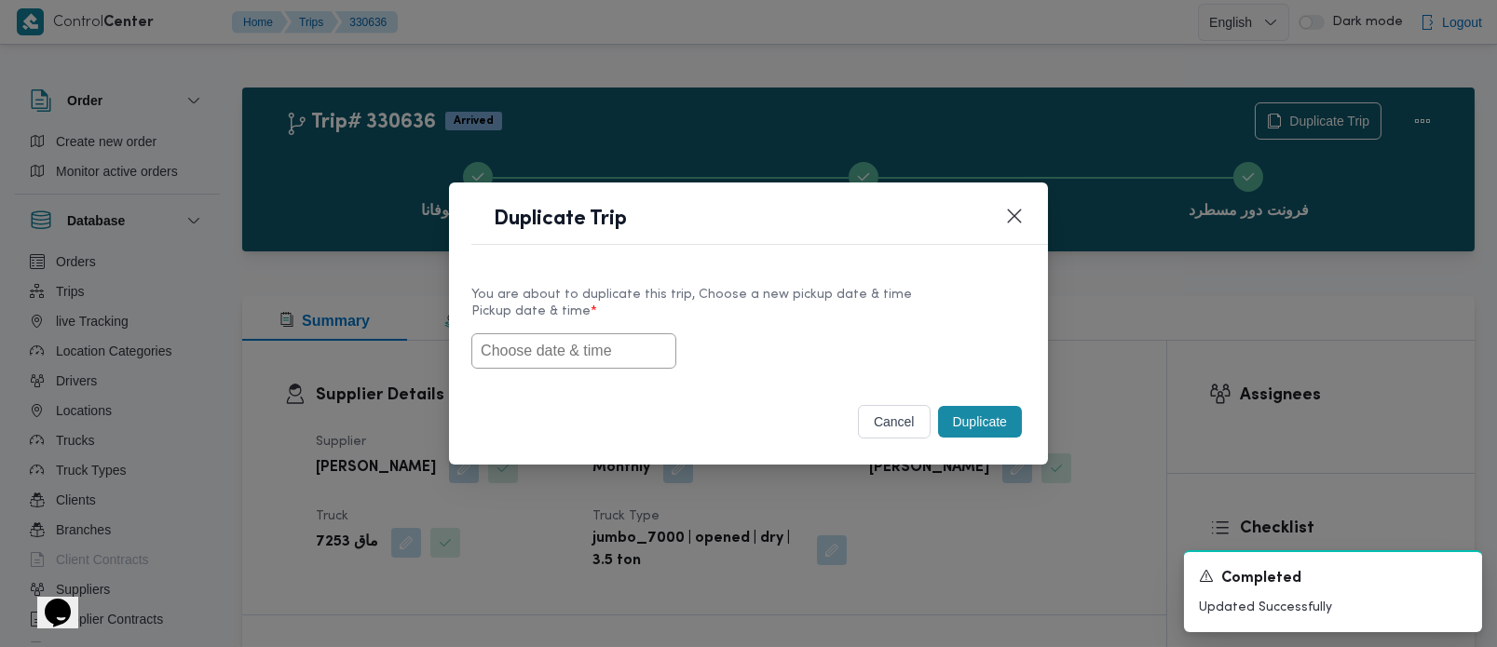
click at [647, 334] on input "text" at bounding box center [573, 351] width 205 height 35
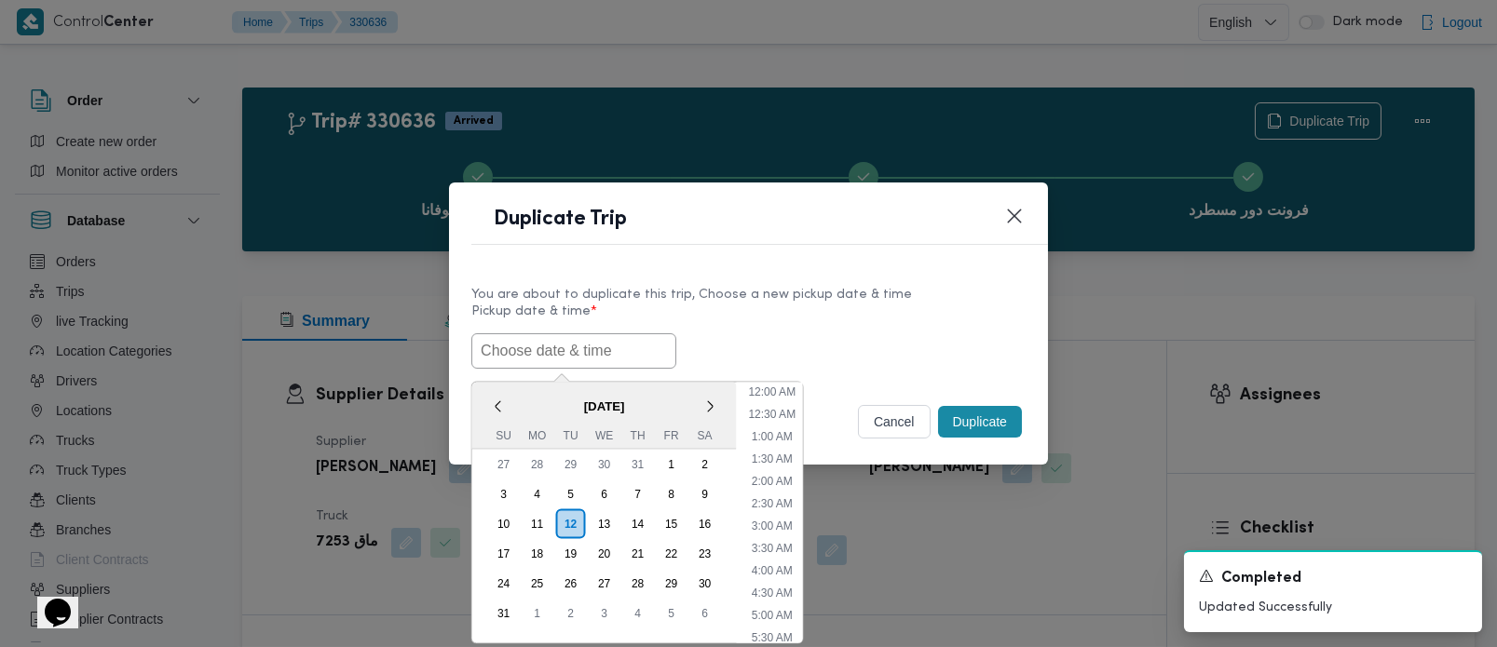
paste input "[DATE] 7:00AM"
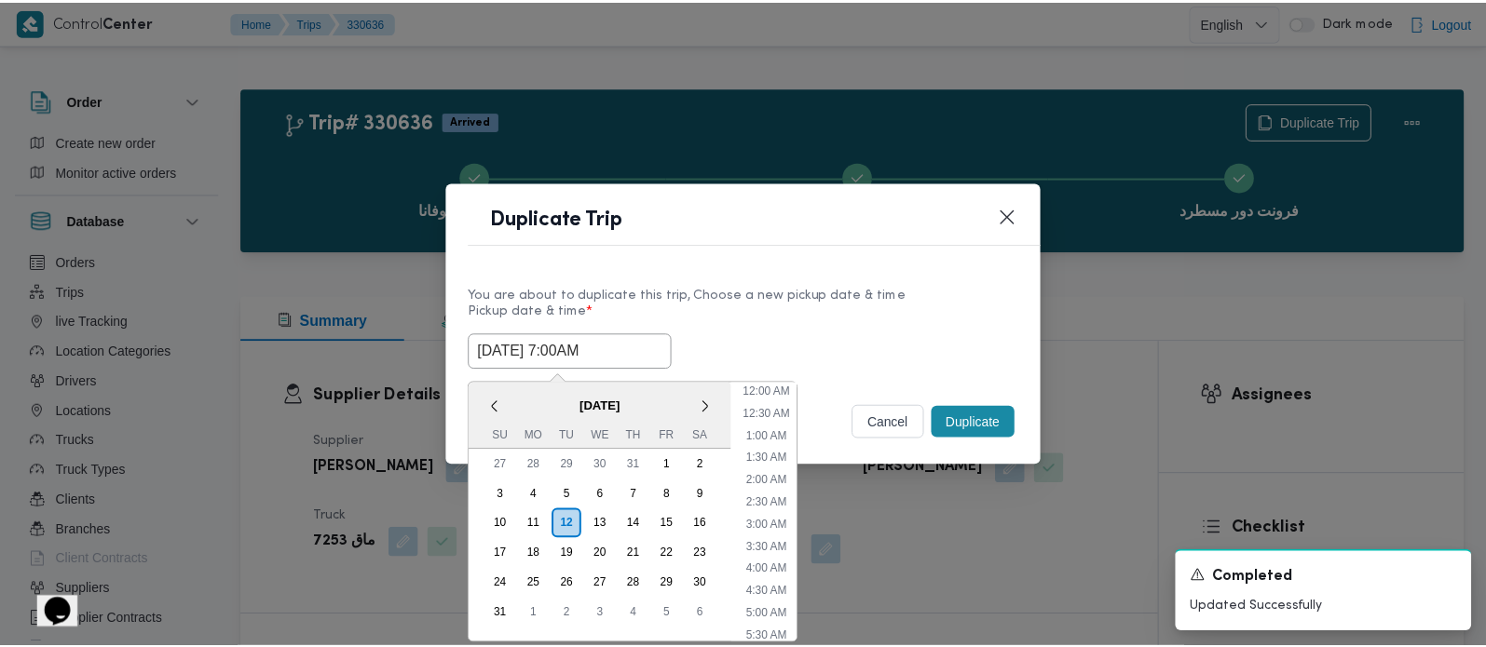
scroll to position [486, 0]
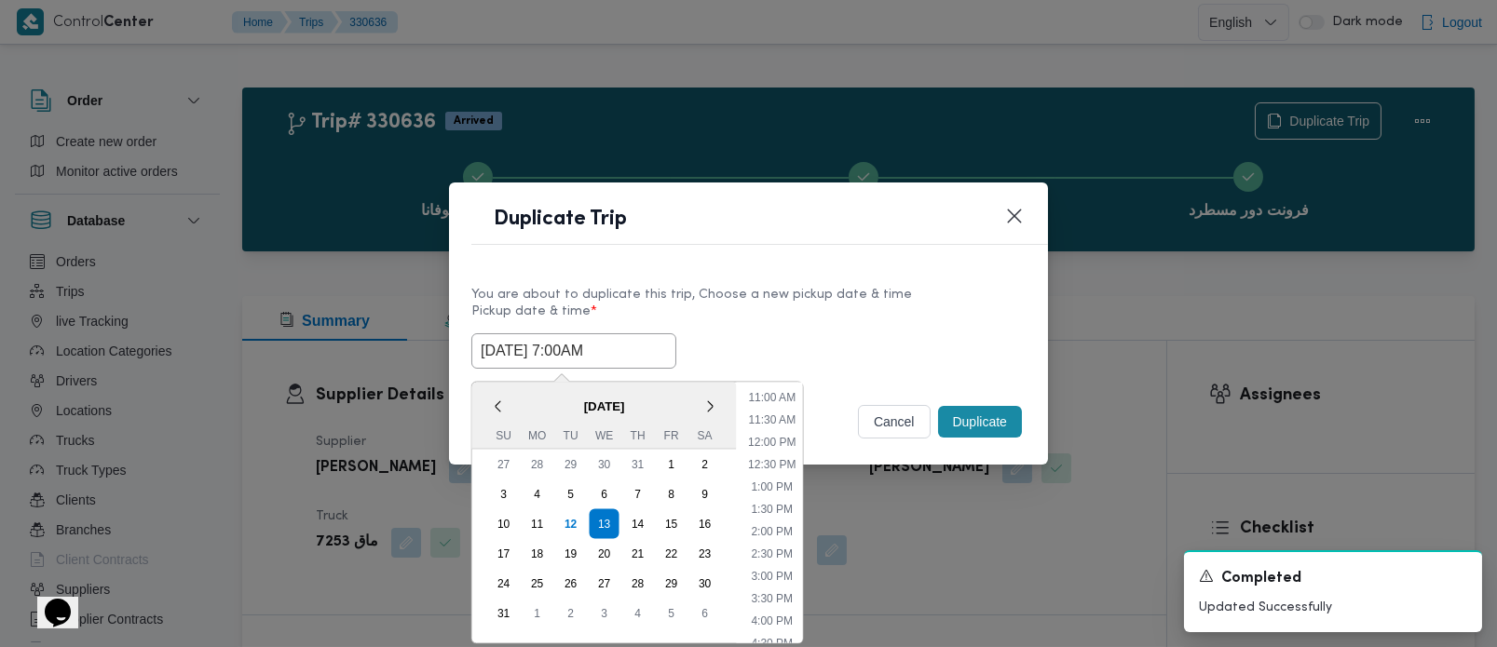
type input "[DATE] 7:00AM"
click at [754, 334] on div "[DATE] 7:00AM < [DATE] > Su Mo Tu We Th Fr Sa 27 28 29 30 31 1 2 3 4 5 6 7 8 9 …" at bounding box center [748, 351] width 554 height 35
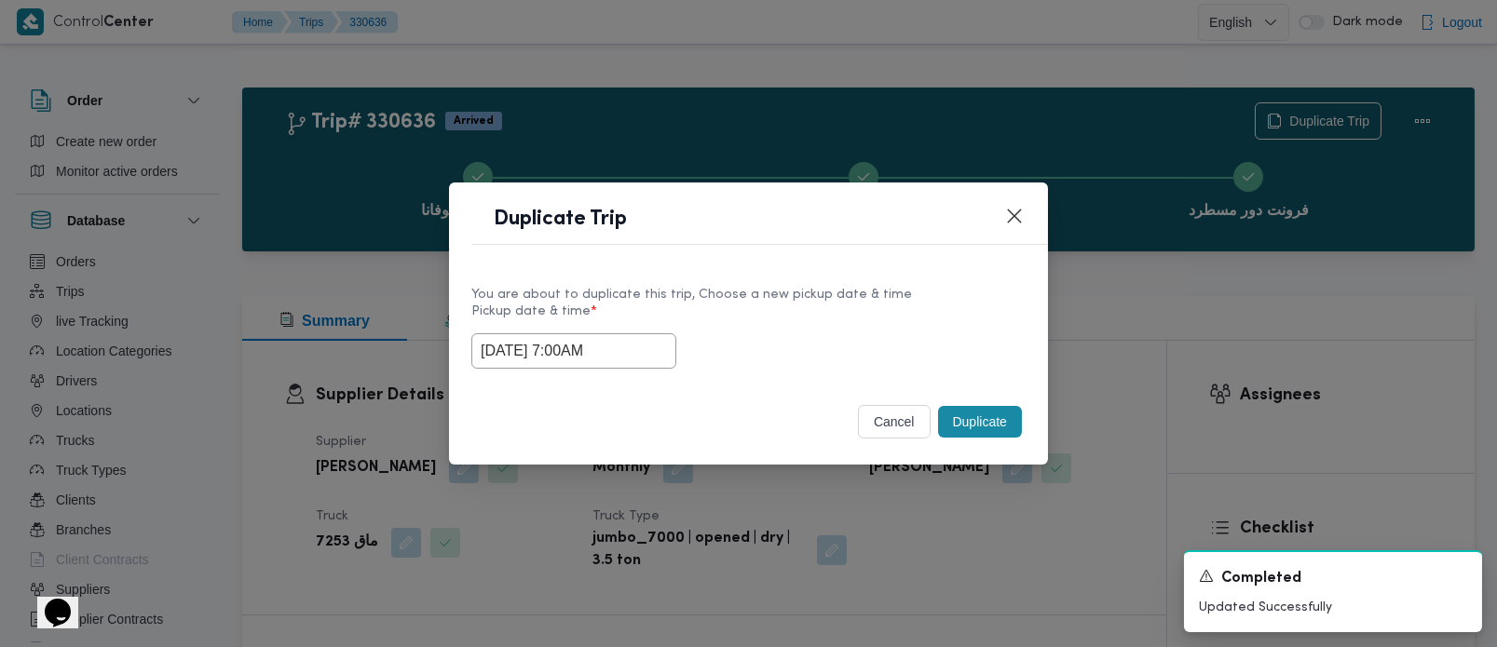
click at [988, 411] on button "Duplicate" at bounding box center [980, 422] width 84 height 32
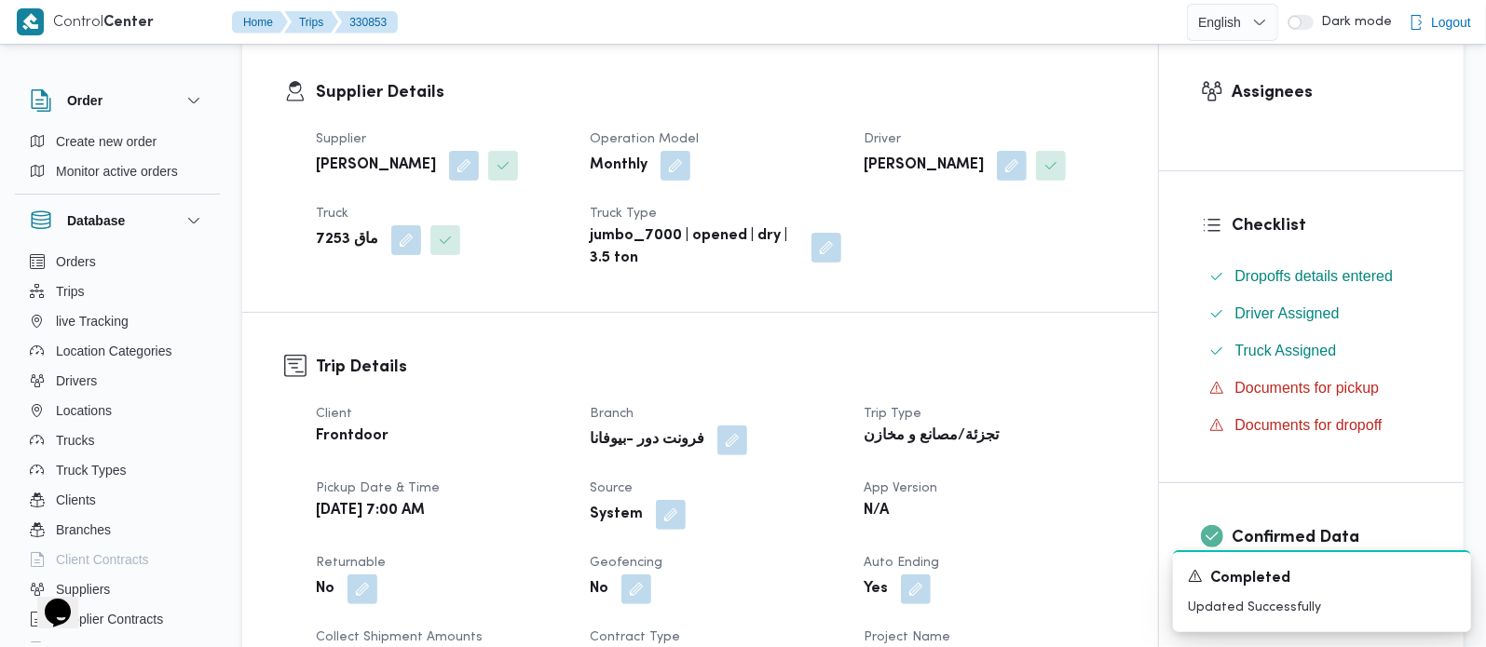
scroll to position [328, 0]
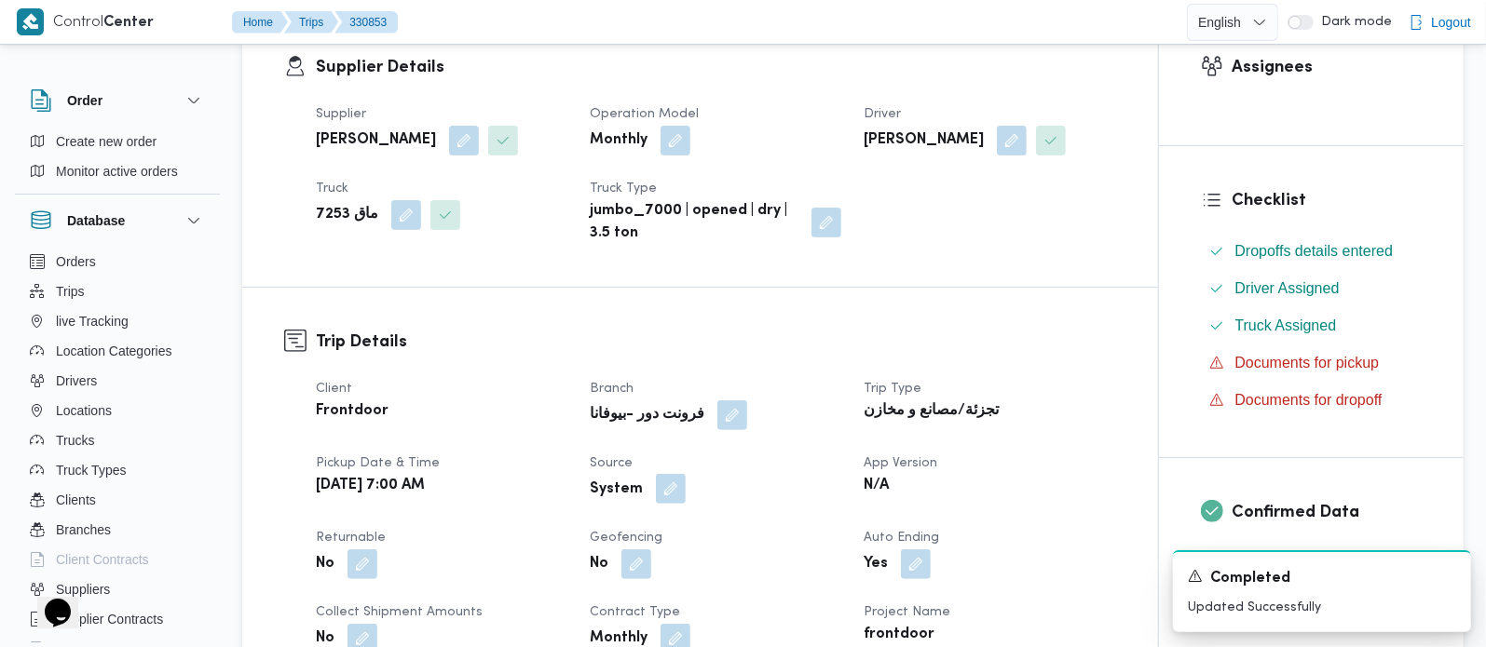
click at [674, 498] on button "button" at bounding box center [671, 489] width 30 height 30
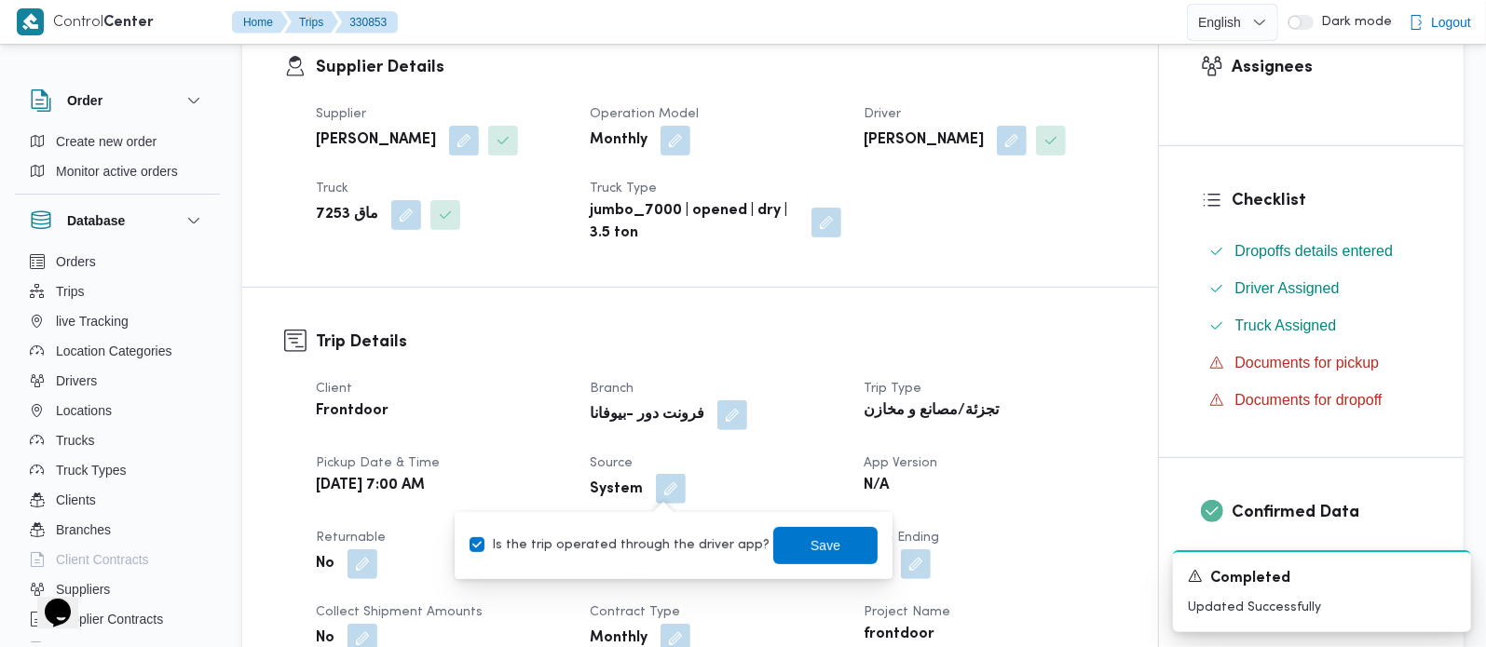
click at [654, 555] on div "Is the trip operated through the driver app? Save" at bounding box center [674, 545] width 412 height 41
click at [660, 545] on label "Is the trip operated through the driver app?" at bounding box center [620, 546] width 300 height 22
checkbox input "false"
click at [810, 539] on span "Save" at bounding box center [825, 545] width 30 height 22
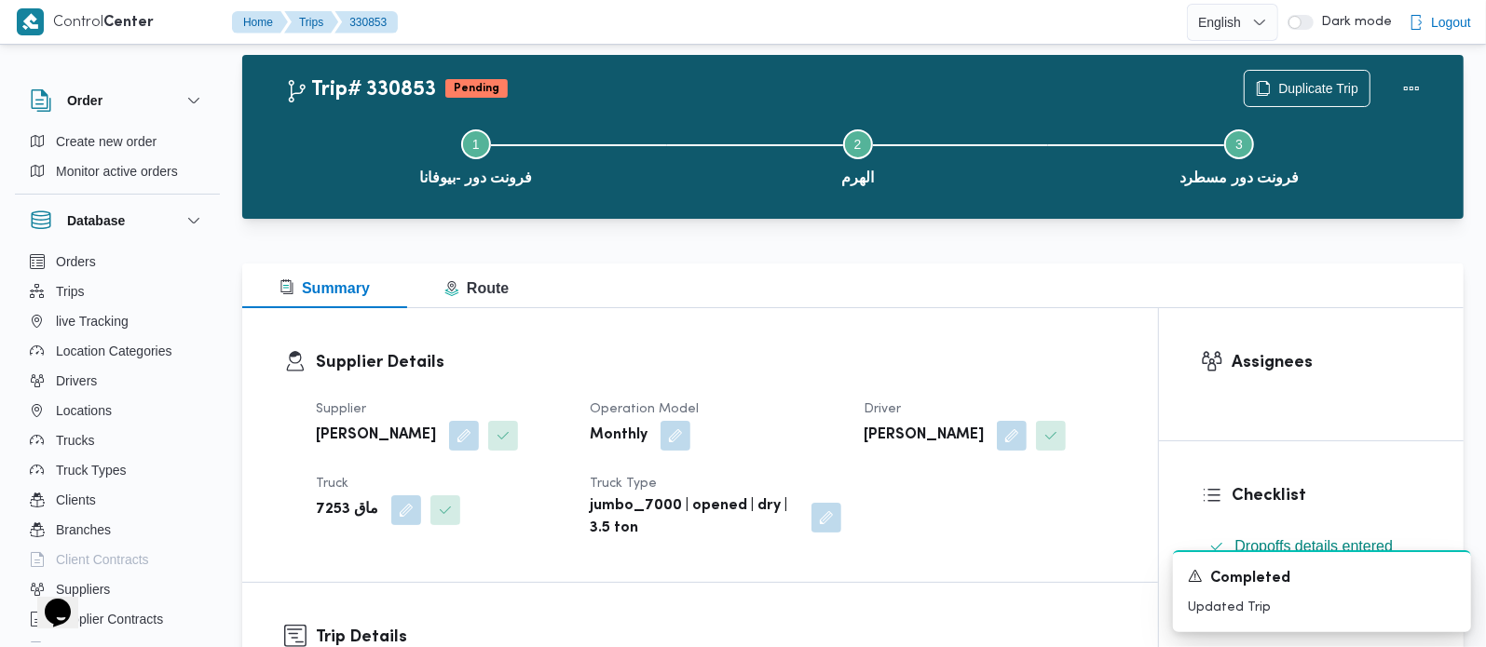
scroll to position [0, 0]
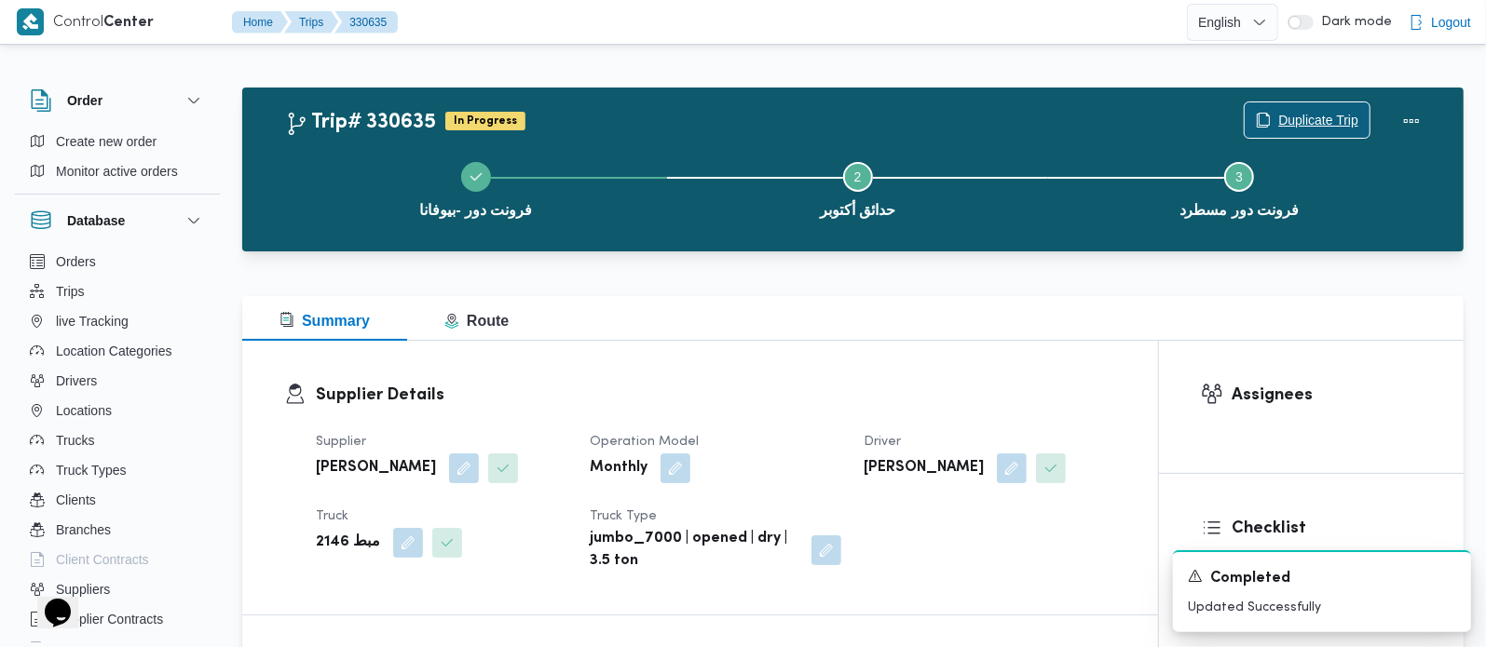
click at [1330, 115] on span "Duplicate Trip" at bounding box center [1318, 120] width 80 height 22
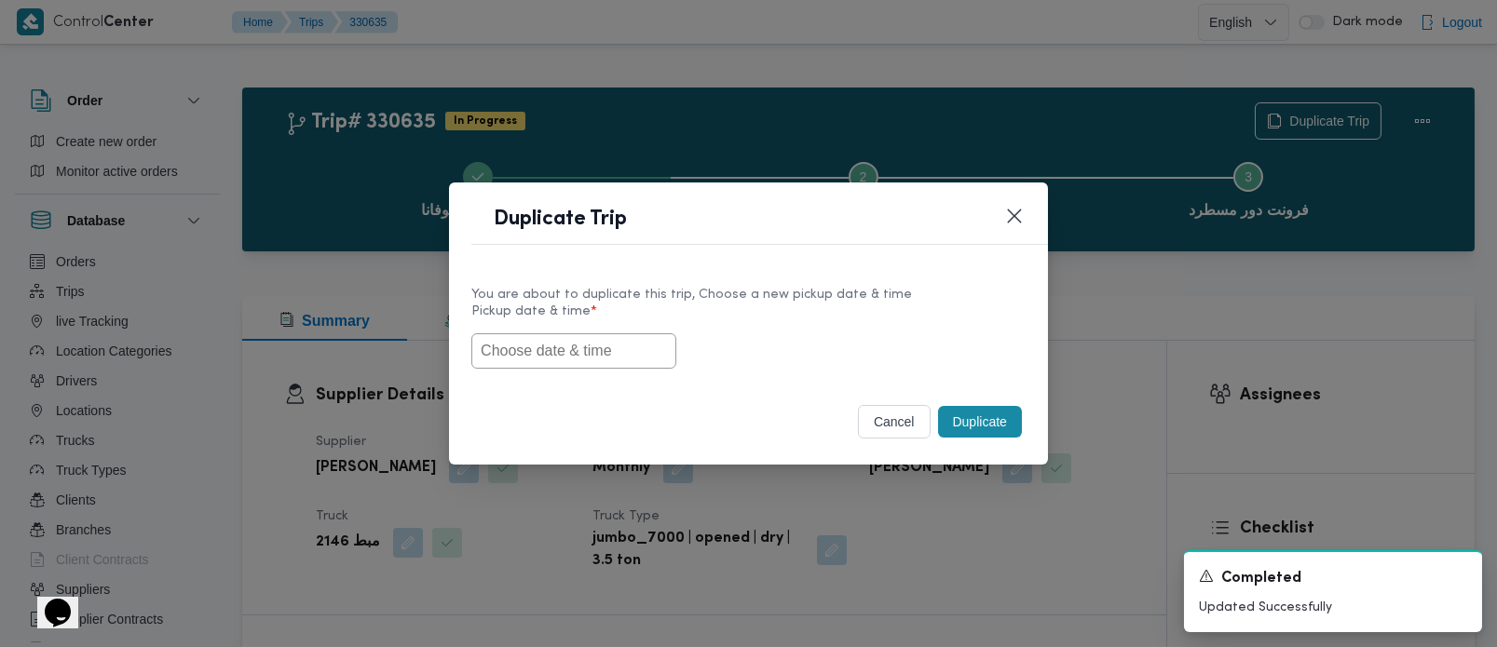
click at [553, 353] on input "text" at bounding box center [573, 351] width 205 height 35
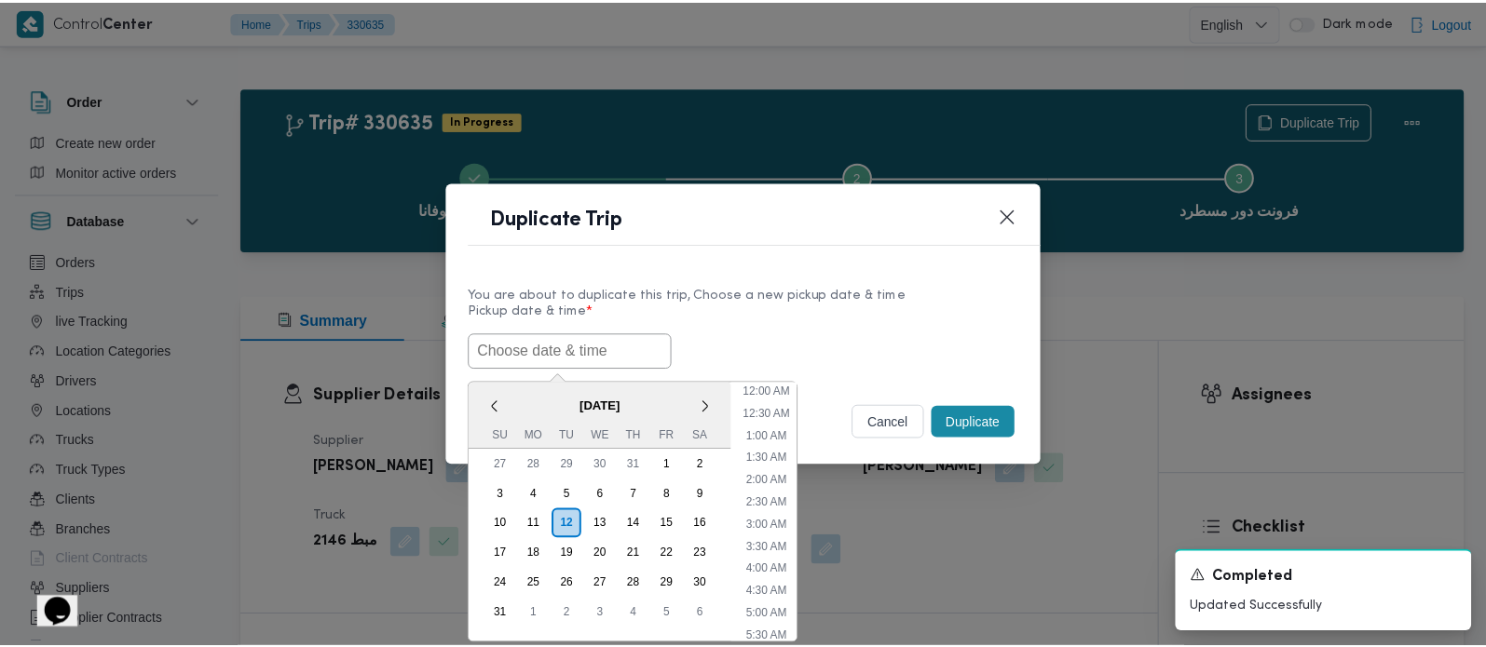
scroll to position [486, 0]
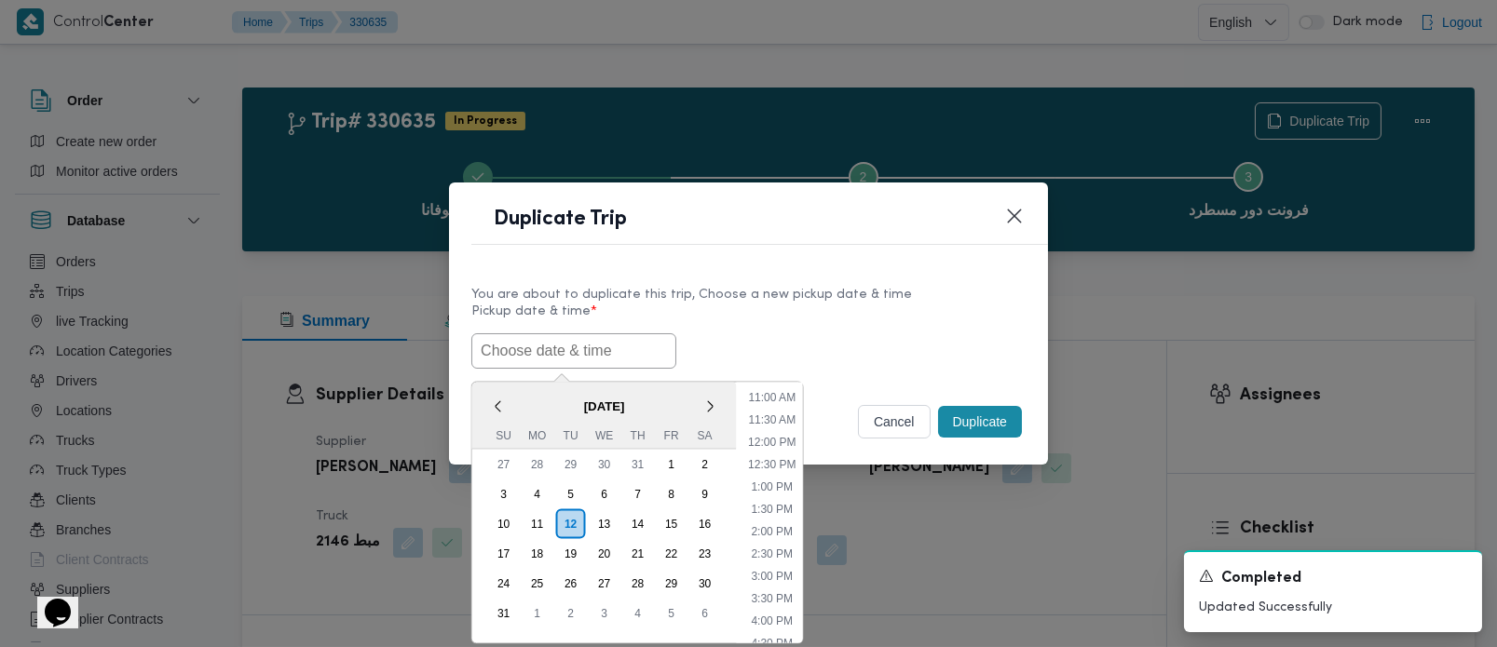
paste input "[DATE] 7:00AM"
type input "[DATE] 7:00AM"
click at [786, 318] on label "Pickup date & time *" at bounding box center [748, 319] width 554 height 29
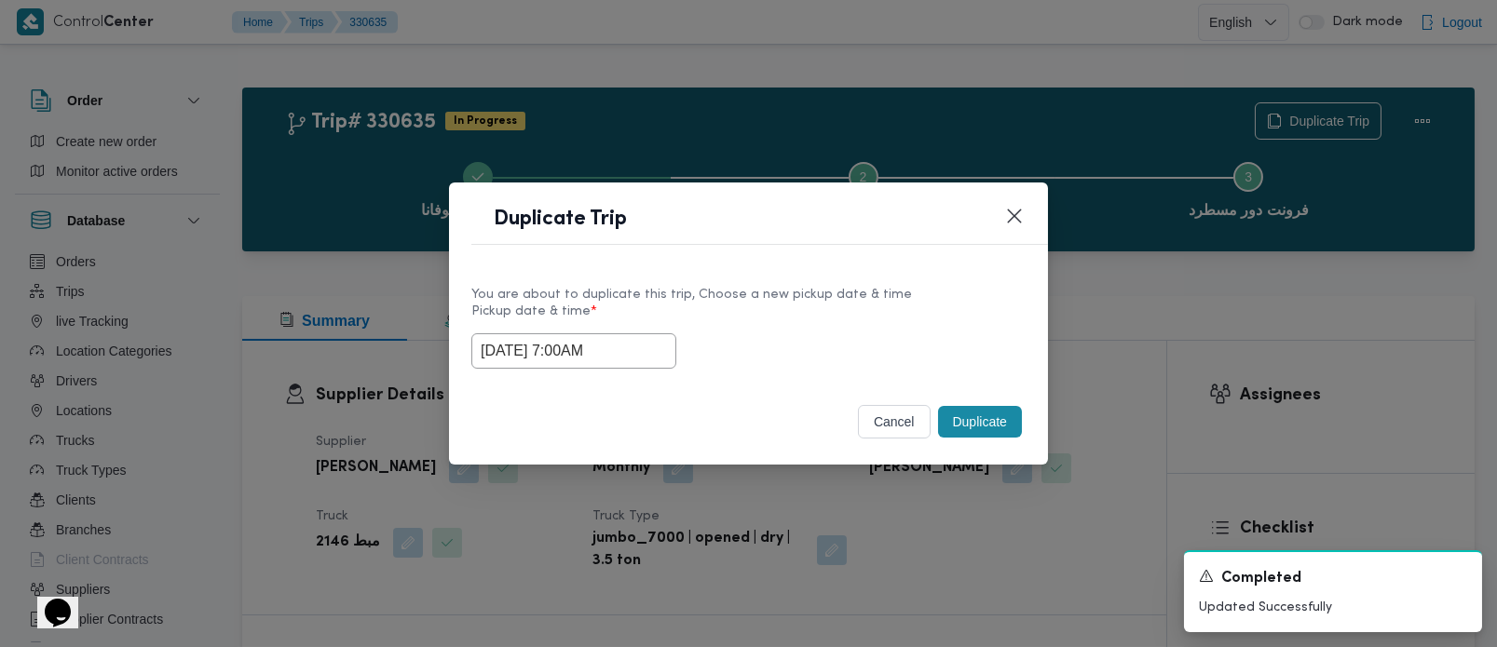
click at [940, 412] on button "Duplicate" at bounding box center [980, 422] width 84 height 32
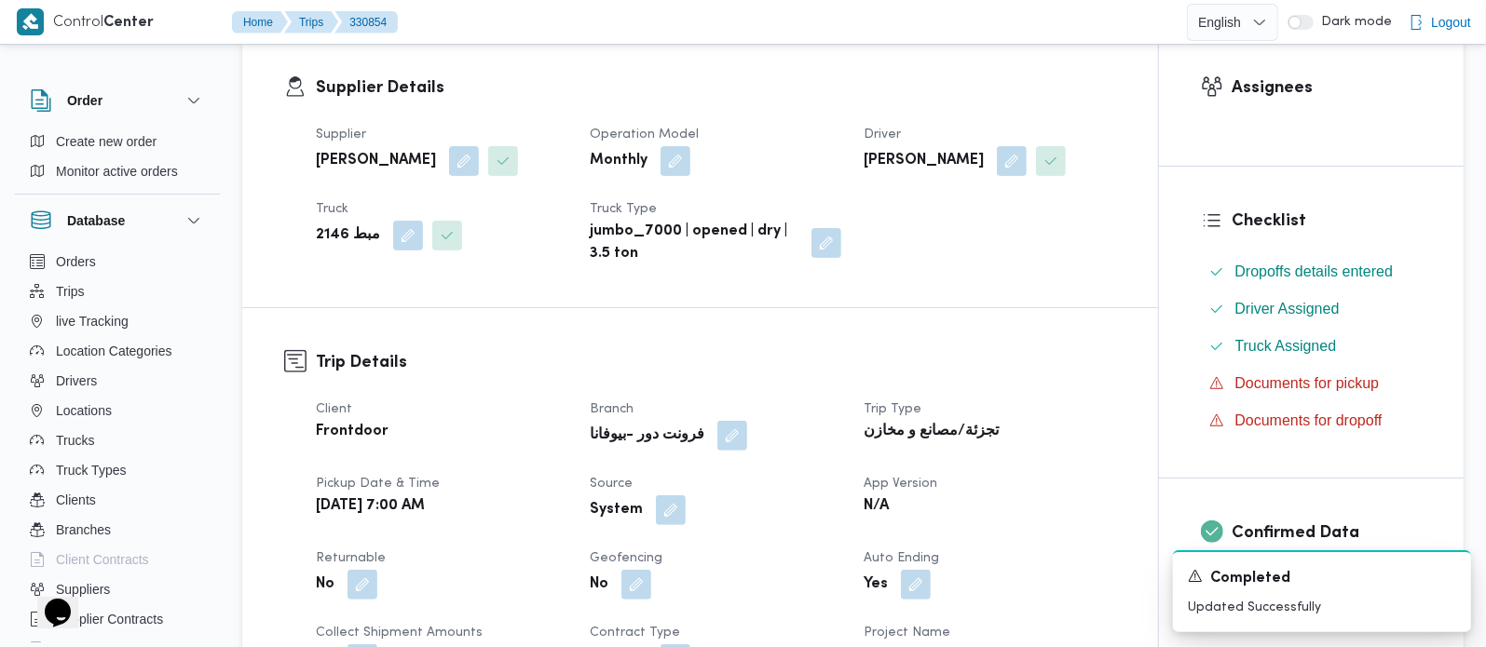
scroll to position [328, 0]
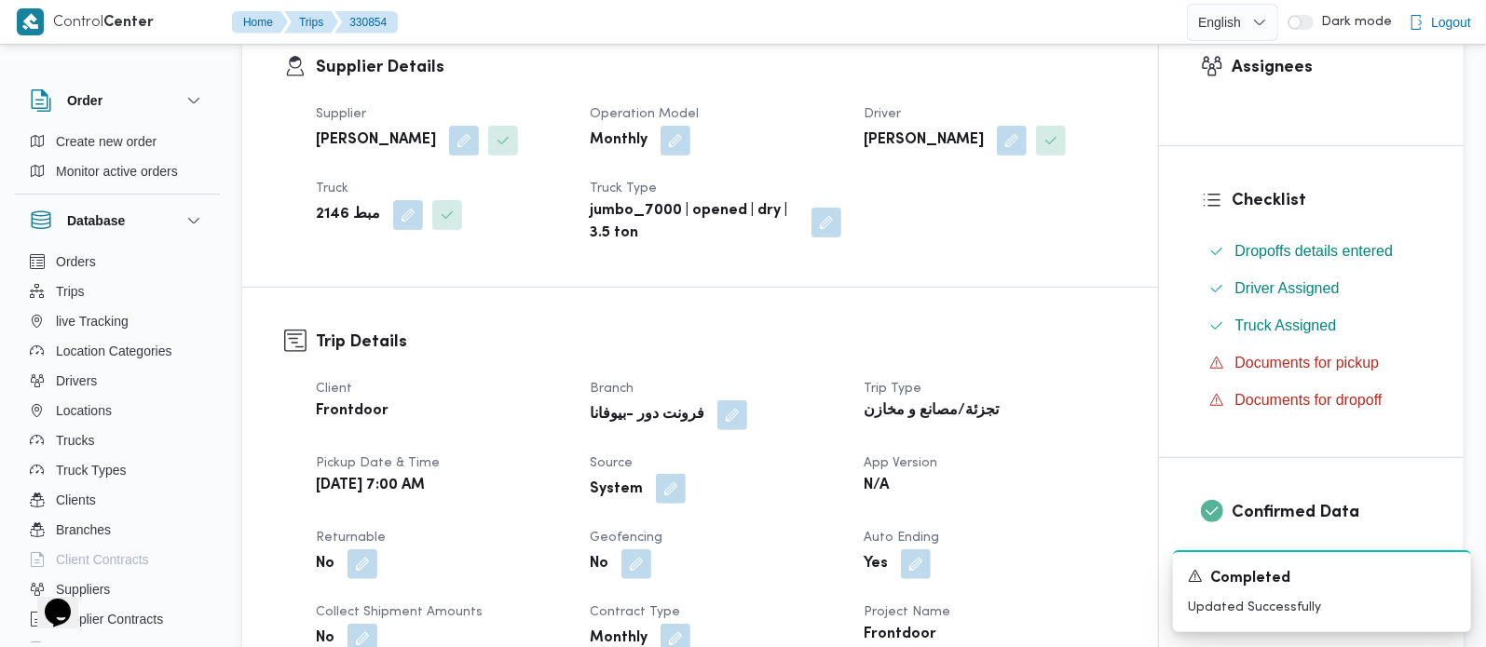
click at [666, 493] on button "button" at bounding box center [671, 489] width 30 height 30
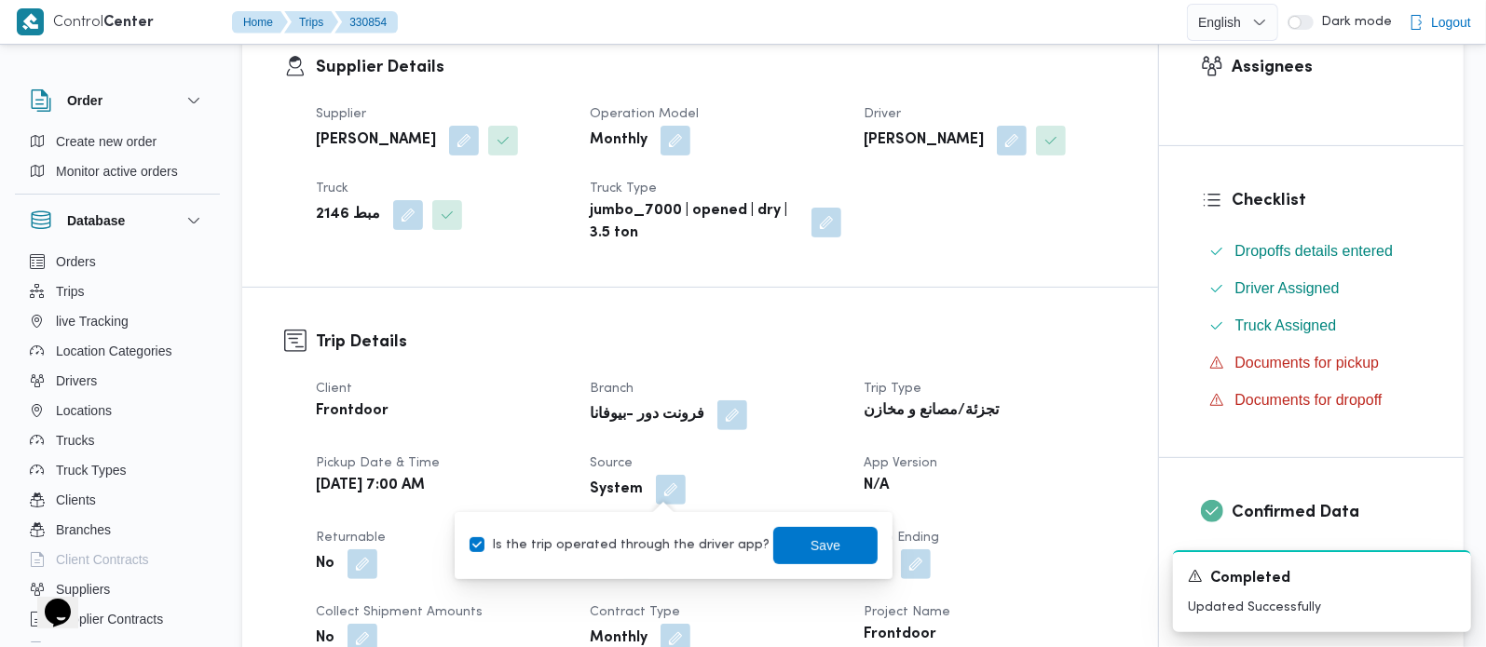
click at [680, 542] on label "Is the trip operated through the driver app?" at bounding box center [620, 546] width 300 height 22
checkbox input "false"
click at [816, 534] on span "Save" at bounding box center [825, 545] width 30 height 22
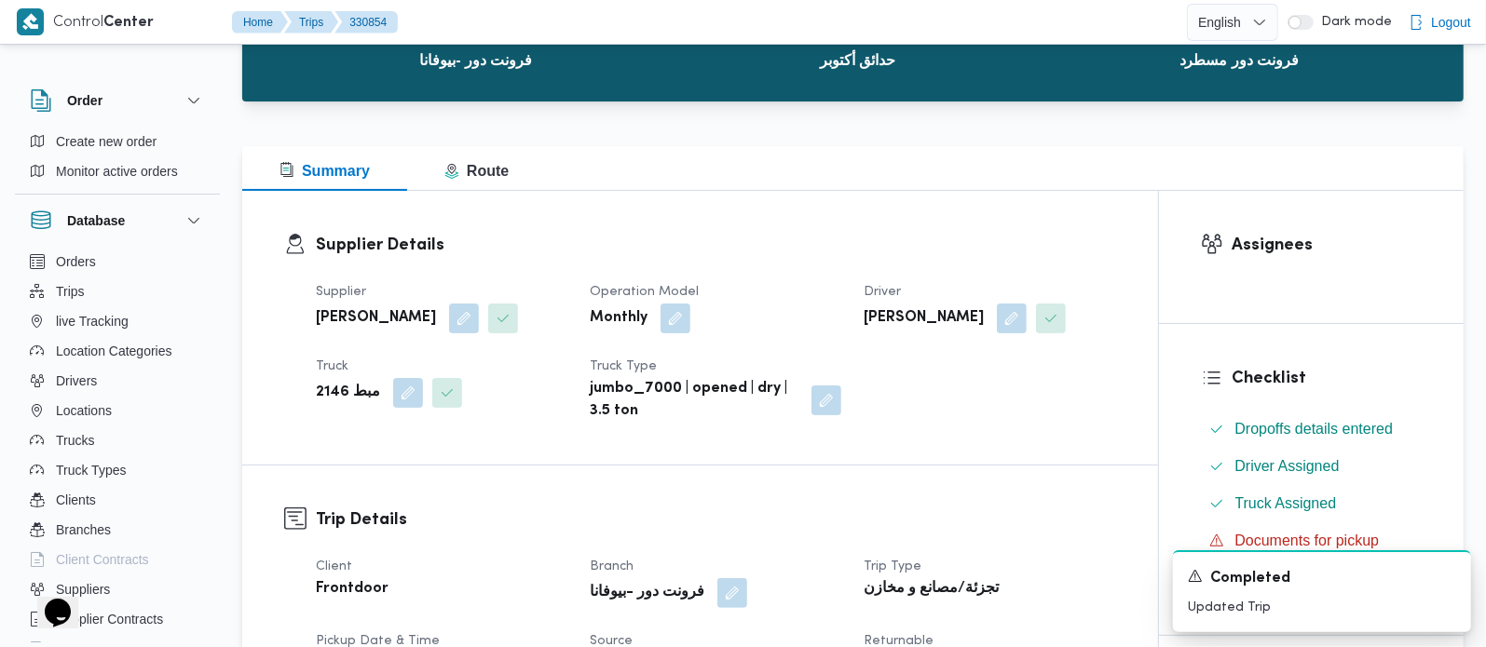
scroll to position [0, 0]
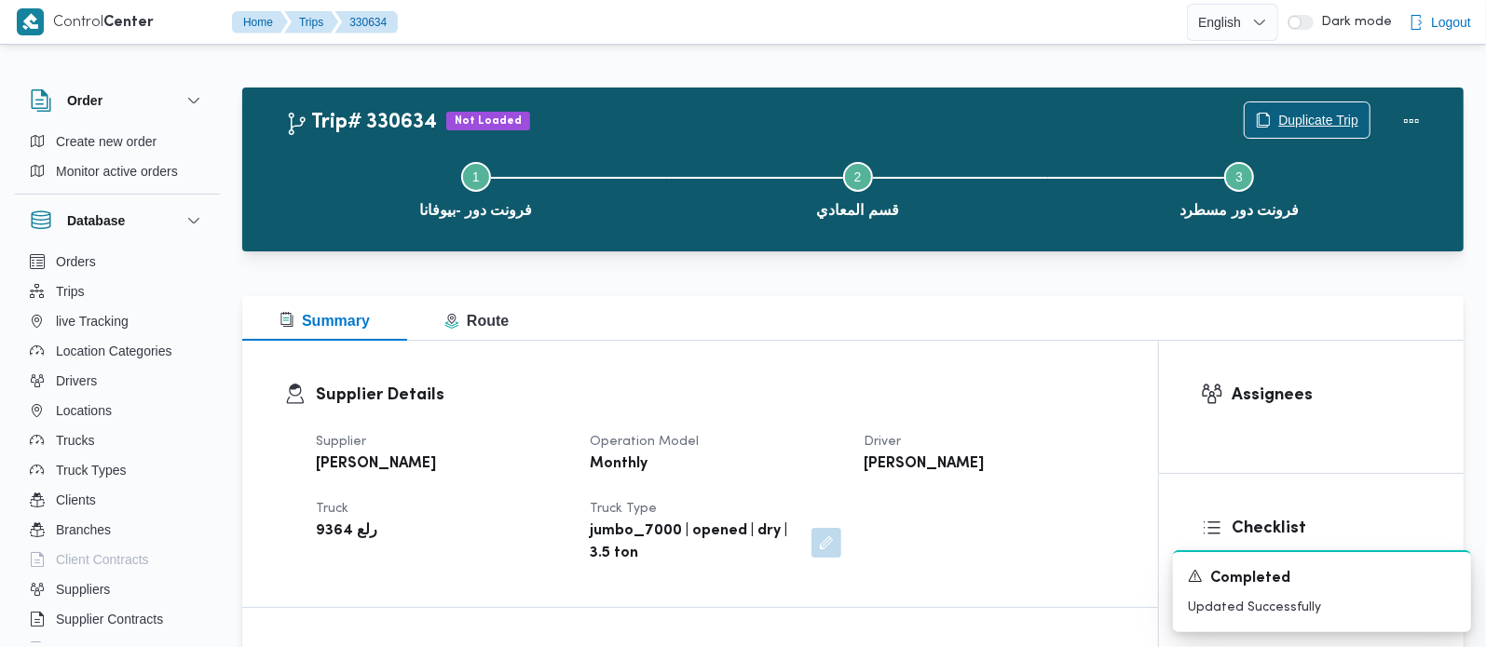
click at [1327, 121] on span "Duplicate Trip" at bounding box center [1318, 120] width 80 height 22
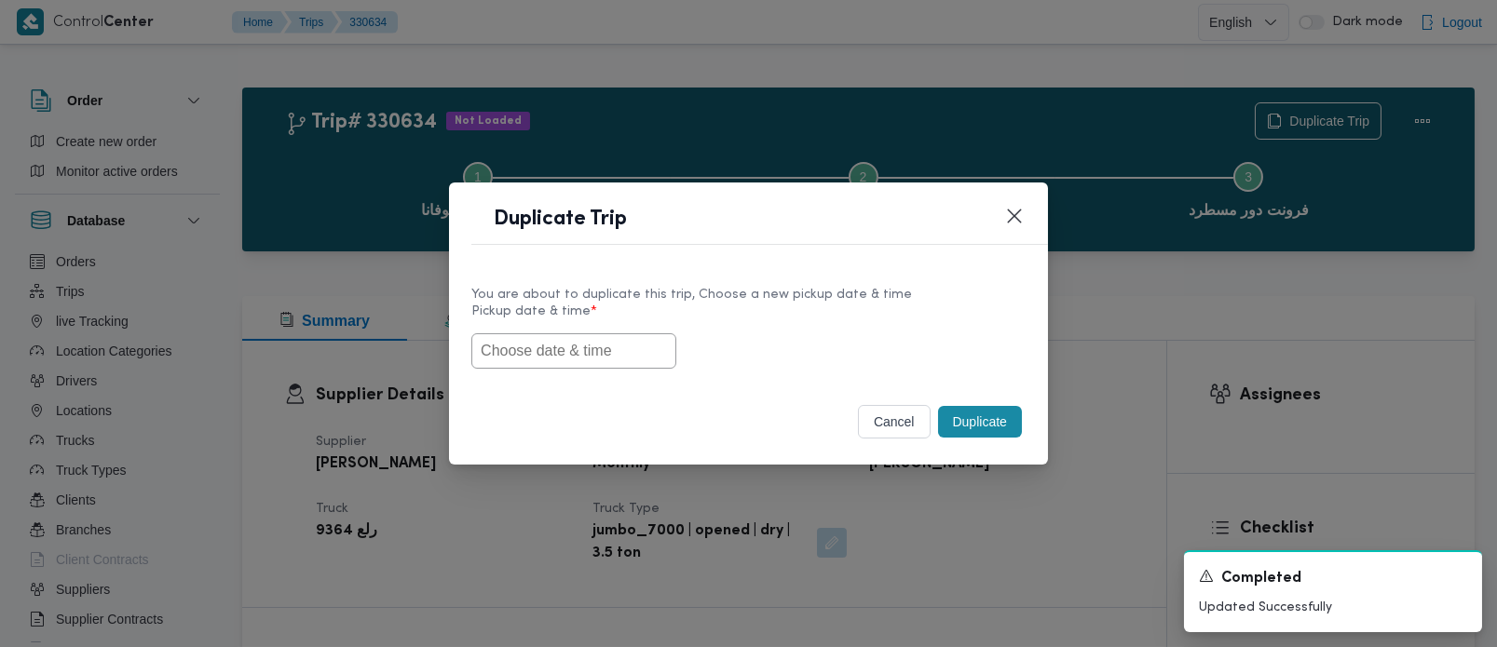
click at [619, 339] on input "text" at bounding box center [573, 351] width 205 height 35
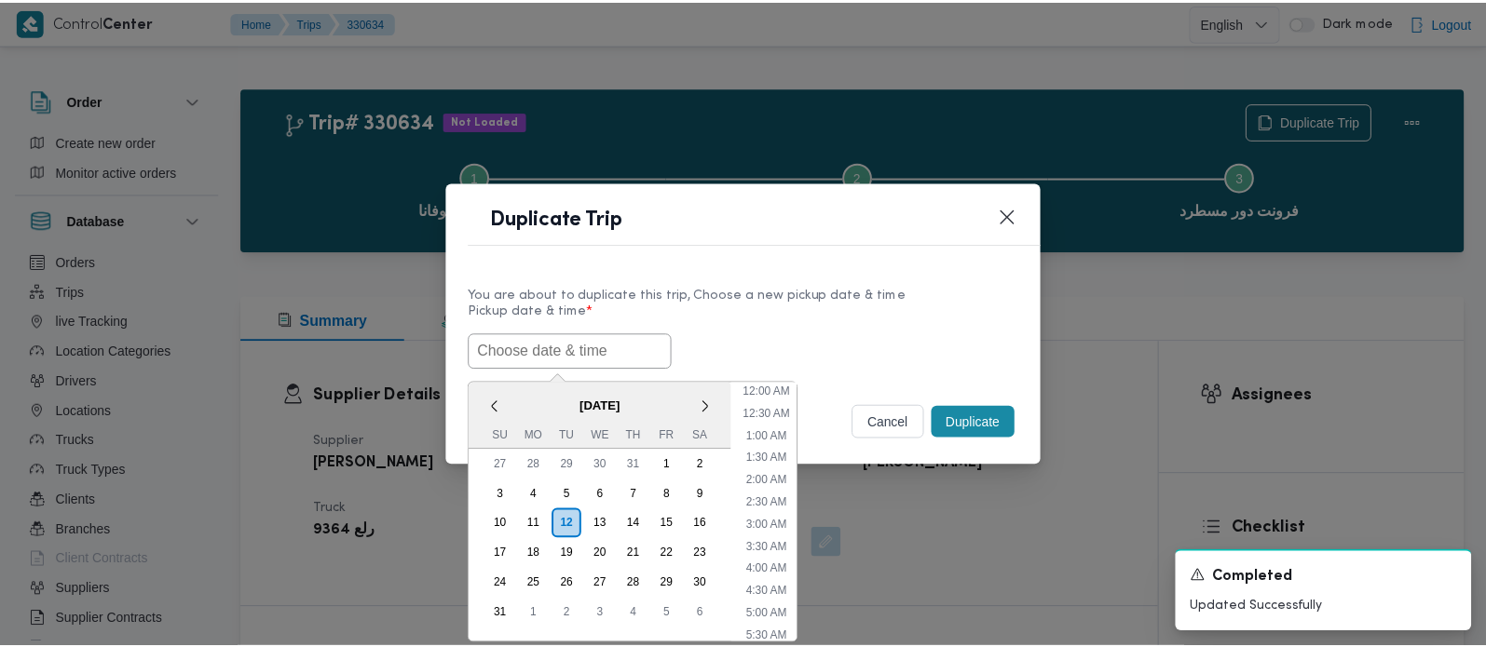
scroll to position [486, 0]
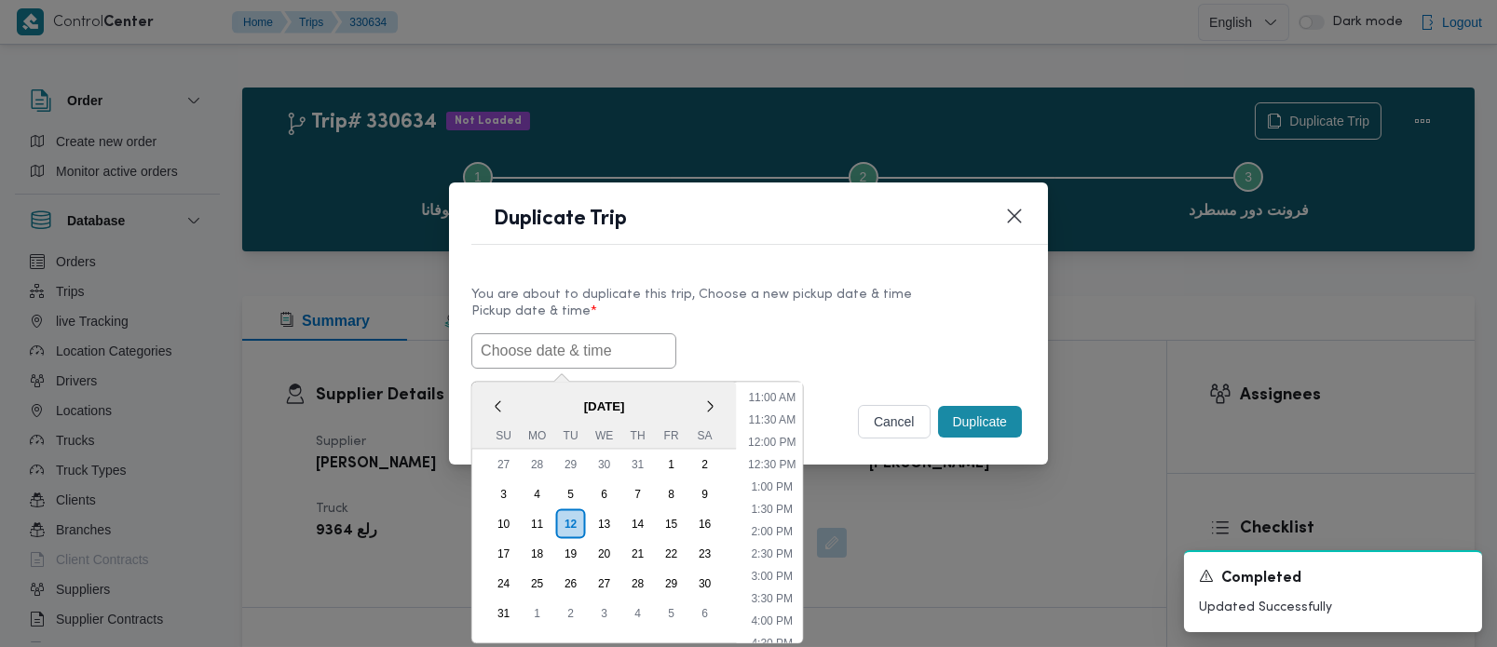
paste input "[DATE] 7:00AM"
type input "[DATE] 7:00AM"
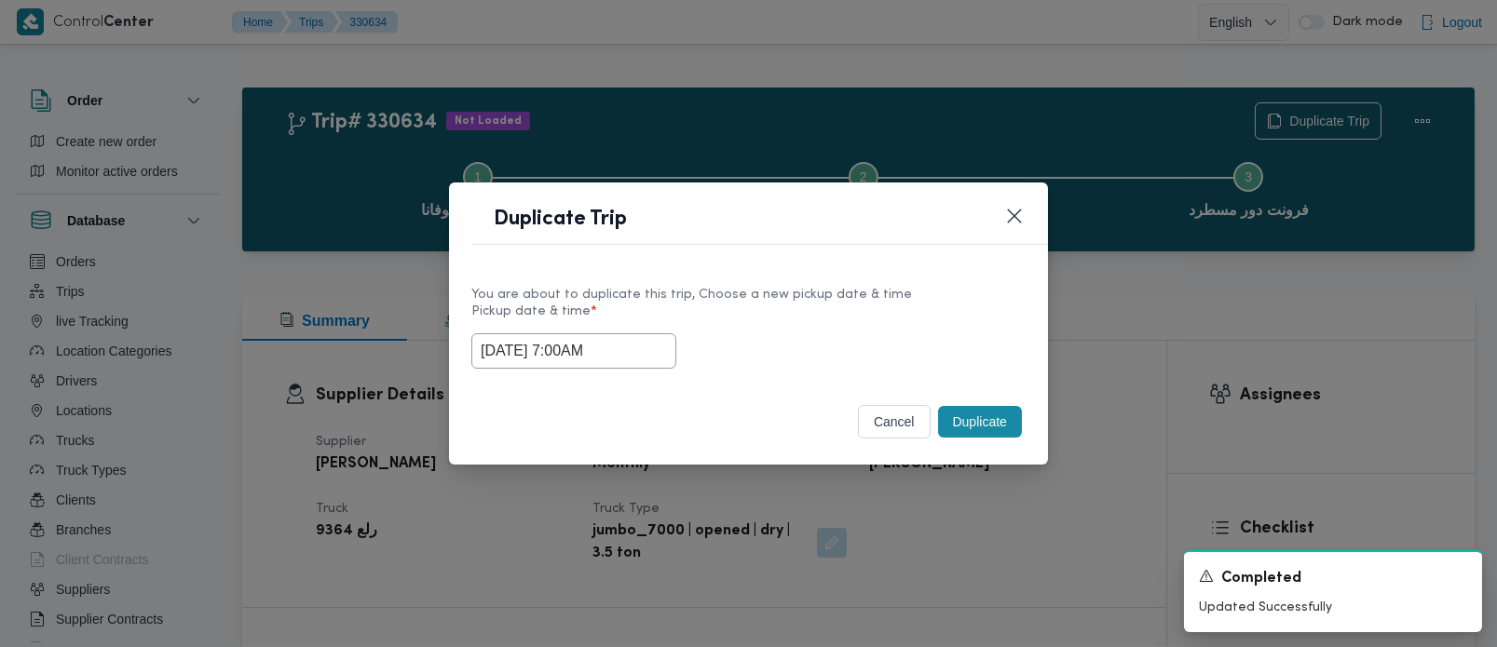
click at [784, 328] on label "Pickup date & time *" at bounding box center [748, 319] width 554 height 29
click at [982, 424] on button "Duplicate" at bounding box center [980, 422] width 84 height 32
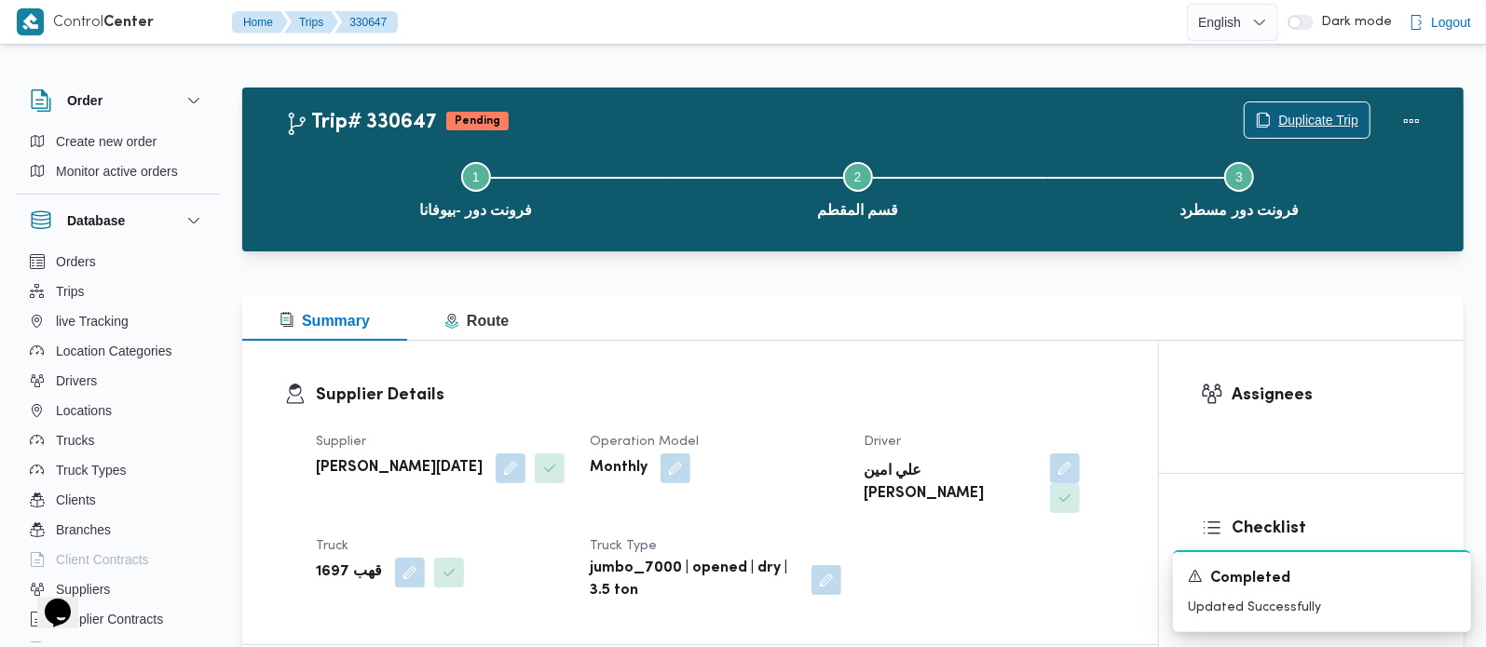
click at [1324, 119] on span "Duplicate Trip" at bounding box center [1318, 120] width 80 height 22
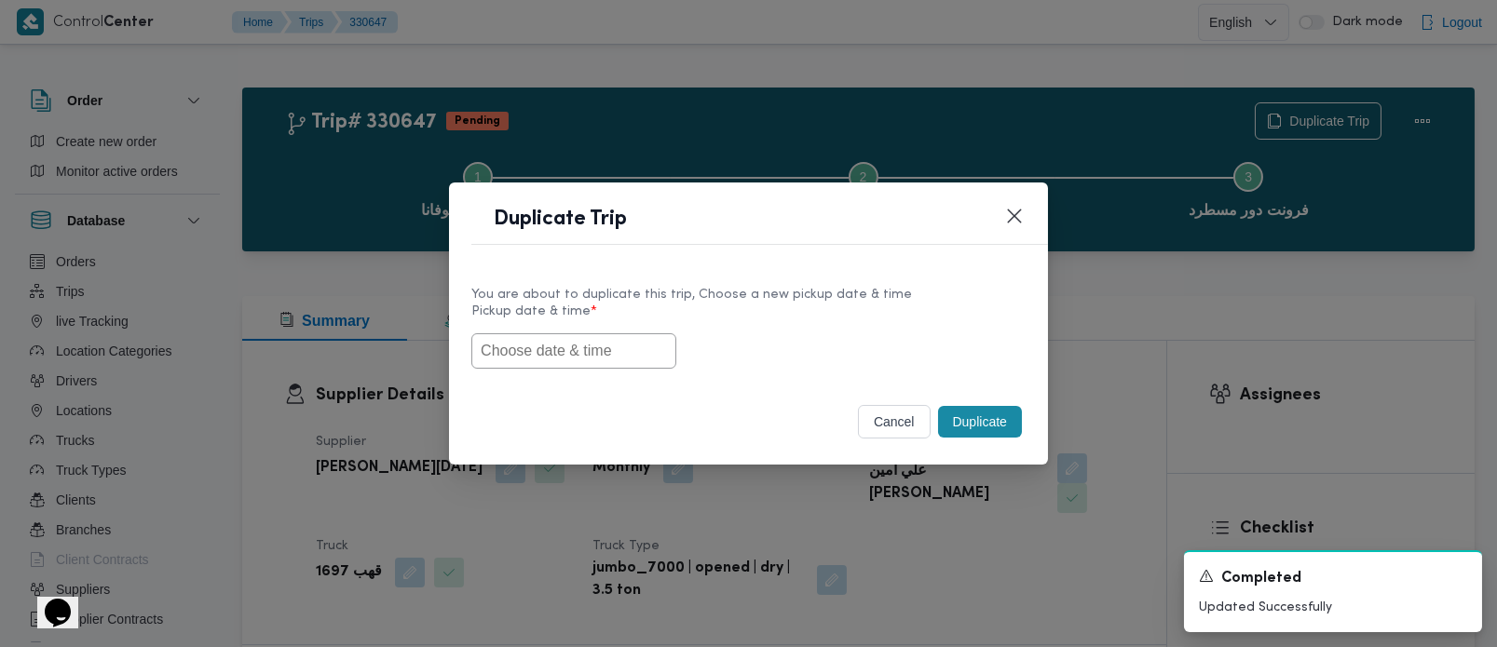
click at [612, 347] on input "text" at bounding box center [573, 351] width 205 height 35
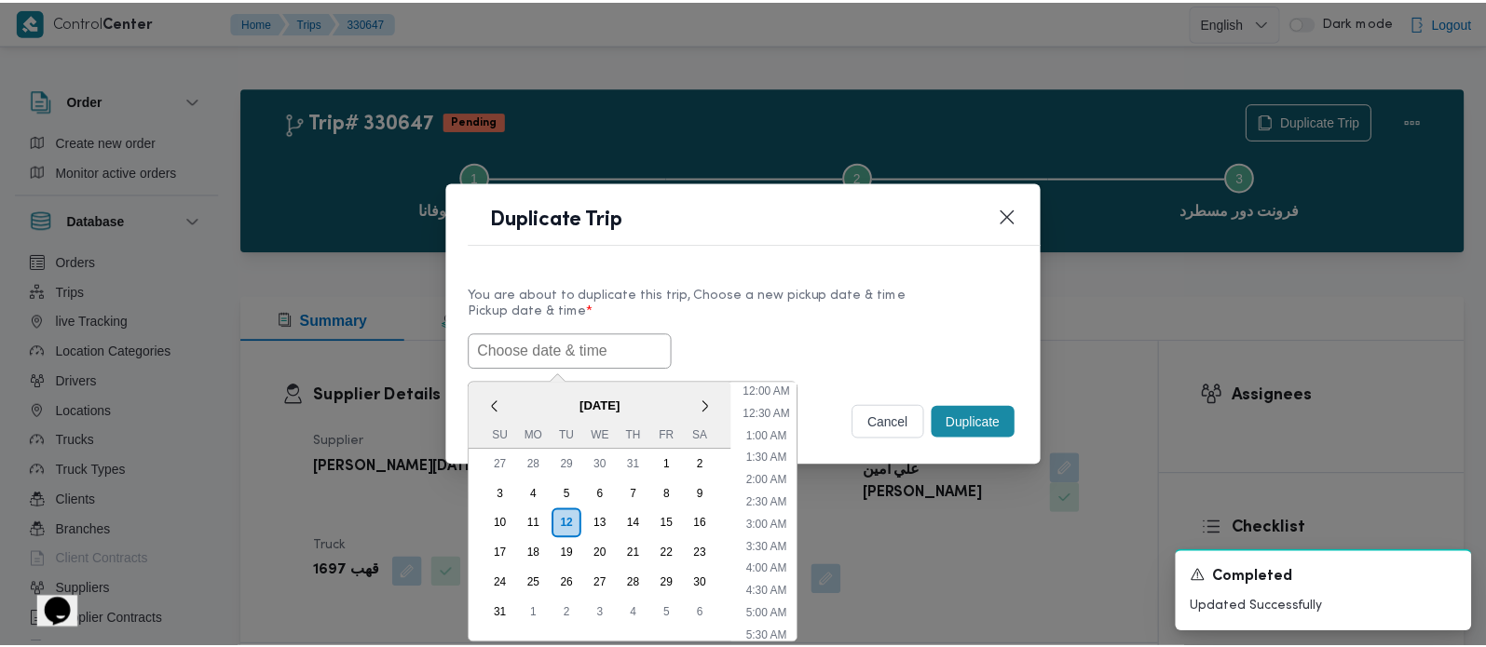
scroll to position [486, 0]
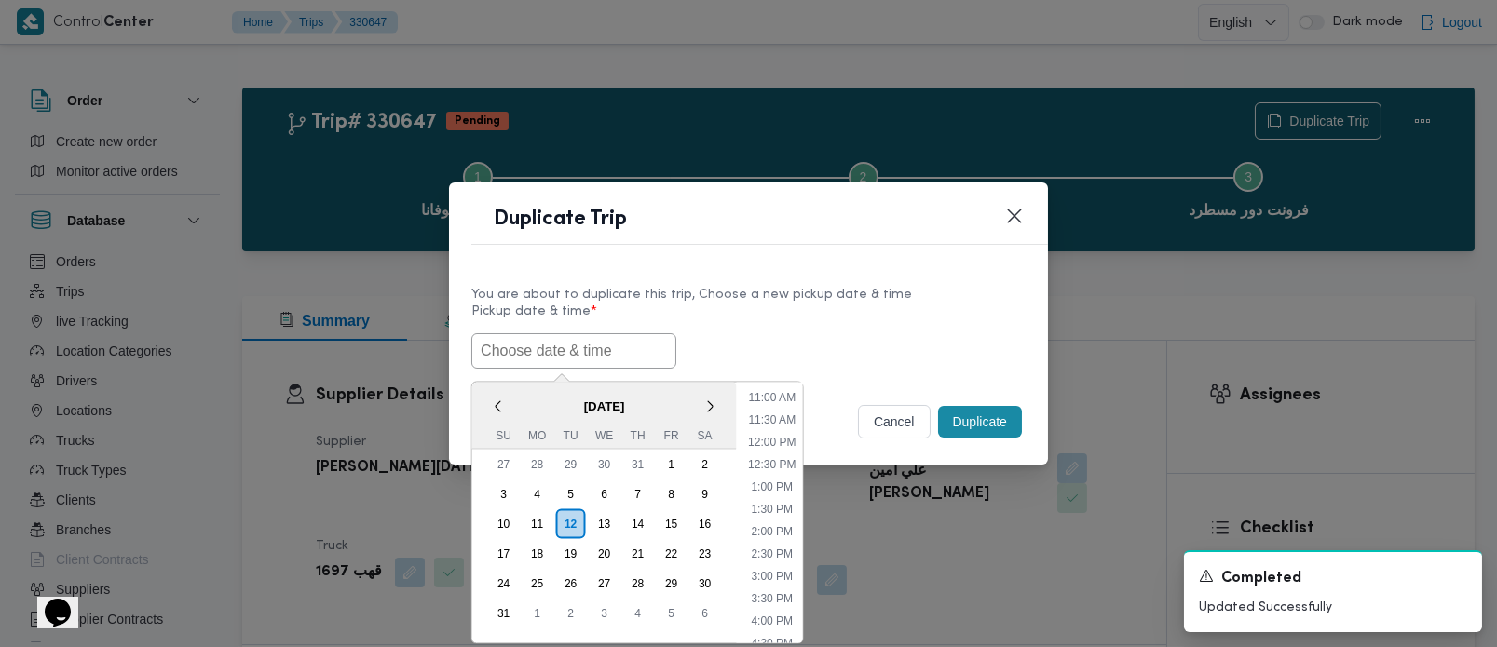
paste input "[DATE] 7:00AM"
type input "[DATE] 7:00AM"
drag, startPoint x: 804, startPoint y: 316, endPoint x: 846, endPoint y: 334, distance: 45.5
click at [804, 316] on label "Pickup date & time *" at bounding box center [748, 319] width 554 height 29
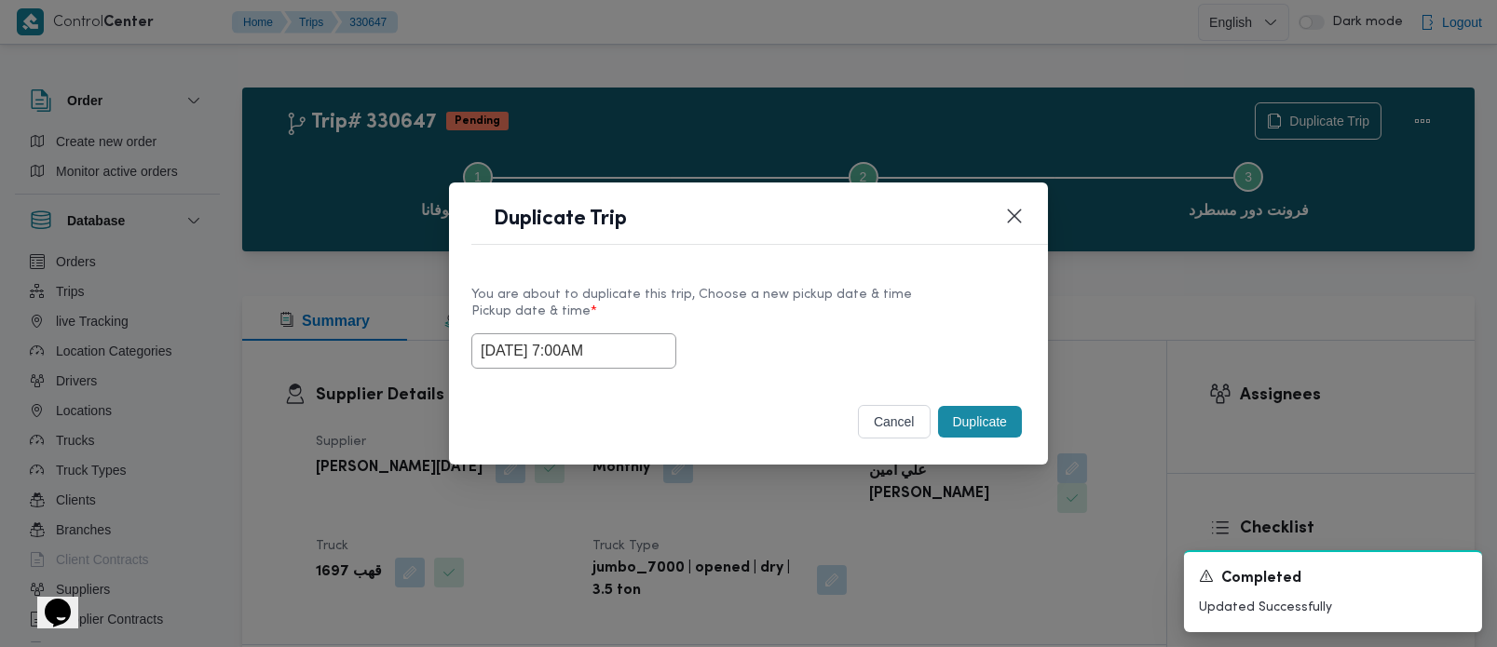
click at [964, 414] on button "Duplicate" at bounding box center [980, 422] width 84 height 32
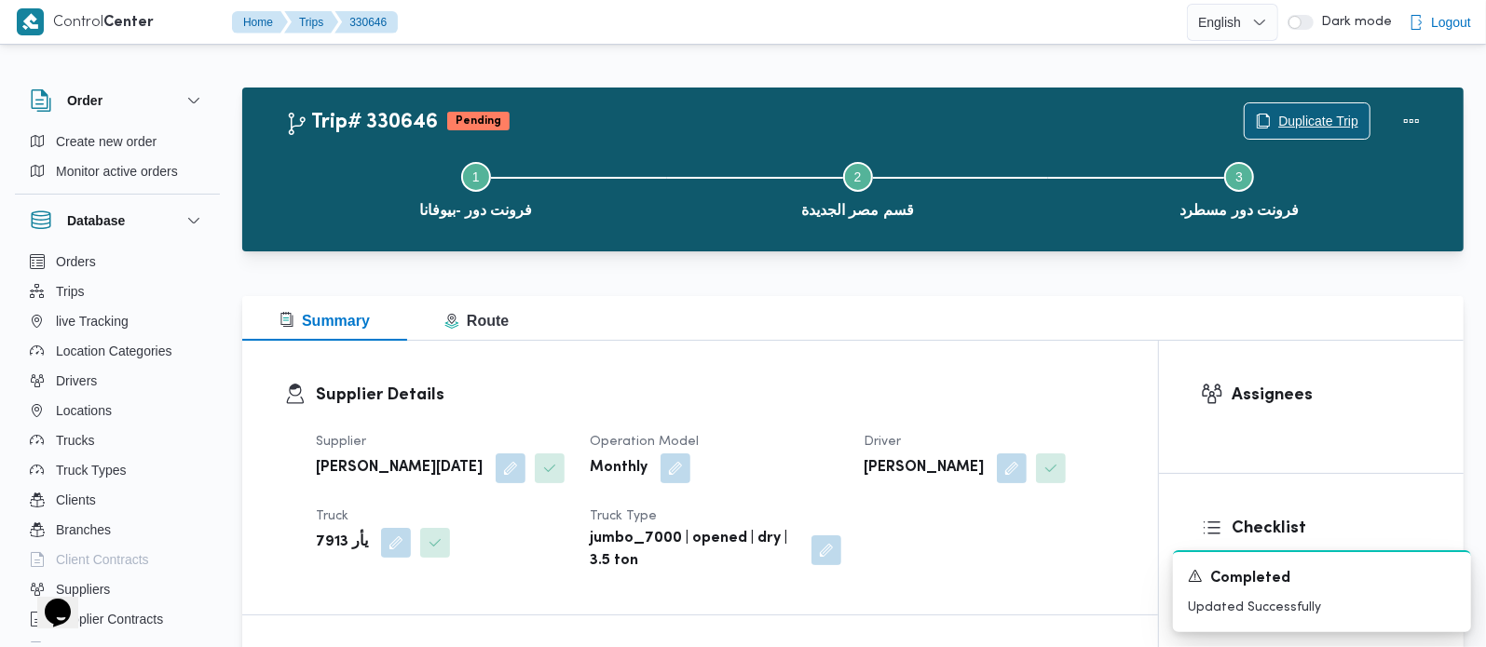
click at [1350, 104] on span "Duplicate Trip" at bounding box center [1307, 120] width 125 height 35
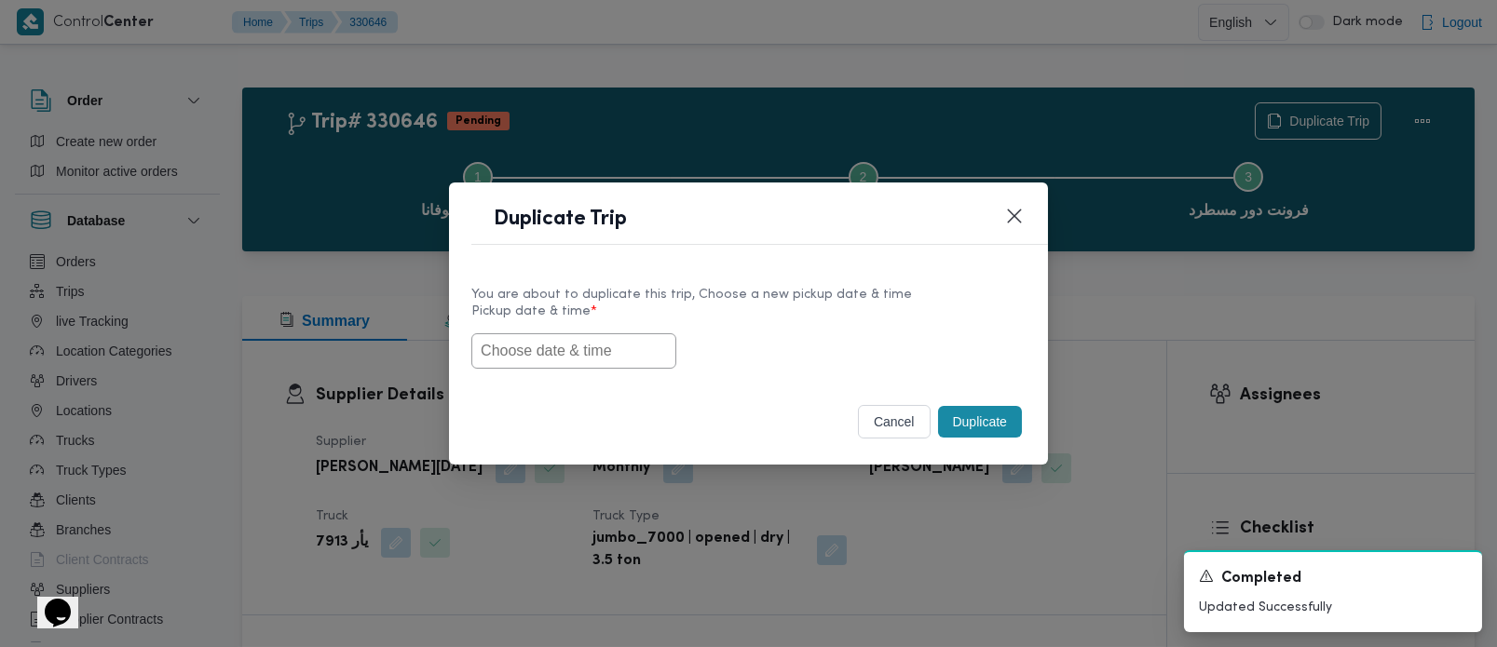
click at [647, 337] on input "text" at bounding box center [573, 351] width 205 height 35
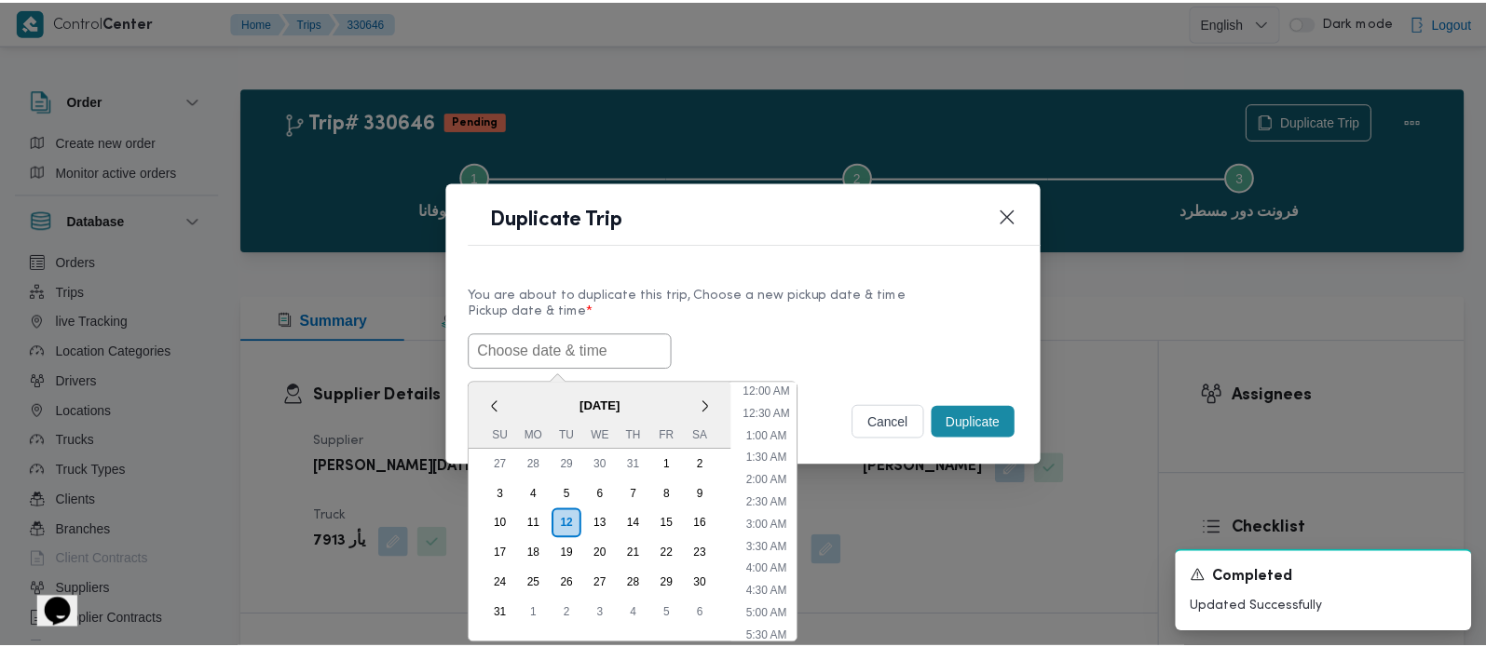
scroll to position [486, 0]
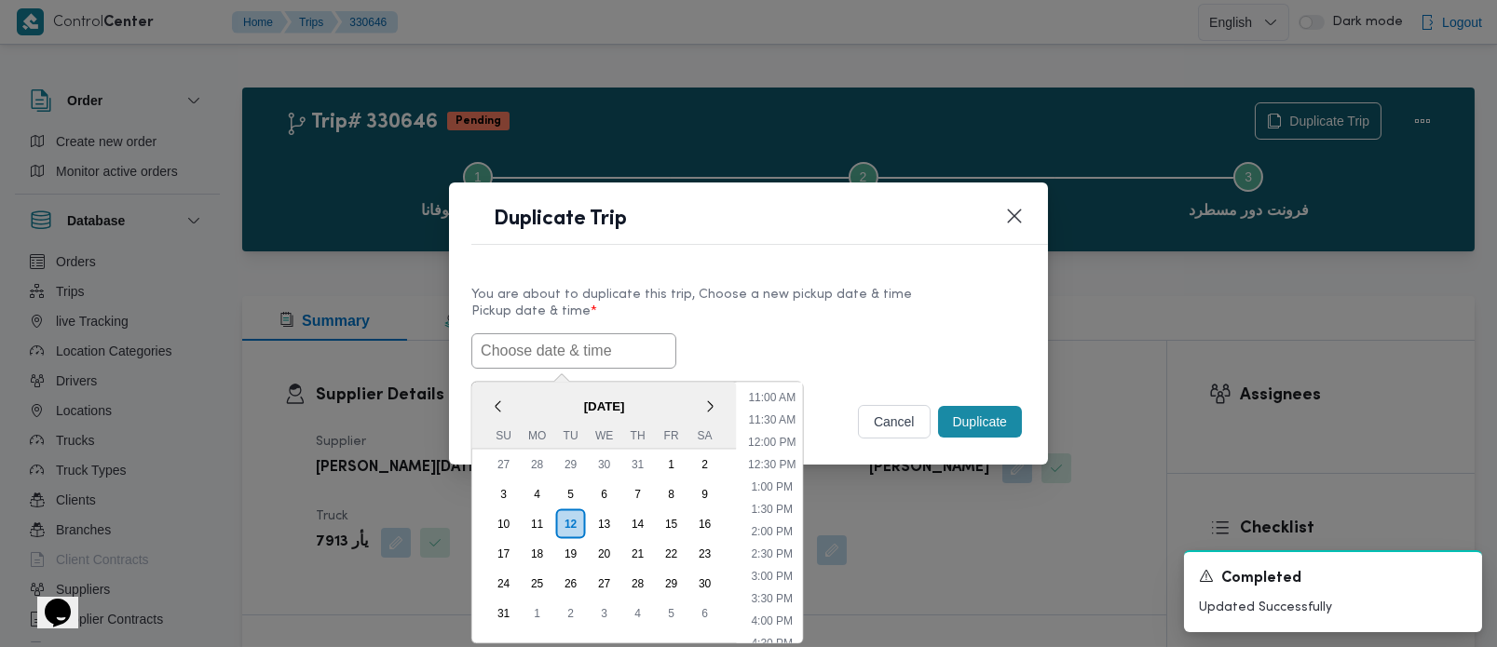
paste input "[DATE] 7:00AM"
type input "[DATE] 7:00AM"
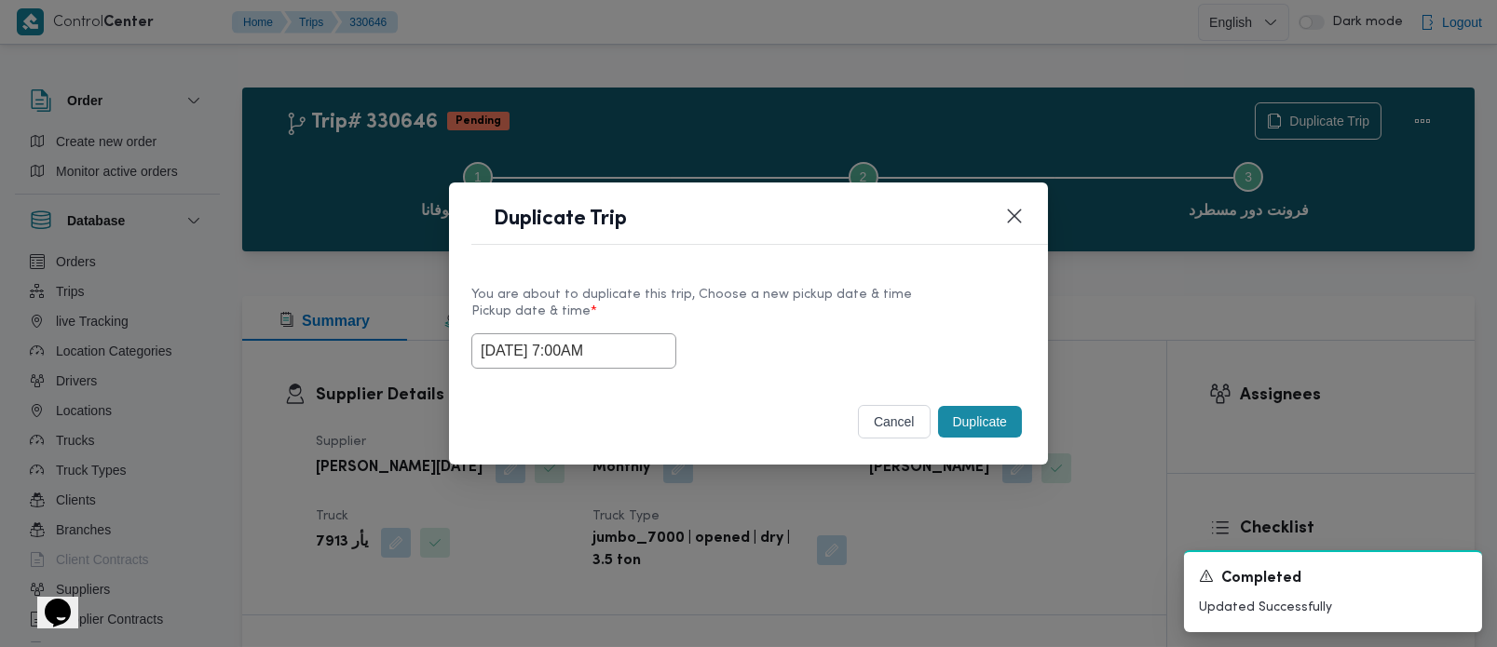
click at [734, 337] on div "[DATE] 7:00AM" at bounding box center [748, 351] width 554 height 35
click at [970, 426] on button "Duplicate" at bounding box center [980, 422] width 84 height 32
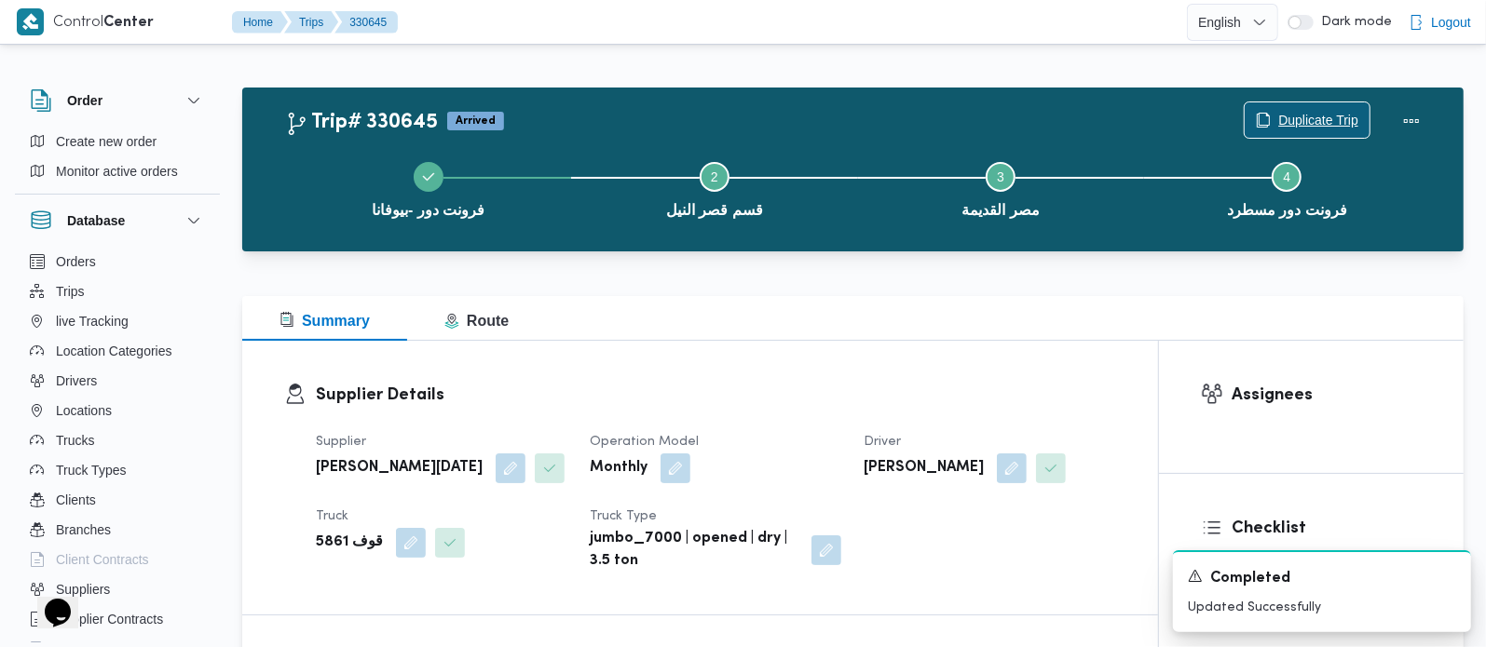
click at [1290, 107] on span "Duplicate Trip" at bounding box center [1307, 119] width 125 height 35
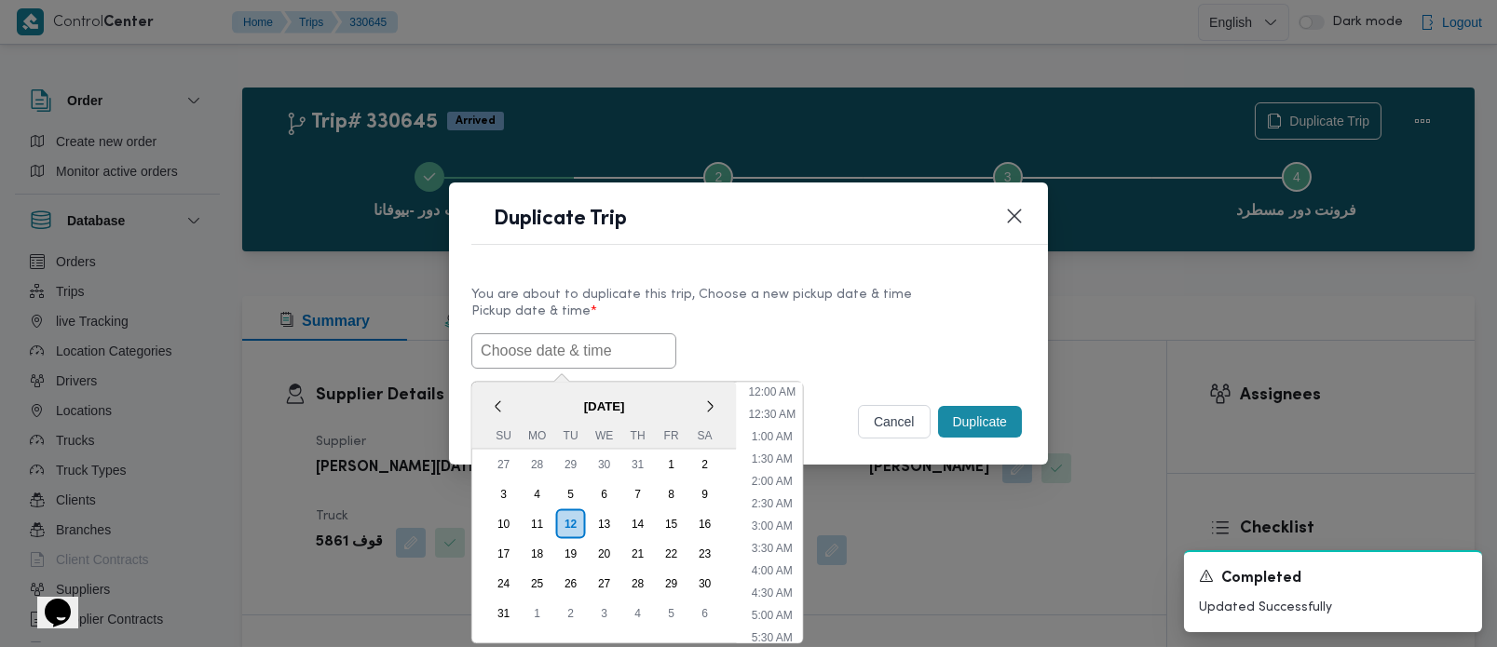
click at [611, 344] on input "text" at bounding box center [573, 351] width 205 height 35
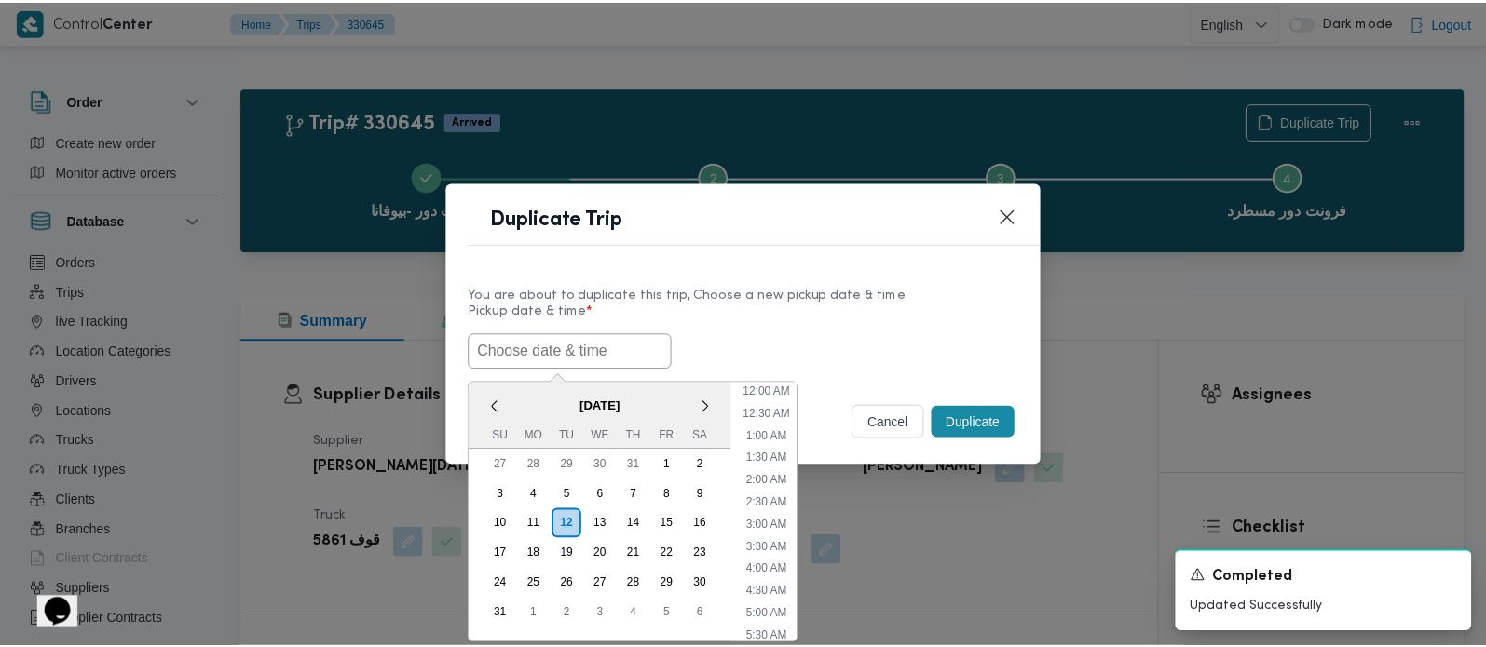
scroll to position [486, 0]
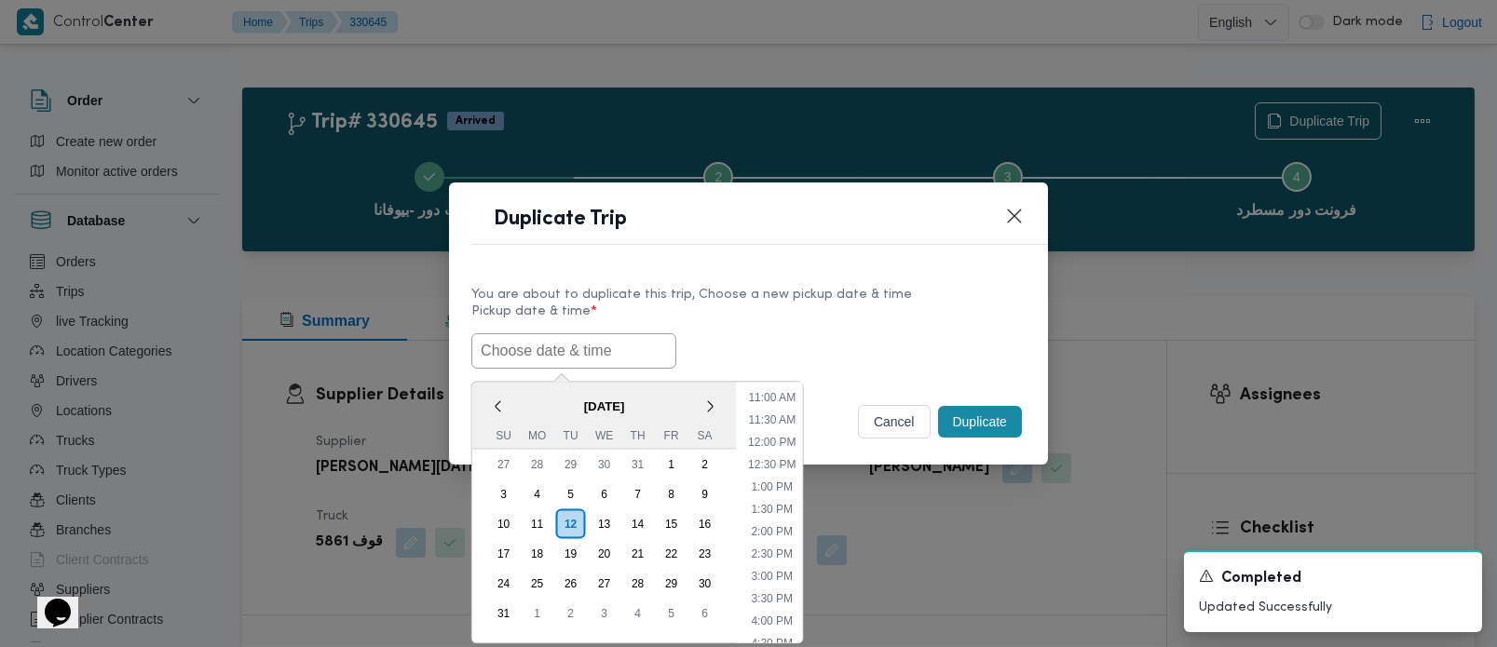
paste input "[DATE] 7:00AM"
type input "[DATE] 7:00AM"
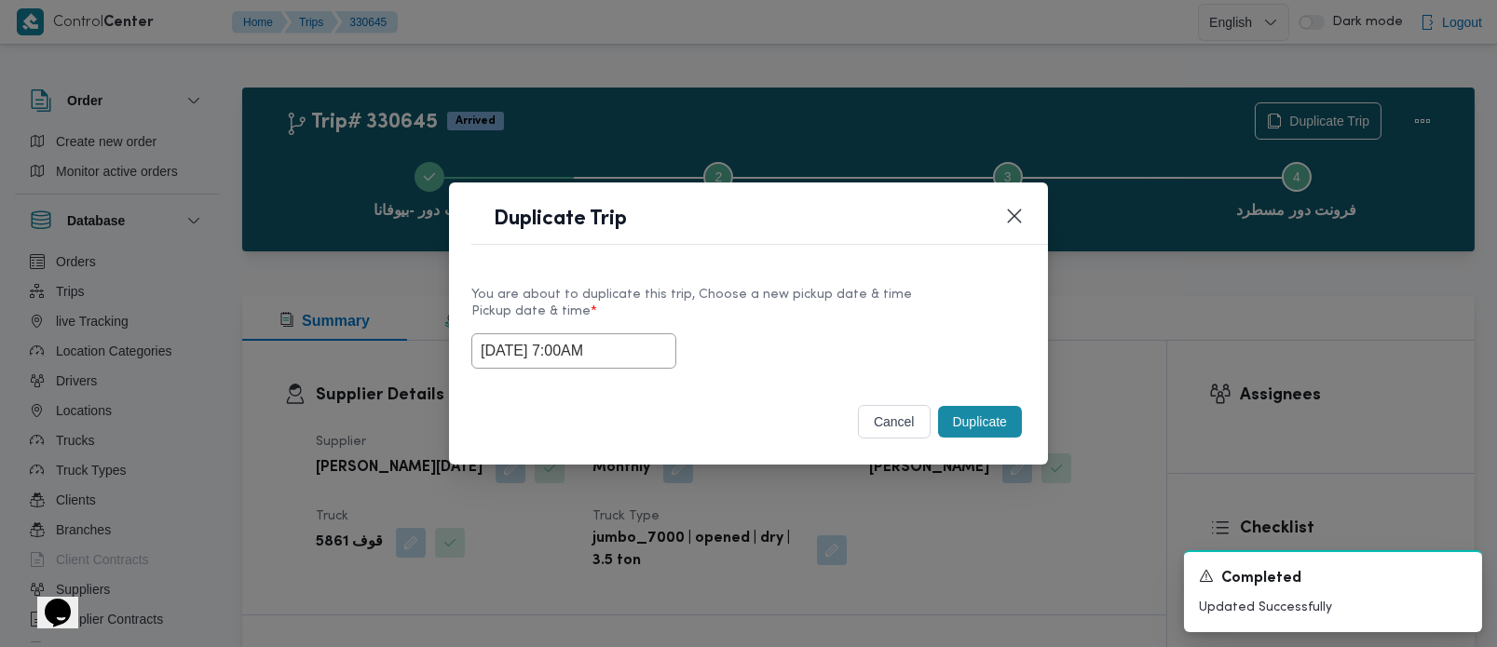
click at [848, 328] on label "Pickup date & time *" at bounding box center [748, 319] width 554 height 29
click at [958, 417] on button "Duplicate" at bounding box center [980, 422] width 84 height 32
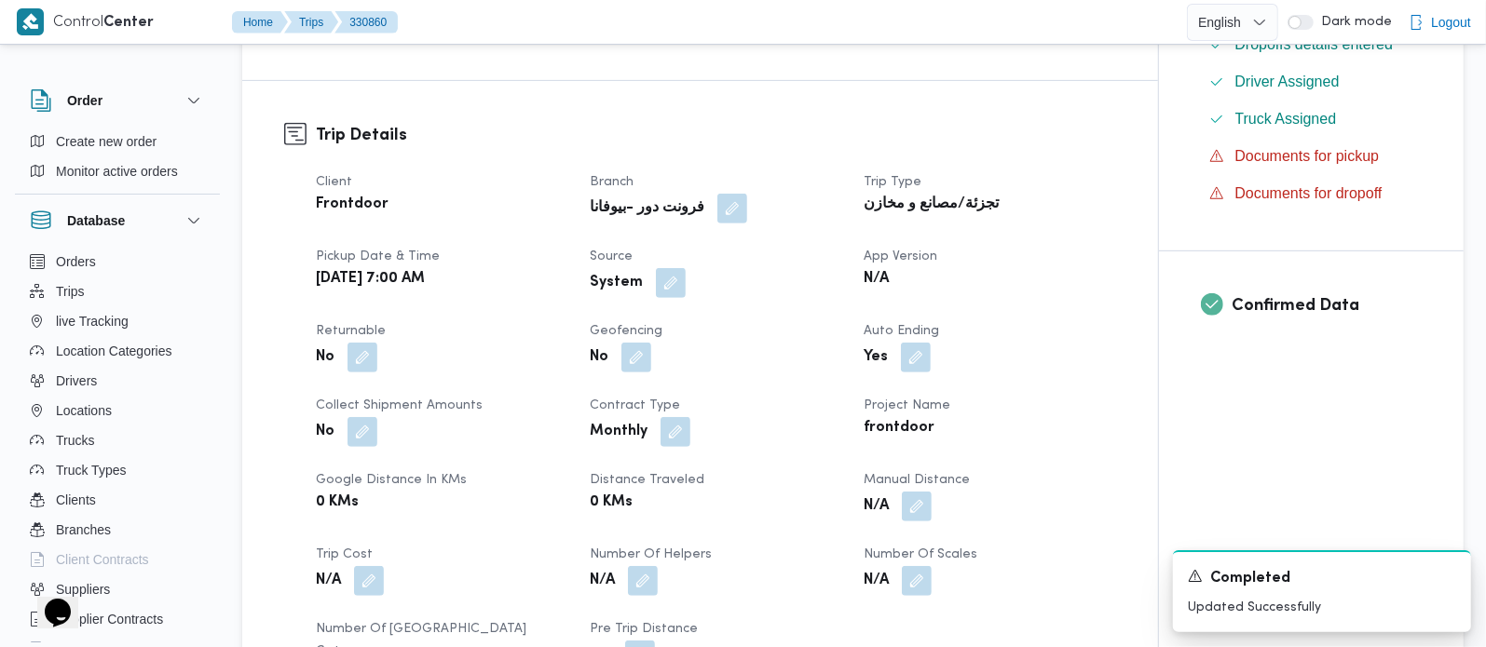
scroll to position [548, 0]
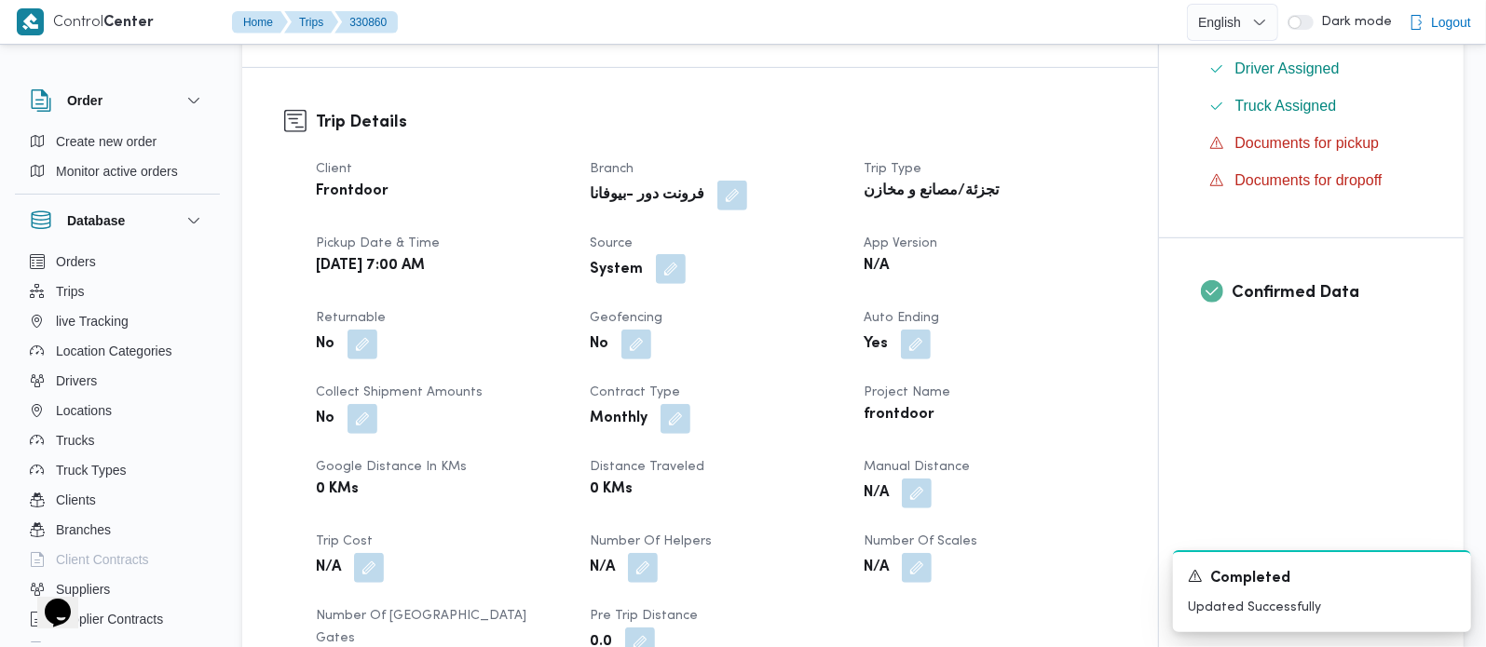
click at [672, 284] on button "button" at bounding box center [671, 269] width 30 height 30
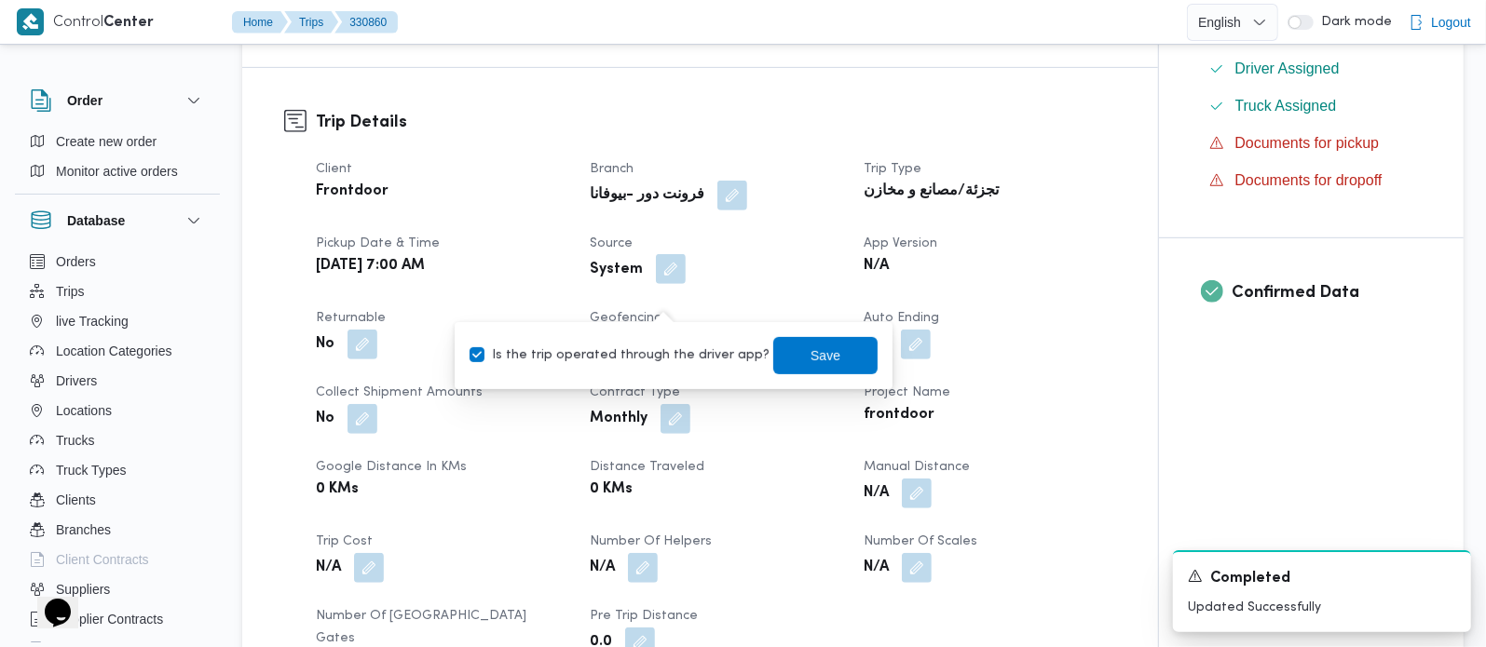
click at [650, 357] on label "Is the trip operated through the driver app?" at bounding box center [620, 356] width 300 height 22
checkbox input "false"
click at [822, 357] on span "Save" at bounding box center [825, 354] width 104 height 37
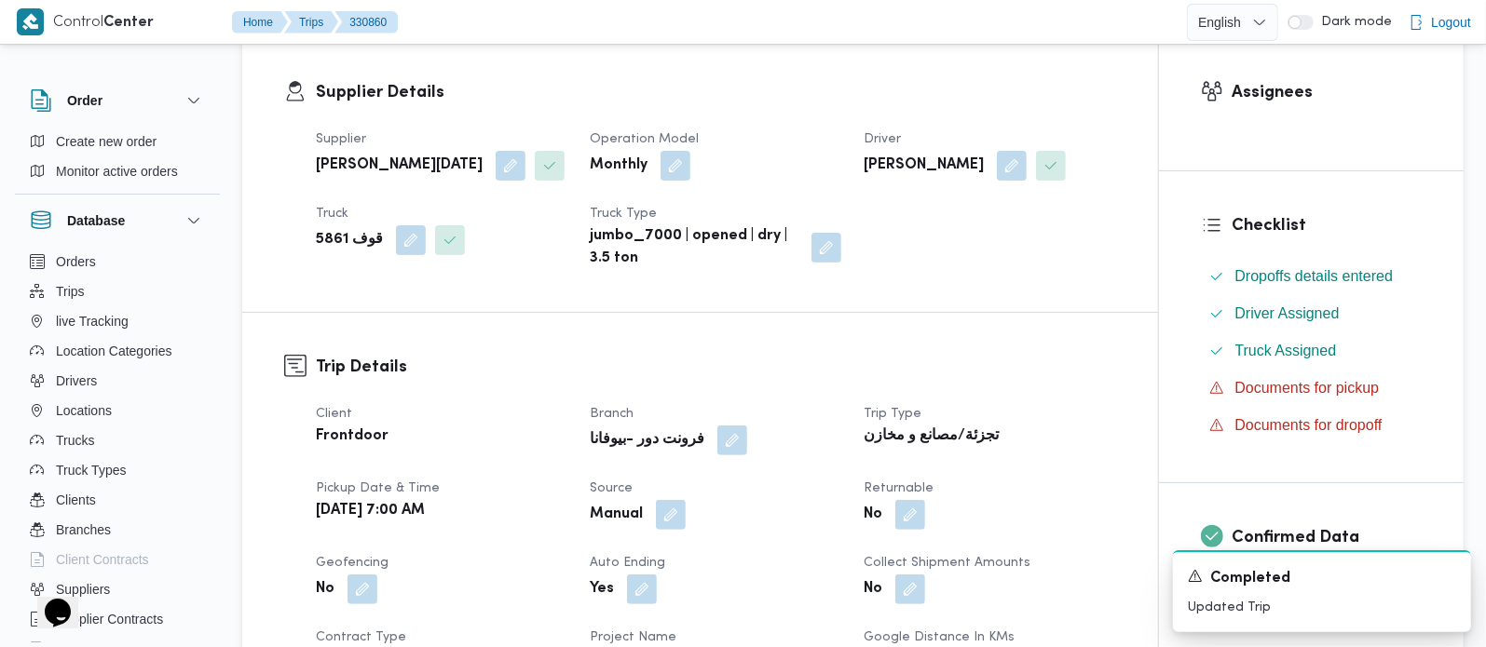
scroll to position [109, 0]
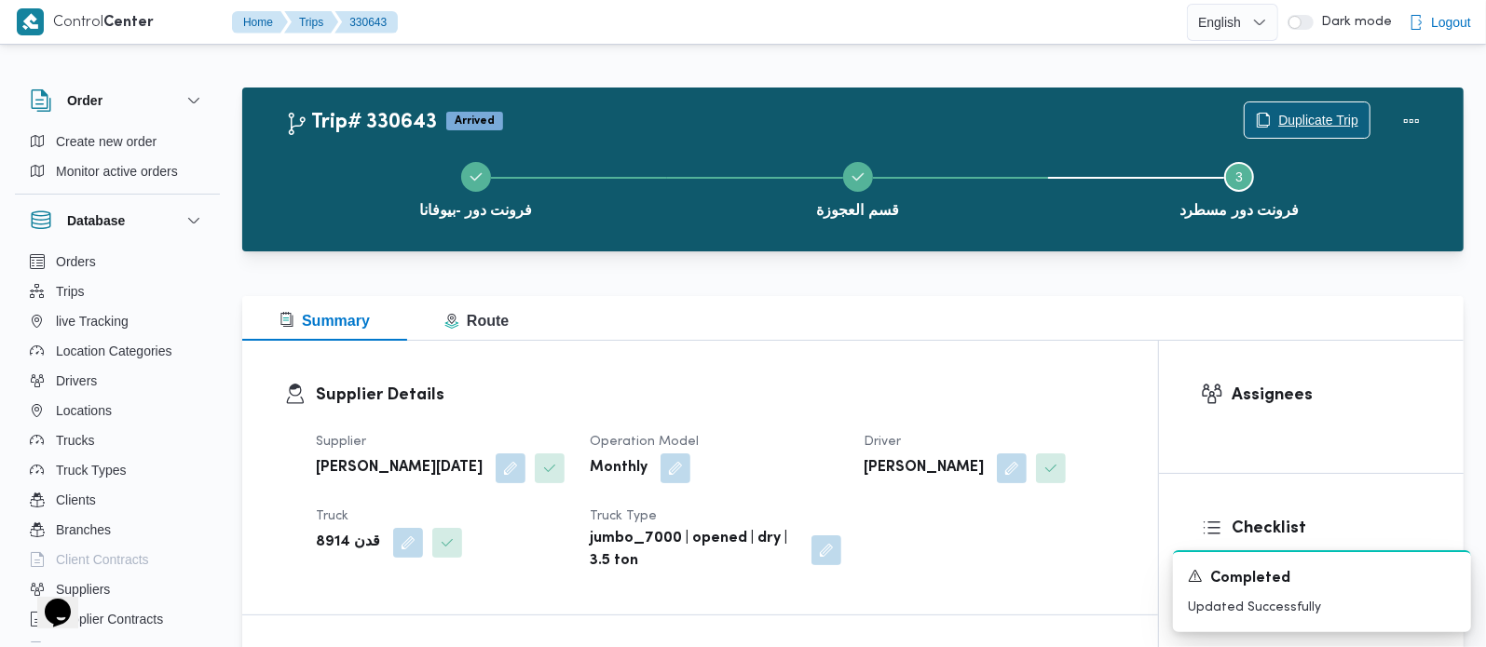
click at [1333, 109] on span "Duplicate Trip" at bounding box center [1307, 119] width 125 height 35
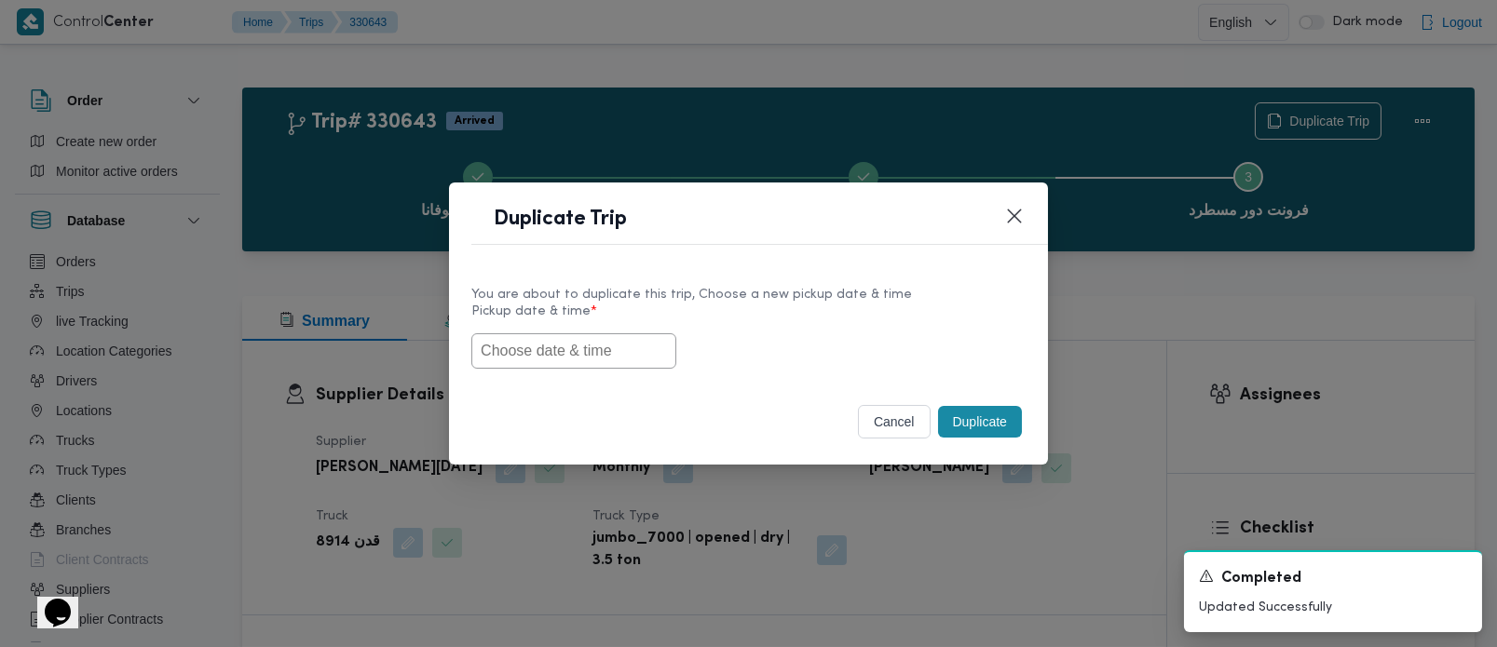
click at [555, 353] on input "text" at bounding box center [573, 351] width 205 height 35
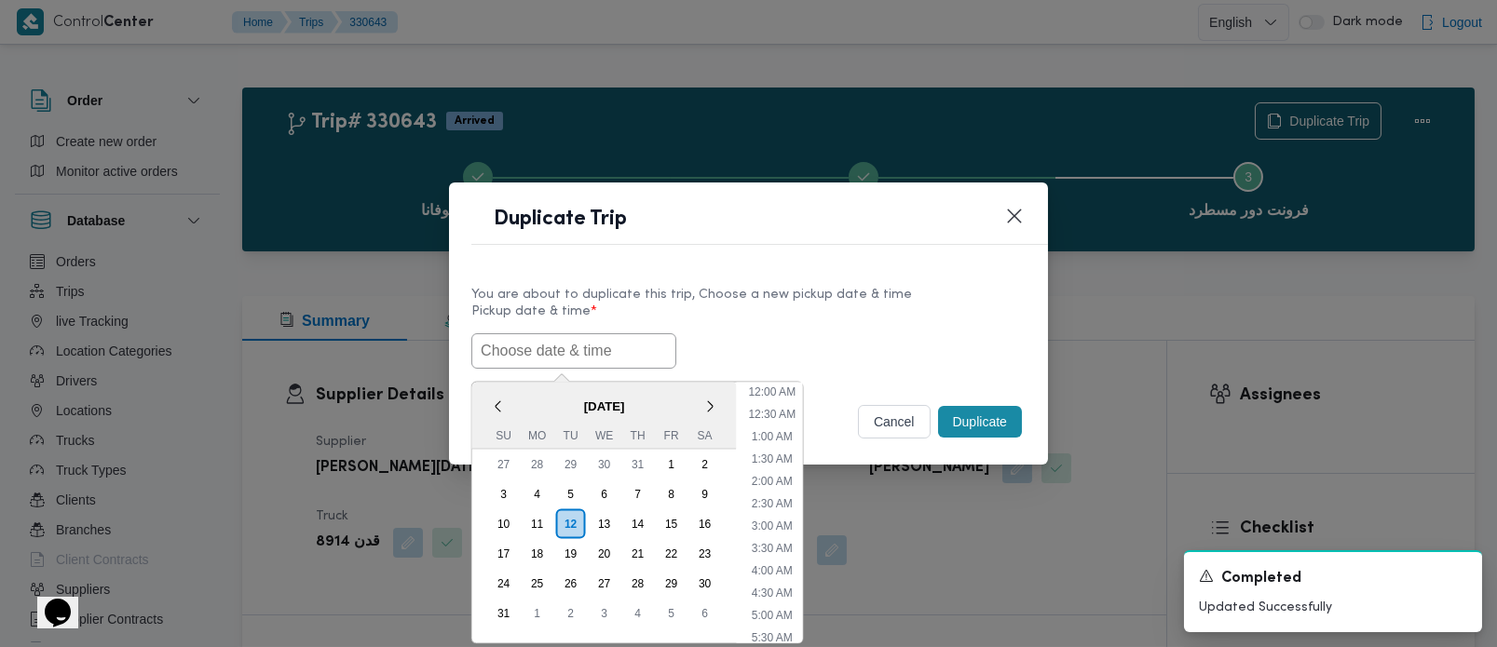
paste input "[DATE] 7:00AM"
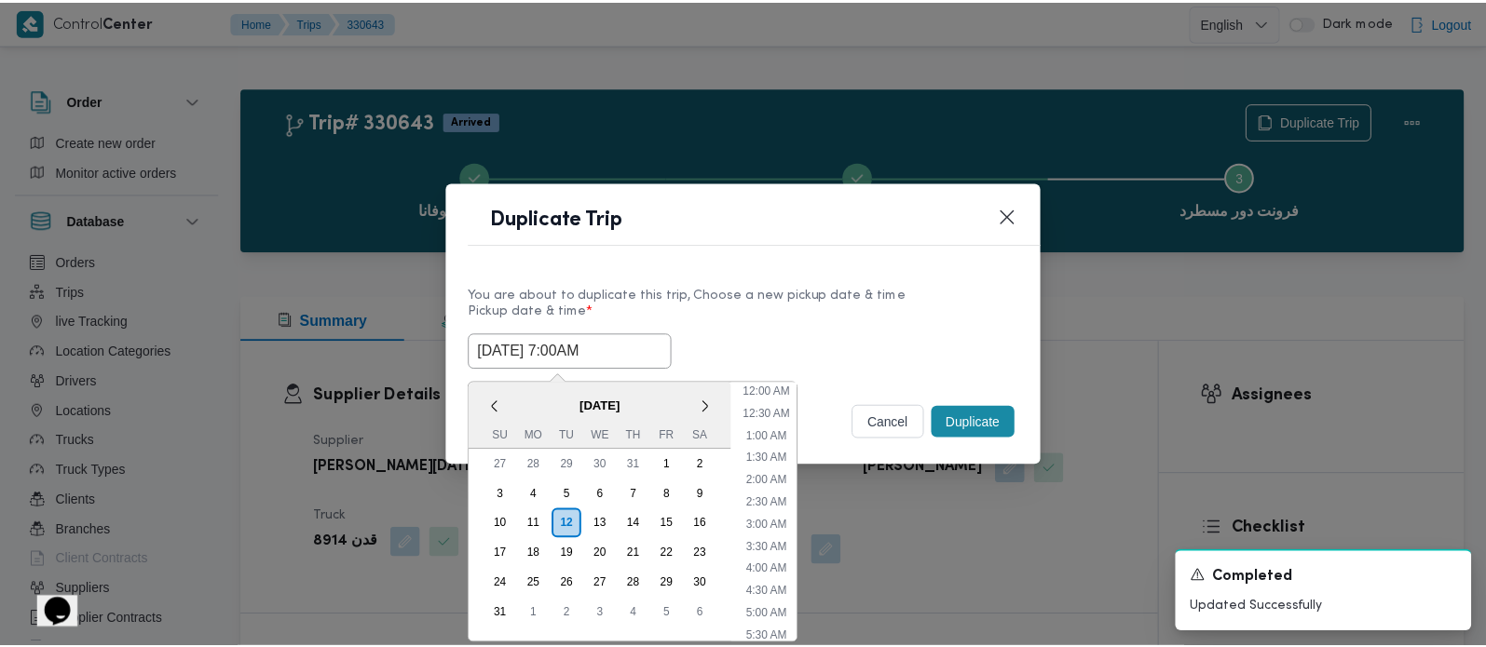
scroll to position [486, 0]
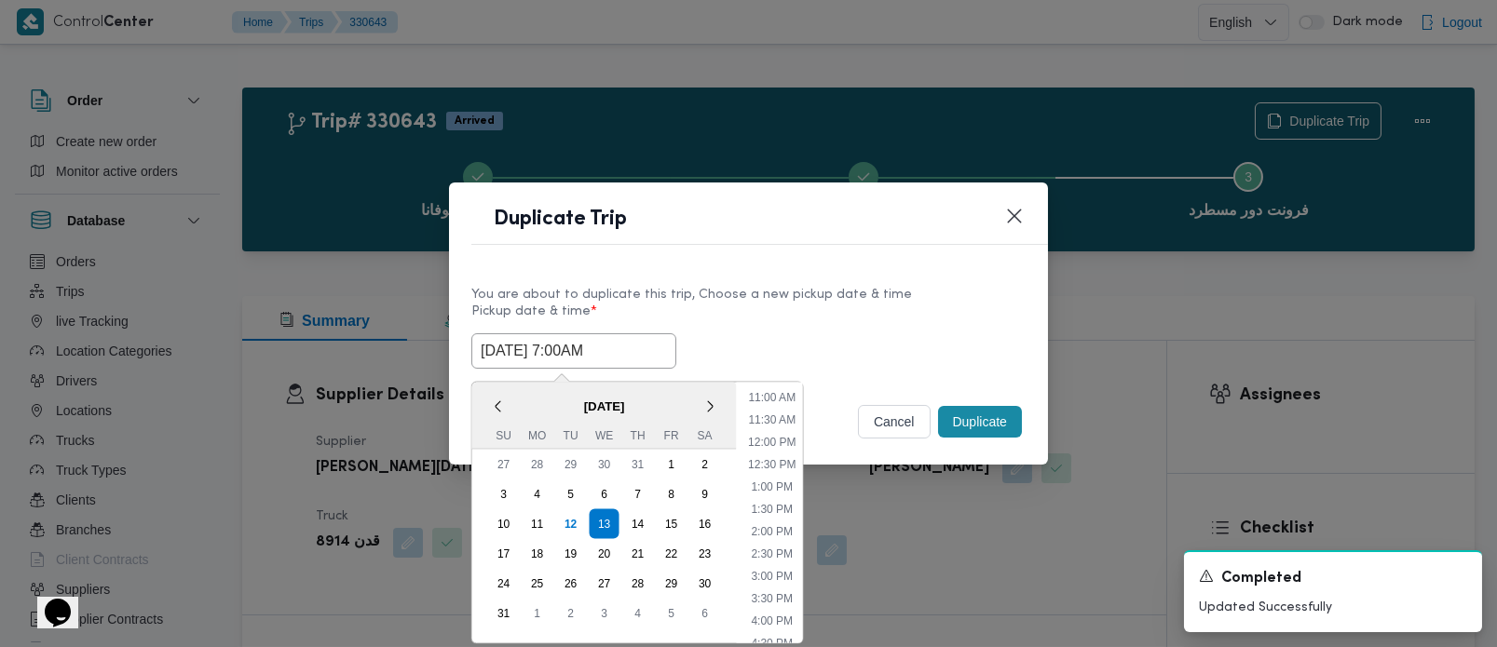
type input "[DATE] 7:00AM"
click at [744, 343] on div "[DATE] 7:00AM < [DATE] > Su Mo Tu We Th Fr Sa 27 28 29 30 31 1 2 3 4 5 6 7 8 9 …" at bounding box center [748, 351] width 554 height 35
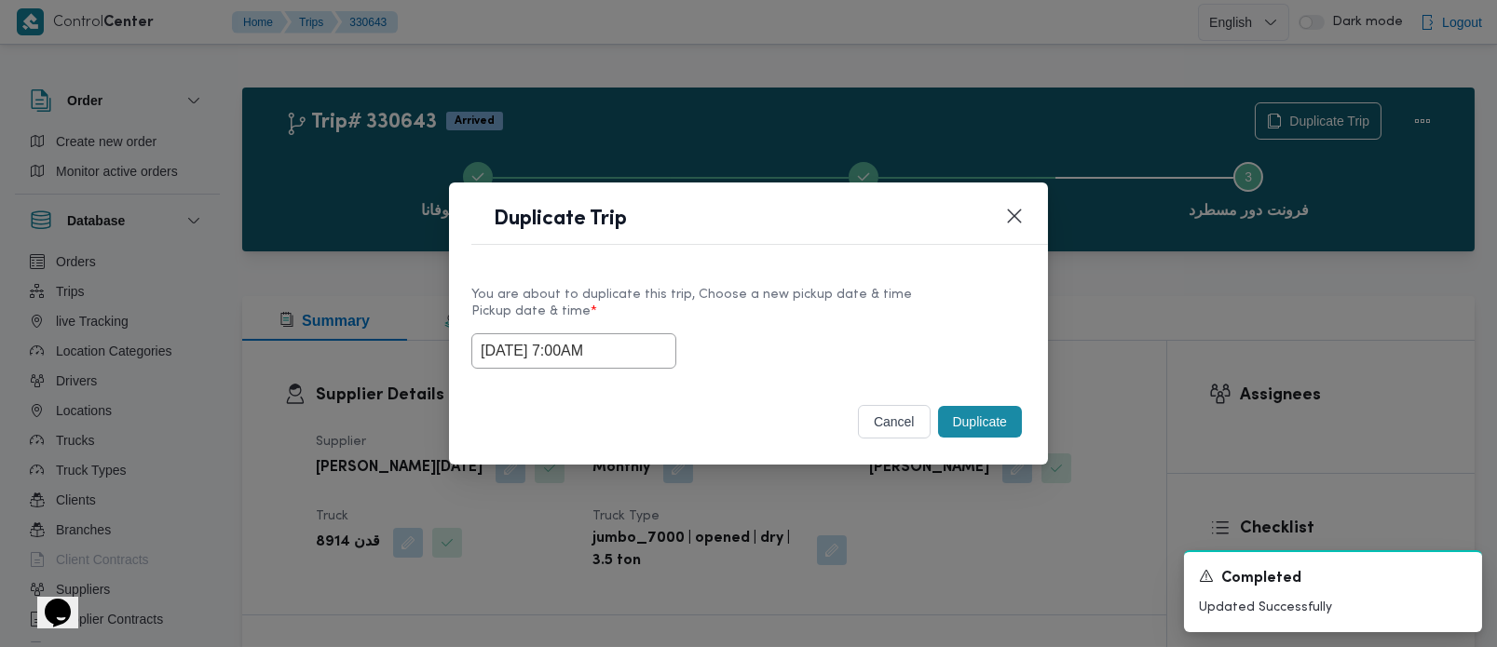
click at [978, 426] on button "Duplicate" at bounding box center [980, 422] width 84 height 32
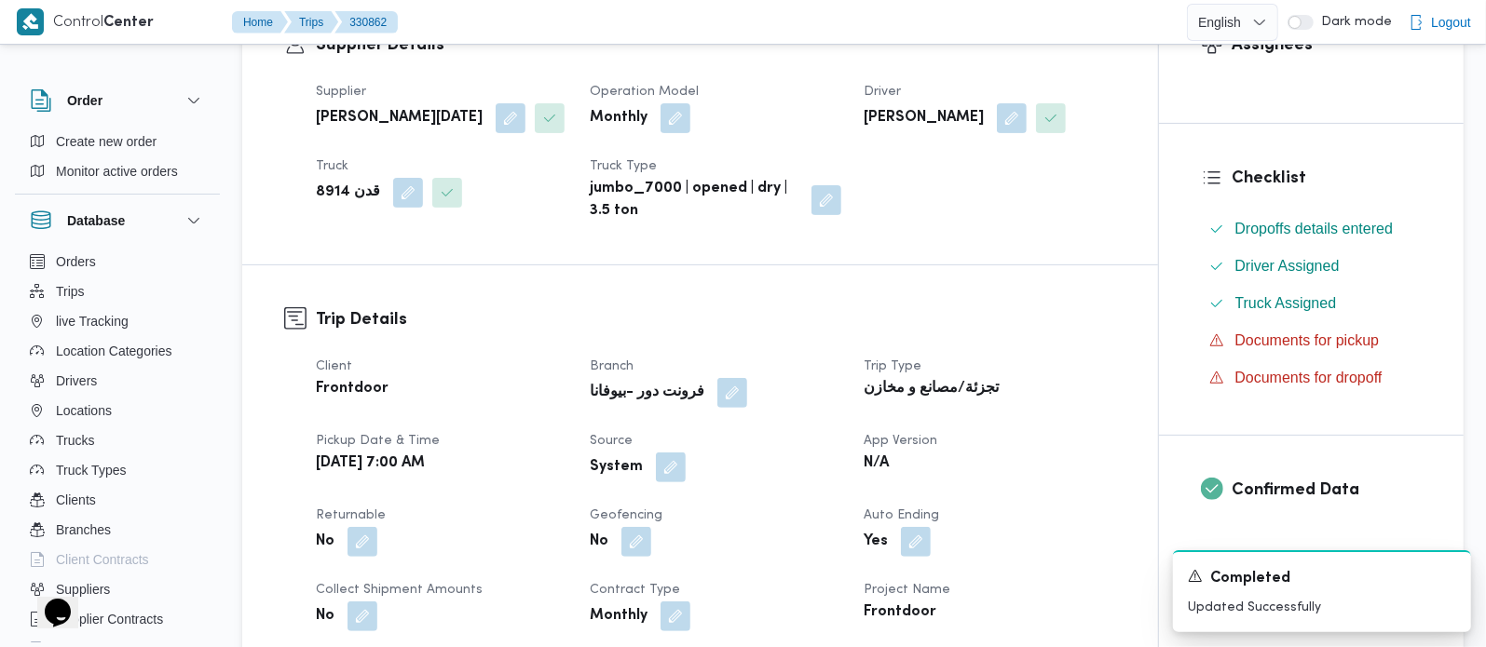
scroll to position [438, 0]
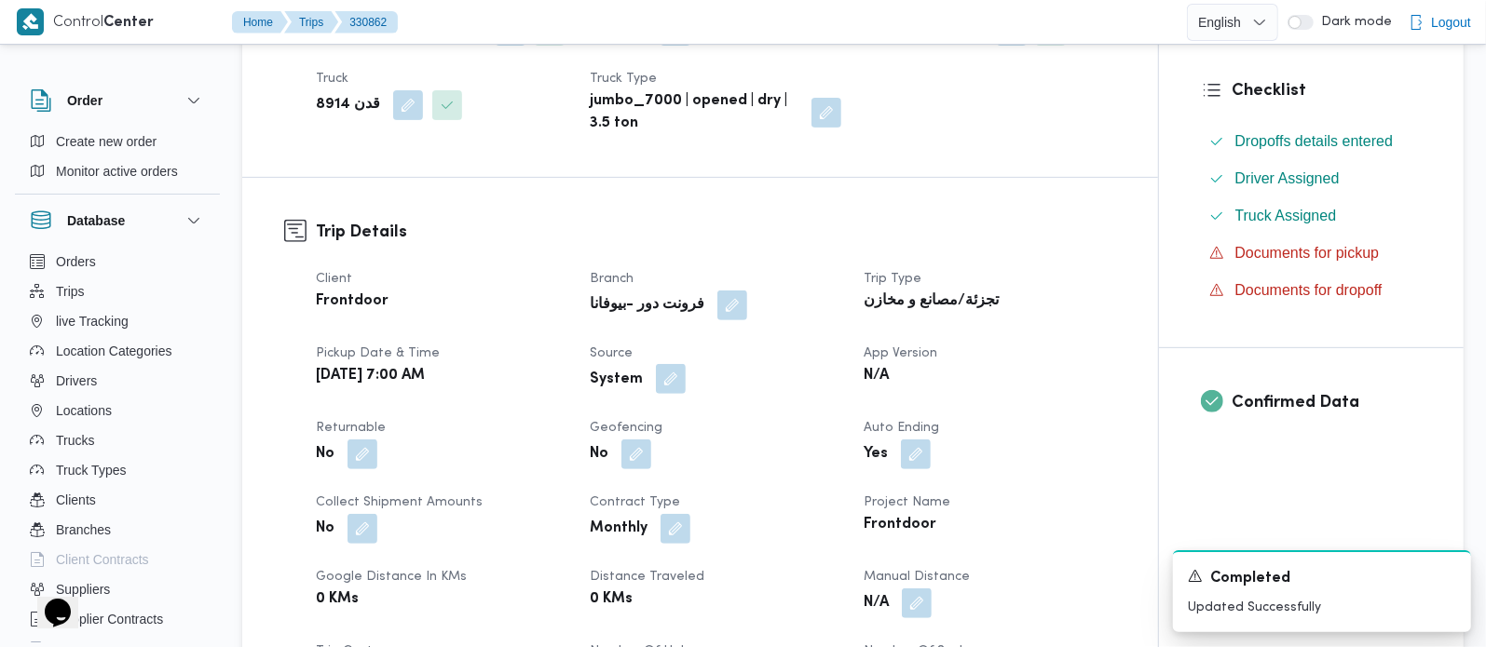
click at [674, 394] on button "button" at bounding box center [671, 379] width 30 height 30
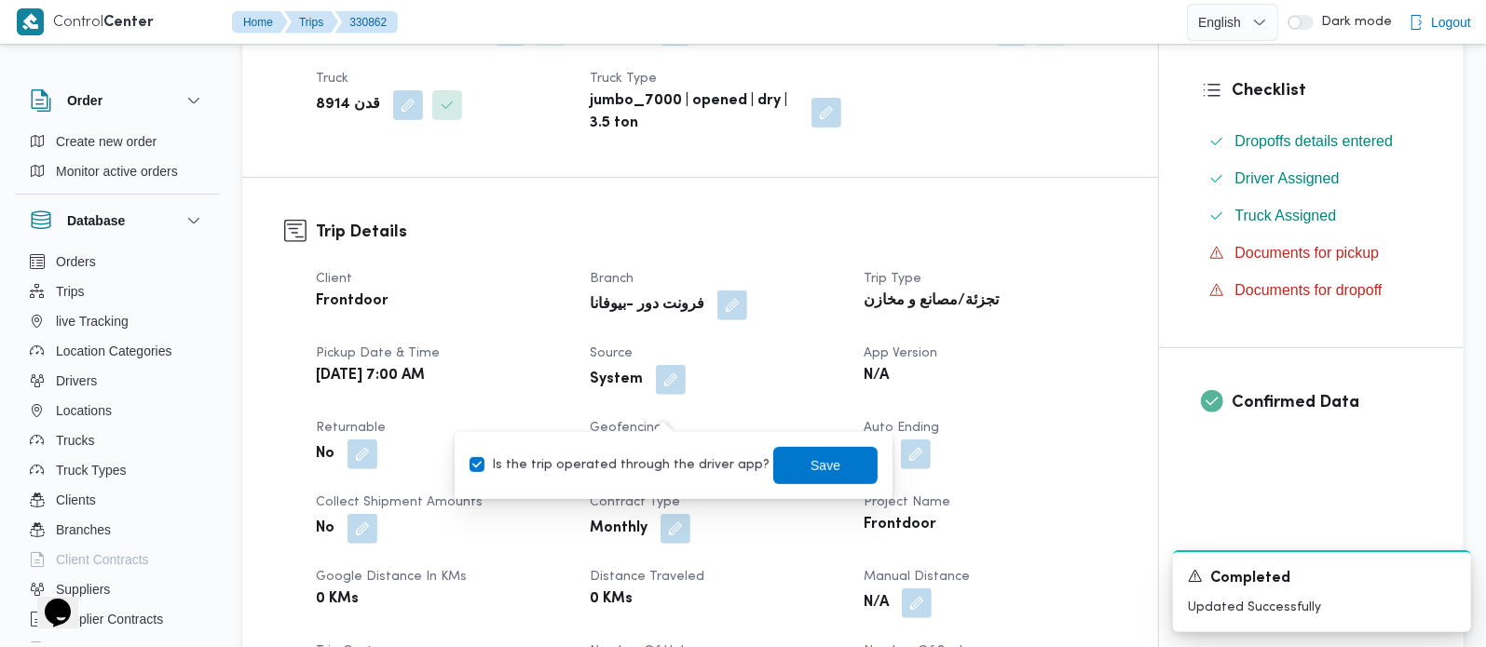
click at [663, 462] on label "Is the trip operated through the driver app?" at bounding box center [620, 466] width 300 height 22
checkbox input "false"
click at [773, 468] on span "Save" at bounding box center [825, 464] width 104 height 37
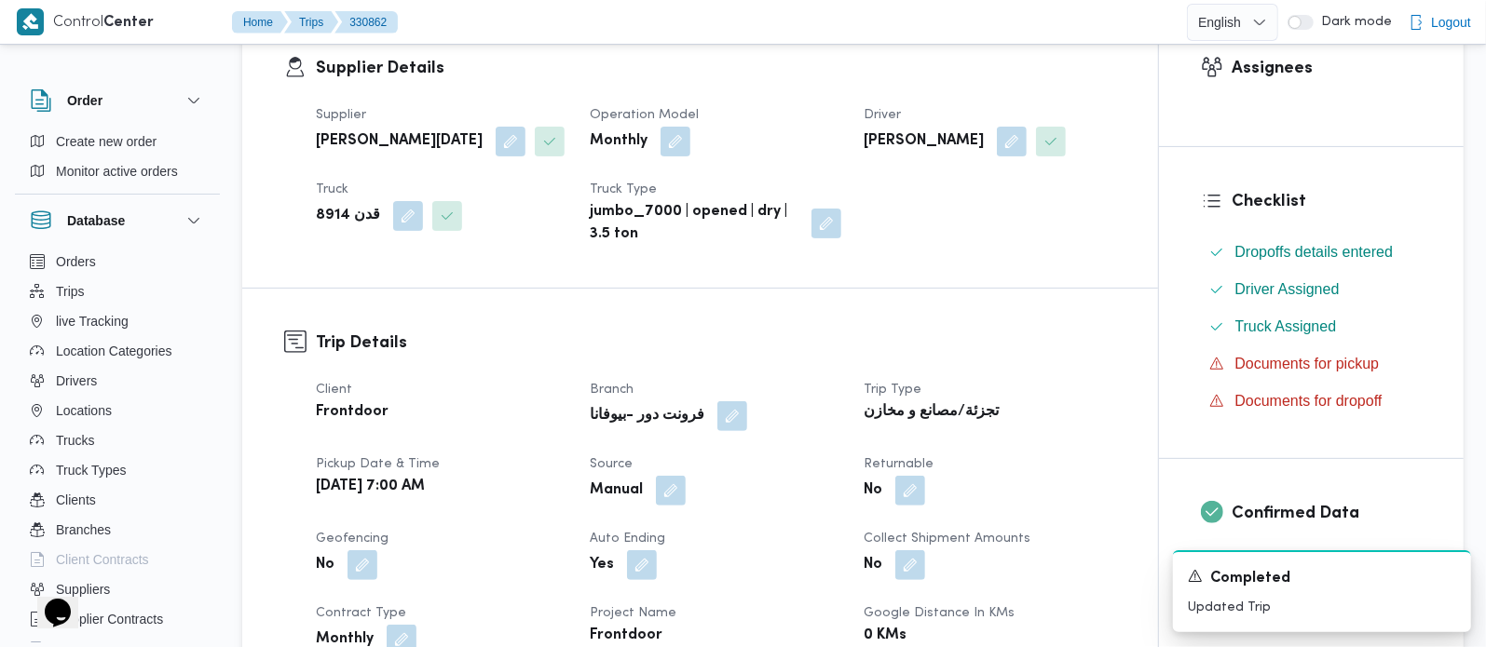
scroll to position [0, 0]
